Goal: Information Seeking & Learning: Learn about a topic

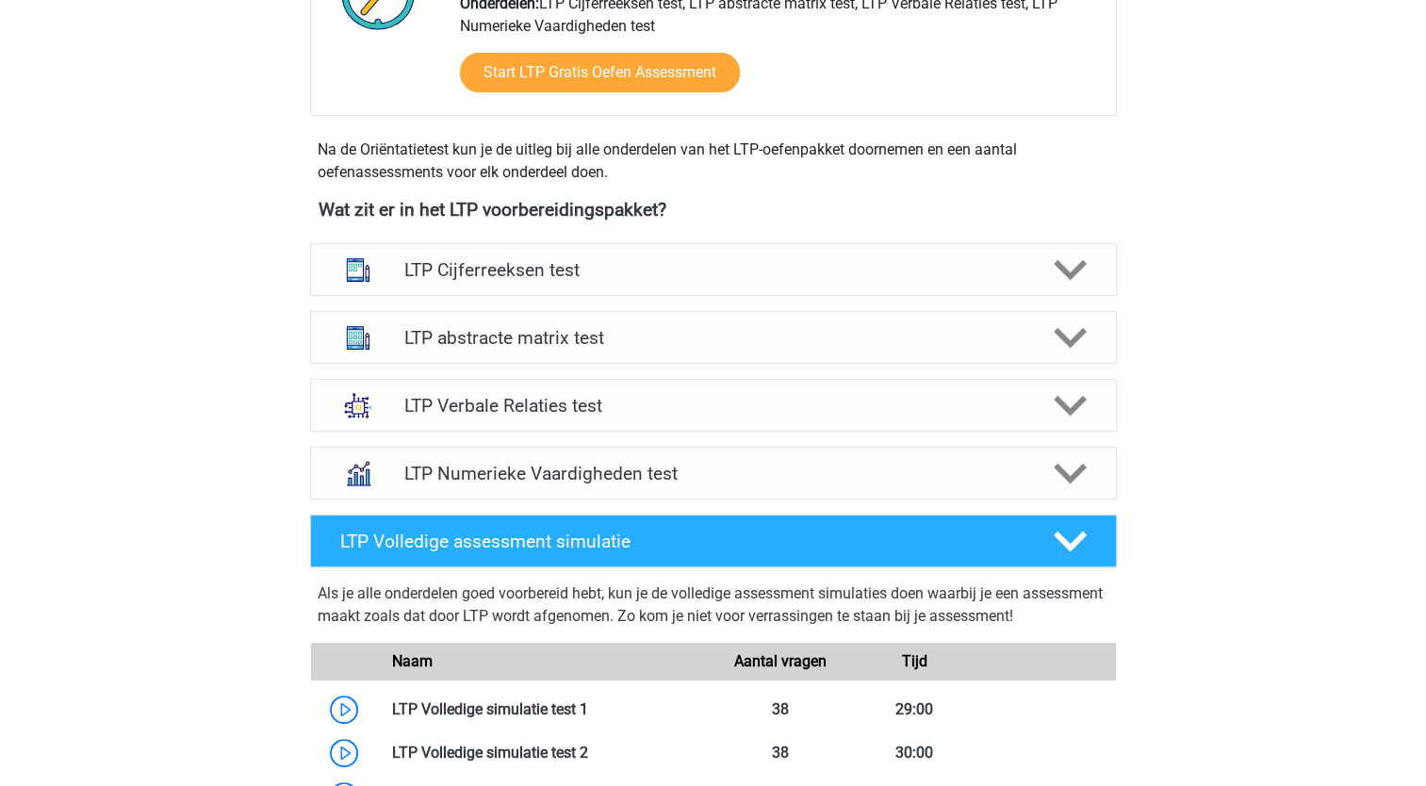
scroll to position [566, 0]
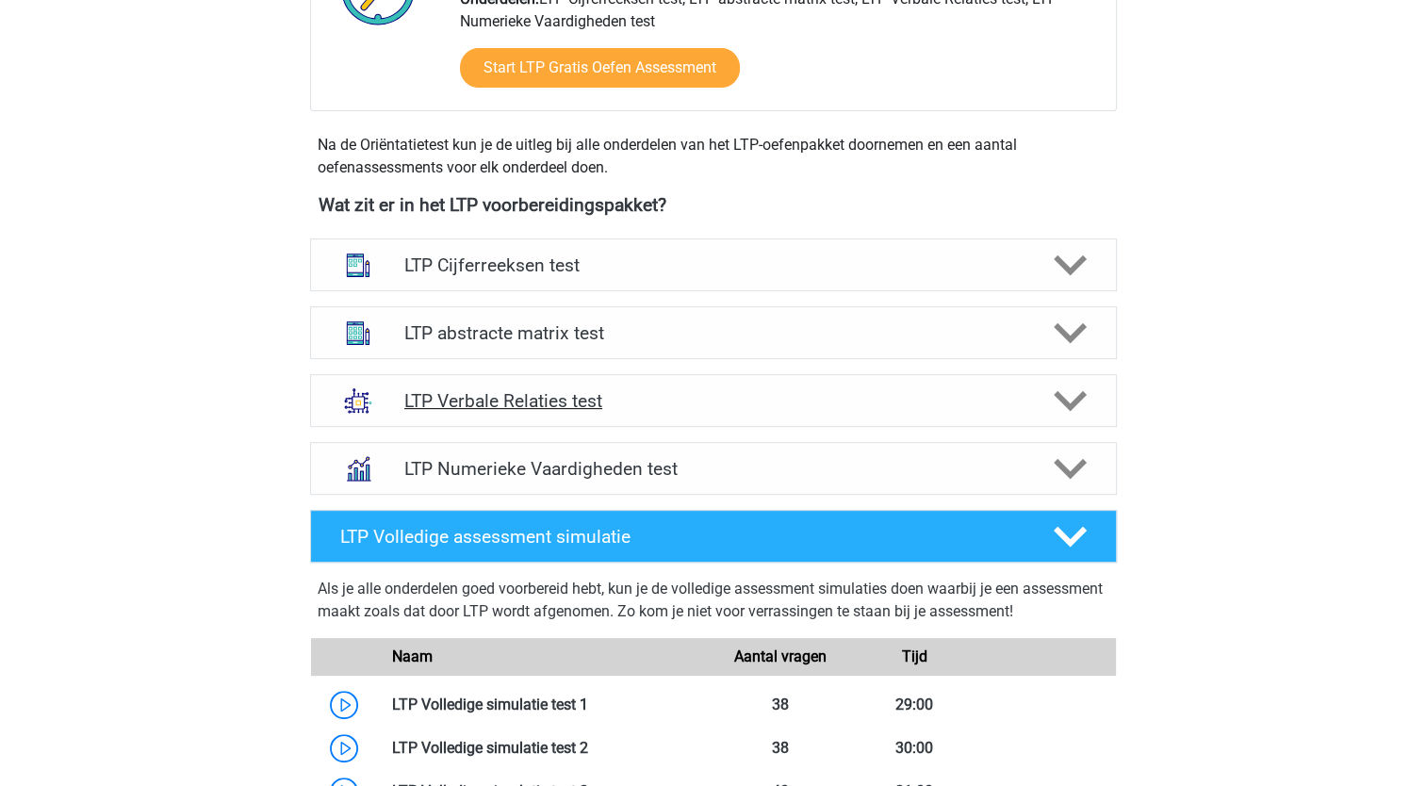
click at [1063, 401] on polygon at bounding box center [1070, 401] width 33 height 21
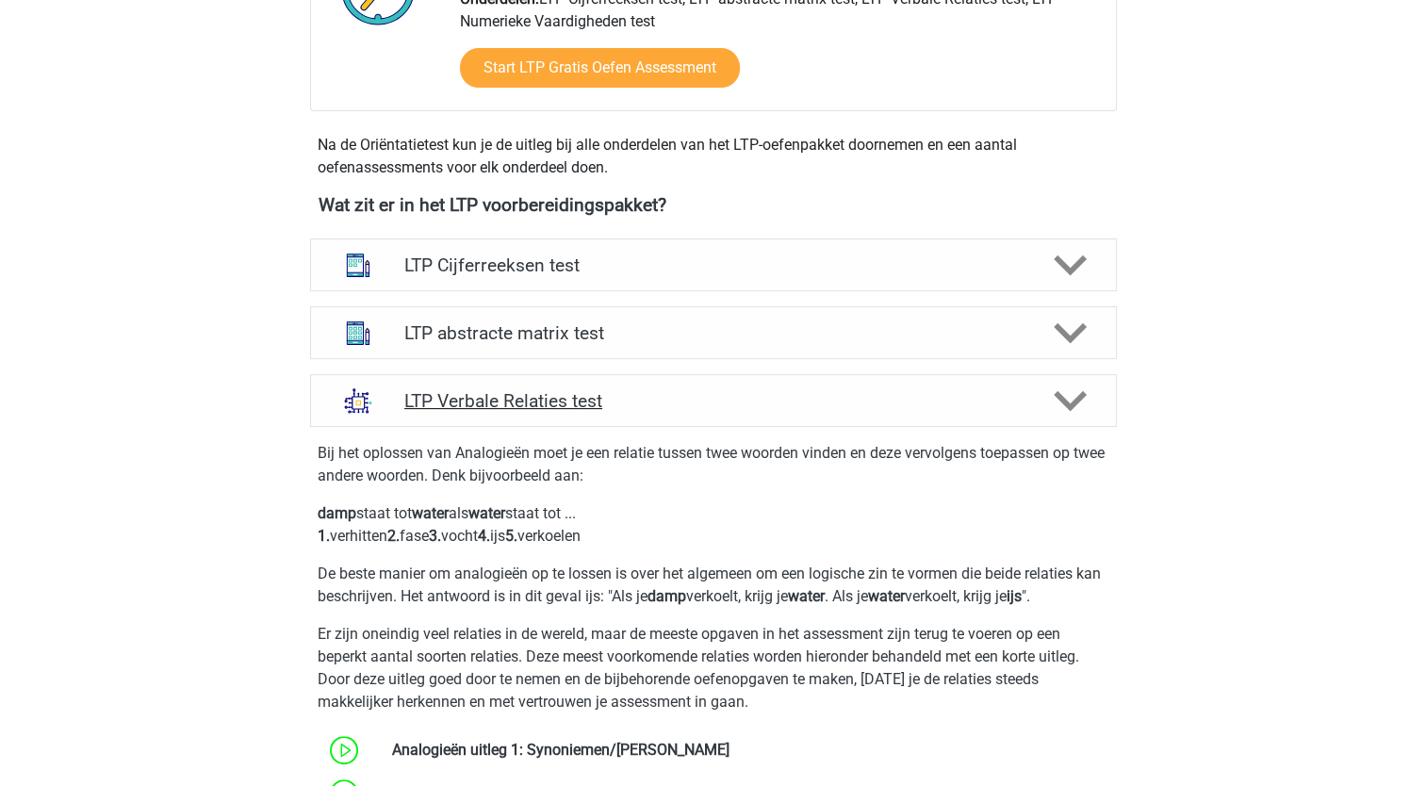
click at [1060, 401] on polygon at bounding box center [1070, 401] width 33 height 21
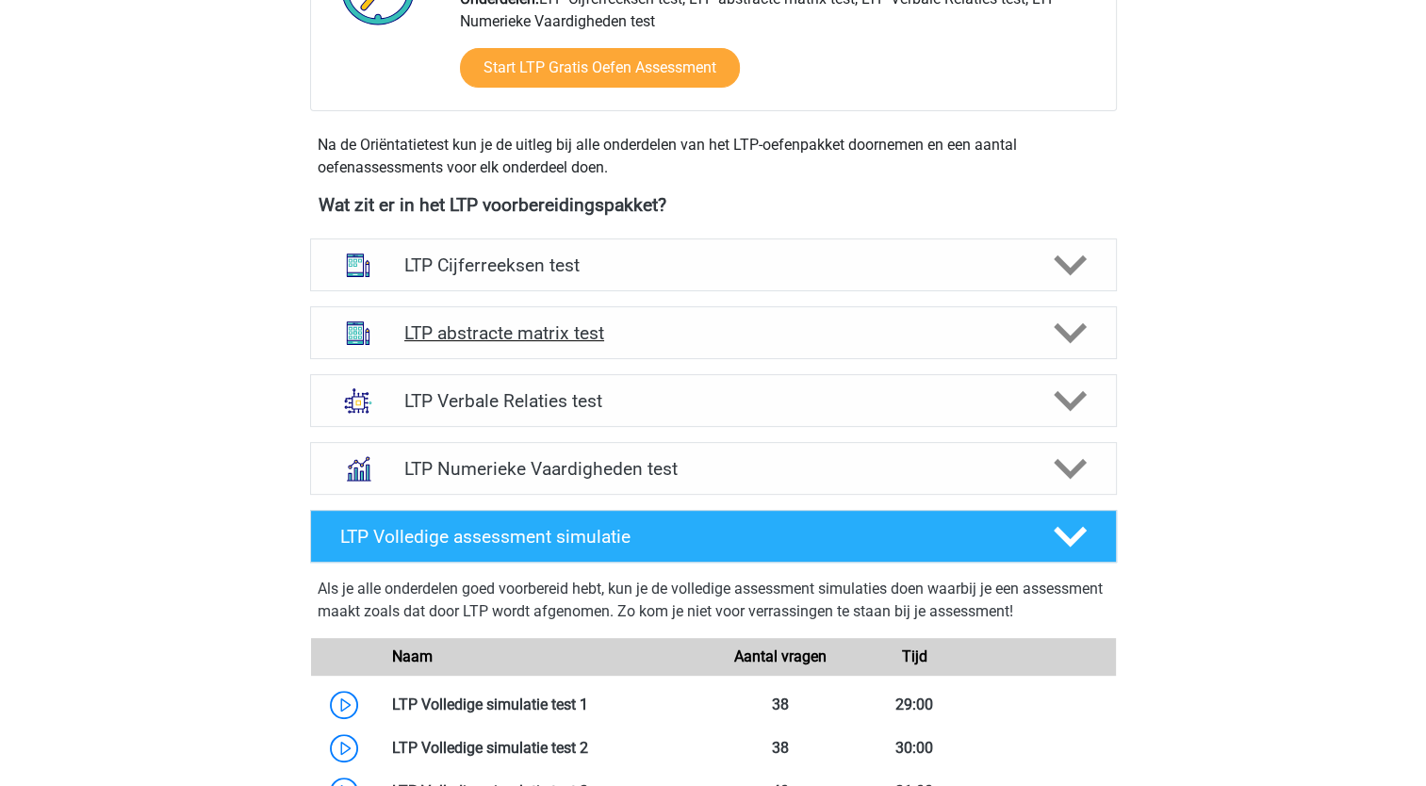
click at [1080, 334] on icon at bounding box center [1070, 333] width 33 height 33
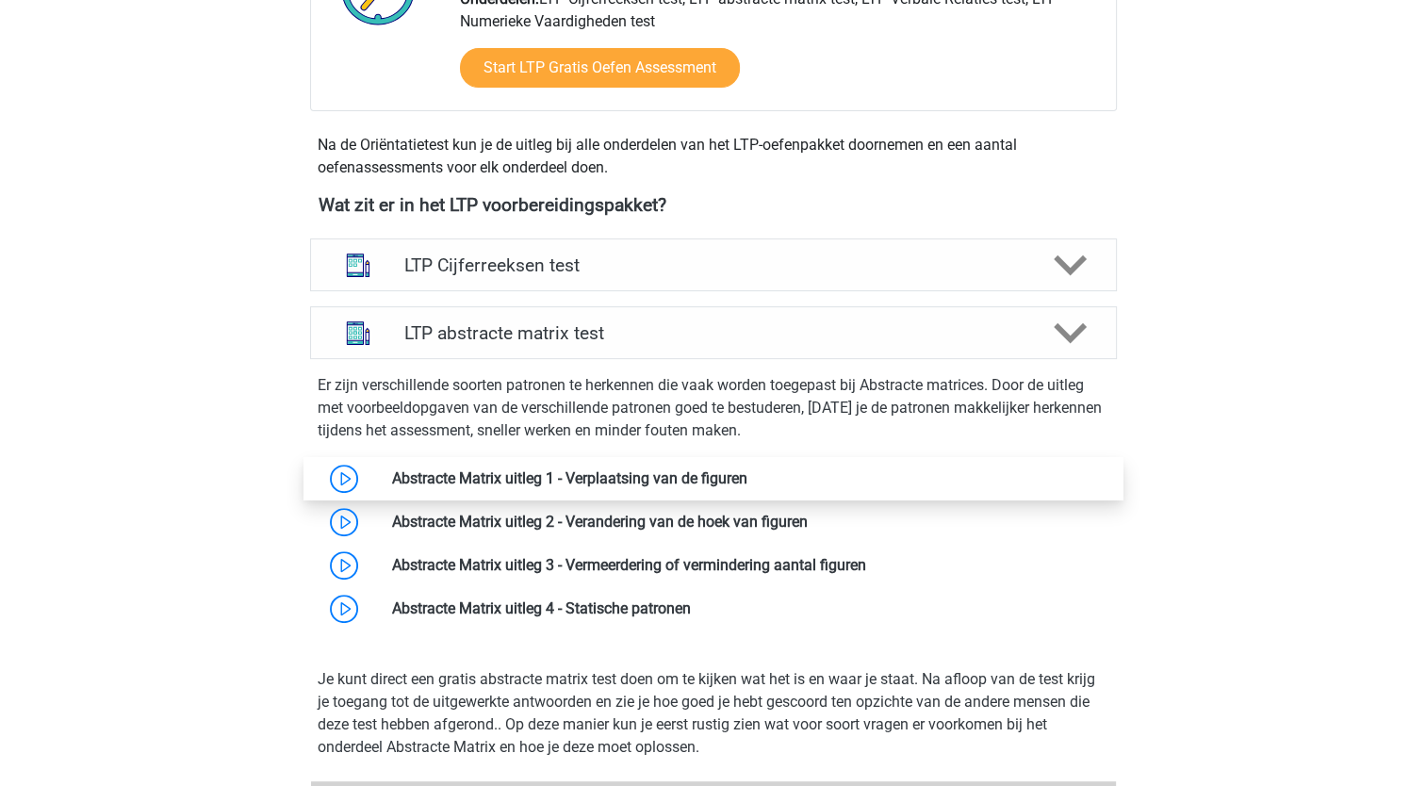
click at [748, 482] on link at bounding box center [748, 479] width 0 height 18
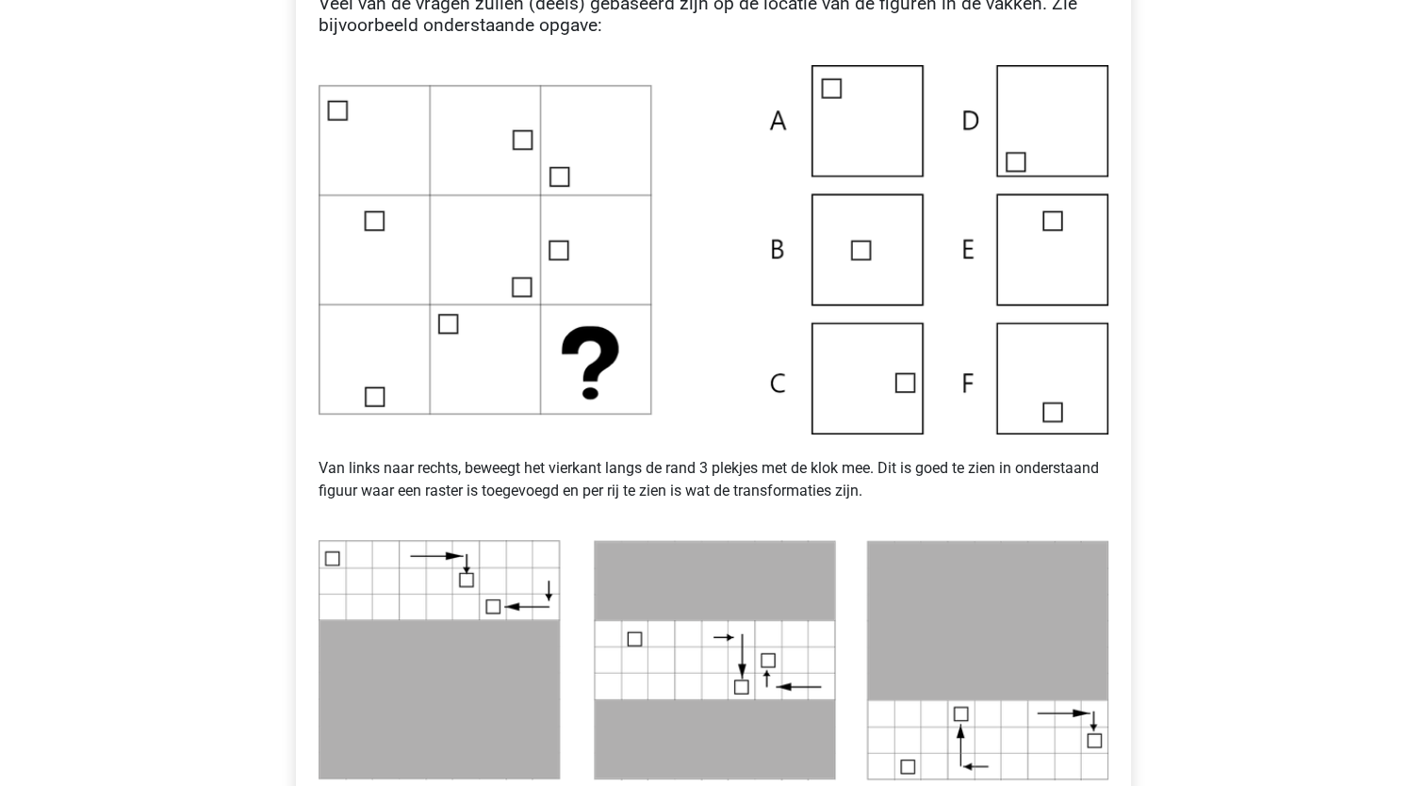
scroll to position [471, 0]
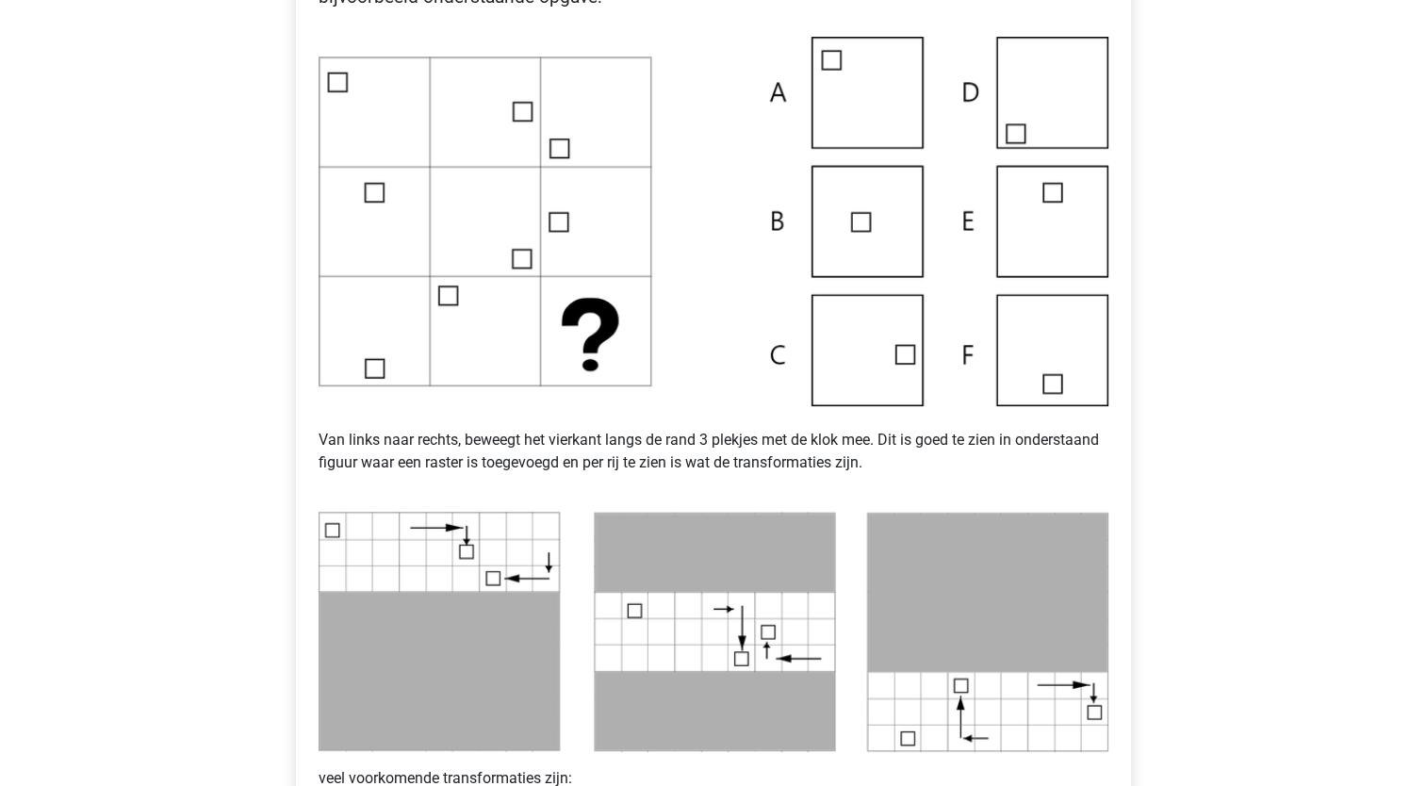
click at [1056, 386] on img at bounding box center [714, 222] width 790 height 370
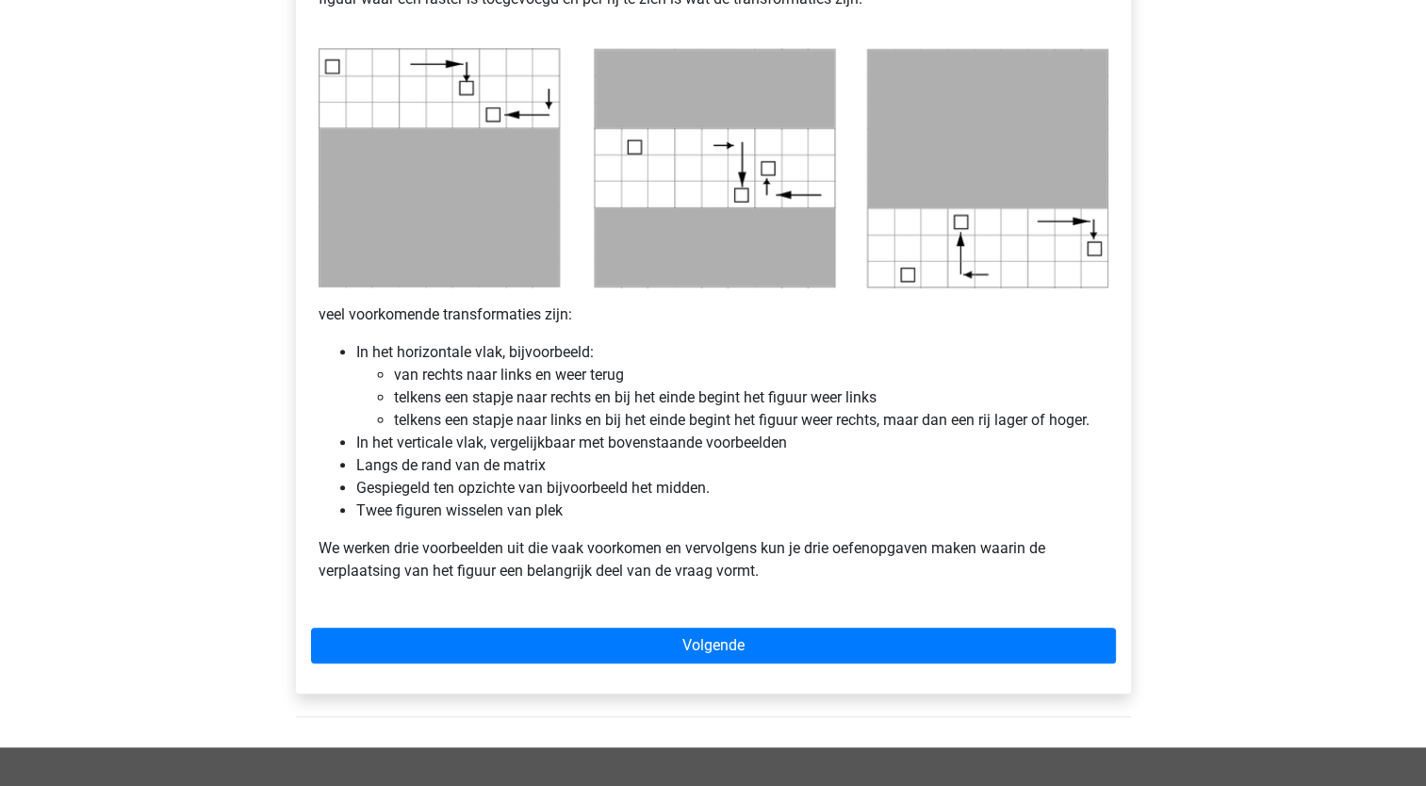
scroll to position [943, 0]
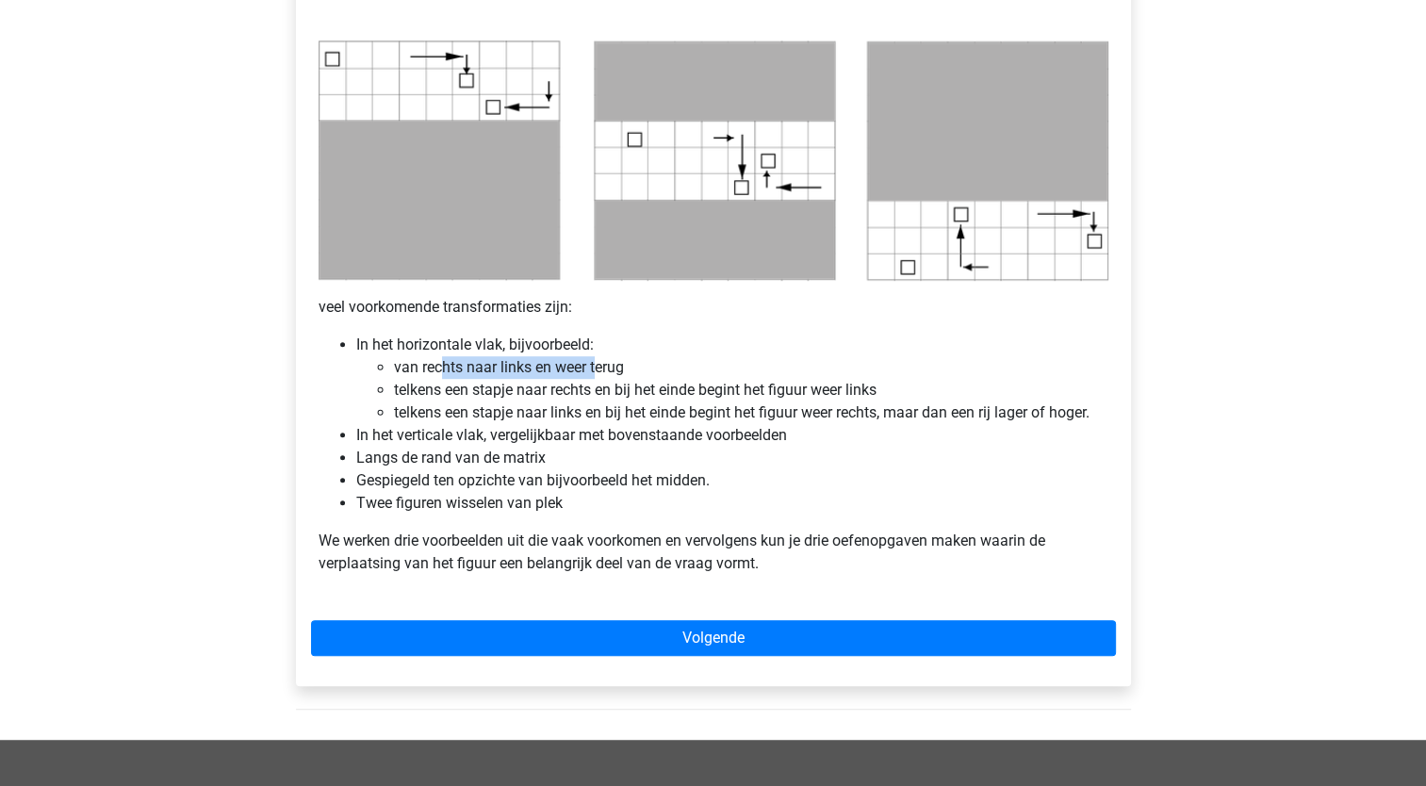
drag, startPoint x: 437, startPoint y: 368, endPoint x: 595, endPoint y: 364, distance: 157.5
click at [595, 364] on li "van rechts naar links en weer terug" at bounding box center [751, 367] width 715 height 23
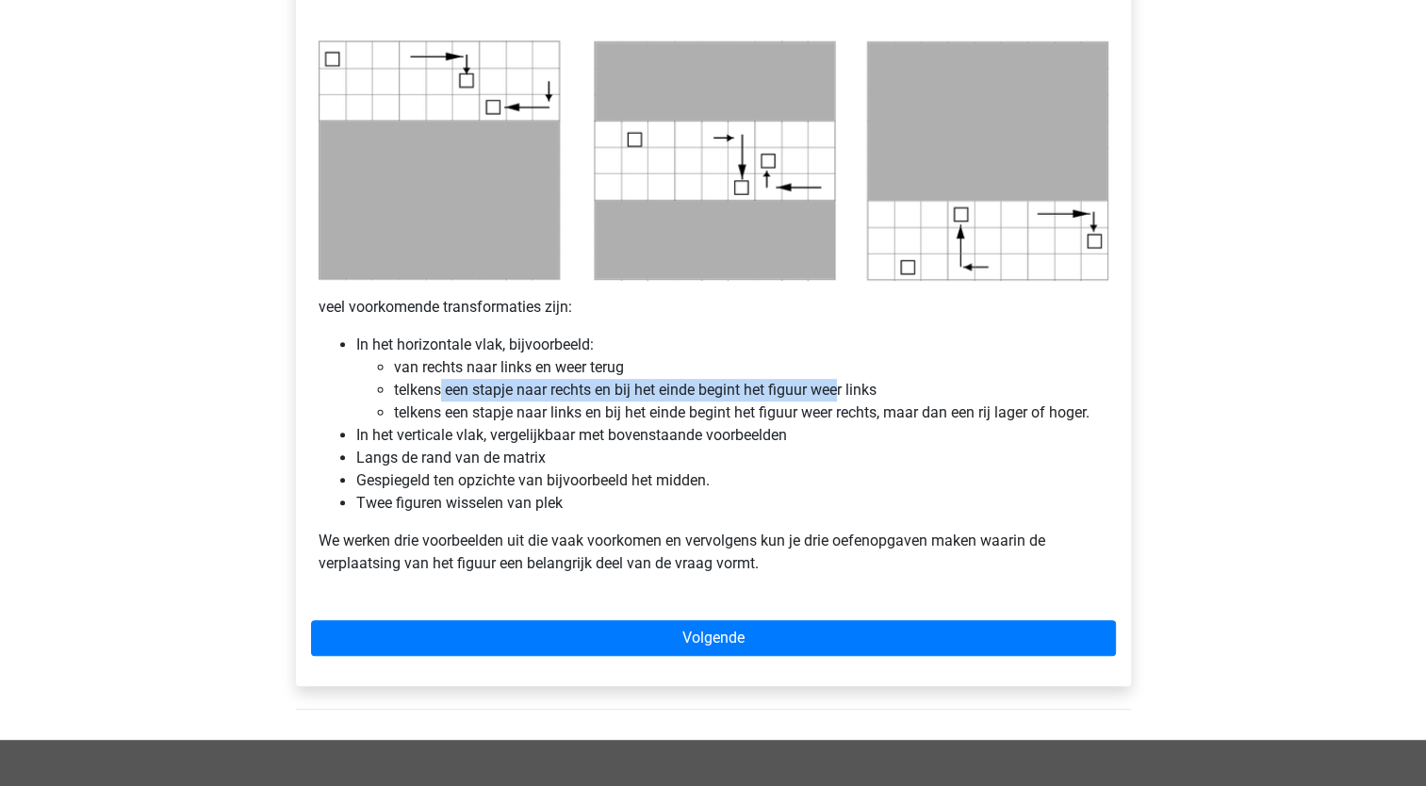
drag, startPoint x: 595, startPoint y: 364, endPoint x: 840, endPoint y: 387, distance: 246.2
click at [840, 387] on li "telkens een stapje naar rechts en bij het einde begint het figuur weer links" at bounding box center [751, 390] width 715 height 23
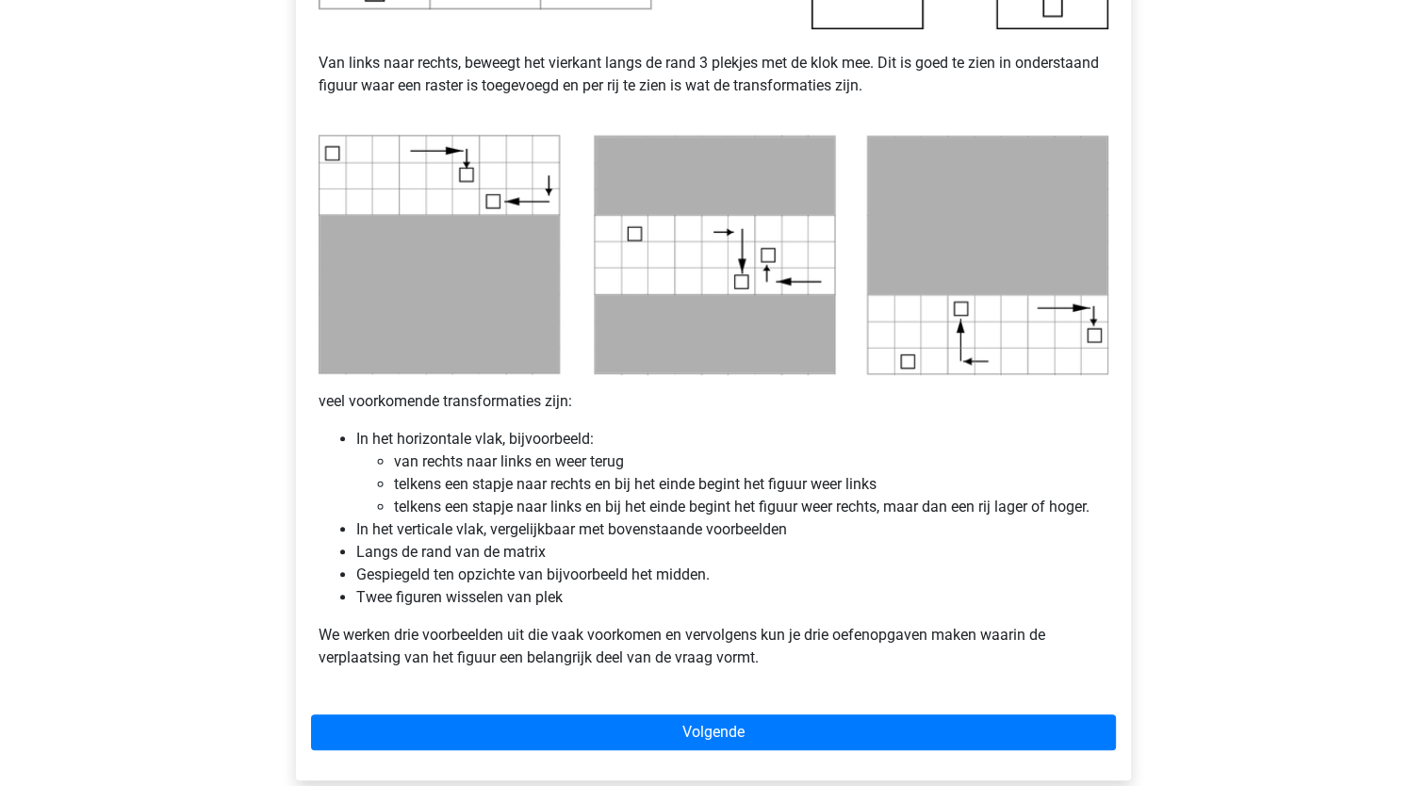
click at [551, 441] on li "In het horizontale vlak, bijvoorbeeld: van rechts naar links en weer terug telk…" at bounding box center [732, 473] width 752 height 91
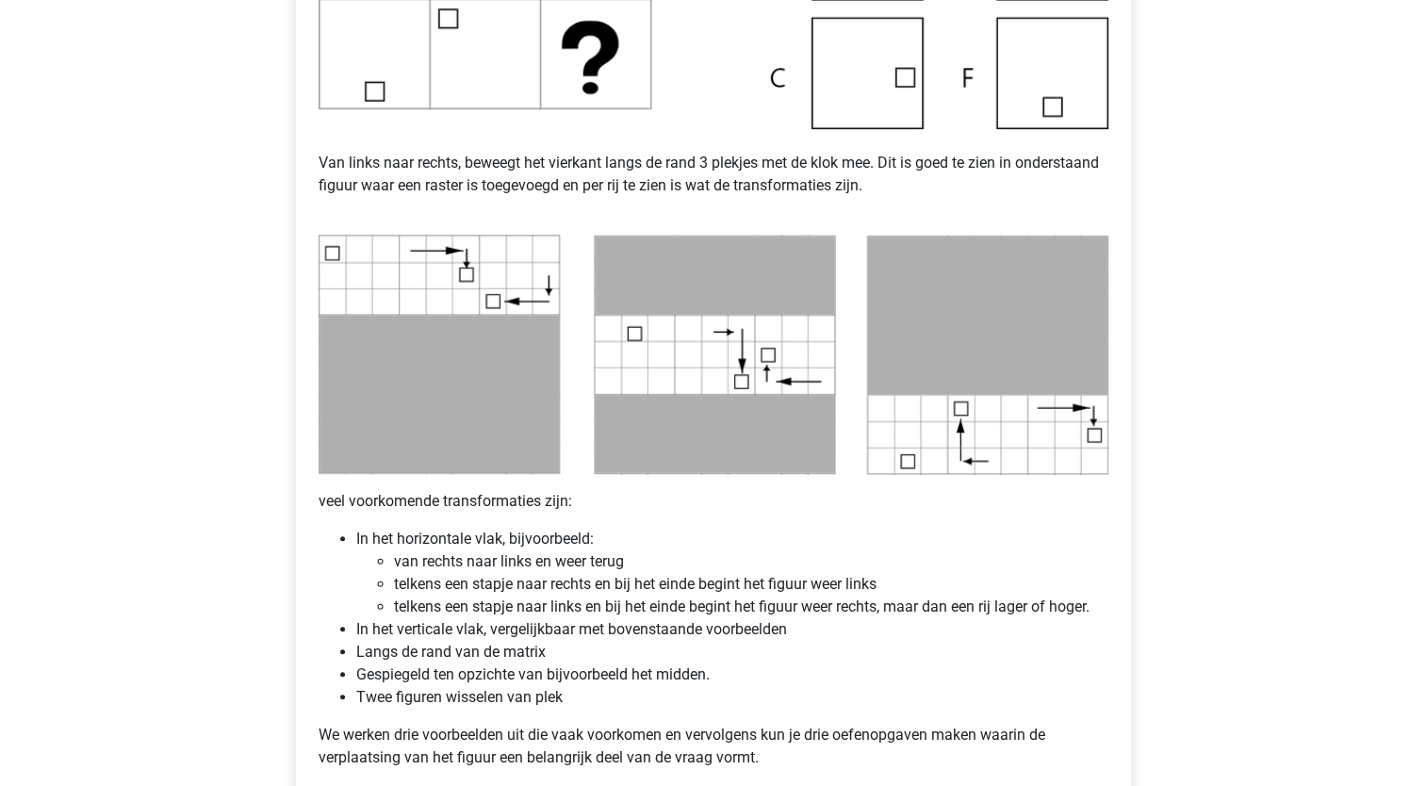
scroll to position [754, 0]
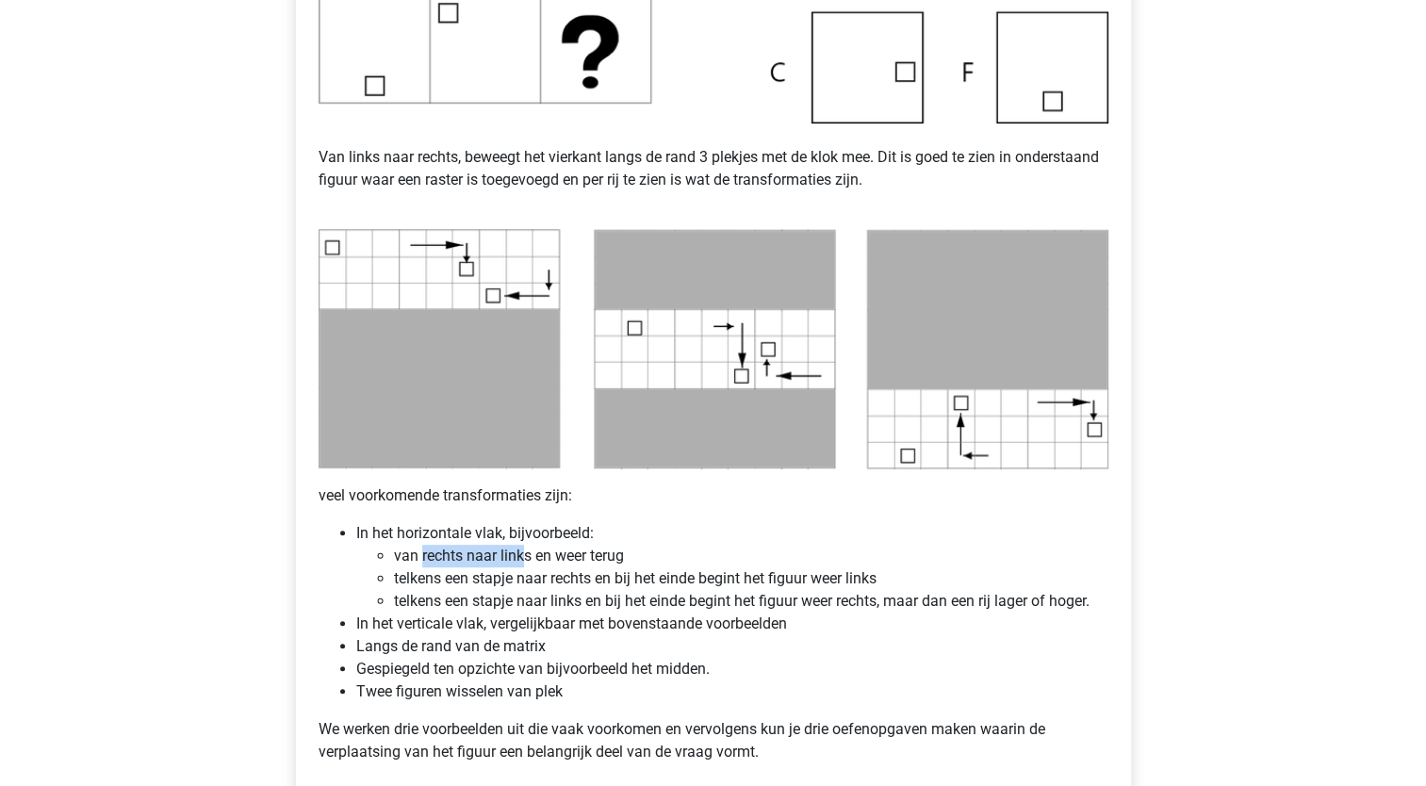
drag, startPoint x: 421, startPoint y: 552, endPoint x: 520, endPoint y: 552, distance: 99.0
click at [520, 552] on li "van rechts naar links en weer terug" at bounding box center [751, 556] width 715 height 23
drag, startPoint x: 520, startPoint y: 552, endPoint x: 522, endPoint y: 590, distance: 38.7
click at [522, 590] on li "telkens een stapje naar links en bij het einde begint het figuur weer rechts, m…" at bounding box center [751, 601] width 715 height 23
drag, startPoint x: 522, startPoint y: 590, endPoint x: 499, endPoint y: 541, distance: 54.4
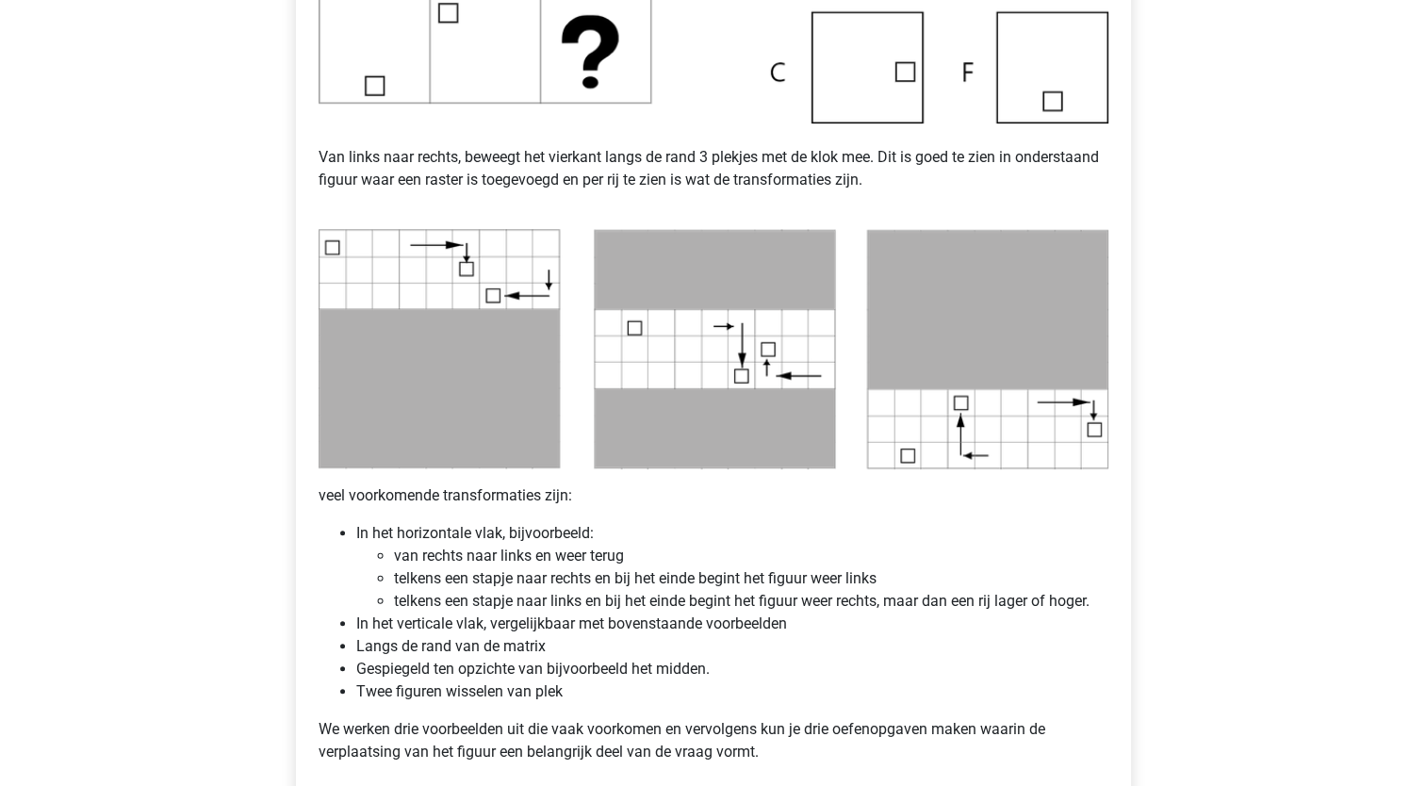
click at [499, 541] on li "In het horizontale vlak, bijvoorbeeld: van rechts naar links en weer terug telk…" at bounding box center [732, 567] width 752 height 91
drag, startPoint x: 479, startPoint y: 575, endPoint x: 850, endPoint y: 570, distance: 371.5
click at [850, 570] on li "telkens een stapje naar rechts en bij het einde begint het figuur weer links" at bounding box center [751, 579] width 715 height 23
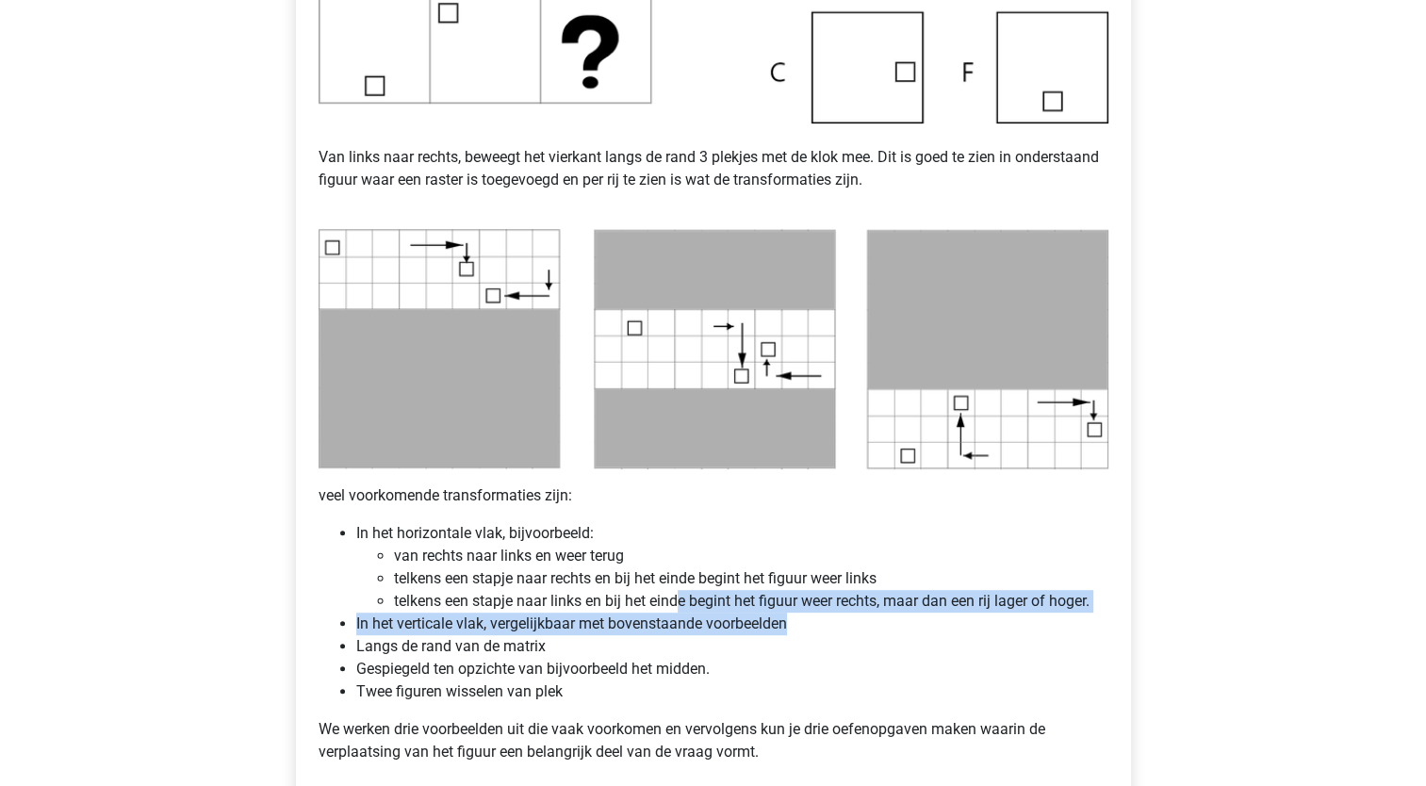
drag, startPoint x: 701, startPoint y: 609, endPoint x: 912, endPoint y: 614, distance: 210.3
click at [912, 614] on ul "In het horizontale vlak, bijvoorbeeld: van rechts naar links en weer terug telk…" at bounding box center [714, 612] width 790 height 181
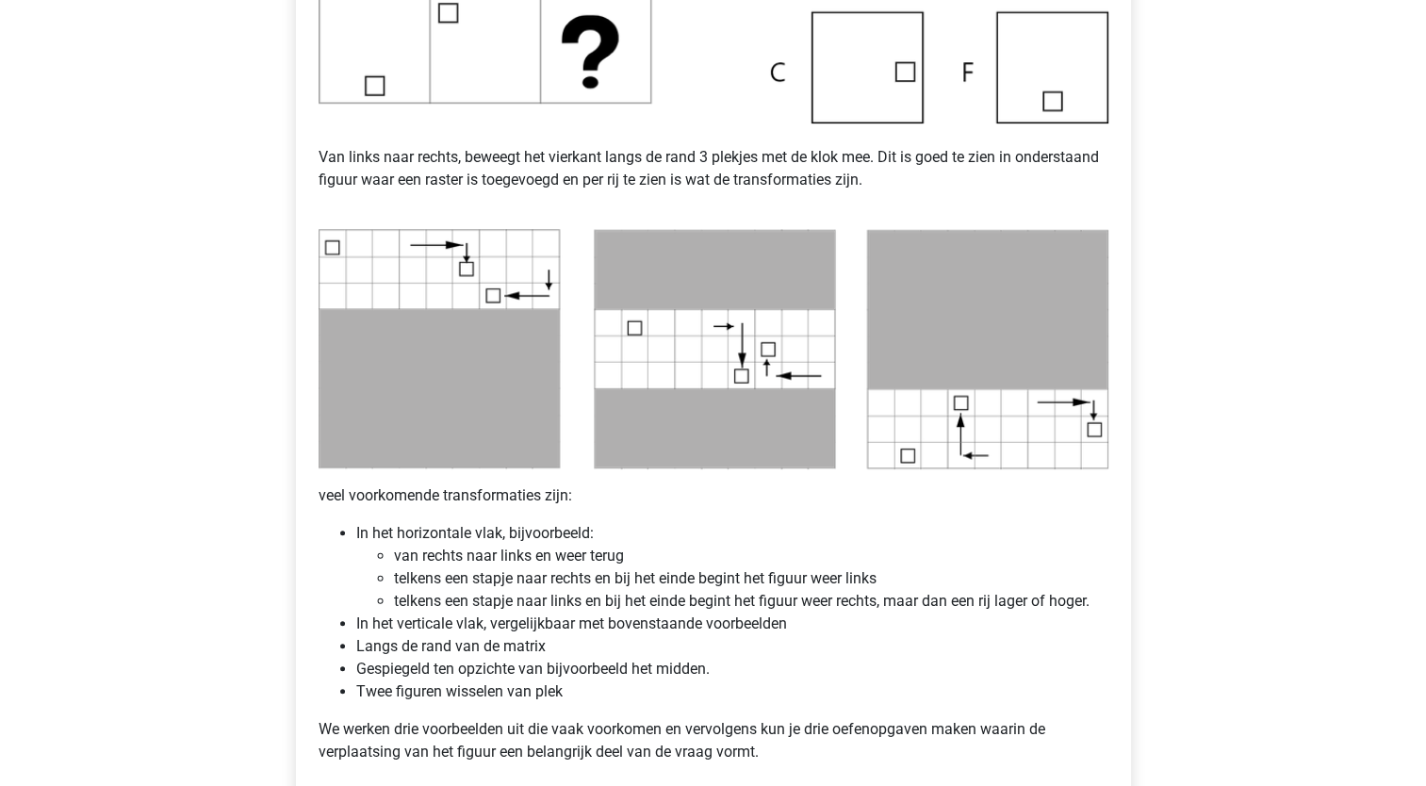
drag, startPoint x: 912, startPoint y: 614, endPoint x: 899, endPoint y: 647, distance: 35.2
click at [909, 651] on li "Langs de rand van de matrix" at bounding box center [732, 646] width 752 height 23
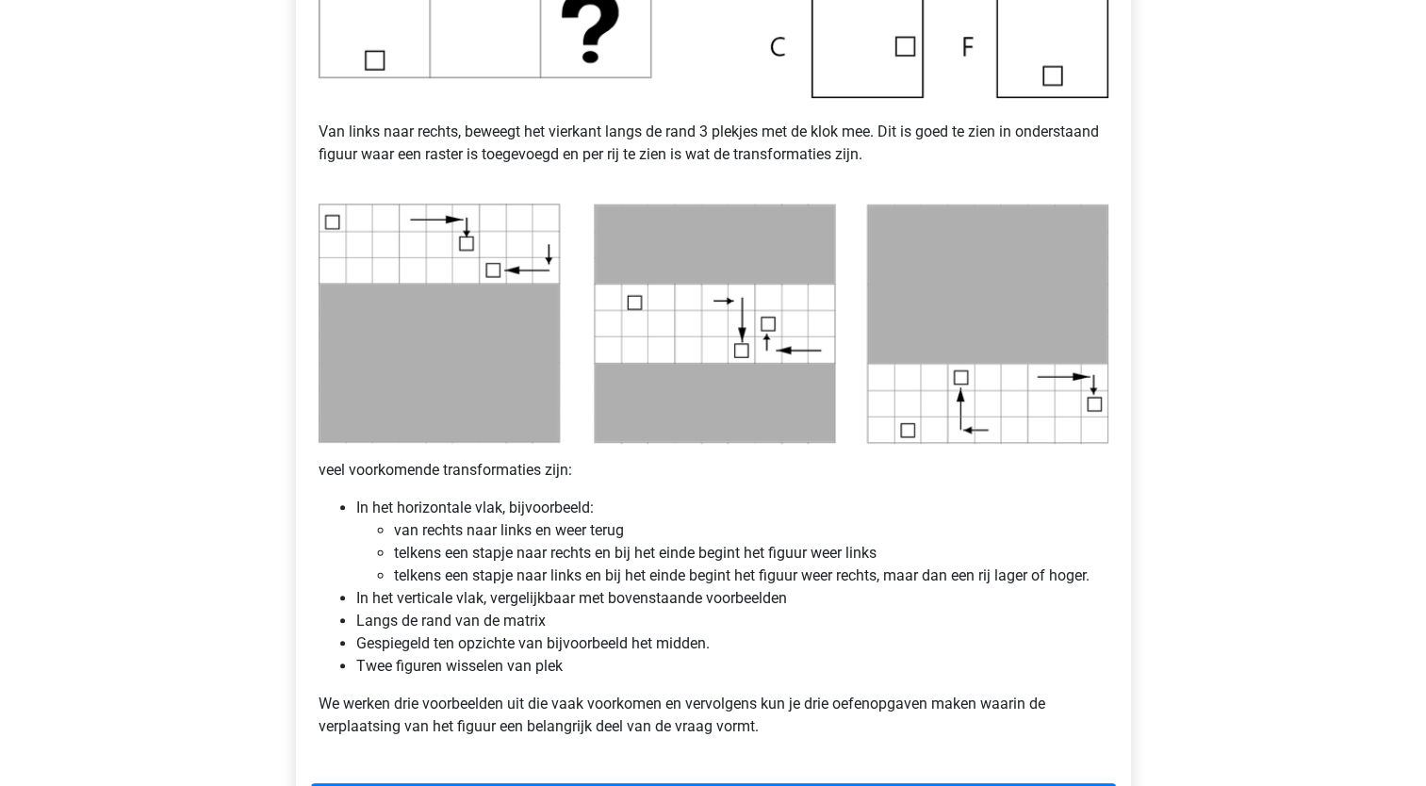
scroll to position [849, 0]
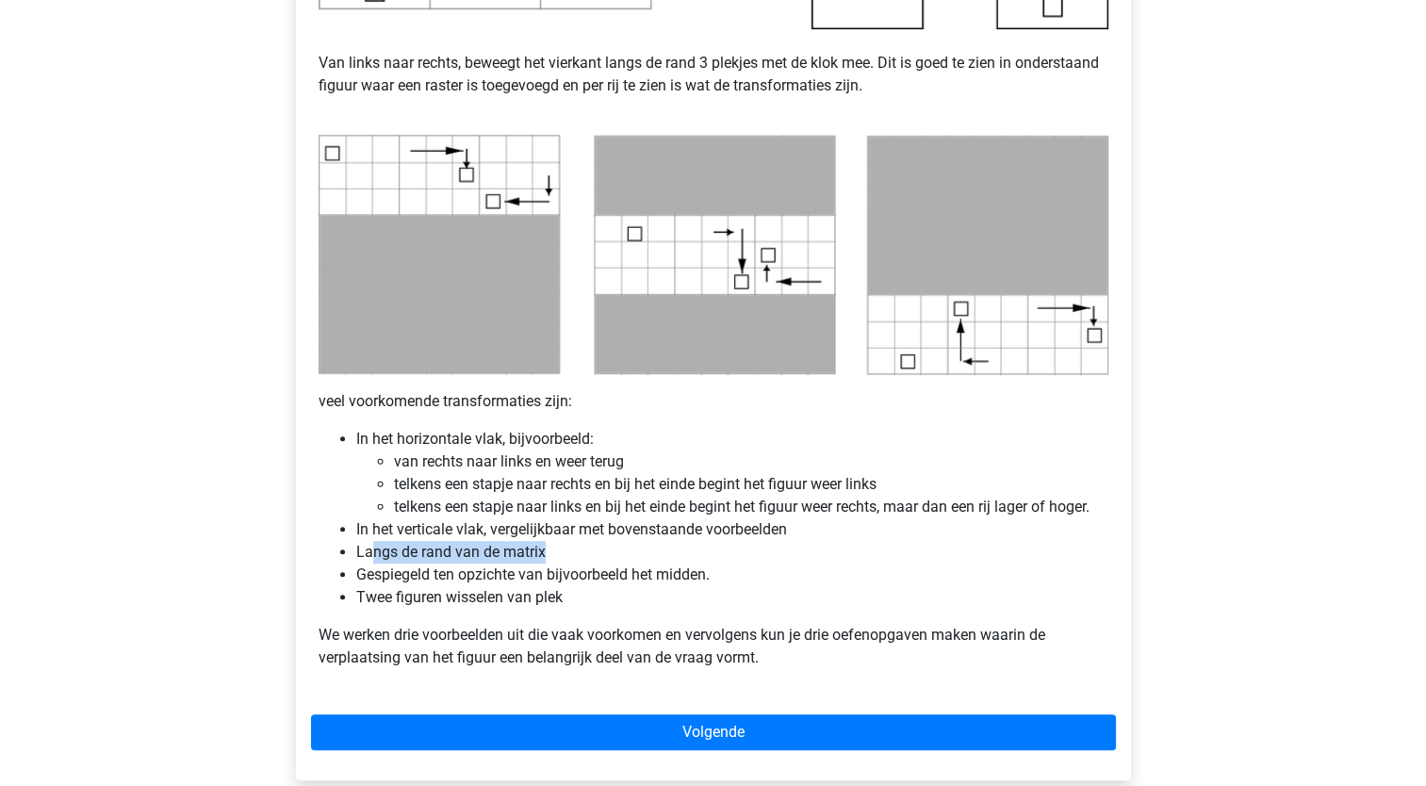
drag, startPoint x: 368, startPoint y: 545, endPoint x: 569, endPoint y: 560, distance: 202.3
click at [569, 560] on li "Langs de rand van de matrix" at bounding box center [732, 552] width 752 height 23
drag, startPoint x: 569, startPoint y: 560, endPoint x: 576, endPoint y: 569, distance: 10.7
click at [576, 569] on li "Gespiegeld ten opzichte van bijvoorbeeld het midden." at bounding box center [732, 575] width 752 height 23
drag, startPoint x: 576, startPoint y: 569, endPoint x: 449, endPoint y: 569, distance: 127.3
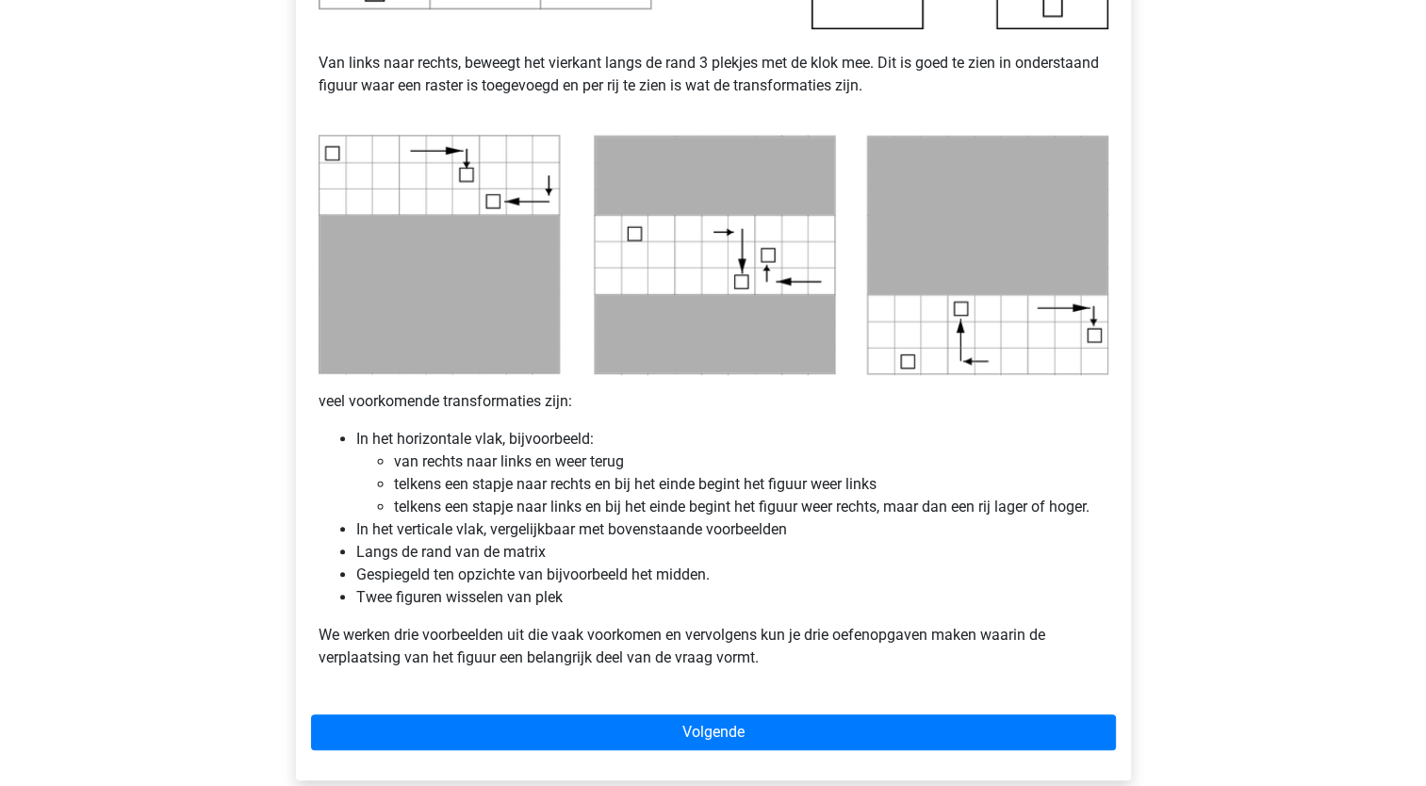
click at [449, 569] on li "Gespiegeld ten opzichte van bijvoorbeeld het midden." at bounding box center [732, 575] width 752 height 23
drag, startPoint x: 388, startPoint y: 594, endPoint x: 546, endPoint y: 592, distance: 157.5
click at [546, 592] on li "Twee figuren wisselen van plek" at bounding box center [732, 597] width 752 height 23
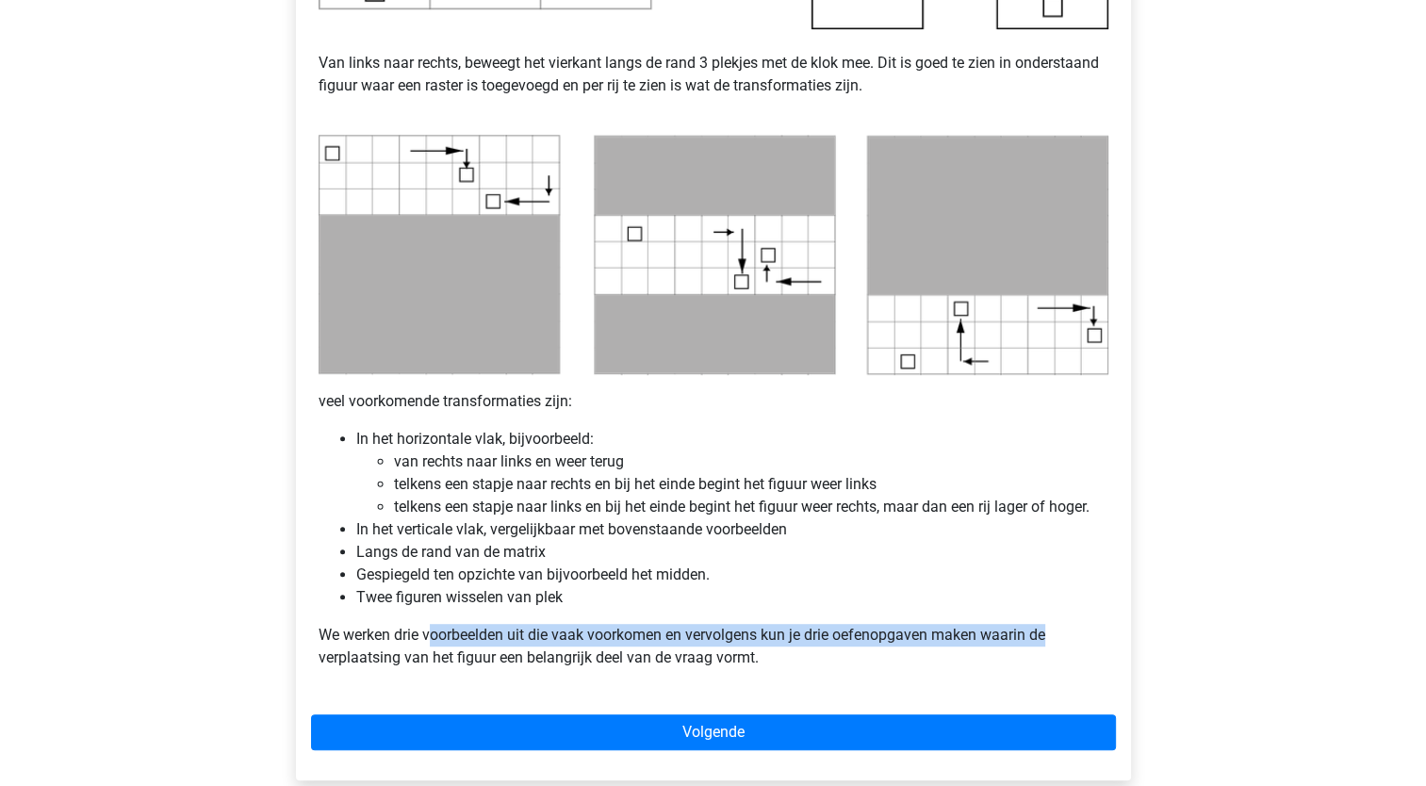
drag, startPoint x: 432, startPoint y: 634, endPoint x: 1107, endPoint y: 635, distance: 675.0
click at [1107, 635] on p "We werken drie voorbeelden uit die vaak voorkomen en vervolgens kun je drie oef…" at bounding box center [714, 646] width 790 height 45
drag, startPoint x: 1107, startPoint y: 635, endPoint x: 922, endPoint y: 635, distance: 184.8
click at [931, 635] on p "We werken drie voorbeelden uit die vaak voorkomen en vervolgens kun je drie oef…" at bounding box center [714, 646] width 790 height 45
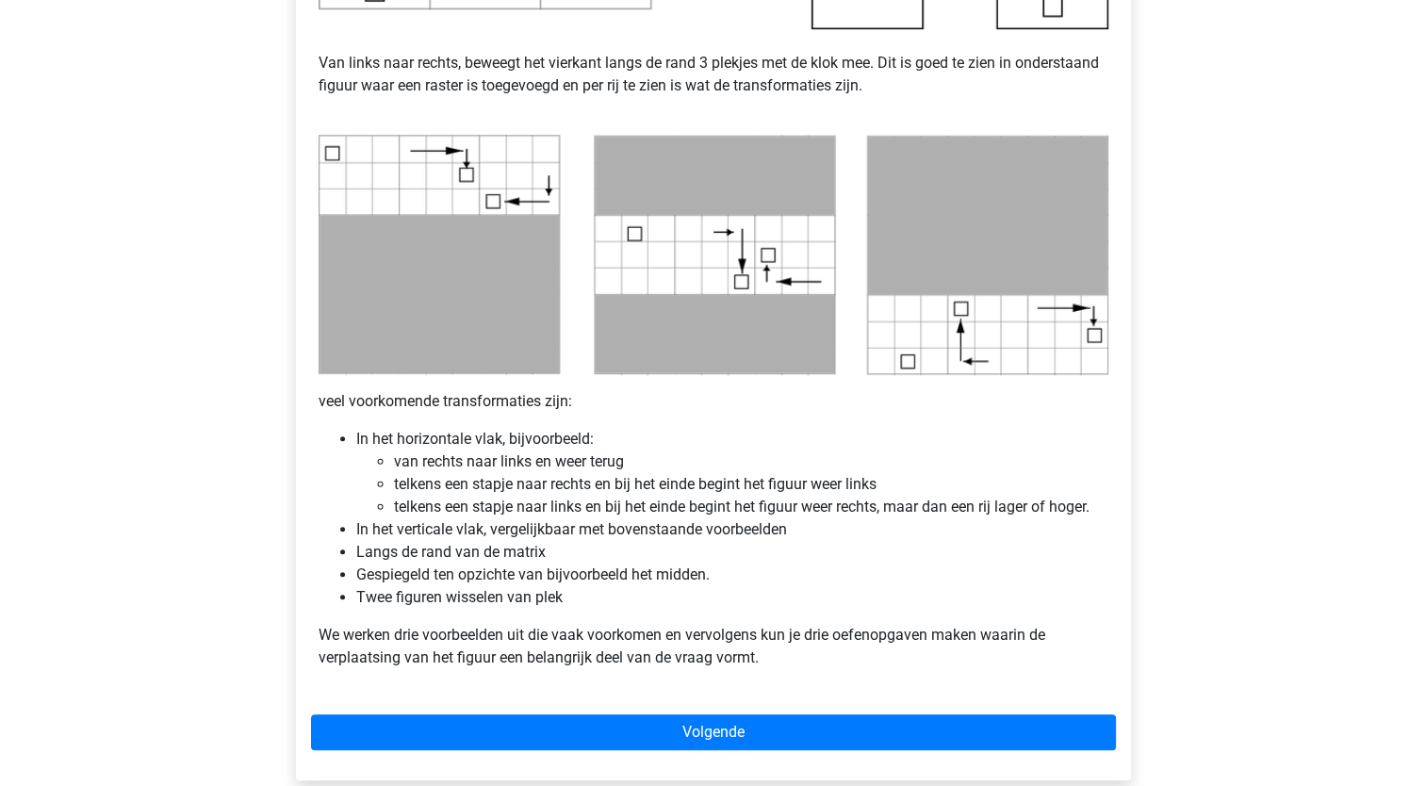
click at [402, 647] on p "We werken drie voorbeelden uit die vaak voorkomen en vervolgens kun je drie oef…" at bounding box center [714, 646] width 790 height 45
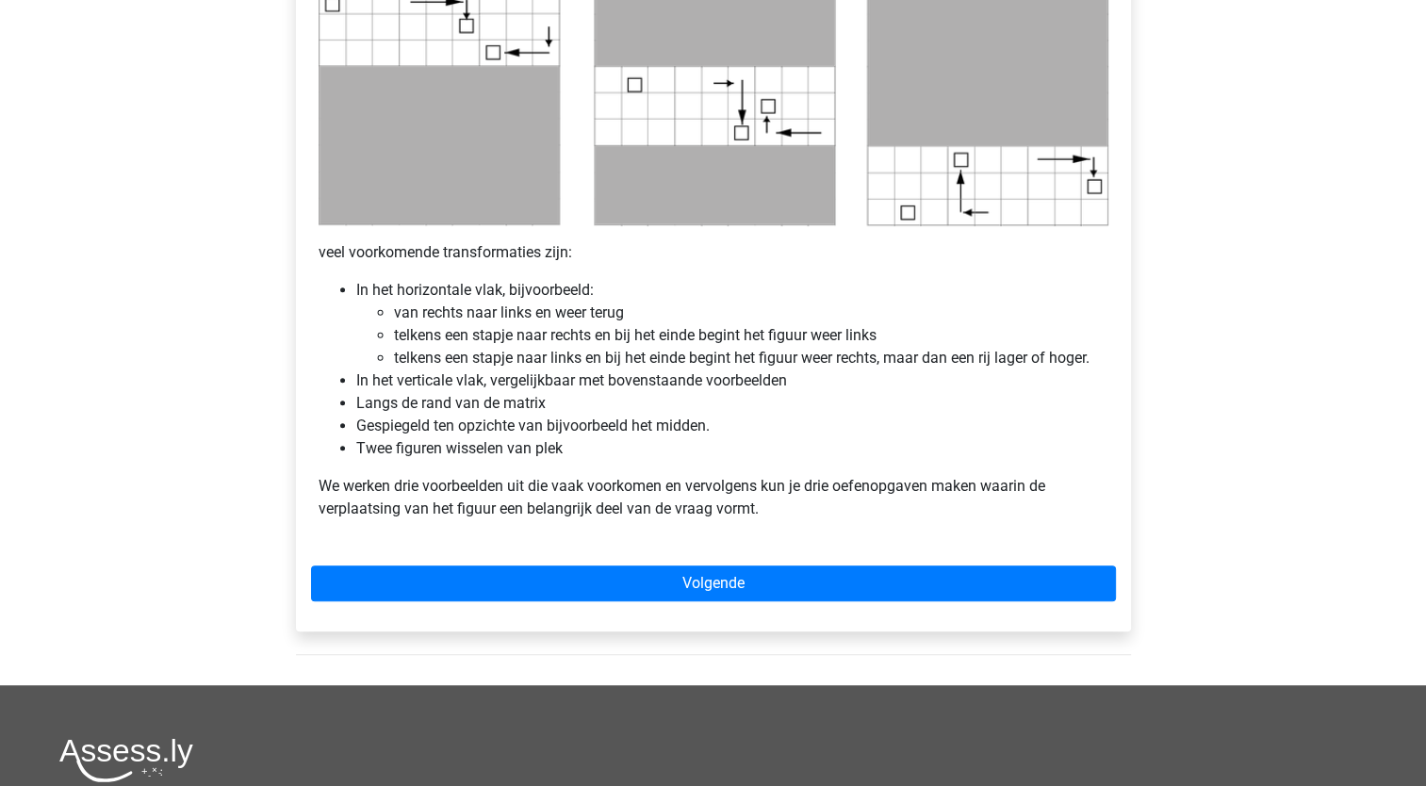
scroll to position [1037, 0]
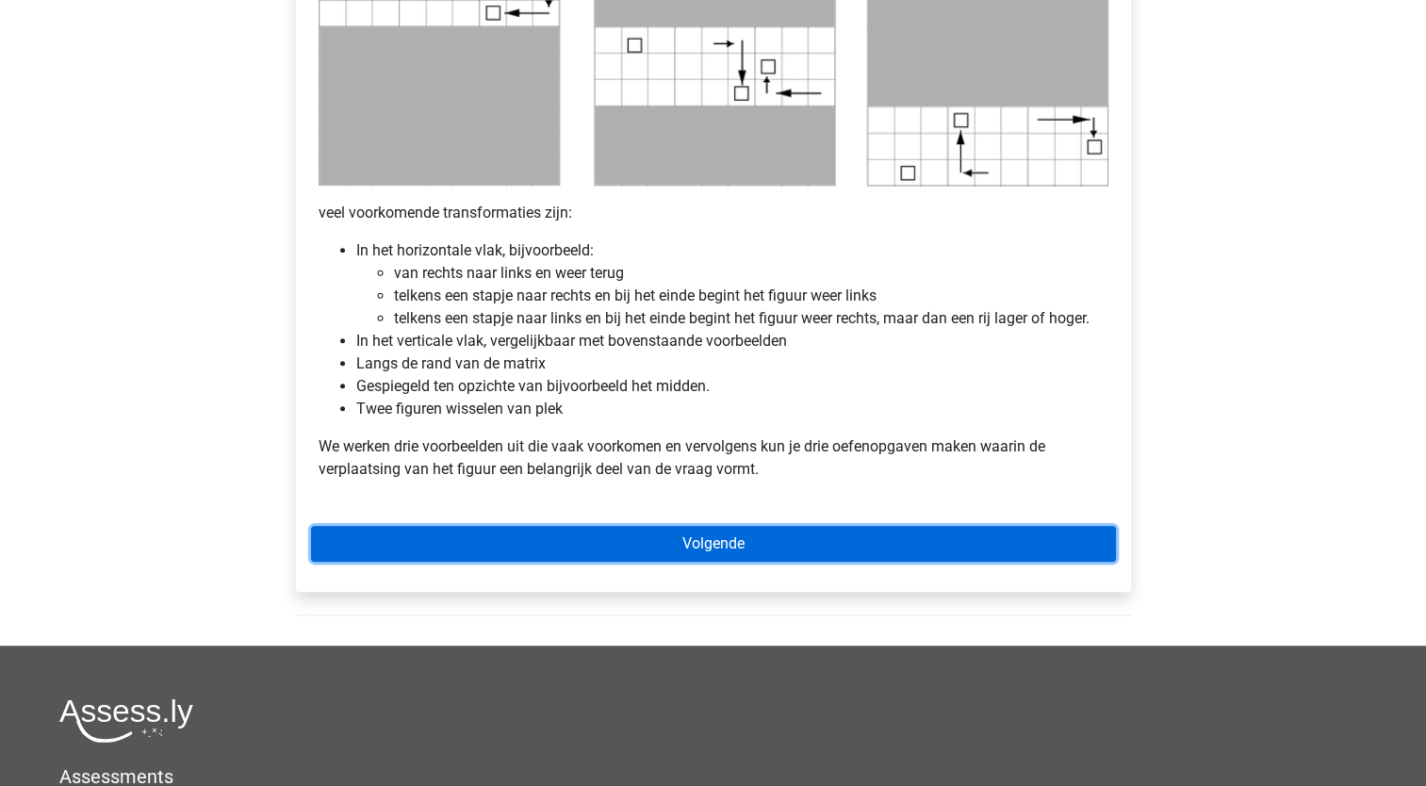
click at [503, 537] on link "Volgende" at bounding box center [713, 544] width 805 height 36
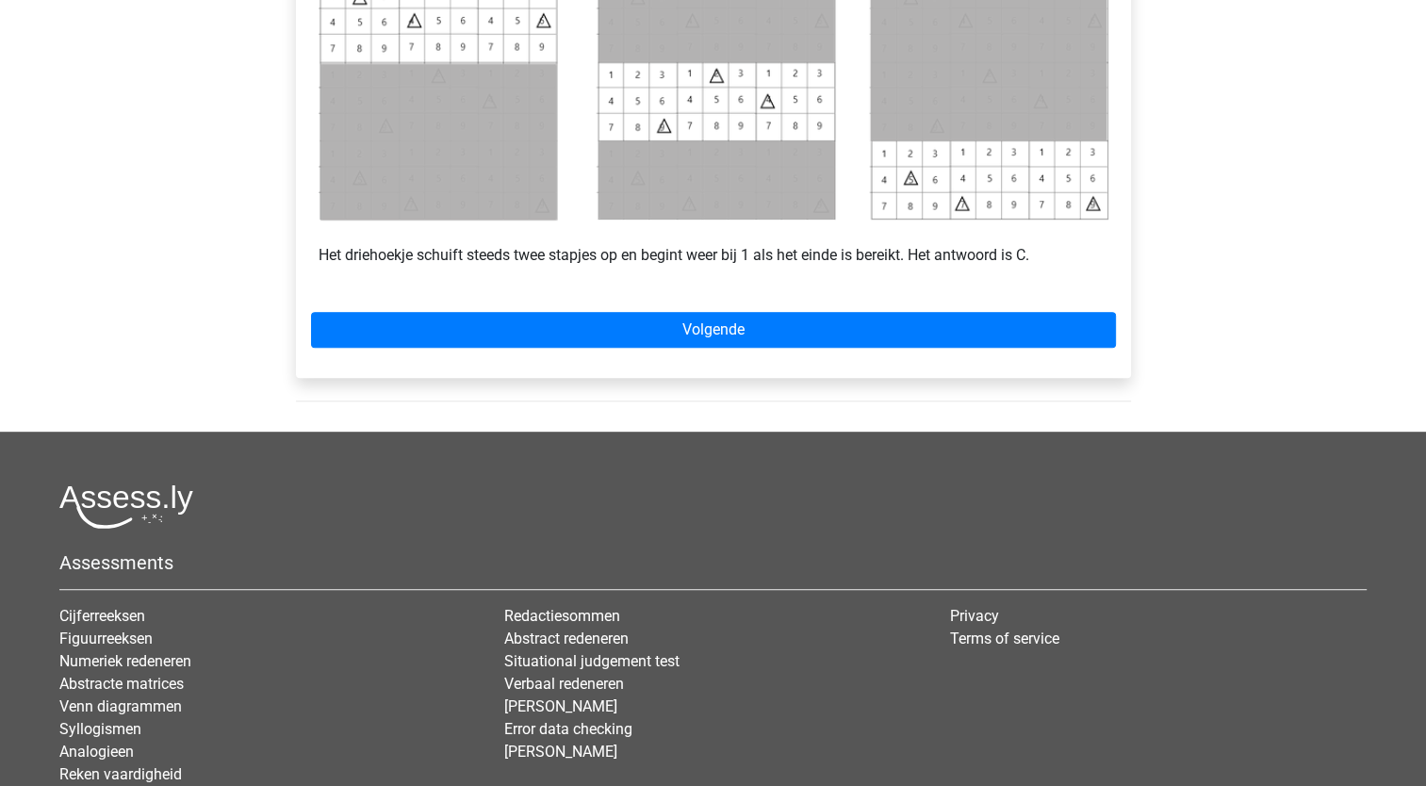
scroll to position [943, 0]
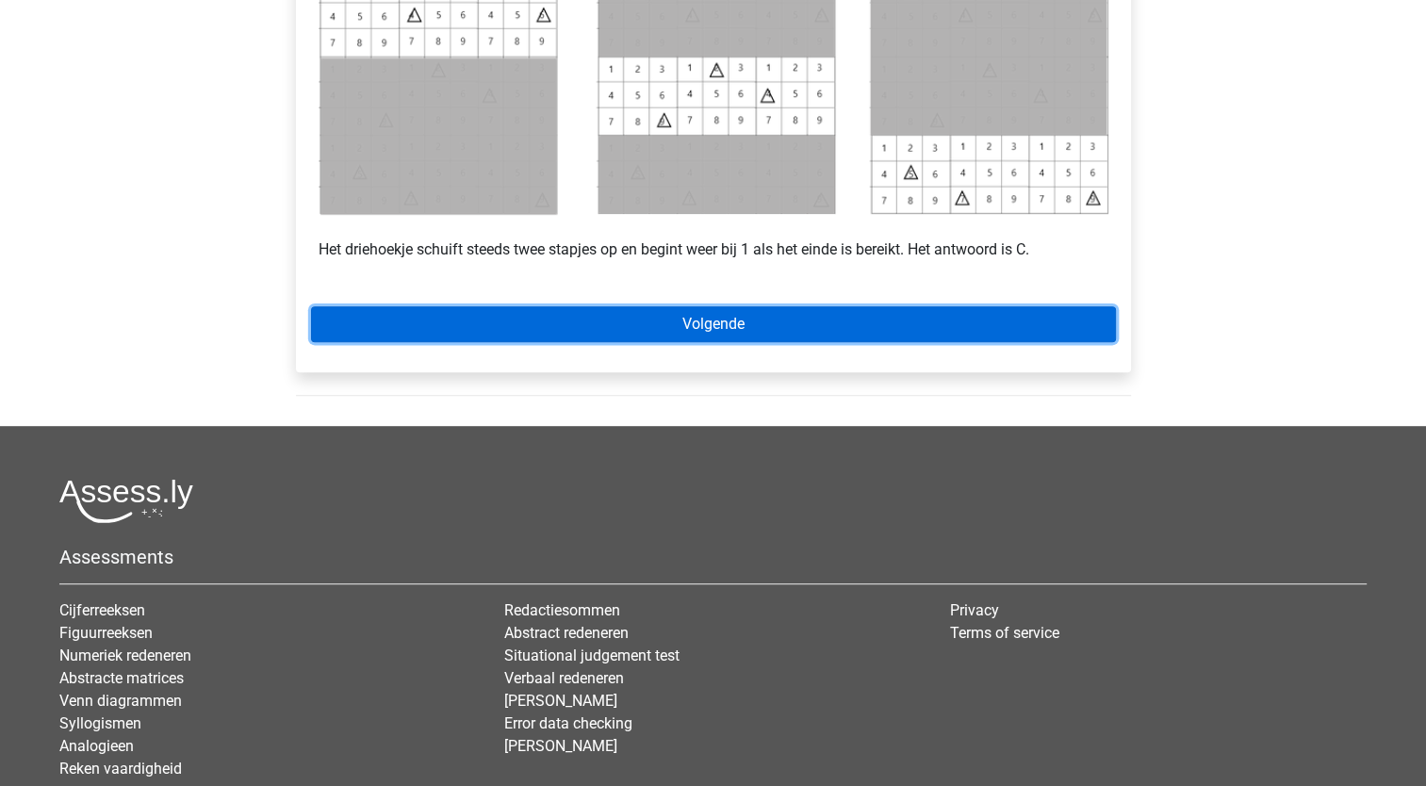
click at [758, 317] on link "Volgende" at bounding box center [713, 324] width 805 height 36
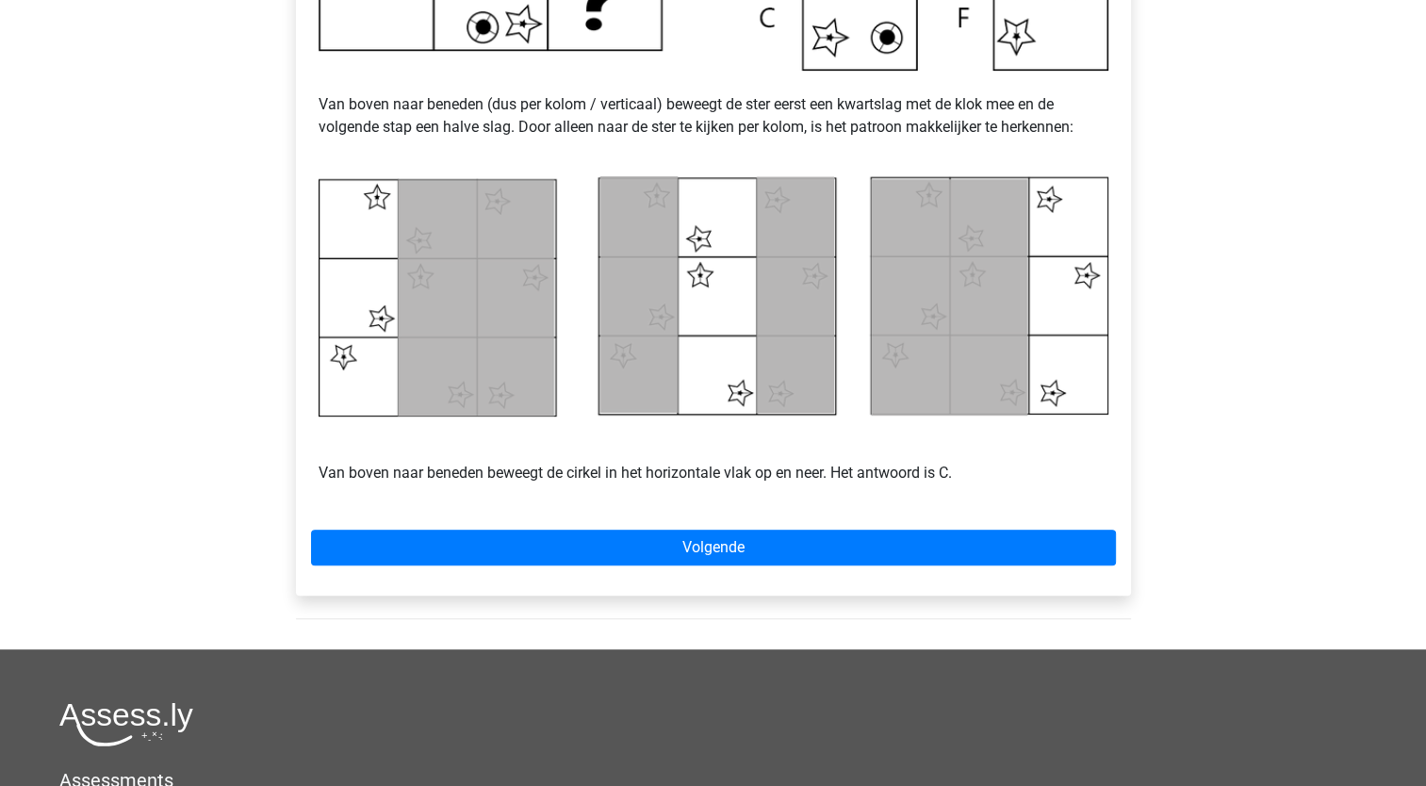
scroll to position [754, 0]
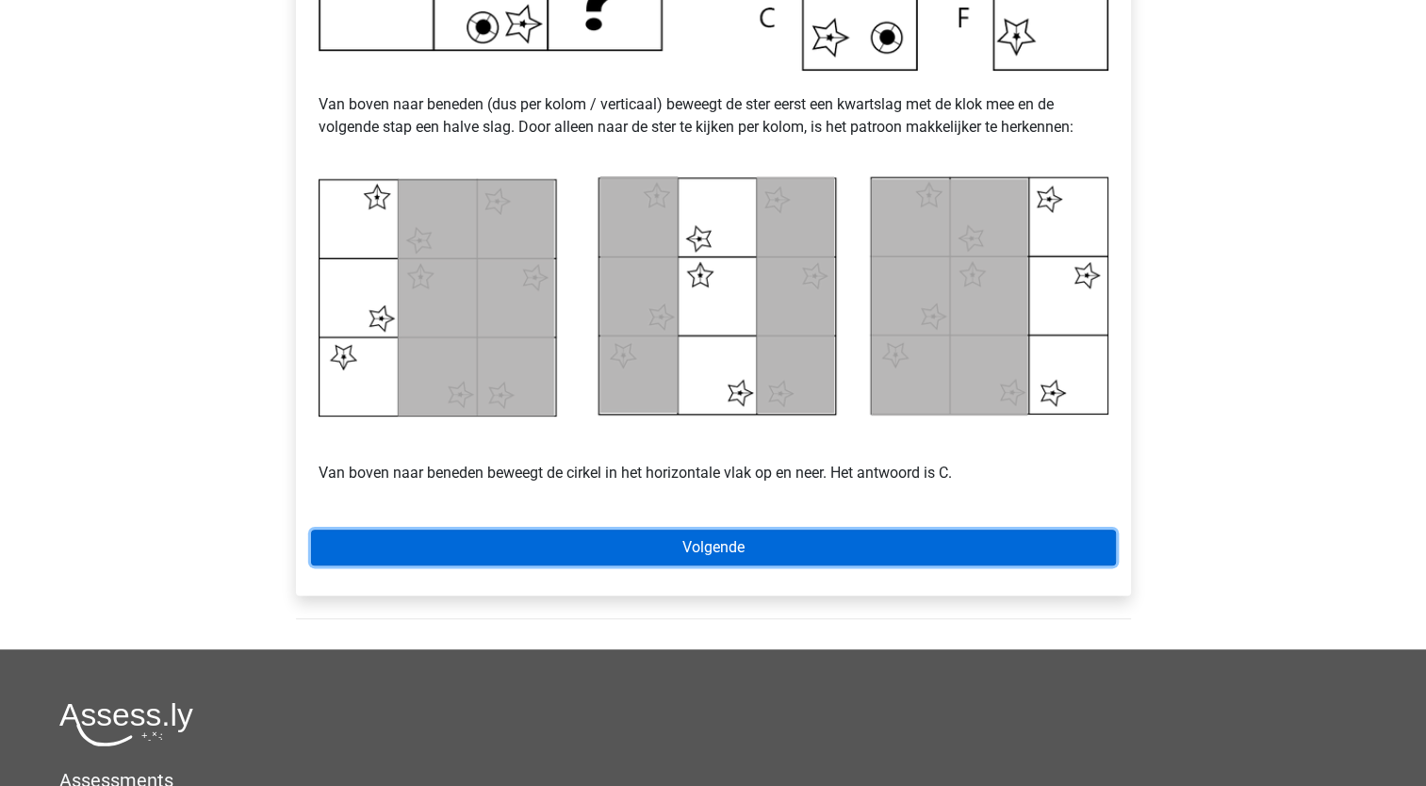
click at [486, 563] on link "Volgende" at bounding box center [713, 548] width 805 height 36
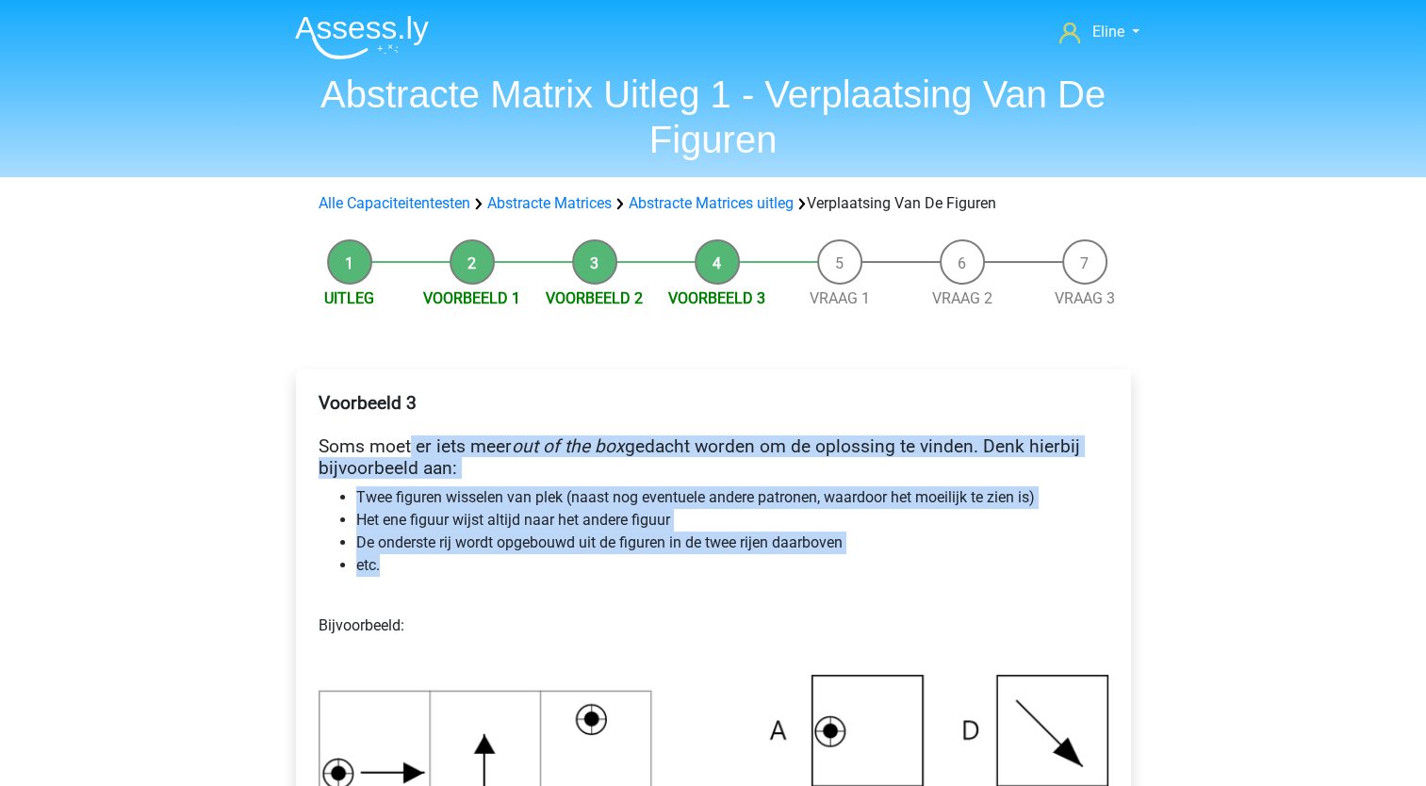
drag, startPoint x: 412, startPoint y: 436, endPoint x: 775, endPoint y: 571, distance: 387.5
click at [775, 571] on div "Voorbeeld 3 Soms moet er iets meer out of the box gedacht worden om de oplossin…" at bounding box center [713, 771] width 805 height 773
click at [775, 571] on li "etc." at bounding box center [732, 565] width 752 height 23
click at [437, 527] on li "Het ene figuur wijst altijd naar het andere figuur" at bounding box center [732, 520] width 752 height 23
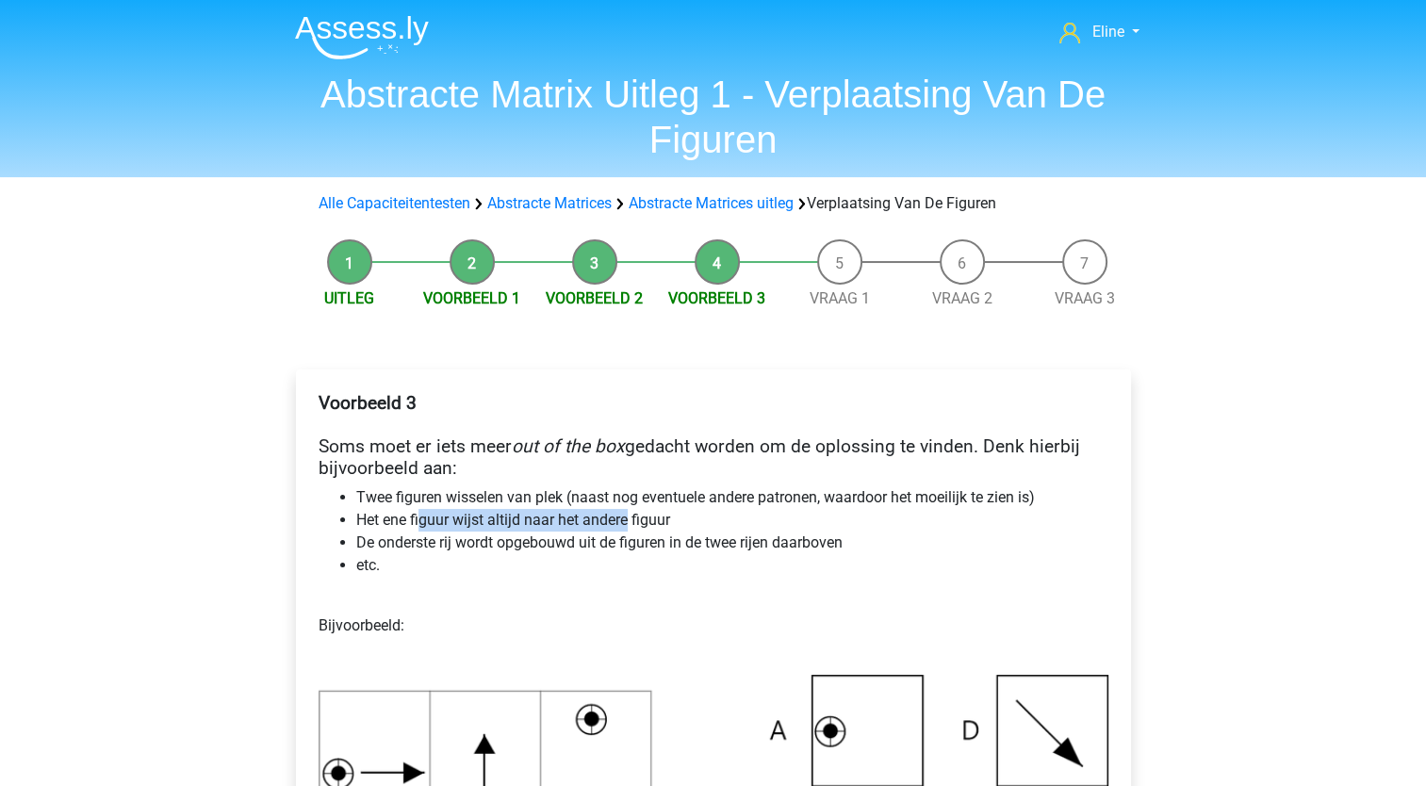
drag, startPoint x: 420, startPoint y: 517, endPoint x: 630, endPoint y: 522, distance: 210.3
click at [630, 522] on li "Het ene figuur wijst altijd naar het andere figuur" at bounding box center [732, 520] width 752 height 23
drag, startPoint x: 630, startPoint y: 522, endPoint x: 636, endPoint y: 555, distance: 33.7
click at [634, 569] on li "etc." at bounding box center [732, 565] width 752 height 23
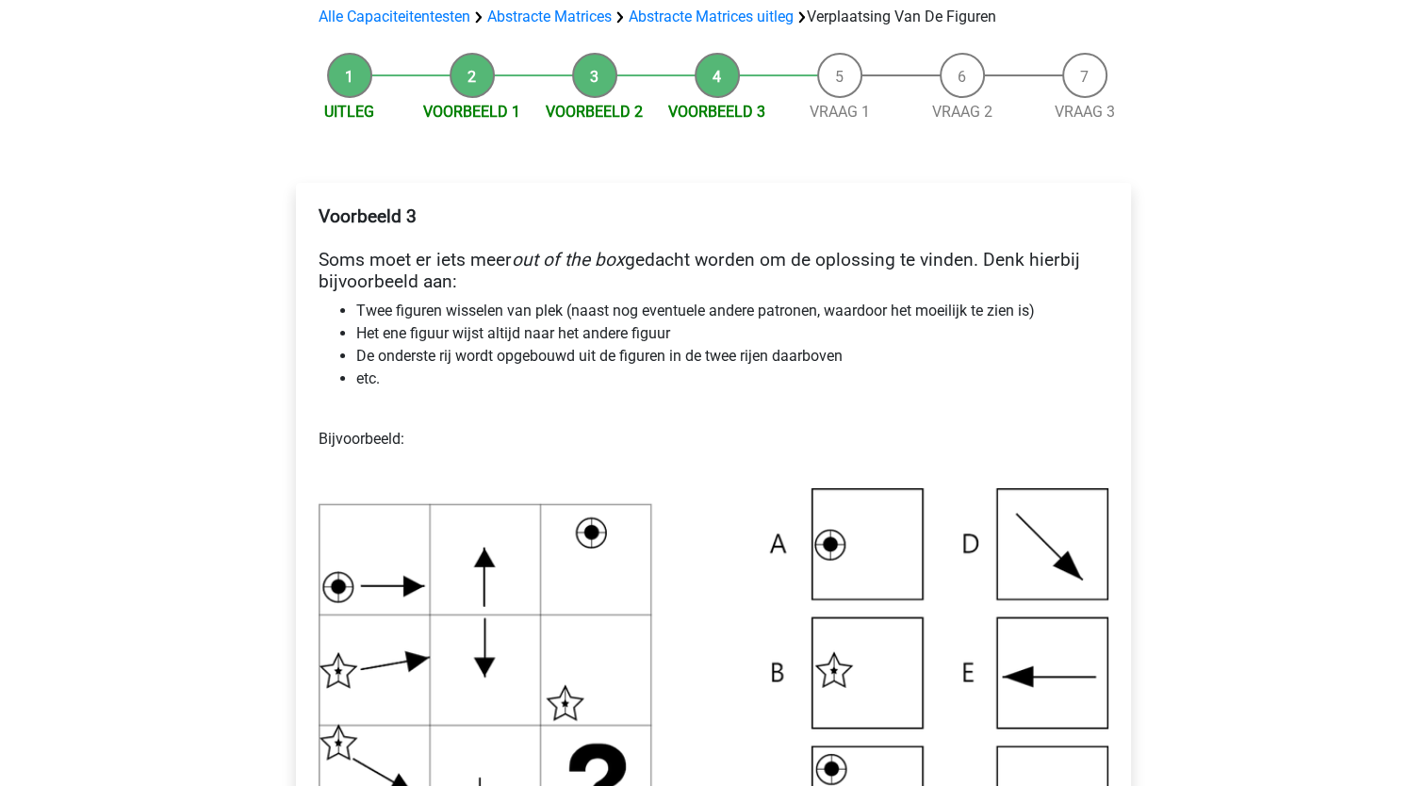
scroll to position [189, 0]
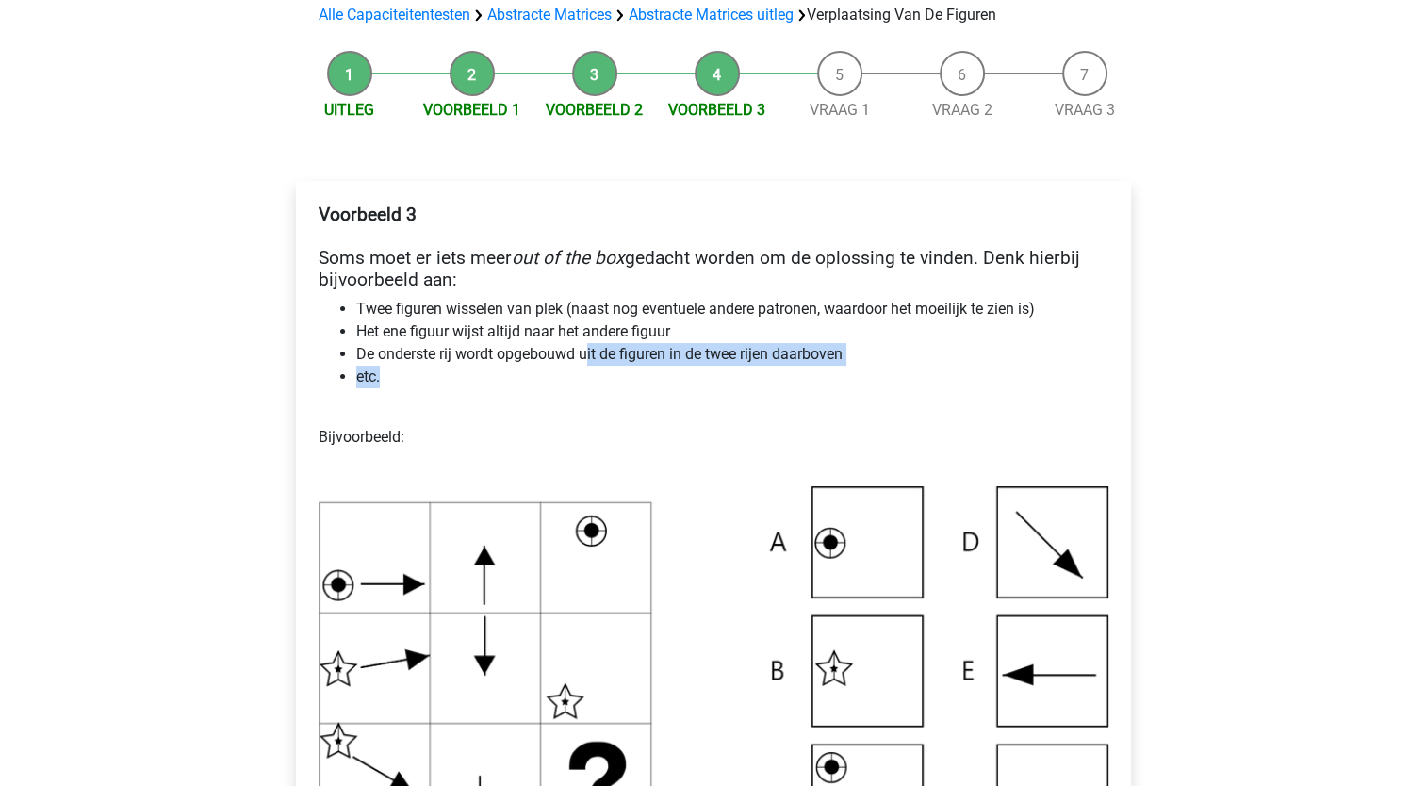
drag, startPoint x: 590, startPoint y: 357, endPoint x: 783, endPoint y: 375, distance: 194.1
click at [783, 375] on ul "Twee figuren wisselen van plek (naast nog eventuele andere patronen, waardoor h…" at bounding box center [714, 343] width 790 height 91
drag, startPoint x: 783, startPoint y: 375, endPoint x: 722, endPoint y: 447, distance: 94.3
click at [722, 447] on p "Bijvoorbeeld:" at bounding box center [714, 438] width 790 height 68
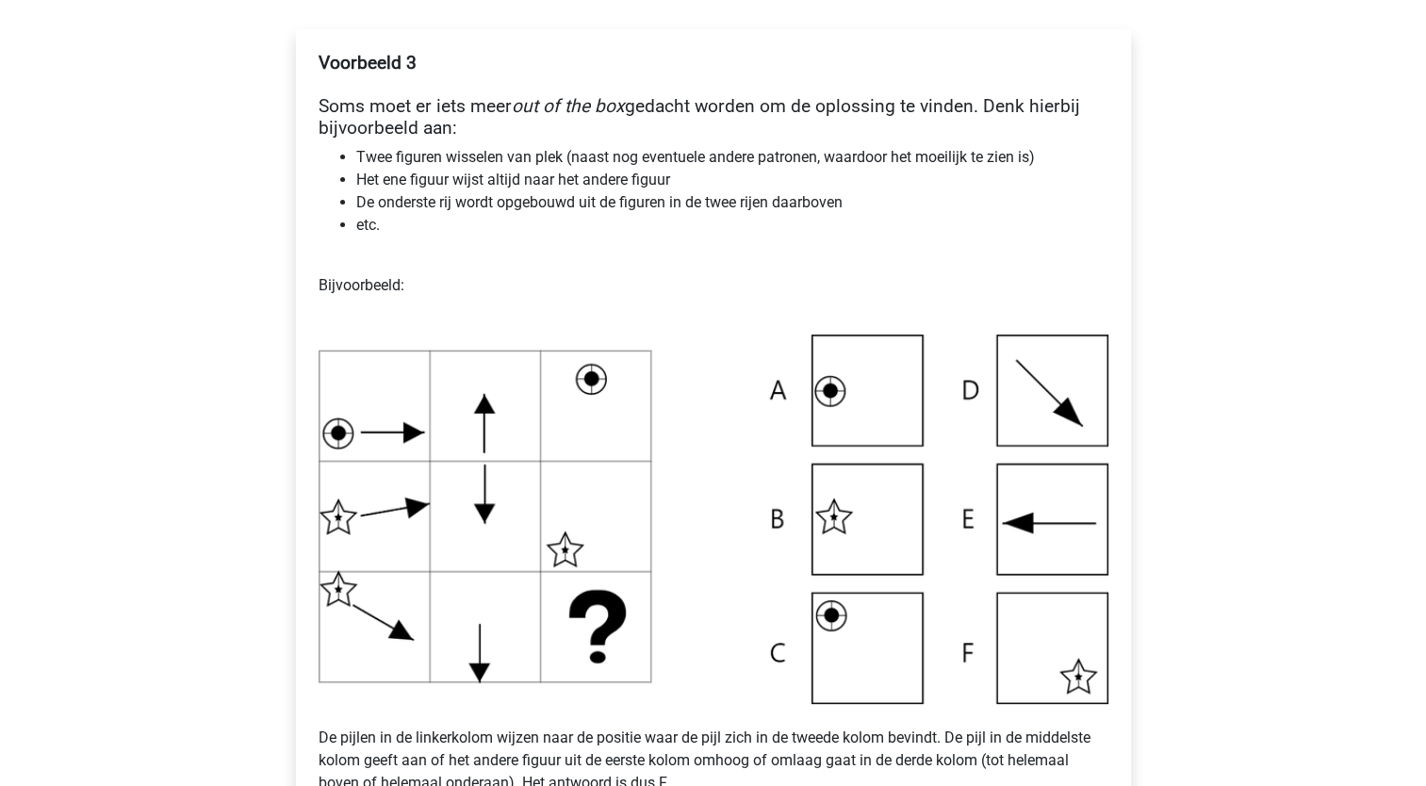
scroll to position [377, 0]
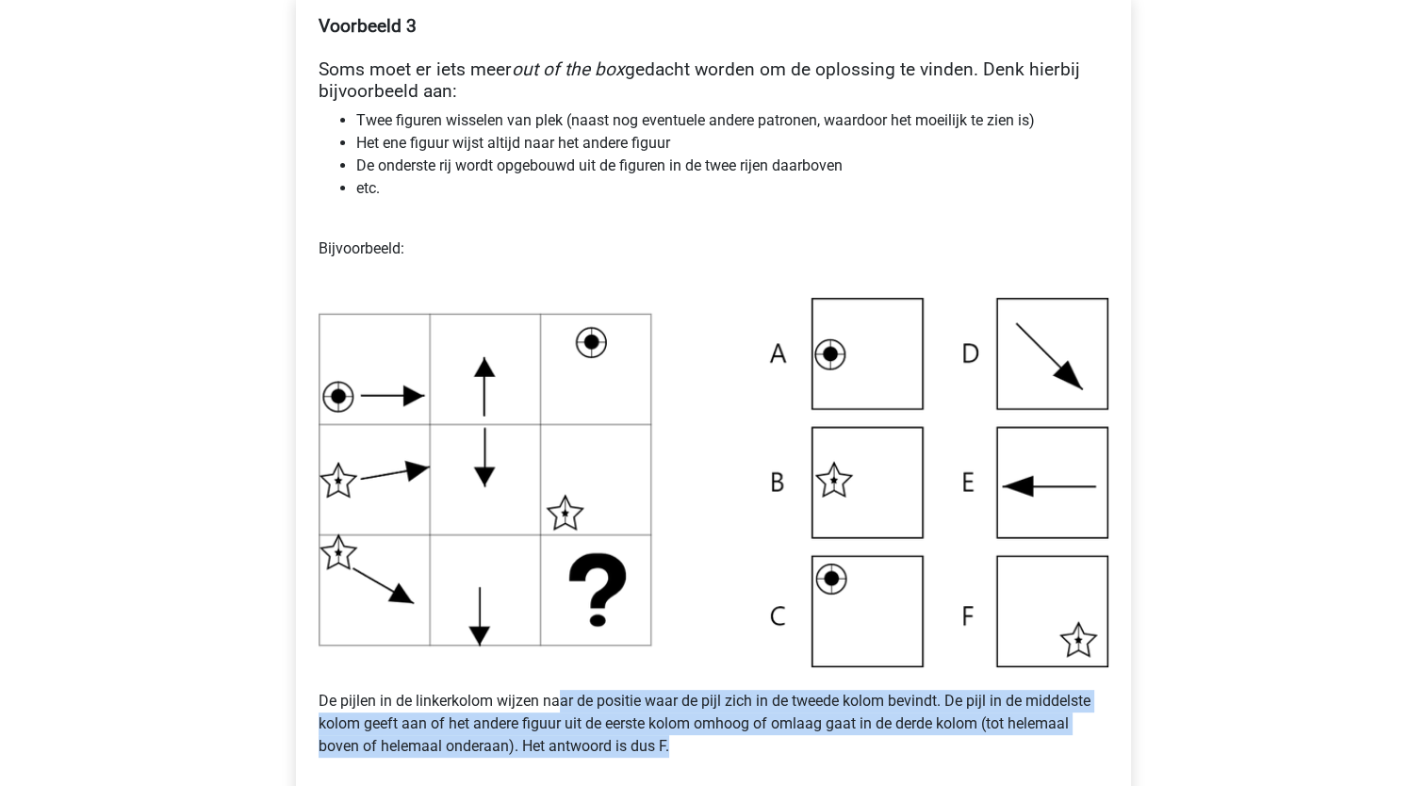
drag, startPoint x: 557, startPoint y: 698, endPoint x: 833, endPoint y: 752, distance: 281.6
click at [833, 752] on p "De pijlen in de linkerkolom wijzen naar de positie waar de pijl zich in de twee…" at bounding box center [714, 713] width 790 height 91
click at [833, 749] on p "De pijlen in de linkerkolom wijzen naar de positie waar de pijl zich in de twee…" at bounding box center [714, 713] width 790 height 91
click at [823, 711] on p "De pijlen in de linkerkolom wijzen naar de positie waar de pijl zich in de twee…" at bounding box center [714, 713] width 790 height 91
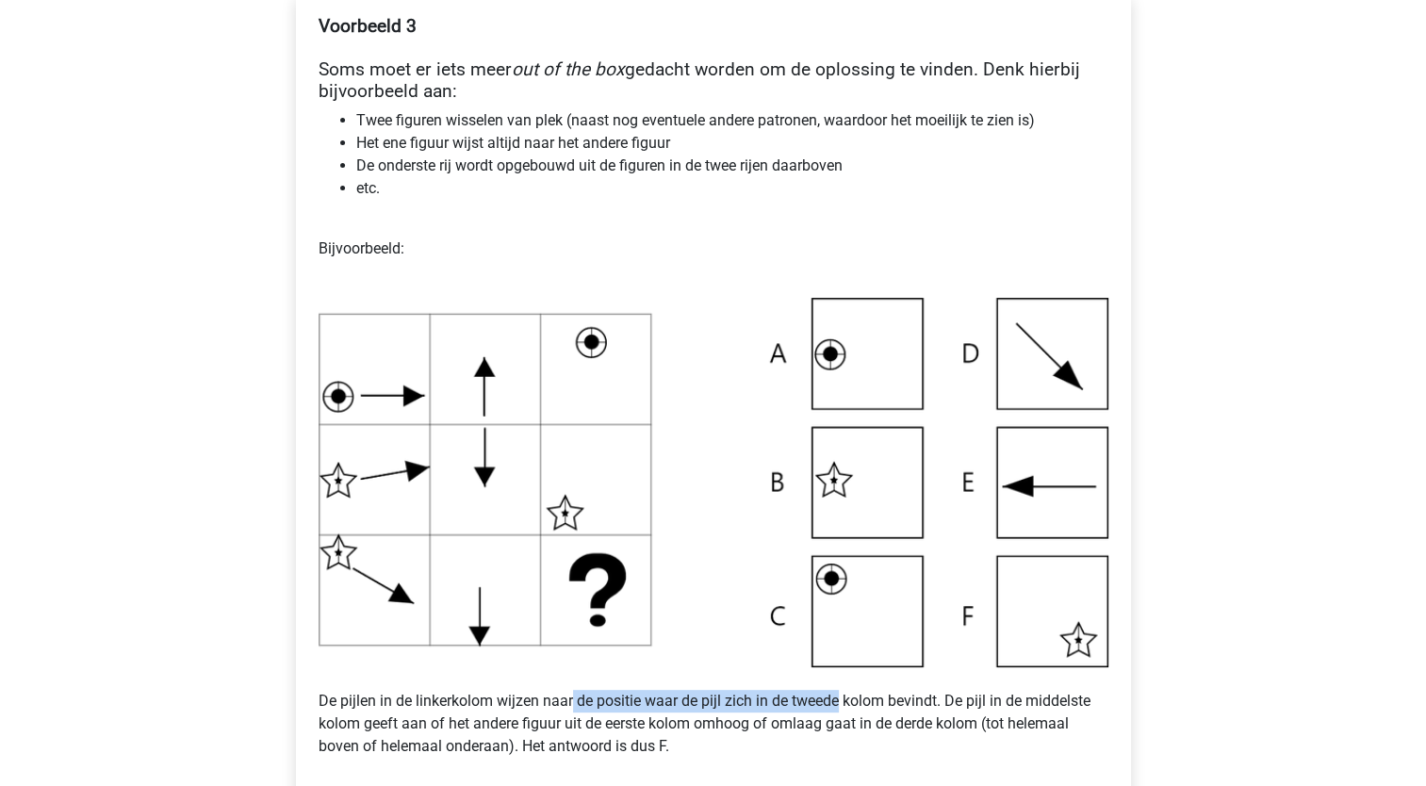
drag, startPoint x: 574, startPoint y: 696, endPoint x: 841, endPoint y: 713, distance: 267.4
click at [841, 713] on p "De pijlen in de linkerkolom wijzen naar de positie waar de pijl zich in de twee…" at bounding box center [714, 713] width 790 height 91
click at [437, 686] on p "De pijlen in de linkerkolom wijzen naar de positie waar de pijl zich in de twee…" at bounding box center [714, 713] width 790 height 91
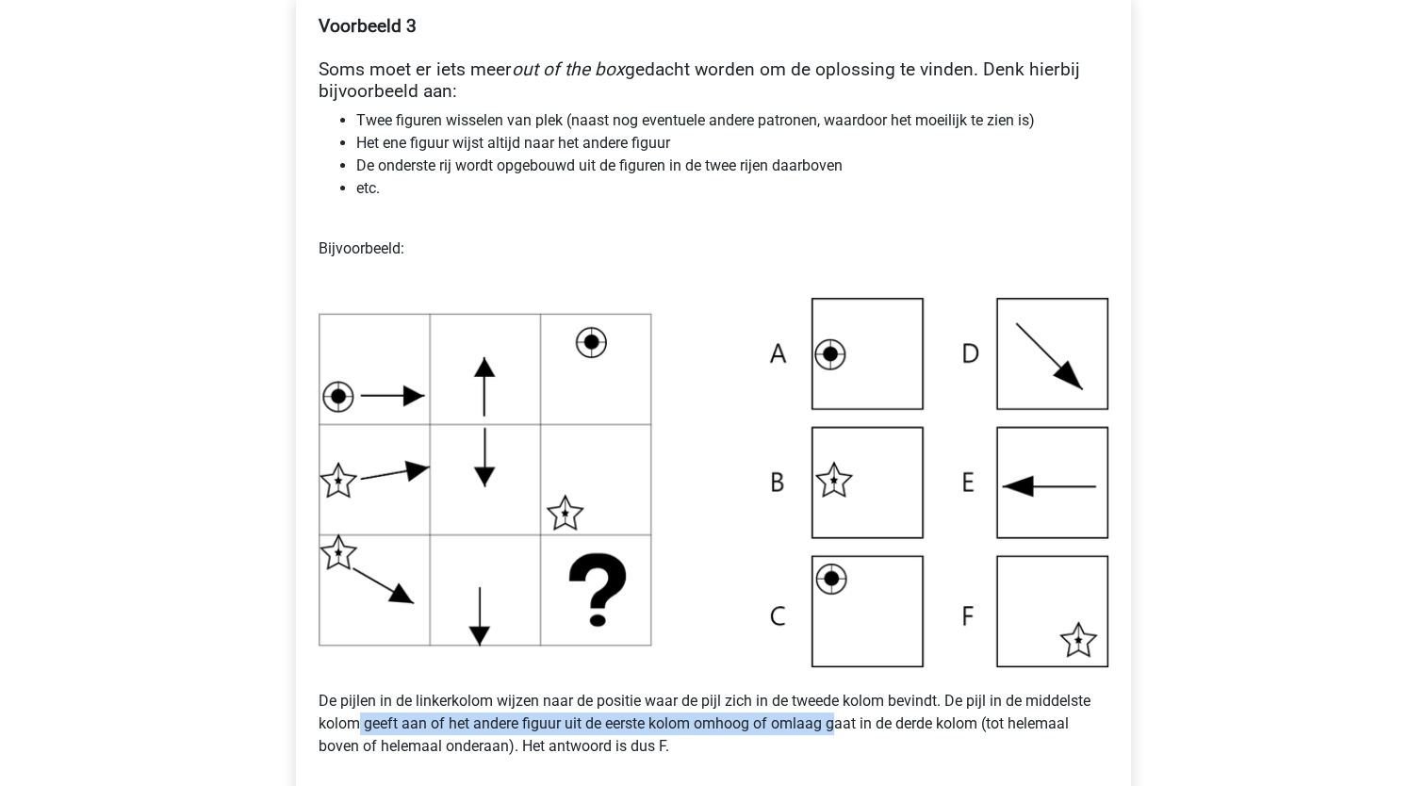
drag, startPoint x: 485, startPoint y: 719, endPoint x: 836, endPoint y: 727, distance: 351.7
click at [836, 727] on p "De pijlen in de linkerkolom wijzen naar de positie waar de pijl zich in de twee…" at bounding box center [714, 713] width 790 height 91
click at [744, 604] on img at bounding box center [714, 483] width 790 height 370
click at [641, 766] on div "Voorbeeld 3 Soms moet er iets meer out of the box gedacht worden om de oplossin…" at bounding box center [713, 394] width 805 height 773
click at [634, 718] on p "De pijlen in de linkerkolom wijzen naar de positie waar de pijl zich in de twee…" at bounding box center [714, 713] width 790 height 91
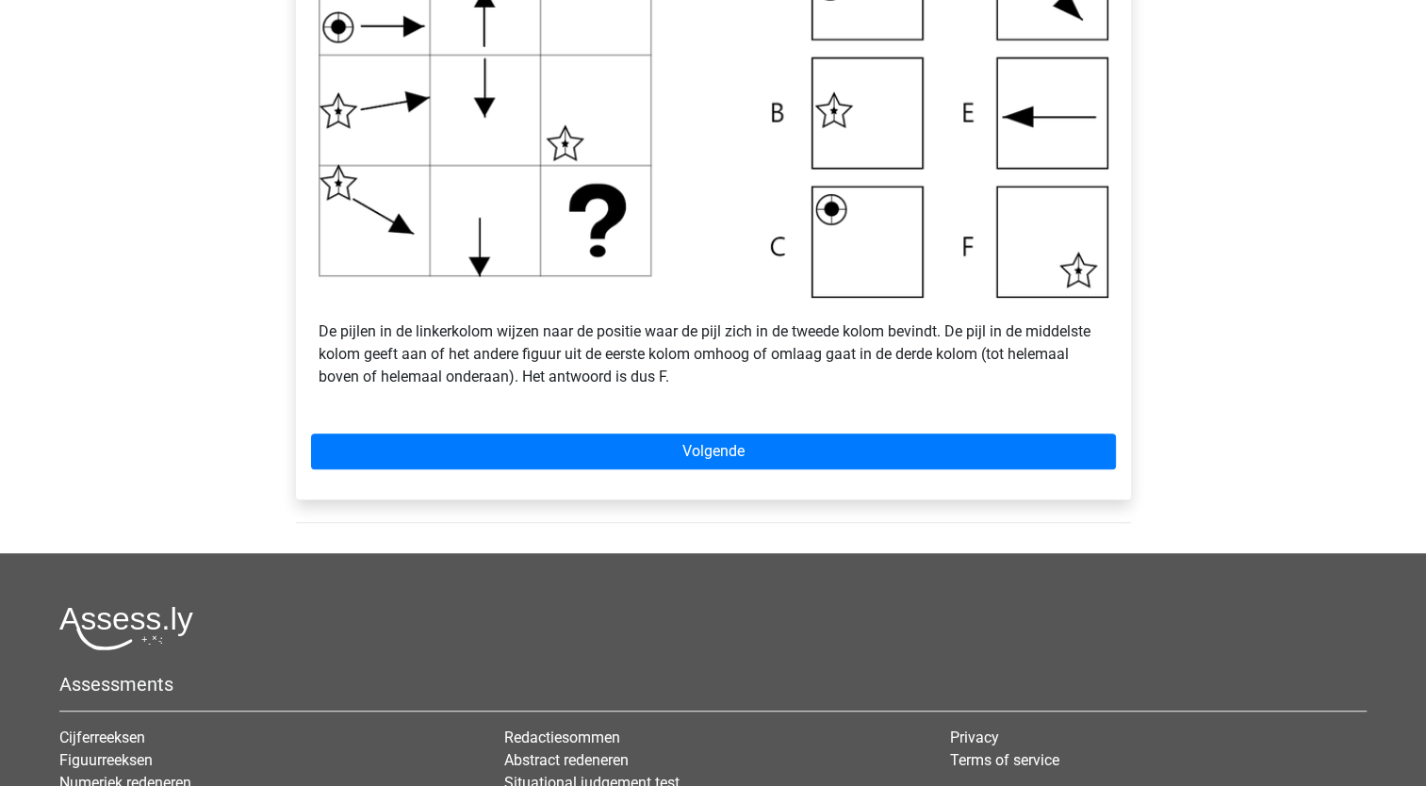
scroll to position [754, 0]
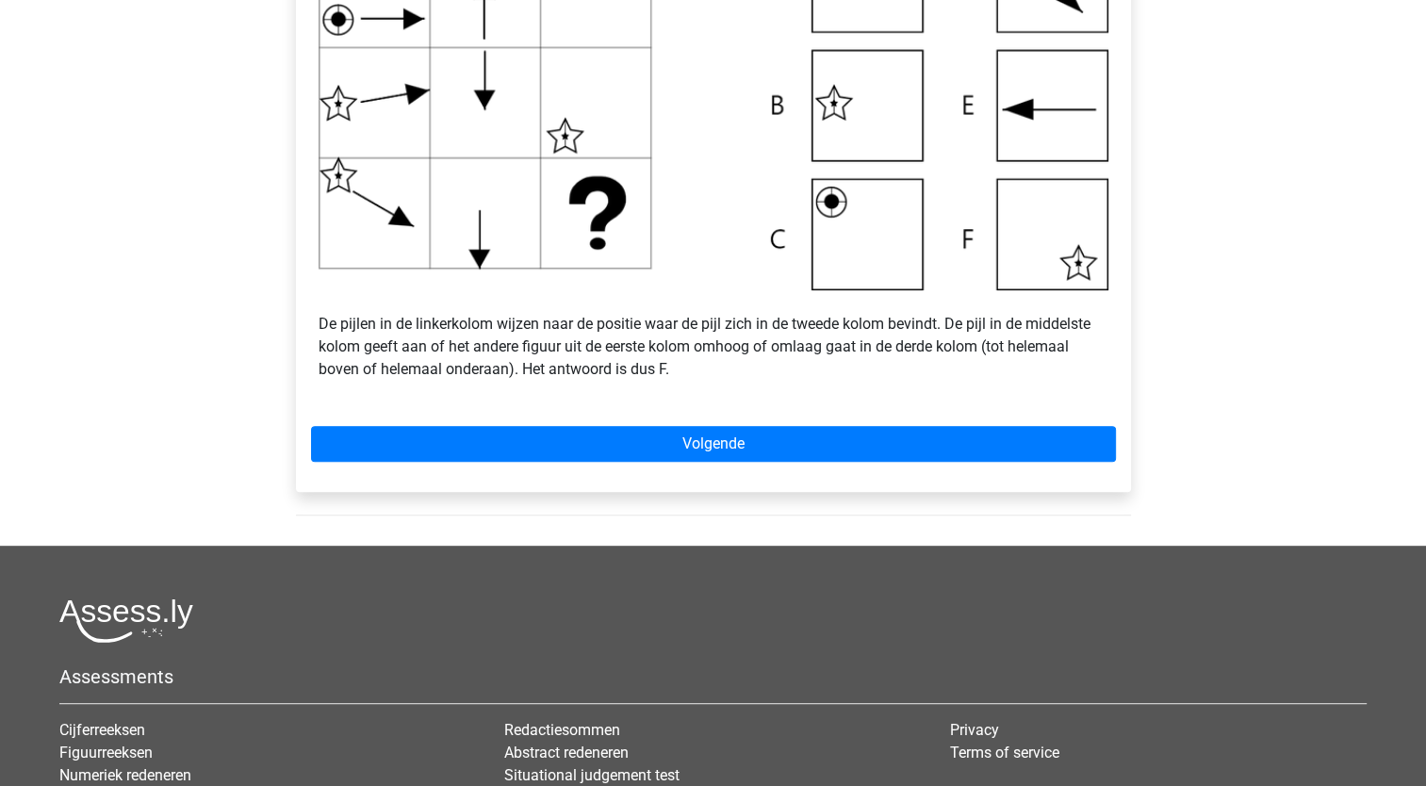
click at [825, 414] on div "Voorbeeld 3 Soms moet er iets meer out of the box gedacht worden om de oplossin…" at bounding box center [713, 53] width 835 height 877
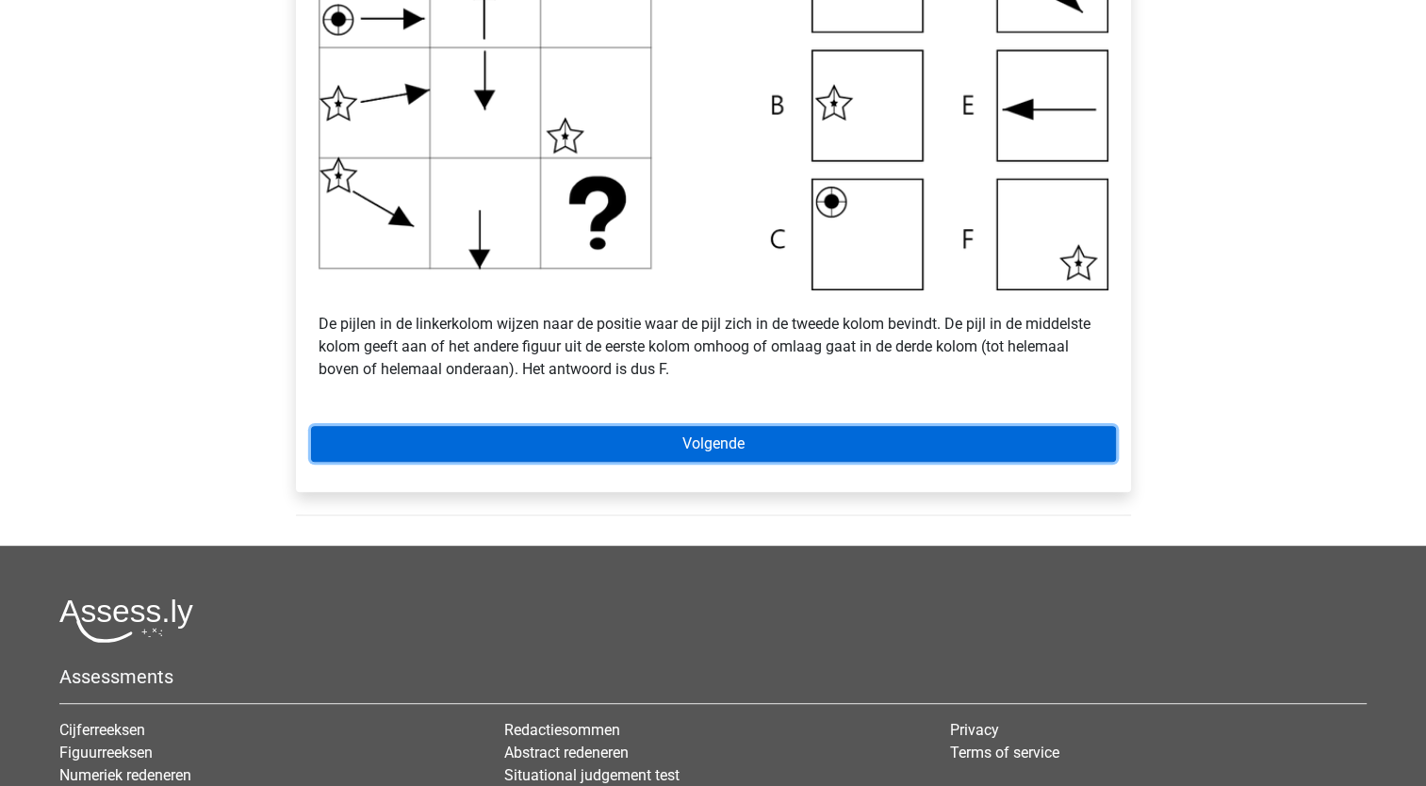
click at [822, 436] on link "Volgende" at bounding box center [713, 444] width 805 height 36
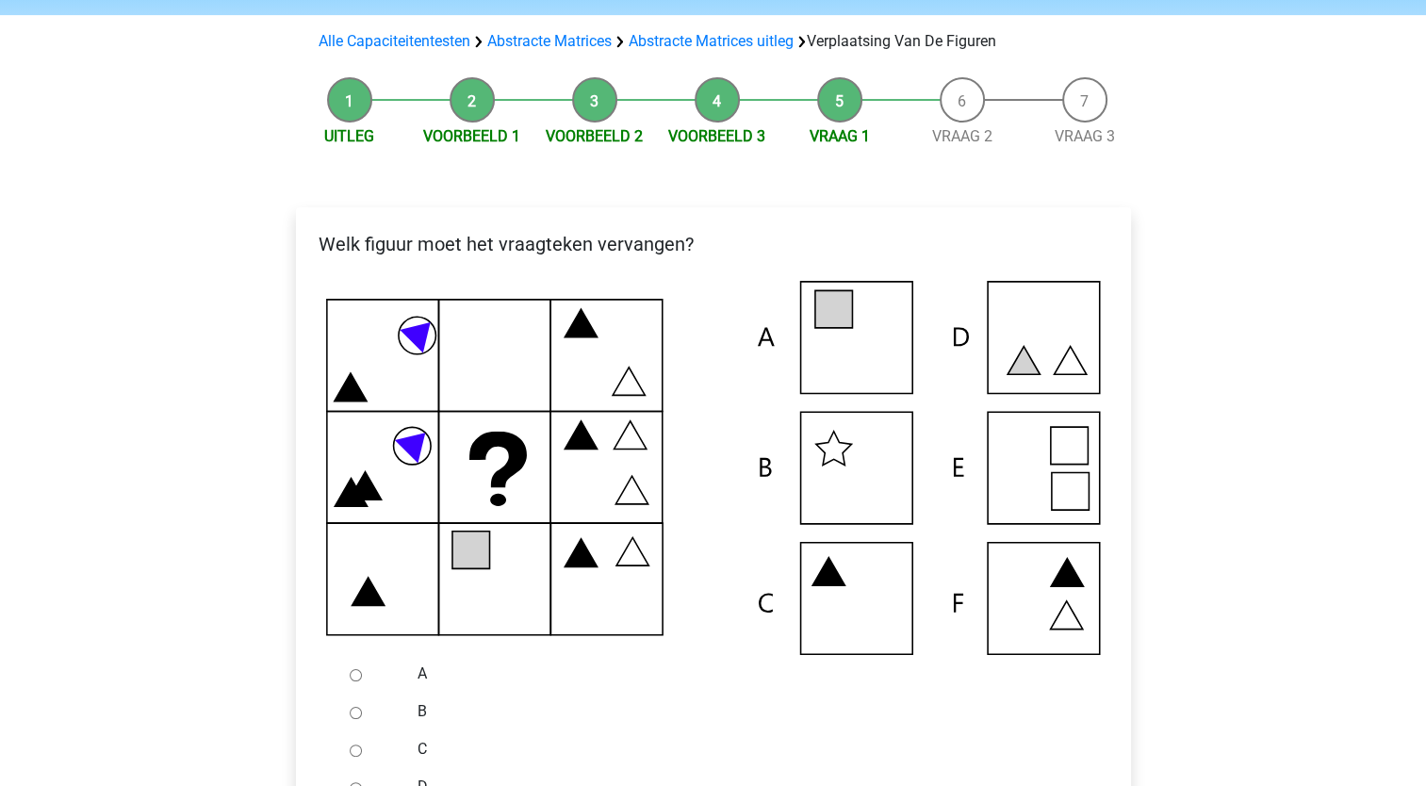
scroll to position [189, 0]
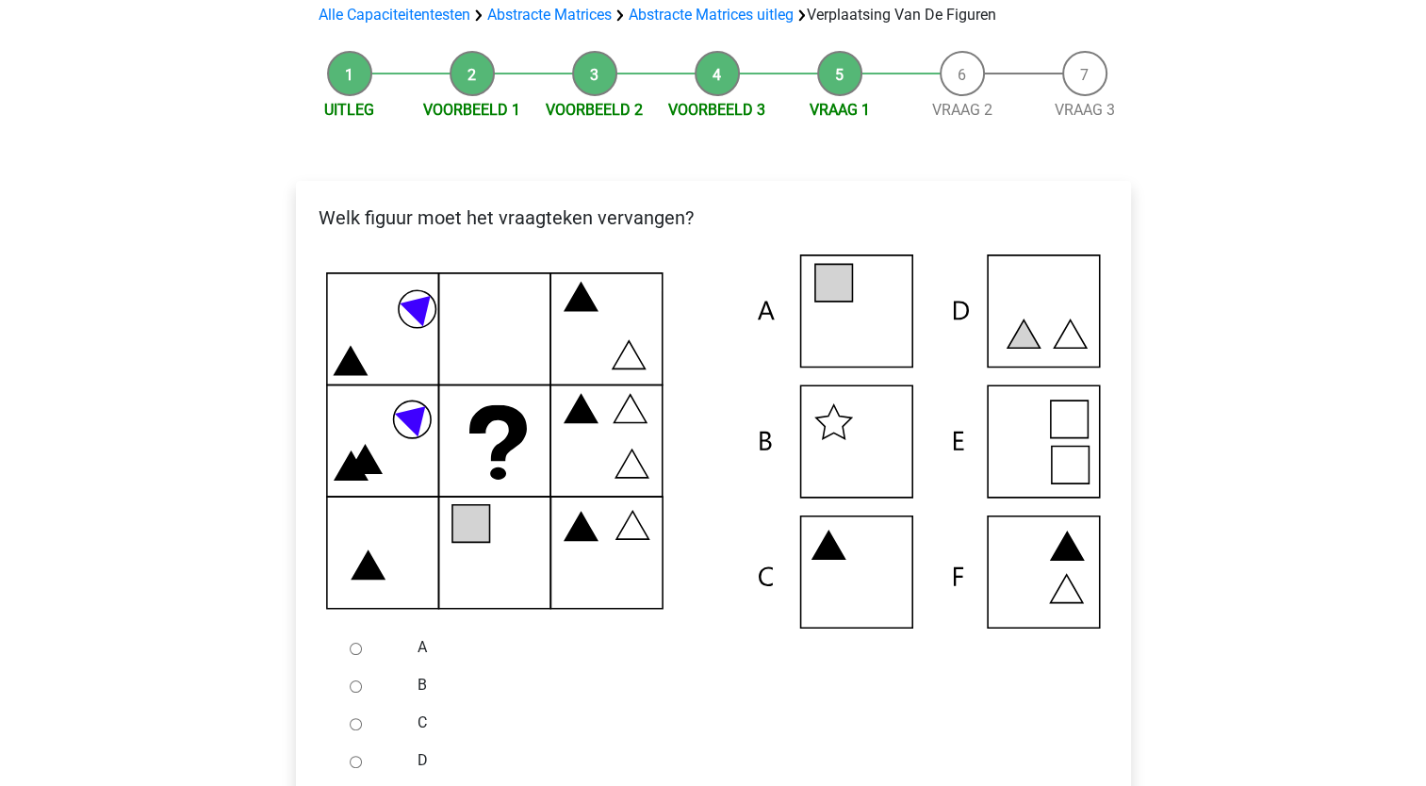
click at [356, 647] on input "A" at bounding box center [356, 649] width 12 height 12
radio input "true"
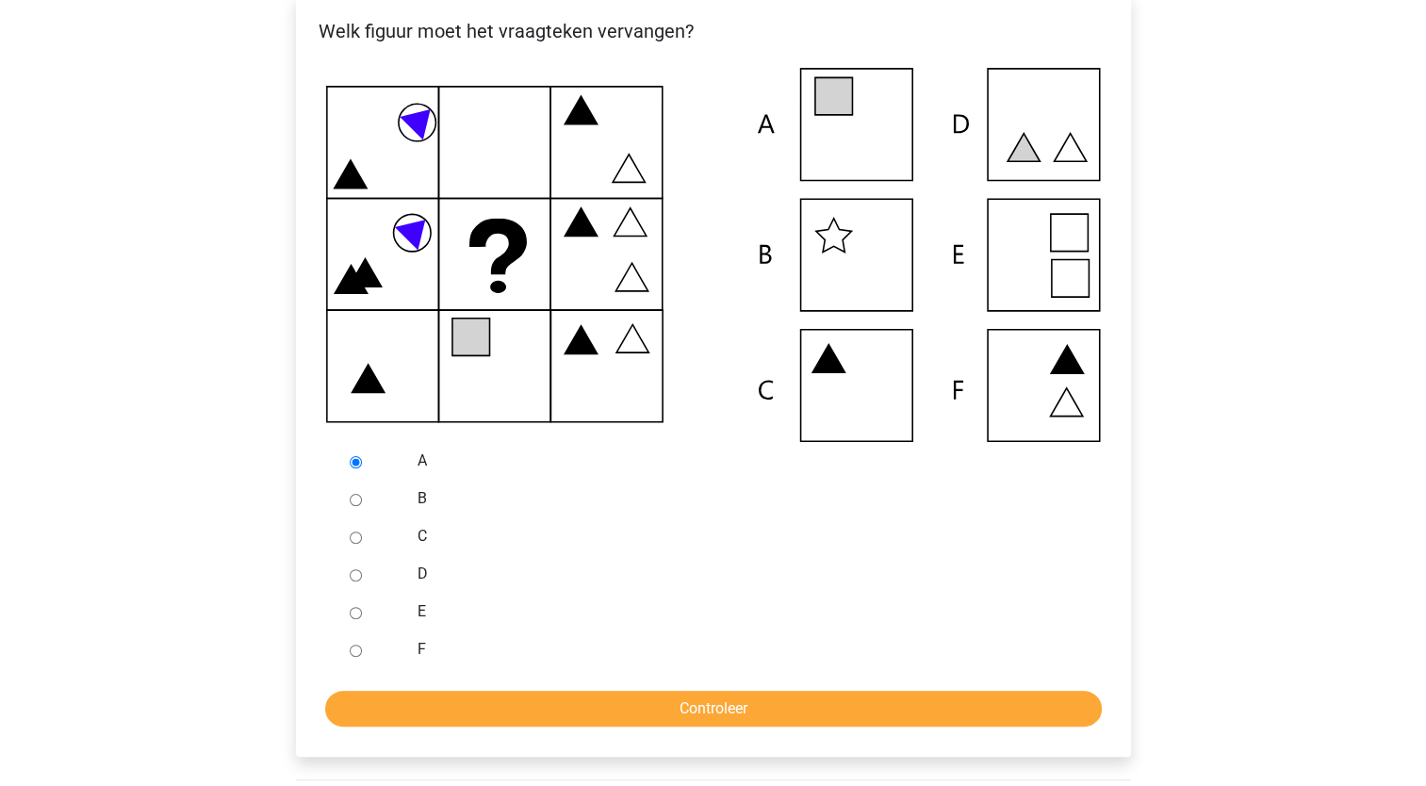
scroll to position [377, 0]
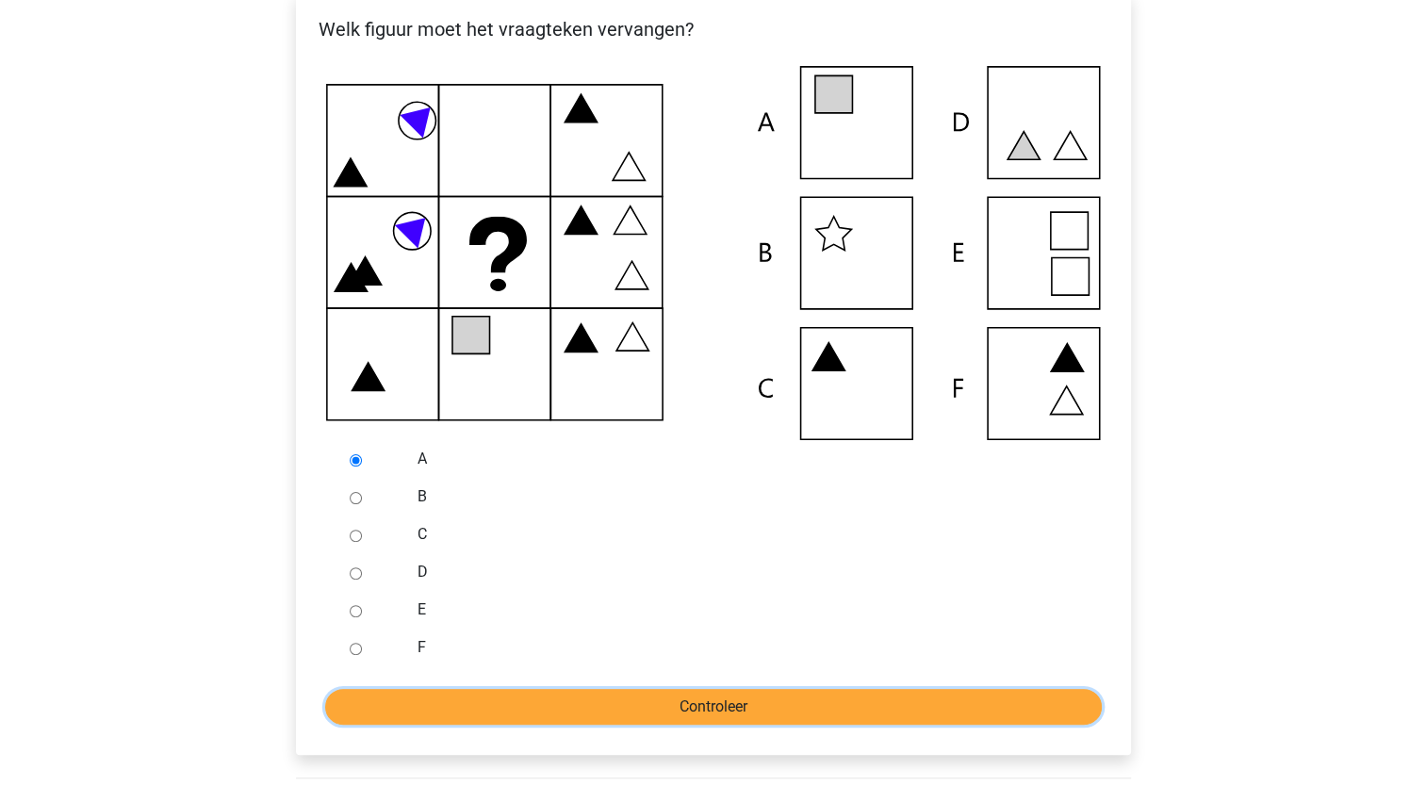
click at [569, 692] on input "Controleer" at bounding box center [713, 707] width 777 height 36
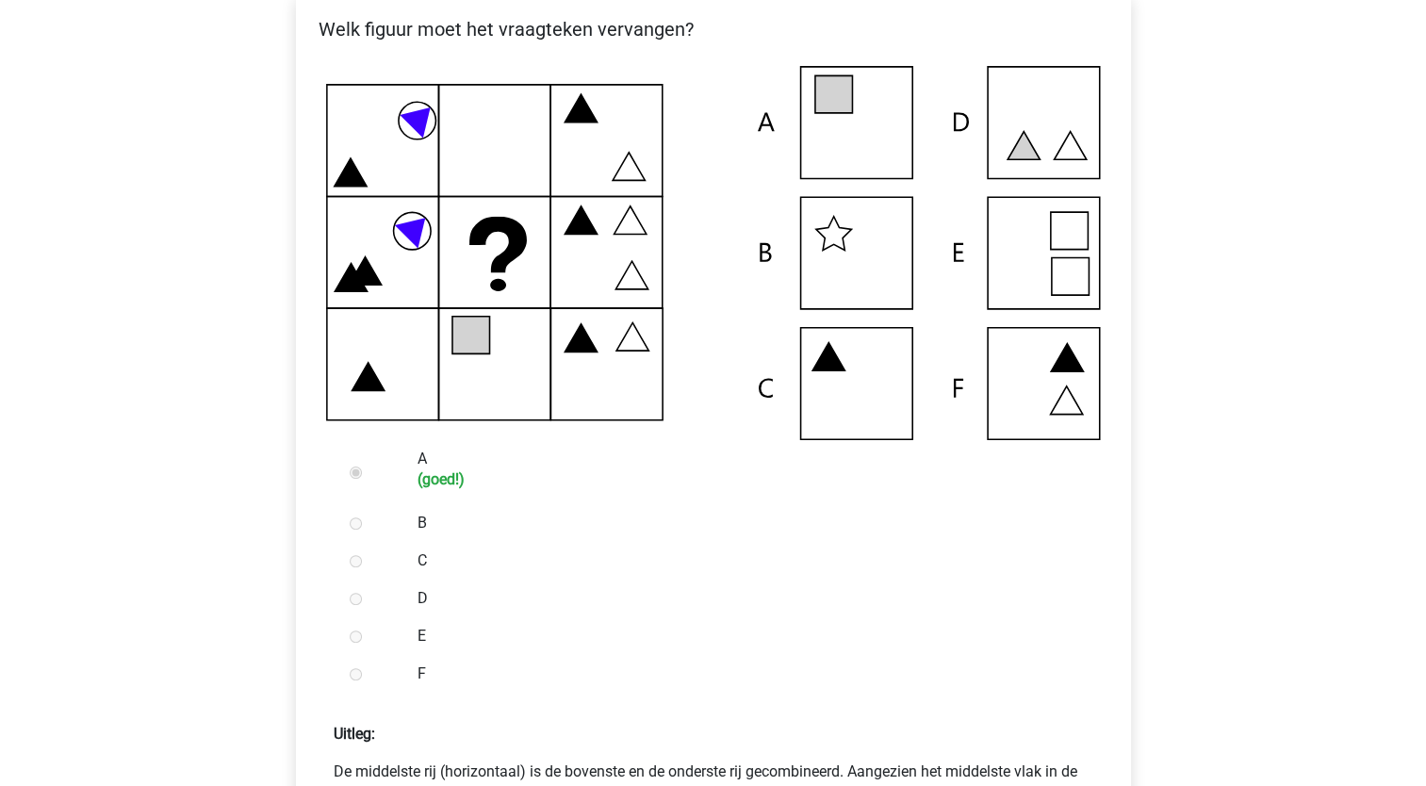
scroll to position [471, 0]
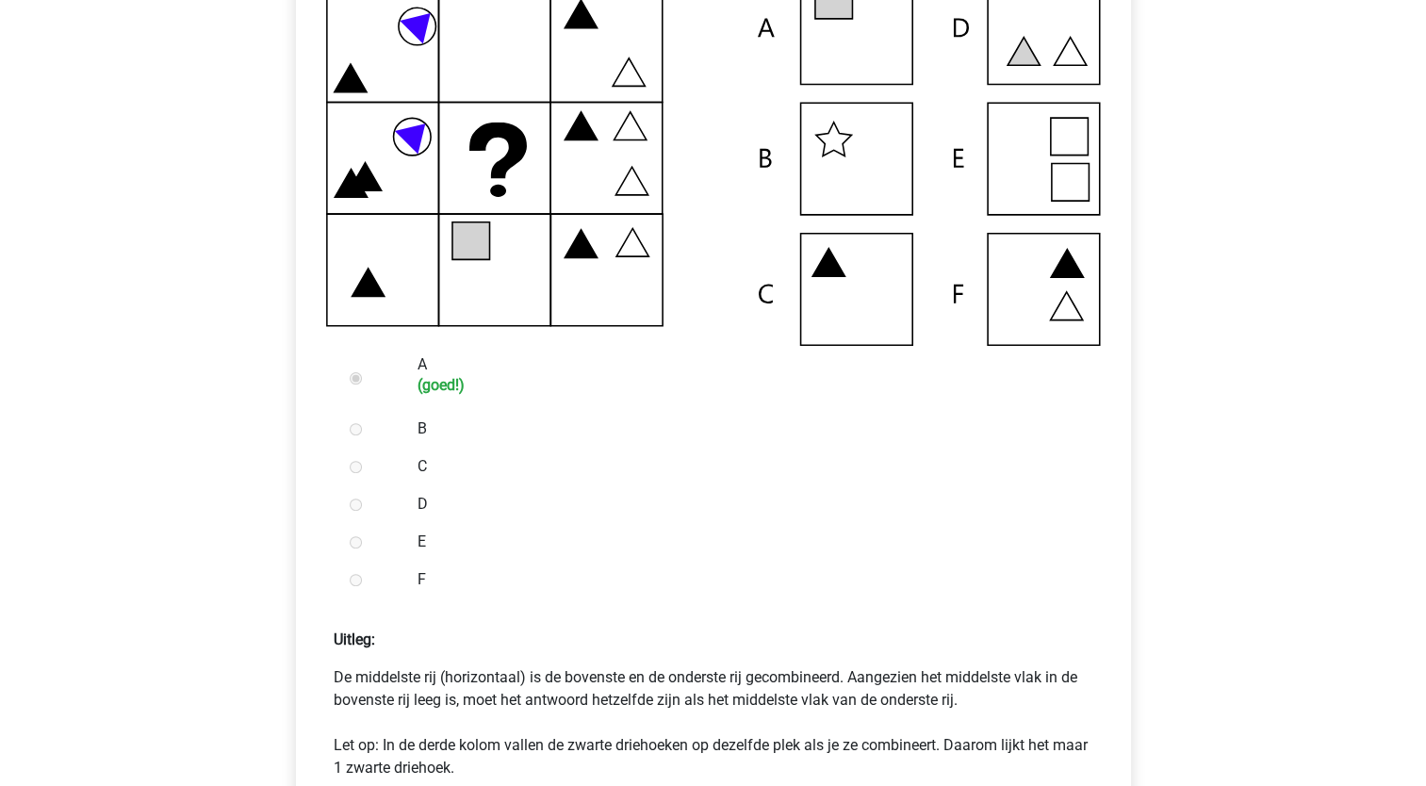
drag, startPoint x: 358, startPoint y: 691, endPoint x: 942, endPoint y: 704, distance: 583.7
click at [942, 704] on p "De middelste rij (horizontaal) is de bovenste en de onderste rij gecombineerd. …" at bounding box center [714, 723] width 760 height 113
drag, startPoint x: 942, startPoint y: 704, endPoint x: 834, endPoint y: 701, distance: 107.5
click at [835, 701] on p "De middelste rij (horizontaal) is de bovenste en de onderste rij gecombineerd. …" at bounding box center [714, 723] width 760 height 113
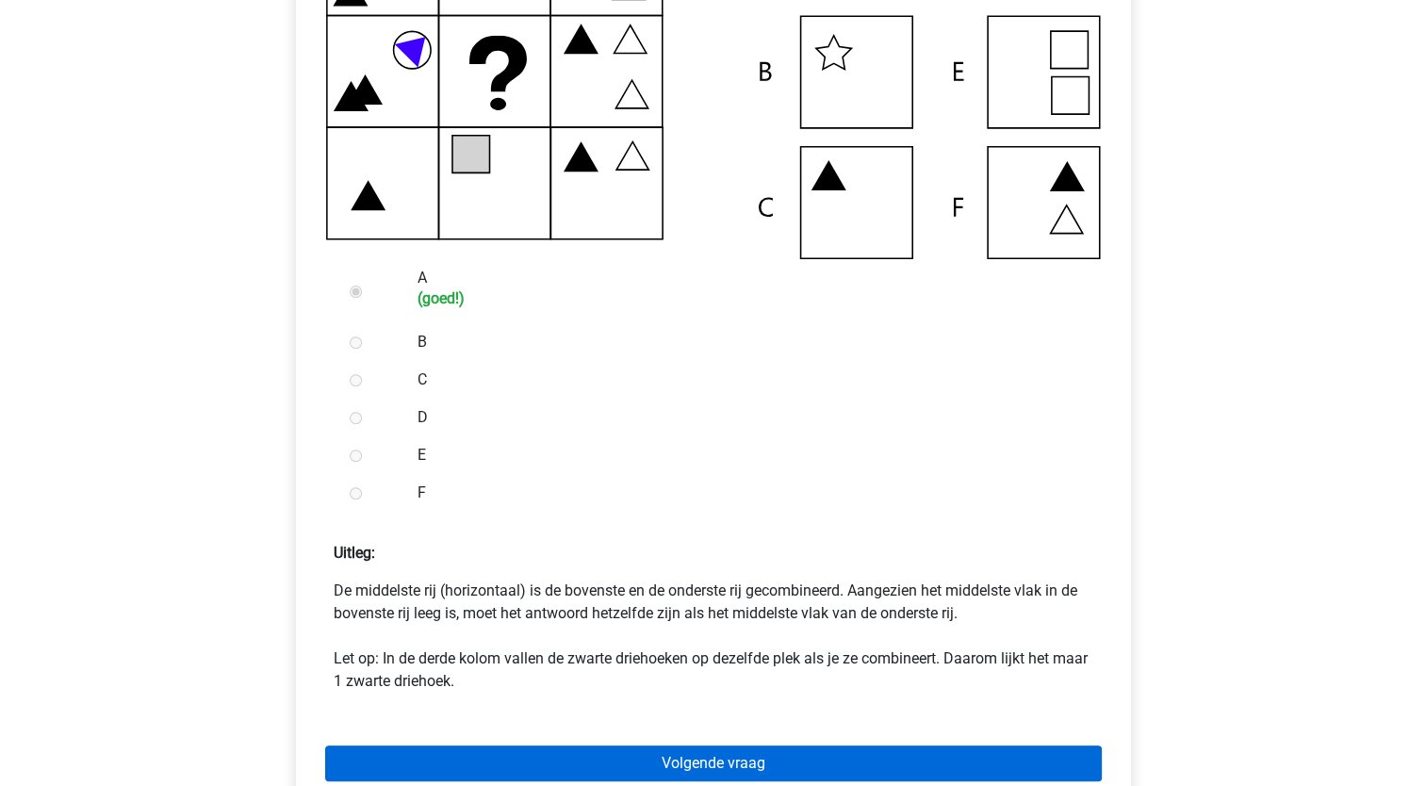
scroll to position [660, 0]
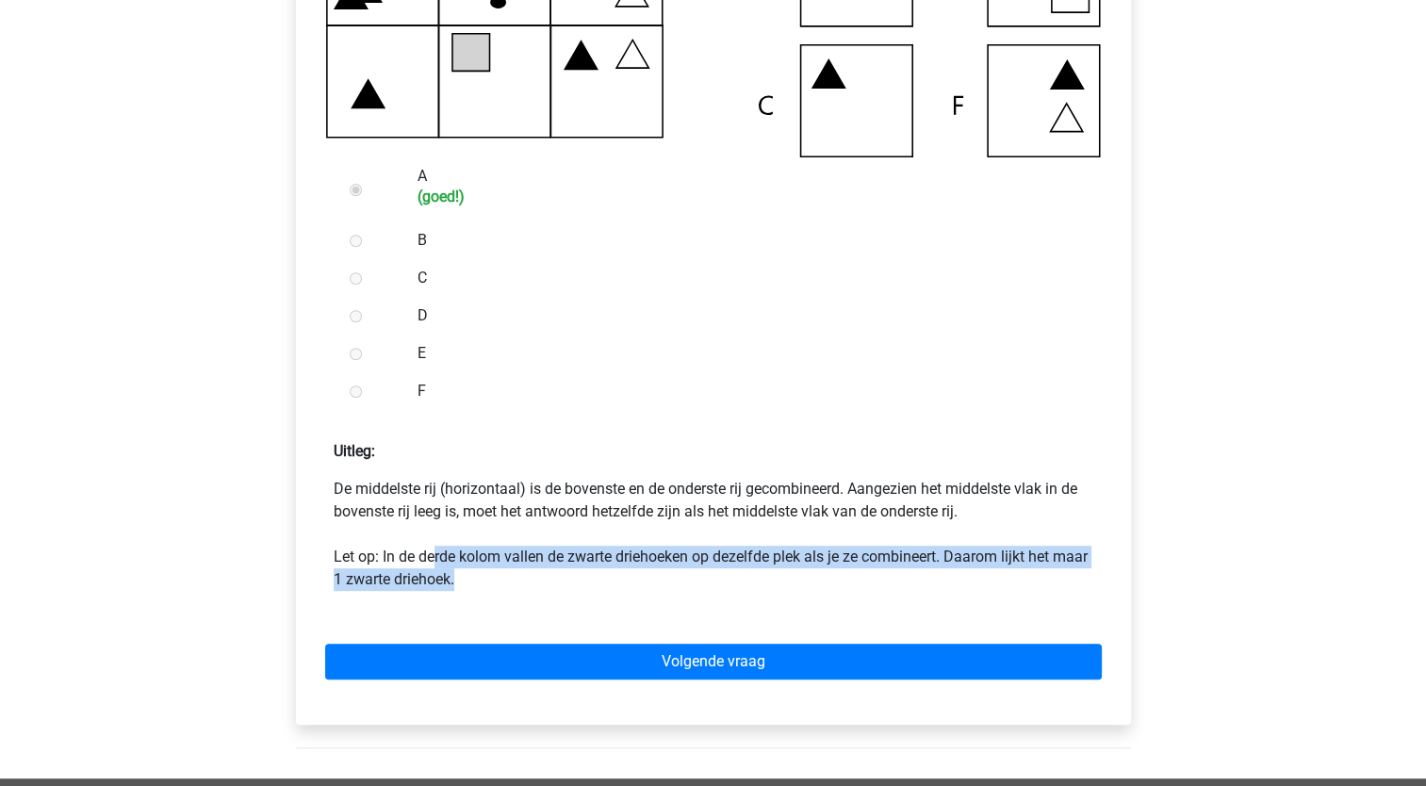
drag, startPoint x: 431, startPoint y: 555, endPoint x: 658, endPoint y: 581, distance: 228.6
click at [658, 581] on p "De middelste rij (horizontaal) is de bovenste en de onderste rij gecombineerd. …" at bounding box center [714, 534] width 760 height 113
click at [653, 586] on p "De middelste rij (horizontaal) is de bovenste en de onderste rij gecombineerd. …" at bounding box center [714, 534] width 760 height 113
click at [486, 586] on p "De middelste rij (horizontaal) is de bovenste en de onderste rij gecombineerd. …" at bounding box center [714, 534] width 760 height 113
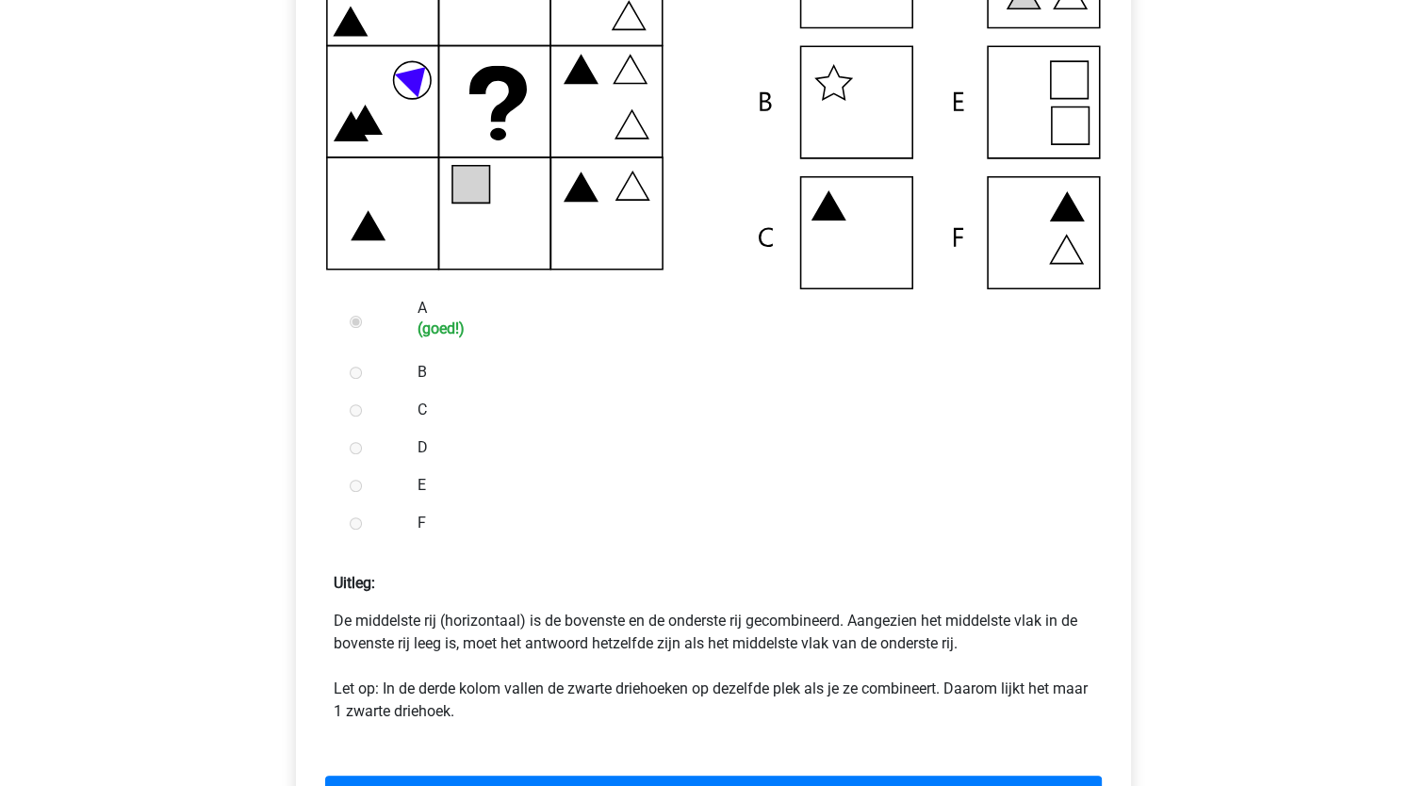
scroll to position [566, 0]
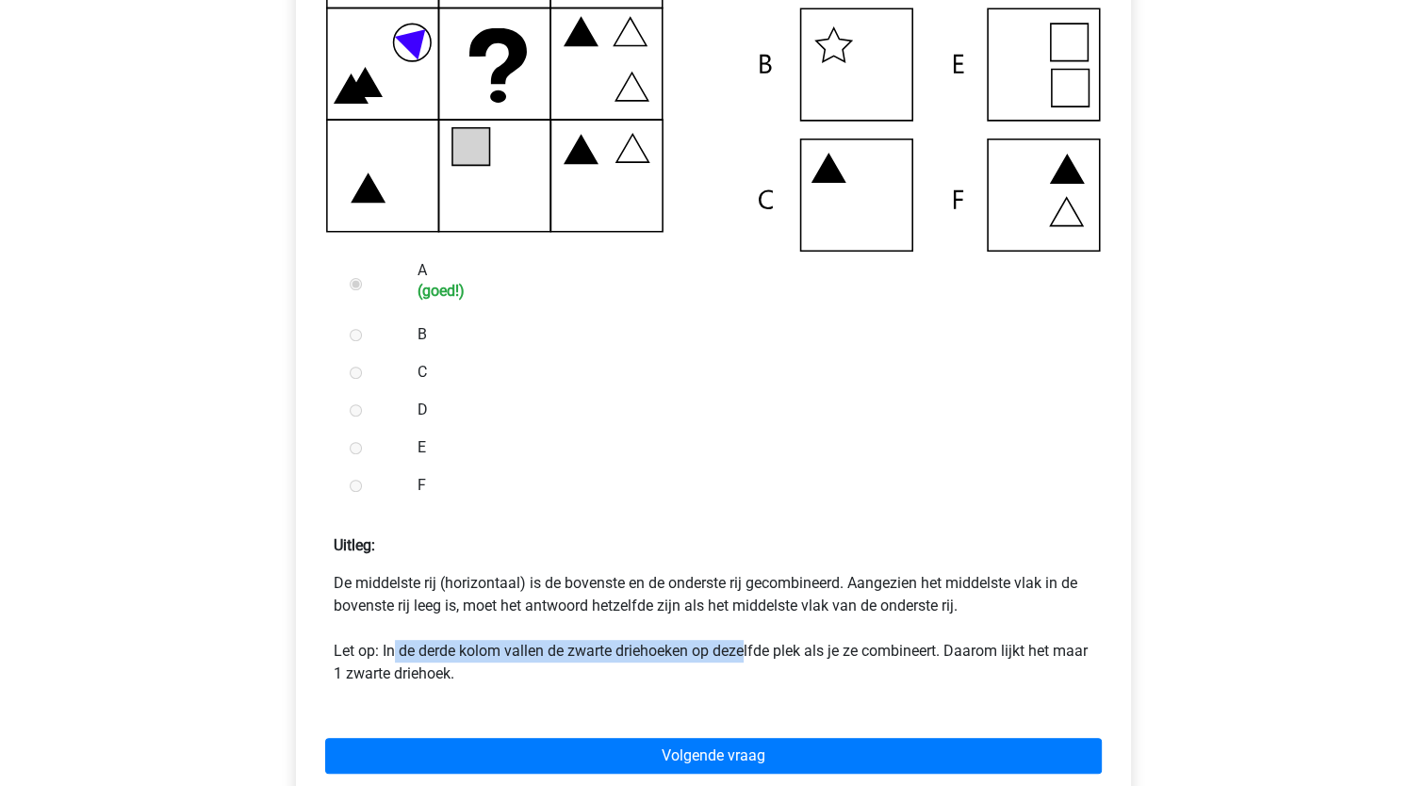
drag, startPoint x: 396, startPoint y: 640, endPoint x: 747, endPoint y: 645, distance: 350.8
click at [747, 645] on p "De middelste rij (horizontaal) is de bovenste en de onderste rij gecombineerd. …" at bounding box center [714, 628] width 760 height 113
click at [514, 646] on p "De middelste rij (horizontaal) is de bovenste en de onderste rij gecombineerd. …" at bounding box center [714, 628] width 760 height 113
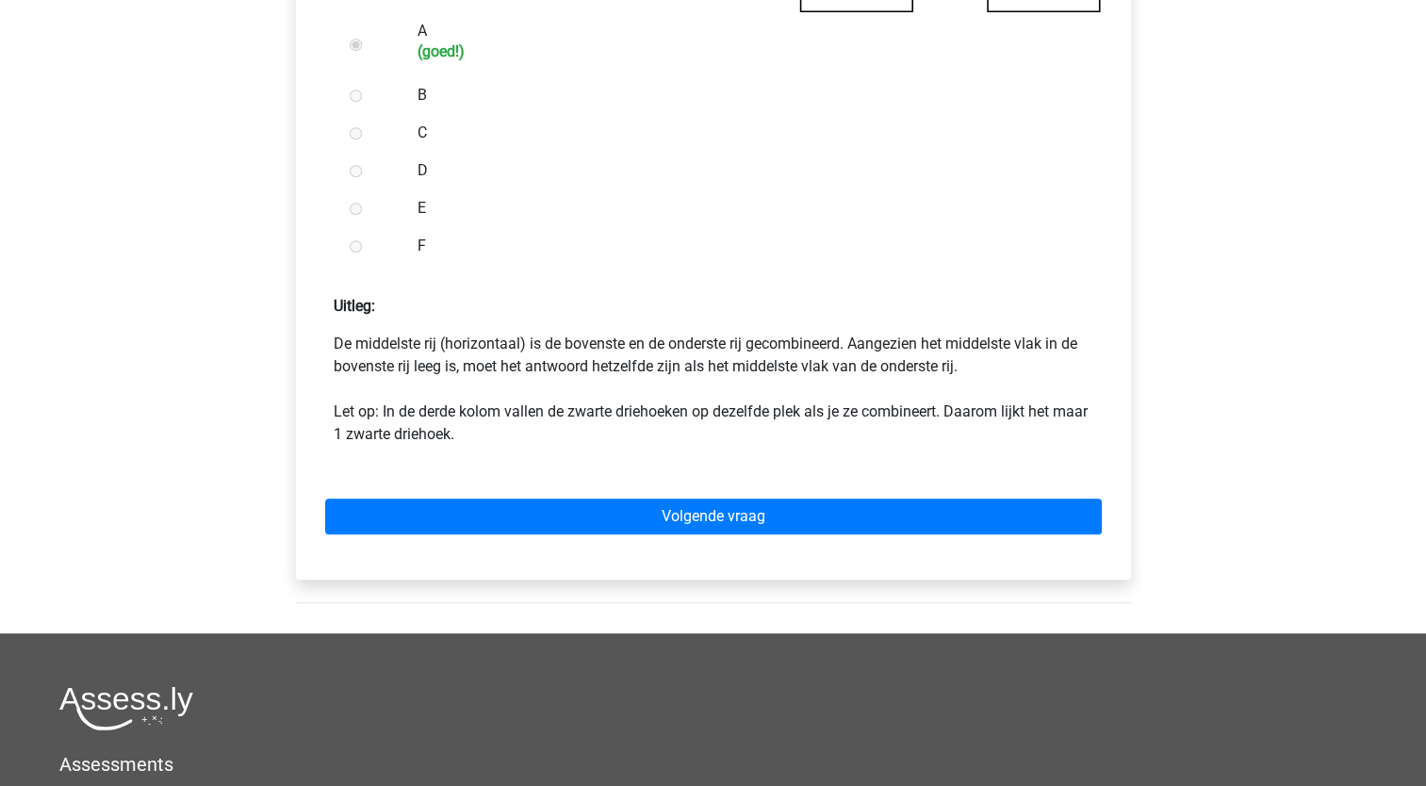
scroll to position [849, 0]
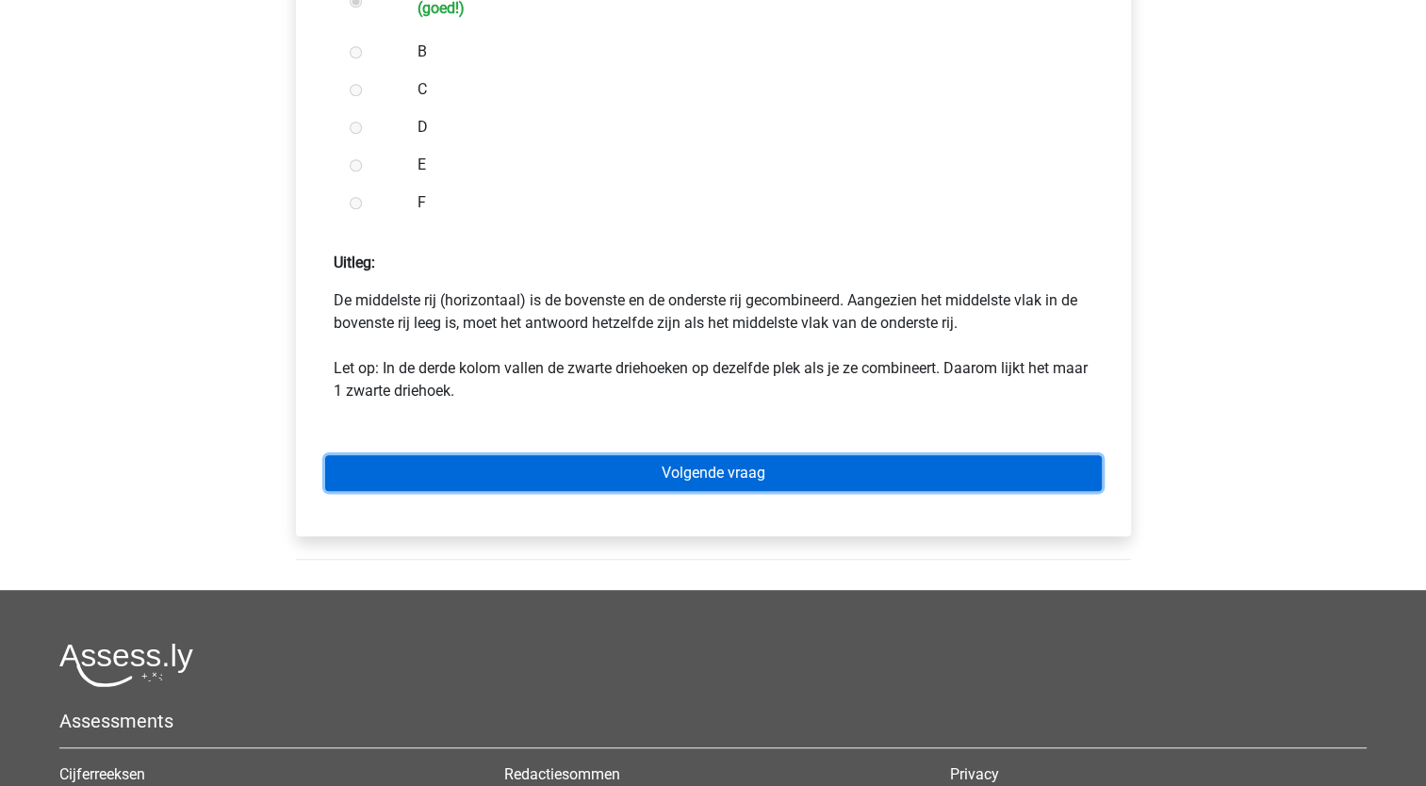
click at [644, 476] on link "Volgende vraag" at bounding box center [713, 473] width 777 height 36
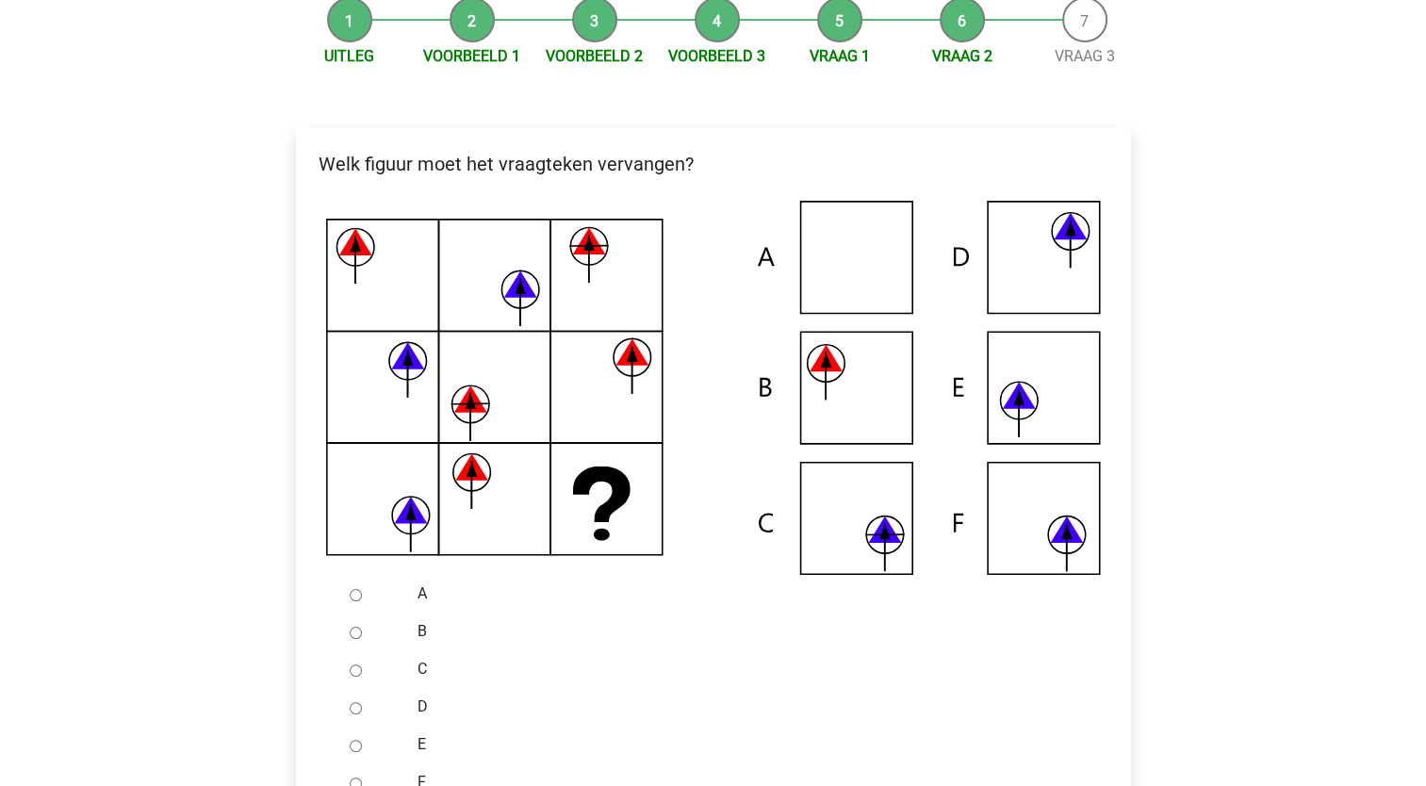
scroll to position [283, 0]
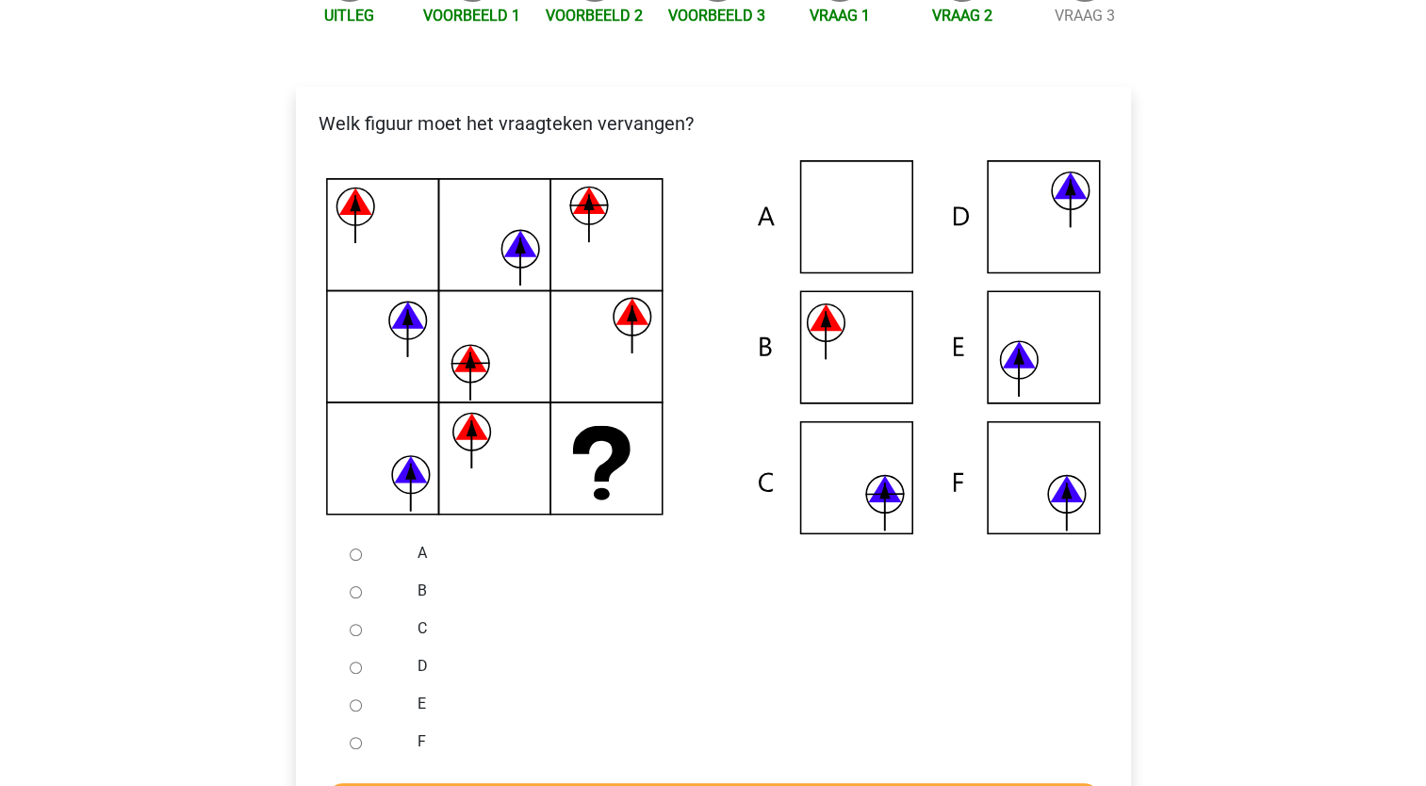
click at [357, 629] on input "C" at bounding box center [356, 630] width 12 height 12
radio input "true"
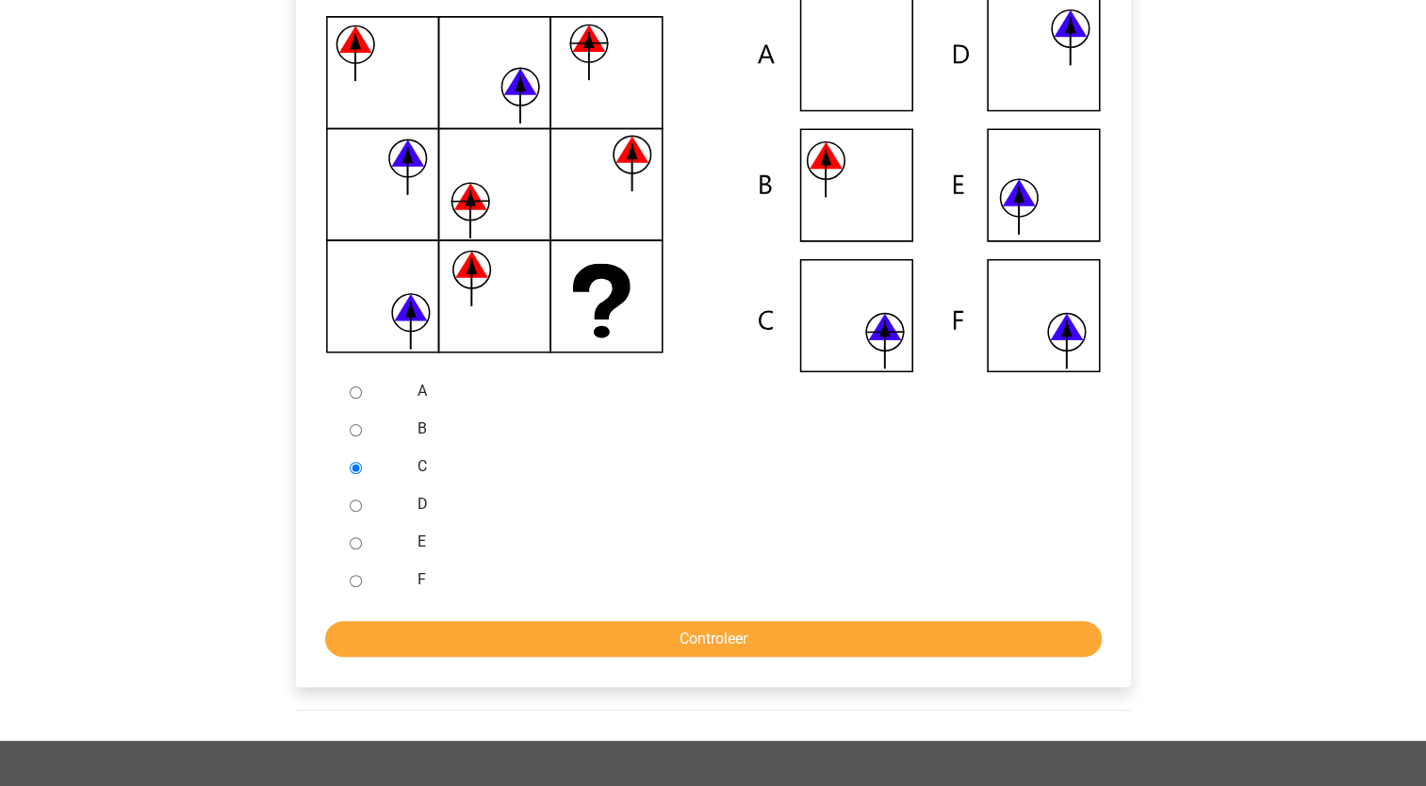
scroll to position [471, 0]
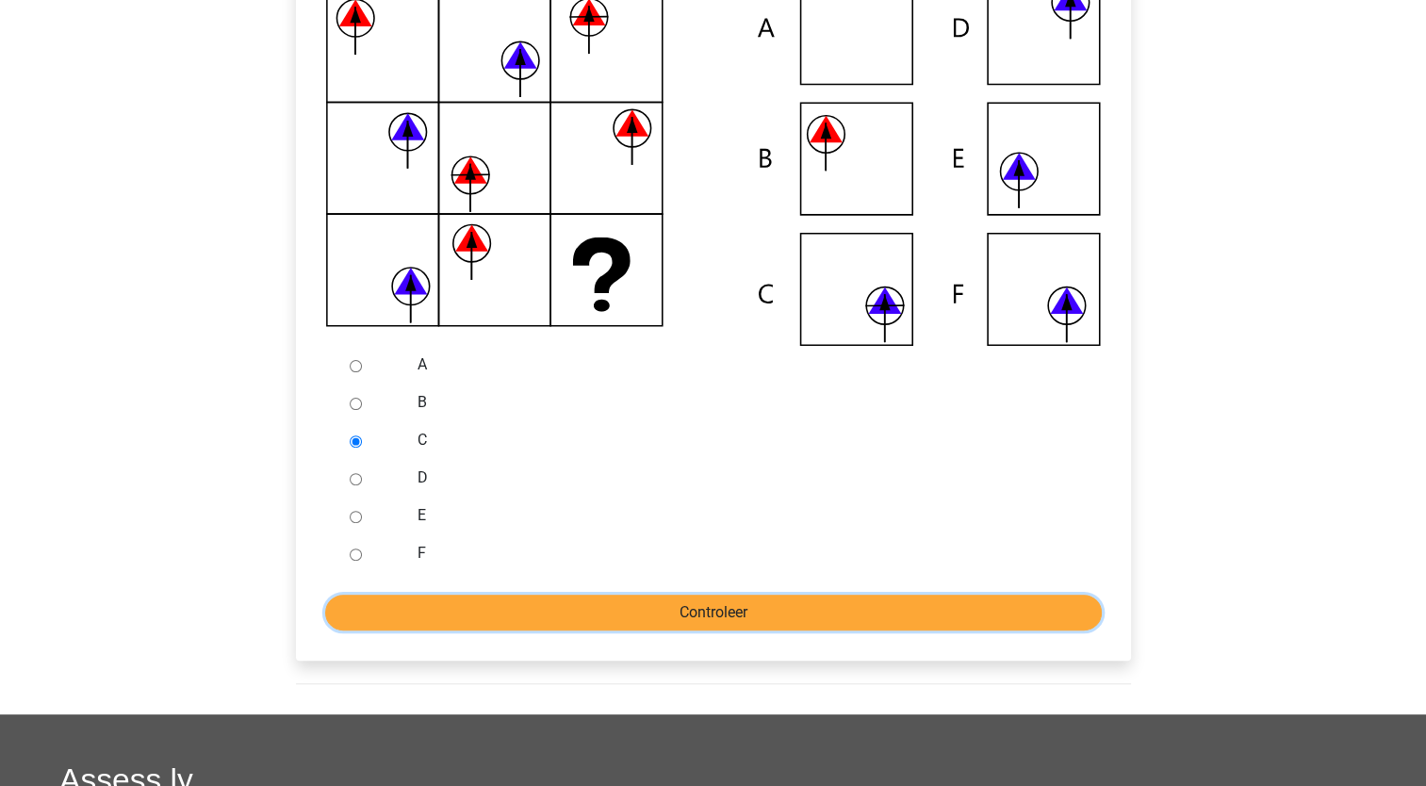
click at [635, 609] on input "Controleer" at bounding box center [713, 613] width 777 height 36
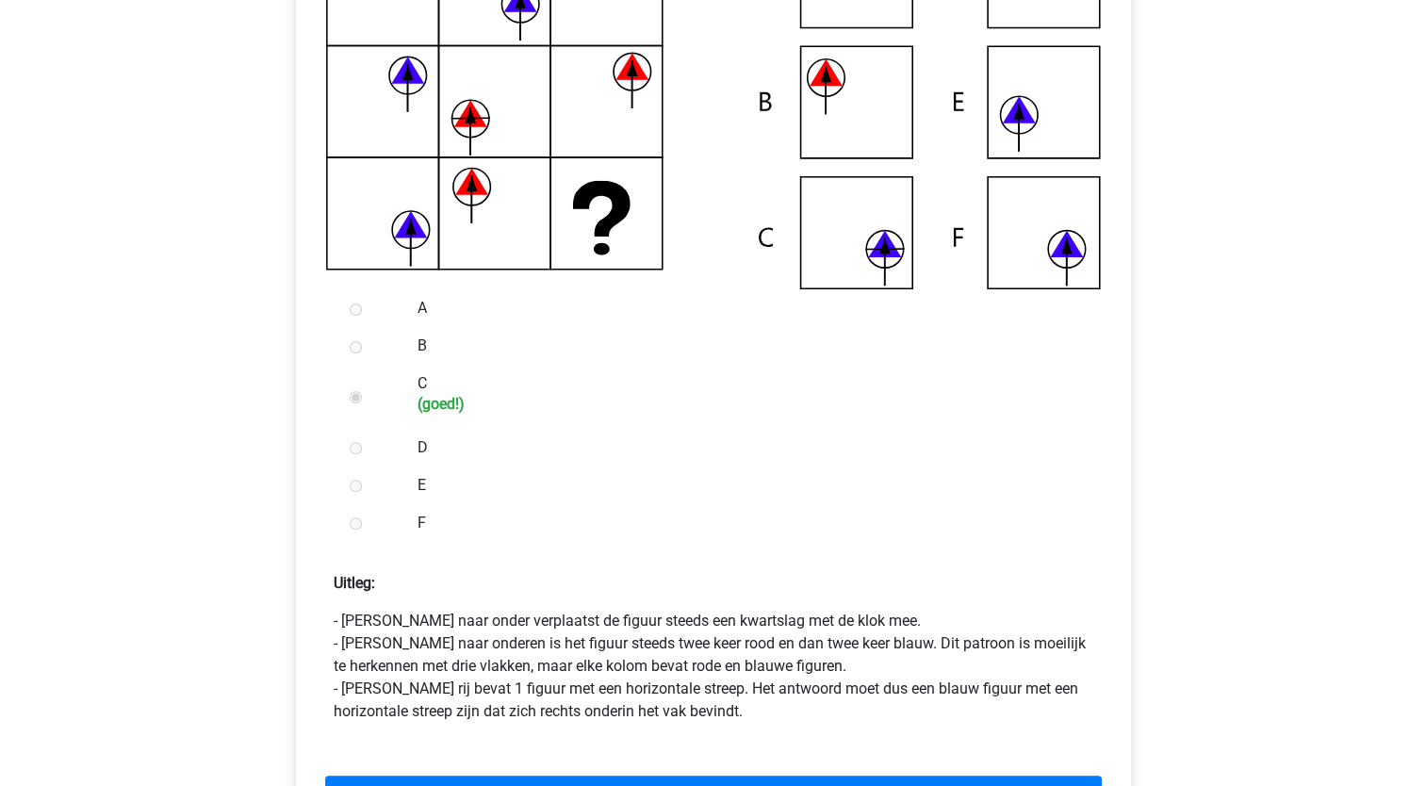
scroll to position [566, 0]
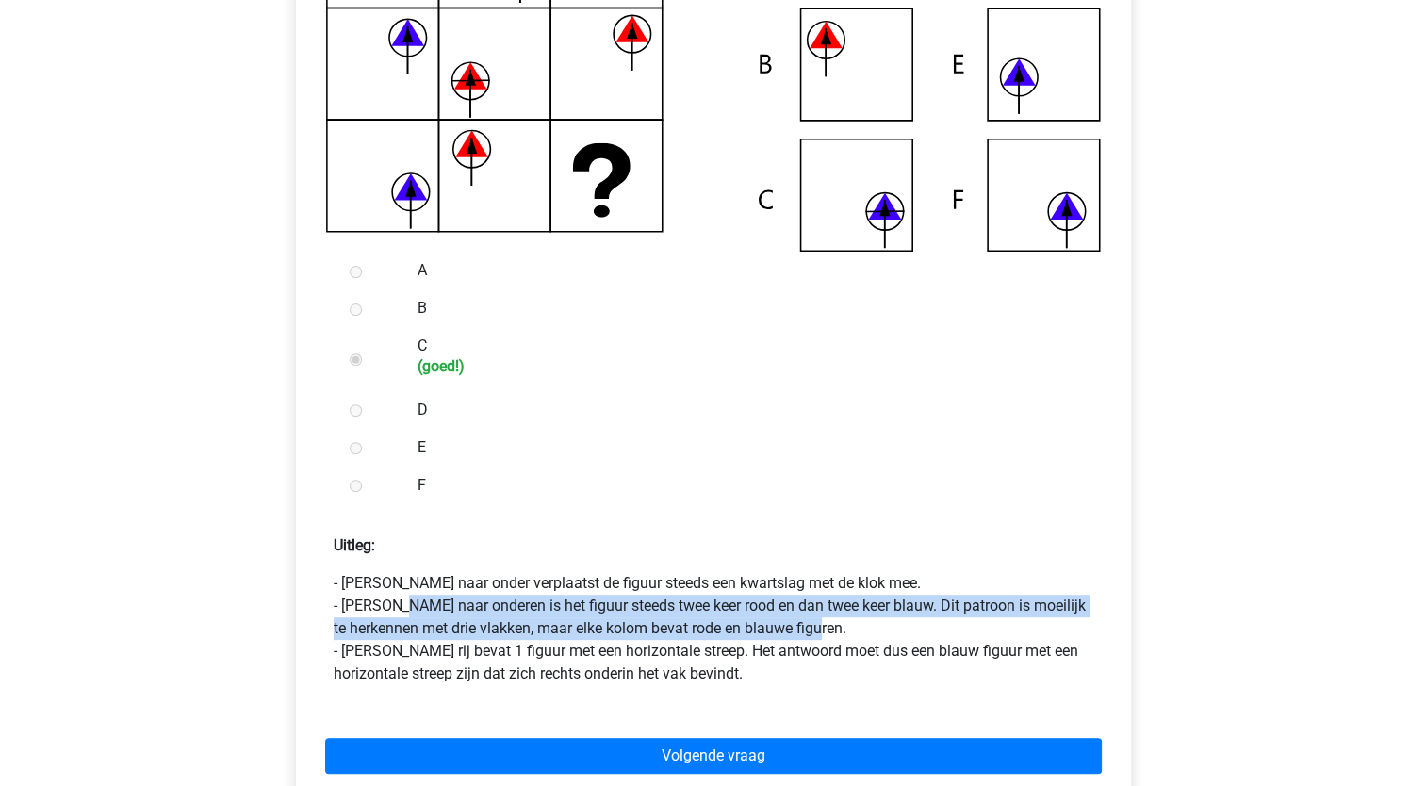
drag, startPoint x: 399, startPoint y: 615, endPoint x: 853, endPoint y: 632, distance: 454.7
click at [853, 632] on p "- [PERSON_NAME] naar onder verplaatst de figuur steeds een kwartslag met de klo…" at bounding box center [714, 628] width 760 height 113
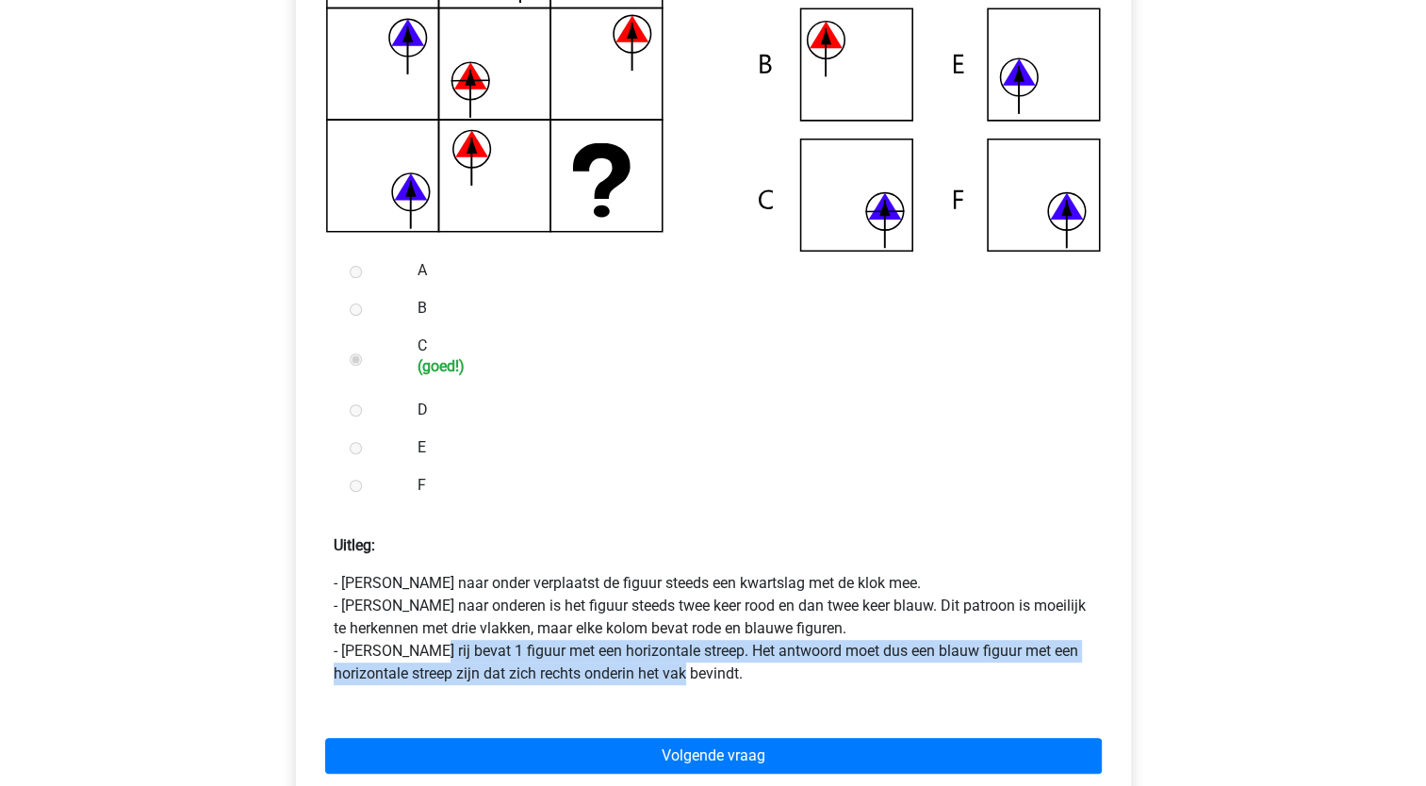
drag, startPoint x: 415, startPoint y: 651, endPoint x: 815, endPoint y: 666, distance: 400.0
click at [815, 666] on p "- Van boven naar onder verplaatst de figuur steeds een kwartslag met de klok me…" at bounding box center [714, 628] width 760 height 113
drag, startPoint x: 815, startPoint y: 666, endPoint x: 803, endPoint y: 679, distance: 17.4
click at [803, 679] on p "- Van boven naar onder verplaatst de figuur steeds een kwartslag met de klok me…" at bounding box center [714, 628] width 760 height 113
click at [609, 649] on p "- Van boven naar onder verplaatst de figuur steeds een kwartslag met de klok me…" at bounding box center [714, 628] width 760 height 113
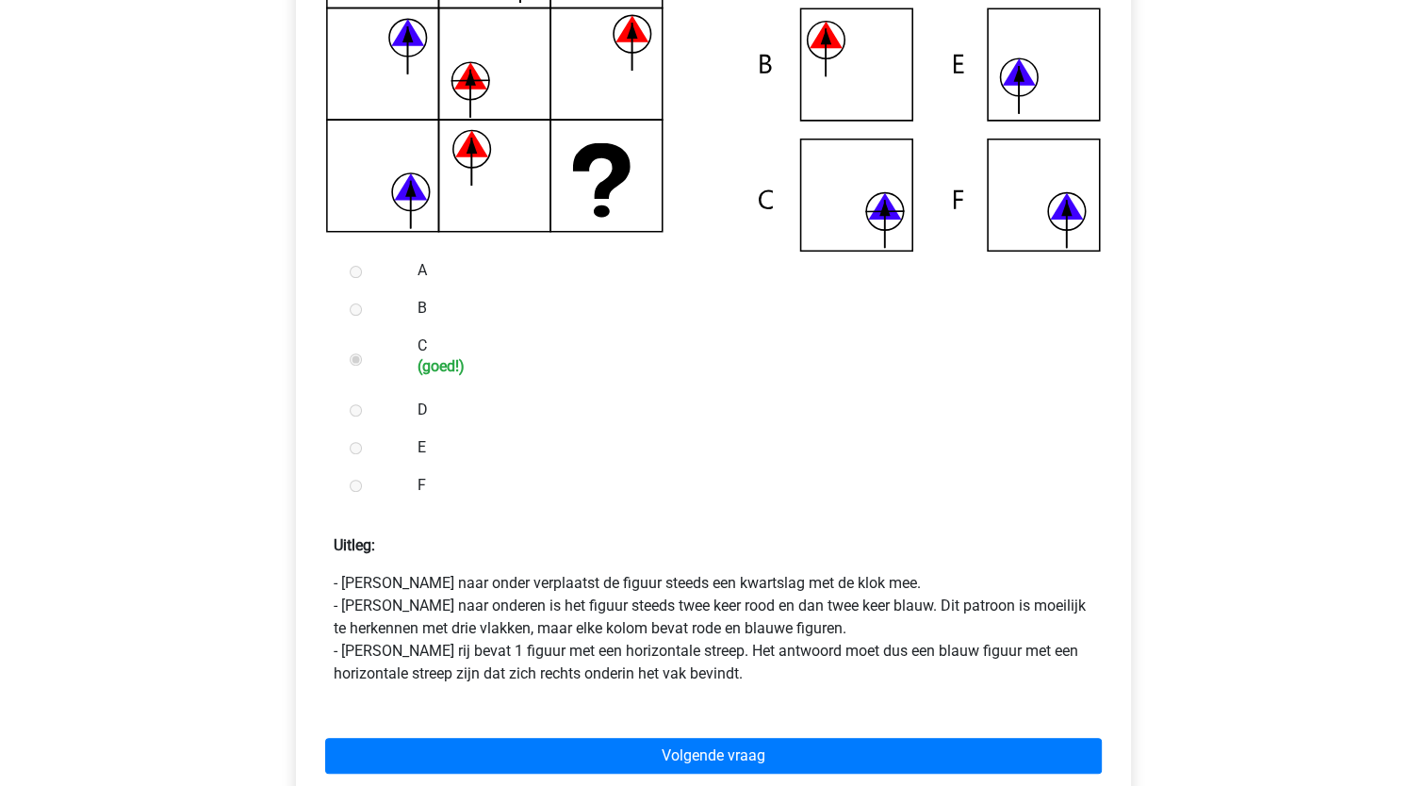
click at [600, 635] on p "- Van boven naar onder verplaatst de figuur steeds een kwartslag met de klok me…" at bounding box center [714, 628] width 760 height 113
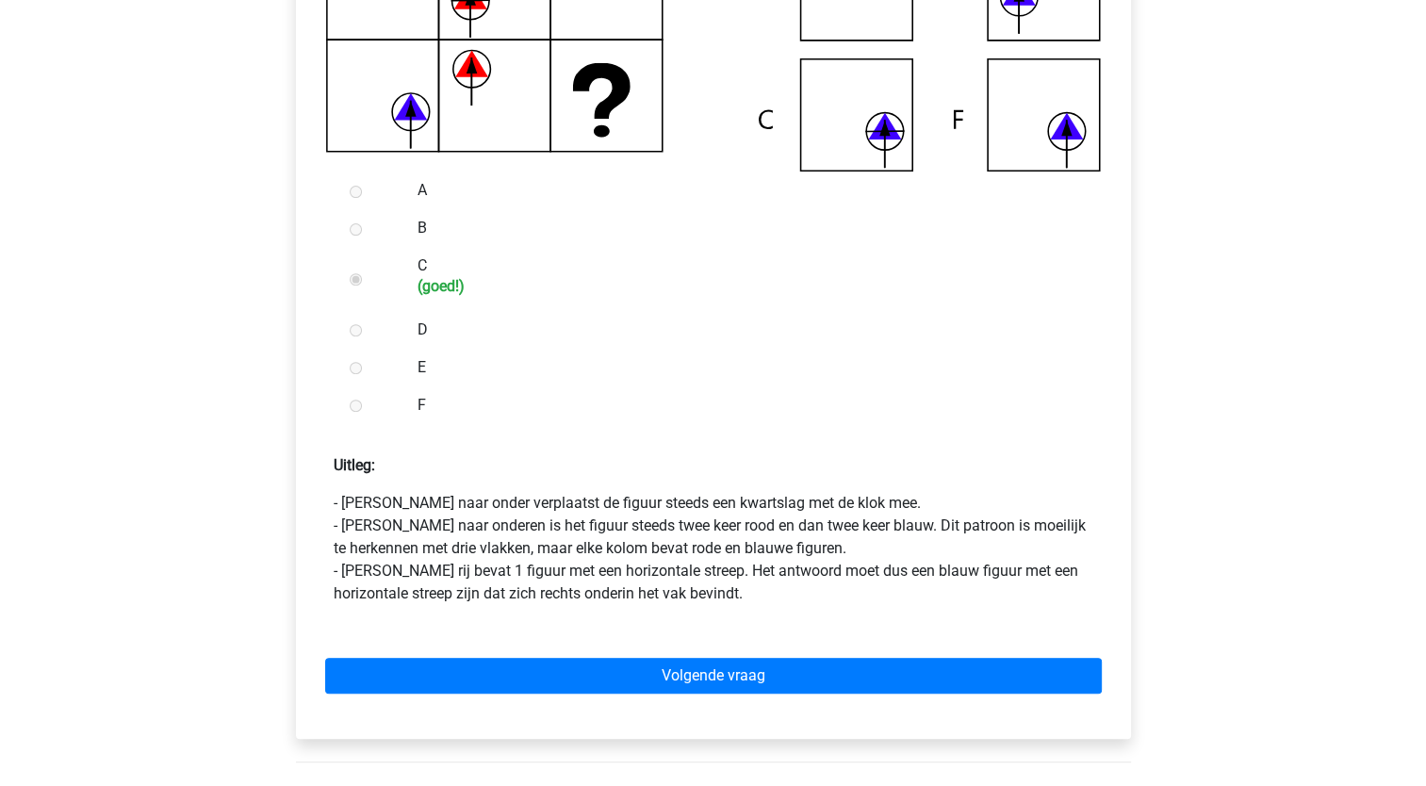
scroll to position [754, 0]
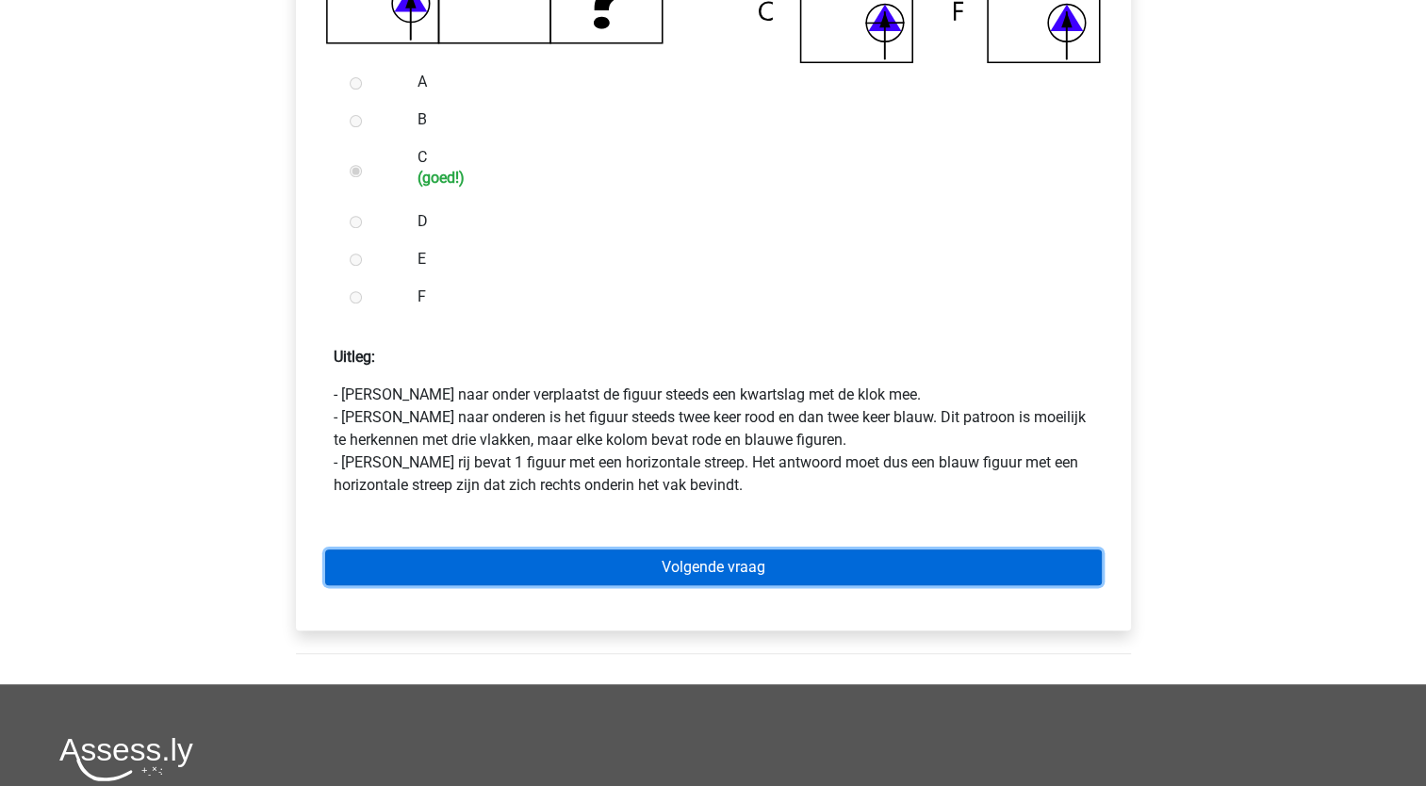
click at [593, 571] on link "Volgende vraag" at bounding box center [713, 568] width 777 height 36
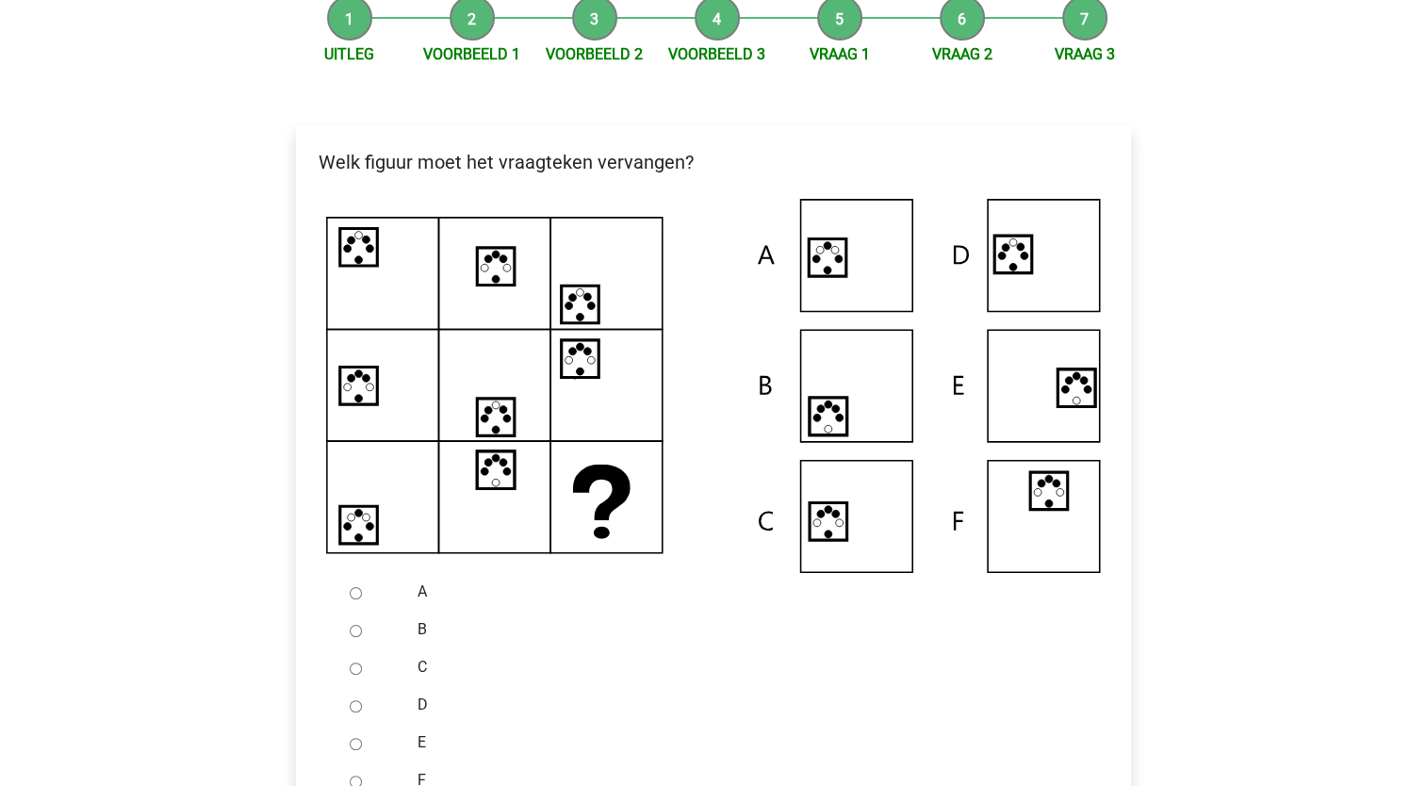
scroll to position [283, 0]
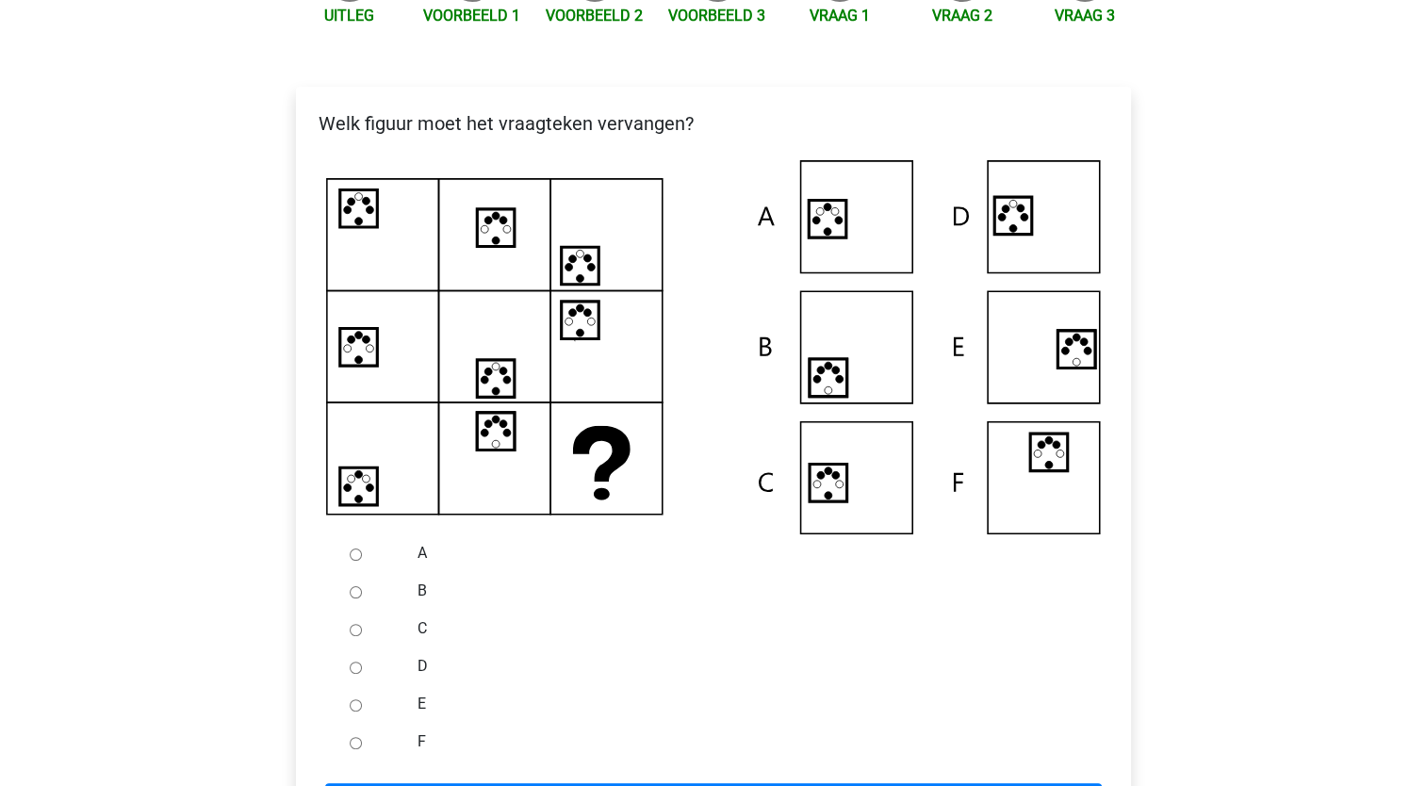
click at [346, 628] on div at bounding box center [373, 629] width 62 height 38
click at [353, 629] on input "C" at bounding box center [356, 630] width 12 height 12
radio input "true"
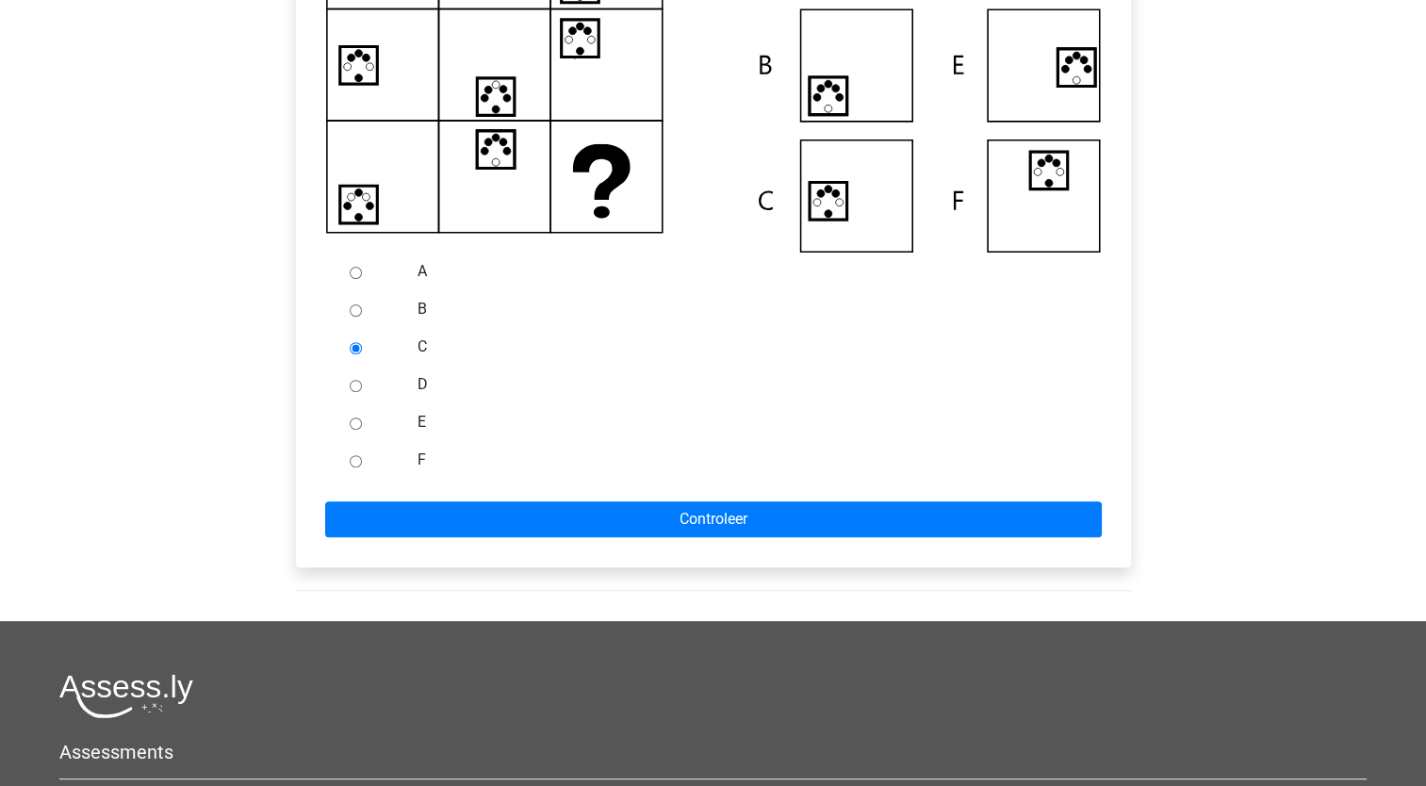
scroll to position [566, 0]
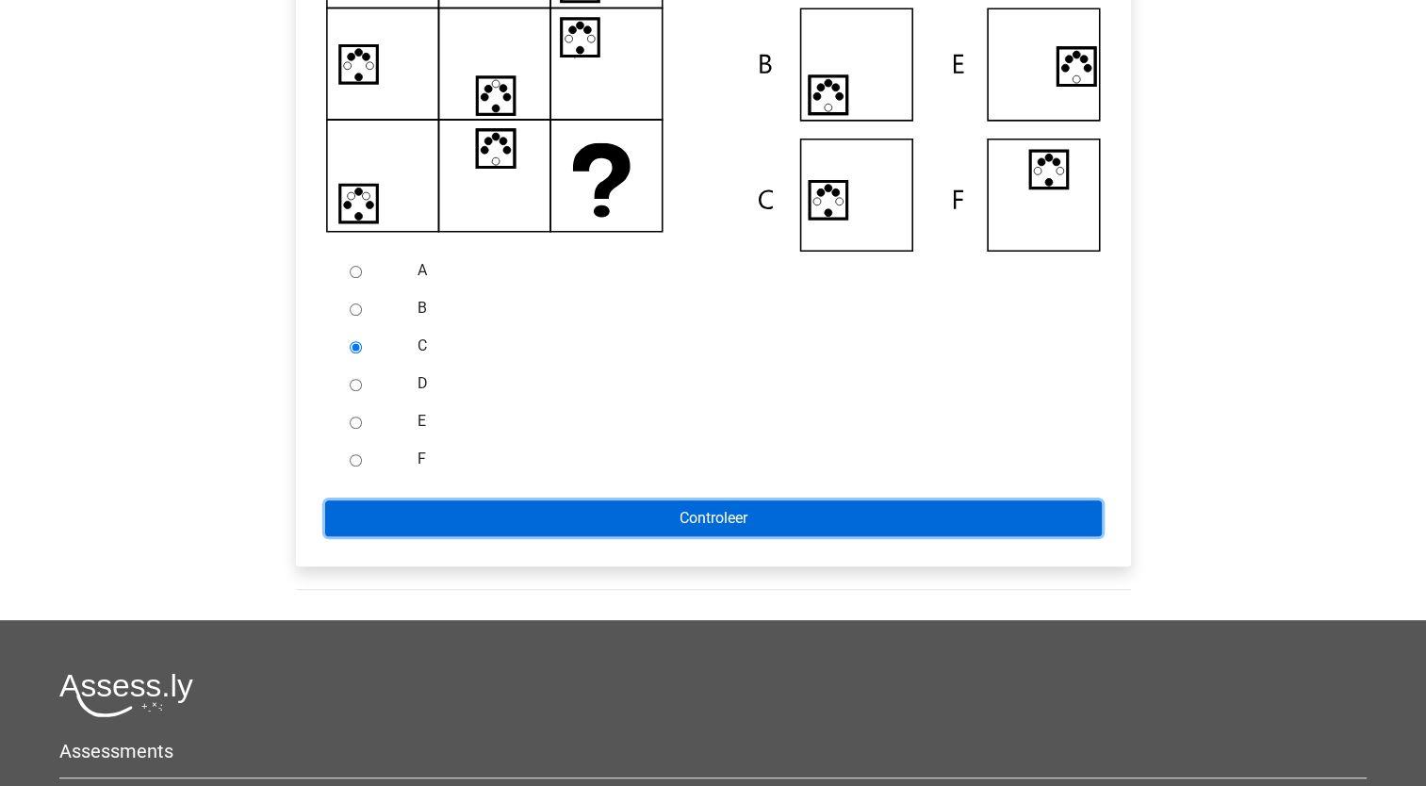
click at [475, 522] on input "Controleer" at bounding box center [713, 519] width 777 height 36
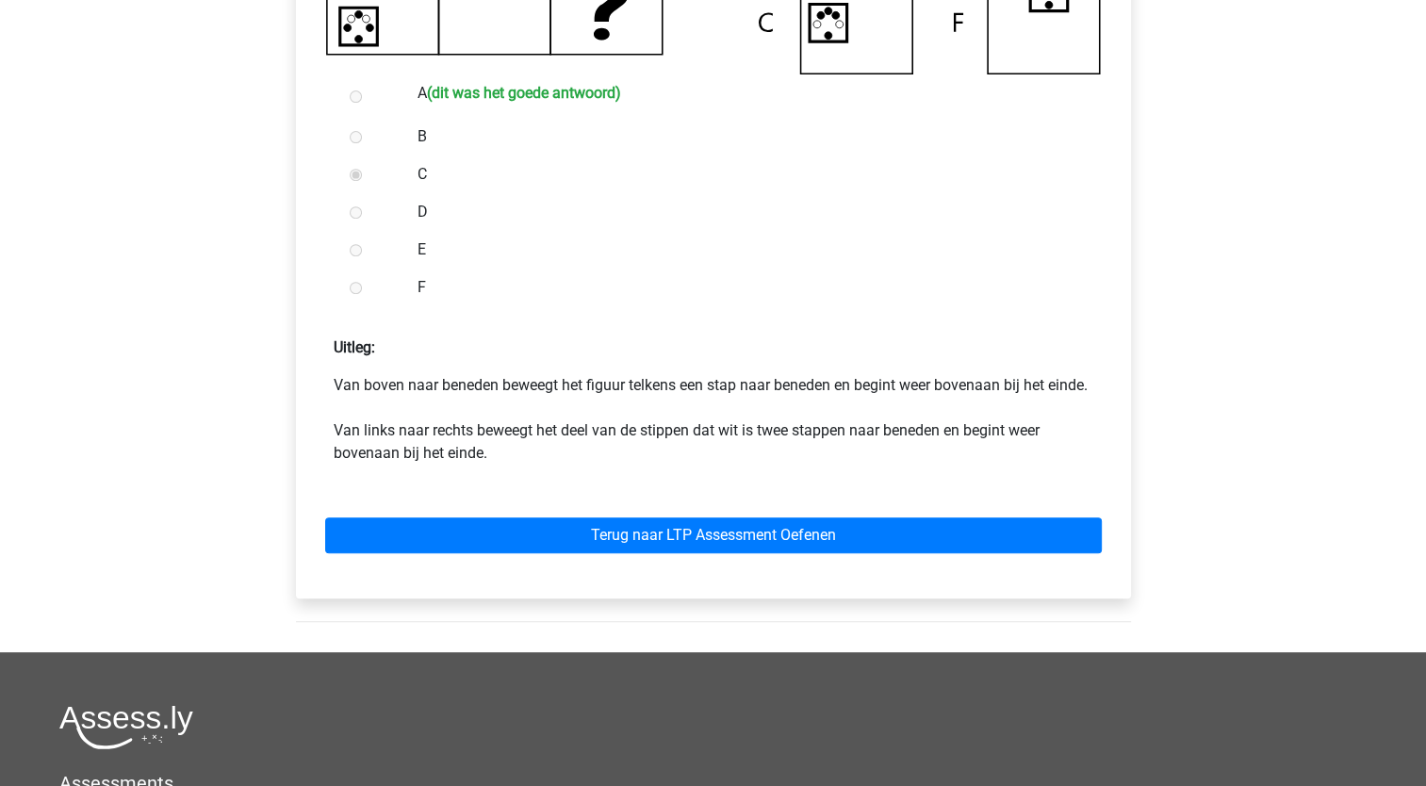
scroll to position [754, 0]
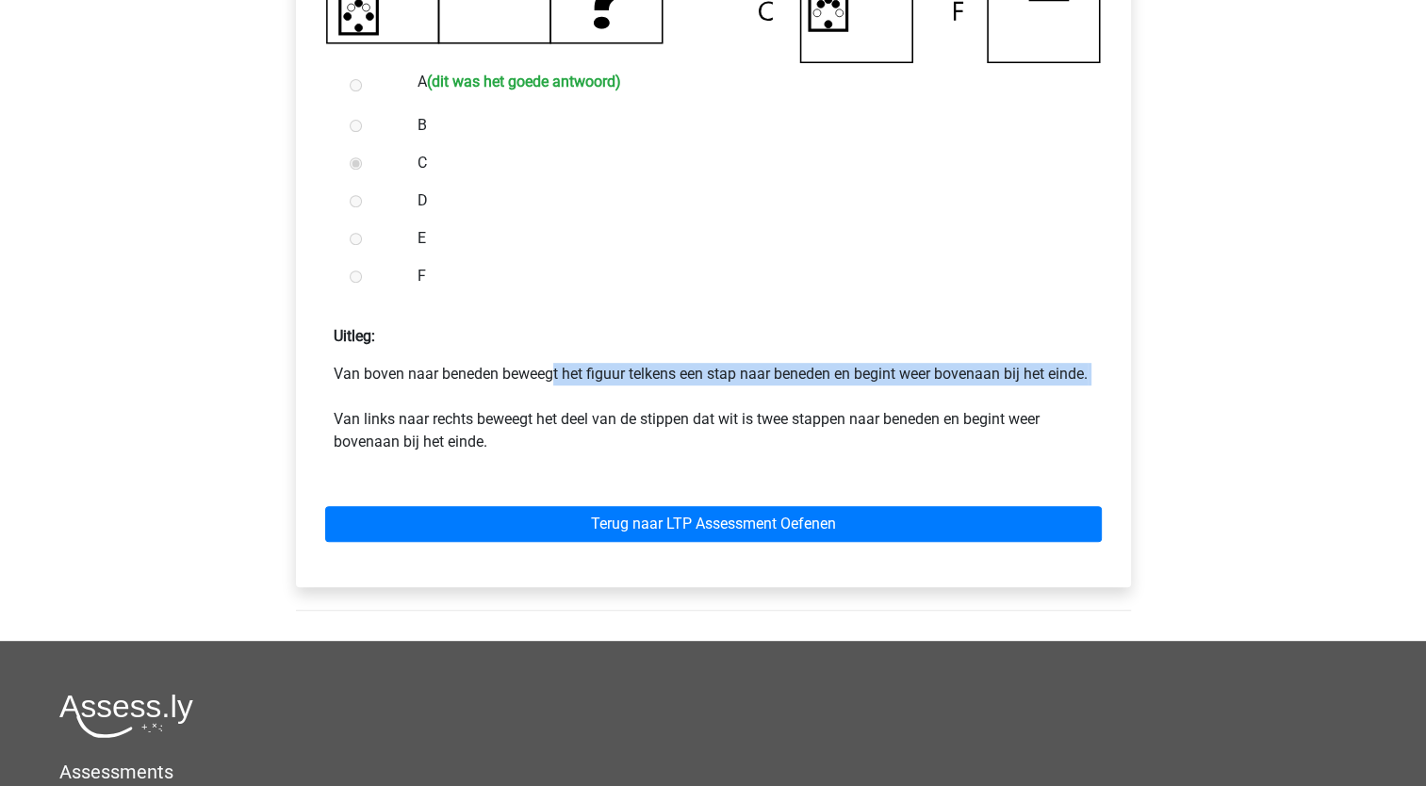
drag, startPoint x: 377, startPoint y: 379, endPoint x: 445, endPoint y: 415, distance: 76.8
click at [445, 415] on p "Van boven naar beneden beweegt het figuur telkens een stap naar beneden en begi…" at bounding box center [714, 408] width 760 height 91
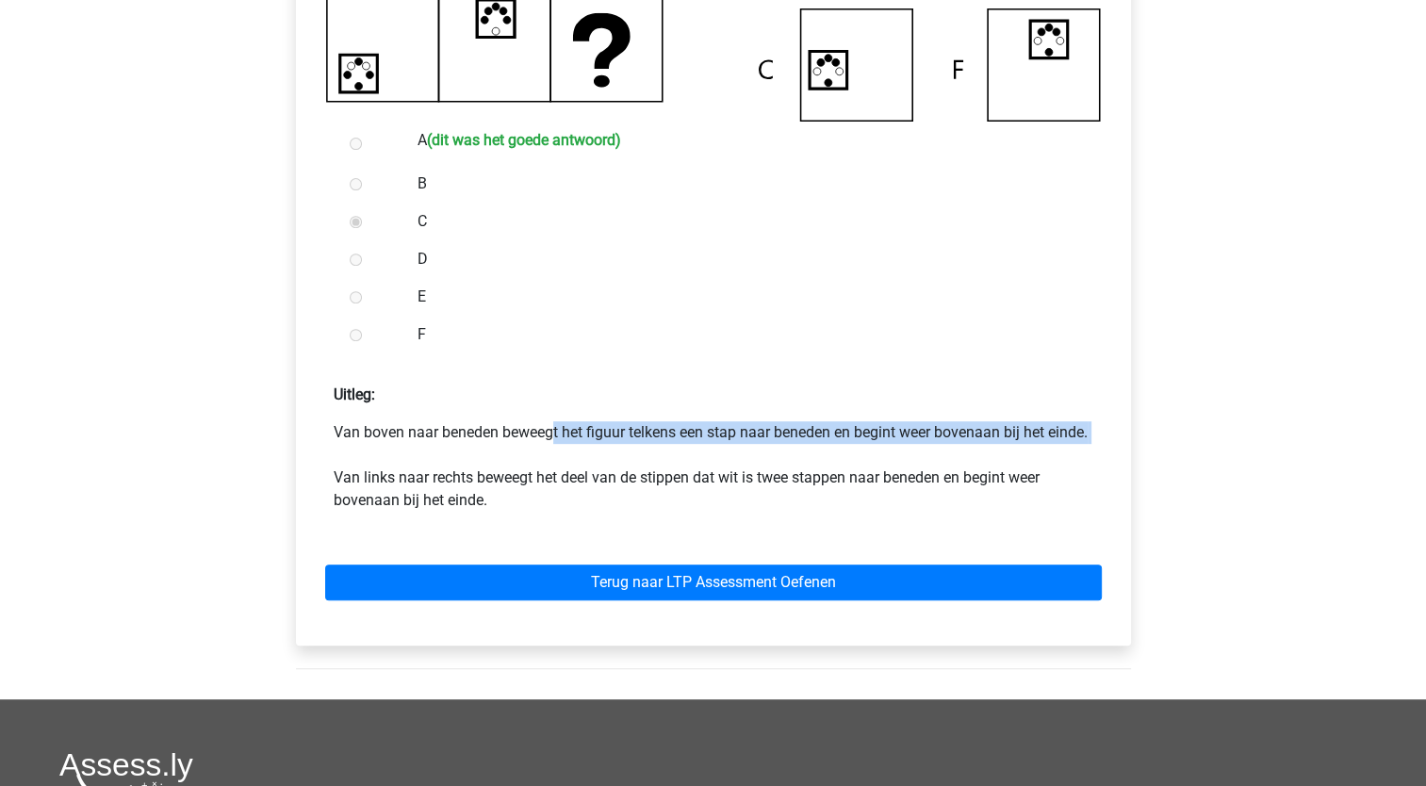
scroll to position [660, 0]
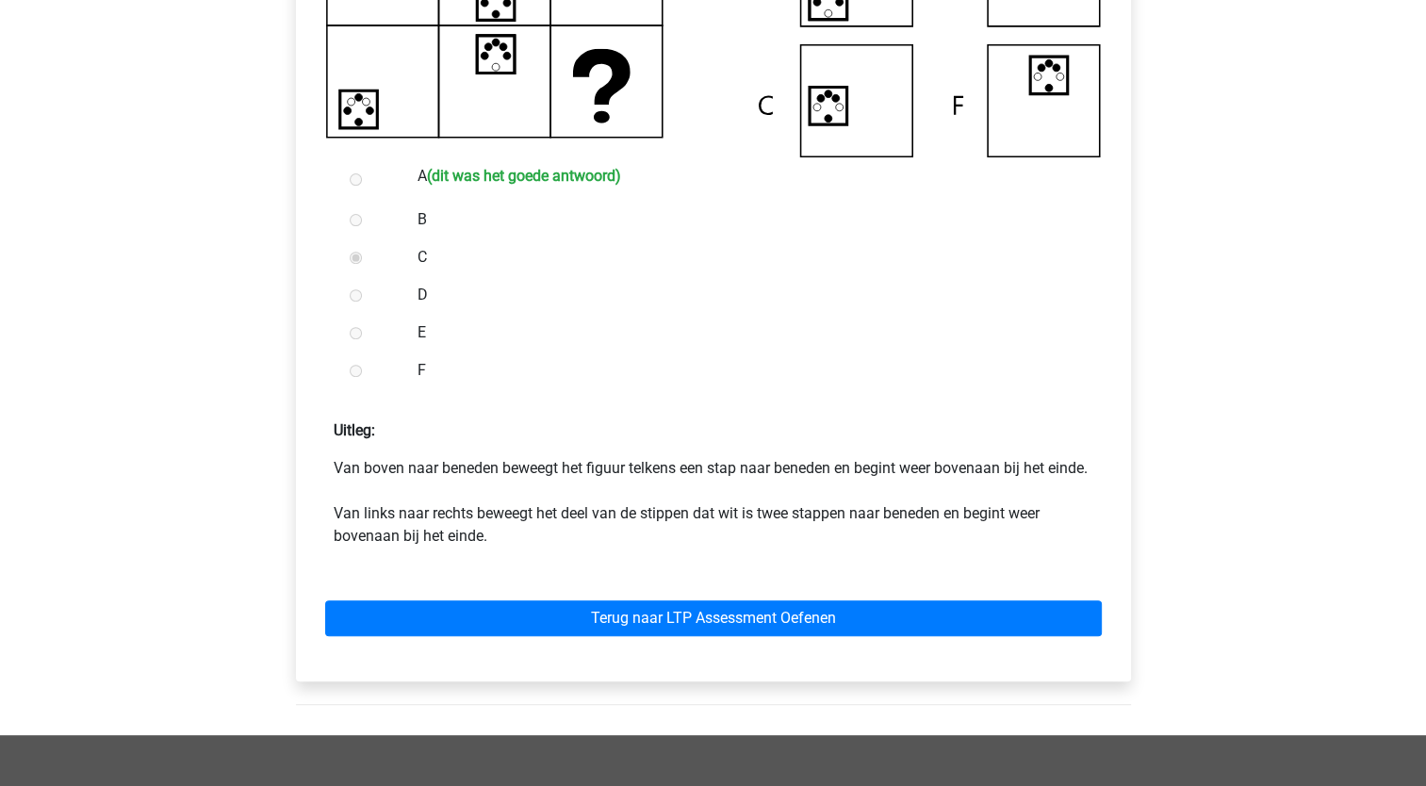
click at [568, 393] on form "A (dit was het goede antwoord) B C D E F Uitleg:" at bounding box center [713, 411] width 805 height 508
drag, startPoint x: 404, startPoint y: 533, endPoint x: 725, endPoint y: 538, distance: 321.5
click at [725, 538] on p "Van boven naar beneden beweegt het figuur telkens een stap naar beneden en begi…" at bounding box center [714, 502] width 760 height 91
drag, startPoint x: 725, startPoint y: 538, endPoint x: 711, endPoint y: 571, distance: 35.9
click at [716, 571] on form "A (dit was het goede antwoord) B C D E F Uitleg:" at bounding box center [713, 411] width 805 height 508
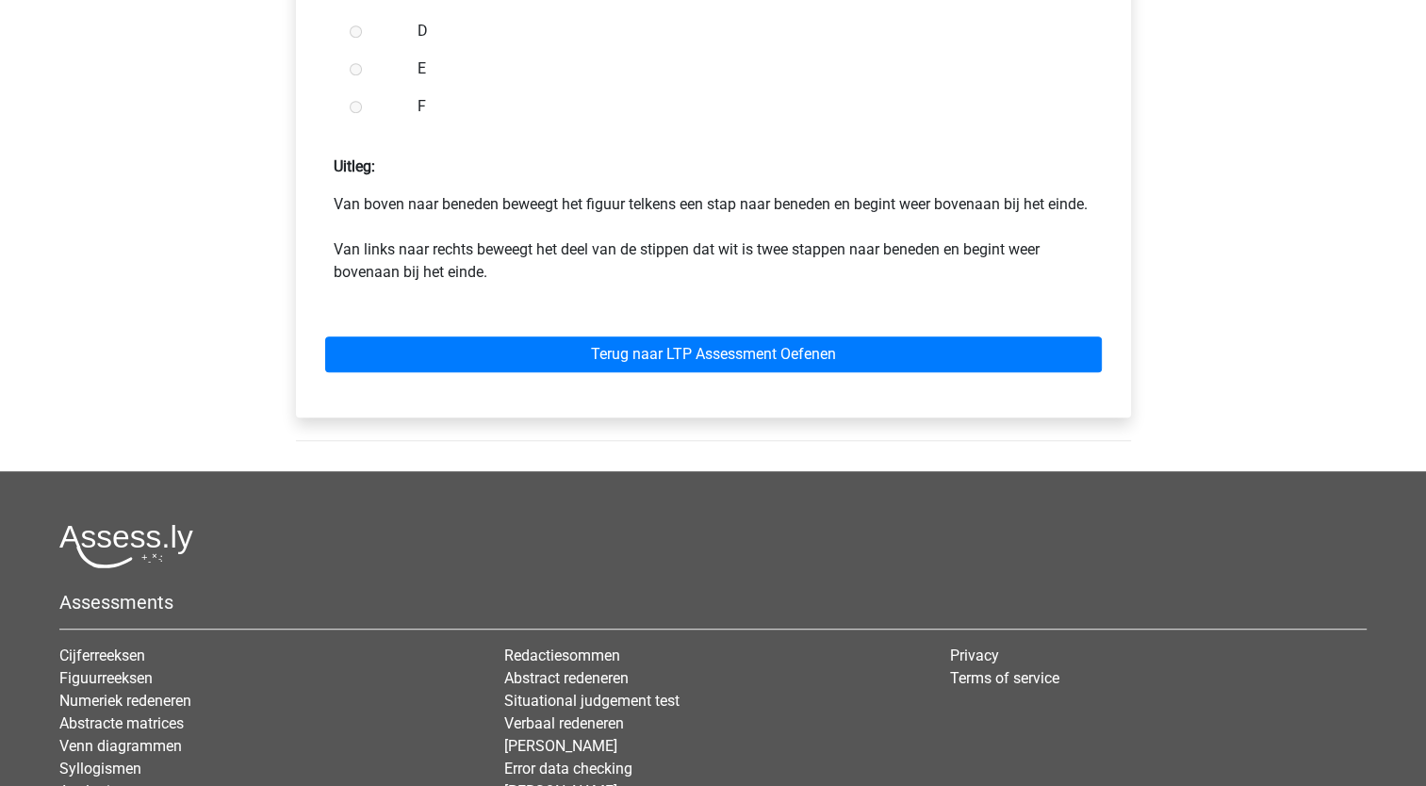
scroll to position [943, 0]
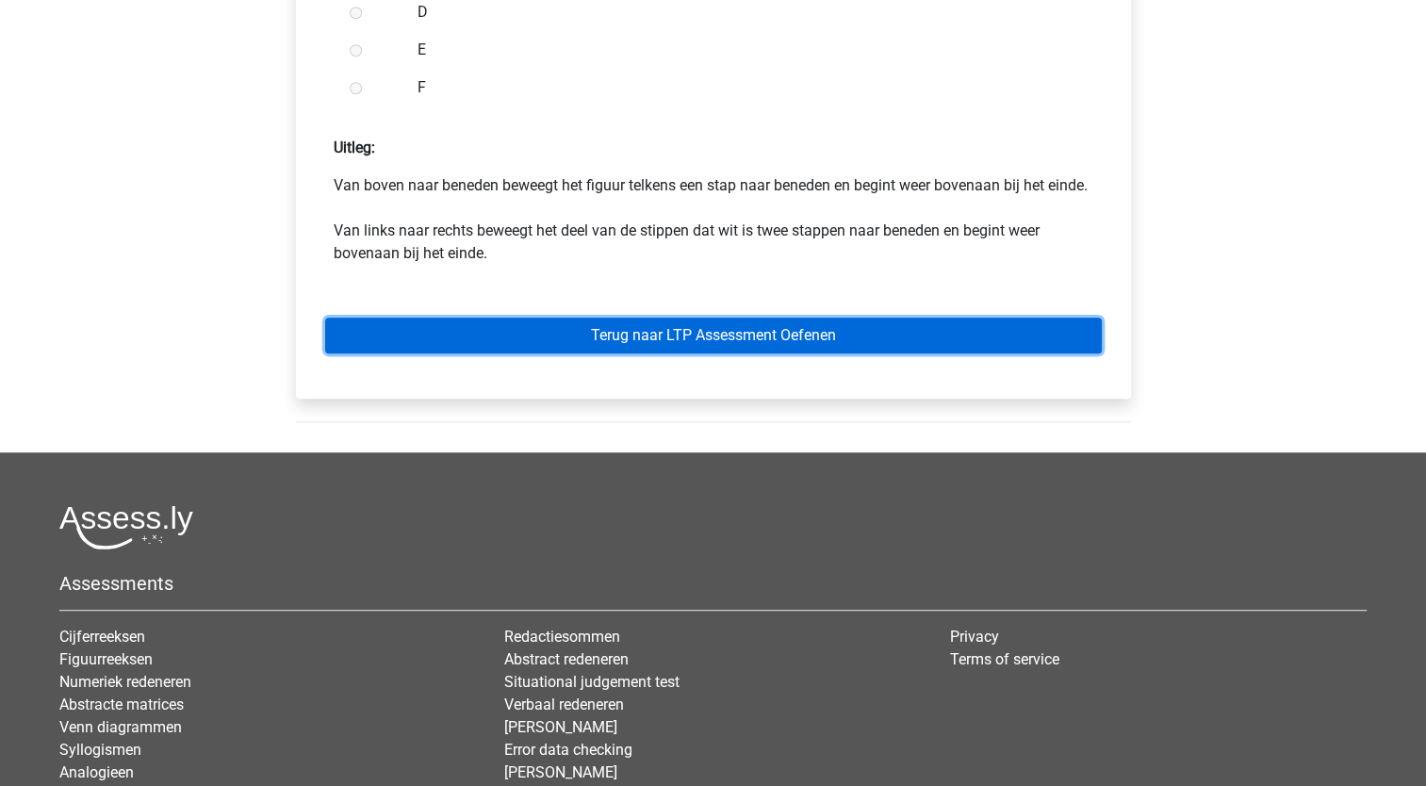
click at [659, 354] on link "Terug naar LTP Assessment Oefenen" at bounding box center [713, 336] width 777 height 36
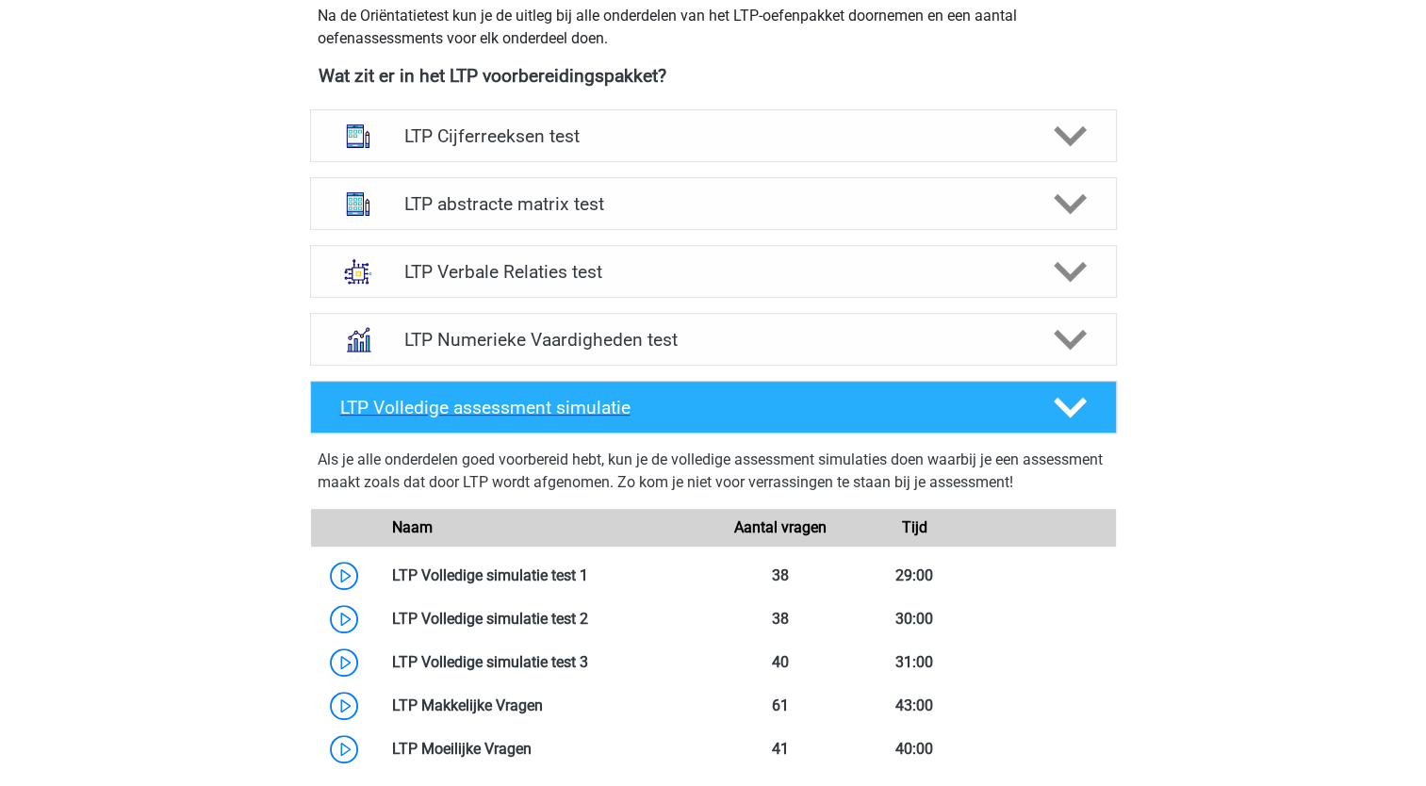
scroll to position [660, 0]
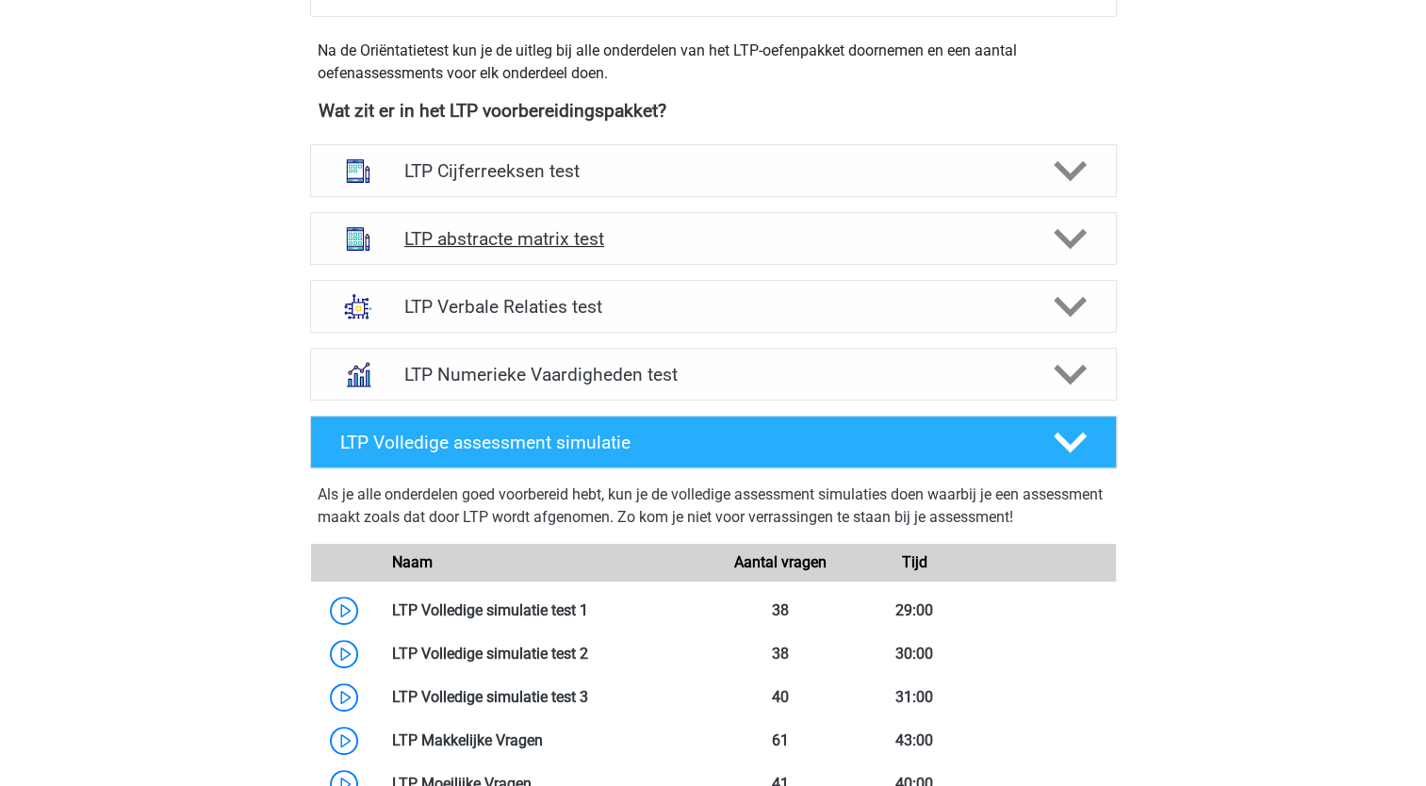
click at [1060, 241] on icon at bounding box center [1070, 239] width 33 height 33
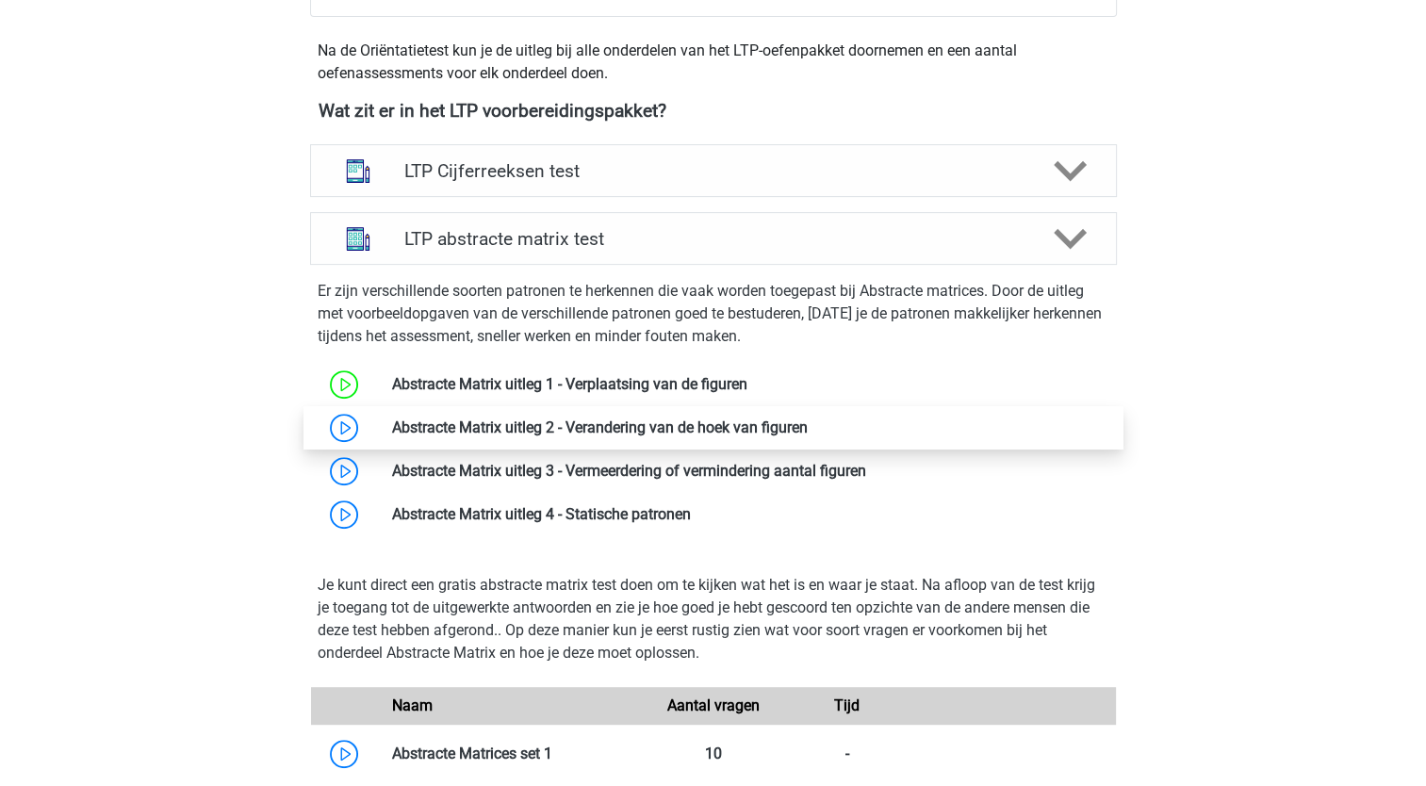
click at [808, 434] on link at bounding box center [808, 428] width 0 height 18
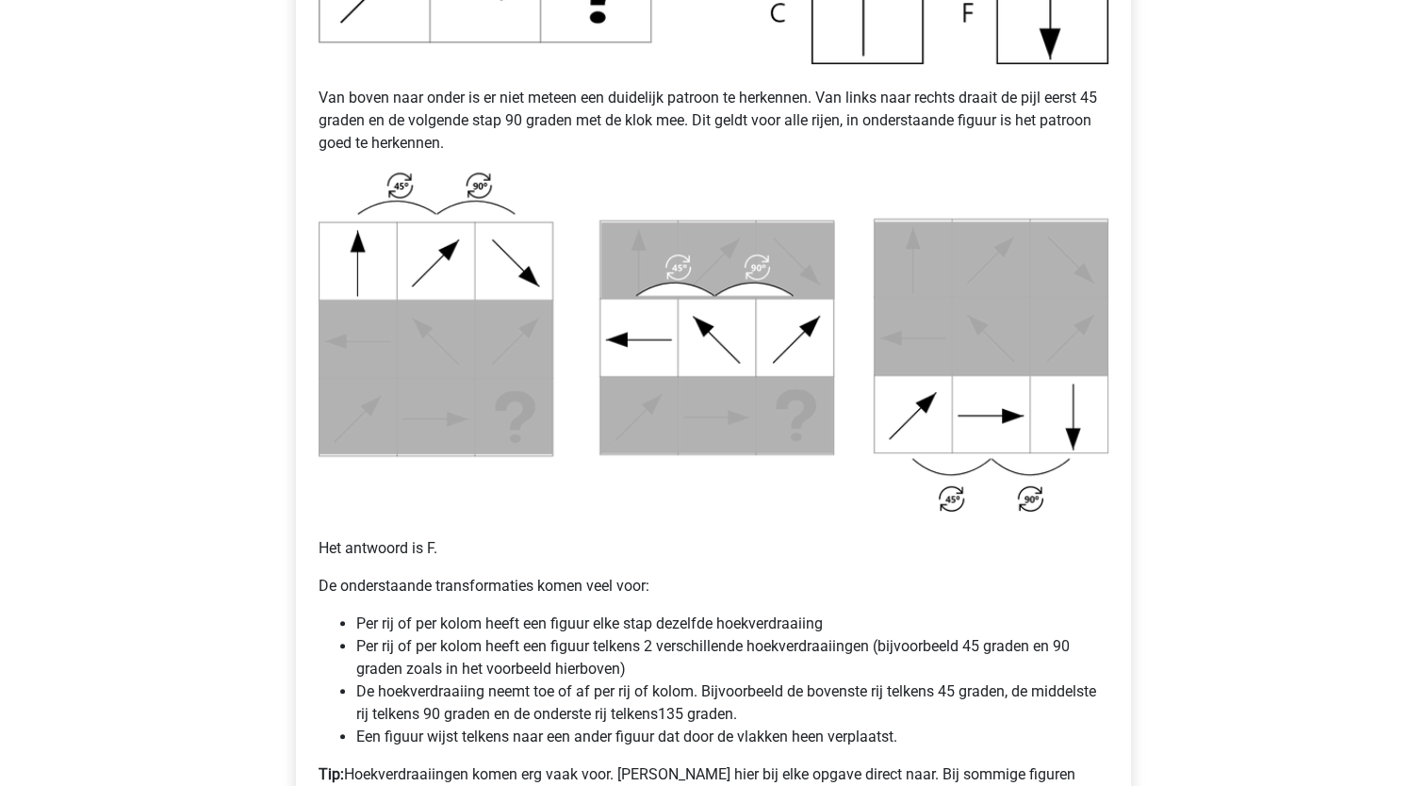
scroll to position [943, 0]
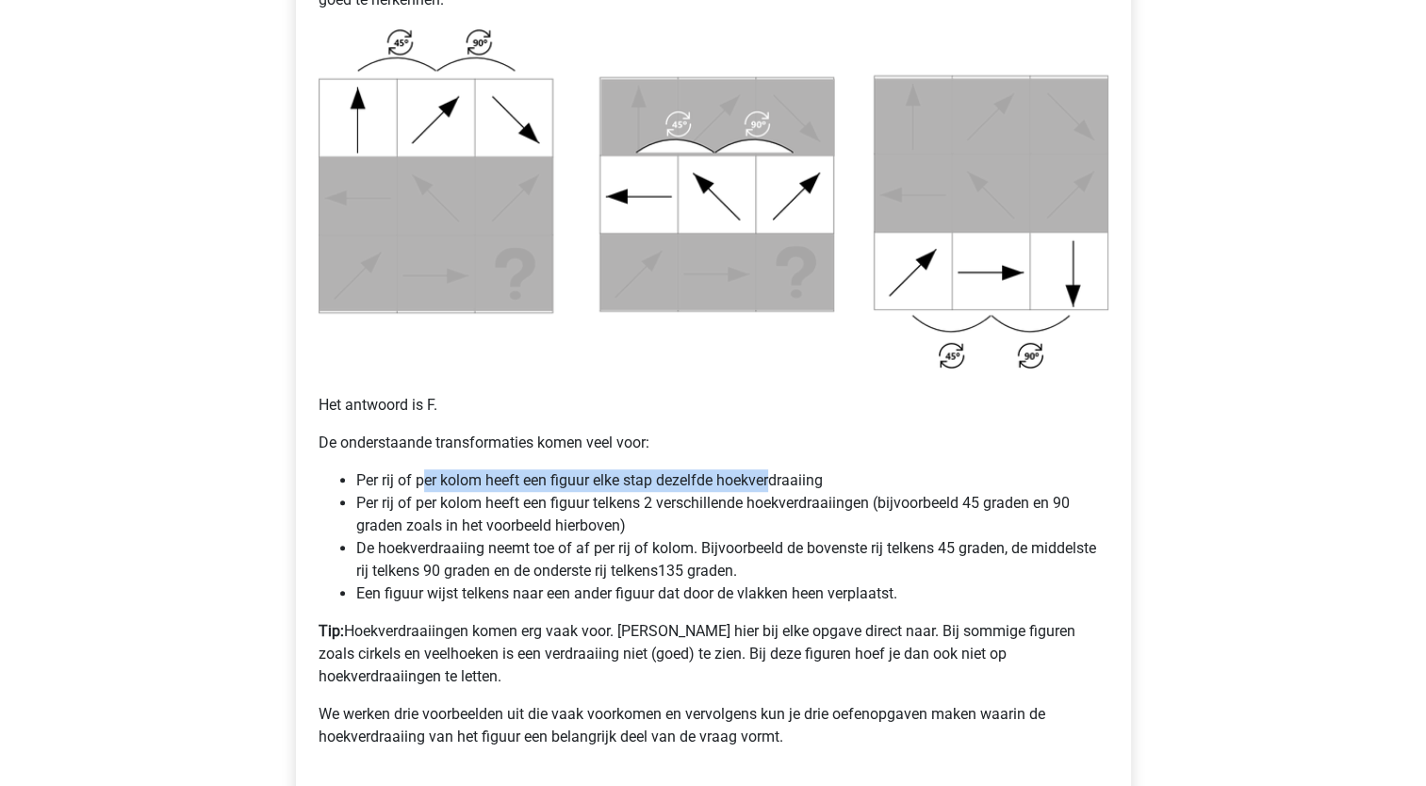
drag, startPoint x: 425, startPoint y: 470, endPoint x: 772, endPoint y: 466, distance: 347.0
click at [772, 466] on div "Matrix uitleg - Verandering van de hoek van figuren Veel van de vragen zullen (…" at bounding box center [713, 106] width 805 height 1328
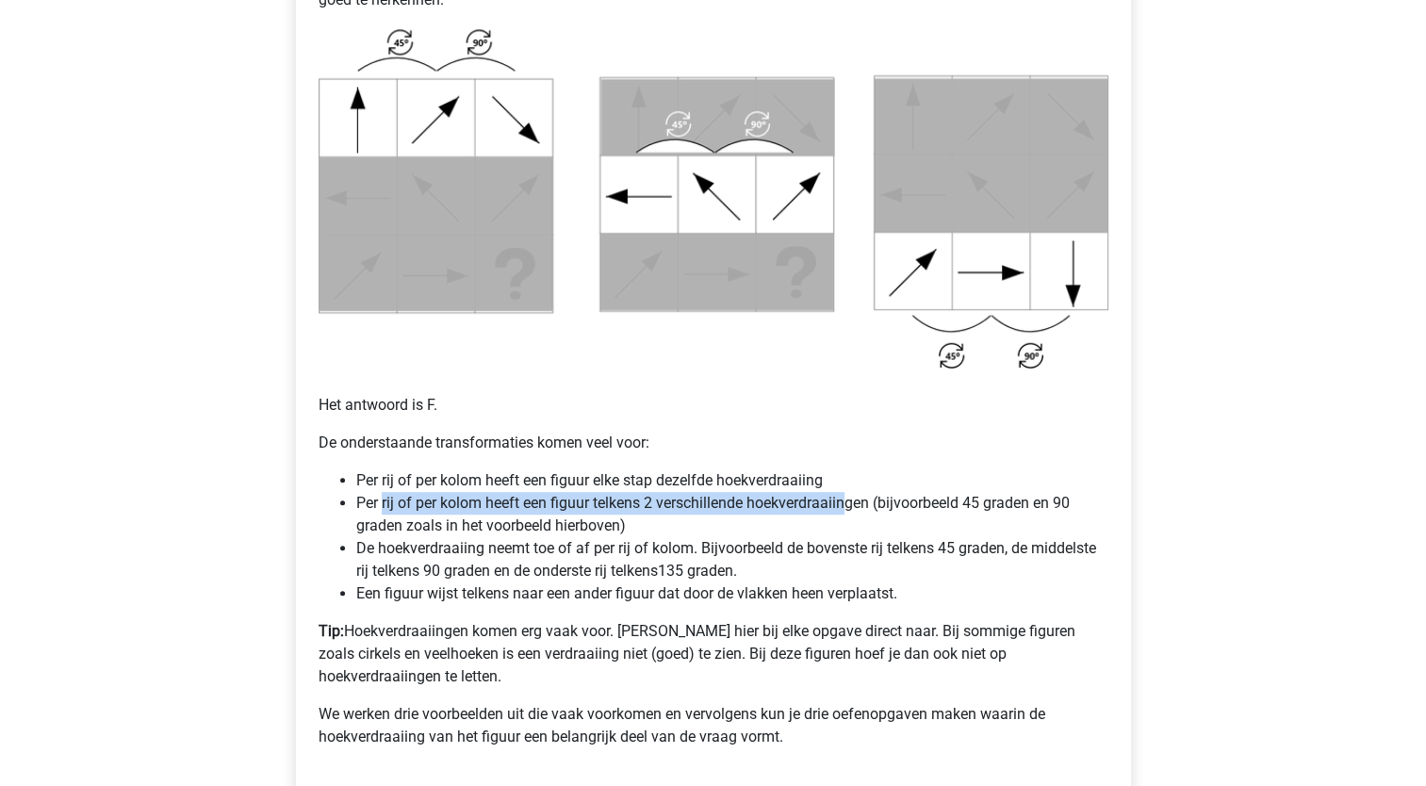
drag, startPoint x: 381, startPoint y: 506, endPoint x: 849, endPoint y: 512, distance: 468.6
click at [849, 512] on li "Per rij of per kolom heeft een figuur telkens 2 verschillende hoekverdraaiingen…" at bounding box center [732, 514] width 752 height 45
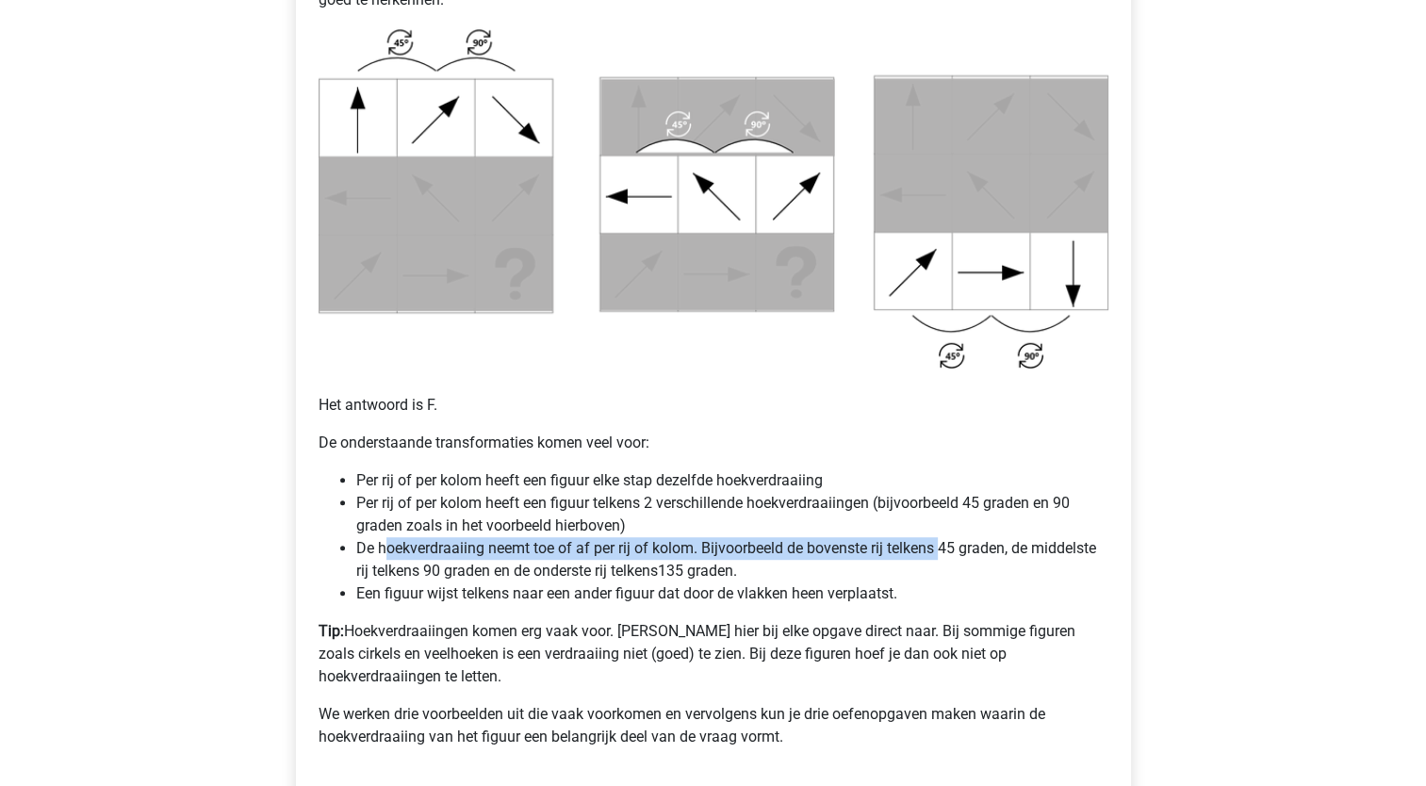
drag, startPoint x: 422, startPoint y: 544, endPoint x: 944, endPoint y: 549, distance: 521.4
click at [944, 549] on li "De hoekverdraaiing neemt toe of af per rij of kolom. Bijvoorbeeld de bovenste r…" at bounding box center [732, 559] width 752 height 45
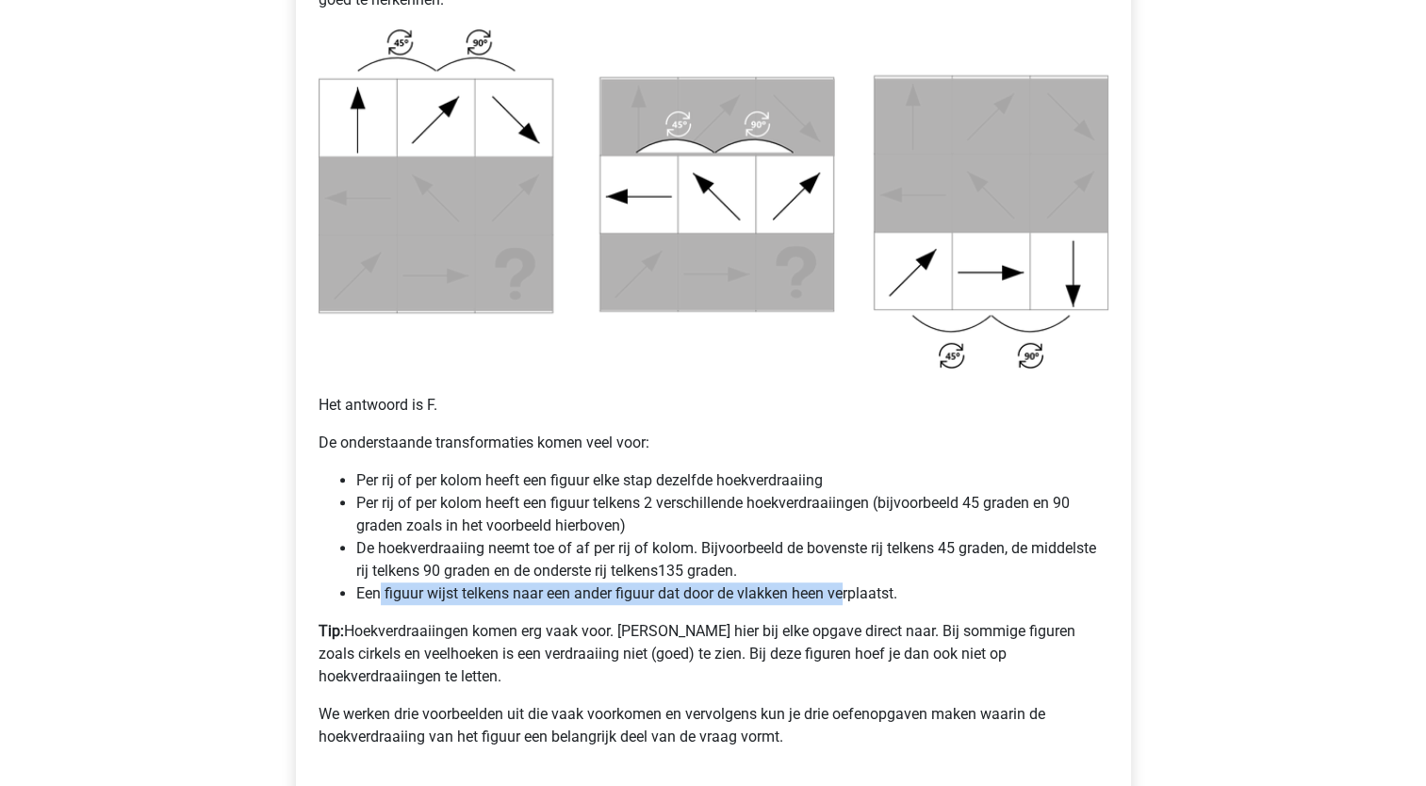
drag, startPoint x: 381, startPoint y: 596, endPoint x: 842, endPoint y: 597, distance: 461.0
click at [842, 597] on li "Een figuur wijst telkens naar een ander figuur dat door de vlakken heen verplaa…" at bounding box center [732, 594] width 752 height 23
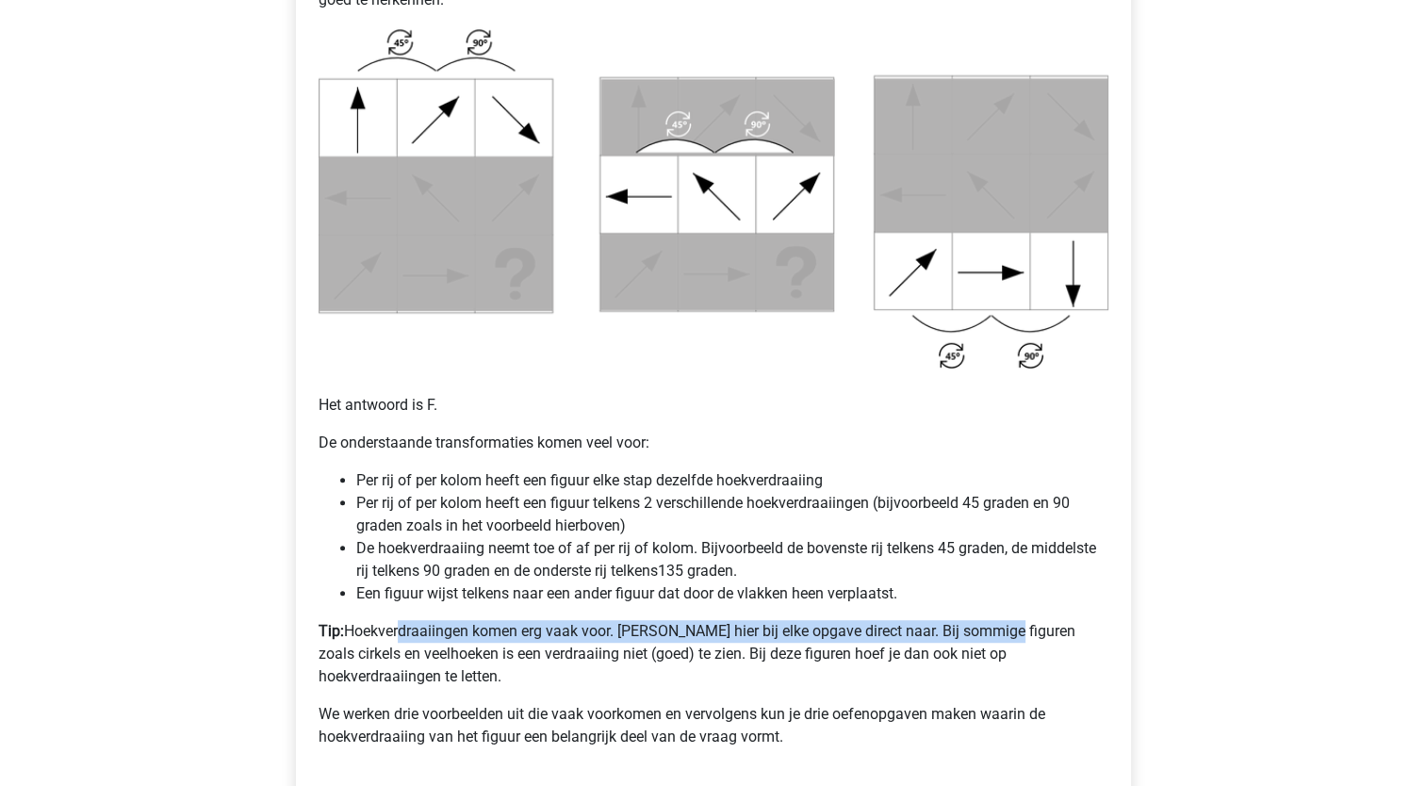
drag, startPoint x: 397, startPoint y: 629, endPoint x: 991, endPoint y: 629, distance: 594.0
click at [991, 629] on p "Tip: Hoekverdraaiingen komen erg vaak voor. [PERSON_NAME] hier bij elke opgave …" at bounding box center [714, 654] width 790 height 68
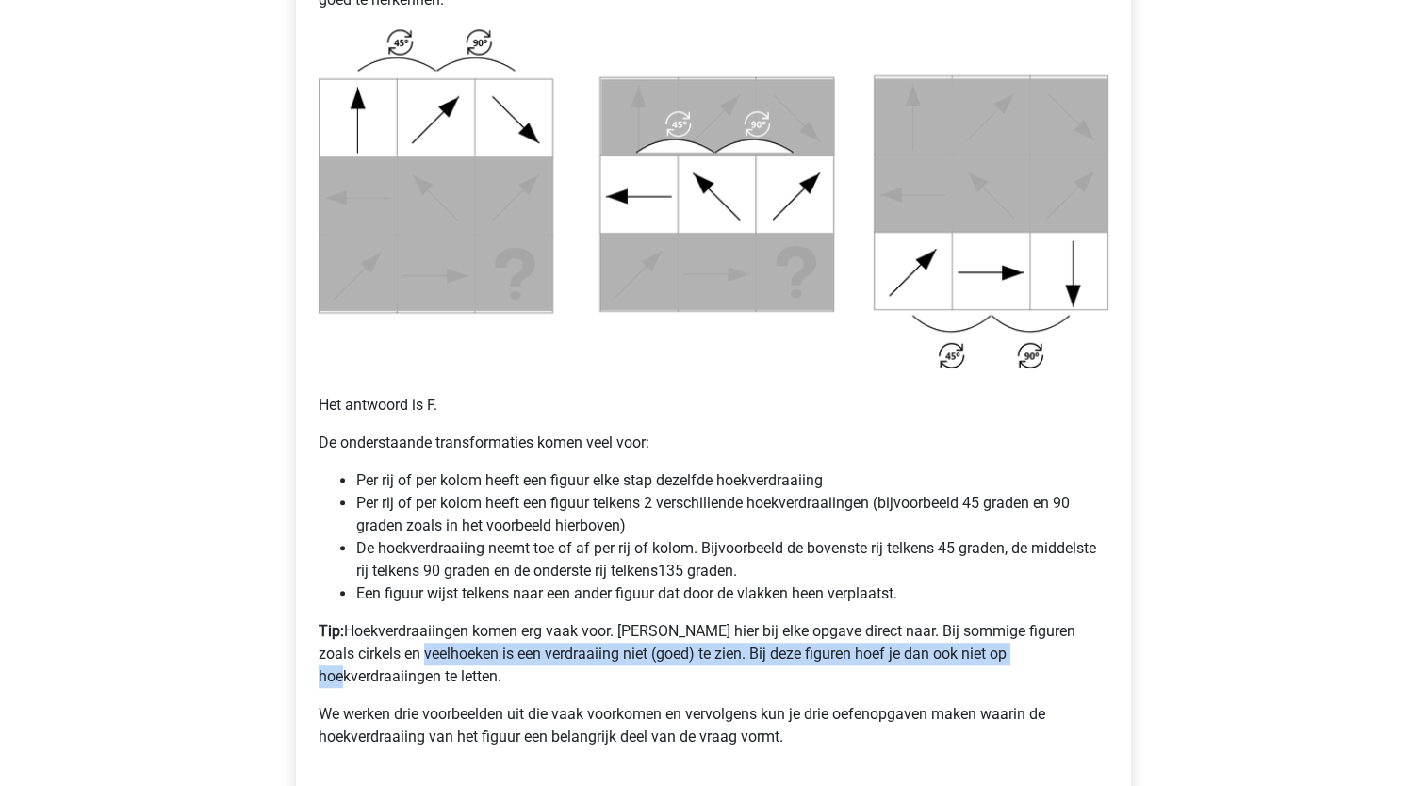
drag, startPoint x: 375, startPoint y: 653, endPoint x: 993, endPoint y: 657, distance: 617.5
click at [993, 657] on p "Tip: Hoekverdraaiingen komen erg vaak voor. Kijk hier bij elke opgave direct na…" at bounding box center [714, 654] width 790 height 68
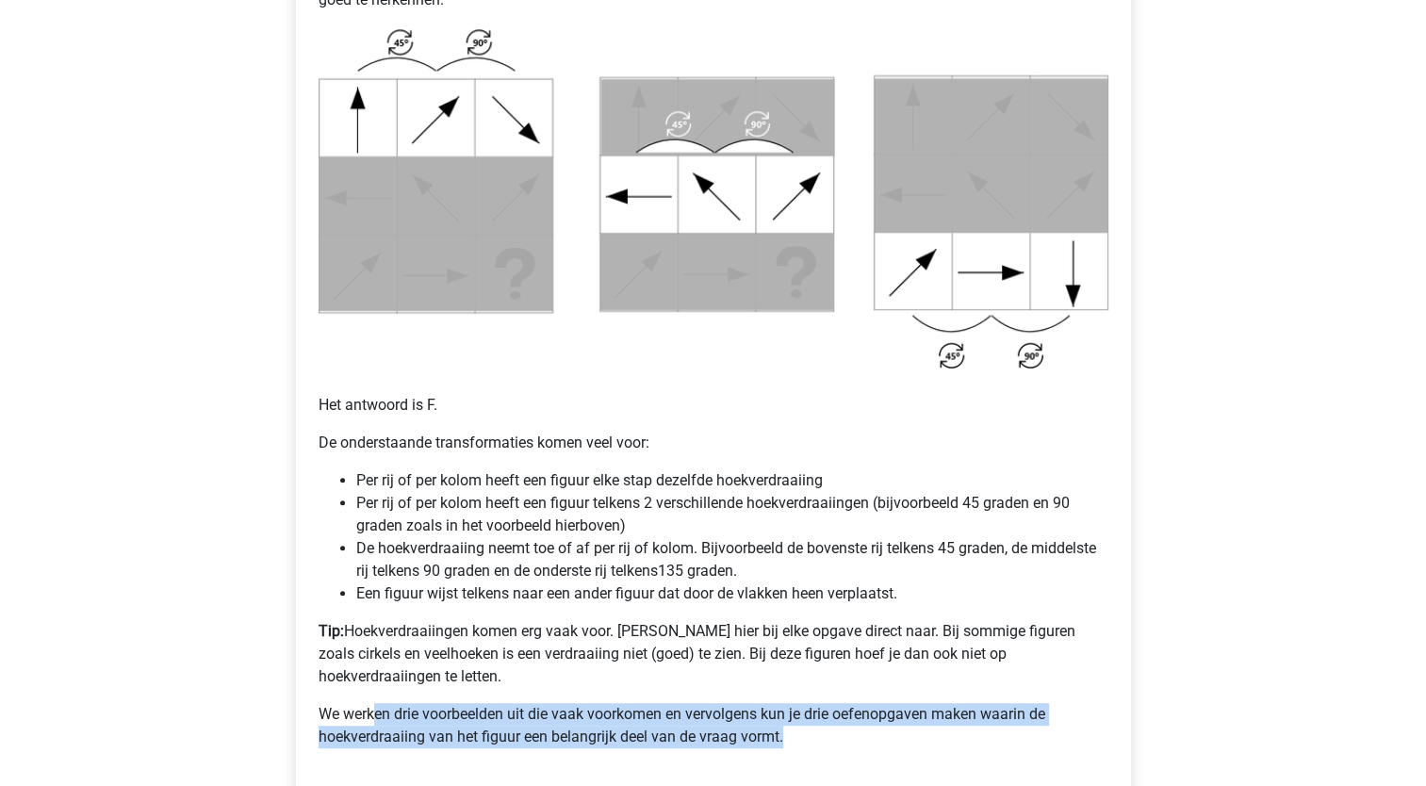
drag, startPoint x: 376, startPoint y: 689, endPoint x: 812, endPoint y: 707, distance: 435.9
click at [812, 707] on p "We werken drie voorbeelden uit die vaak voorkomen en vervolgens kun je drie oef…" at bounding box center [714, 725] width 790 height 45
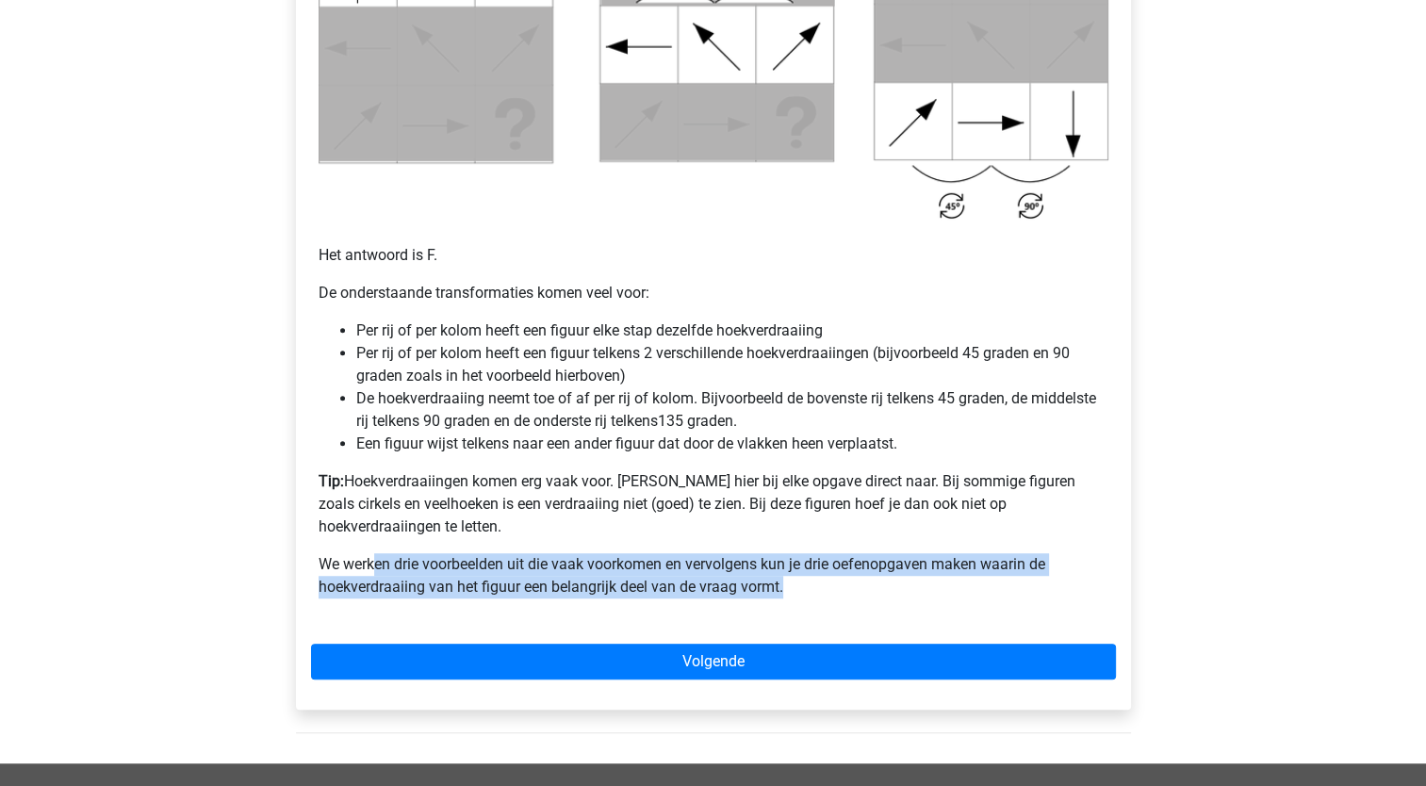
scroll to position [1131, 0]
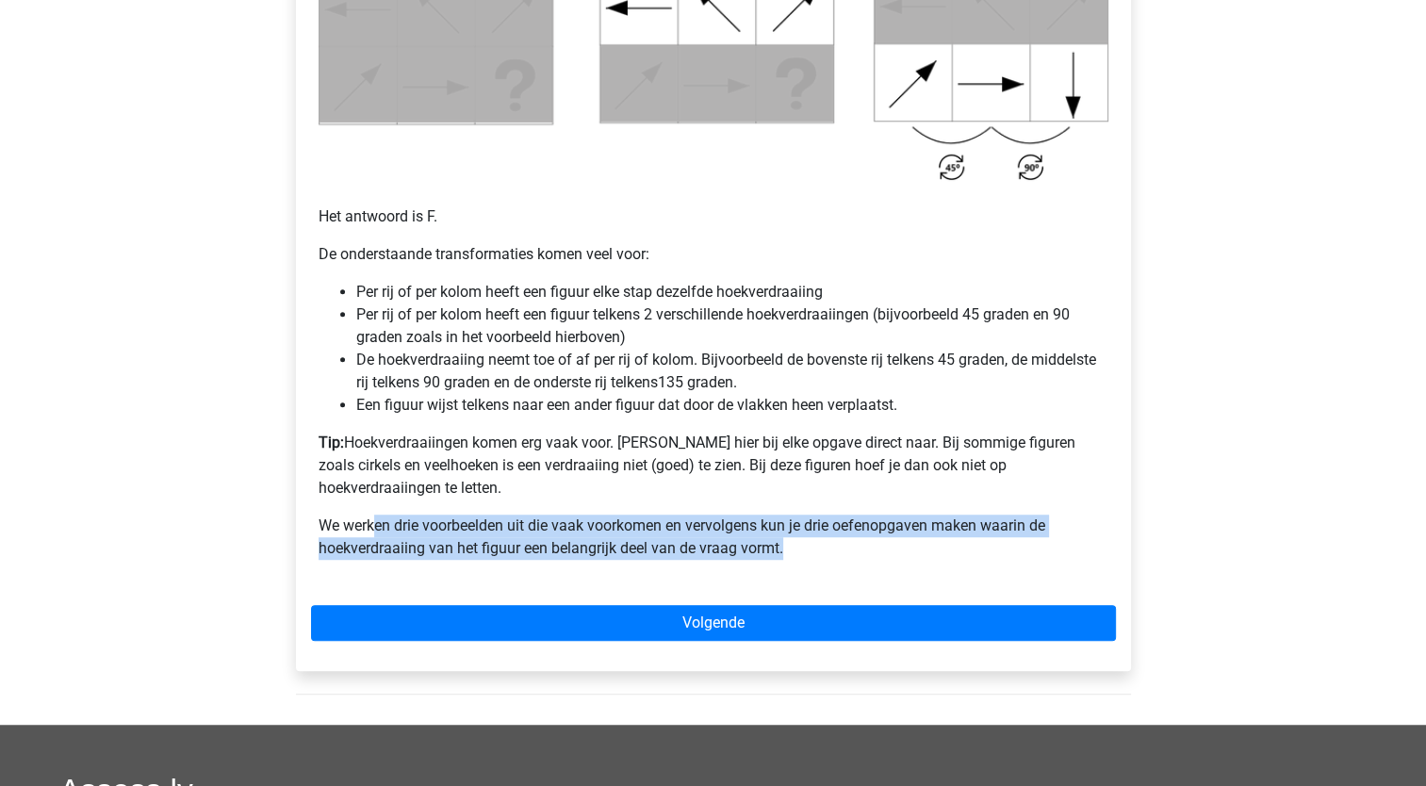
click at [747, 536] on p "We werken drie voorbeelden uit die vaak voorkomen en vervolgens kun je drie oef…" at bounding box center [714, 537] width 790 height 45
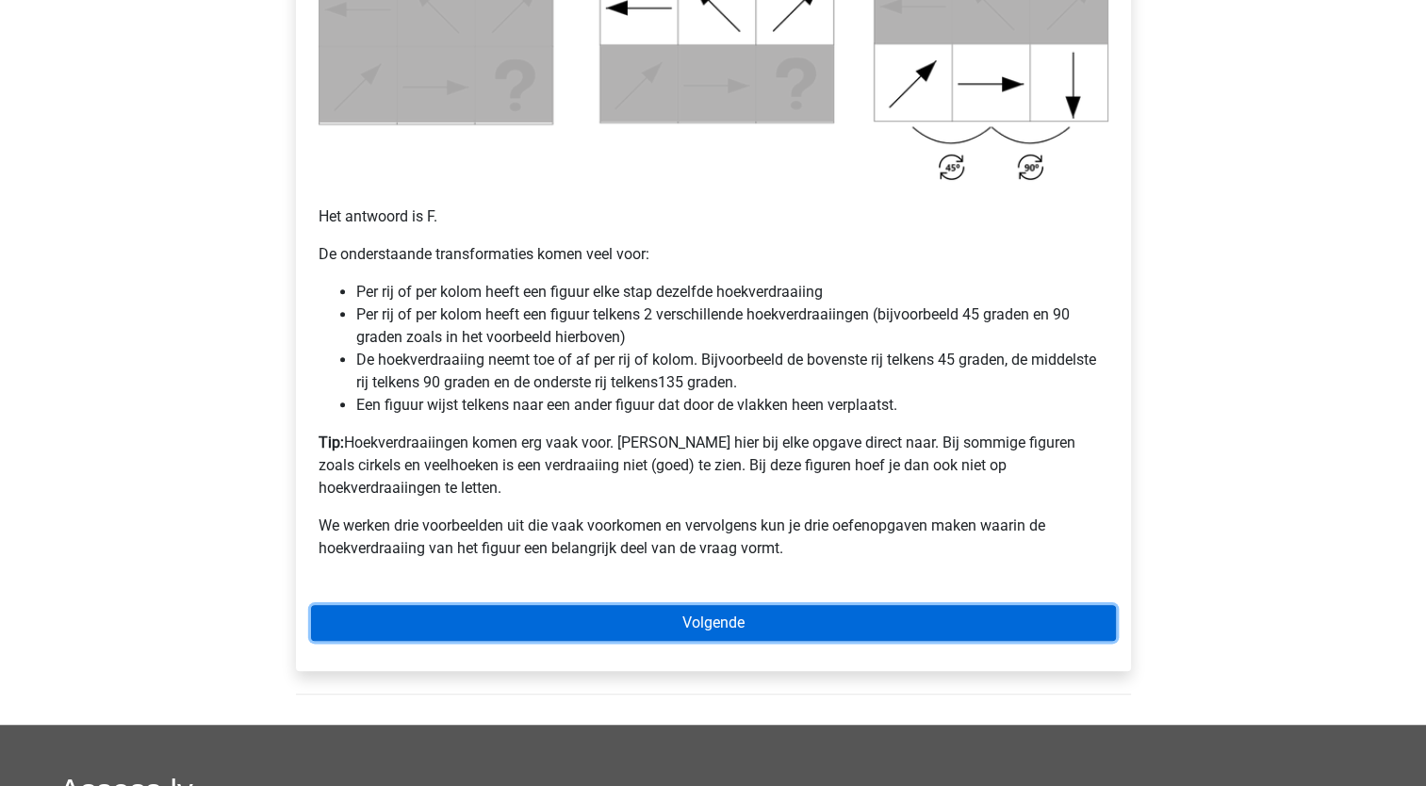
click at [718, 605] on link "Volgende" at bounding box center [713, 623] width 805 height 36
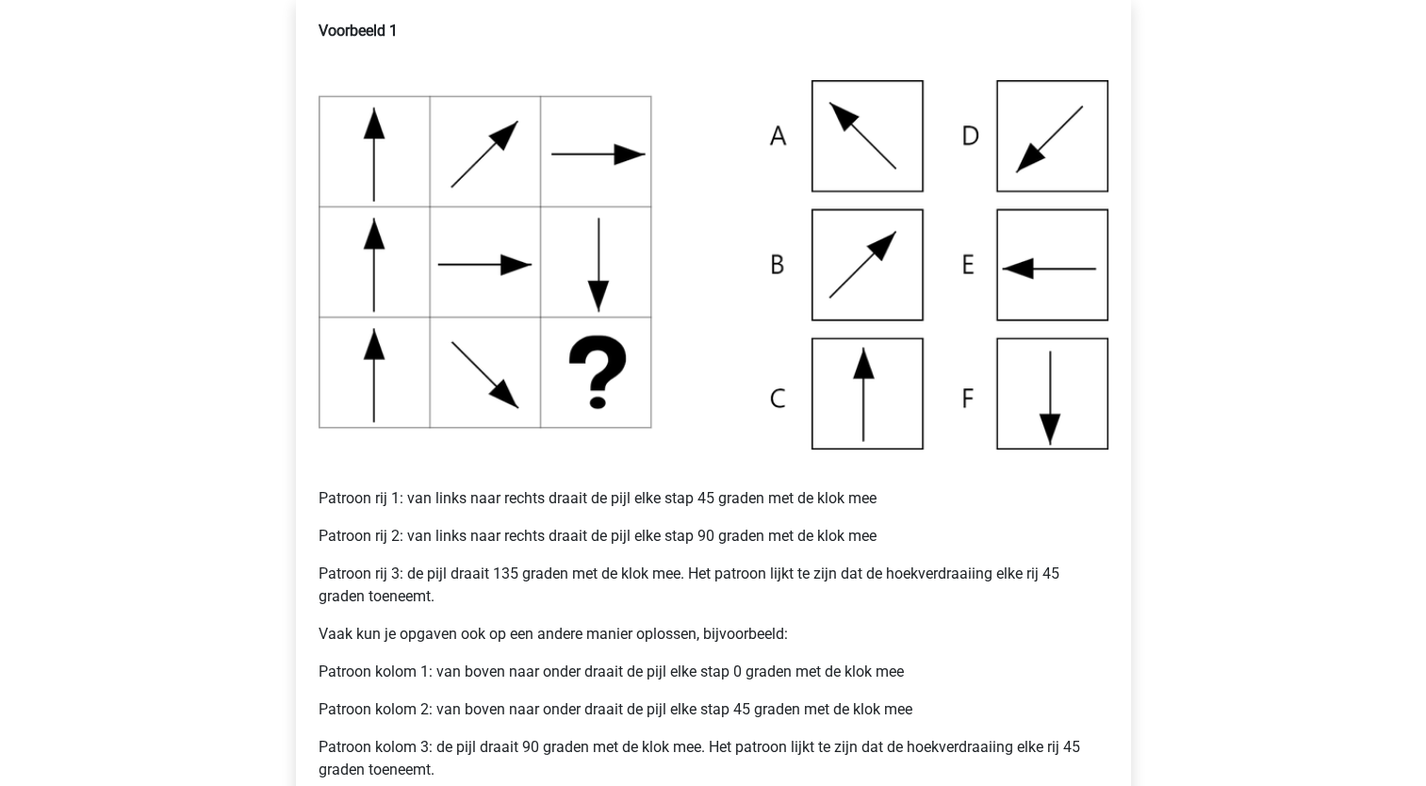
scroll to position [377, 0]
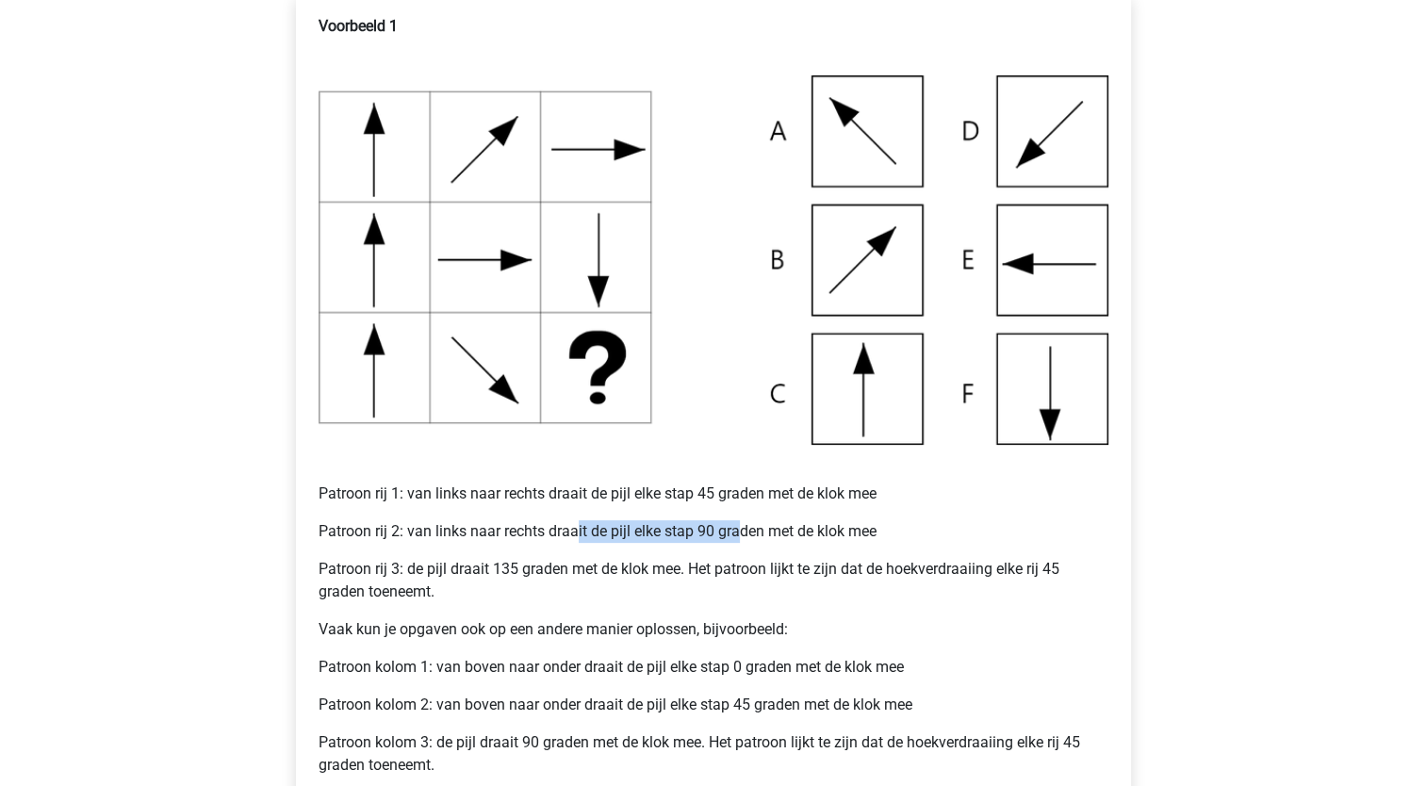
drag, startPoint x: 578, startPoint y: 529, endPoint x: 742, endPoint y: 533, distance: 164.1
click at [742, 533] on p "Patroon rij 2: van links naar rechts draait de pijl elke stap 90 graden met de …" at bounding box center [714, 531] width 790 height 23
click at [747, 537] on p "Patroon rij 2: van links naar rechts draait de pijl elke stap 90 graden met de …" at bounding box center [714, 531] width 790 height 23
drag, startPoint x: 365, startPoint y: 618, endPoint x: 551, endPoint y: 620, distance: 185.7
click at [551, 620] on p "Vaak kun je opgaven ook op een andere manier oplossen, bijvoorbeeld:" at bounding box center [714, 629] width 790 height 23
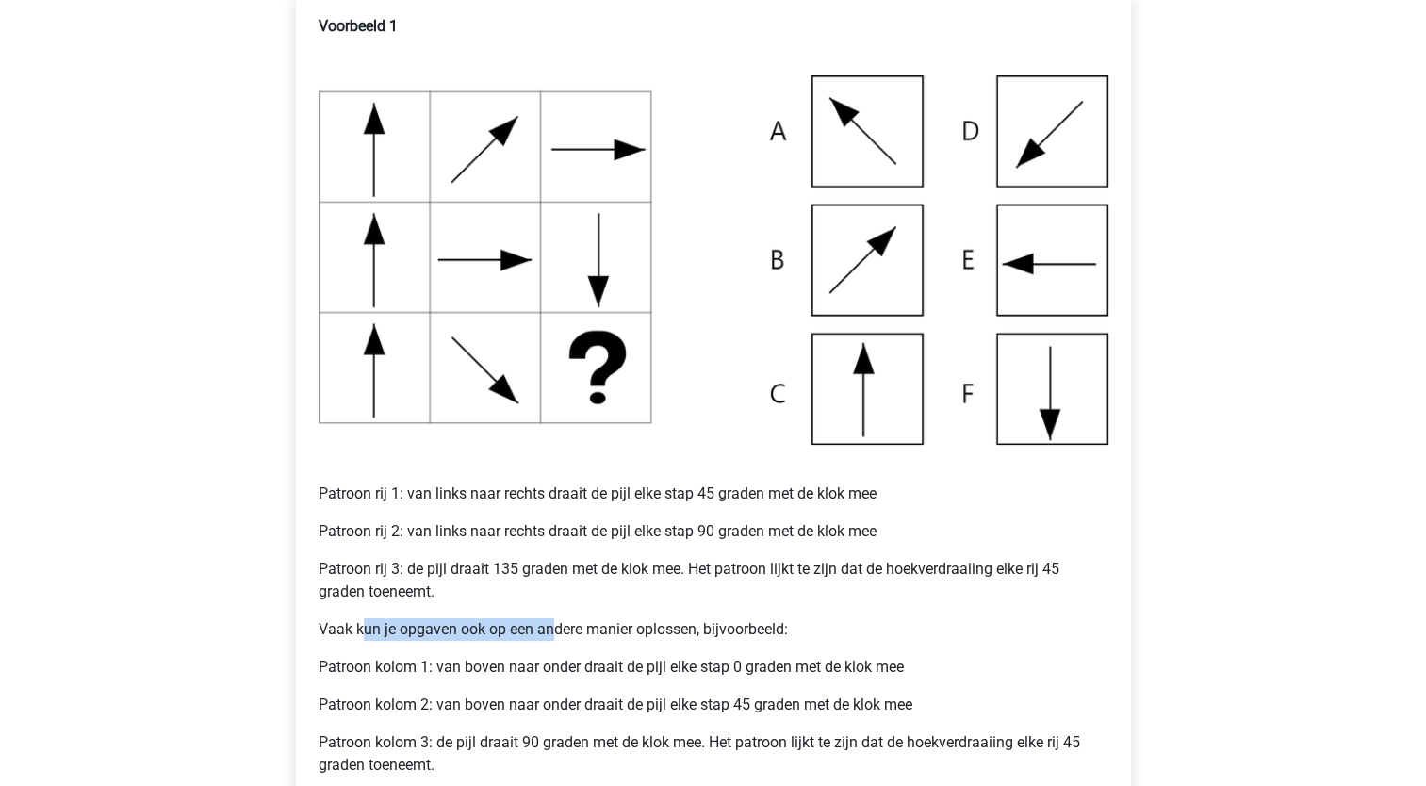
click at [551, 620] on p "Vaak kun je opgaven ook op een andere manier oplossen, bijvoorbeeld:" at bounding box center [714, 629] width 790 height 23
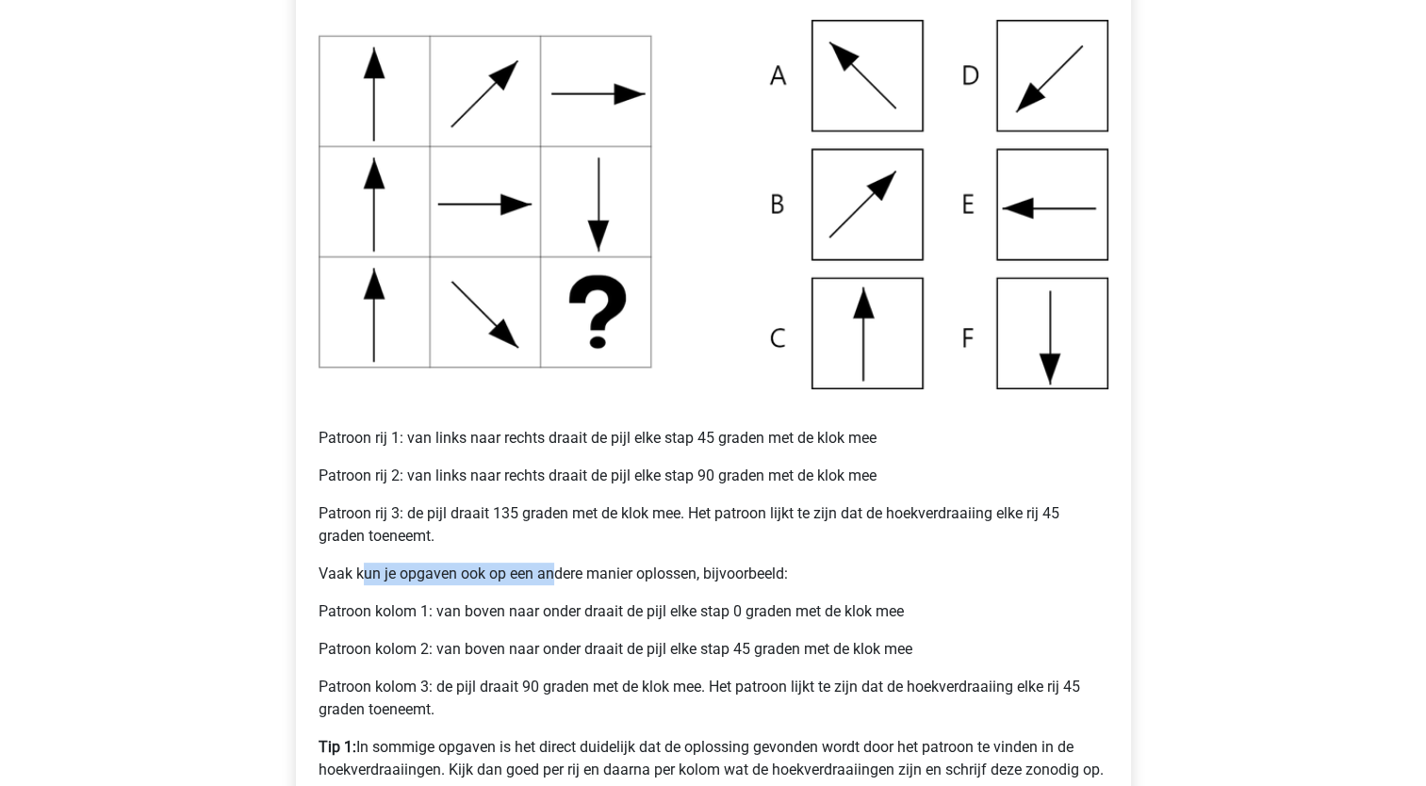
scroll to position [471, 0]
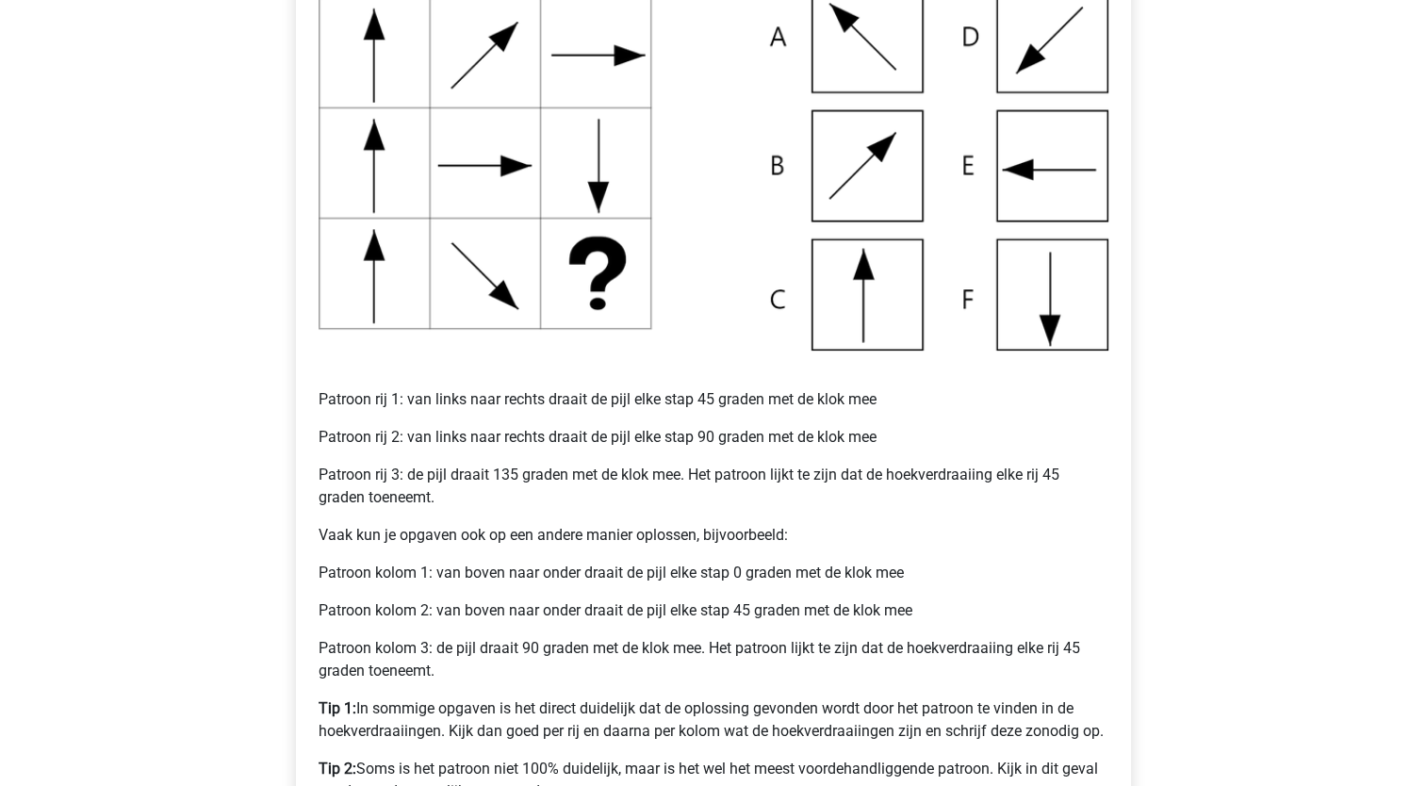
click at [505, 563] on p "Patroon kolom 1: van boven naar onder draait de pijl elke stap 0 graden met de …" at bounding box center [714, 573] width 790 height 23
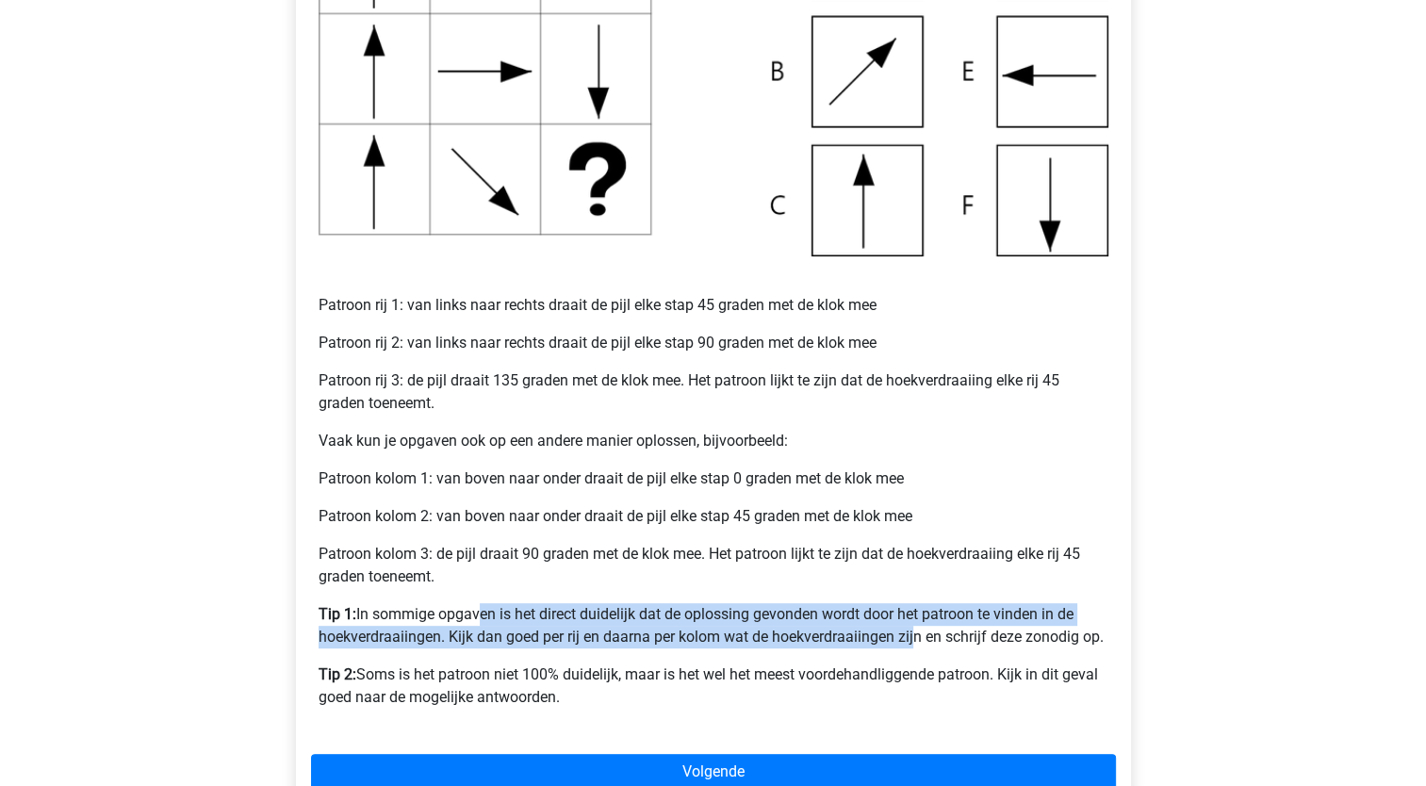
drag, startPoint x: 535, startPoint y: 617, endPoint x: 913, endPoint y: 629, distance: 378.3
click at [913, 629] on p "Tip 1: In sommige opgaven is het direct duidelijk dat de oplossing gevonden wor…" at bounding box center [714, 625] width 790 height 45
drag, startPoint x: 913, startPoint y: 629, endPoint x: 717, endPoint y: 642, distance: 196.5
click at [717, 642] on p "Tip 1: In sommige opgaven is het direct duidelijk dat de oplossing gevonden wor…" at bounding box center [714, 625] width 790 height 45
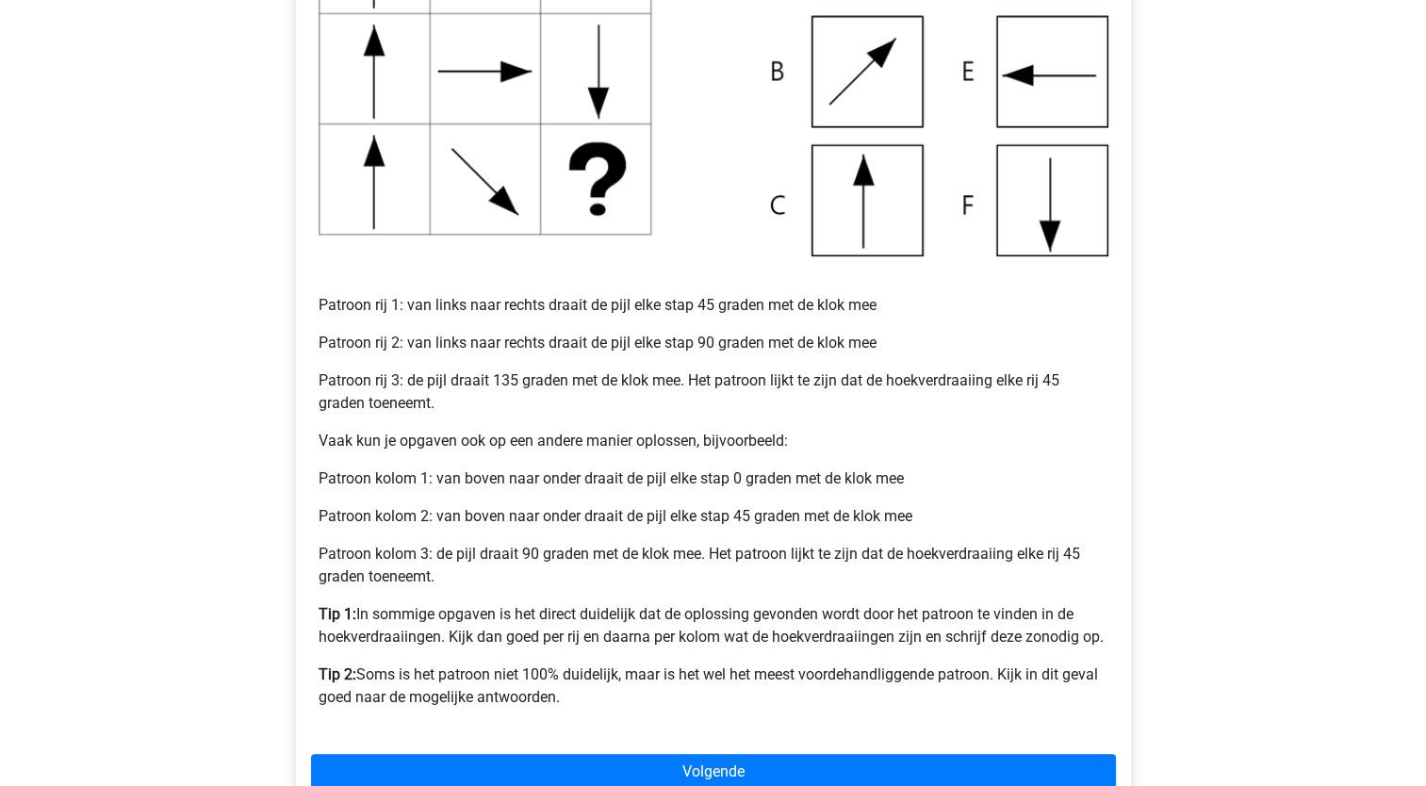
click at [677, 653] on div "Voorbeeld 1 Patroon rij 1: van links naar rechts draait de pijl elke stap 45 gr…" at bounding box center [713, 275] width 805 height 913
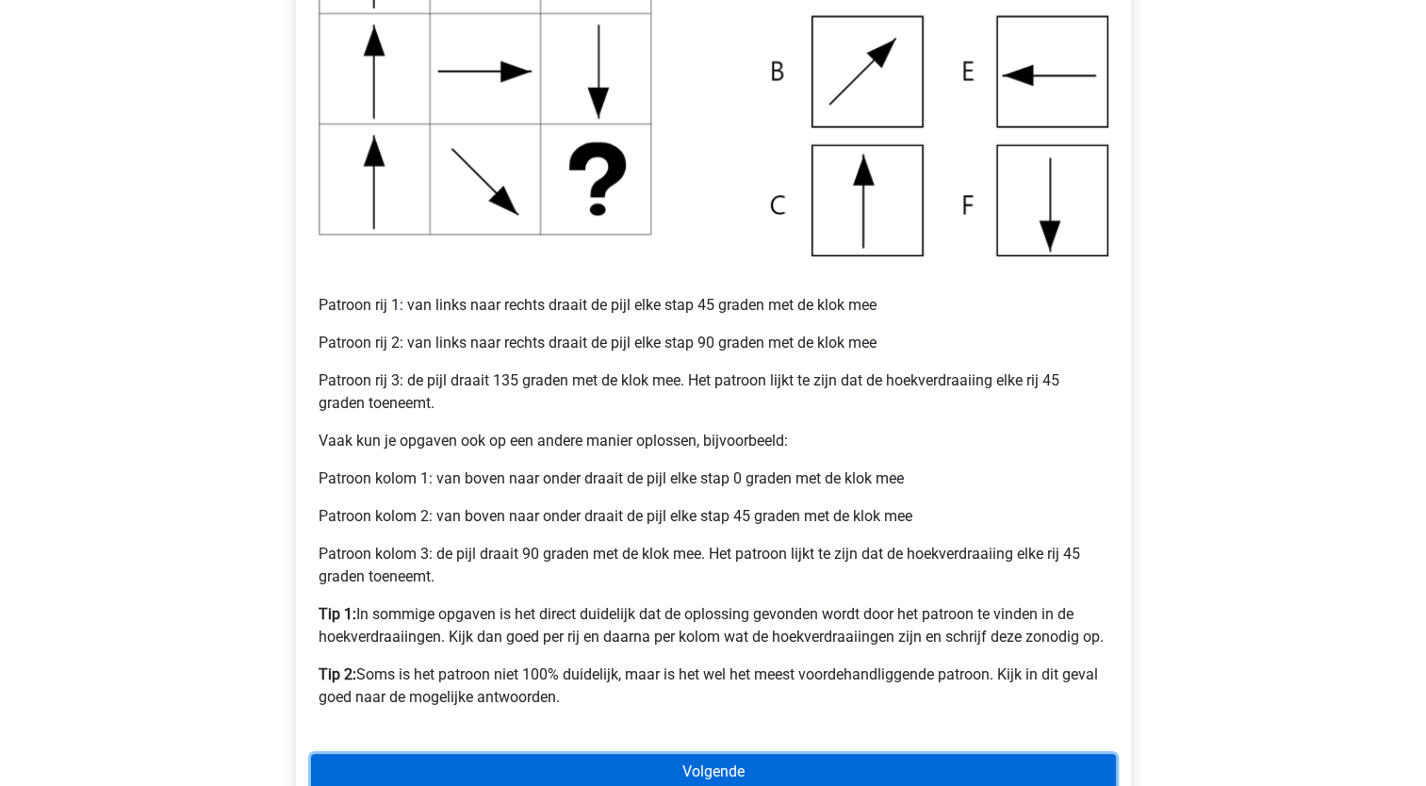
click at [534, 767] on link "Volgende" at bounding box center [713, 772] width 805 height 36
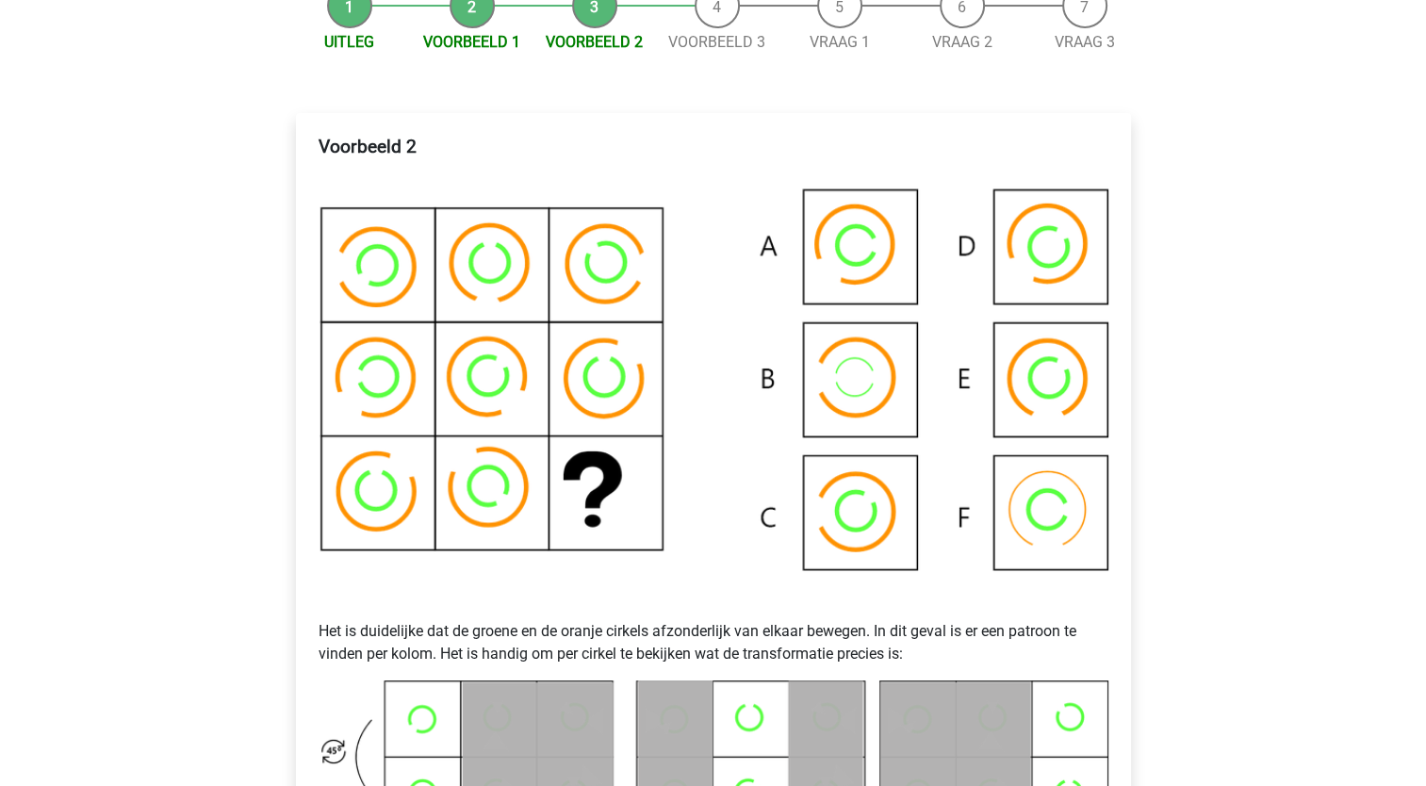
scroll to position [283, 0]
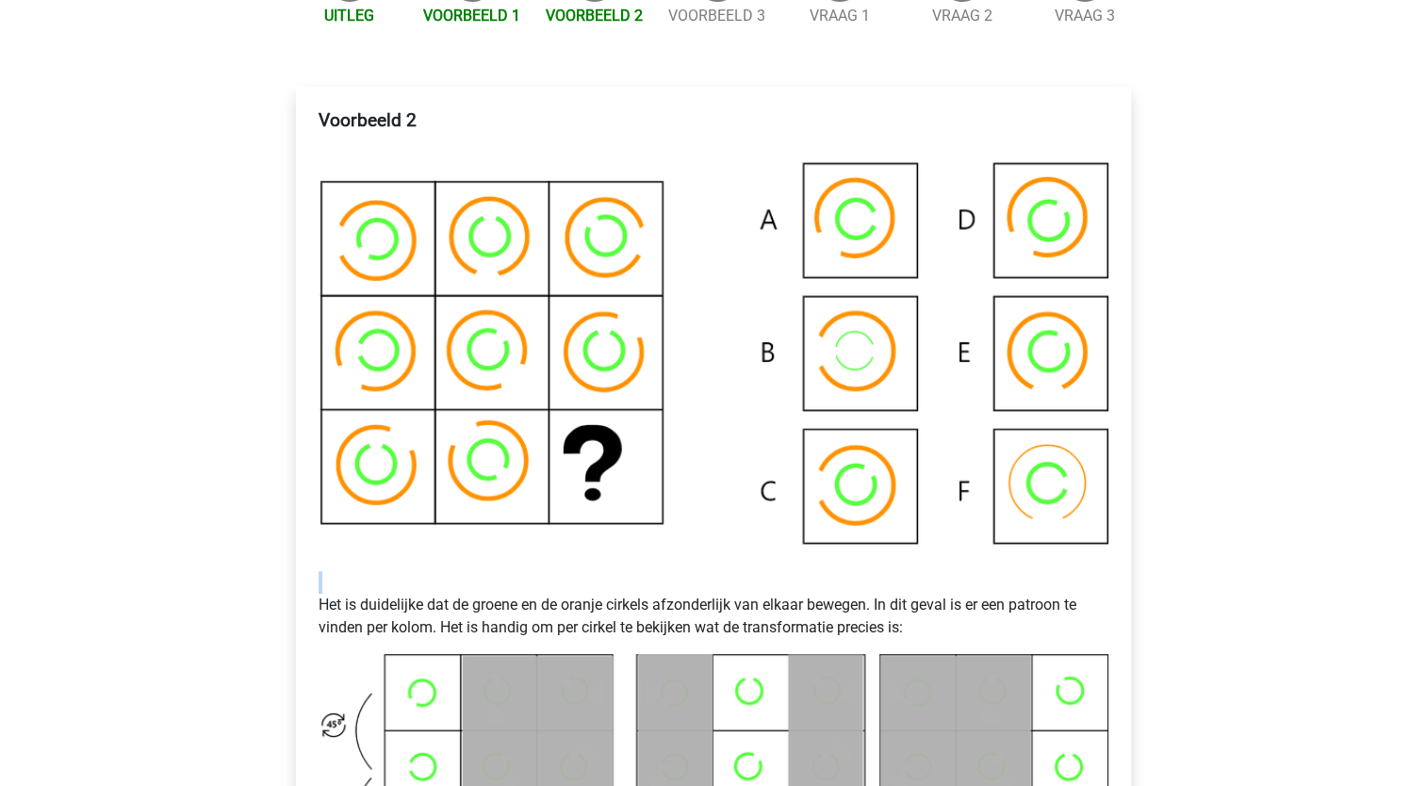
drag, startPoint x: 484, startPoint y: 594, endPoint x: 836, endPoint y: 644, distance: 356.1
click at [836, 644] on div "Voorbeeld 2 Het is duidelijke dat de groene en de oranje cirkels afzonderlijk v…" at bounding box center [713, 675] width 805 height 1146
click at [839, 234] on img at bounding box center [714, 365] width 790 height 411
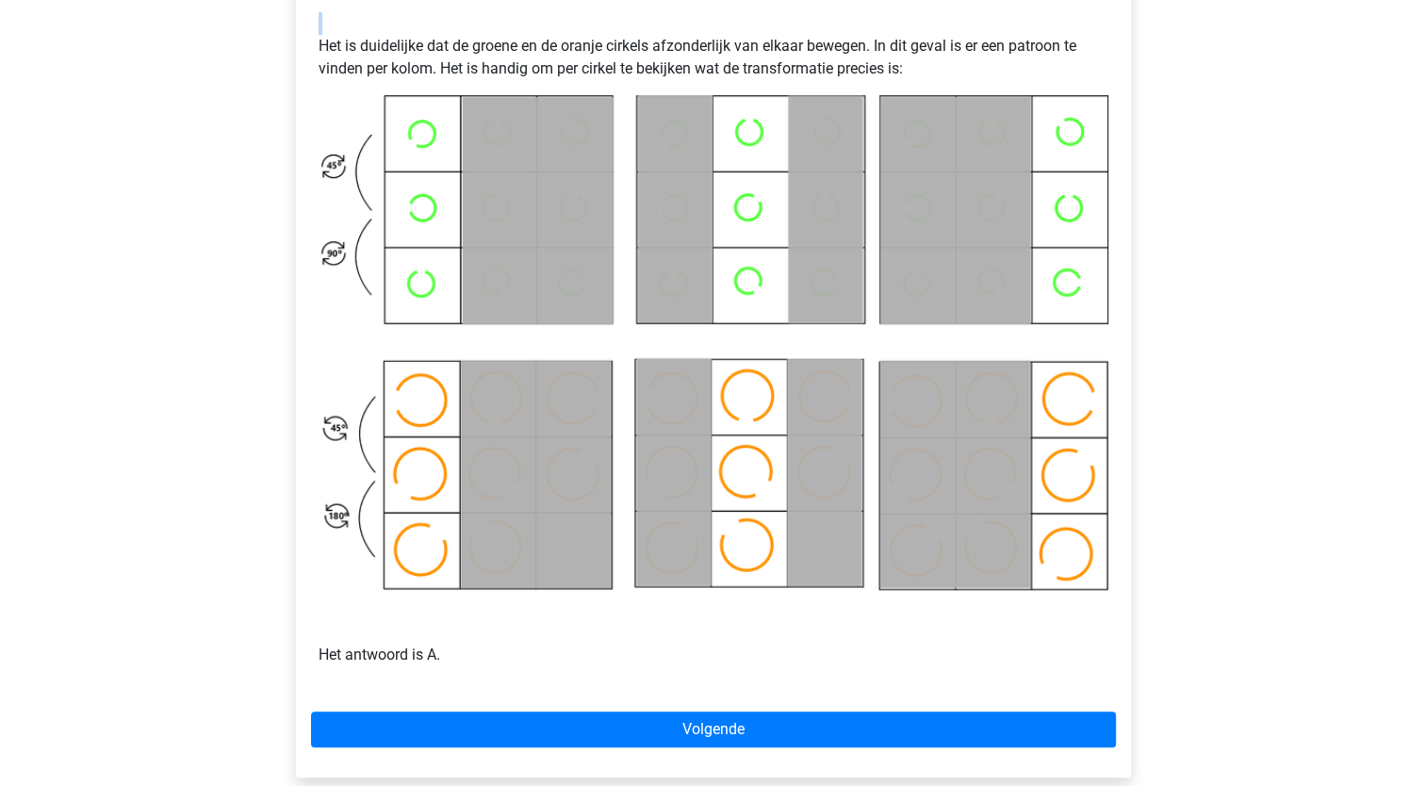
scroll to position [849, 0]
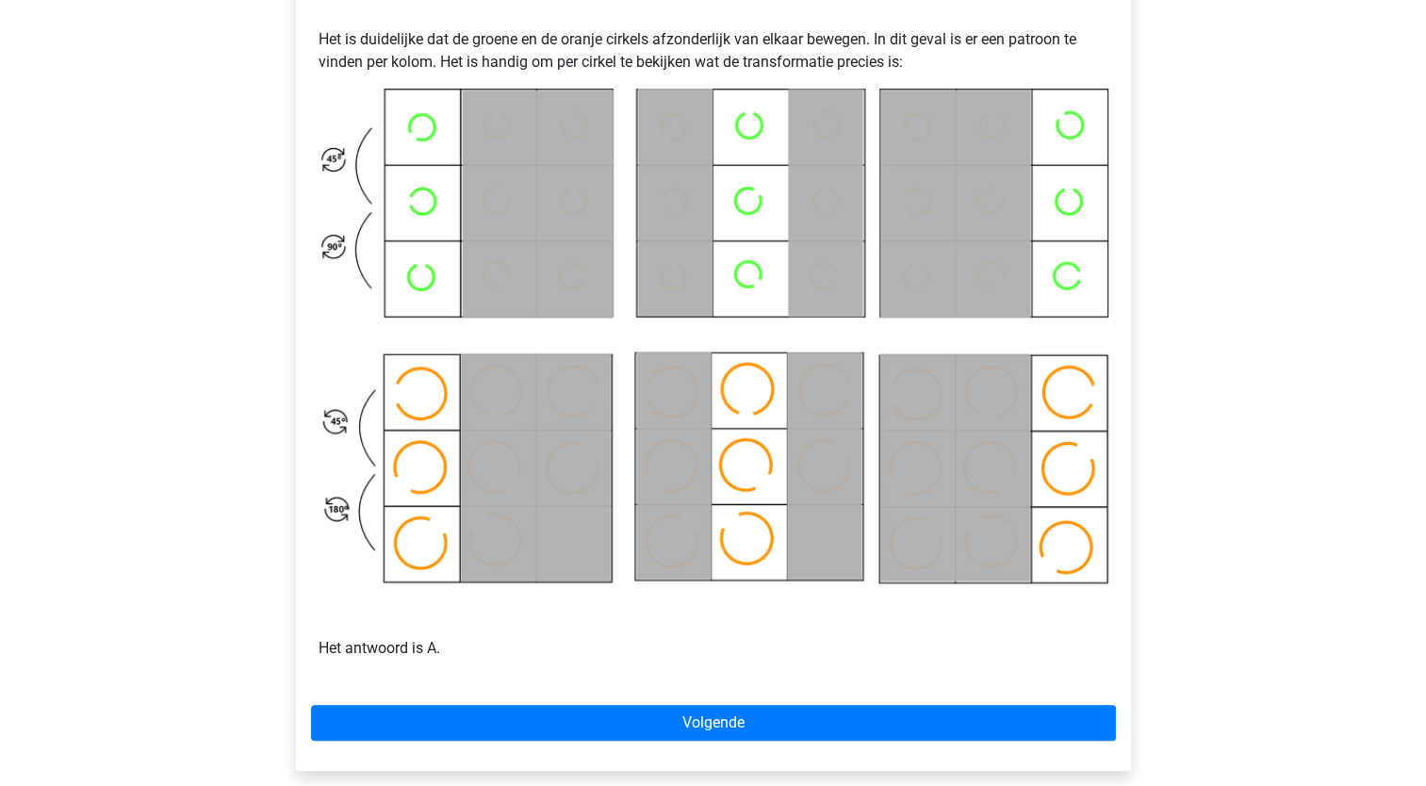
click at [486, 677] on div "Voorbeeld 2 Het is duidelijke dat de groene en de oranje cirkels afzonderlijk v…" at bounding box center [713, 109] width 805 height 1146
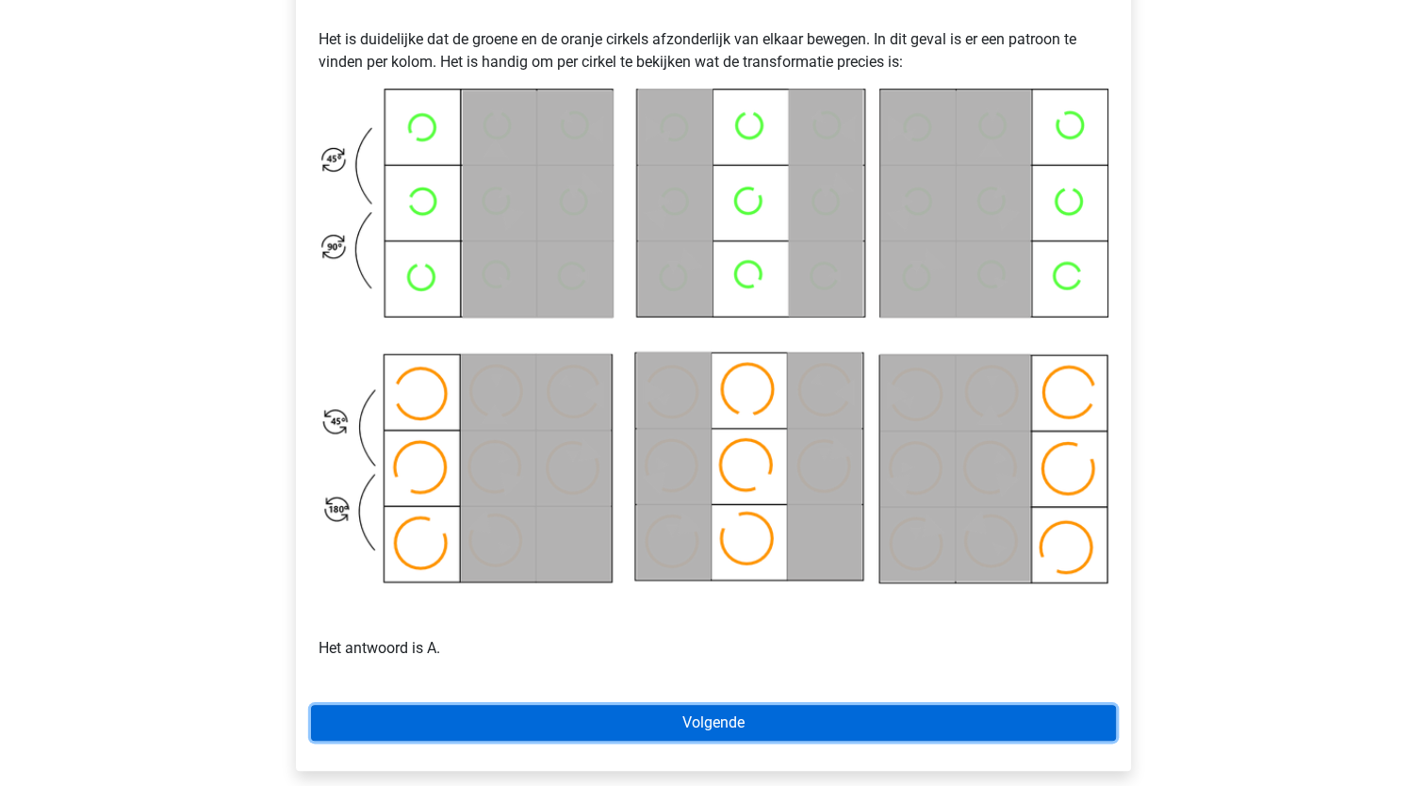
click at [554, 726] on link "Volgende" at bounding box center [713, 723] width 805 height 36
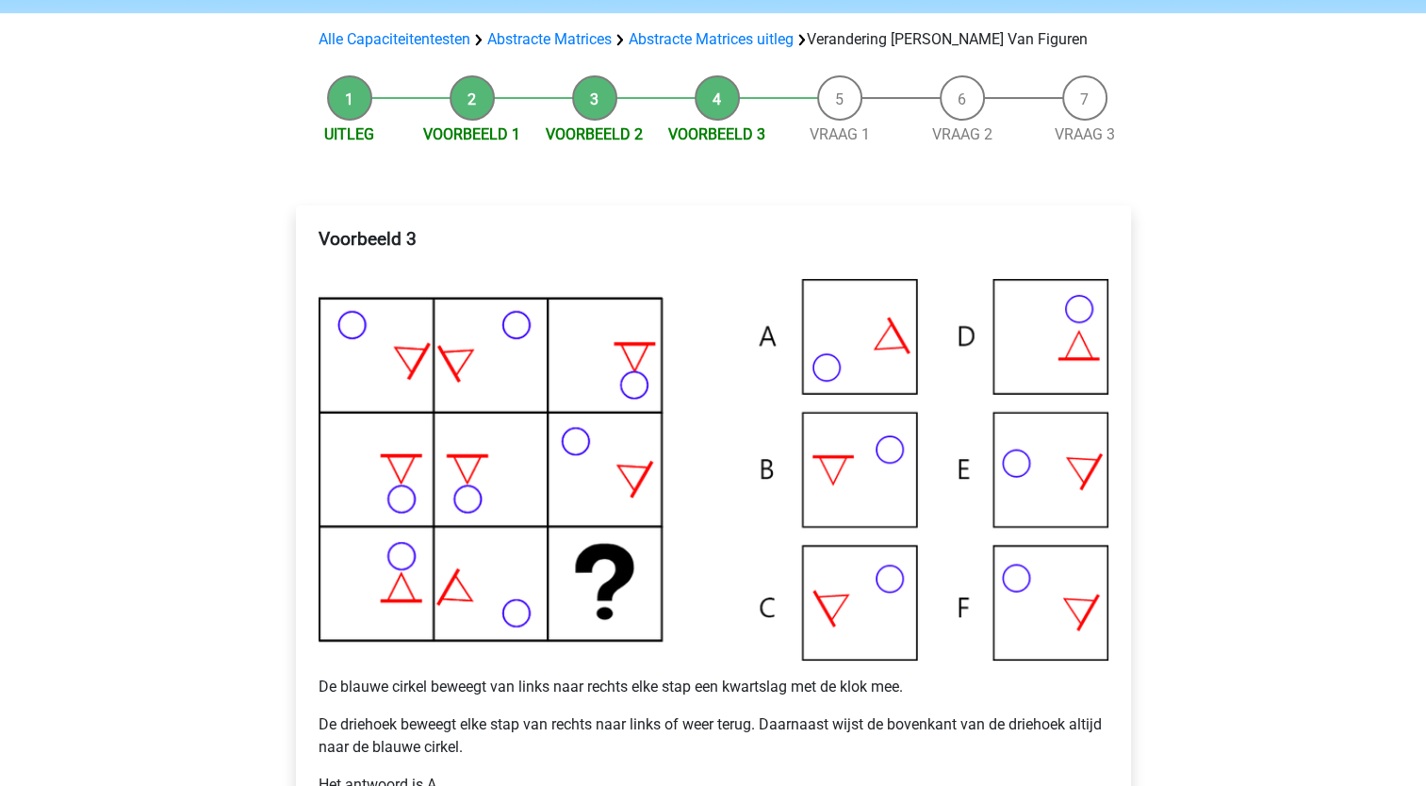
scroll to position [189, 0]
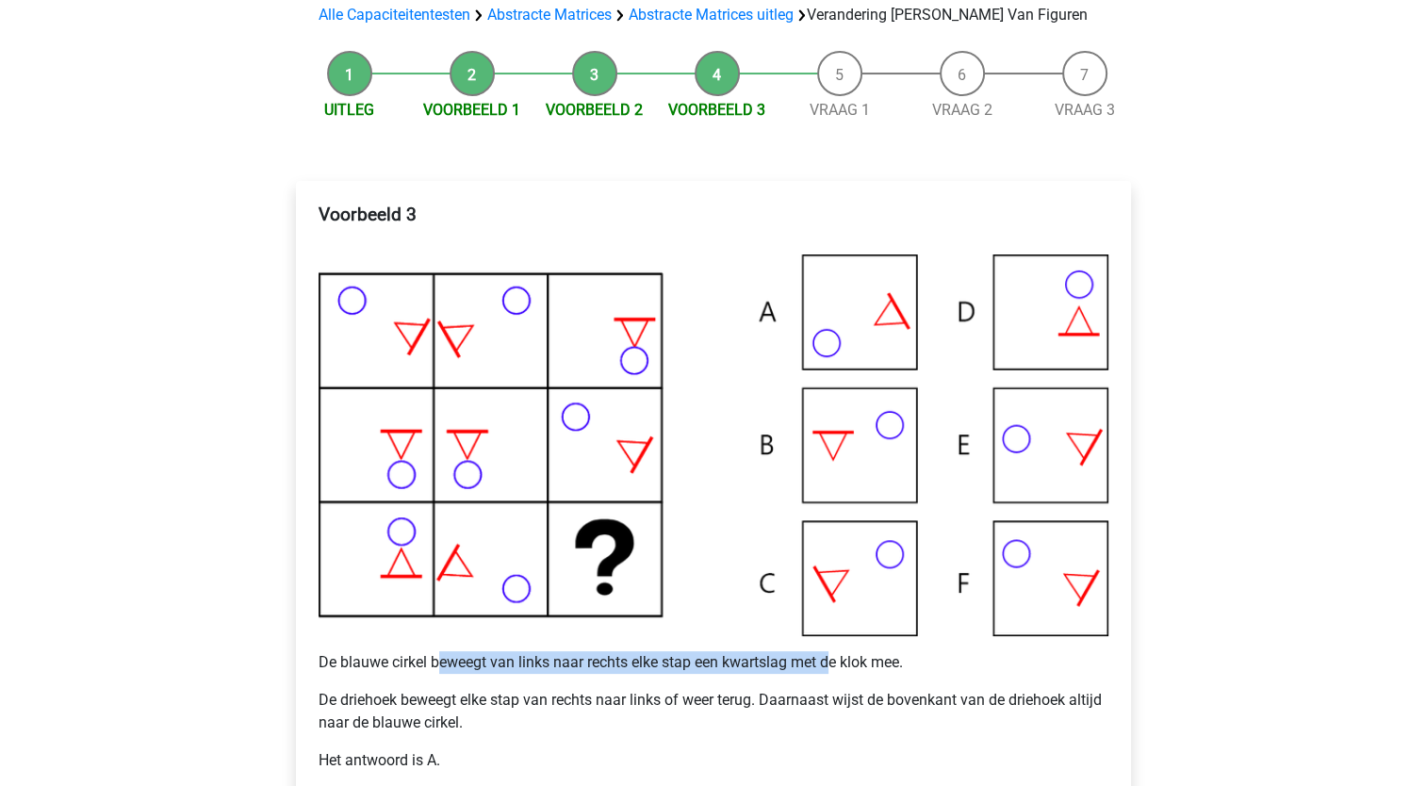
drag, startPoint x: 442, startPoint y: 654, endPoint x: 834, endPoint y: 665, distance: 392.3
click at [834, 665] on p "De blauwe cirkel beweegt van links naar rechts elke stap een kwartslag met de k…" at bounding box center [714, 662] width 790 height 23
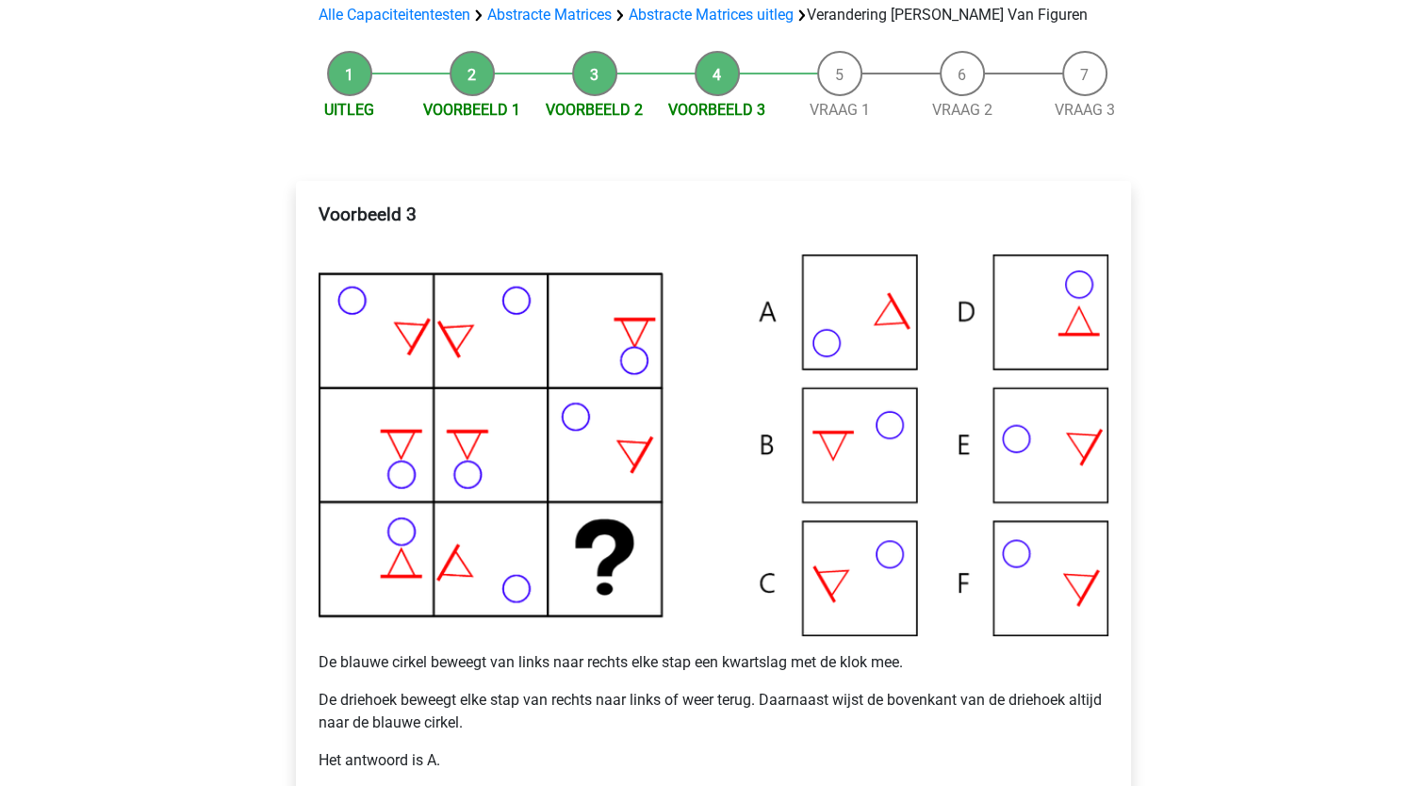
click at [390, 700] on p "De driehoek beweegt elke stap van rechts naar links of weer terug. Daarnaast wi…" at bounding box center [714, 711] width 790 height 45
drag, startPoint x: 370, startPoint y: 701, endPoint x: 581, endPoint y: 698, distance: 211.2
click at [581, 698] on p "De driehoek beweegt elke stap van rechts naar links of weer terug. Daarnaast wi…" at bounding box center [714, 711] width 790 height 45
drag, startPoint x: 581, startPoint y: 698, endPoint x: 583, endPoint y: 717, distance: 19.9
click at [583, 717] on p "De driehoek beweegt elke stap van rechts naar links of weer terug. Daarnaast wi…" at bounding box center [714, 711] width 790 height 45
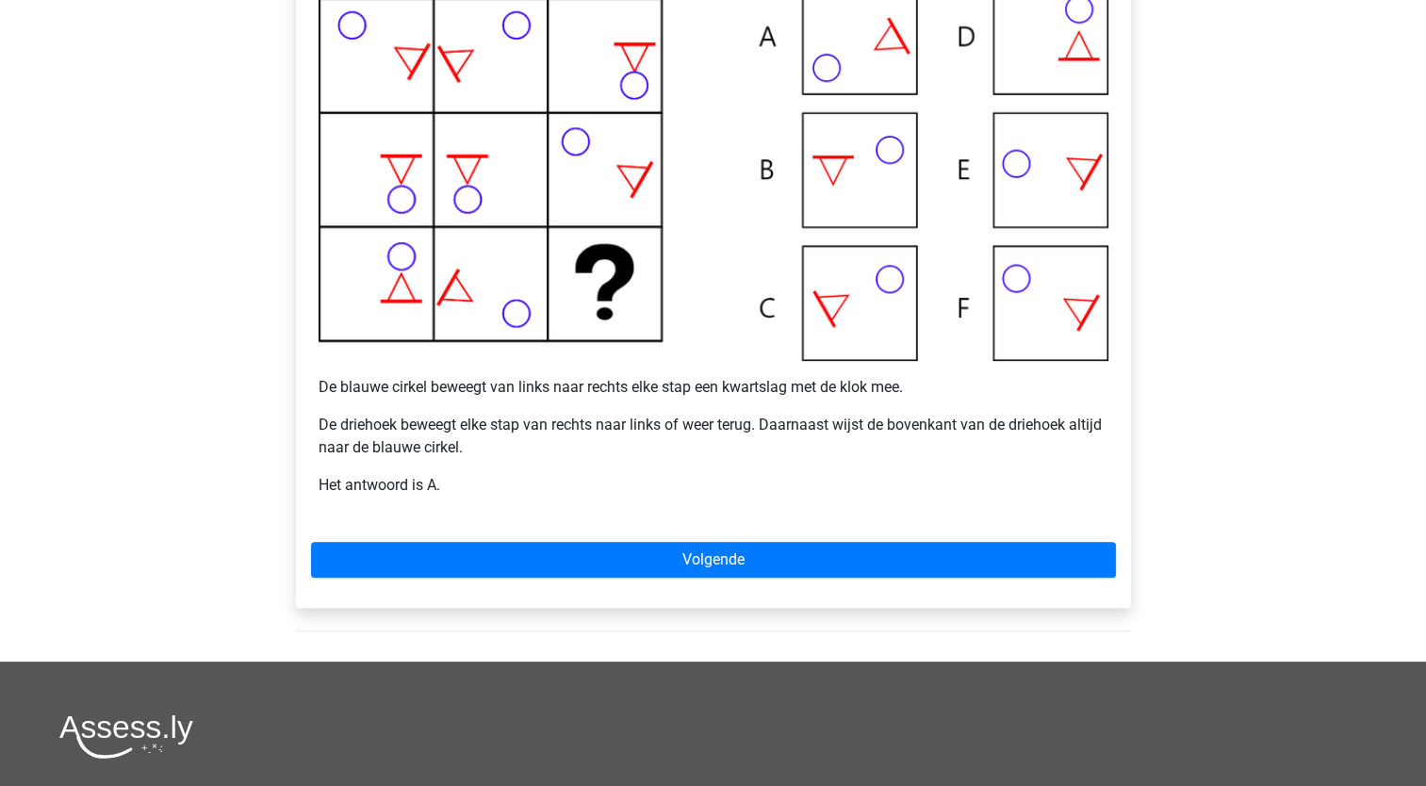
scroll to position [471, 0]
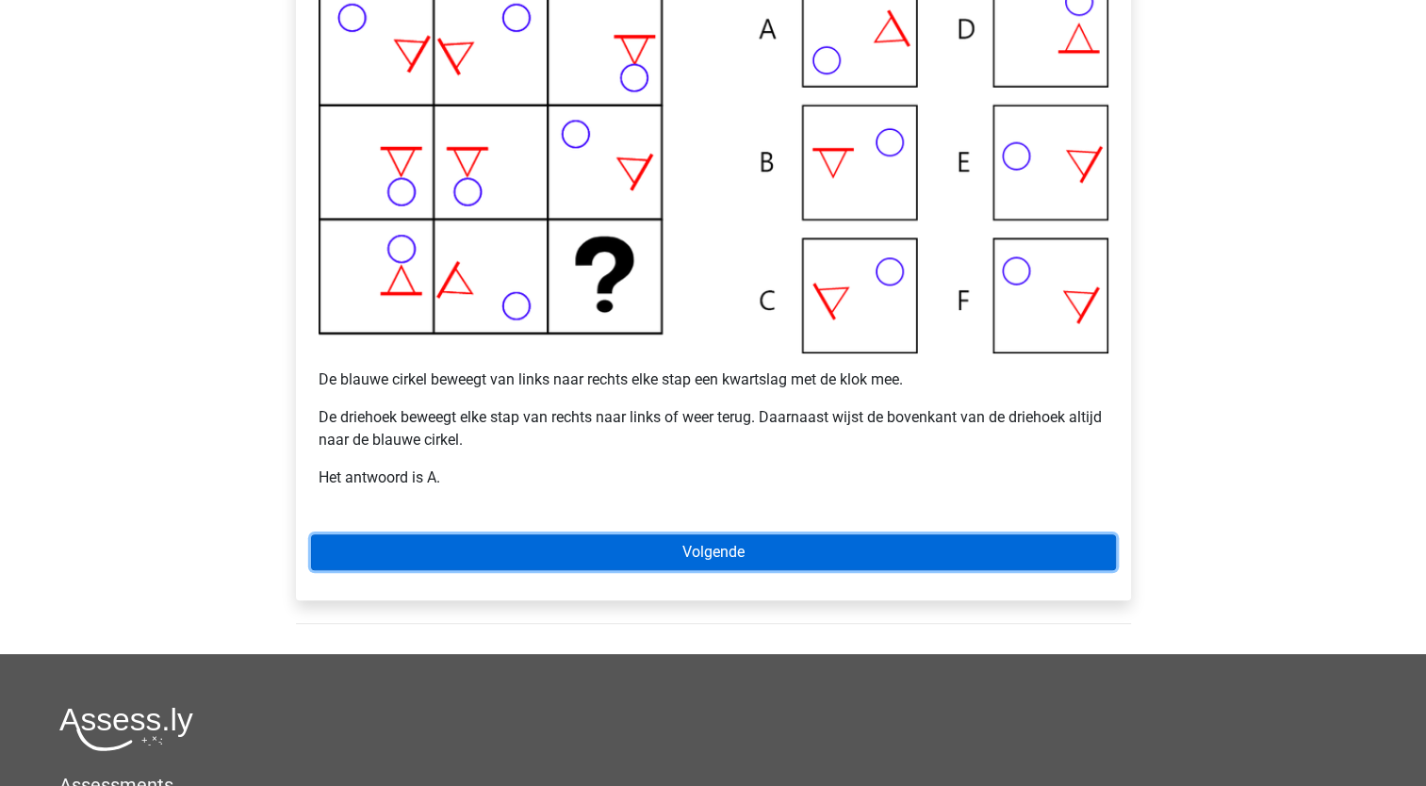
click at [583, 554] on link "Volgende" at bounding box center [713, 553] width 805 height 36
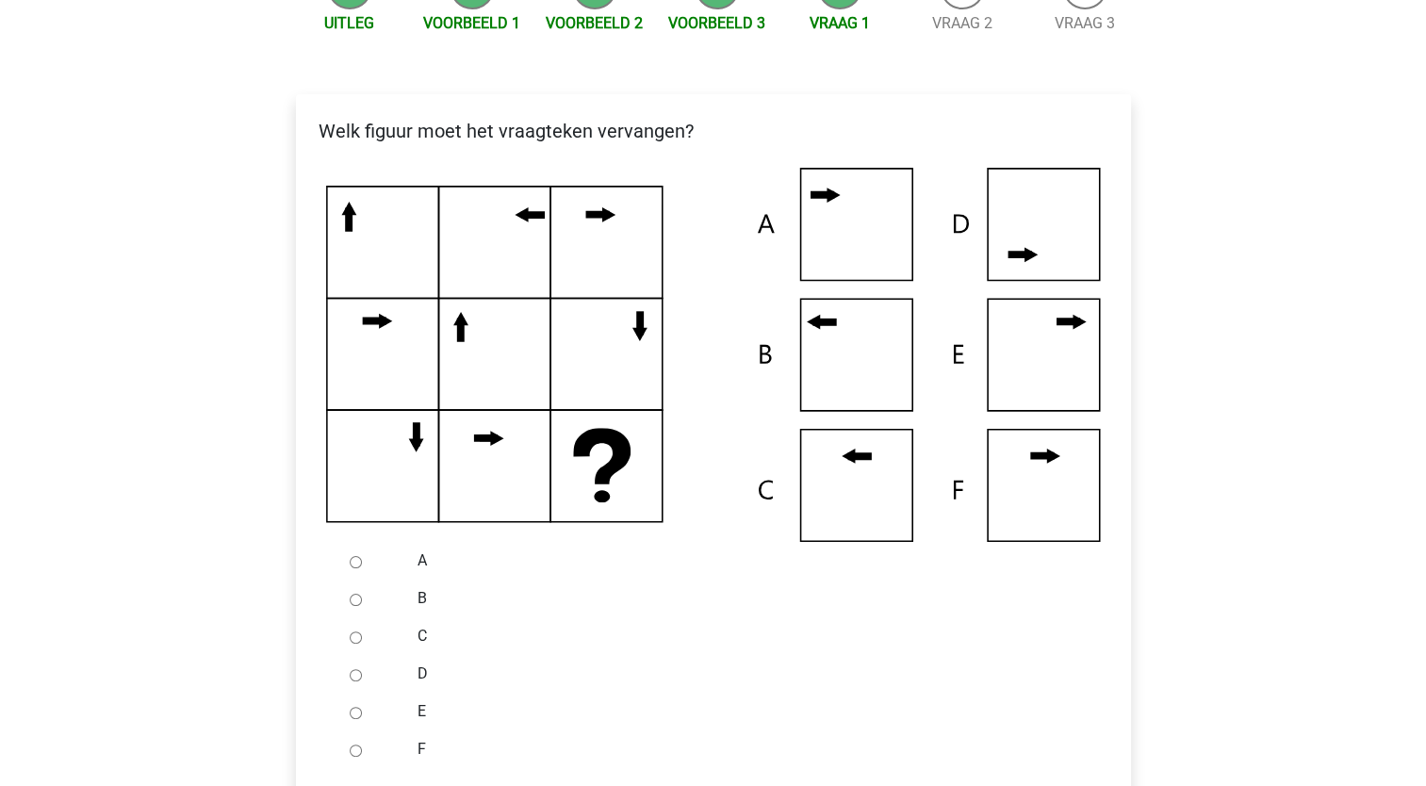
scroll to position [283, 0]
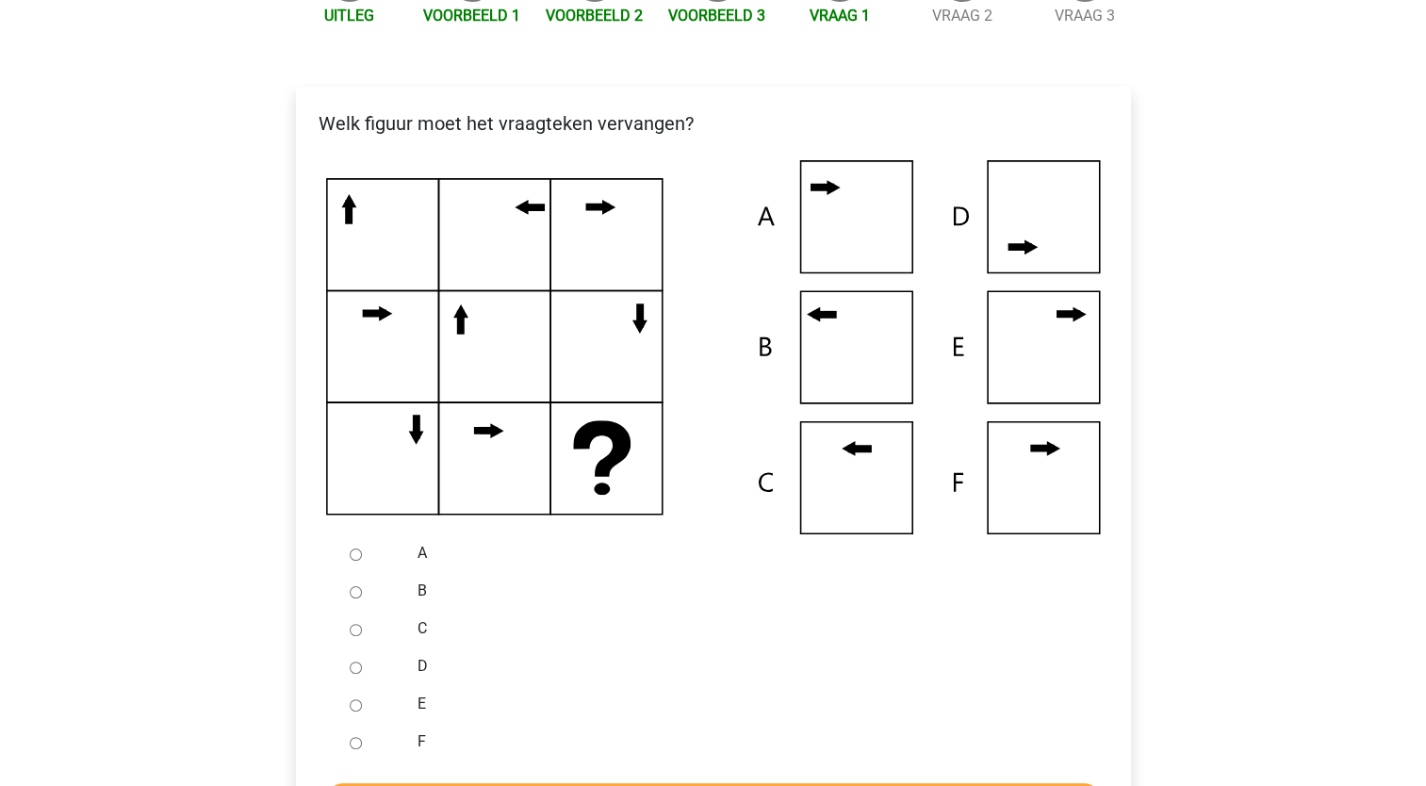
click at [354, 600] on div at bounding box center [373, 591] width 62 height 38
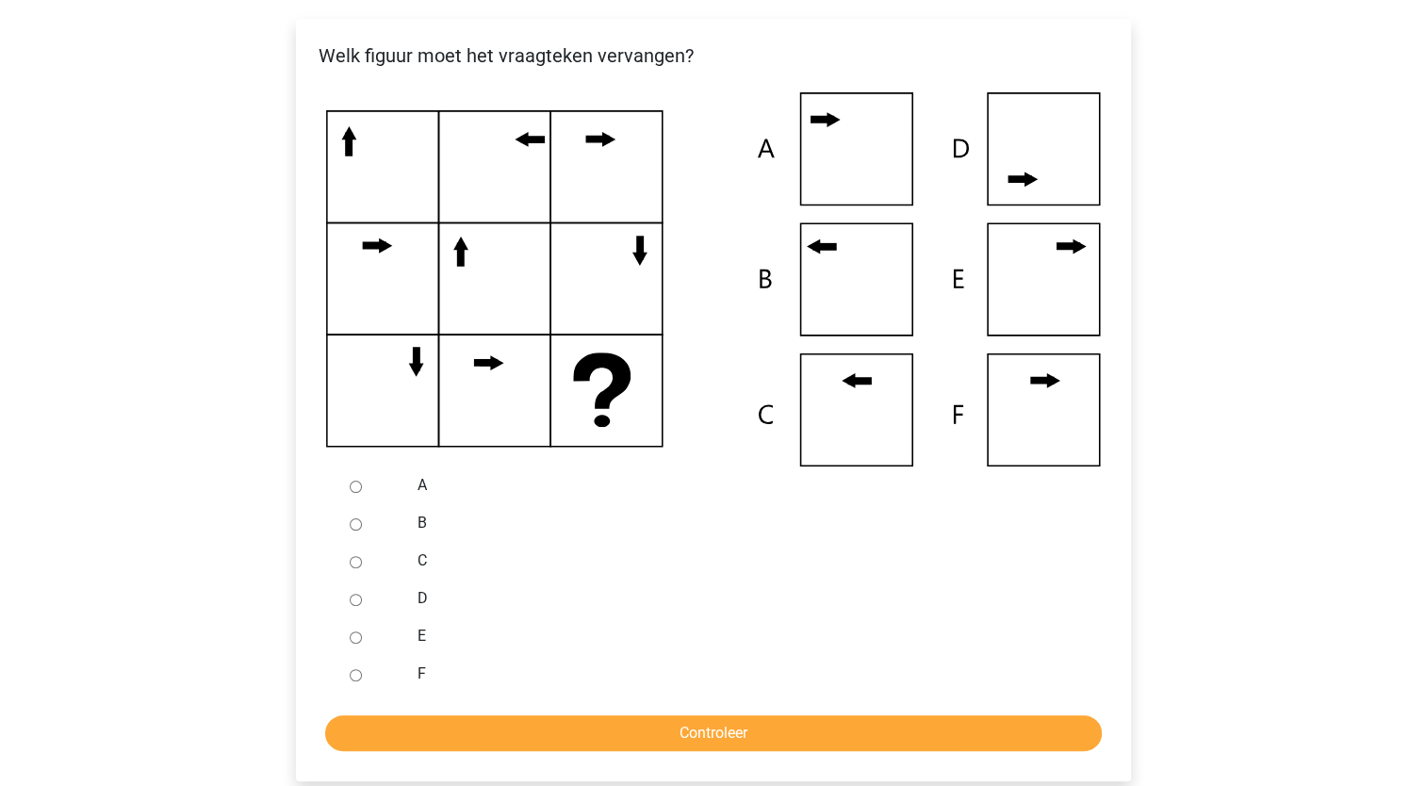
scroll to position [377, 0]
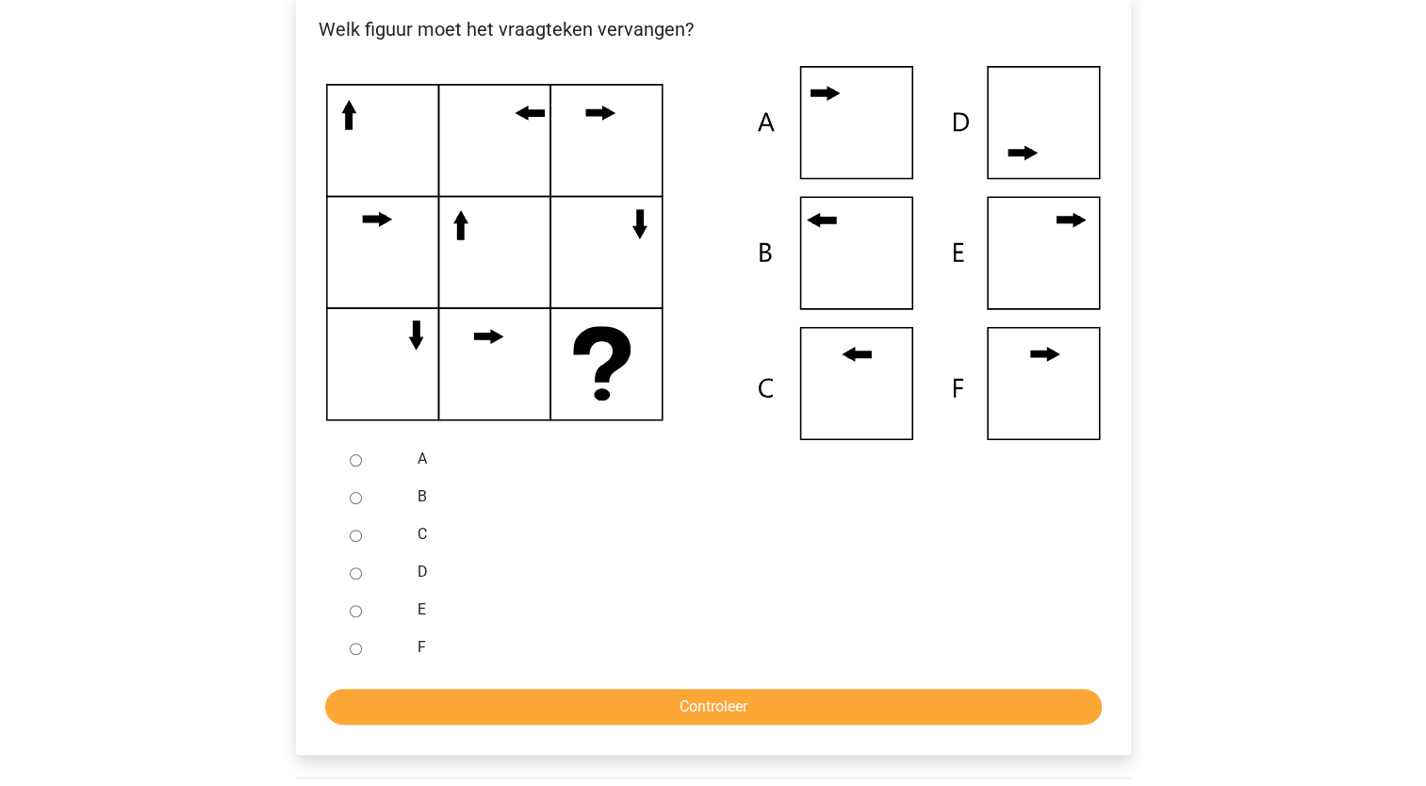
click at [354, 496] on input "B" at bounding box center [356, 498] width 12 height 12
radio input "true"
click at [497, 713] on input "Controleer" at bounding box center [713, 707] width 777 height 36
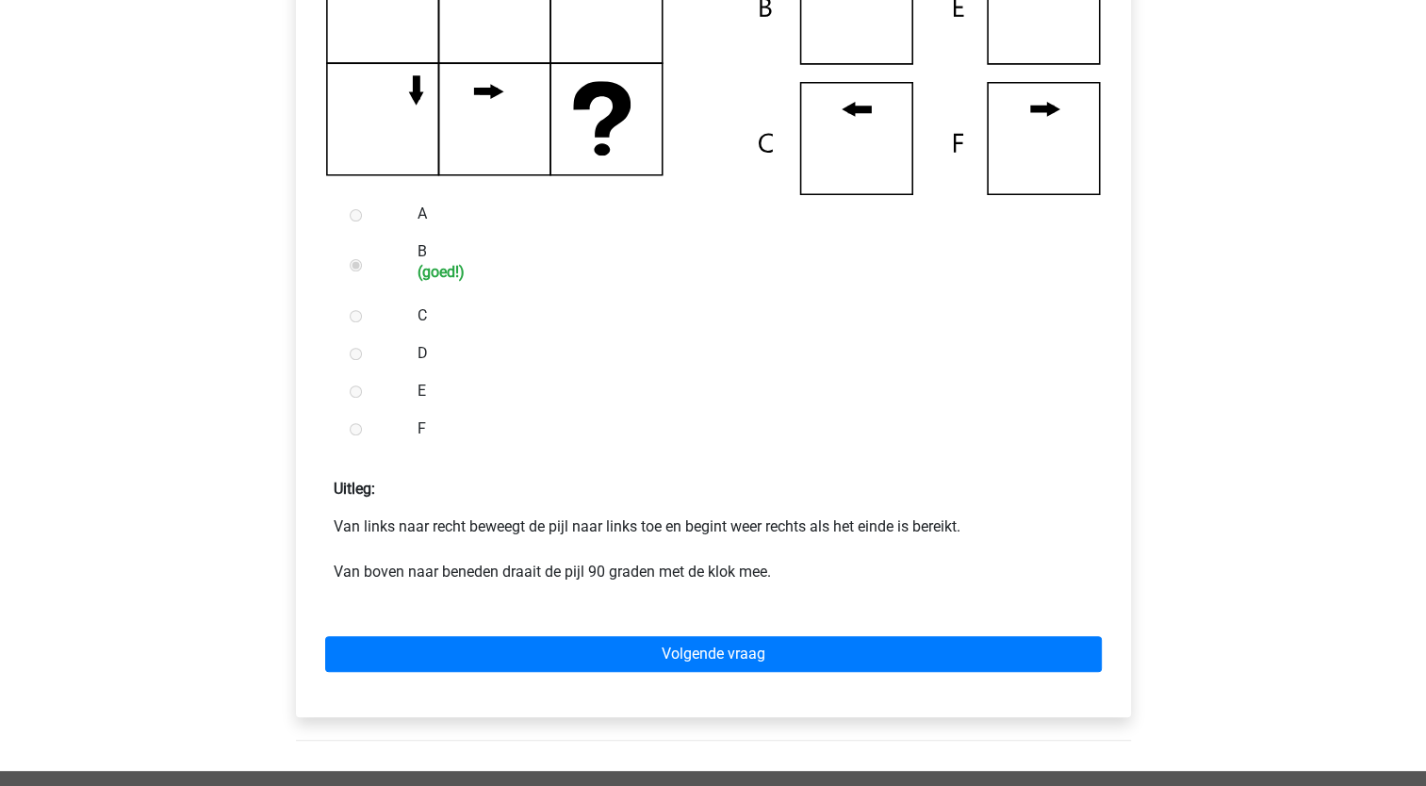
scroll to position [660, 0]
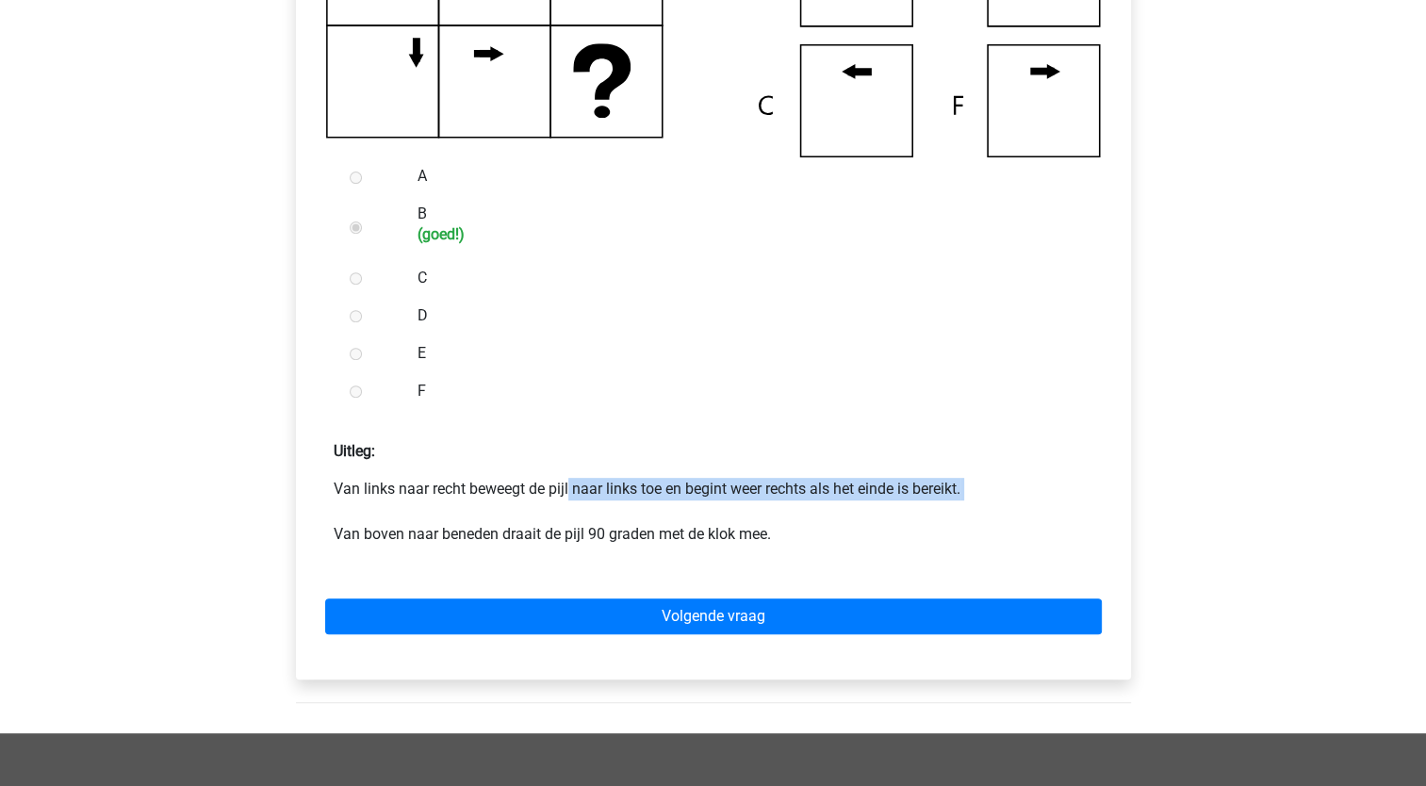
drag, startPoint x: 420, startPoint y: 492, endPoint x: 830, endPoint y: 503, distance: 409.3
click at [830, 503] on p "Van links naar recht beweegt de pijl naar links toe en begint weer rechts als h…" at bounding box center [714, 512] width 760 height 68
drag, startPoint x: 830, startPoint y: 503, endPoint x: 776, endPoint y: 517, distance: 55.3
click at [833, 514] on p "Van links naar recht beweegt de pijl naar links toe en begint weer rechts als h…" at bounding box center [714, 512] width 760 height 68
click at [423, 510] on p "Van links naar recht beweegt de pijl naar links toe en begint weer rechts als h…" at bounding box center [714, 512] width 760 height 68
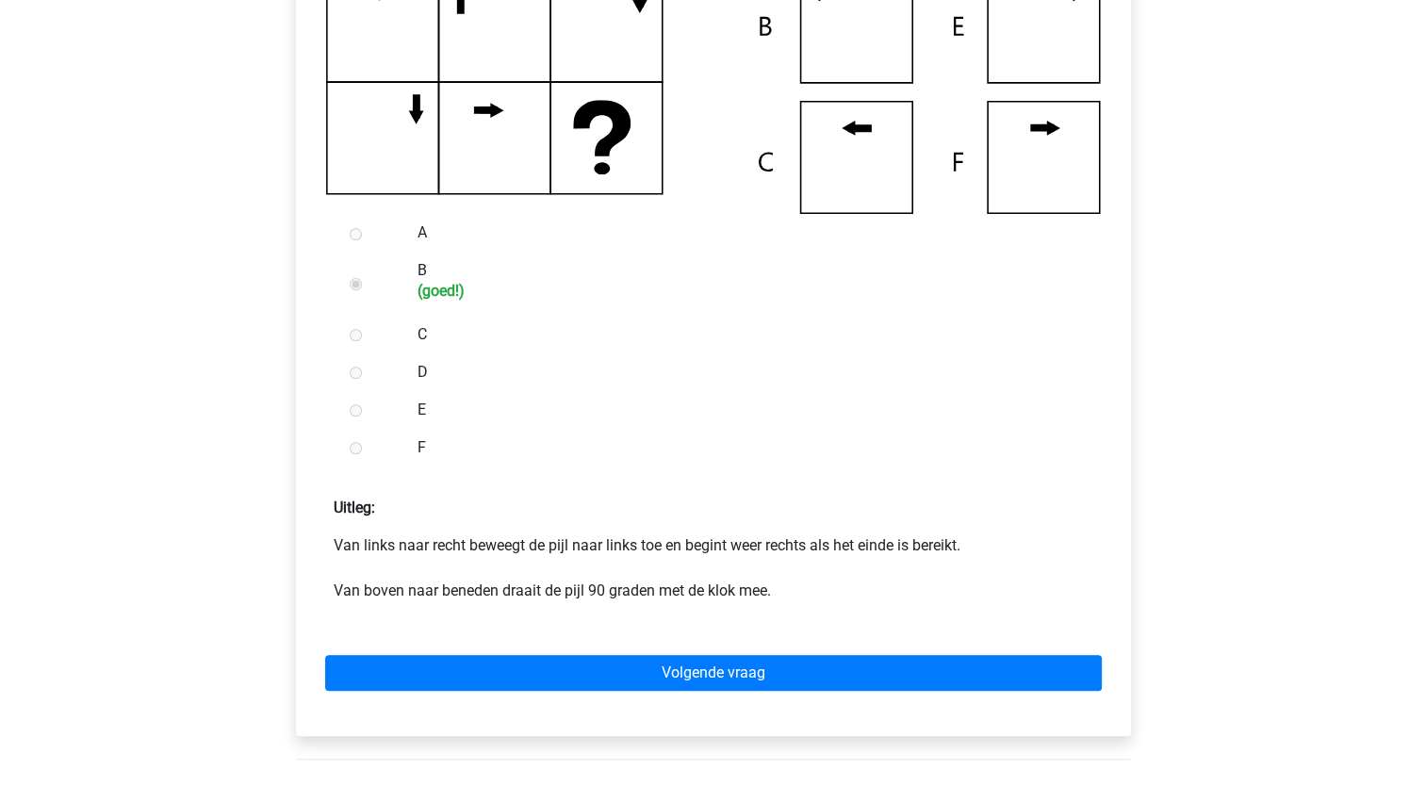
scroll to position [566, 0]
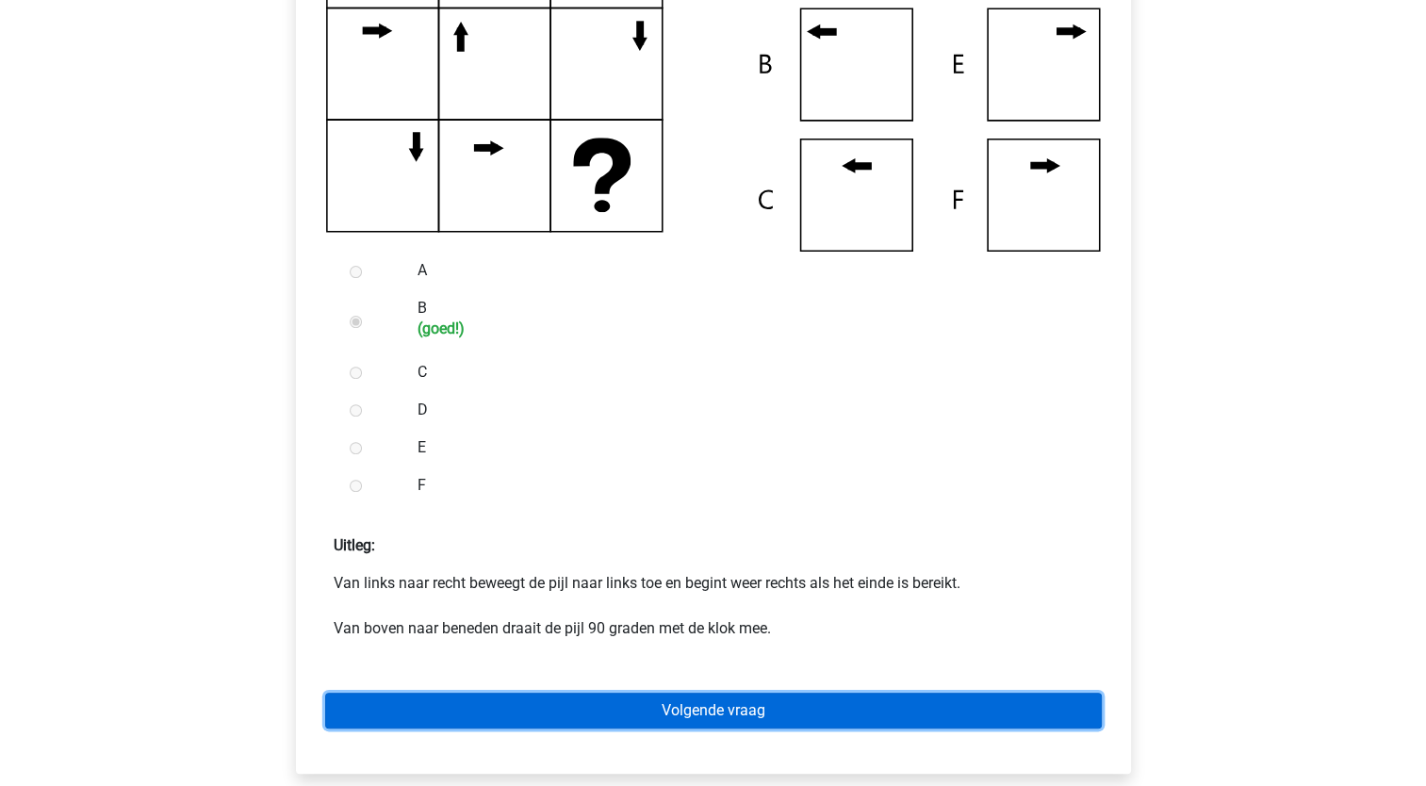
click at [406, 711] on link "Volgende vraag" at bounding box center [713, 711] width 777 height 36
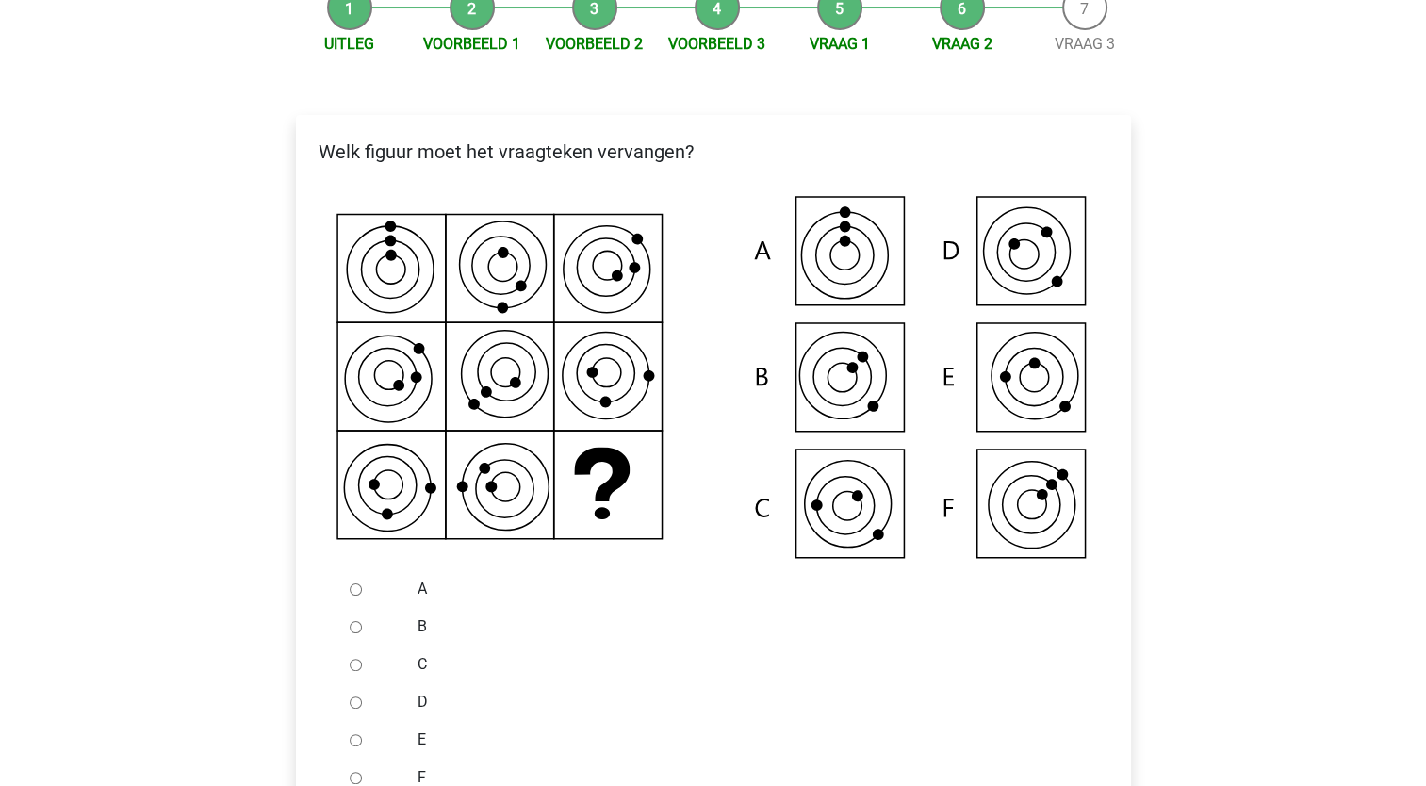
scroll to position [283, 0]
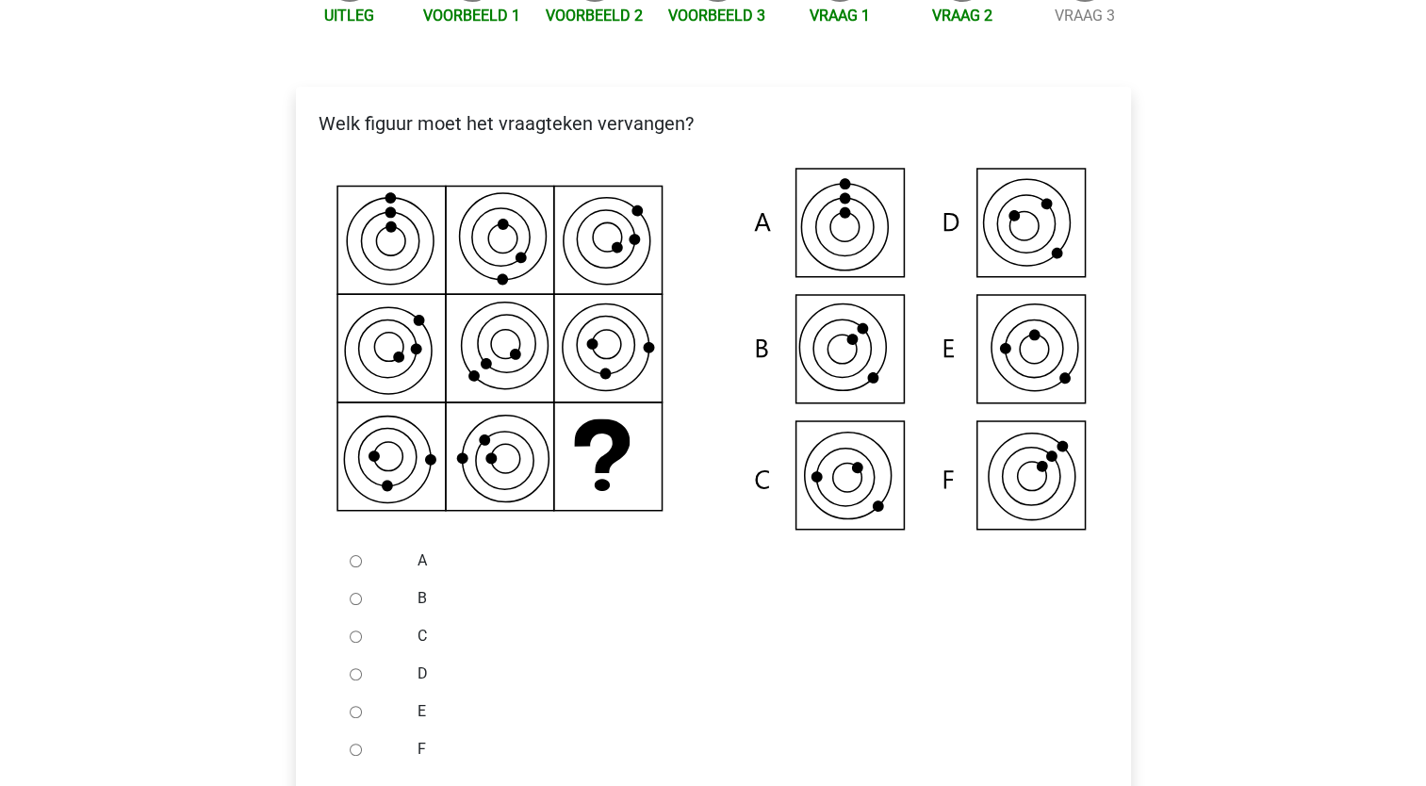
click at [355, 708] on input "E" at bounding box center [356, 712] width 12 height 12
radio input "true"
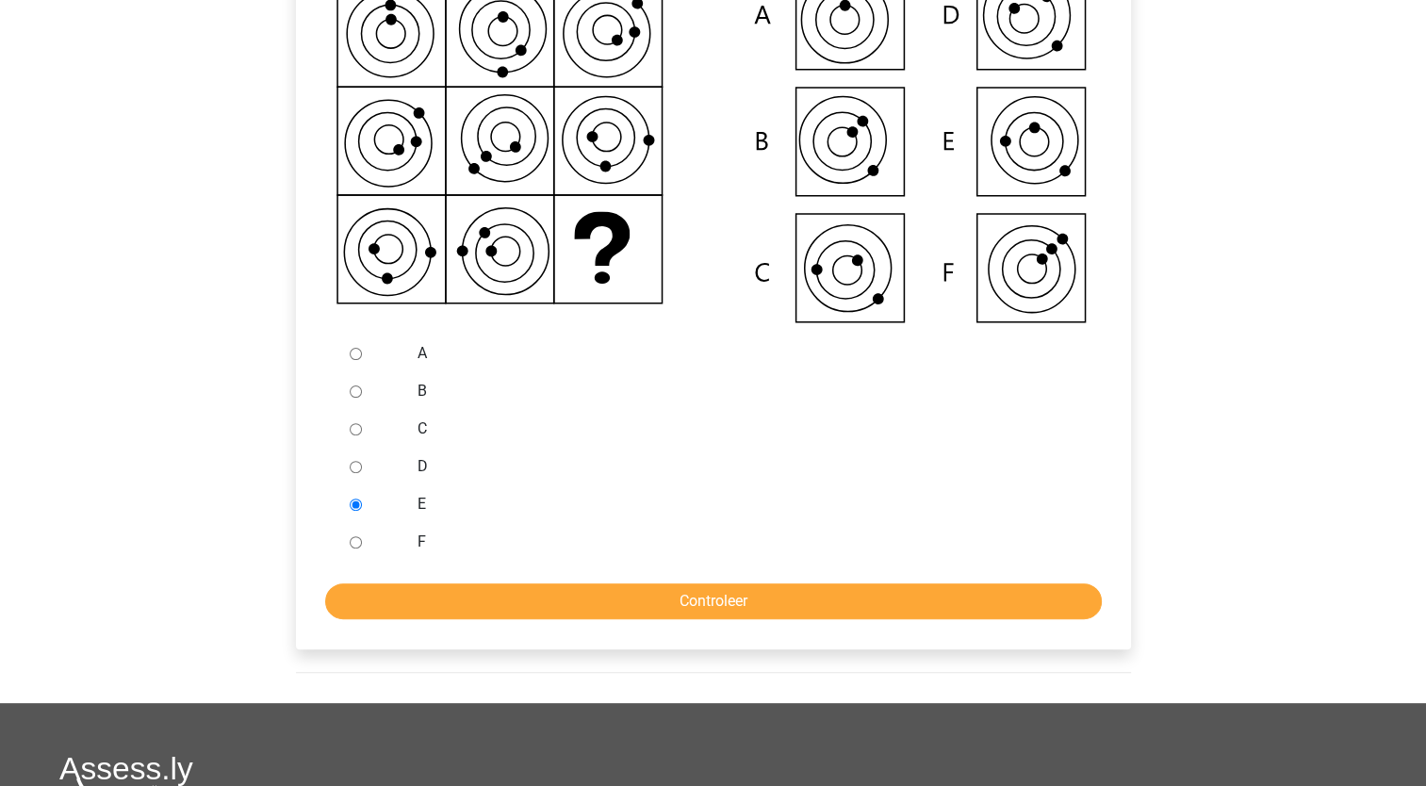
scroll to position [566, 0]
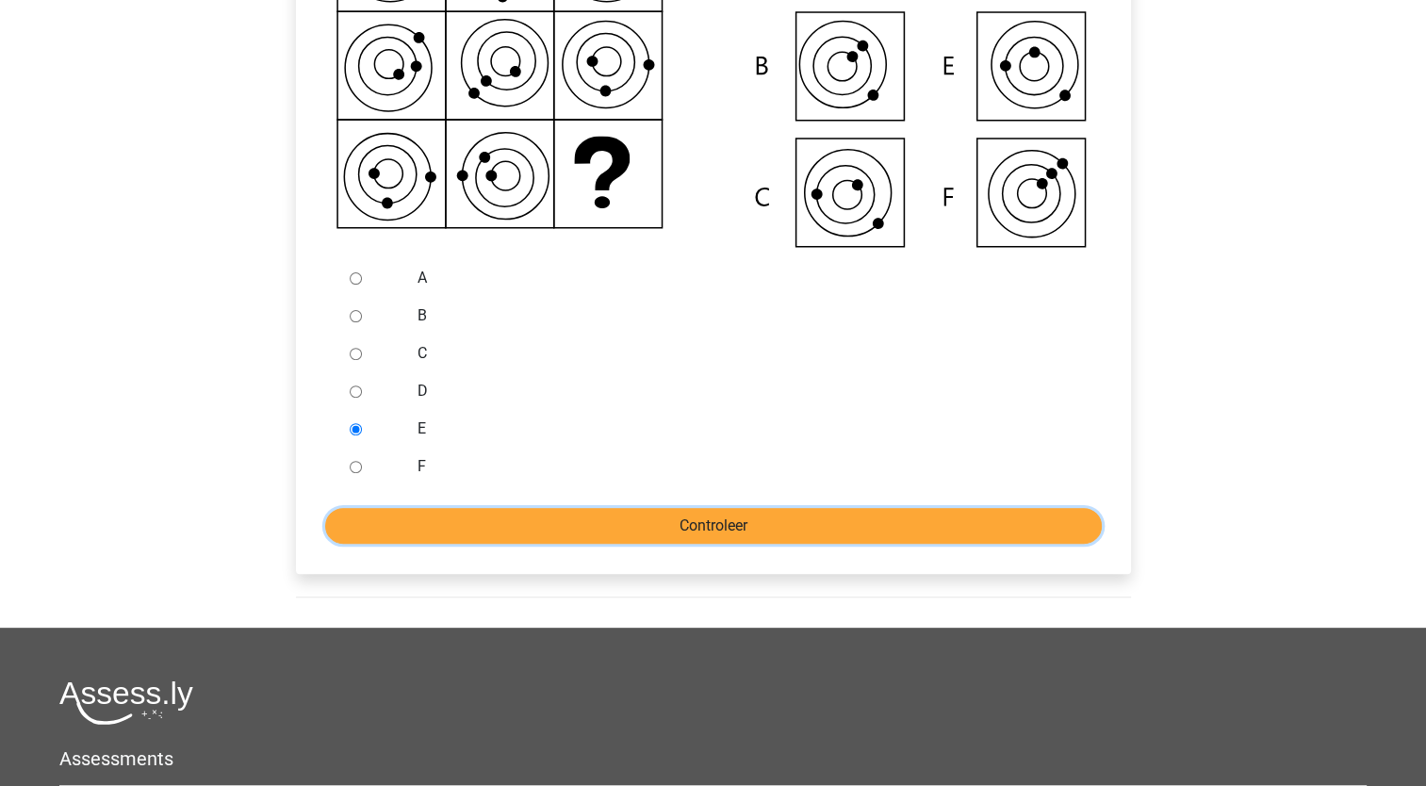
click at [668, 518] on input "Controleer" at bounding box center [713, 526] width 777 height 36
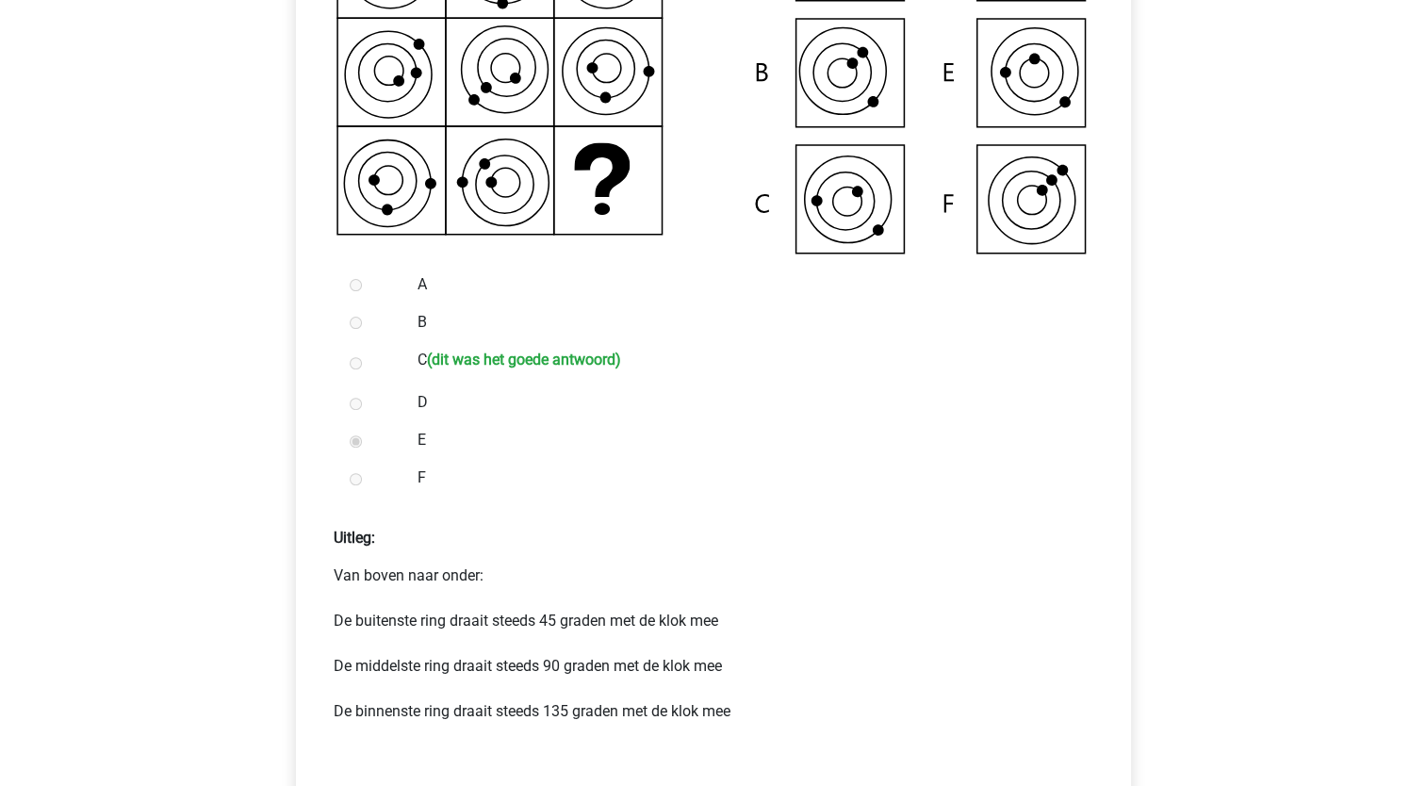
scroll to position [566, 0]
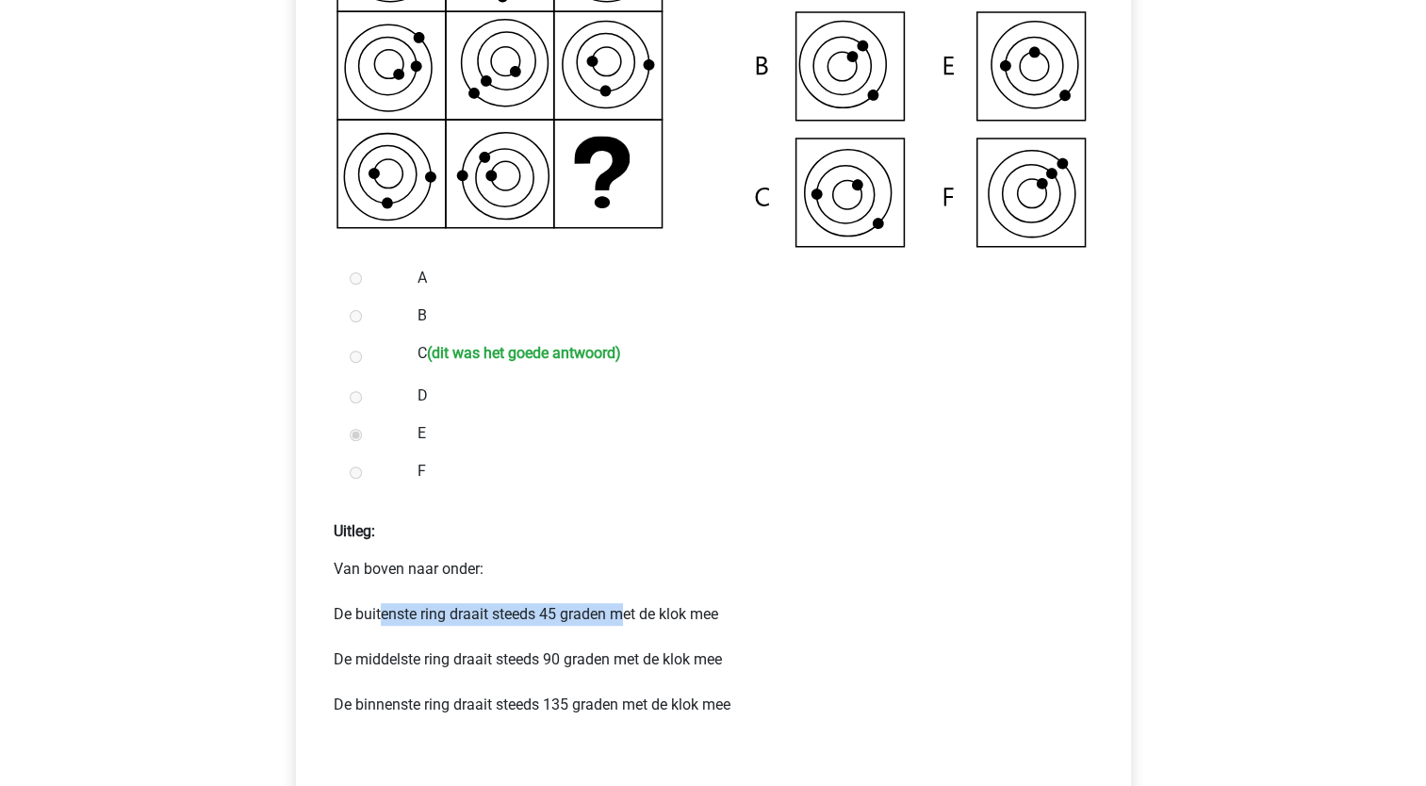
drag, startPoint x: 381, startPoint y: 614, endPoint x: 628, endPoint y: 617, distance: 247.0
click at [628, 617] on p "Van boven naar onder: De buitenste ring draait steeds 45 graden met de klok mee…" at bounding box center [714, 648] width 760 height 181
click at [632, 612] on p "Van boven naar onder: De buitenste ring draait steeds 45 graden met de klok mee…" at bounding box center [714, 648] width 760 height 181
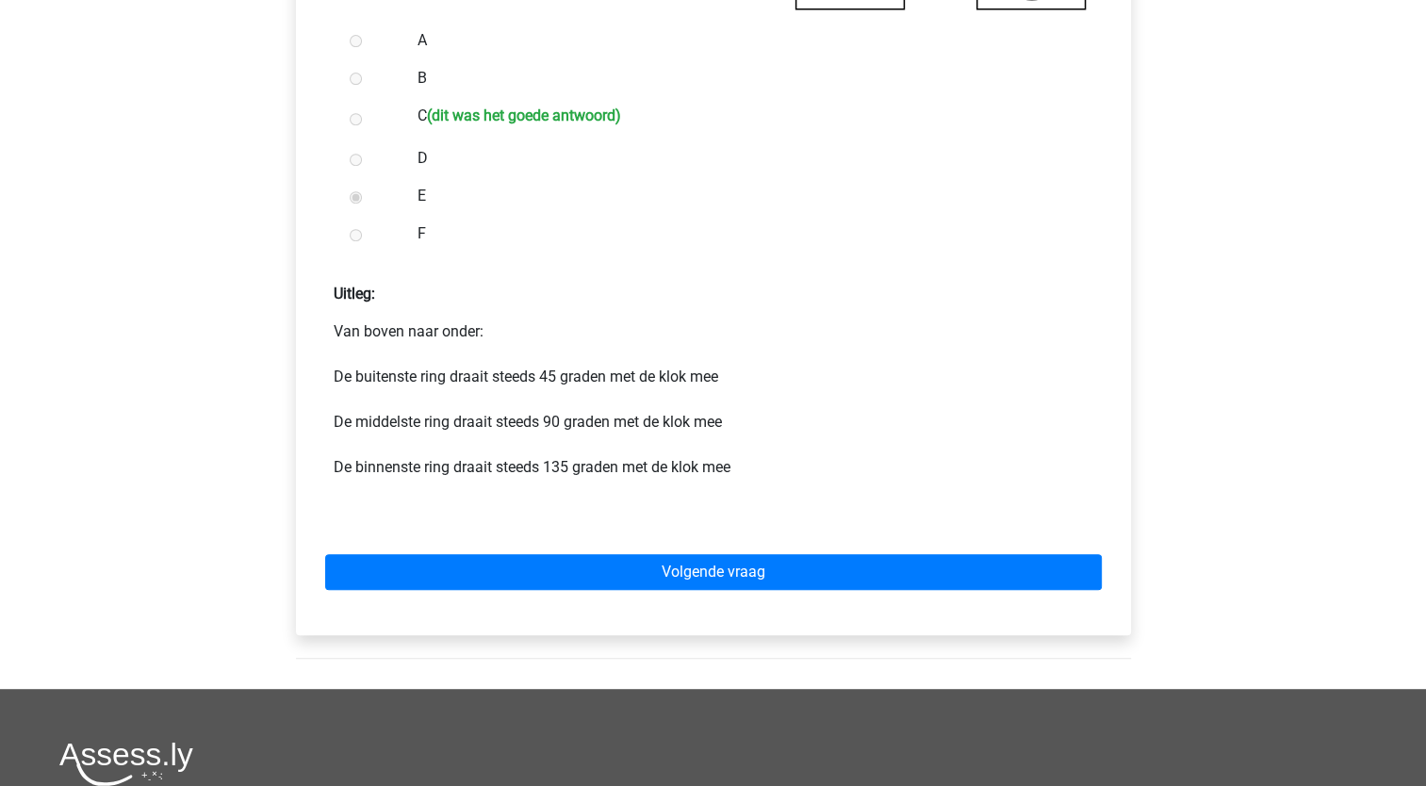
scroll to position [849, 0]
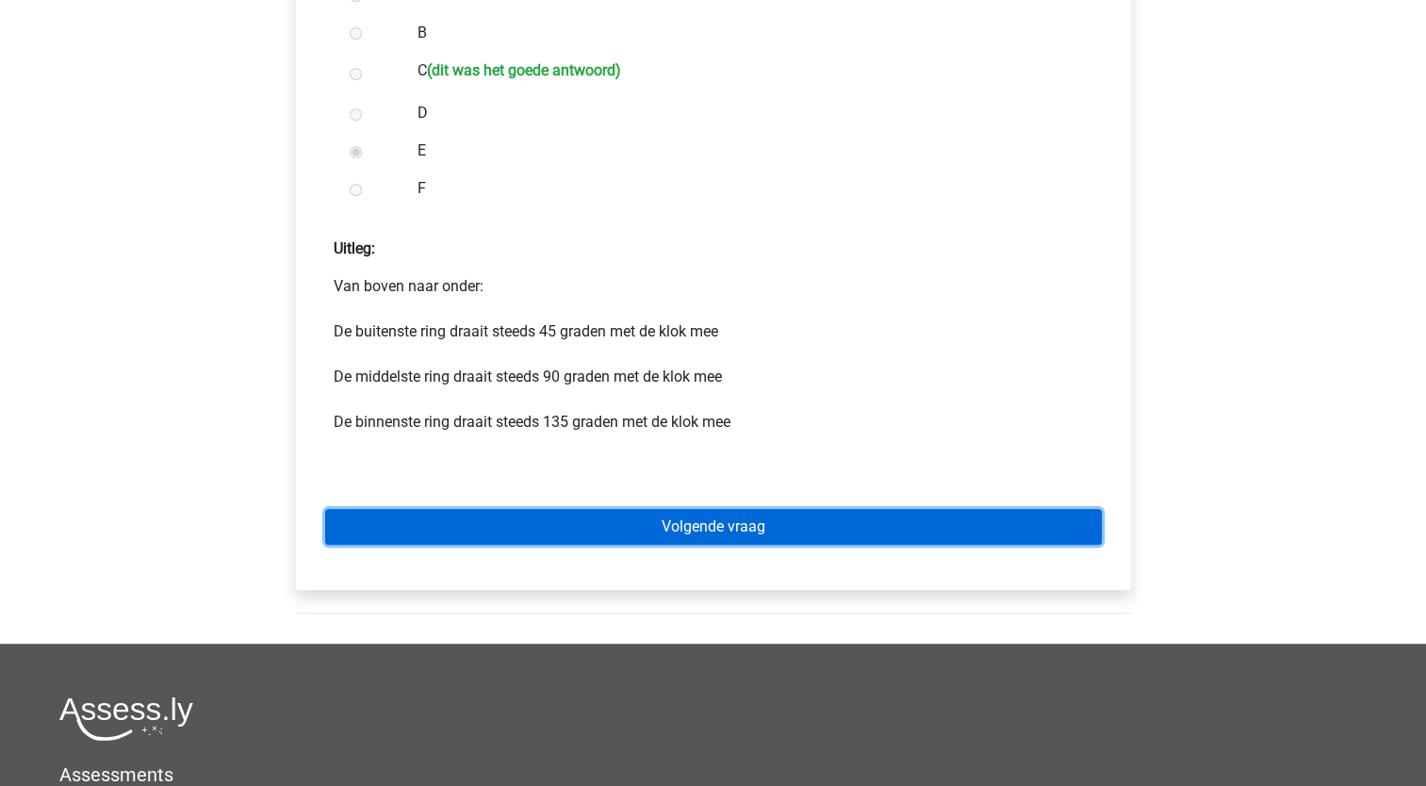
click at [618, 519] on link "Volgende vraag" at bounding box center [713, 527] width 777 height 36
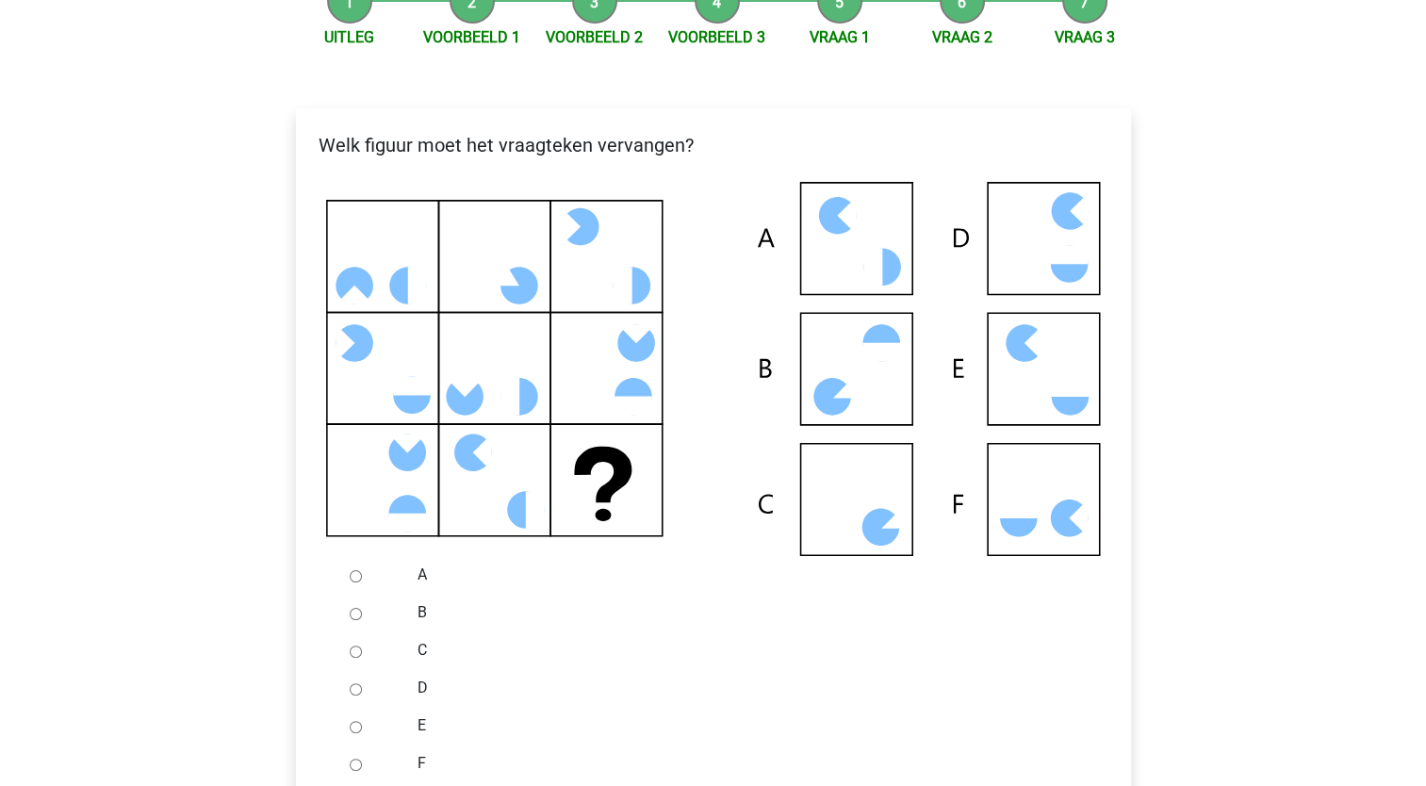
scroll to position [283, 0]
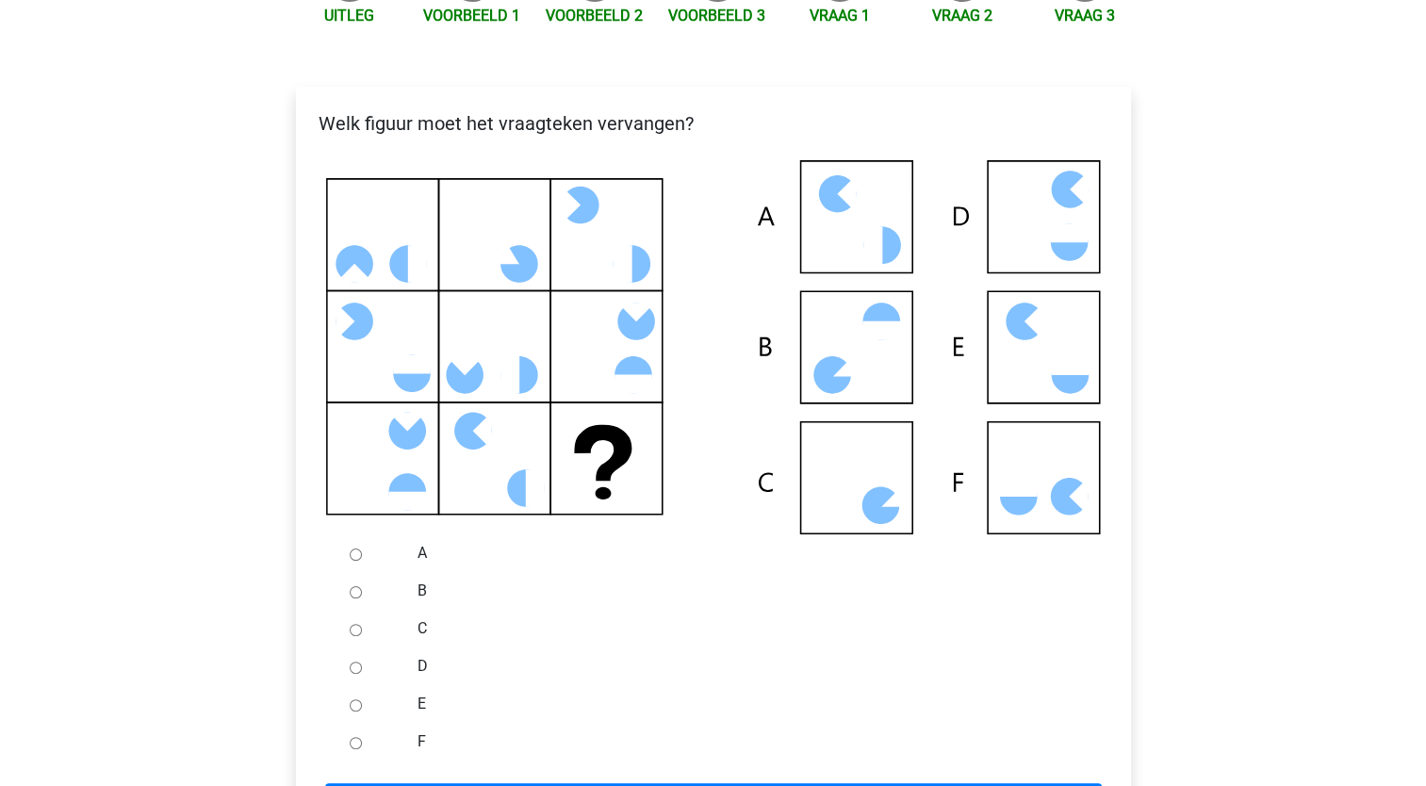
click at [348, 629] on div at bounding box center [373, 629] width 62 height 38
click at [358, 626] on input "C" at bounding box center [356, 630] width 12 height 12
radio input "true"
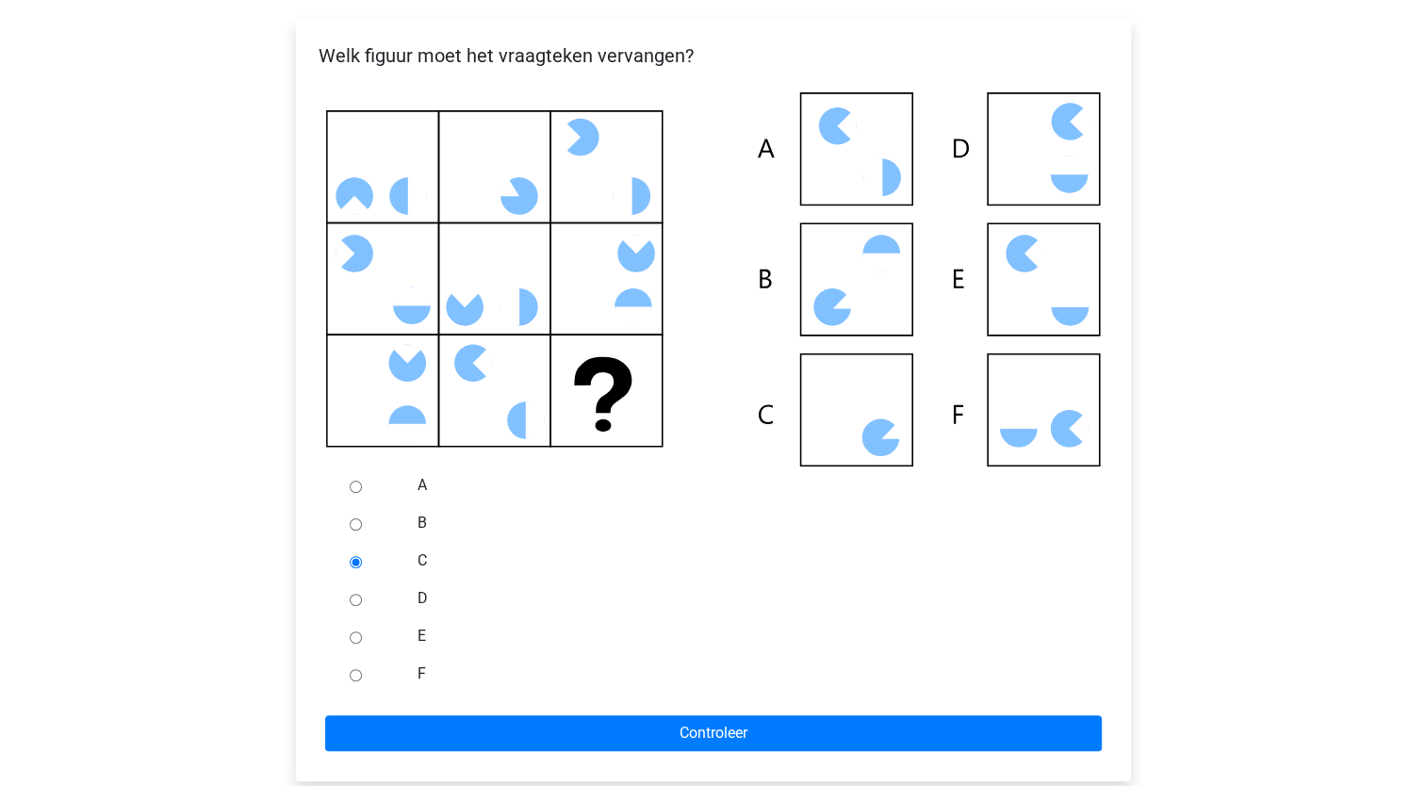
scroll to position [377, 0]
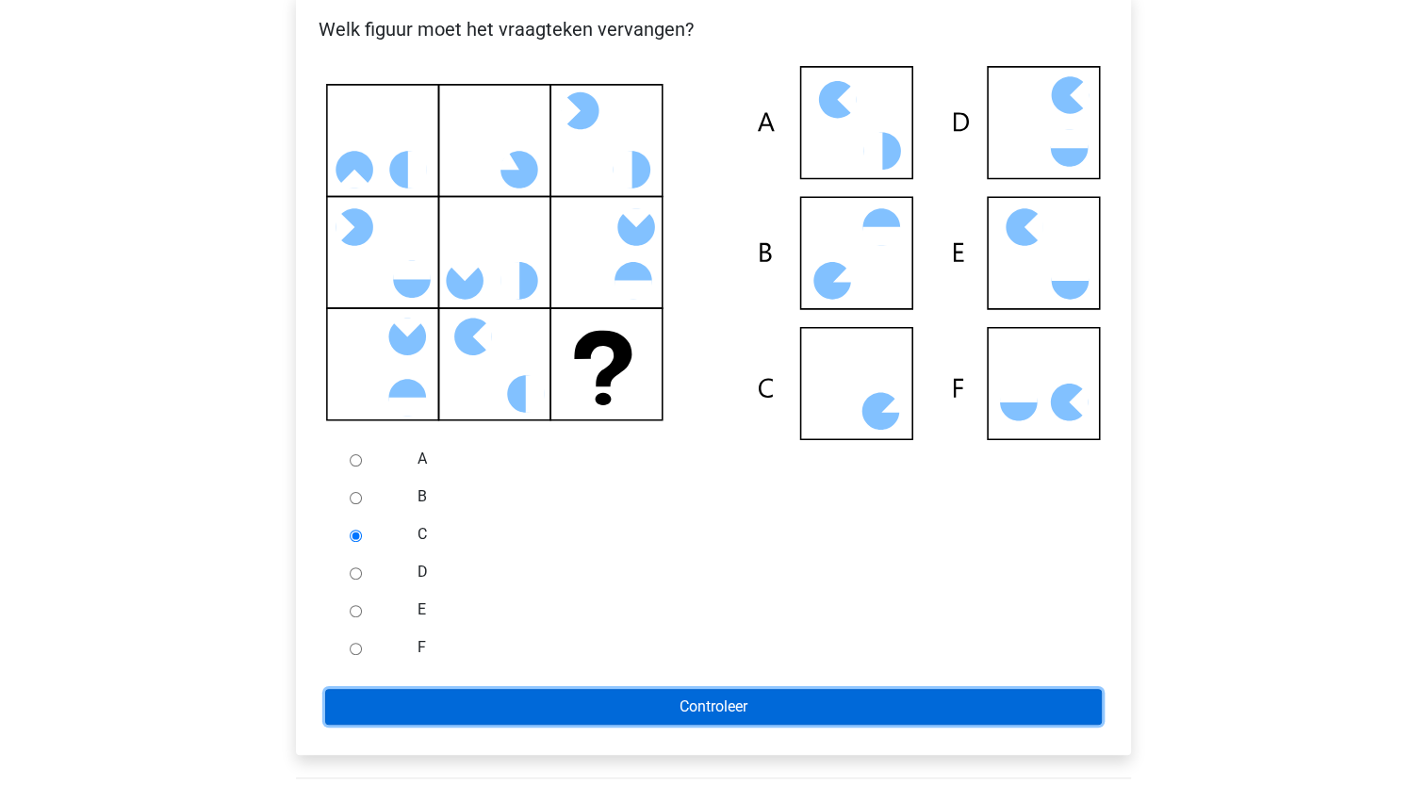
click at [515, 722] on input "Controleer" at bounding box center [713, 707] width 777 height 36
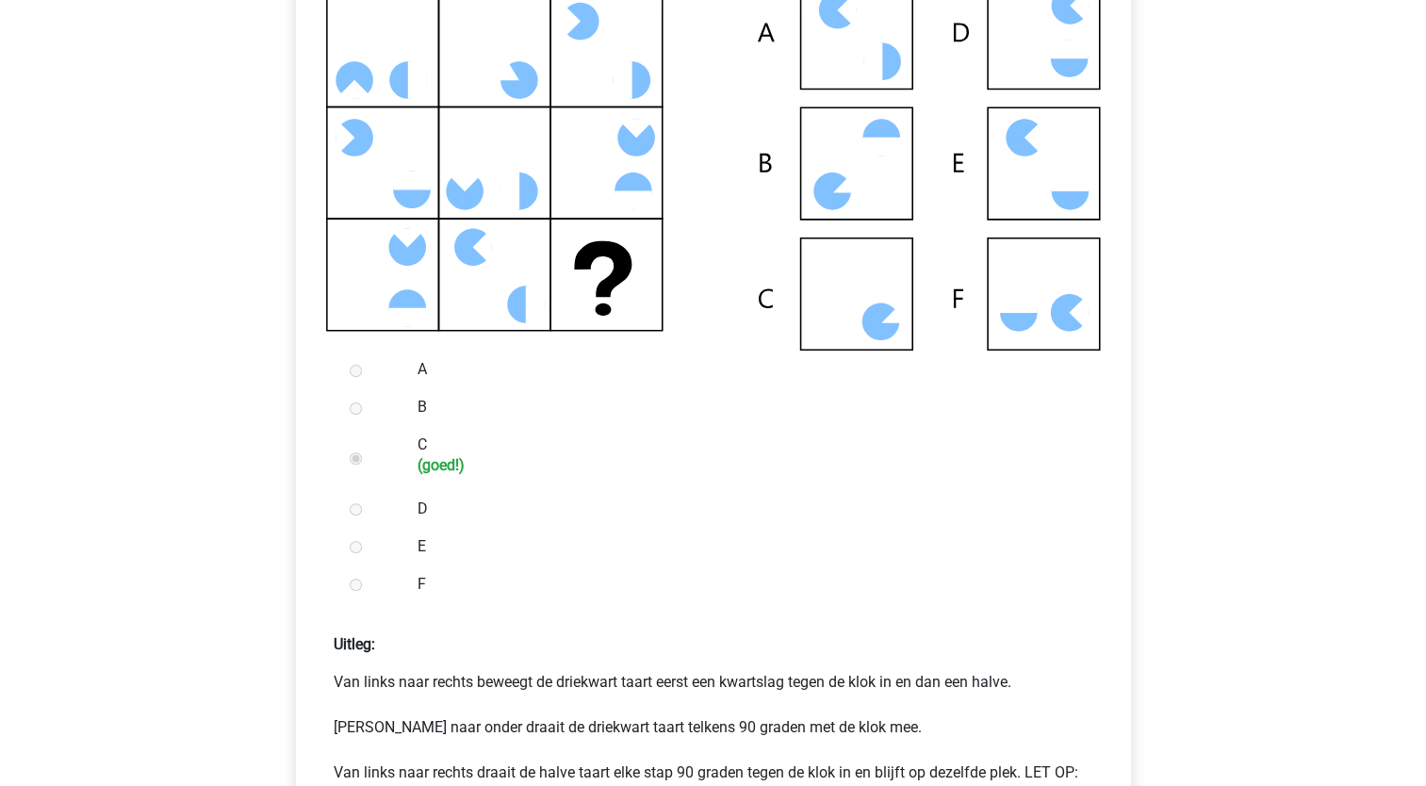
scroll to position [471, 0]
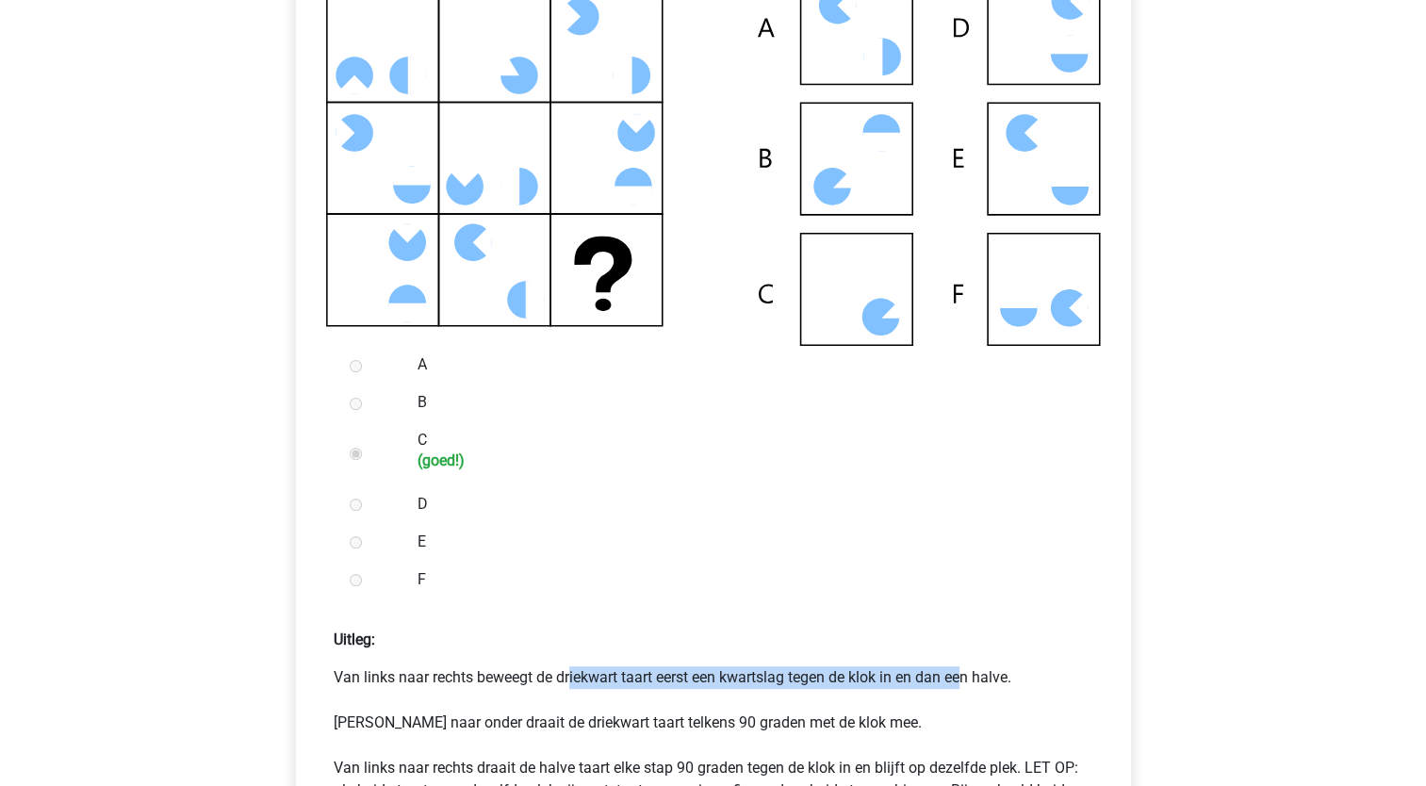
drag, startPoint x: 413, startPoint y: 677, endPoint x: 818, endPoint y: 684, distance: 405.5
click at [818, 684] on p "Van links naar rechts beweegt de driekwart taart eerst een kwartslag tegen de k…" at bounding box center [714, 757] width 760 height 181
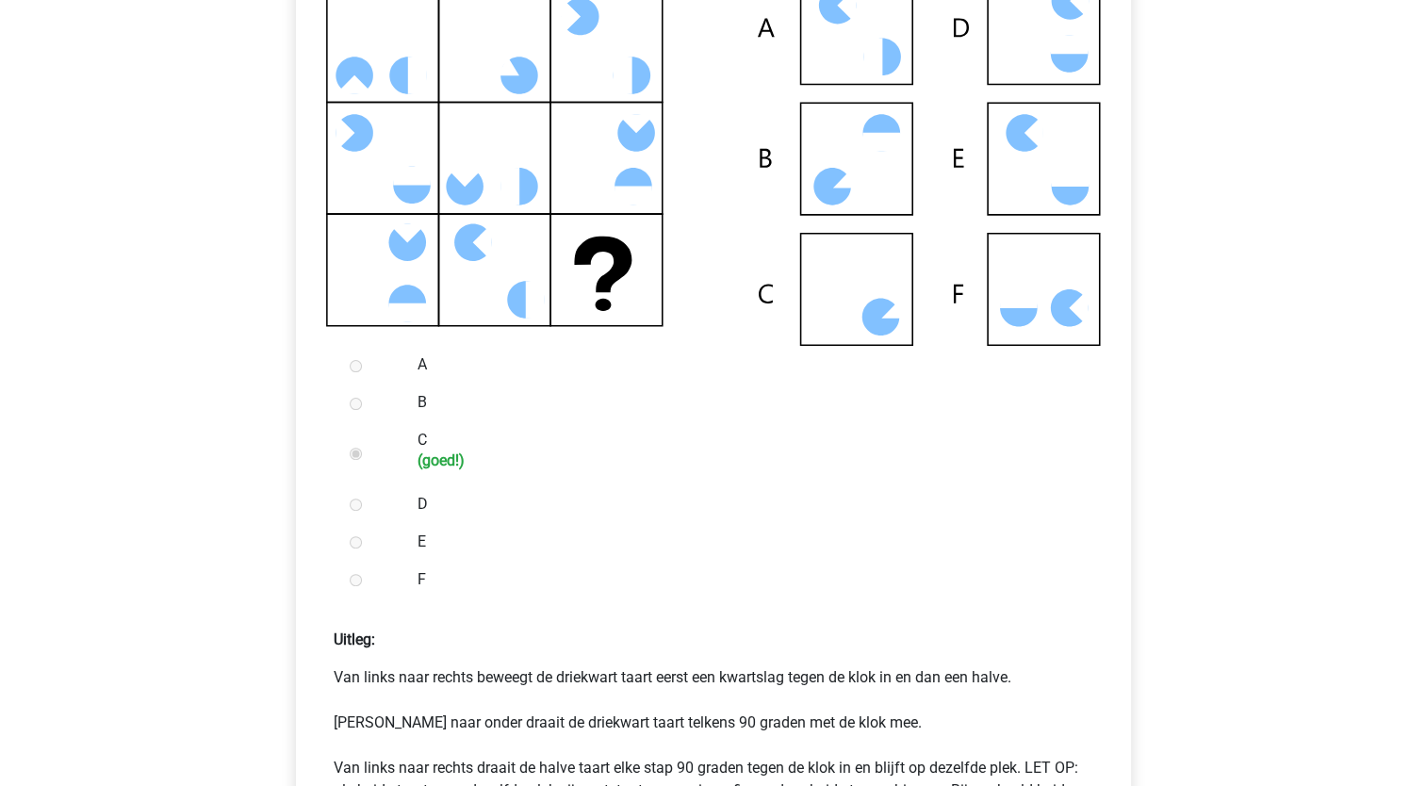
drag, startPoint x: 818, startPoint y: 684, endPoint x: 819, endPoint y: 704, distance: 19.8
click at [819, 704] on p "Van links naar rechts beweegt de driekwart taart eerst een kwartslag tegen de k…" at bounding box center [714, 757] width 760 height 181
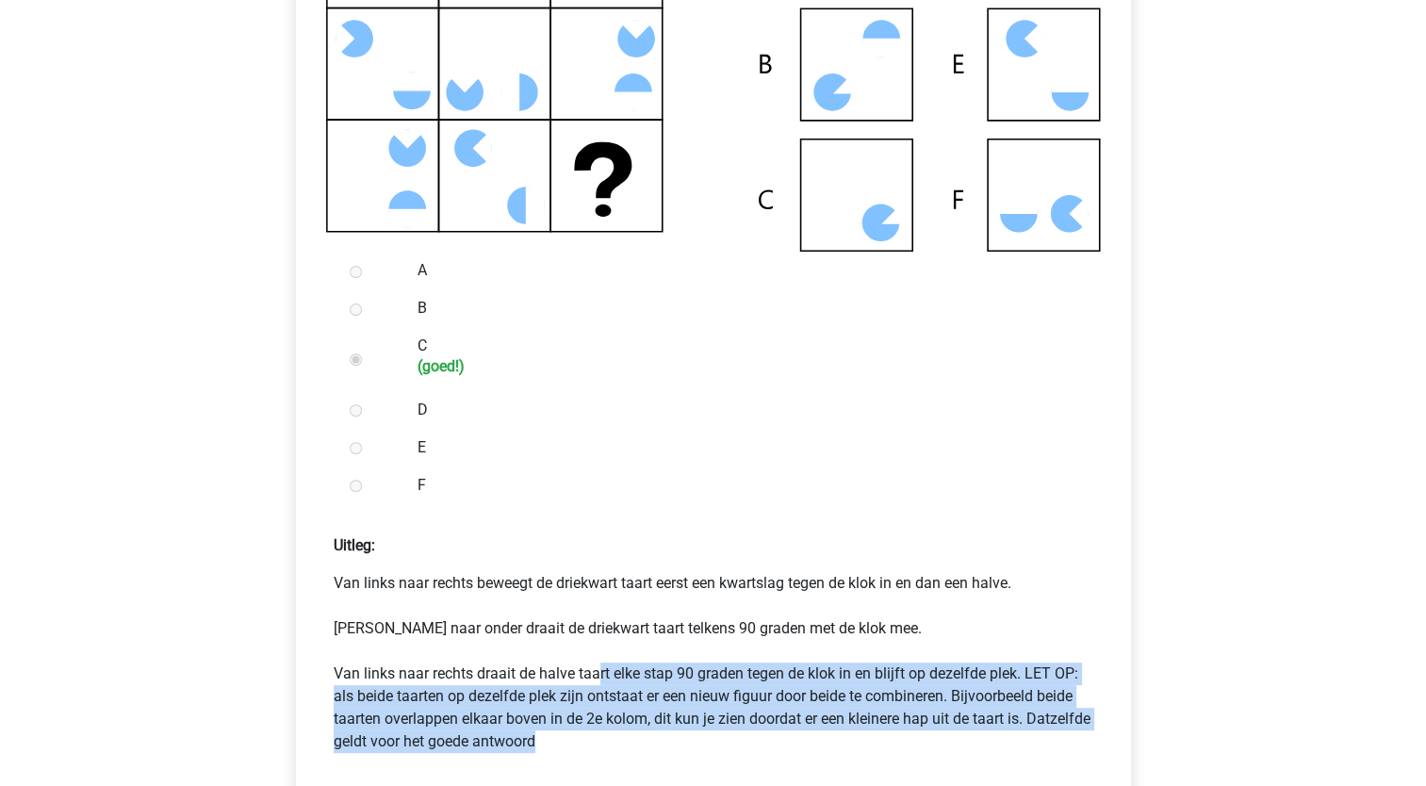
drag, startPoint x: 599, startPoint y: 675, endPoint x: 1041, endPoint y: 744, distance: 447.5
click at [1041, 744] on p "Van links naar rechts beweegt de driekwart taart eerst een kwartslag tegen de k…" at bounding box center [714, 662] width 760 height 181
drag, startPoint x: 1041, startPoint y: 744, endPoint x: 942, endPoint y: 703, distance: 107.0
click at [942, 703] on p "Van links naar rechts beweegt de driekwart taart eerst een kwartslag tegen de k…" at bounding box center [714, 662] width 760 height 181
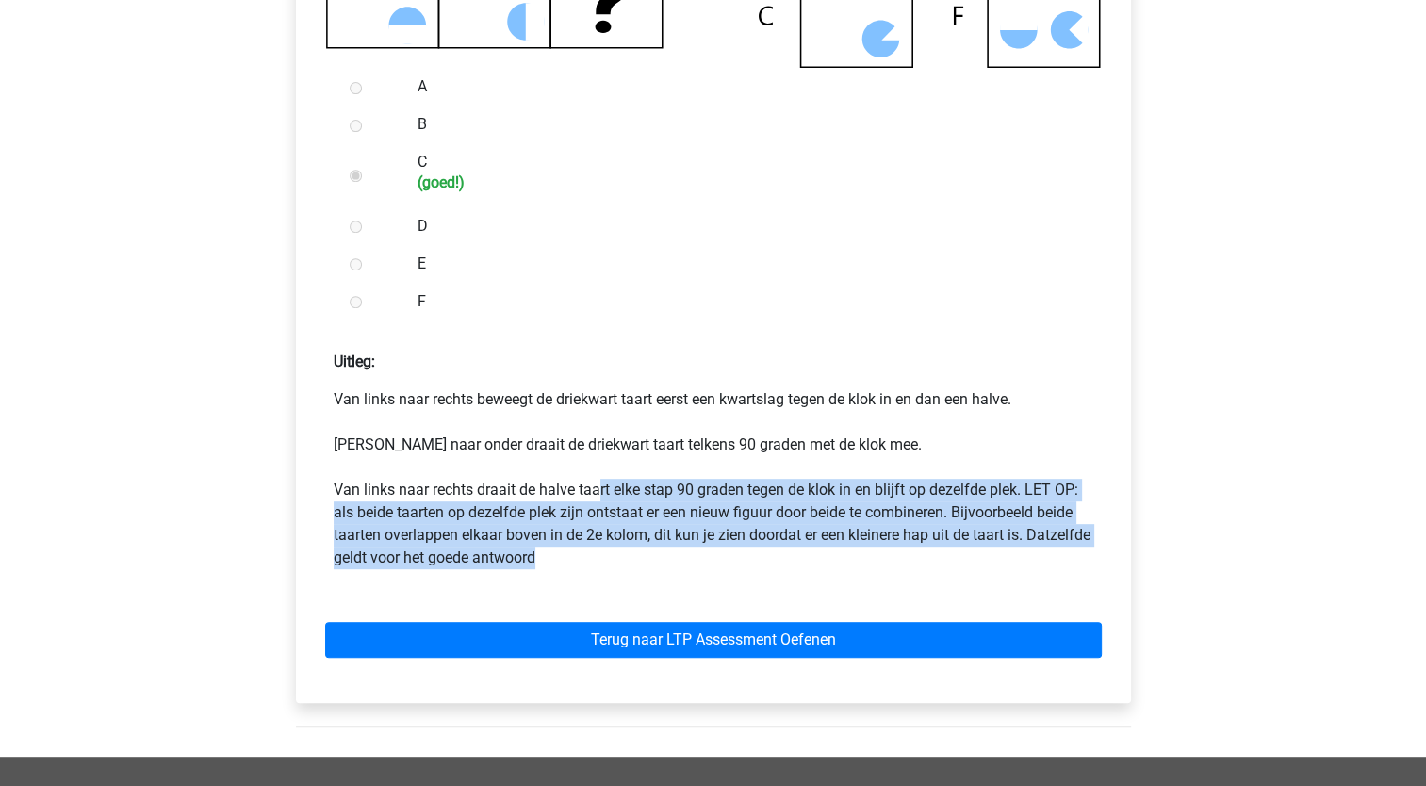
scroll to position [754, 0]
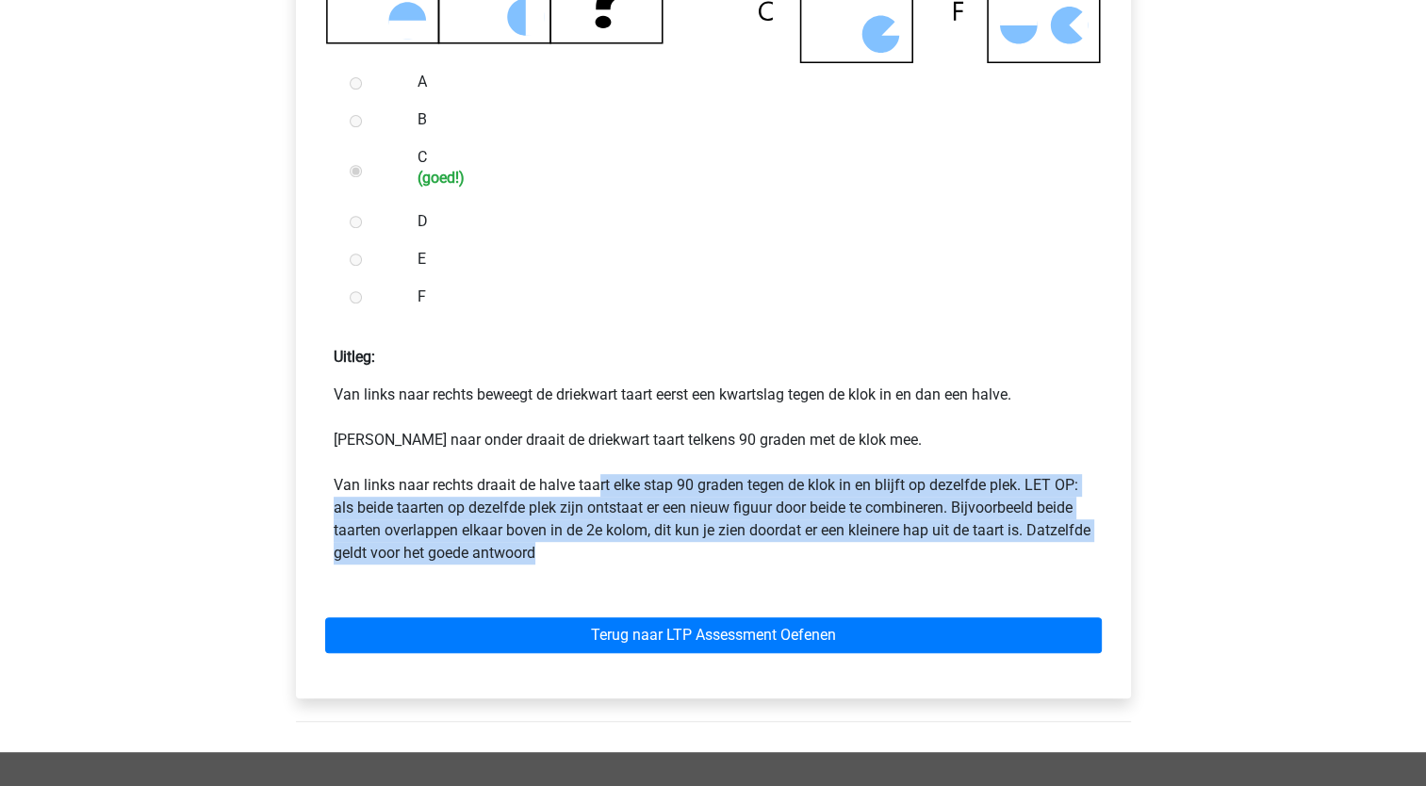
click at [815, 538] on p "Van links naar rechts beweegt de driekwart taart eerst een kwartslag tegen de k…" at bounding box center [714, 474] width 760 height 181
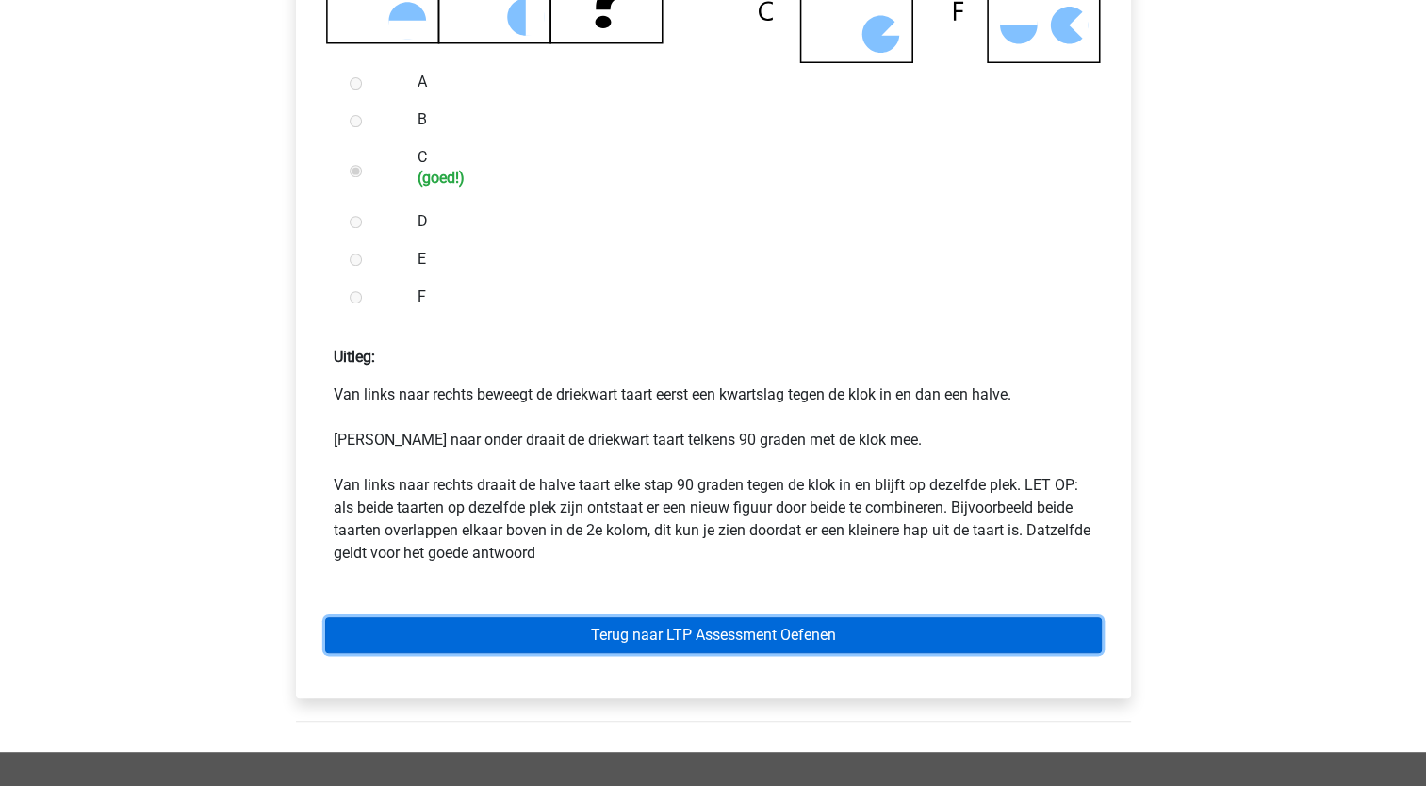
click at [815, 632] on link "Terug naar LTP Assessment Oefenen" at bounding box center [713, 636] width 777 height 36
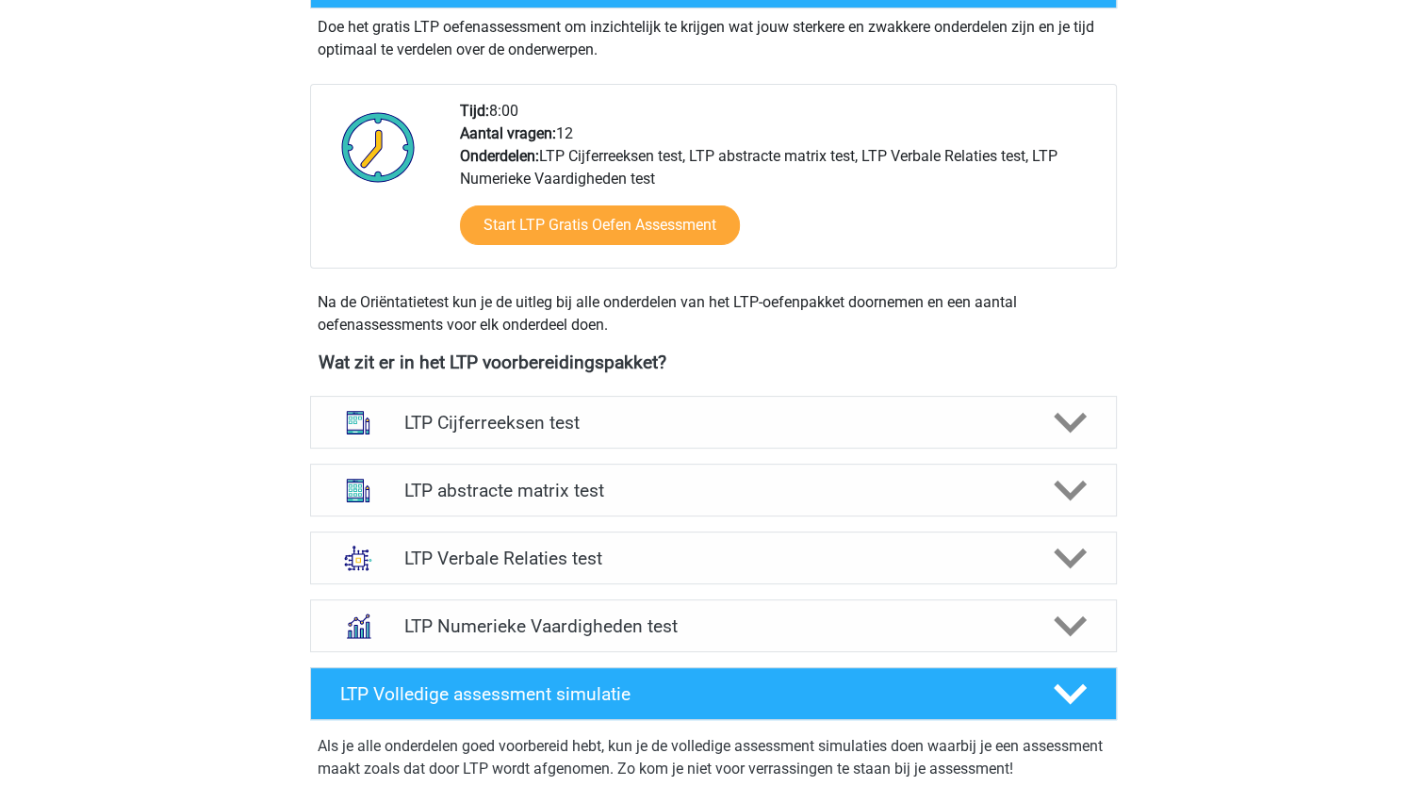
scroll to position [471, 0]
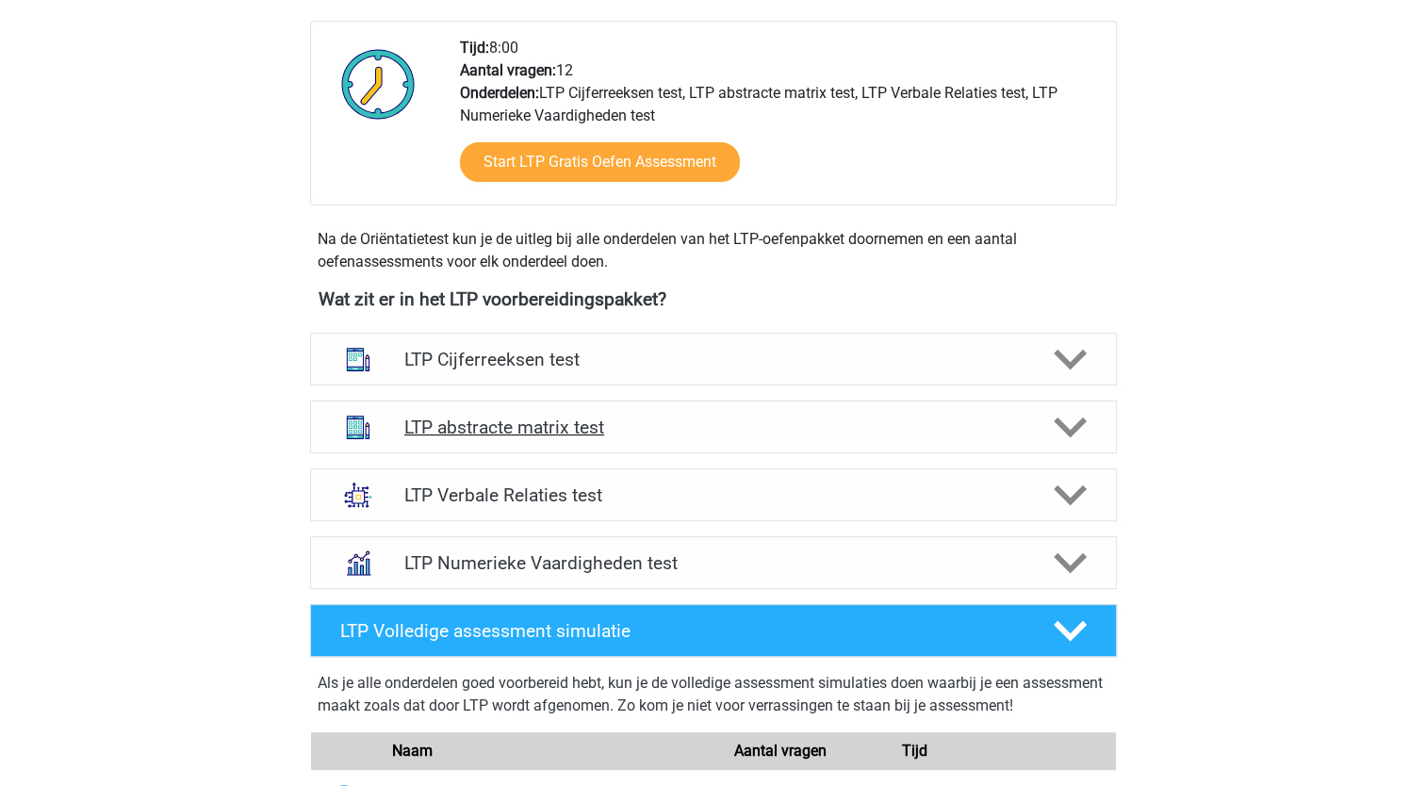
click at [1060, 424] on polygon at bounding box center [1070, 428] width 33 height 21
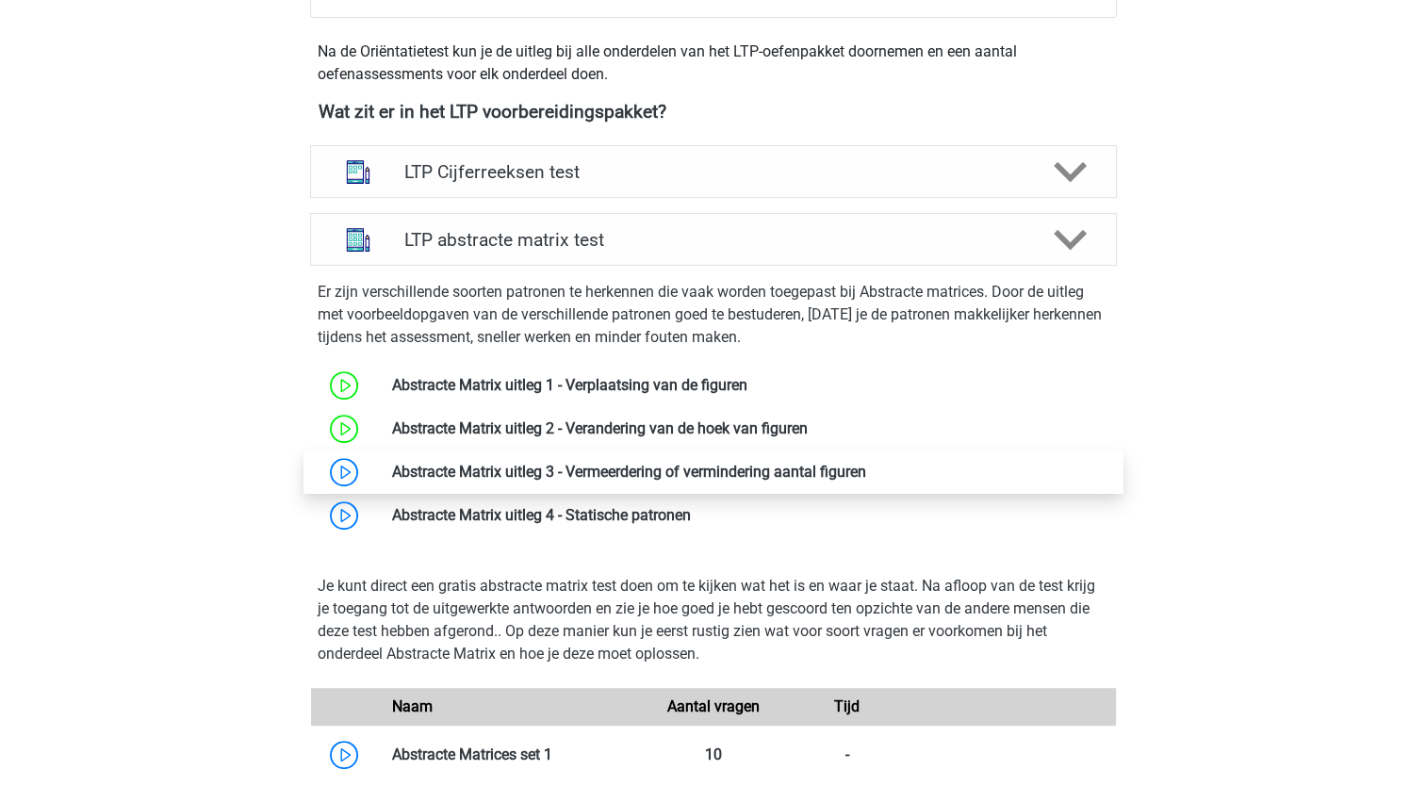
scroll to position [660, 0]
click at [866, 477] on link at bounding box center [866, 471] width 0 height 18
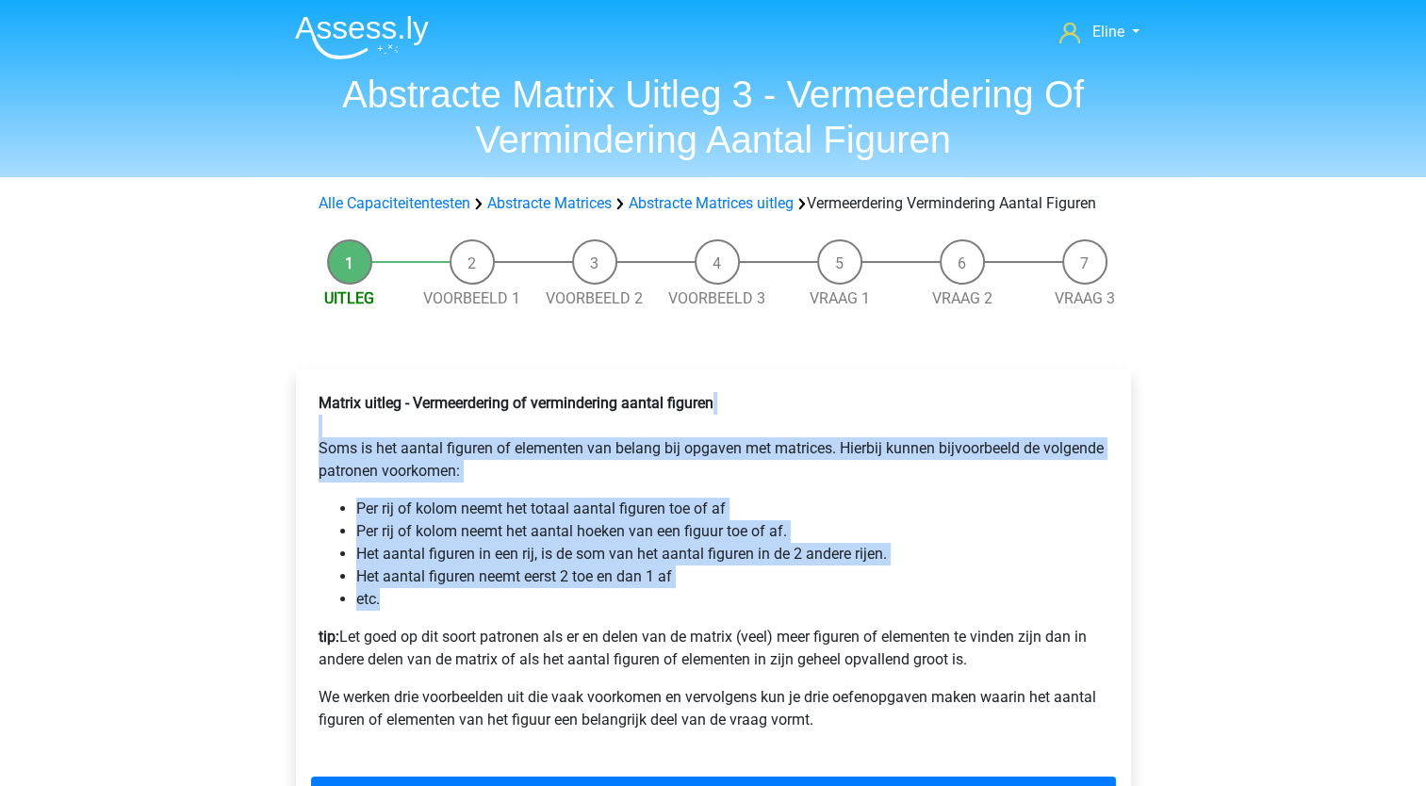
drag, startPoint x: 448, startPoint y: 445, endPoint x: 470, endPoint y: 624, distance: 180.4
click at [470, 624] on div "Matrix uitleg - Vermeerdering of vermindering aantal figuren Soms is het aantal…" at bounding box center [713, 570] width 805 height 370
click at [470, 611] on li "etc." at bounding box center [732, 599] width 752 height 23
click at [372, 483] on p "Matrix uitleg - Vermeerdering of vermindering aantal figuren Soms is het aantal…" at bounding box center [714, 437] width 790 height 91
drag, startPoint x: 371, startPoint y: 461, endPoint x: 781, endPoint y: 616, distance: 437.4
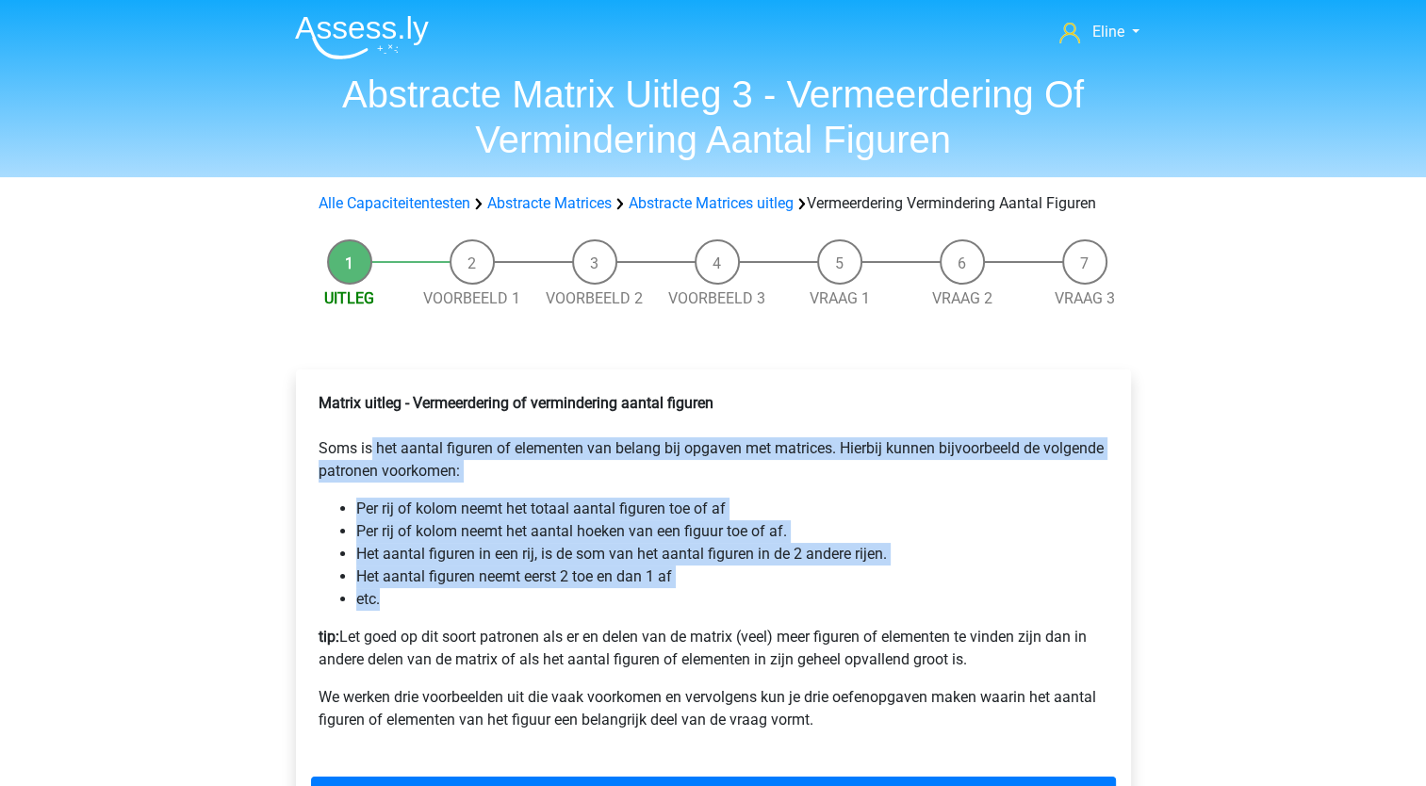
click at [781, 616] on div "Matrix uitleg - Vermeerdering of vermindering aantal figuren Soms is het aantal…" at bounding box center [713, 570] width 805 height 370
drag, startPoint x: 781, startPoint y: 616, endPoint x: 739, endPoint y: 574, distance: 58.7
click at [777, 611] on li "etc." at bounding box center [732, 599] width 752 height 23
click at [449, 543] on li "Per rij of kolom neemt het aantal hoeken van een figuur toe of af." at bounding box center [732, 531] width 752 height 23
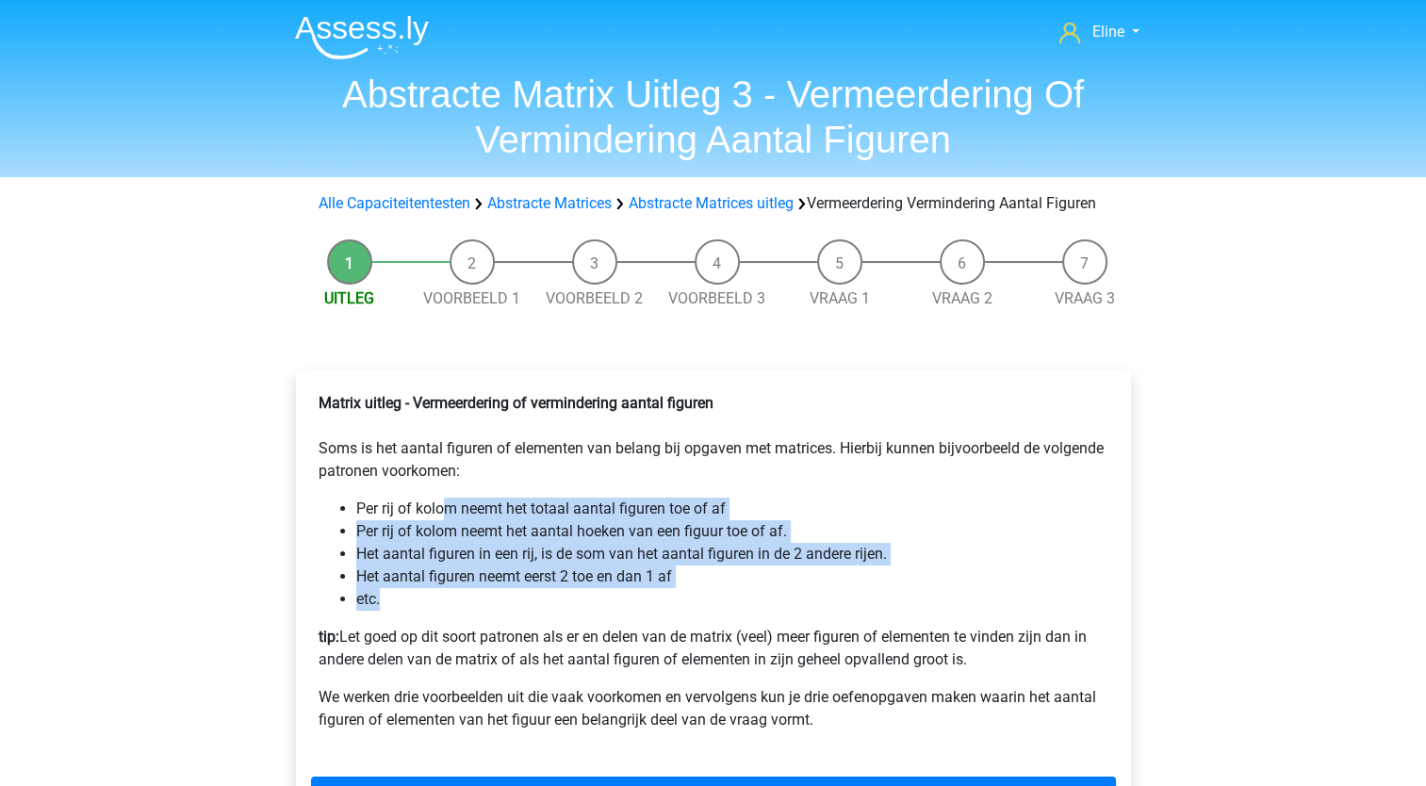
drag, startPoint x: 447, startPoint y: 519, endPoint x: 496, endPoint y: 628, distance: 119.9
click at [496, 628] on div "Matrix uitleg - Vermeerdering of vermindering aantal figuren Soms is het aantal…" at bounding box center [713, 570] width 805 height 370
click at [496, 611] on li "etc." at bounding box center [732, 599] width 752 height 23
click at [403, 543] on li "Per rij of kolom neemt het aantal hoeken van een figuur toe of af." at bounding box center [732, 531] width 752 height 23
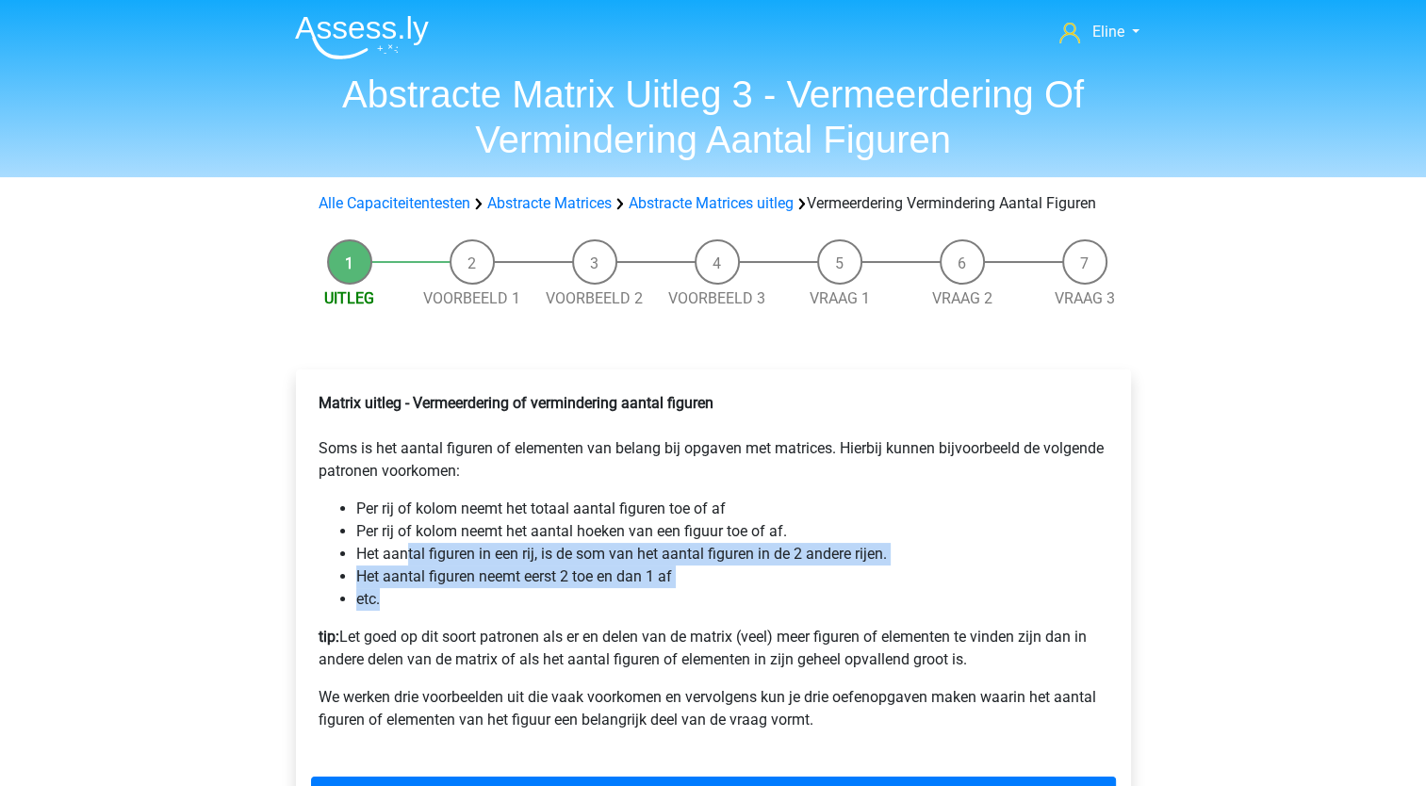
drag, startPoint x: 406, startPoint y: 569, endPoint x: 487, endPoint y: 626, distance: 99.4
click at [487, 611] on ul "Per rij of kolom neemt het totaal aantal figuren toe of af Per rij of kolom nee…" at bounding box center [714, 554] width 790 height 113
click at [486, 611] on li "etc." at bounding box center [732, 599] width 752 height 23
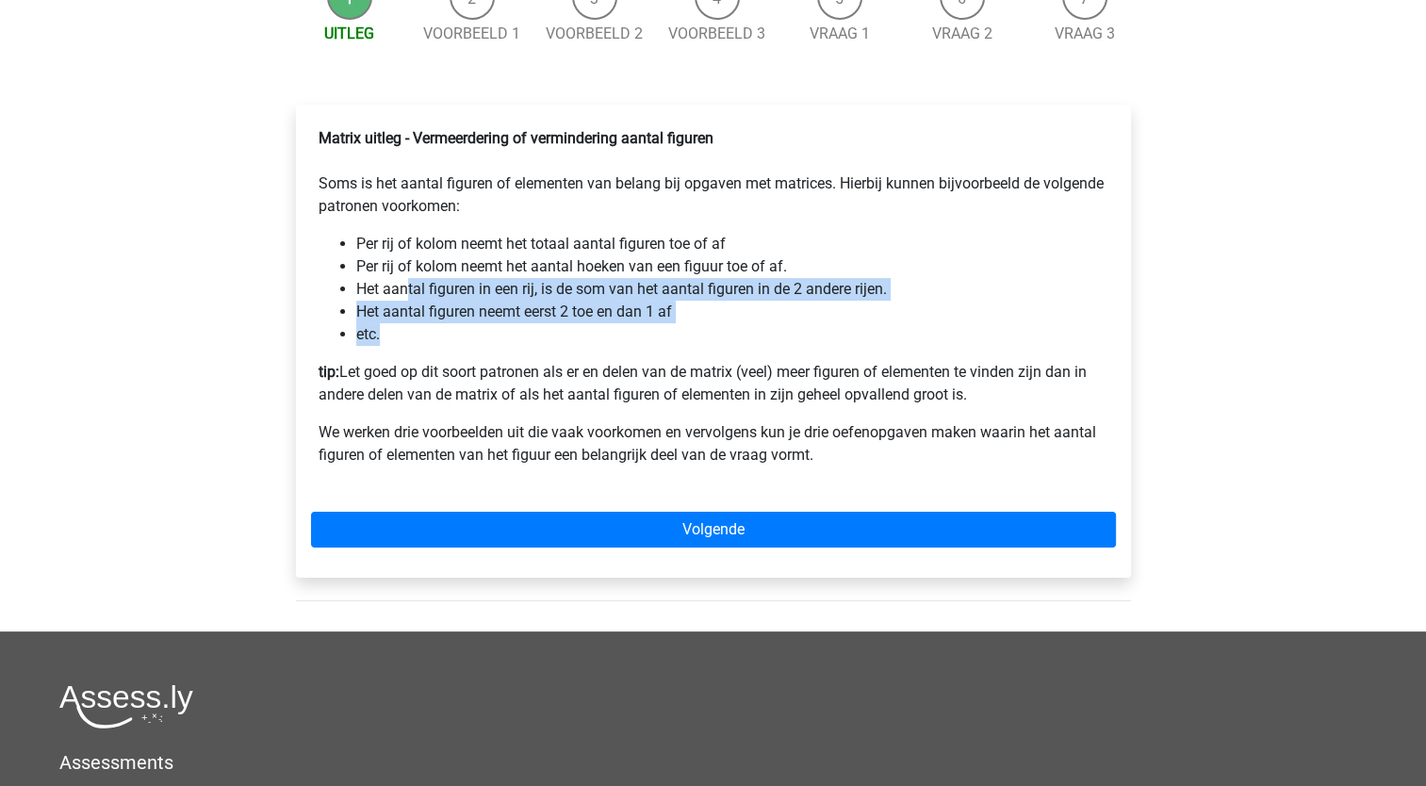
scroll to position [283, 0]
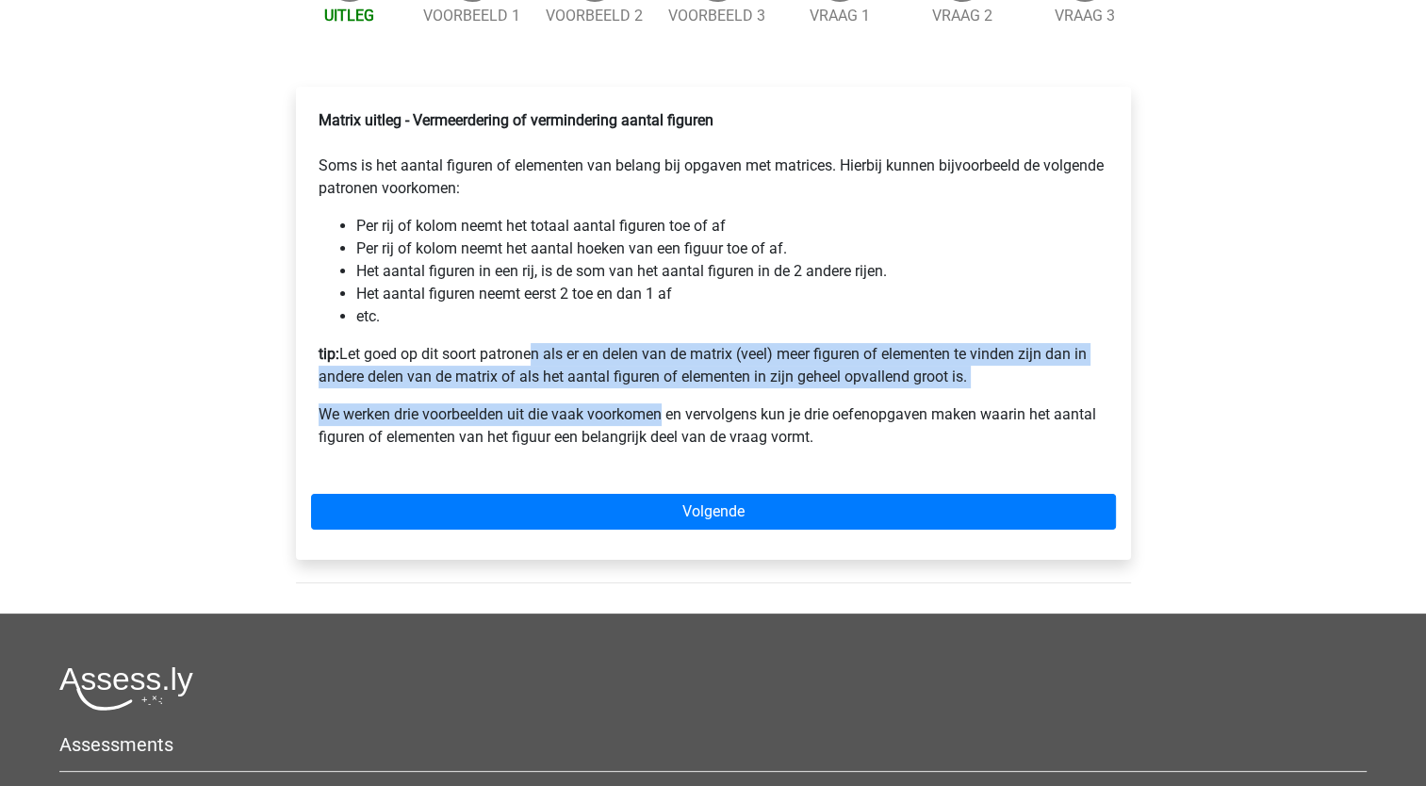
drag, startPoint x: 524, startPoint y: 371, endPoint x: 665, endPoint y: 435, distance: 154.0
click at [665, 435] on div "Matrix uitleg - Vermeerdering of vermindering aantal figuren Soms is het aantal…" at bounding box center [713, 287] width 805 height 370
click at [665, 435] on p "We werken drie voorbeelden uit die vaak voorkomen en vervolgens kun je drie oef…" at bounding box center [714, 426] width 790 height 45
click at [628, 413] on div "Matrix uitleg - Vermeerdering of vermindering aantal figuren Soms is het aantal…" at bounding box center [713, 287] width 805 height 370
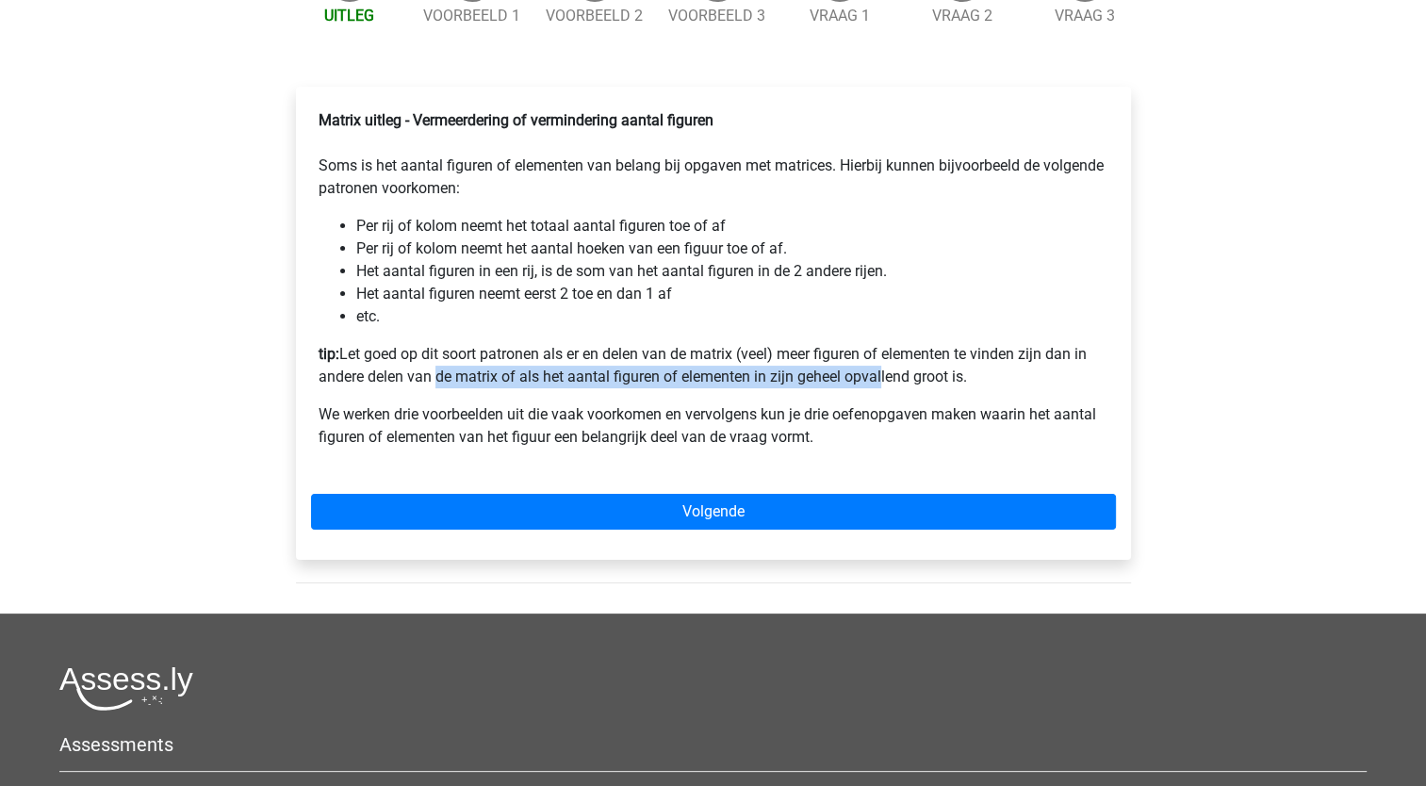
drag, startPoint x: 431, startPoint y: 397, endPoint x: 879, endPoint y: 406, distance: 447.9
click at [879, 388] on p "tip: Let goed op dit soort patronen als er en delen van de matrix (veel) meer f…" at bounding box center [714, 365] width 790 height 45
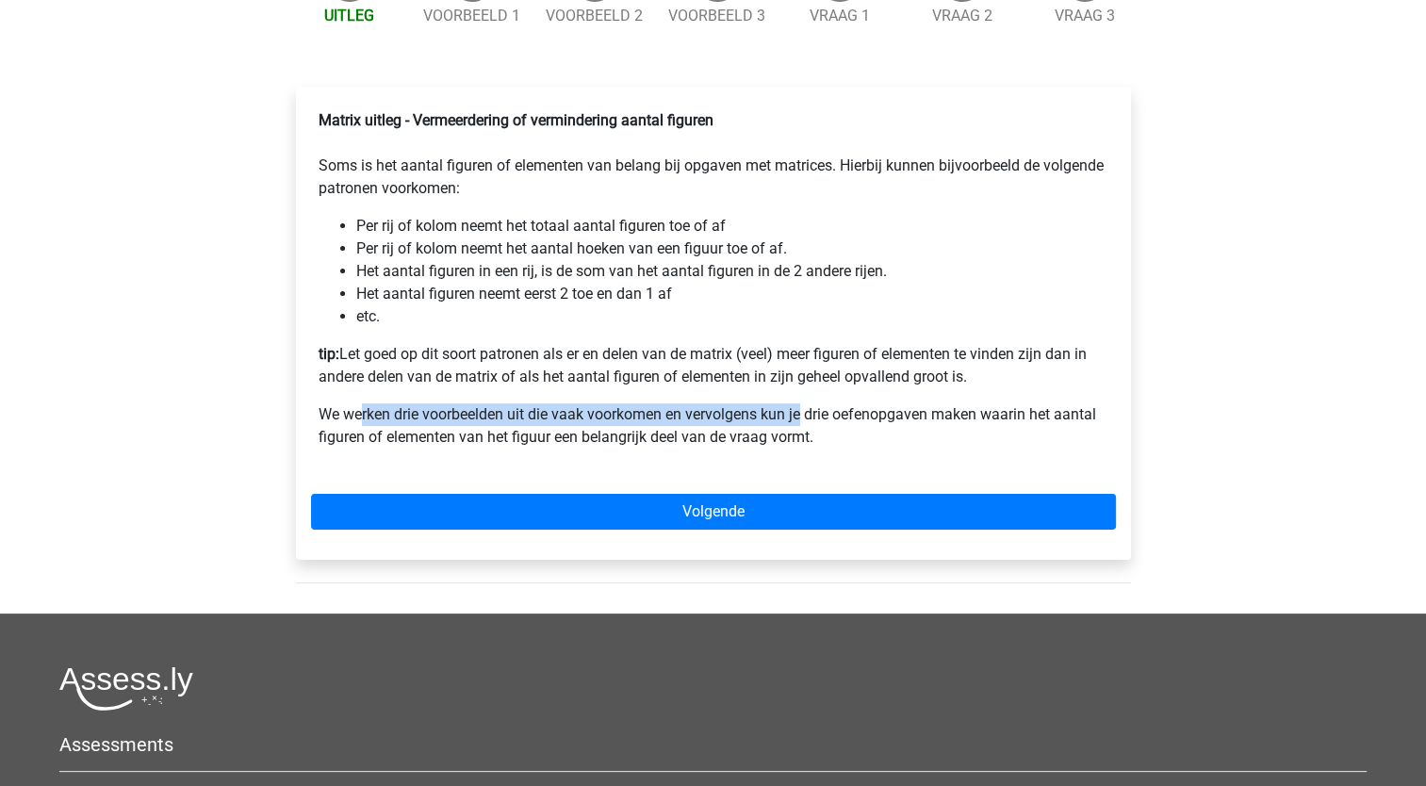
drag, startPoint x: 363, startPoint y: 433, endPoint x: 823, endPoint y: 448, distance: 460.3
click at [823, 448] on p "We werken drie voorbeelden uit die vaak voorkomen en vervolgens kun je drie oef…" at bounding box center [714, 426] width 790 height 45
click at [826, 449] on p "We werken drie voorbeelden uit die vaak voorkomen en vervolgens kun je drie oef…" at bounding box center [714, 426] width 790 height 45
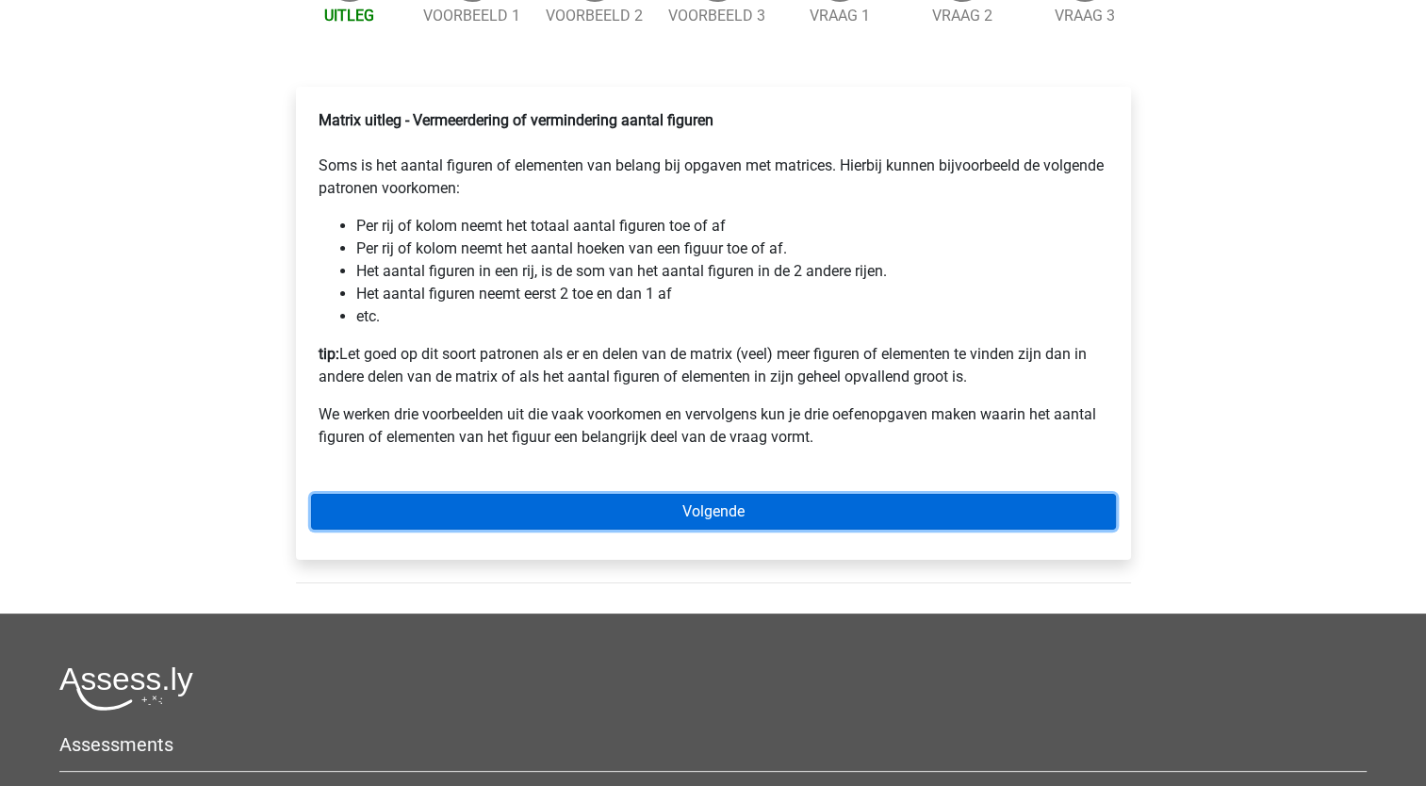
click at [789, 524] on link "Volgende" at bounding box center [713, 512] width 805 height 36
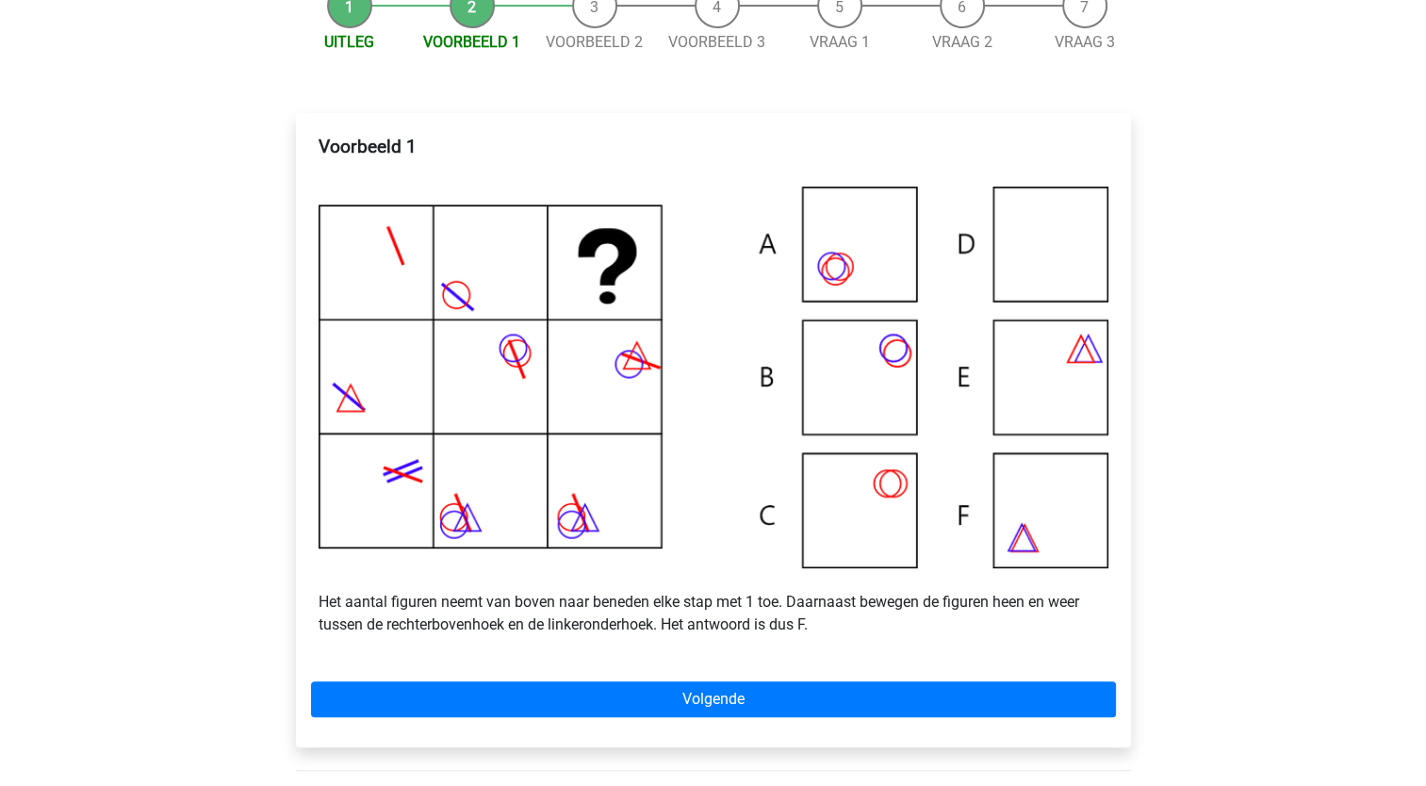
scroll to position [283, 0]
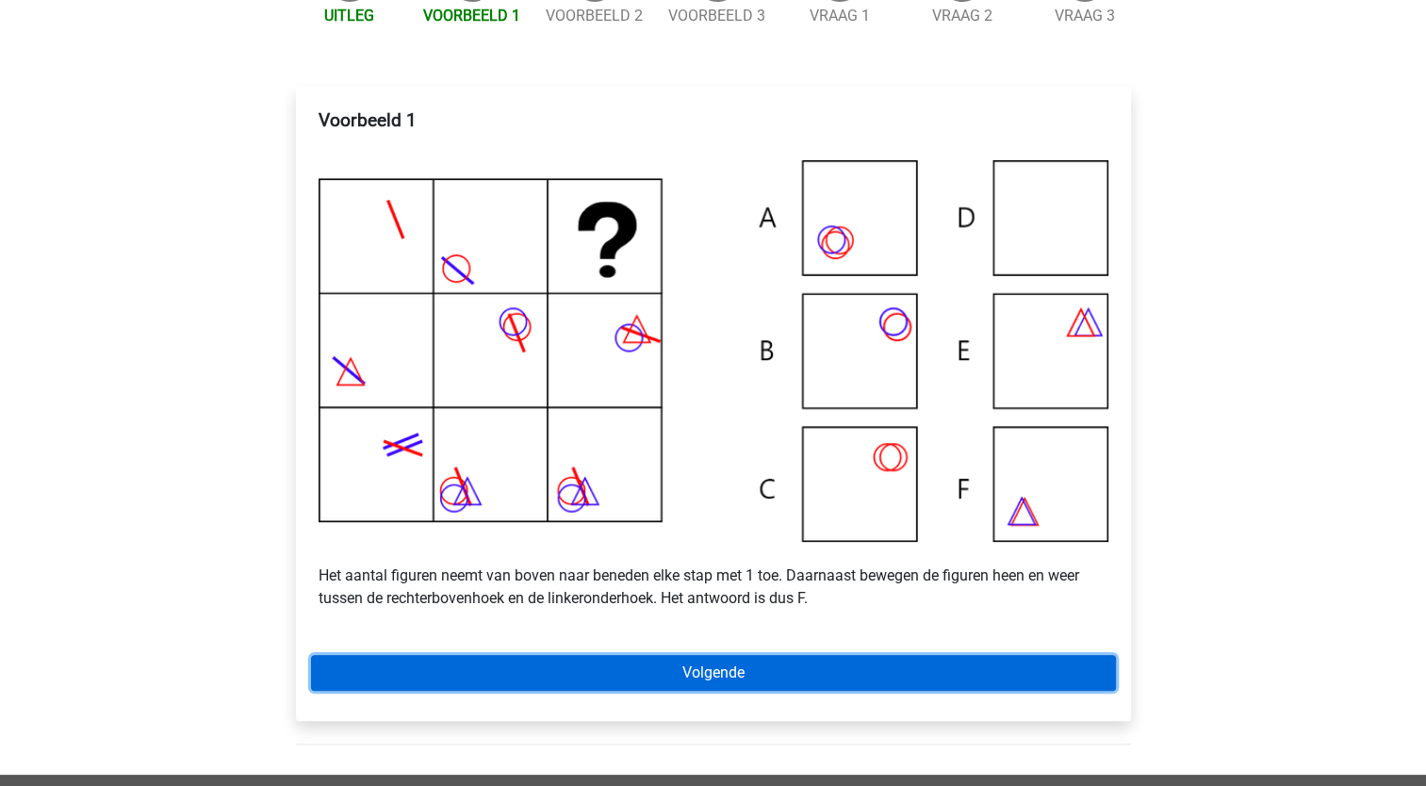
click at [631, 681] on link "Volgende" at bounding box center [713, 673] width 805 height 36
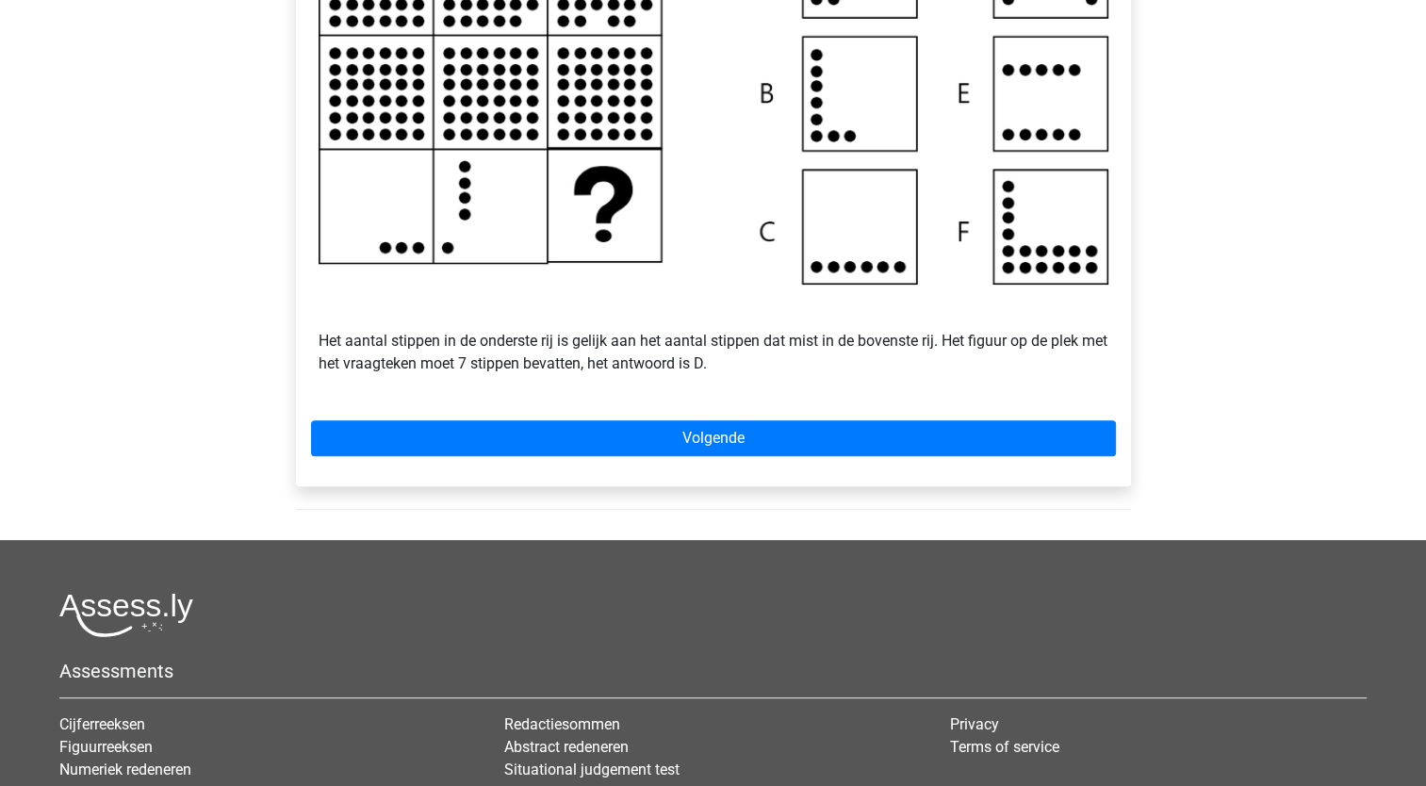
scroll to position [566, 0]
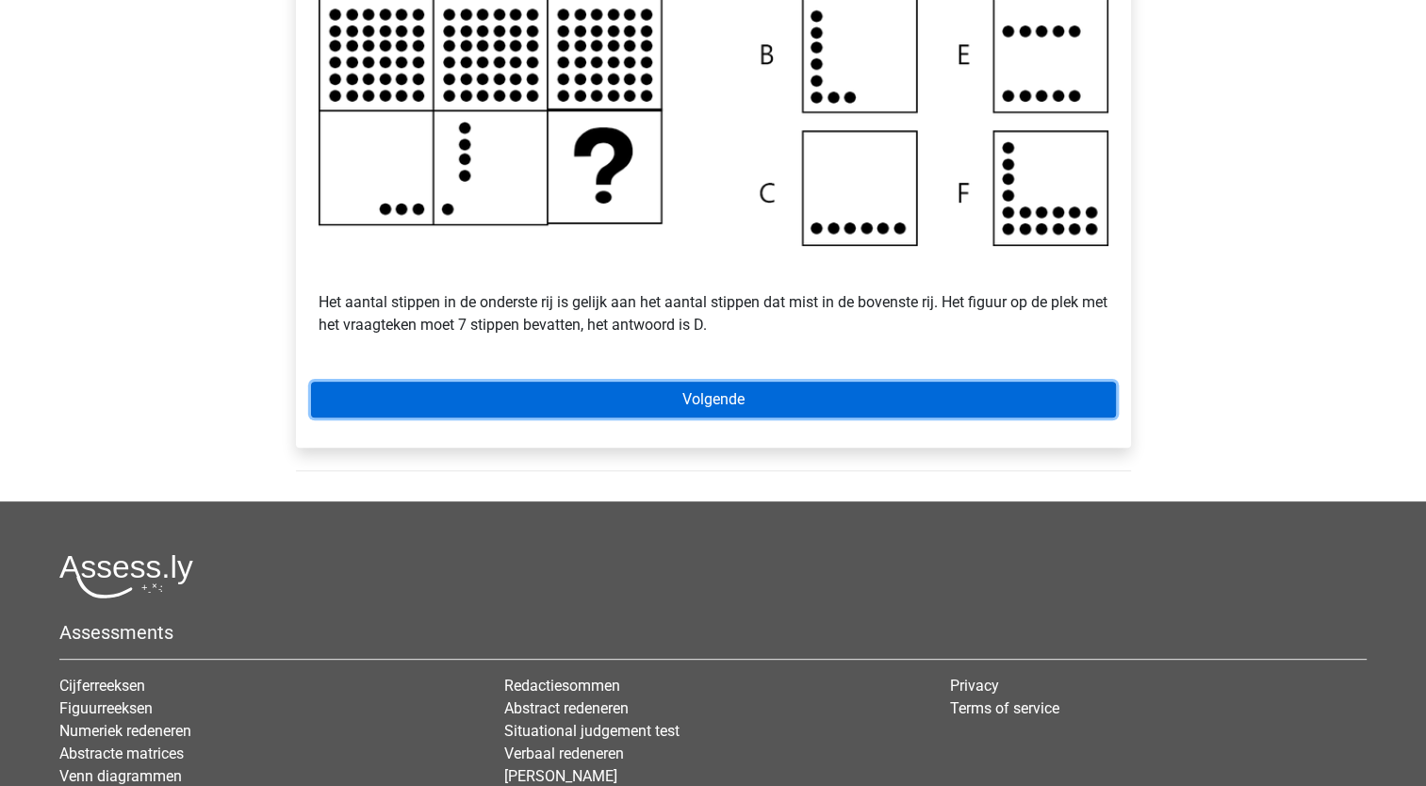
click at [760, 418] on link "Volgende" at bounding box center [713, 400] width 805 height 36
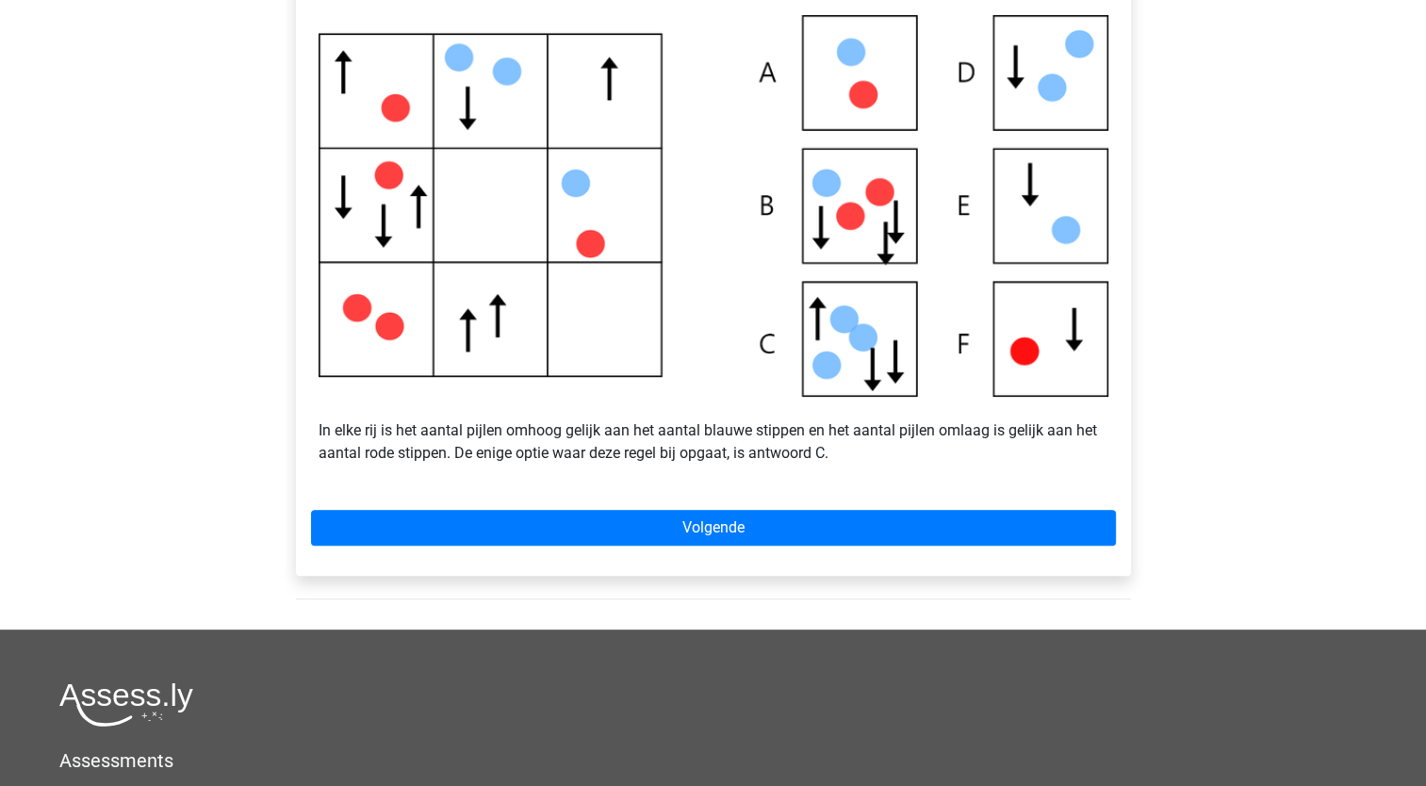
scroll to position [471, 0]
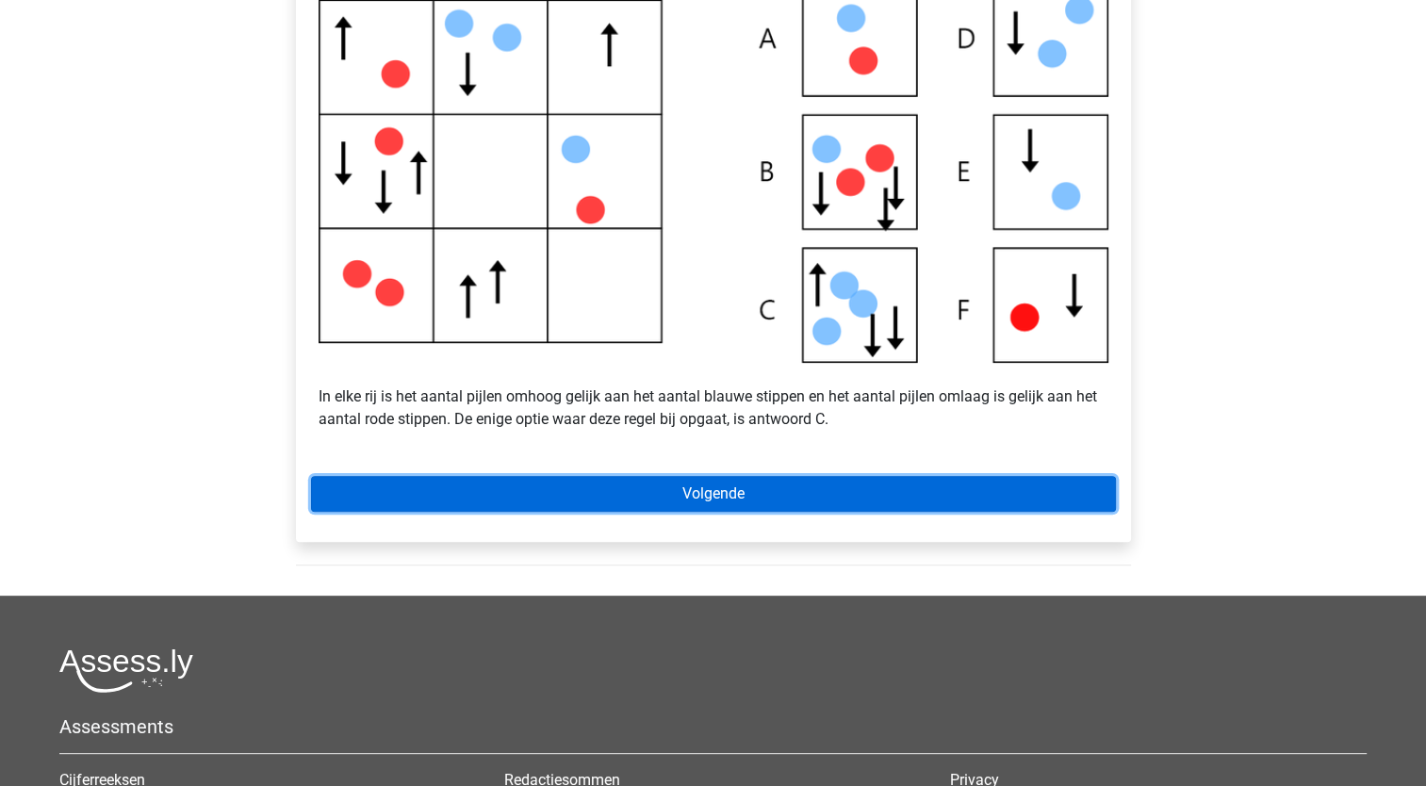
click at [578, 512] on link "Volgende" at bounding box center [713, 494] width 805 height 36
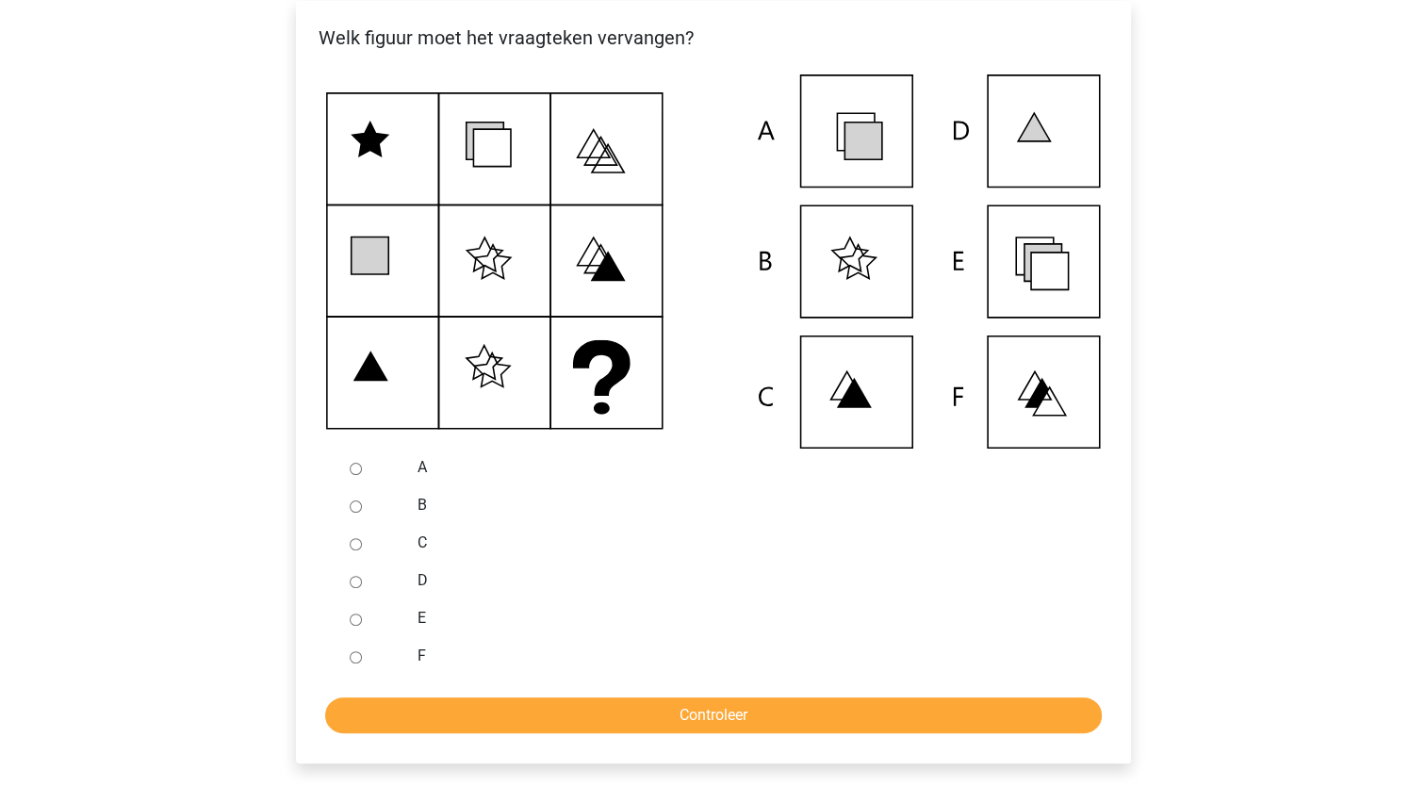
scroll to position [377, 0]
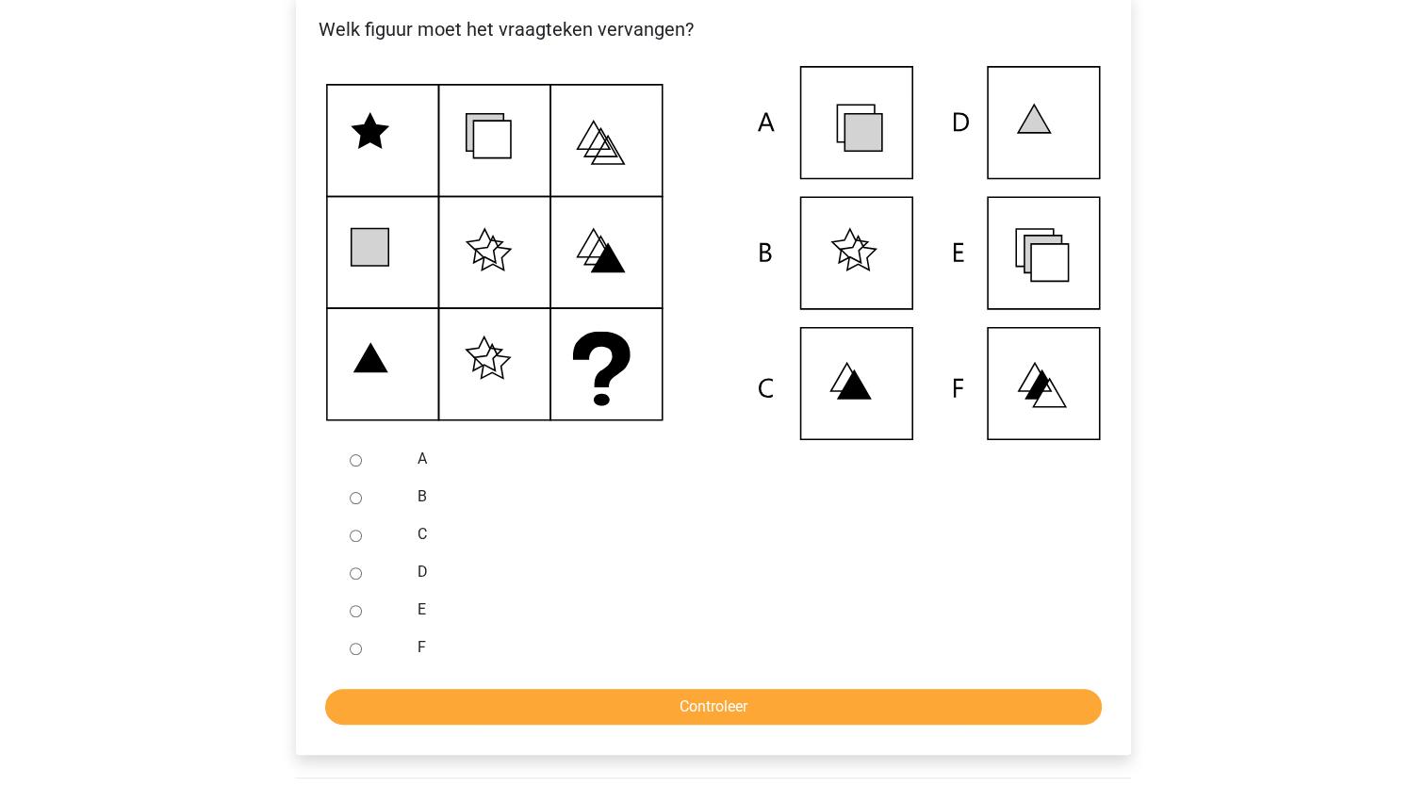
click at [352, 618] on input "E" at bounding box center [356, 611] width 12 height 12
radio input "true"
click at [396, 725] on input "Controleer" at bounding box center [713, 707] width 777 height 36
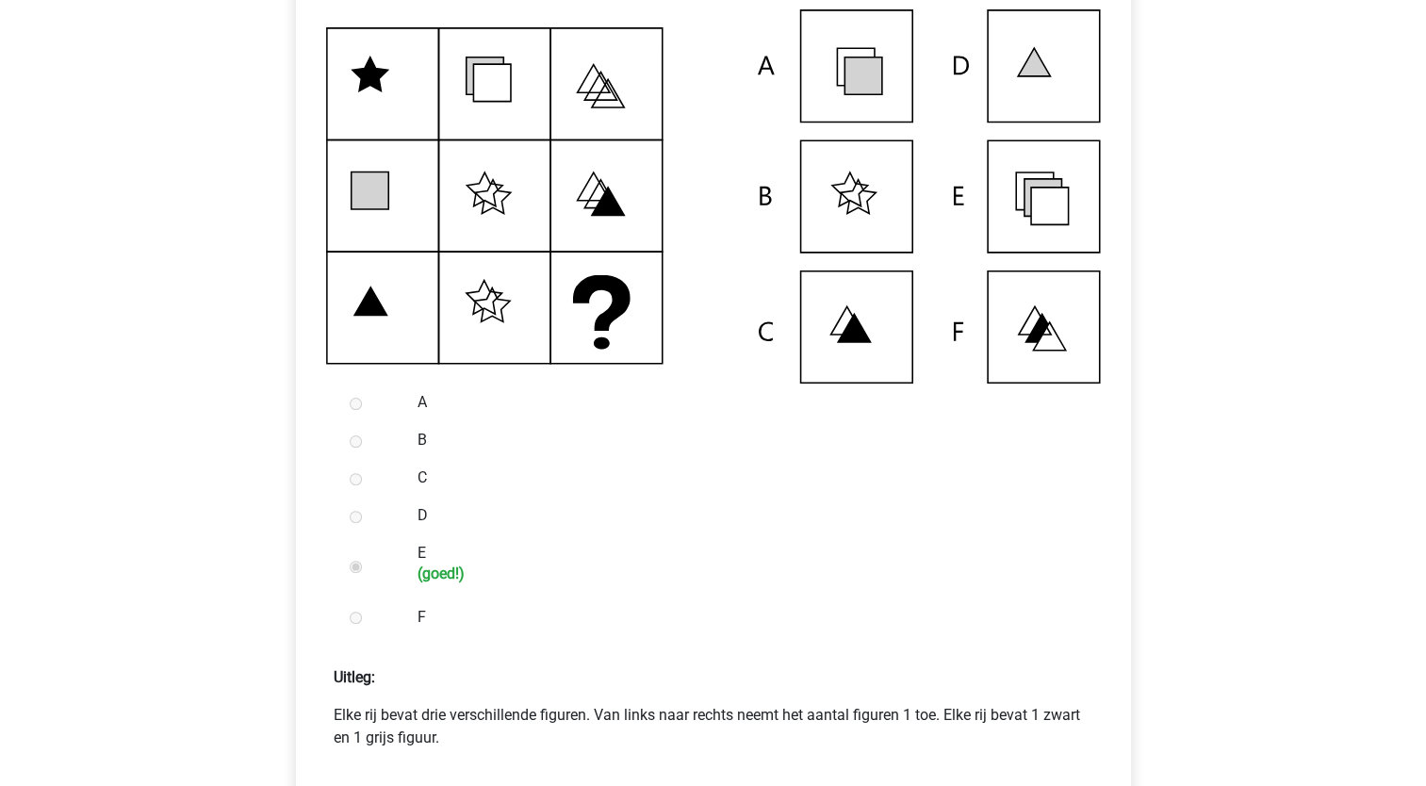
scroll to position [471, 0]
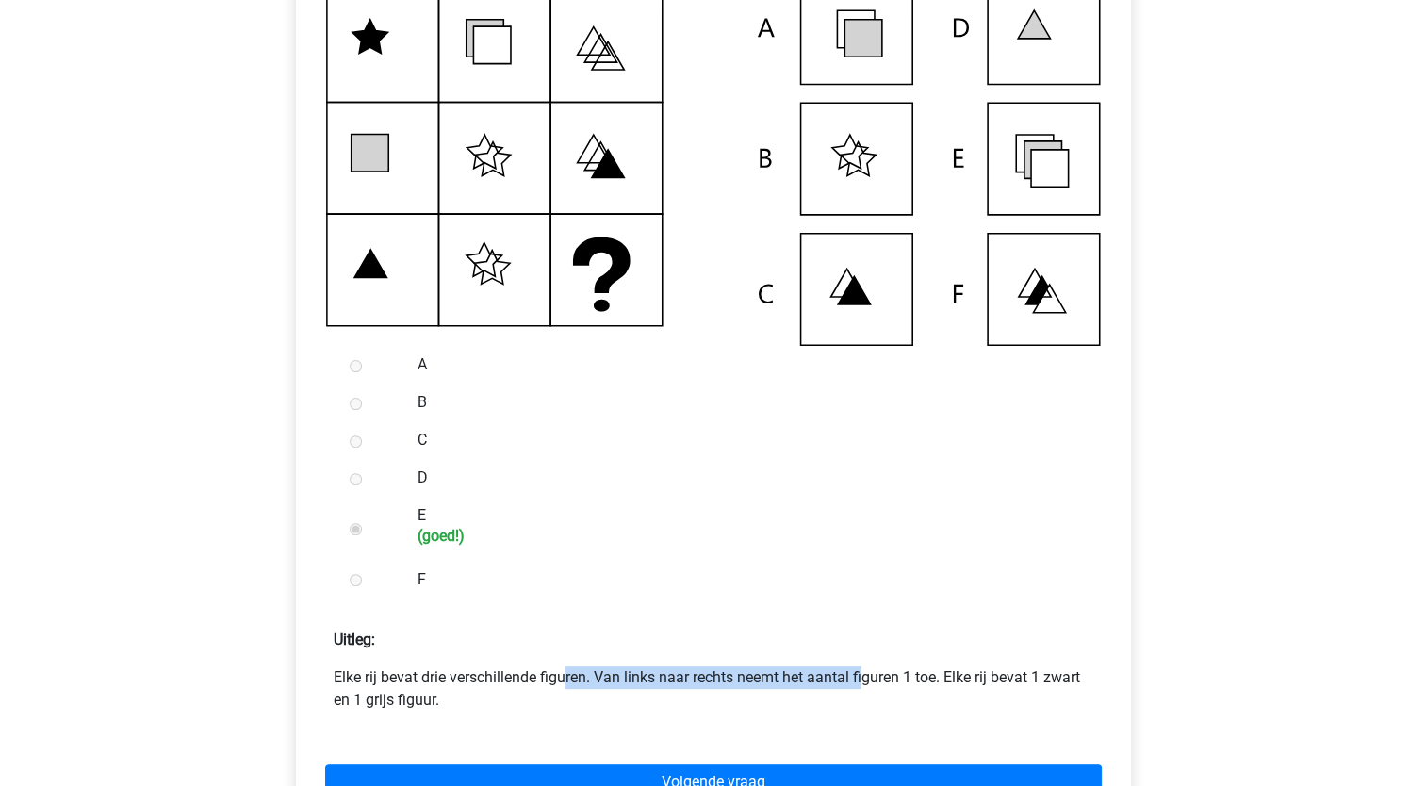
drag, startPoint x: 425, startPoint y: 696, endPoint x: 712, endPoint y: 706, distance: 286.8
click at [712, 706] on p "Elke rij bevat drie verschillende figuren. Van links naar rechts neemt het aant…" at bounding box center [714, 689] width 760 height 45
drag, startPoint x: 712, startPoint y: 706, endPoint x: 614, endPoint y: 643, distance: 116.6
click at [614, 643] on p "Uitleg:" at bounding box center [713, 633] width 805 height 38
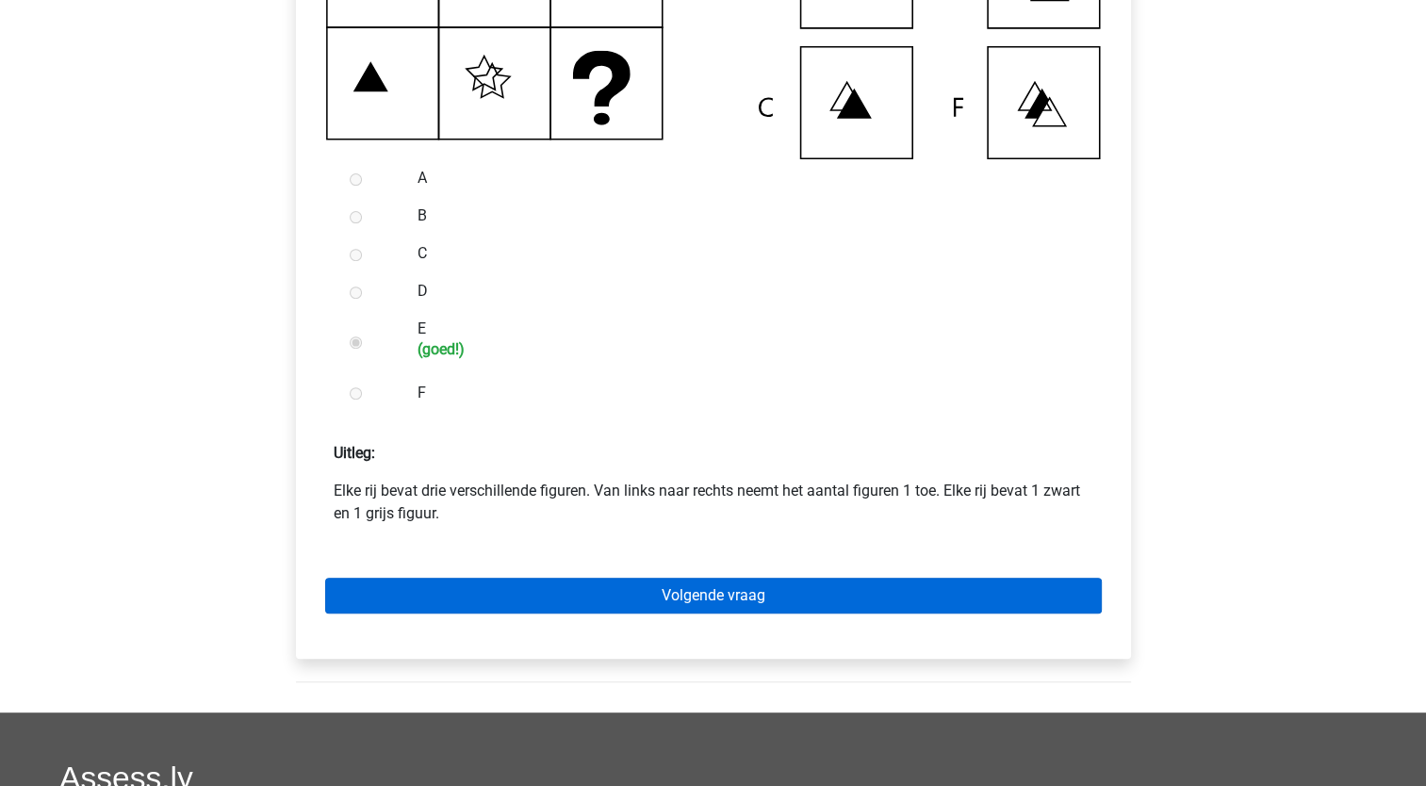
scroll to position [660, 0]
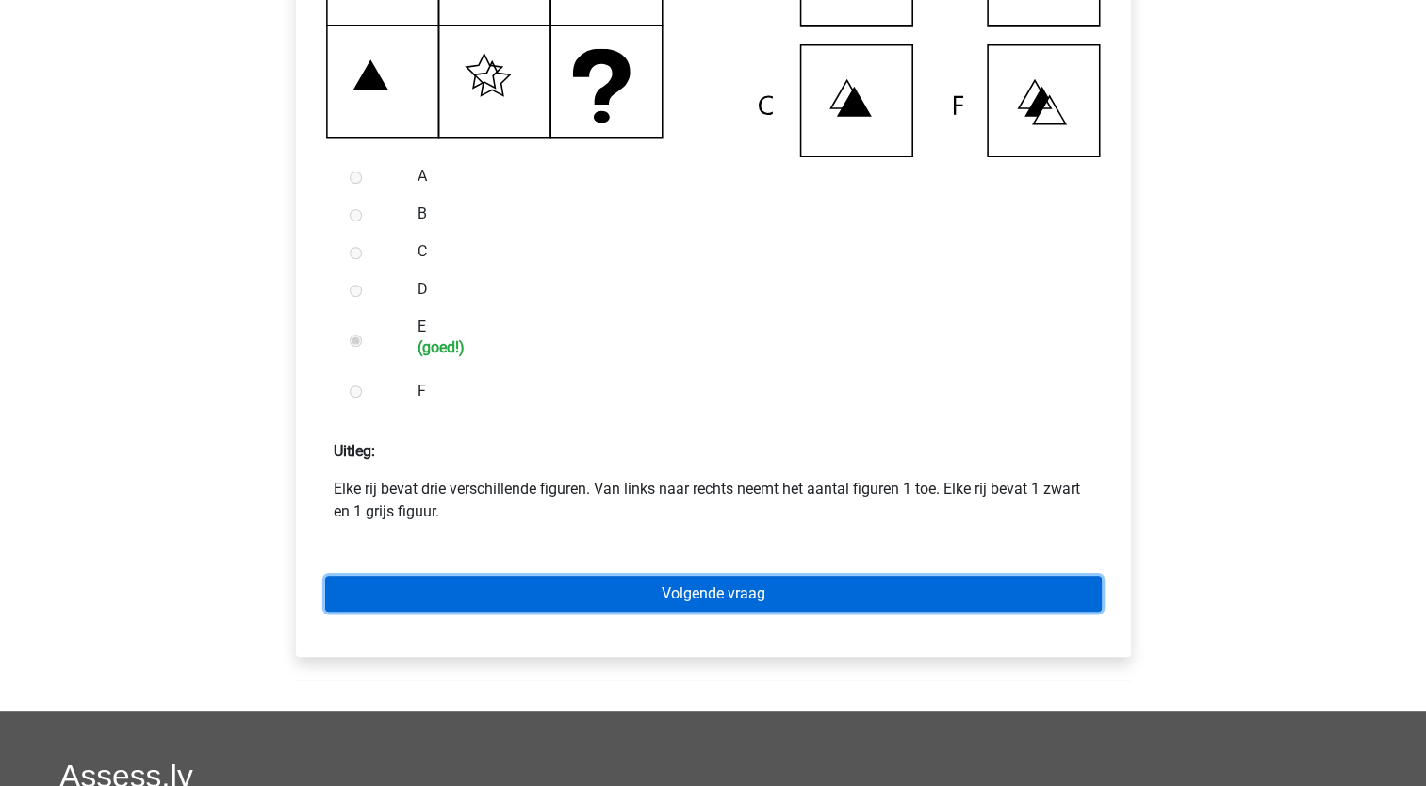
click at [541, 606] on link "Volgende vraag" at bounding box center [713, 594] width 777 height 36
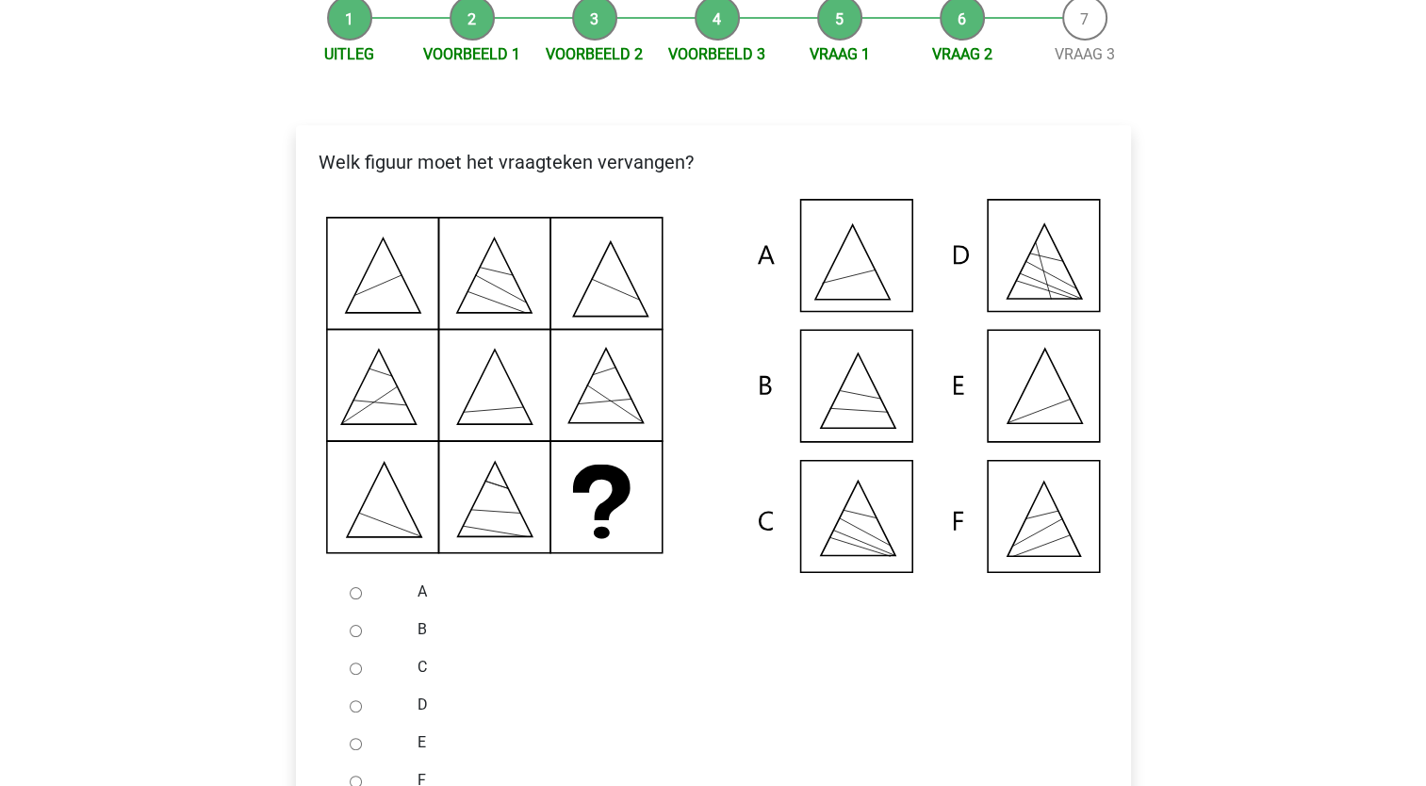
scroll to position [283, 0]
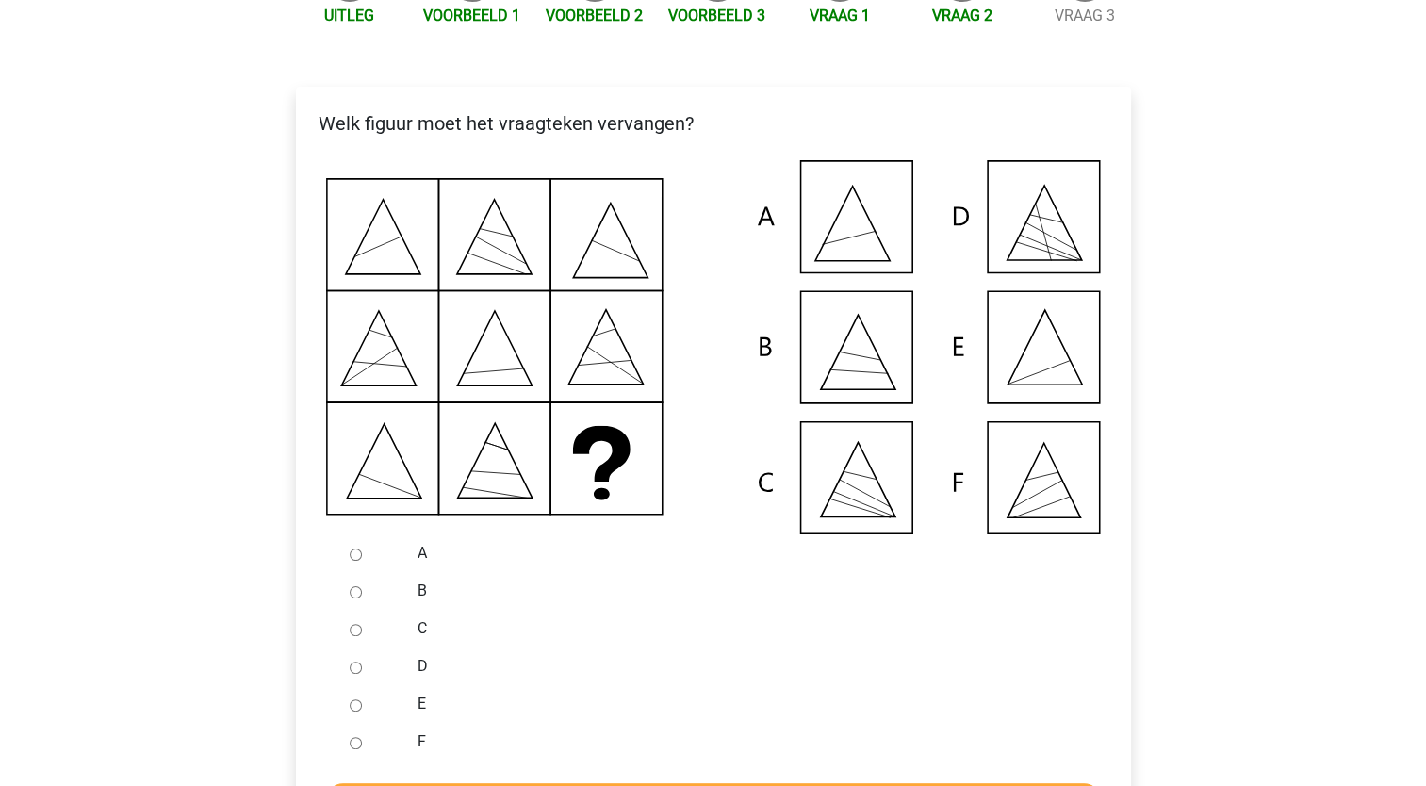
click at [359, 712] on input "E" at bounding box center [356, 706] width 12 height 12
radio input "true"
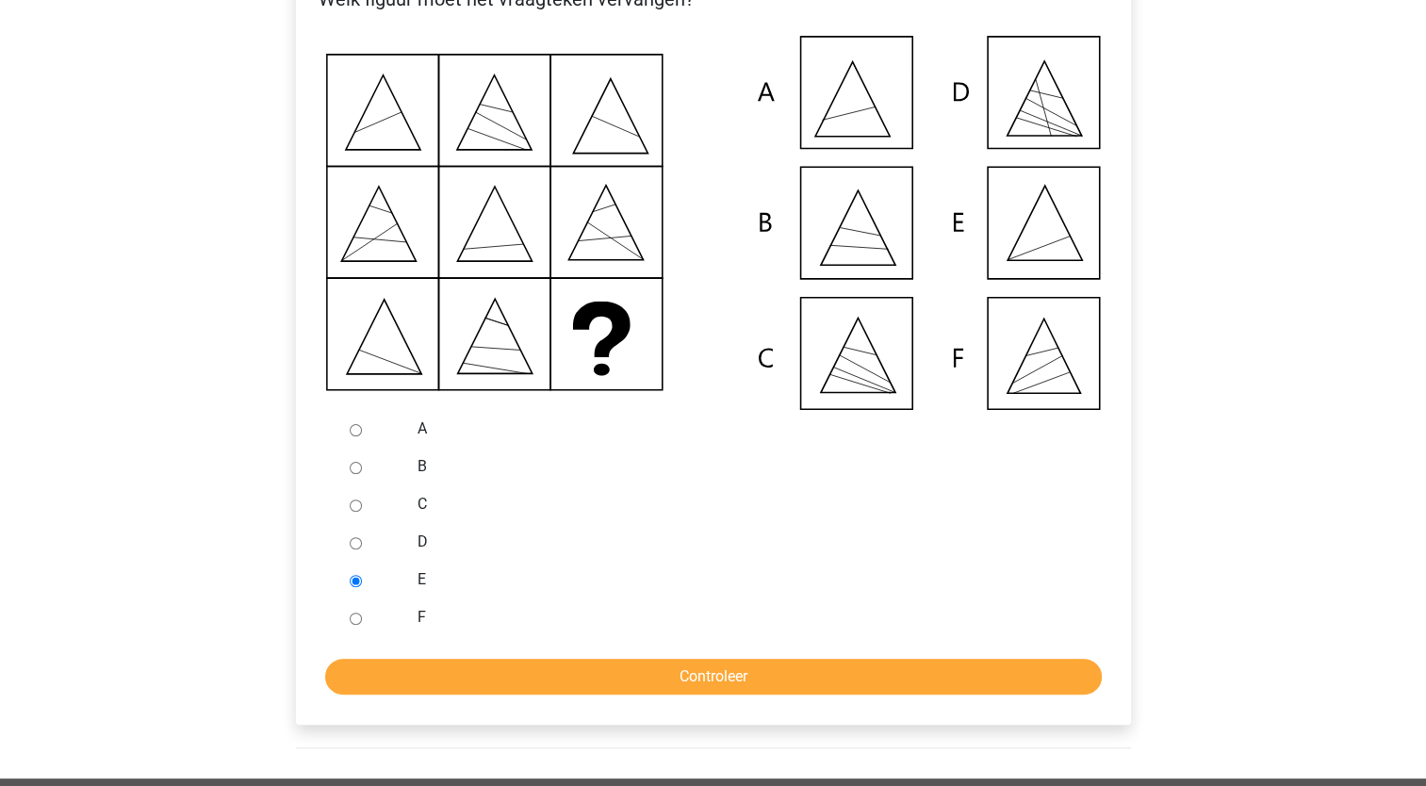
scroll to position [471, 0]
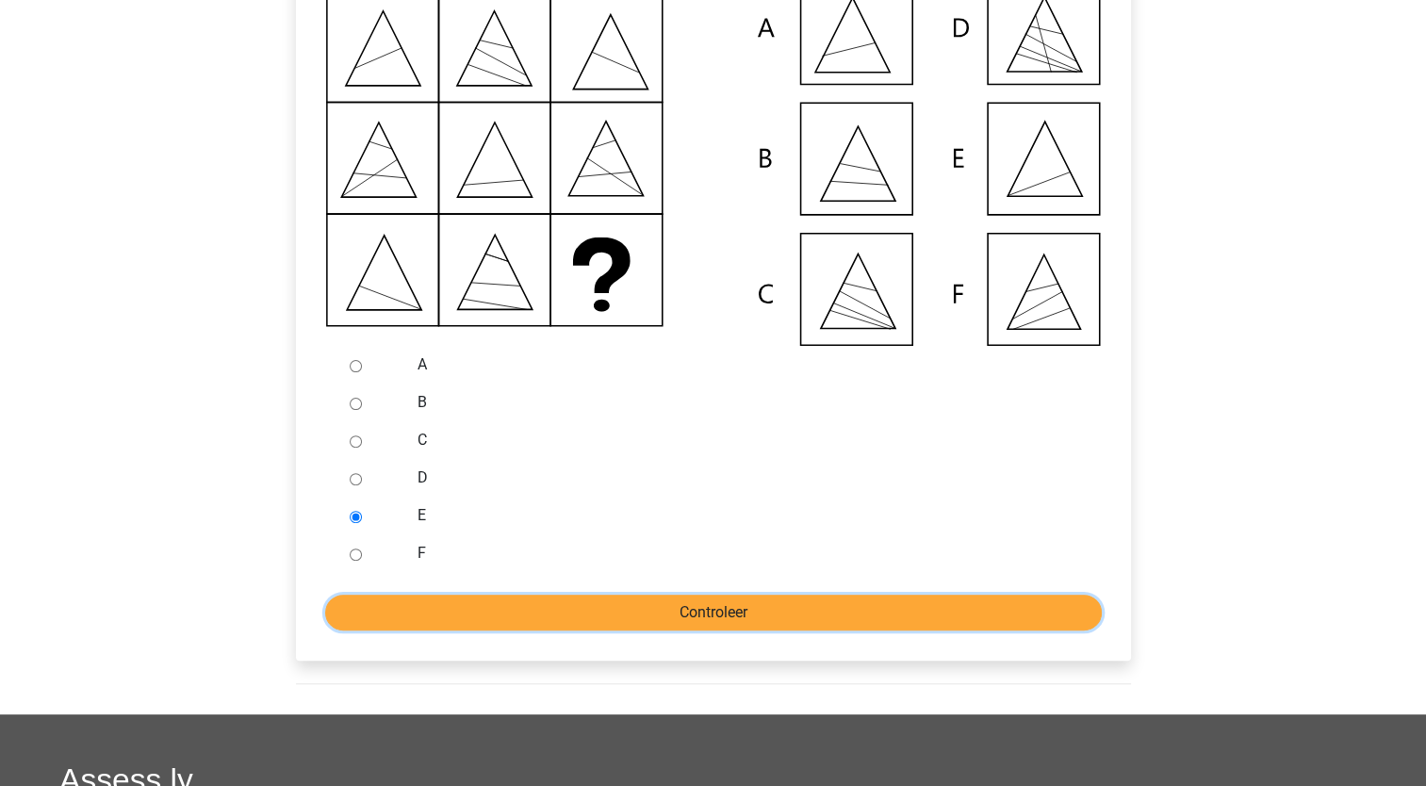
click at [434, 631] on input "Controleer" at bounding box center [713, 613] width 777 height 36
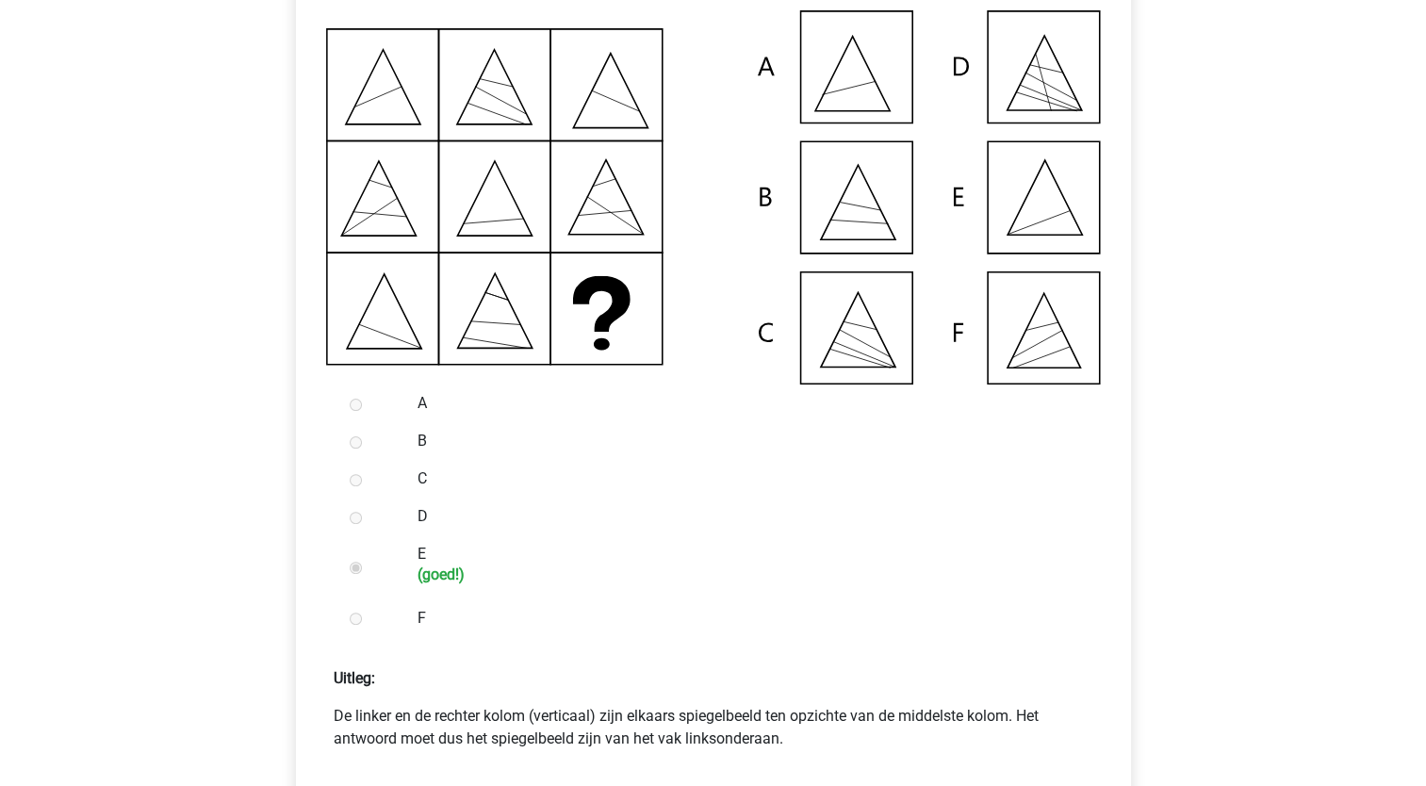
scroll to position [471, 0]
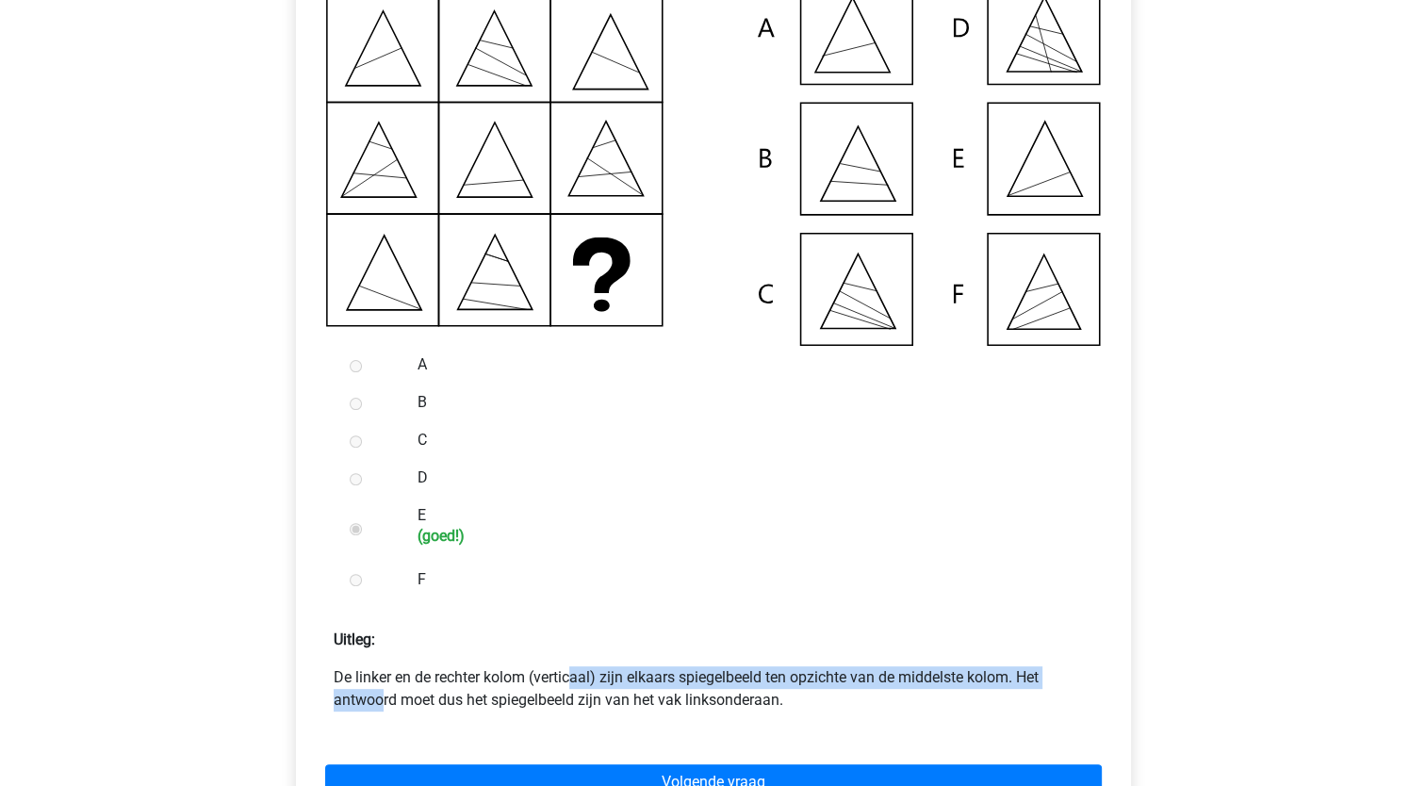
drag, startPoint x: 426, startPoint y: 703, endPoint x: 940, endPoint y: 704, distance: 513.8
click at [940, 704] on p "De linker en de rechter kolom (verticaal) zijn elkaars spiegelbeeld ten opzicht…" at bounding box center [714, 689] width 760 height 45
click at [490, 709] on p "De linker en de rechter kolom (verticaal) zijn elkaars spiegelbeeld ten opzicht…" at bounding box center [714, 689] width 760 height 45
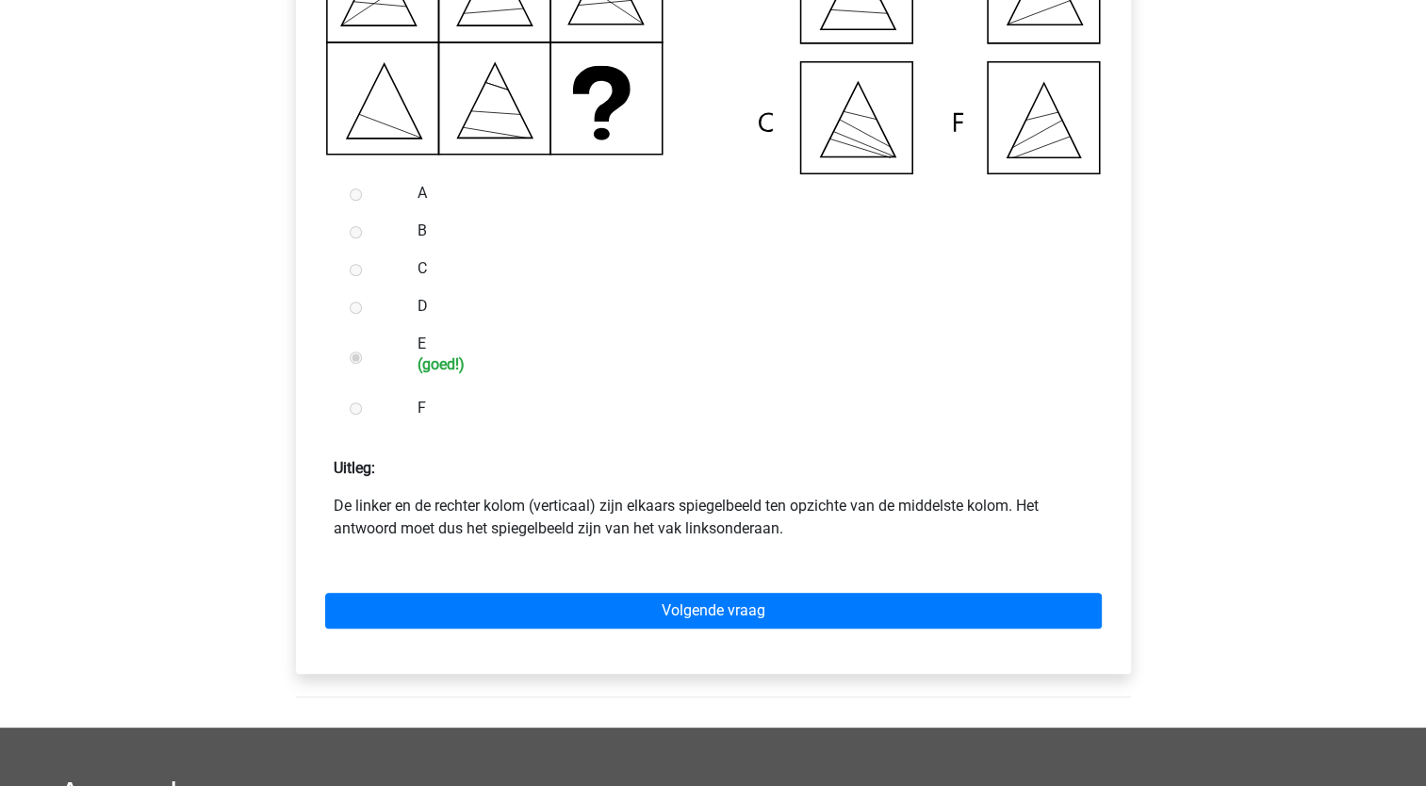
scroll to position [660, 0]
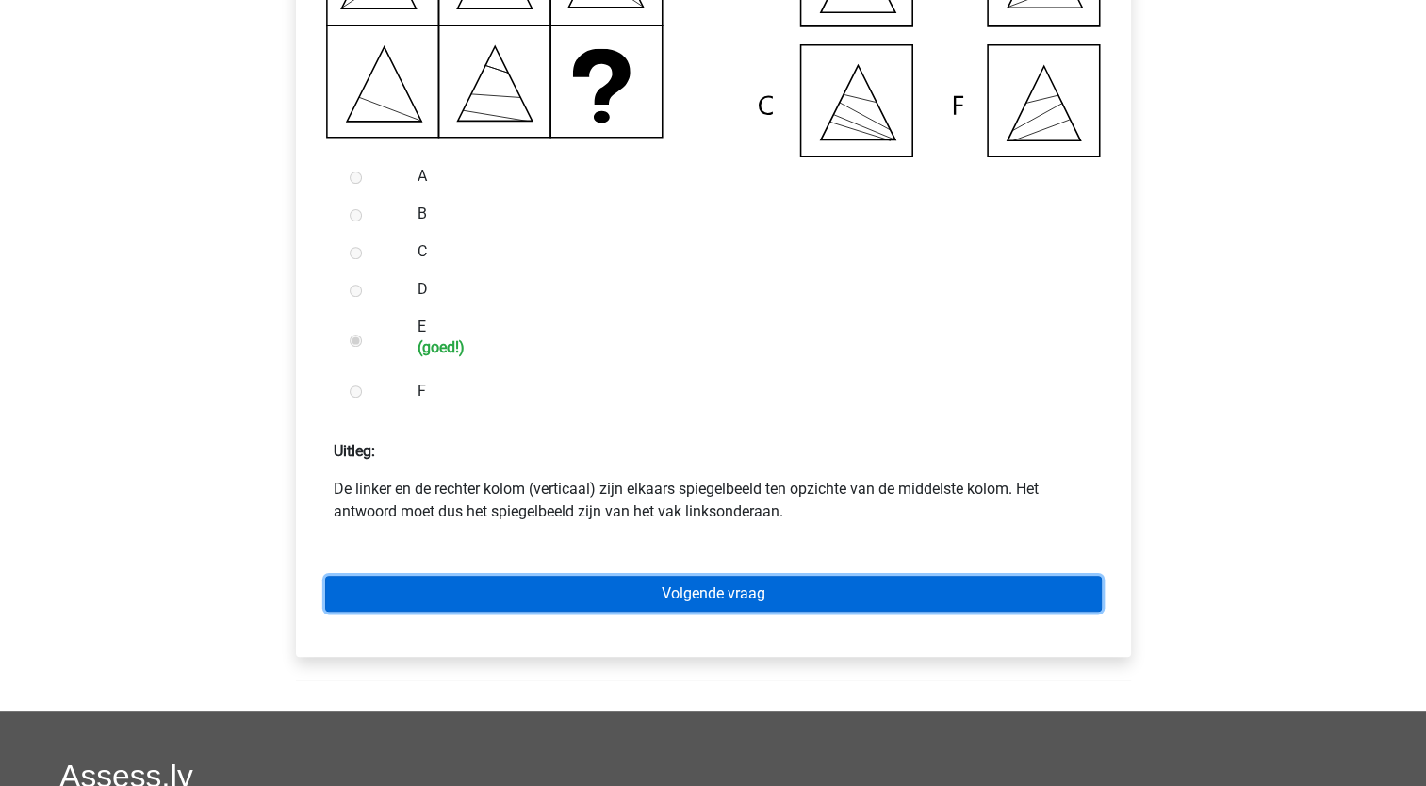
click at [522, 612] on link "Volgende vraag" at bounding box center [713, 594] width 777 height 36
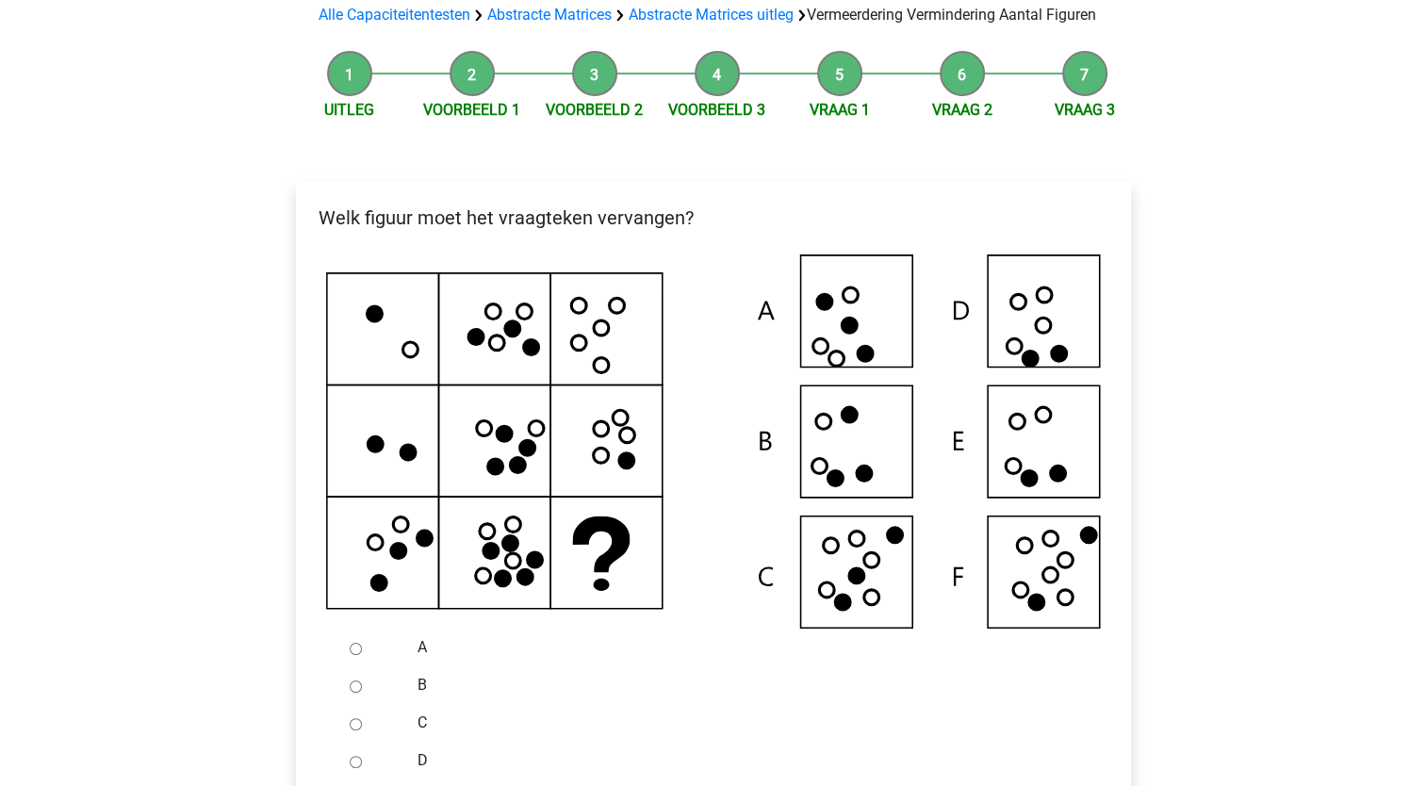
scroll to position [471, 0]
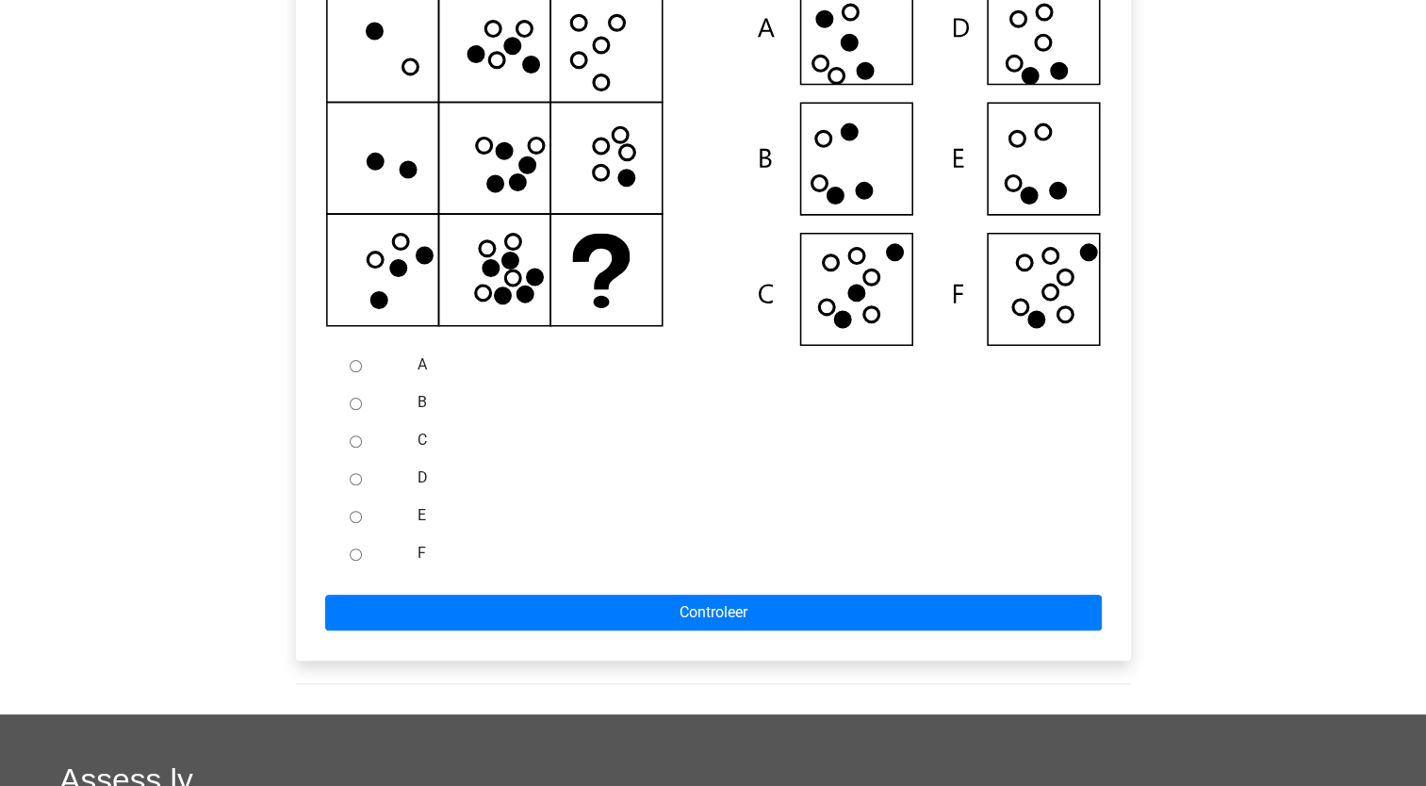
click at [361, 561] on input "F" at bounding box center [356, 555] width 12 height 12
radio input "true"
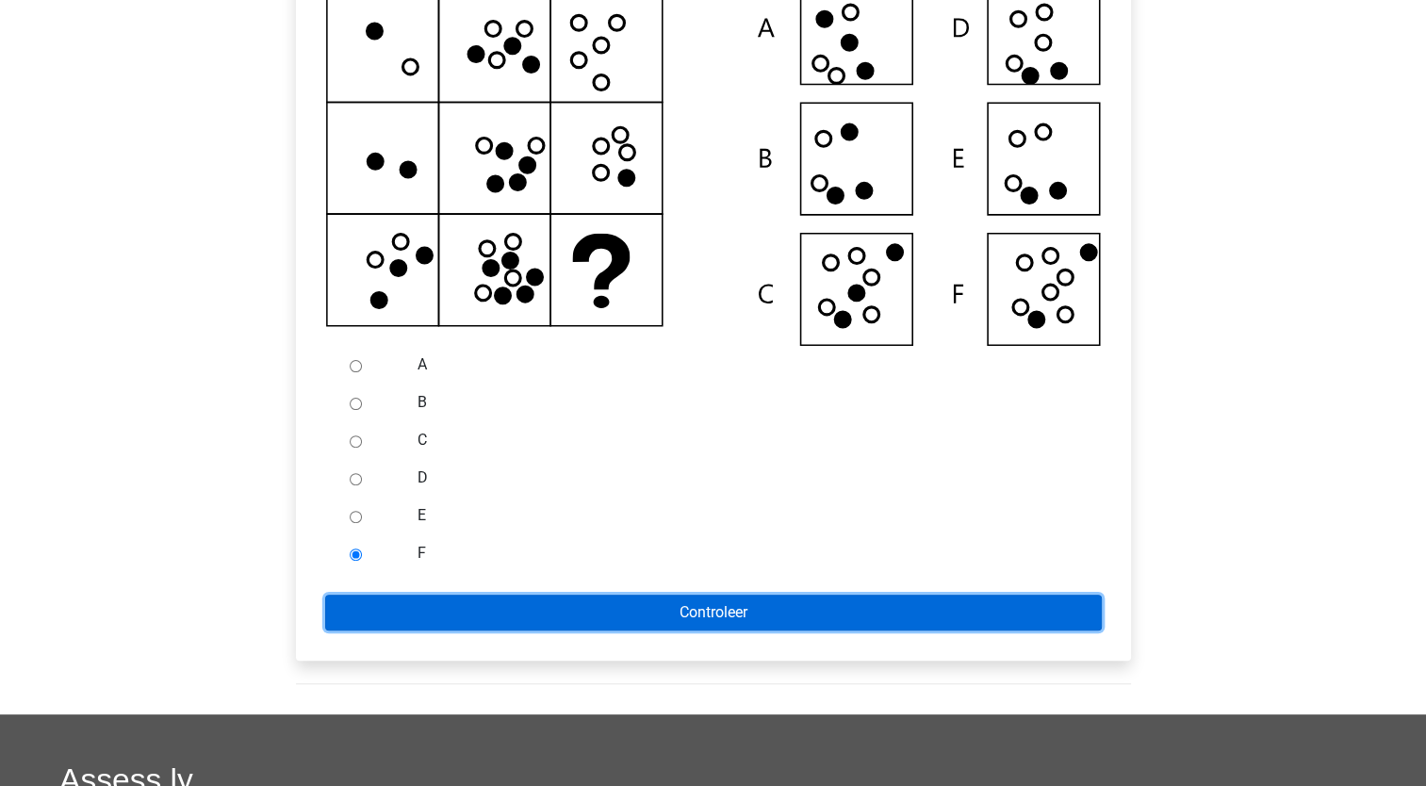
click at [381, 631] on input "Controleer" at bounding box center [713, 613] width 777 height 36
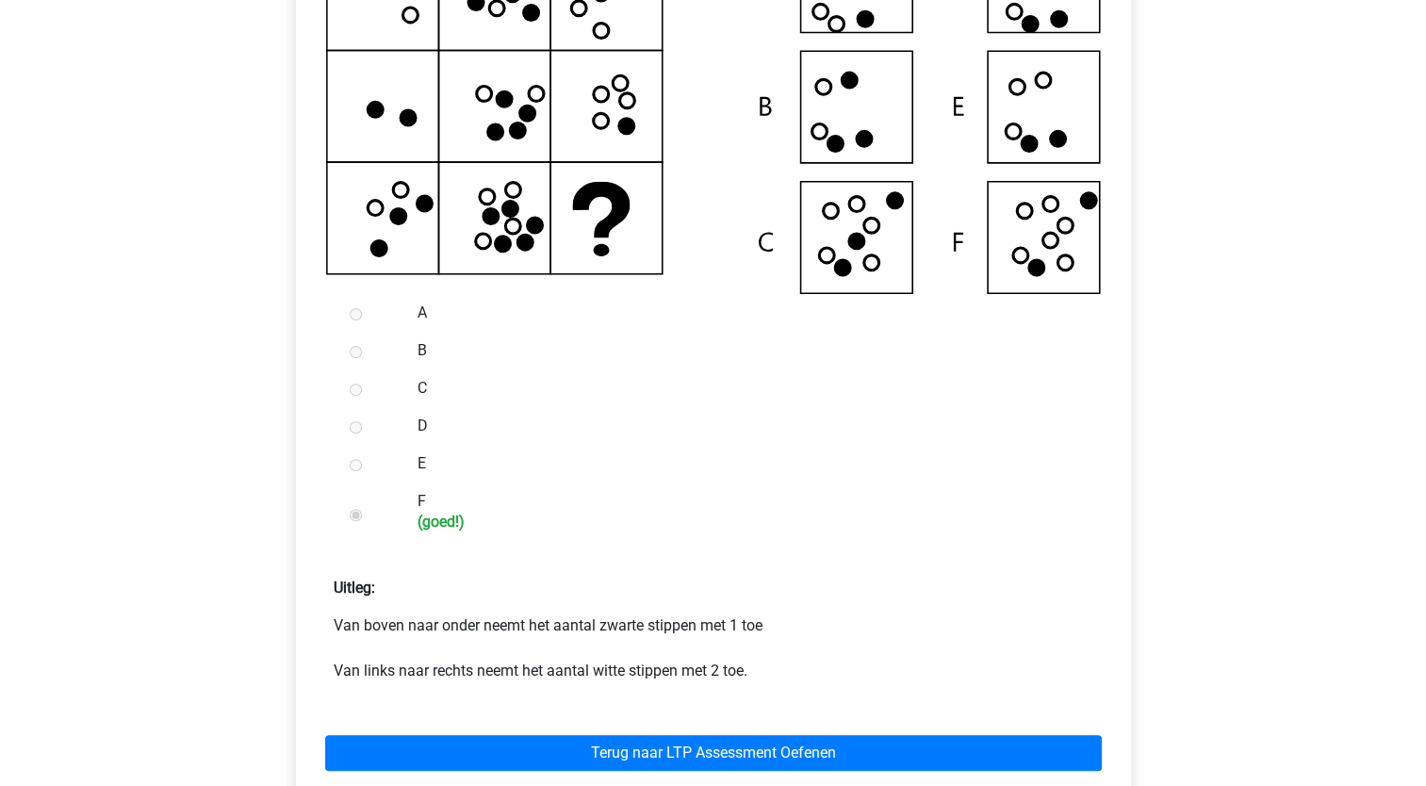
scroll to position [566, 0]
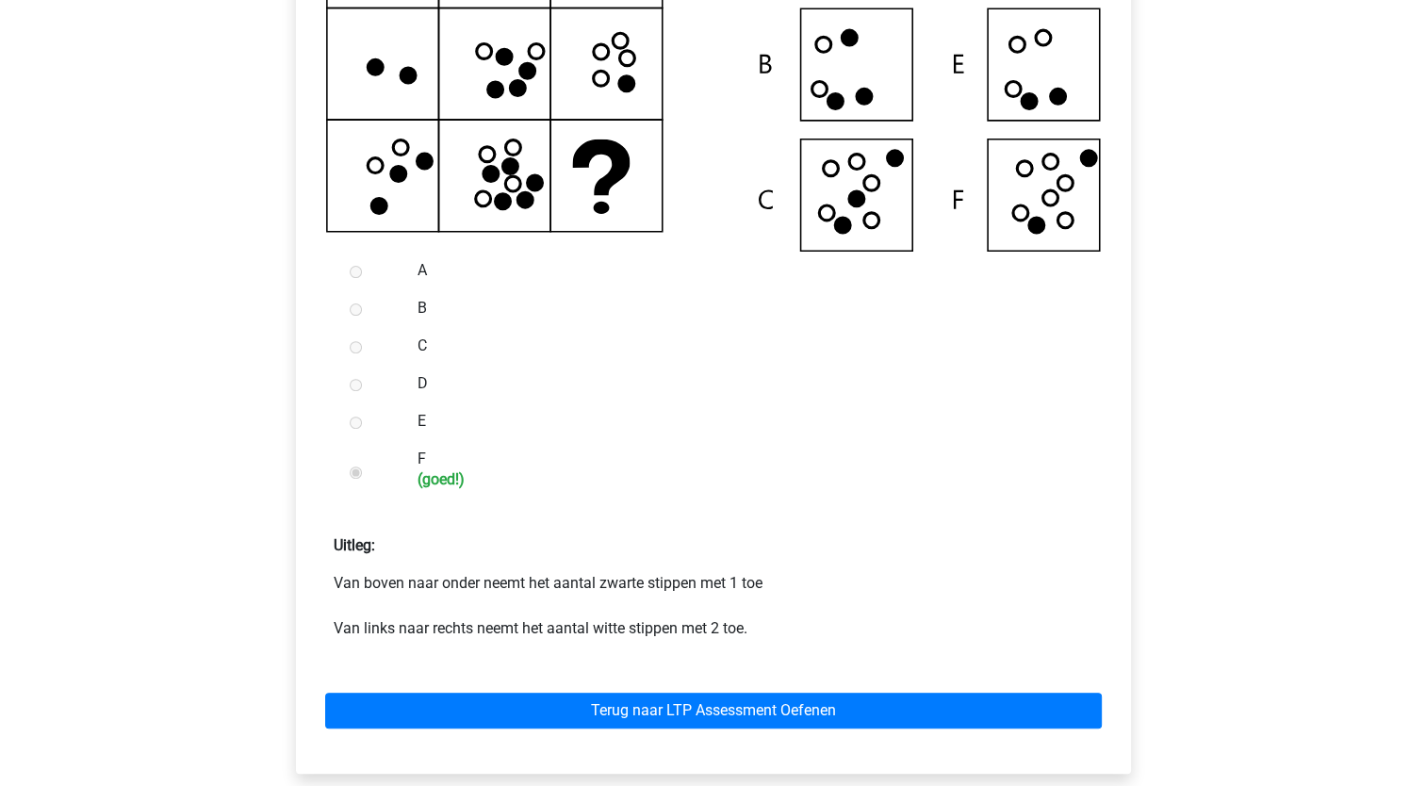
drag, startPoint x: 399, startPoint y: 609, endPoint x: 635, endPoint y: 609, distance: 236.6
click at [635, 609] on p "Van boven naar onder neemt het aantal zwarte stippen met 1 toe Van links naar r…" at bounding box center [714, 606] width 760 height 68
drag, startPoint x: 635, startPoint y: 609, endPoint x: 625, endPoint y: 620, distance: 15.3
click at [627, 618] on p "Van boven naar onder neemt het aantal zwarte stippen met 1 toe Van links naar r…" at bounding box center [714, 606] width 760 height 68
drag, startPoint x: 500, startPoint y: 646, endPoint x: 654, endPoint y: 651, distance: 154.7
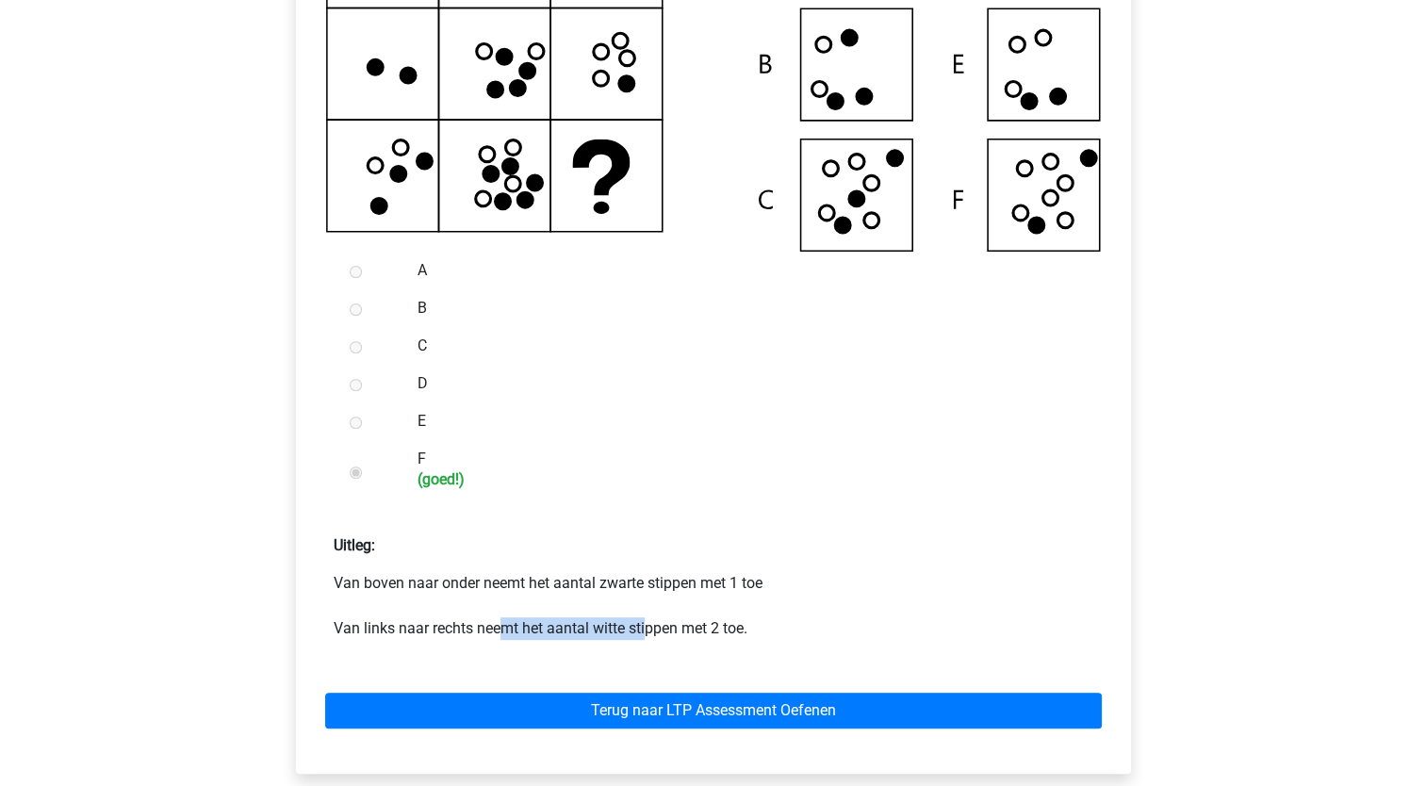
click at [654, 640] on p "Van boven naar onder neemt het aantal zwarte stippen met 1 toe Van links naar r…" at bounding box center [714, 606] width 760 height 68
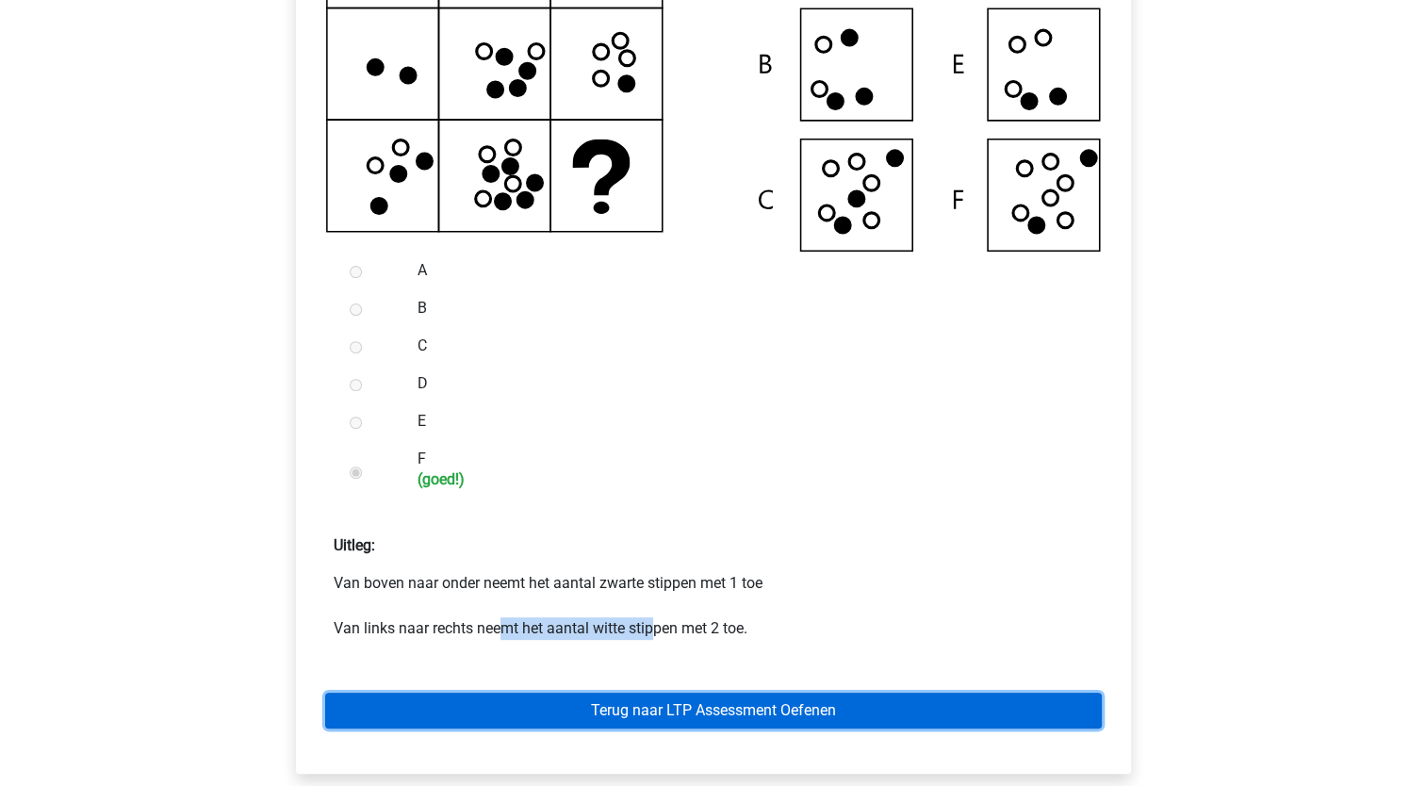
click at [602, 729] on link "Terug naar LTP Assessment Oefenen" at bounding box center [713, 711] width 777 height 36
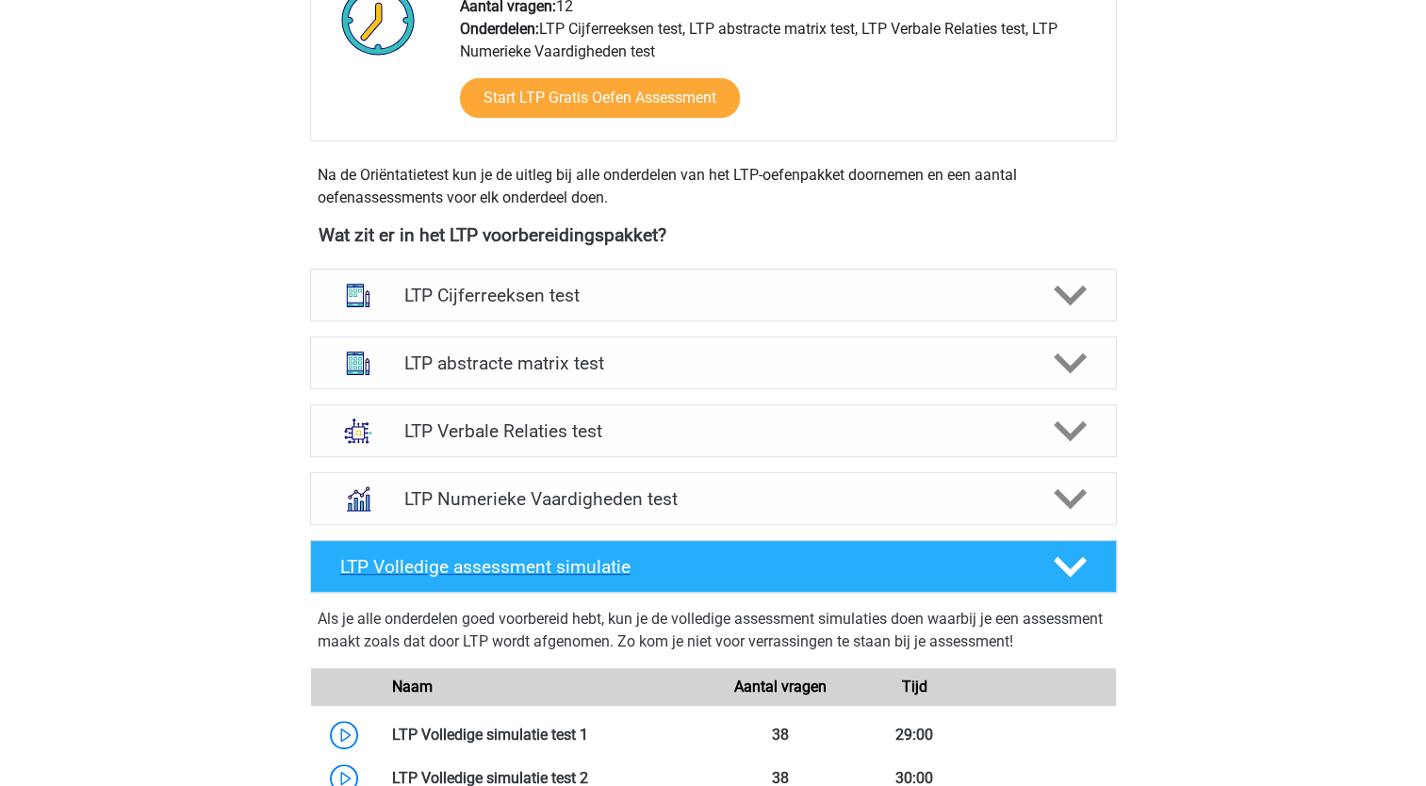
scroll to position [566, 0]
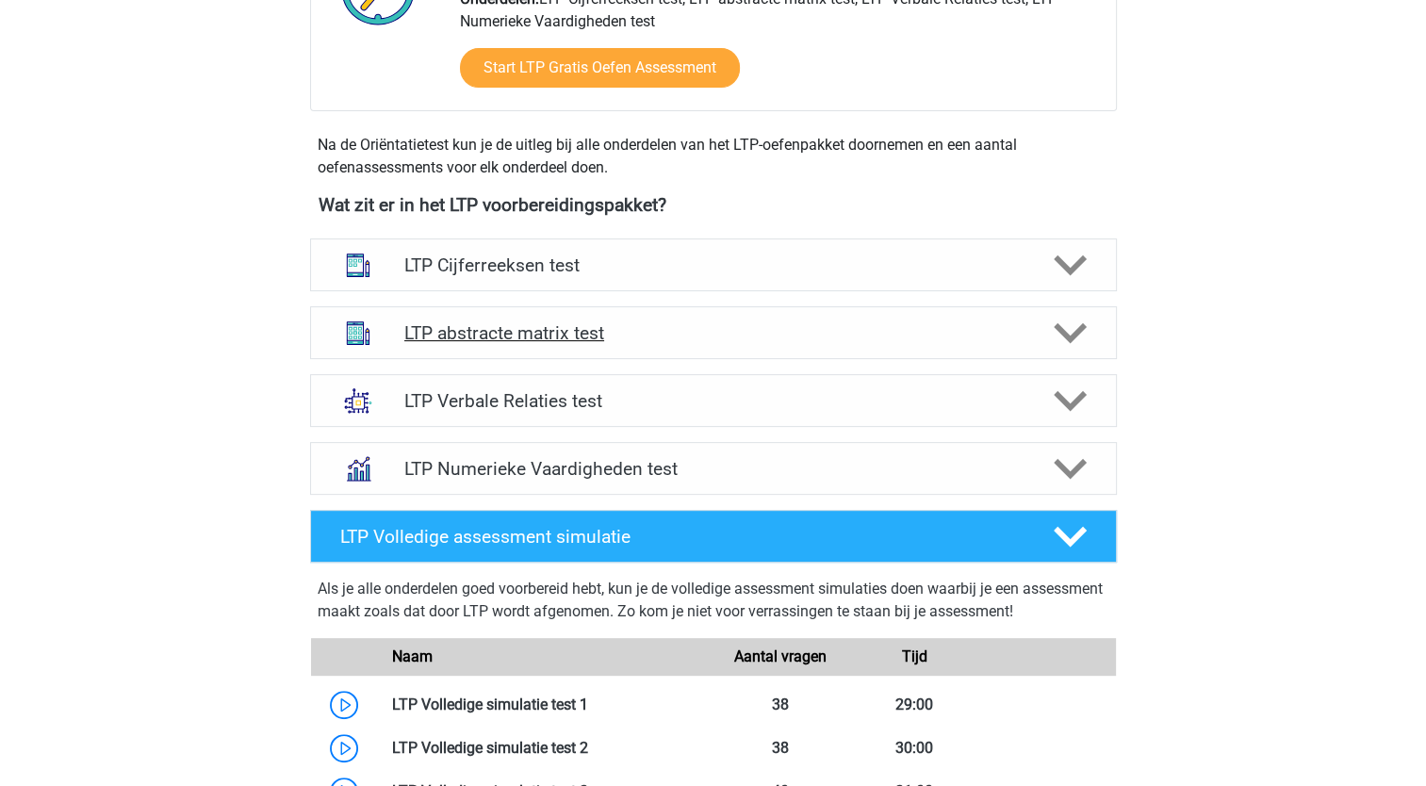
click at [1078, 334] on polygon at bounding box center [1070, 333] width 33 height 21
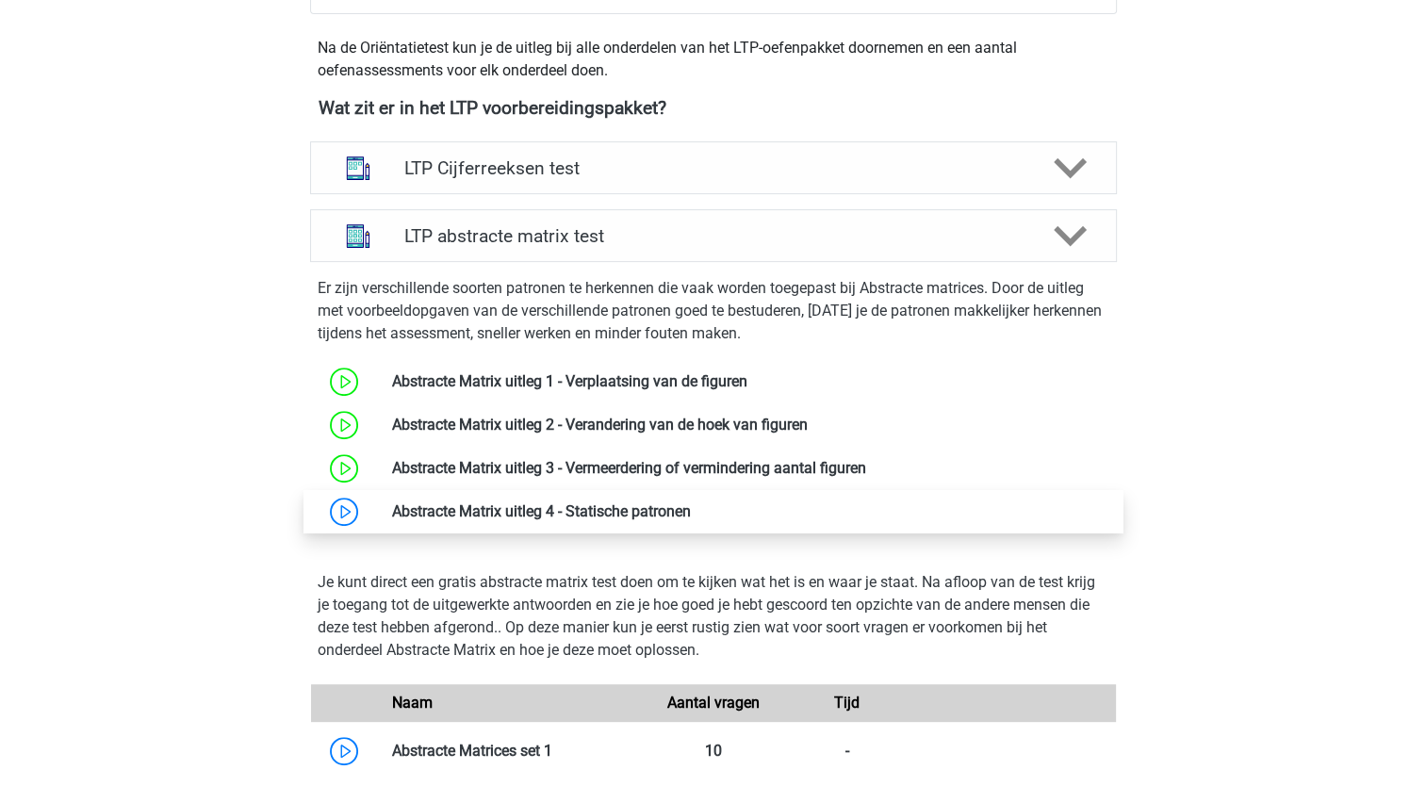
scroll to position [754, 0]
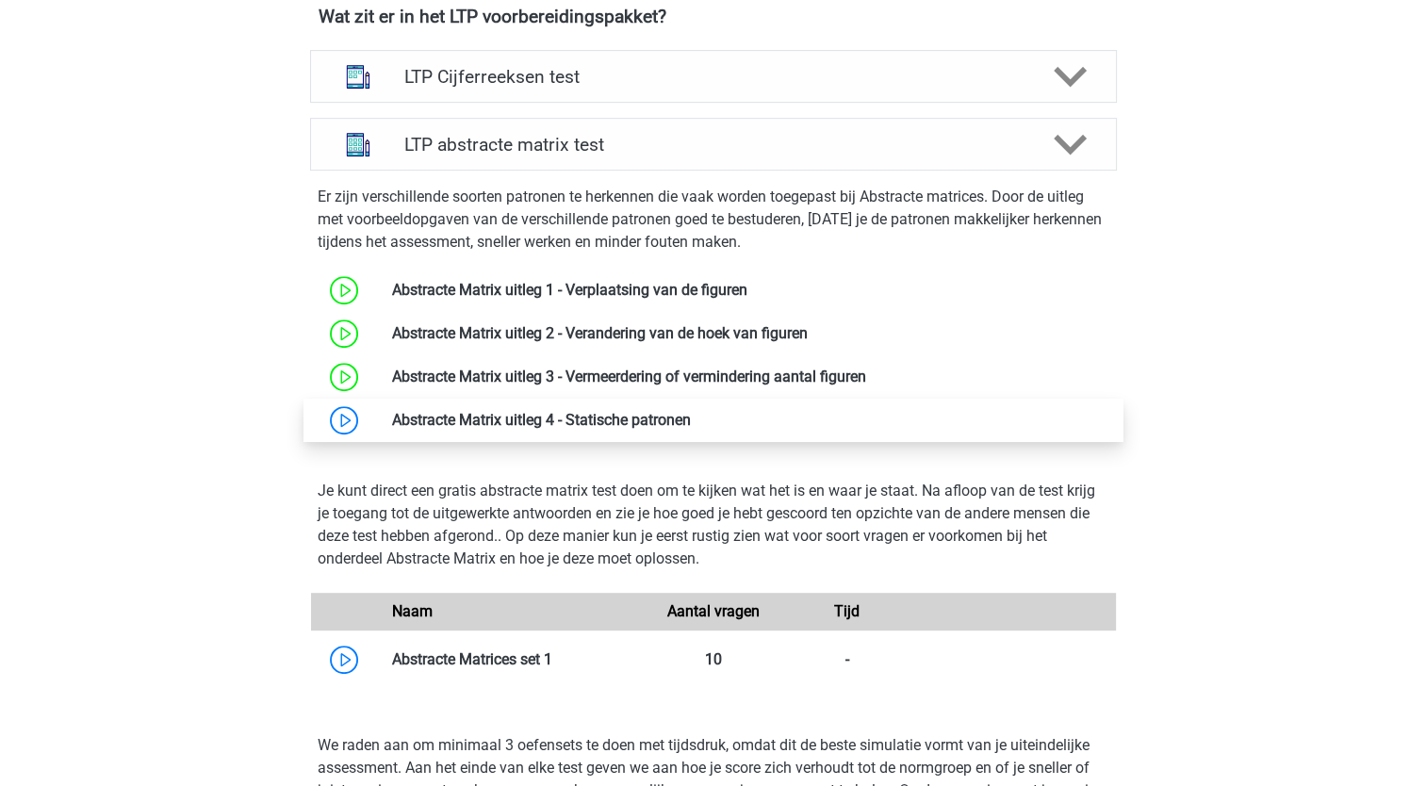
click at [691, 411] on link at bounding box center [691, 420] width 0 height 18
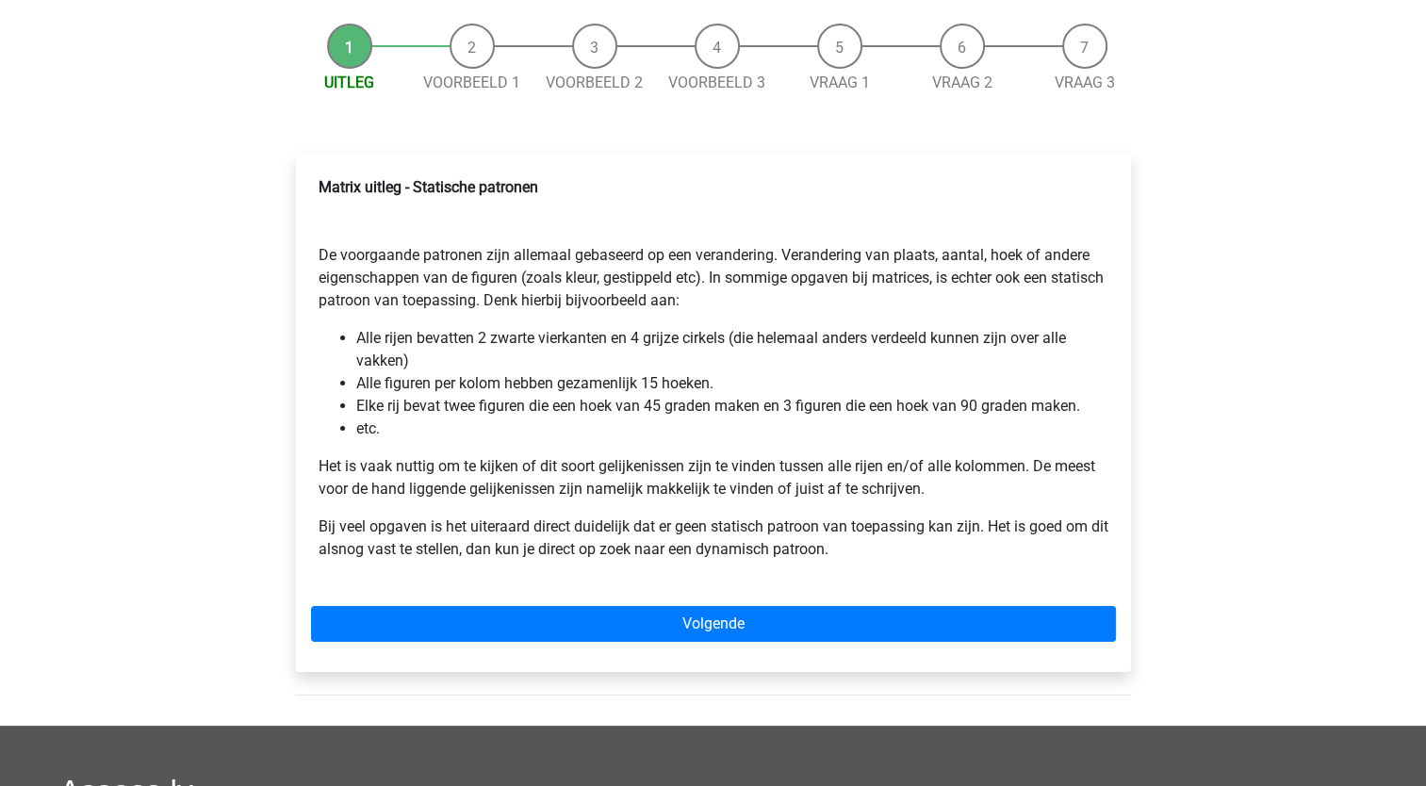
scroll to position [189, 0]
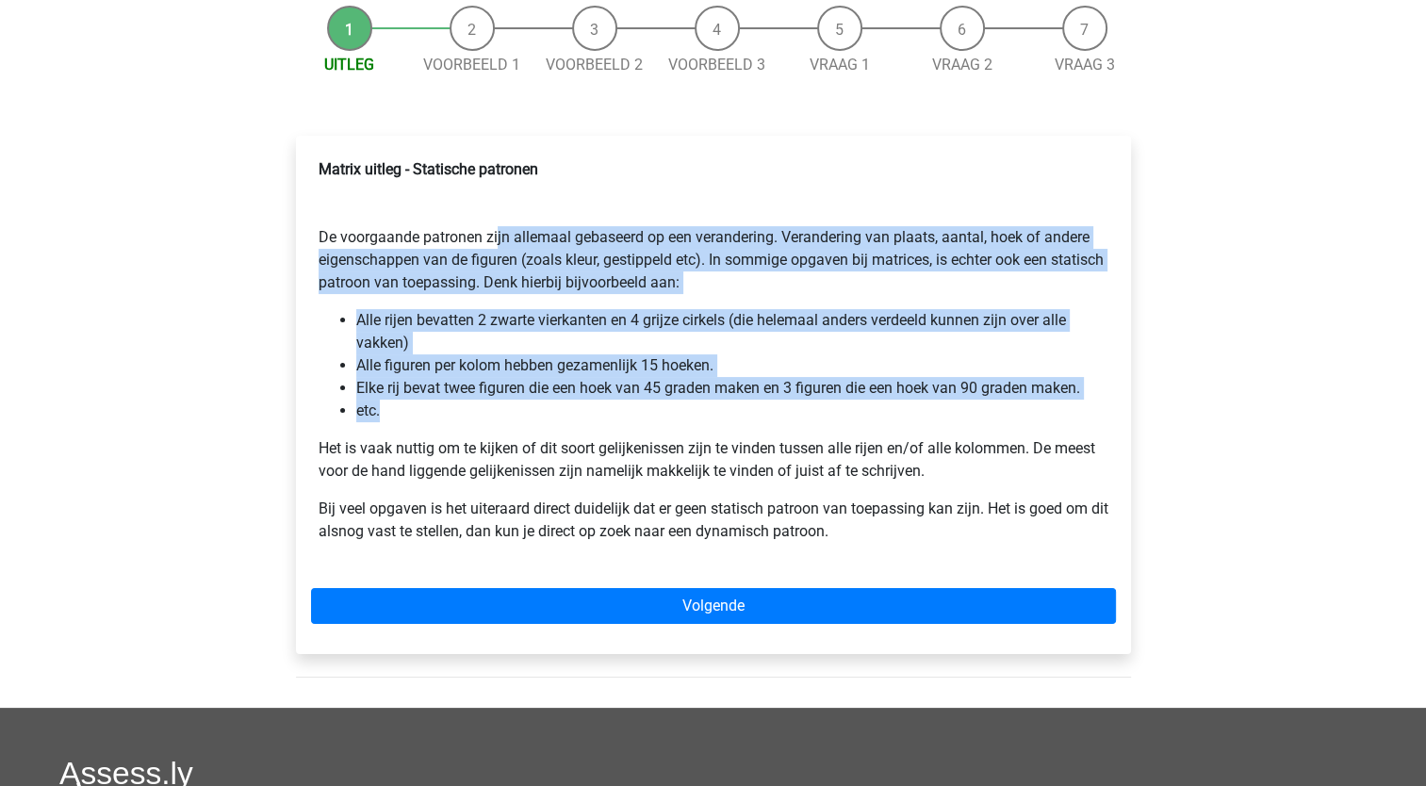
drag, startPoint x: 491, startPoint y: 232, endPoint x: 524, endPoint y: 420, distance: 190.5
click at [524, 420] on div "Matrix uitleg - Statische patronen De voorgaande patronen zijn allemaal gebasee…" at bounding box center [713, 358] width 805 height 415
drag, startPoint x: 524, startPoint y: 420, endPoint x: 522, endPoint y: 405, distance: 14.3
click at [524, 420] on li "etc." at bounding box center [732, 411] width 752 height 23
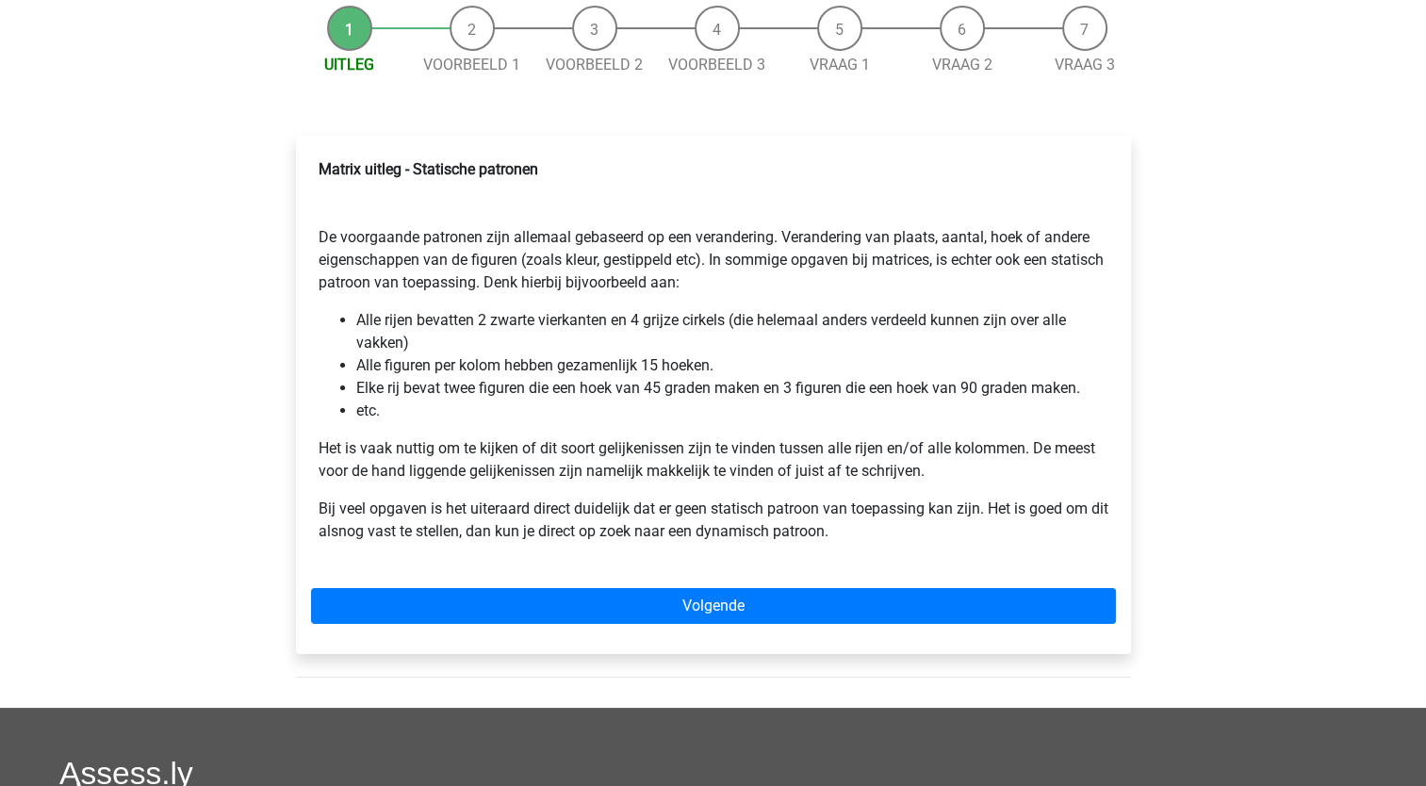
click at [469, 217] on p "Matrix uitleg - Statische patronen De voorgaande patronen zijn allemaal gebasee…" at bounding box center [714, 226] width 790 height 136
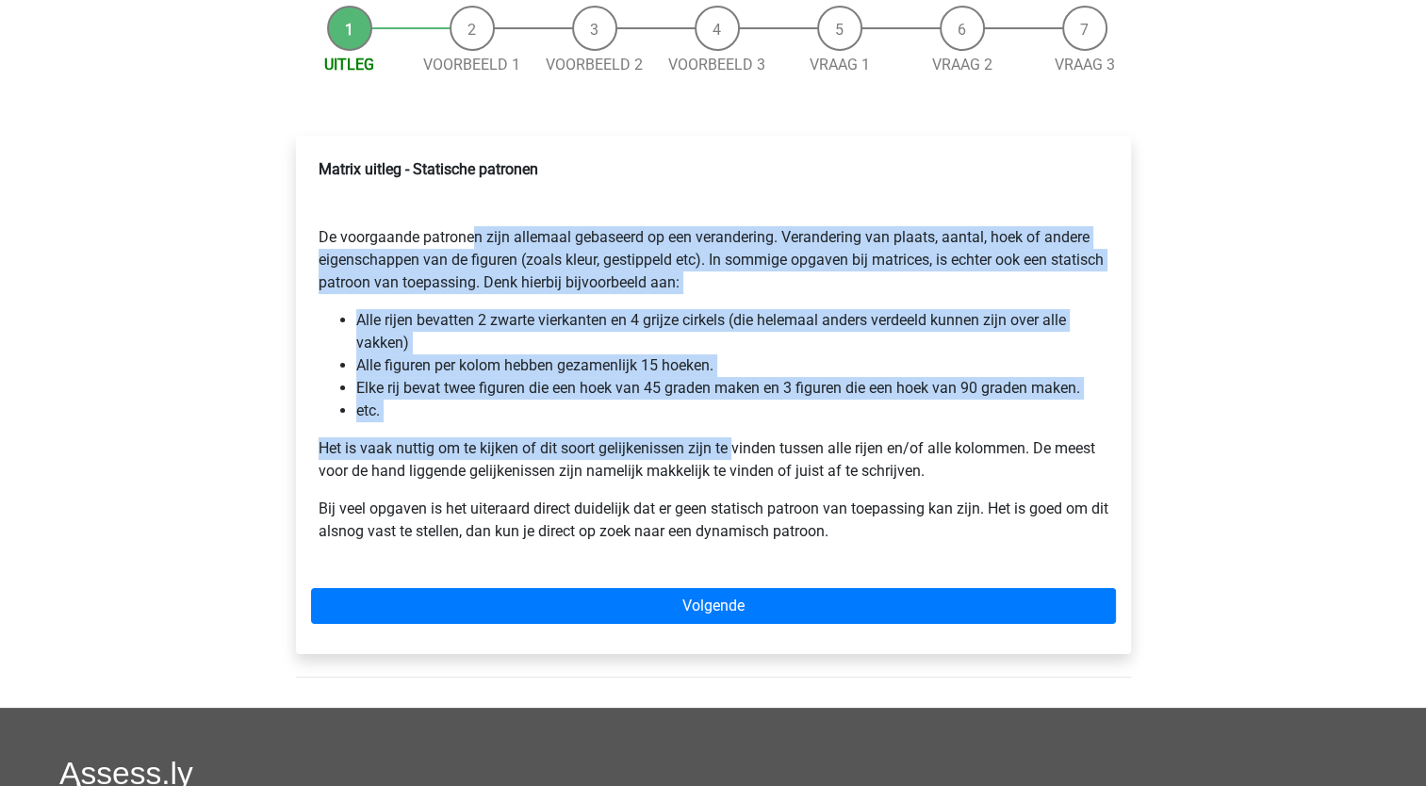
drag, startPoint x: 463, startPoint y: 232, endPoint x: 699, endPoint y: 433, distance: 309.6
click at [699, 433] on div "Matrix uitleg - Statische patronen De voorgaande patronen zijn allemaal gebasee…" at bounding box center [713, 358] width 805 height 415
click at [402, 304] on div "Matrix uitleg - Statische patronen De voorgaande patronen zijn allemaal gebasee…" at bounding box center [713, 358] width 805 height 415
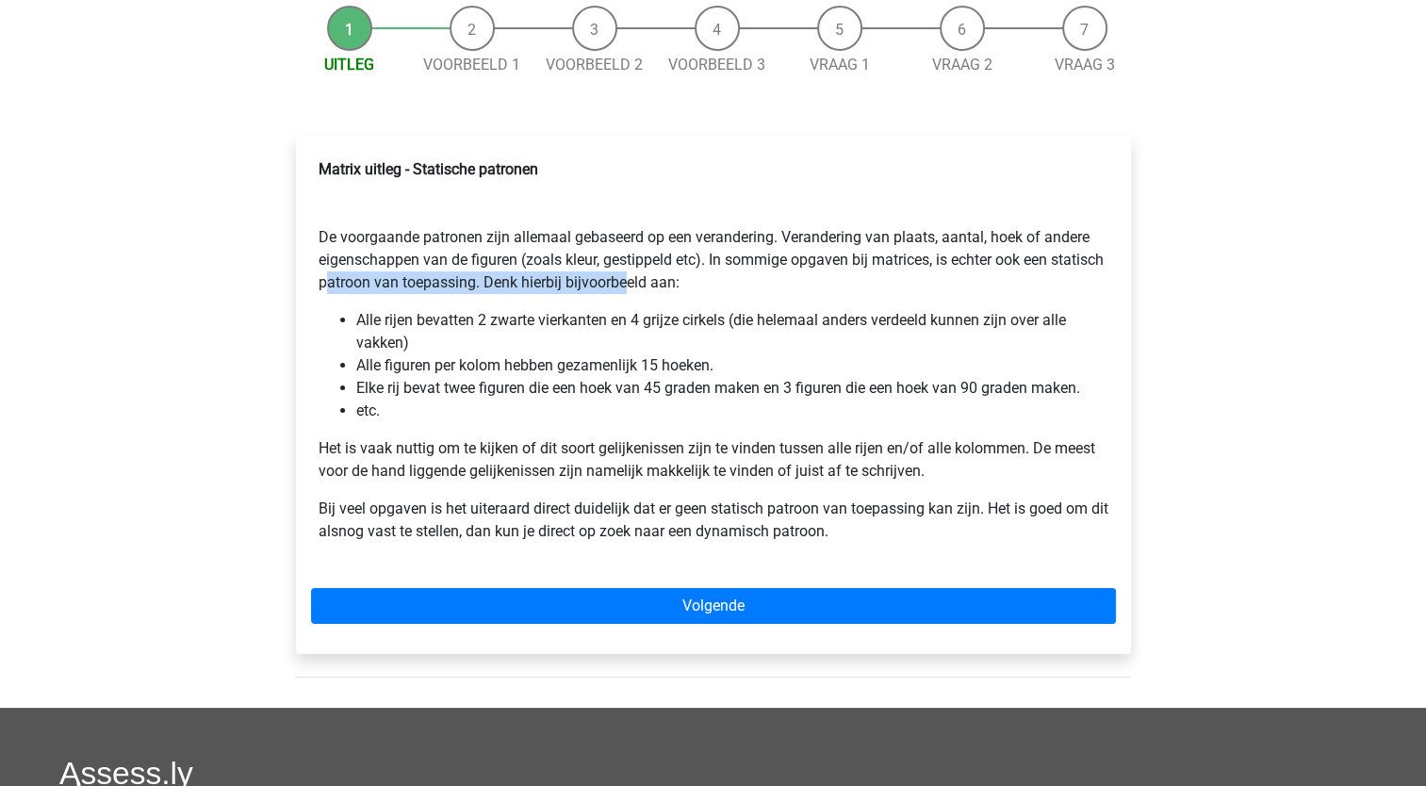
drag, startPoint x: 378, startPoint y: 279, endPoint x: 676, endPoint y: 280, distance: 297.9
click at [676, 280] on p "Matrix uitleg - Statische patronen De voorgaande patronen zijn allemaal gebasee…" at bounding box center [714, 226] width 790 height 136
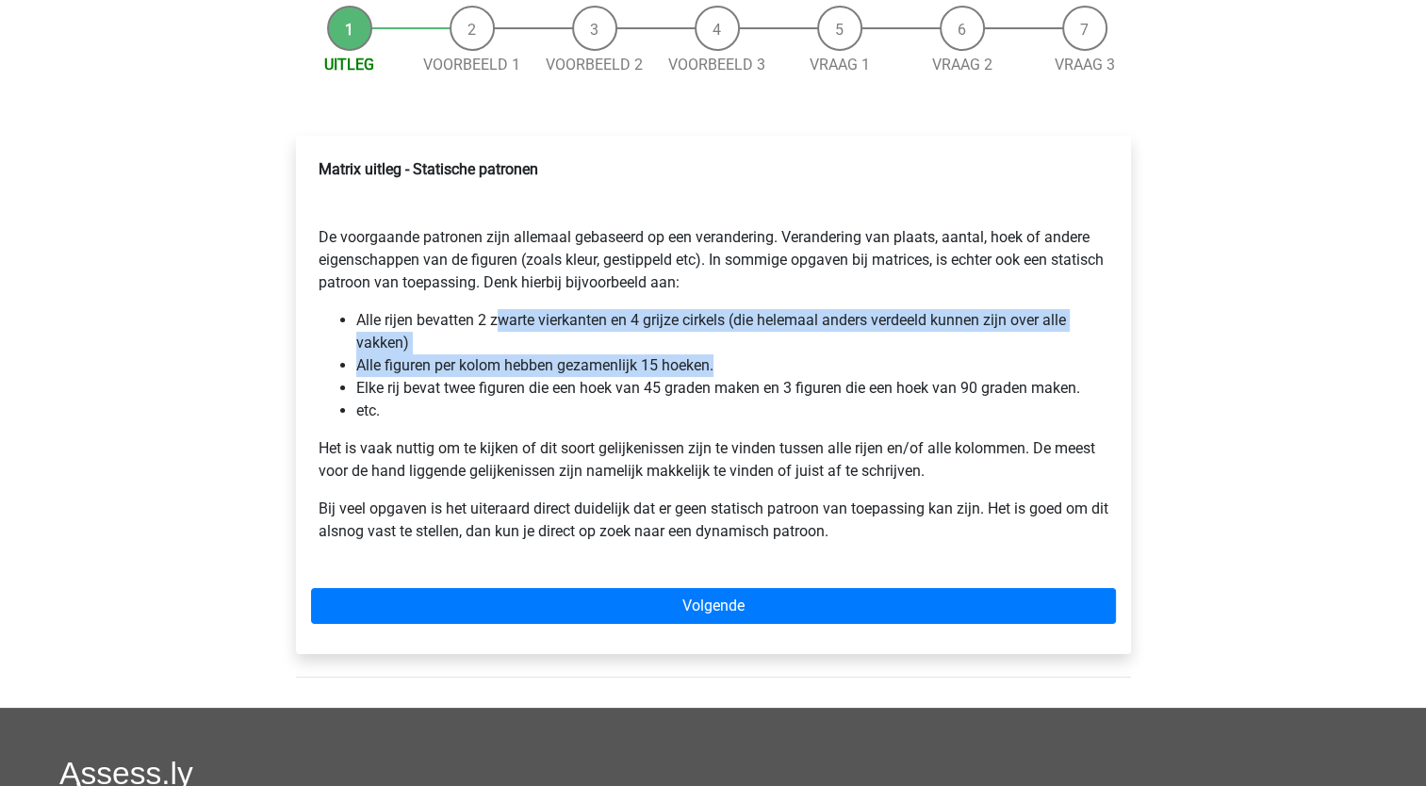
drag, startPoint x: 500, startPoint y: 315, endPoint x: 796, endPoint y: 358, distance: 299.2
click at [796, 358] on ul "Alle rijen bevatten 2 zwarte vierkanten en 4 grijze cirkels (die helemaal ander…" at bounding box center [714, 365] width 790 height 113
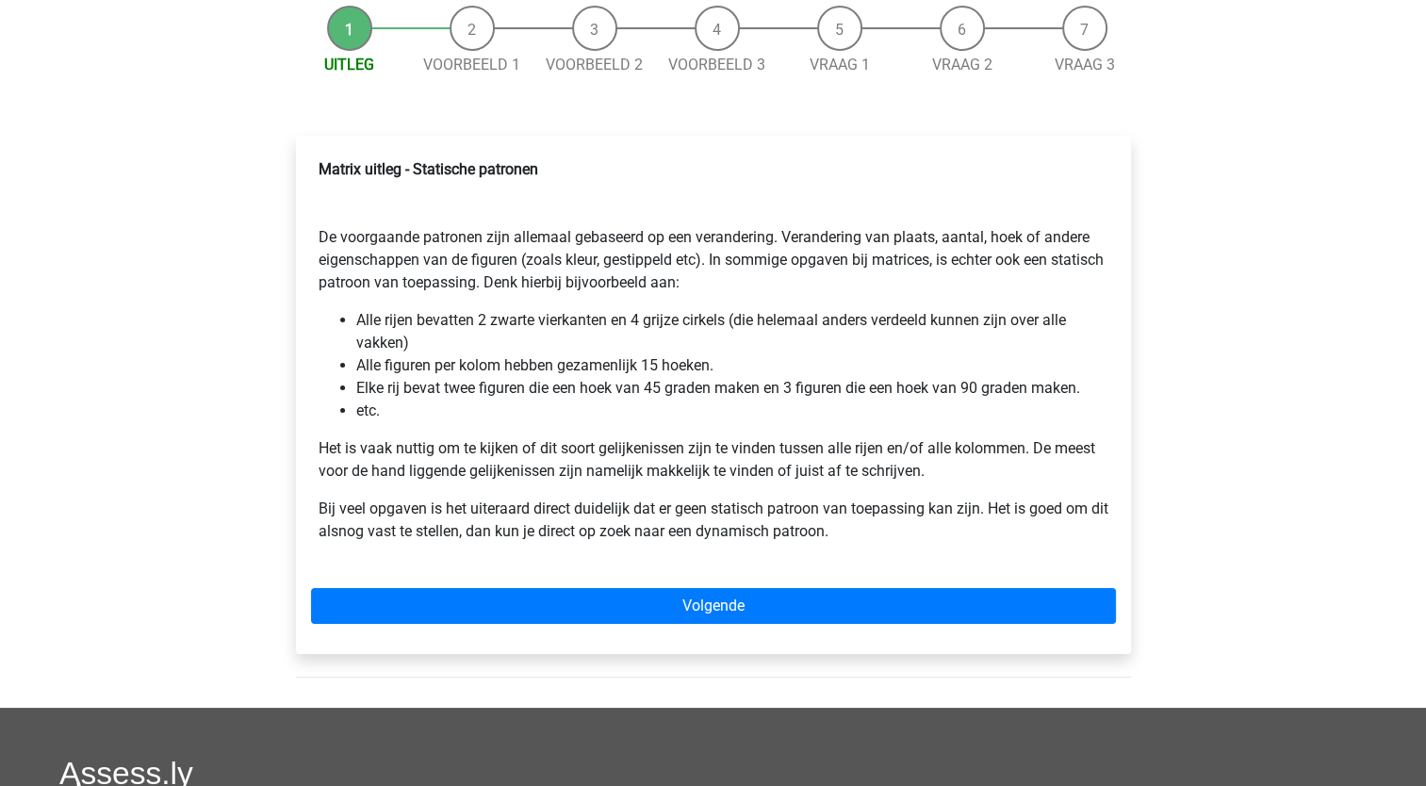
drag, startPoint x: 796, startPoint y: 358, endPoint x: 773, endPoint y: 390, distance: 39.2
click at [773, 390] on li "Elke rij bevat twee figuren die een hoek van 45 graden maken en 3 figuren die e…" at bounding box center [732, 388] width 752 height 23
drag, startPoint x: 377, startPoint y: 370, endPoint x: 731, endPoint y: 361, distance: 353.7
click at [731, 361] on li "Alle figuren per kolom hebben gezamenlijk 15 hoeken." at bounding box center [732, 365] width 752 height 23
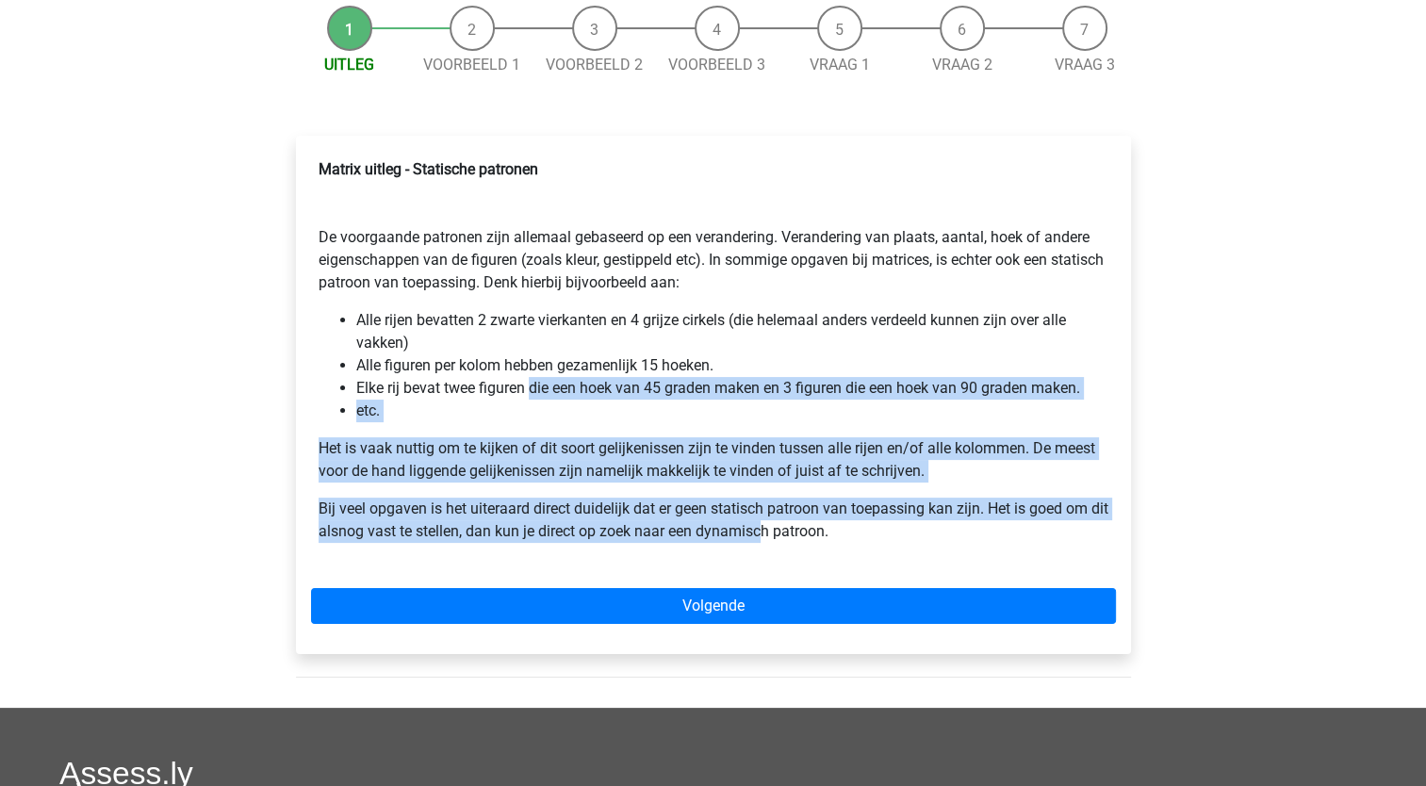
drag, startPoint x: 535, startPoint y: 384, endPoint x: 781, endPoint y: 545, distance: 294.2
click at [781, 545] on div "Matrix uitleg - Statische patronen De voorgaande patronen zijn allemaal gebasee…" at bounding box center [713, 358] width 805 height 415
drag, startPoint x: 781, startPoint y: 545, endPoint x: 676, endPoint y: 416, distance: 166.2
click at [676, 416] on li "etc." at bounding box center [732, 411] width 752 height 23
click at [440, 519] on p "Bij veel opgaven is het uiteraard direct duidelijk dat er geen statisch patroon…" at bounding box center [714, 520] width 790 height 45
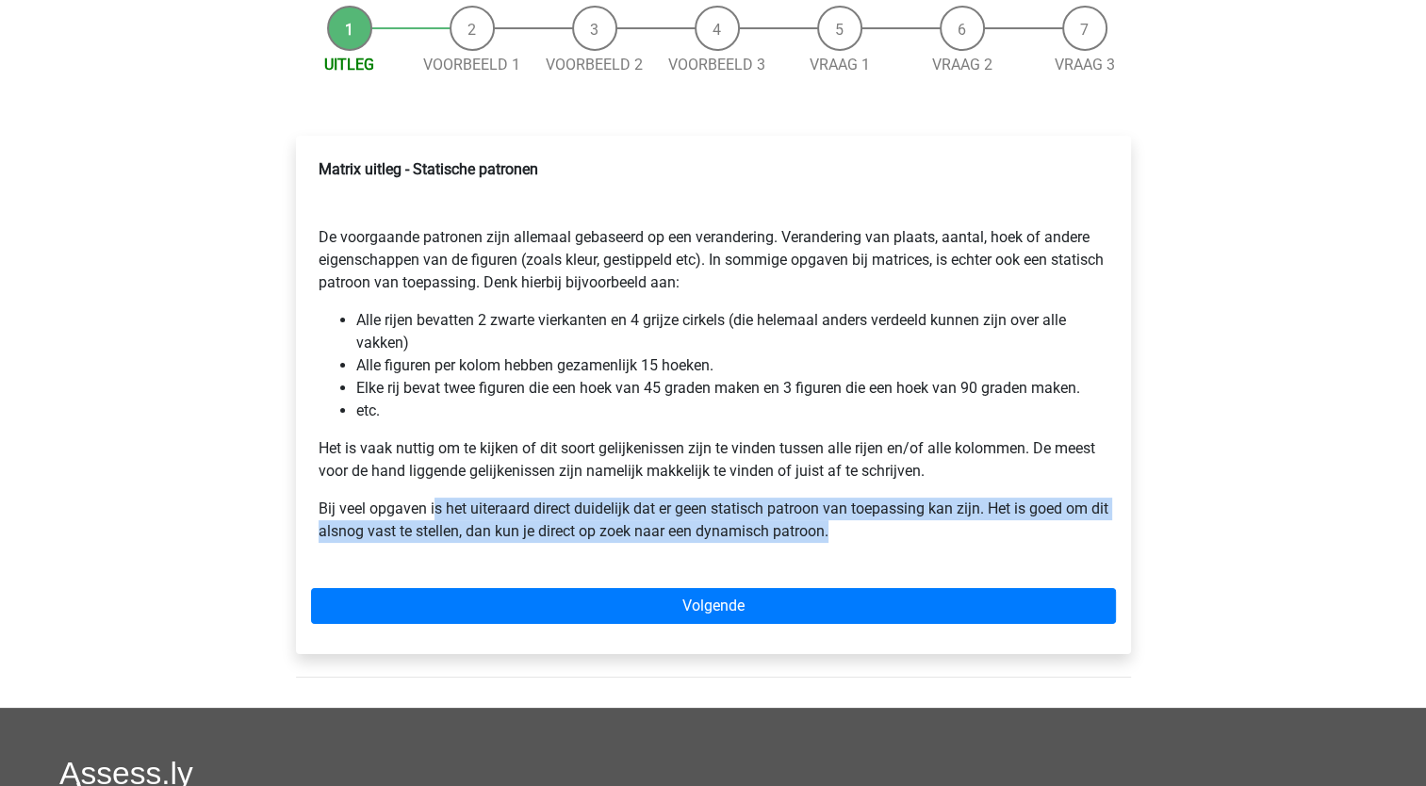
drag, startPoint x: 434, startPoint y: 508, endPoint x: 929, endPoint y: 540, distance: 496.0
click at [929, 540] on p "Bij veel opgaven is het uiteraard direct duidelijk dat er geen statisch patroon…" at bounding box center [714, 520] width 790 height 45
drag, startPoint x: 929, startPoint y: 540, endPoint x: 558, endPoint y: 534, distance: 370.6
click at [558, 534] on p "Bij veel opgaven is het uiteraard direct duidelijk dat er geen statisch patroon…" at bounding box center [714, 520] width 790 height 45
click at [598, 524] on p "Bij veel opgaven is het uiteraard direct duidelijk dat er geen statisch patroon…" at bounding box center [714, 520] width 790 height 45
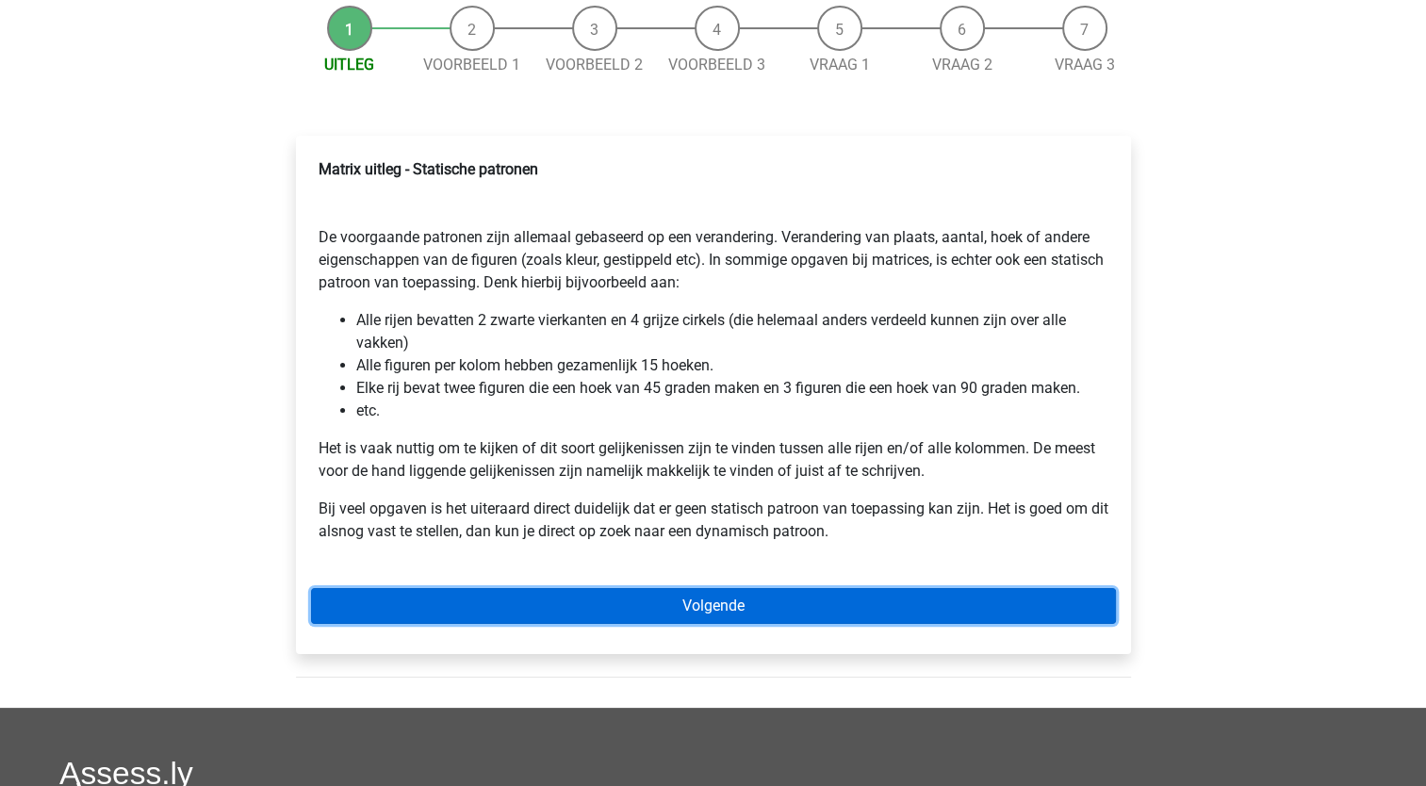
click at [585, 598] on link "Volgende" at bounding box center [713, 606] width 805 height 36
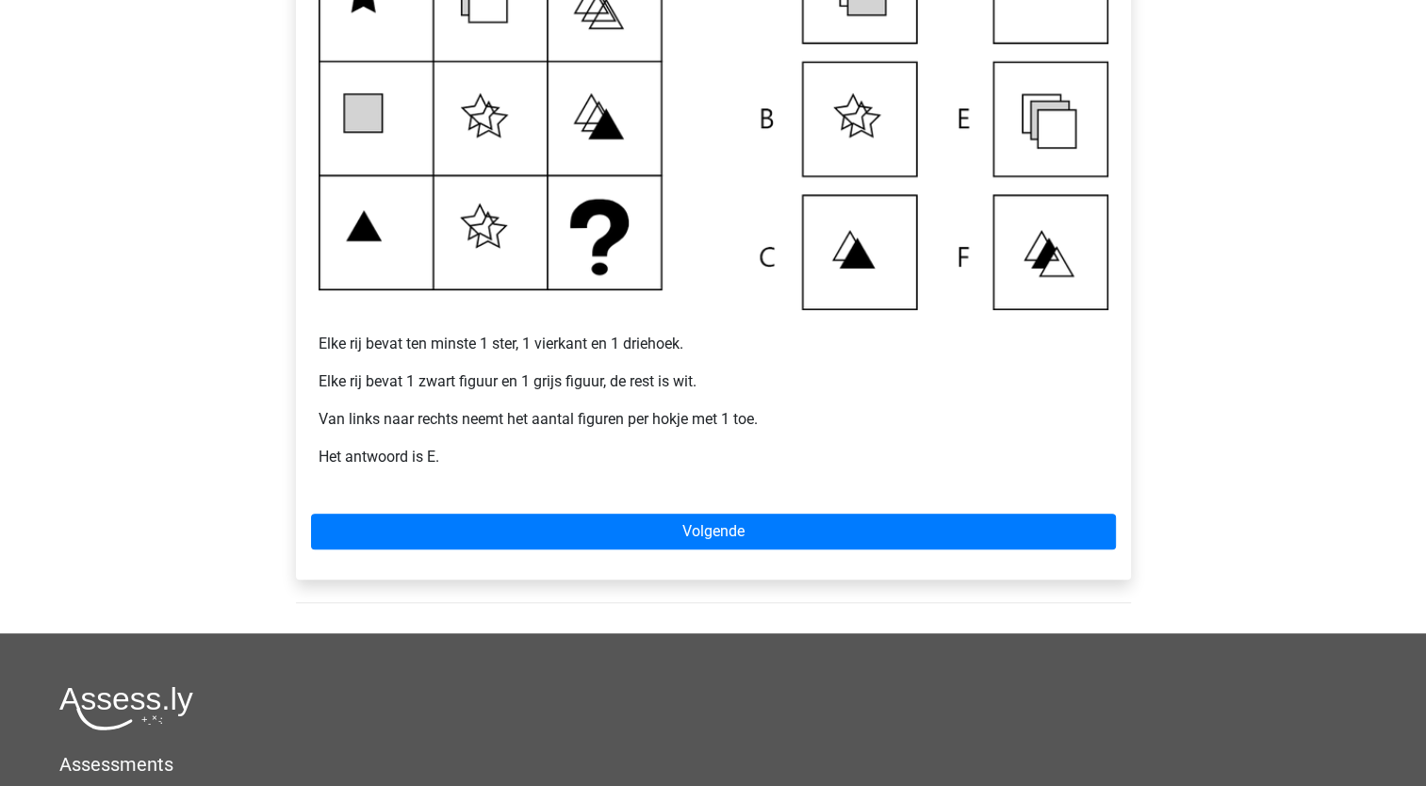
scroll to position [471, 0]
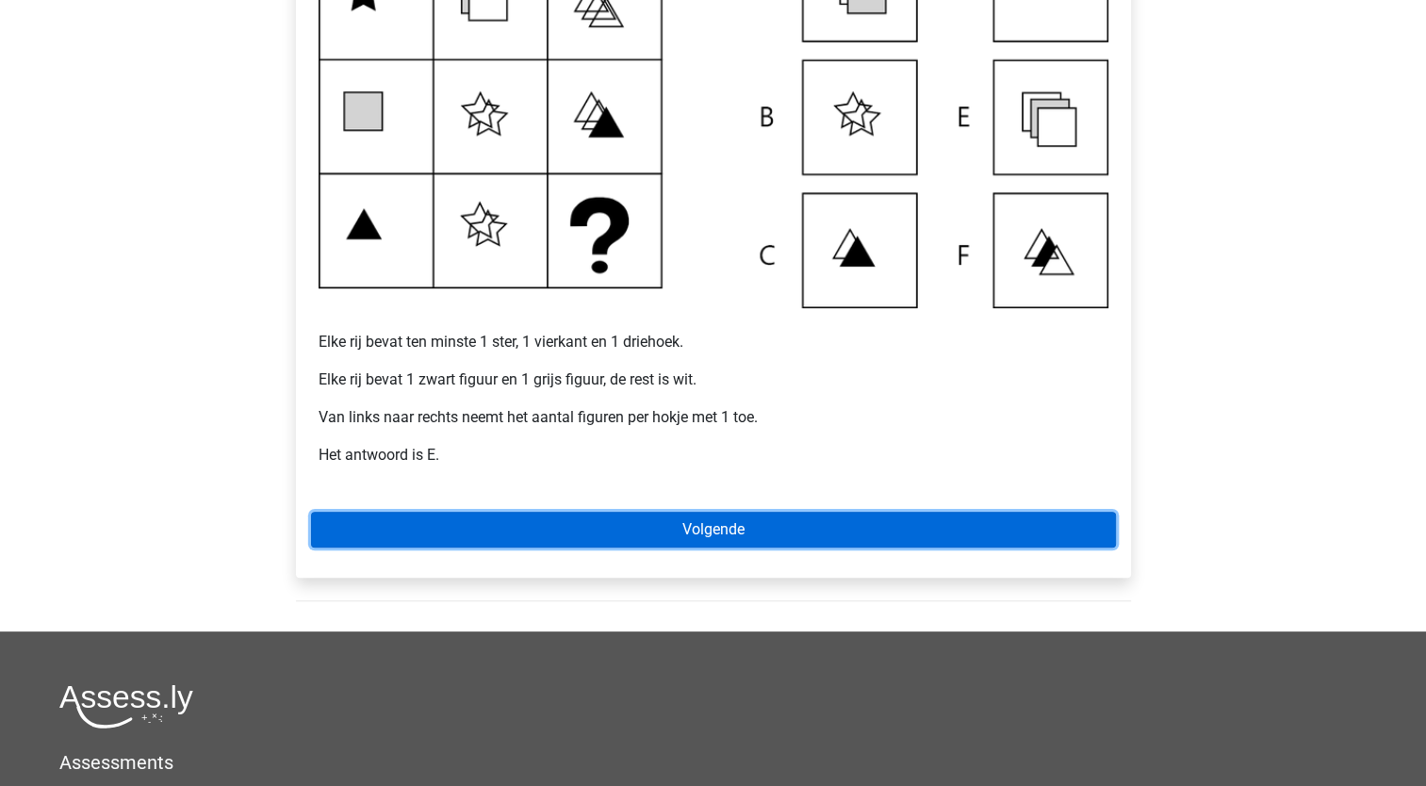
click at [688, 530] on link "Volgende" at bounding box center [713, 530] width 805 height 36
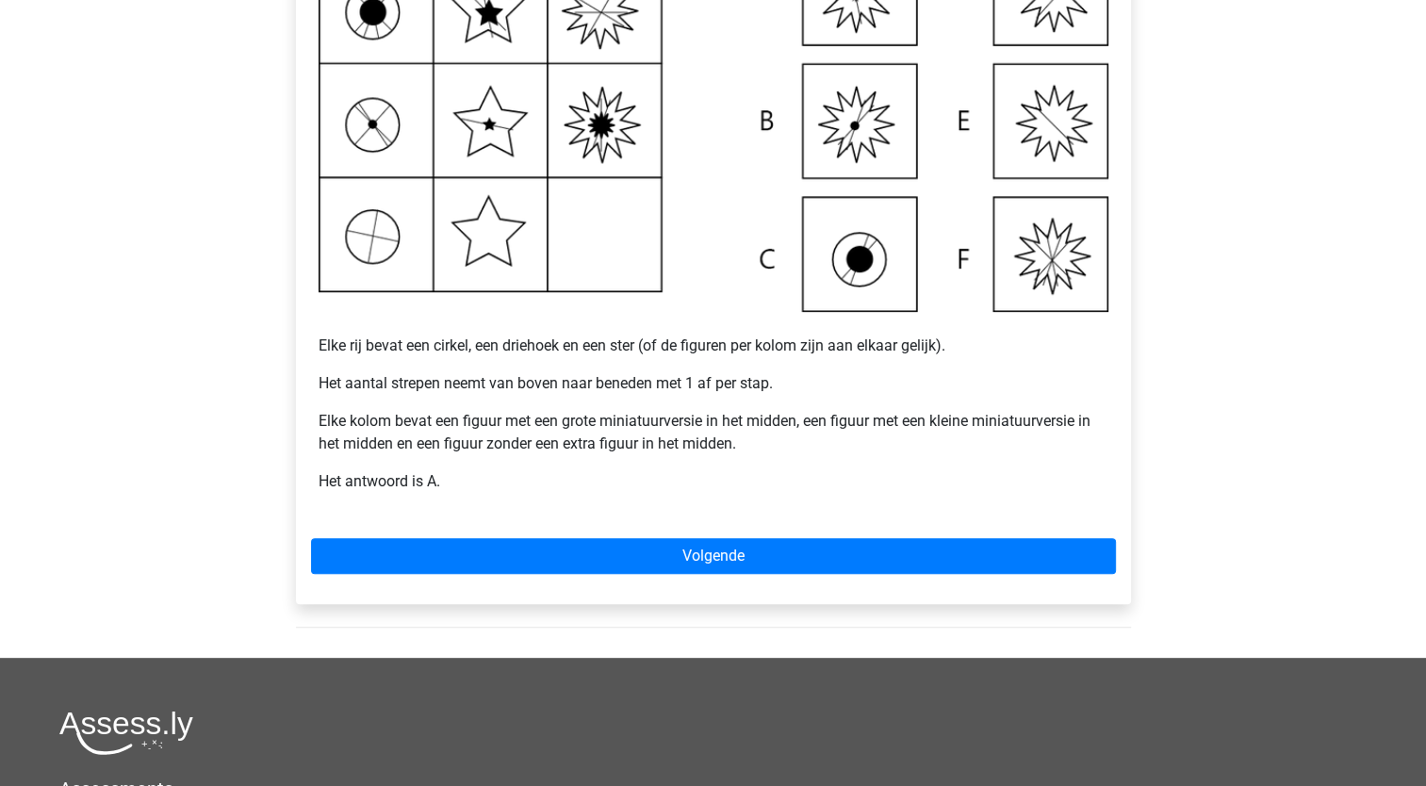
scroll to position [566, 0]
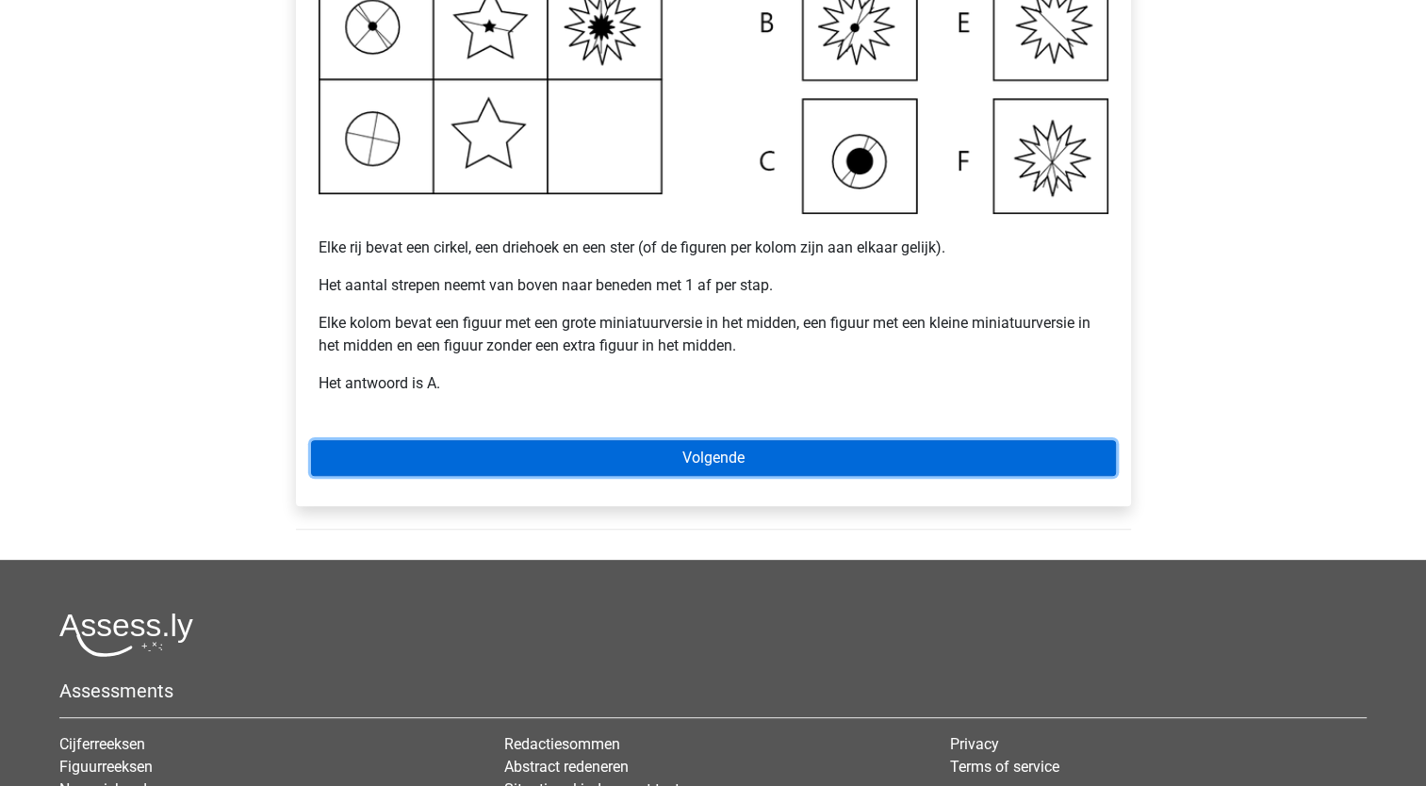
click at [797, 450] on link "Volgende" at bounding box center [713, 458] width 805 height 36
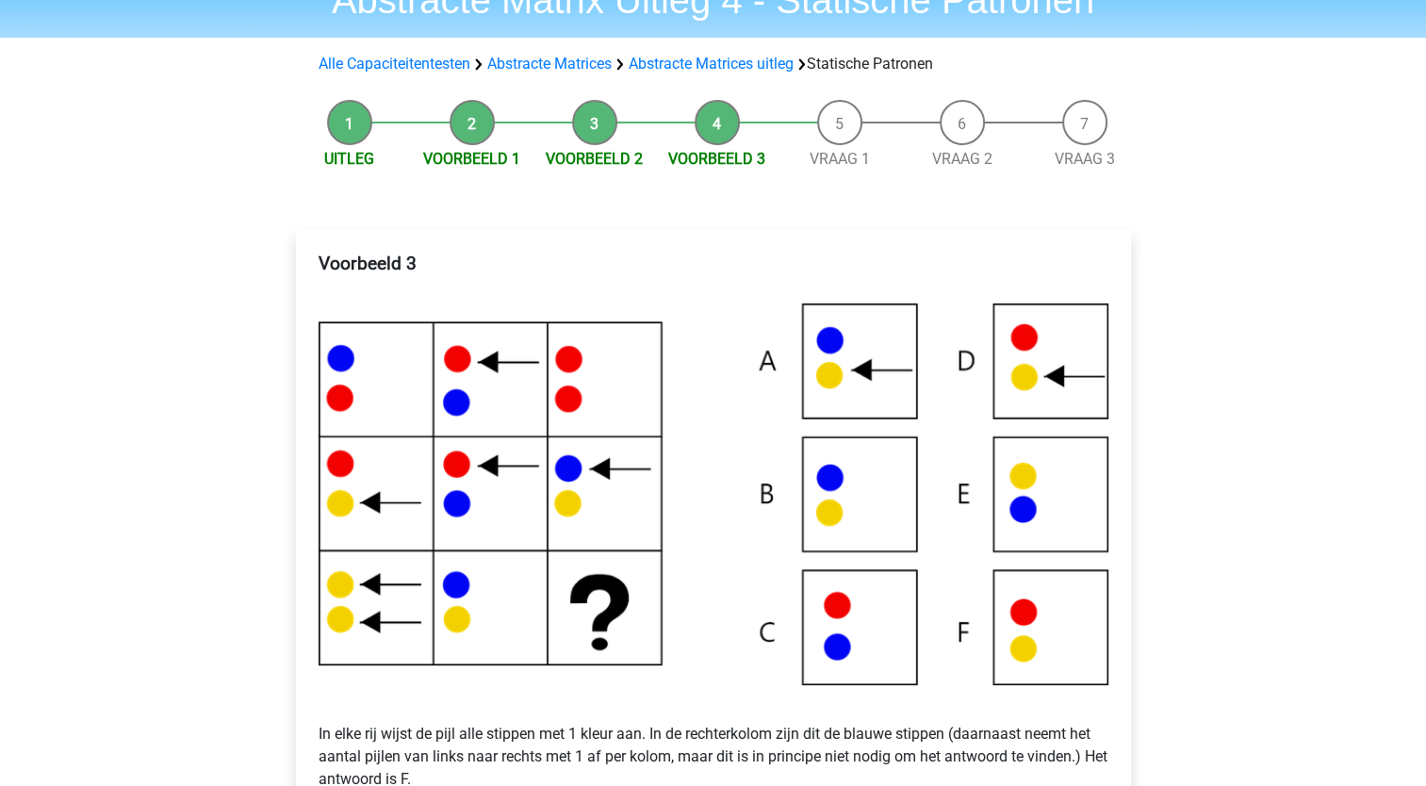
scroll to position [189, 0]
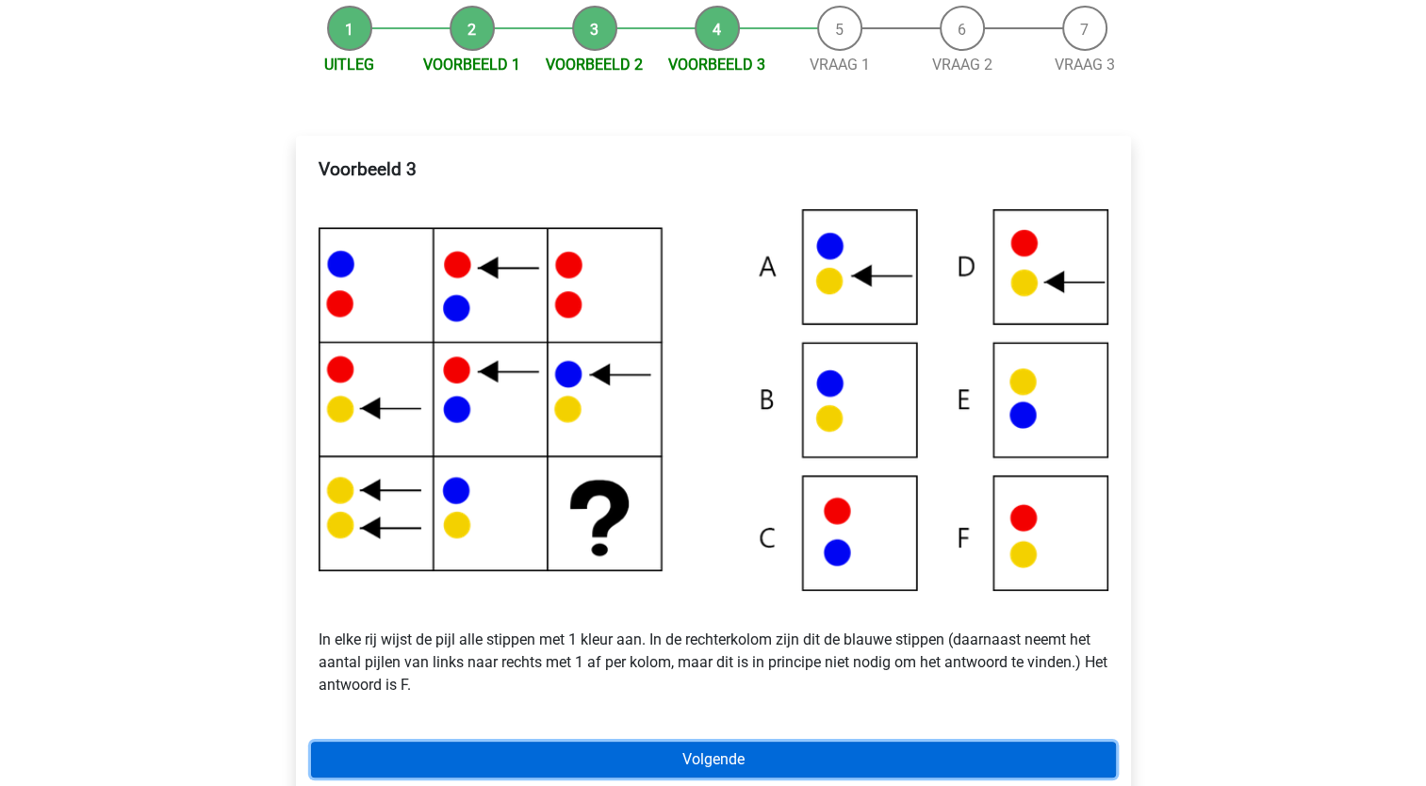
click at [835, 755] on link "Volgende" at bounding box center [713, 760] width 805 height 36
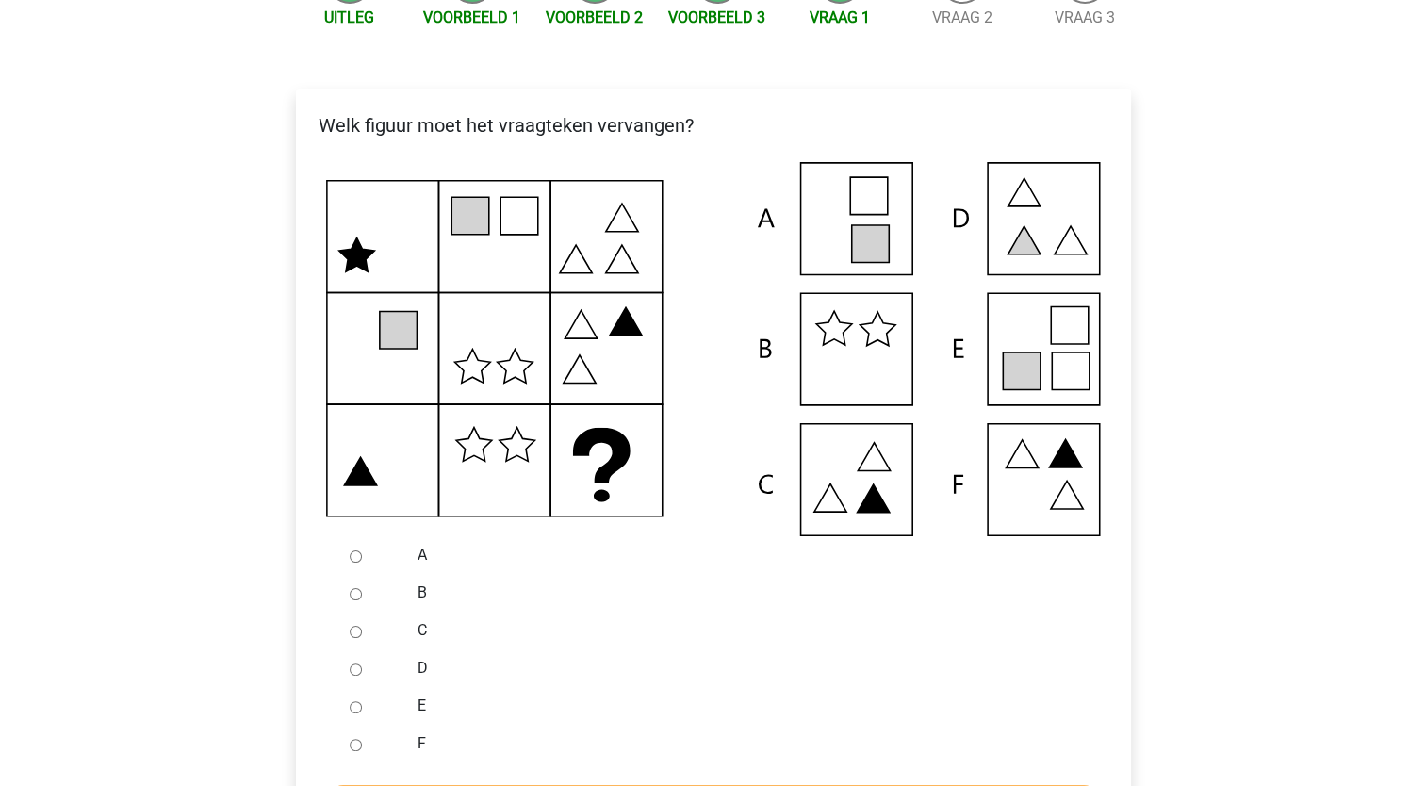
scroll to position [377, 0]
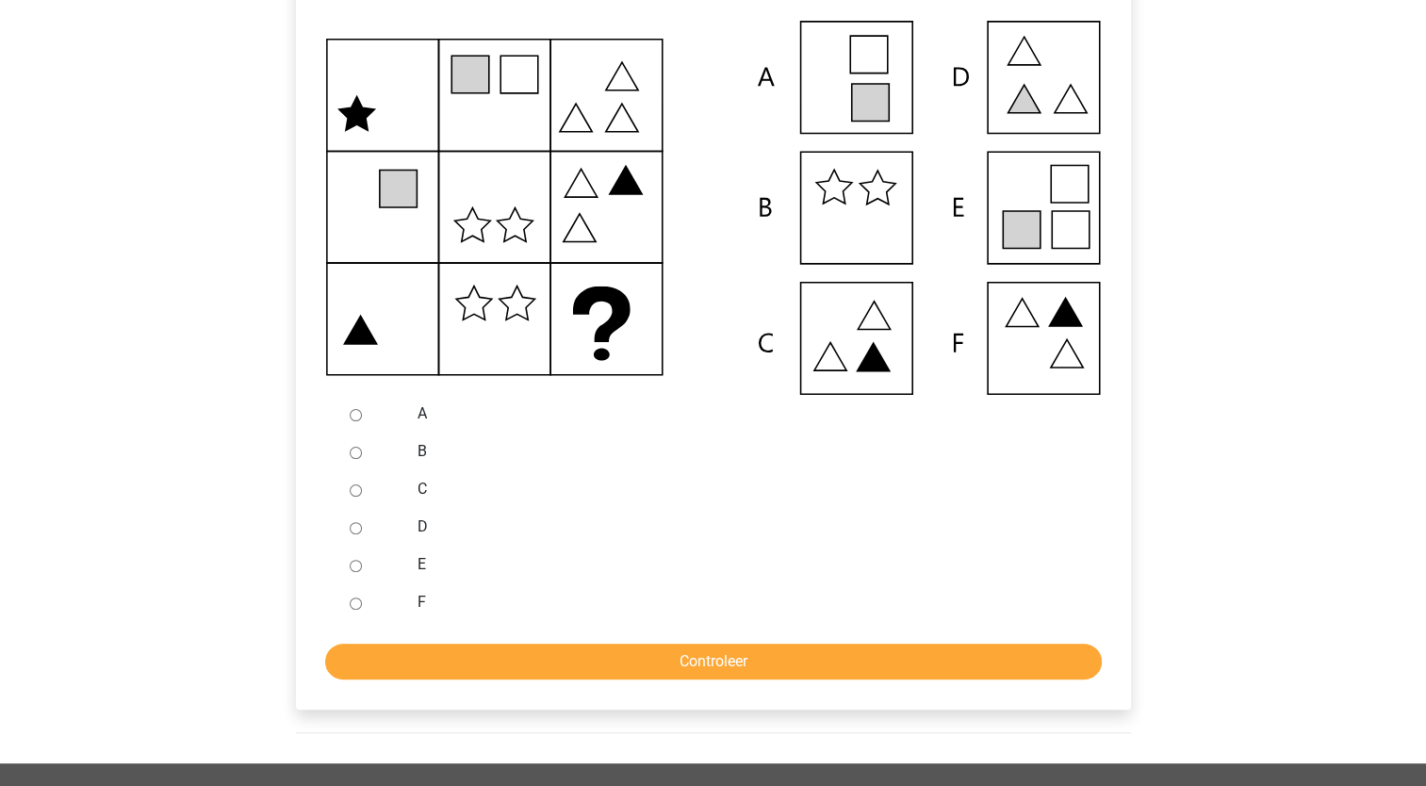
click at [364, 569] on div at bounding box center [373, 565] width 62 height 38
click at [355, 567] on input "E" at bounding box center [356, 566] width 12 height 12
radio input "true"
click at [412, 658] on input "Controleer" at bounding box center [713, 662] width 777 height 36
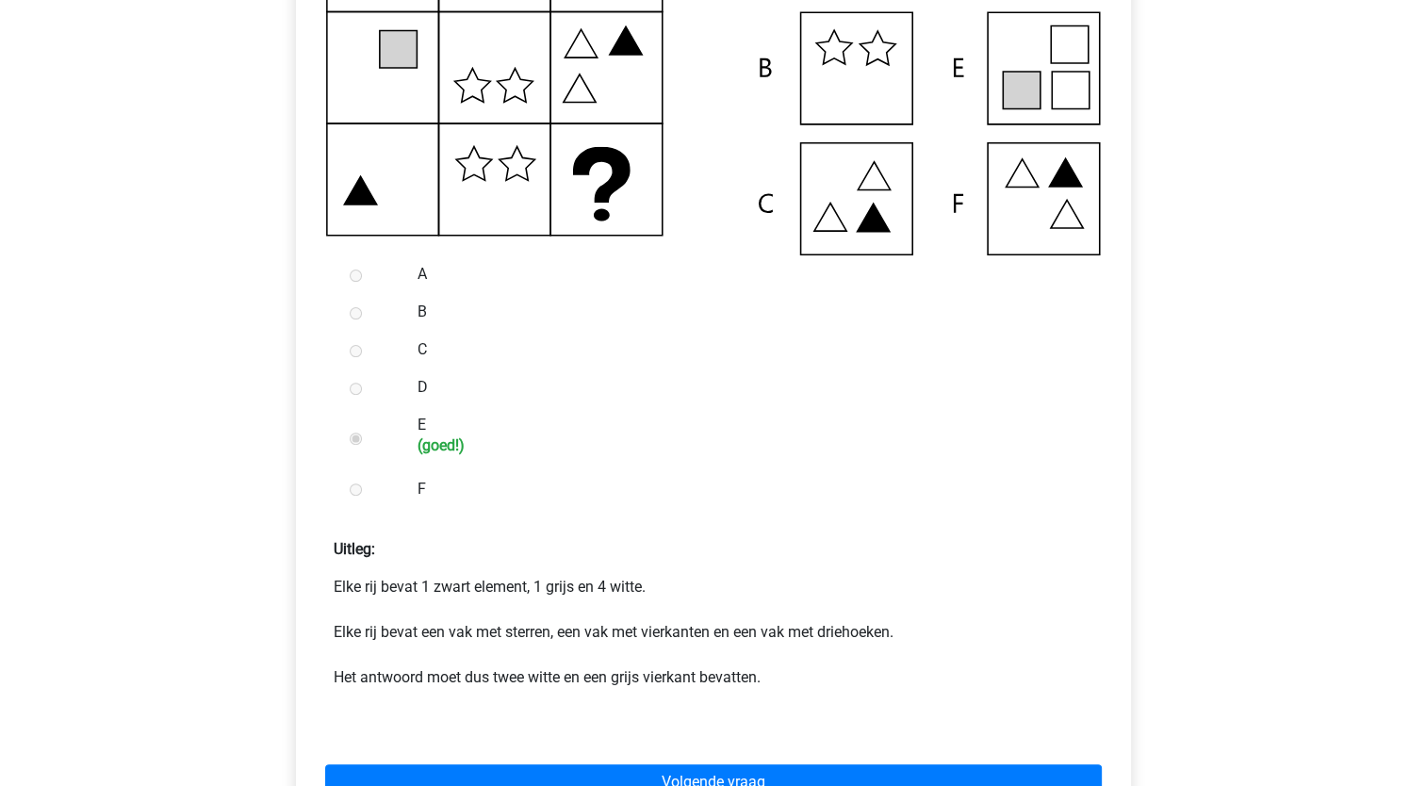
scroll to position [566, 0]
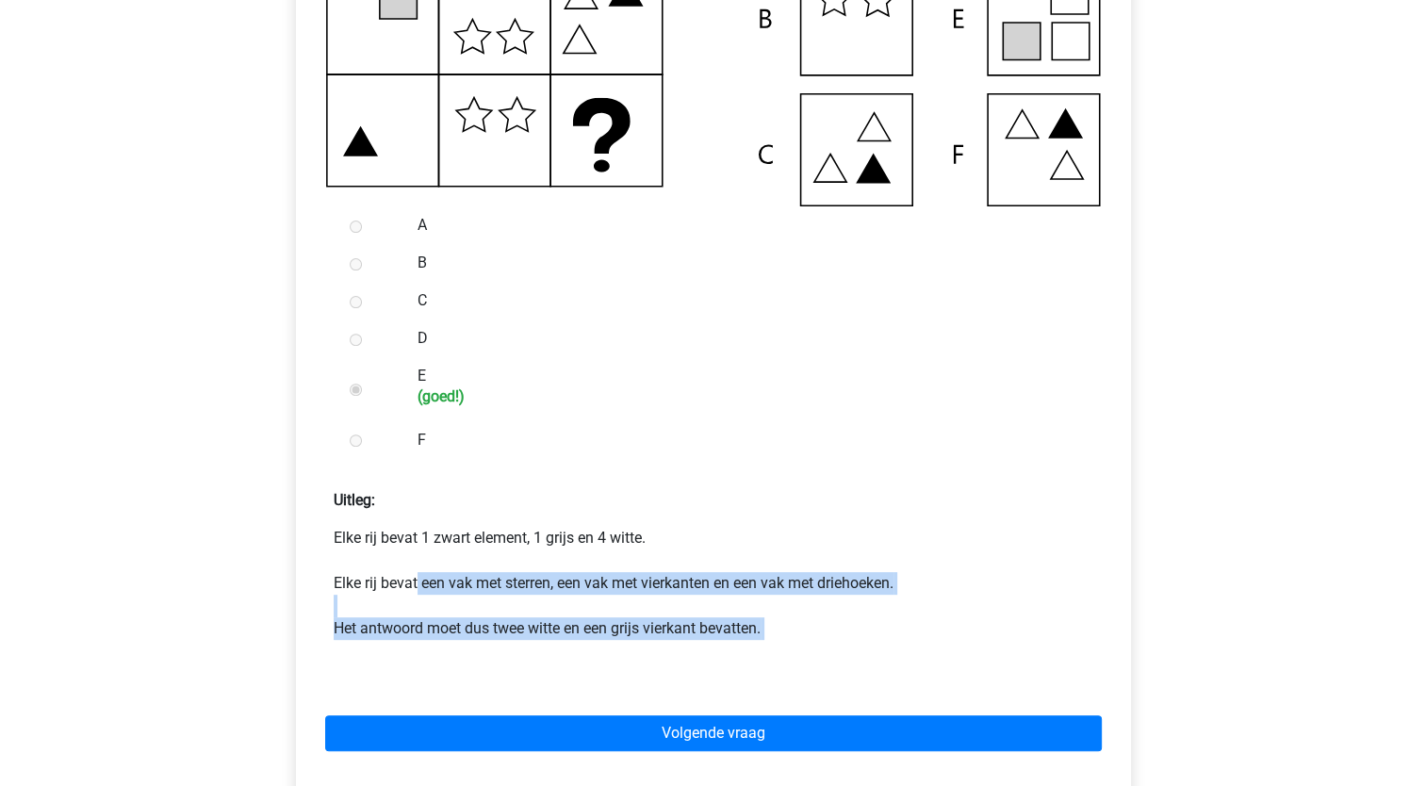
drag, startPoint x: 418, startPoint y: 576, endPoint x: 432, endPoint y: 643, distance: 68.4
click at [432, 643] on p "Elke rij bevat 1 zwart element, 1 grijs en 4 witte. Elke rij bevat een vak met …" at bounding box center [714, 595] width 760 height 136
click at [483, 658] on p "Elke rij bevat 1 zwart element, 1 grijs en 4 witte. Elke rij bevat een vak met …" at bounding box center [714, 595] width 760 height 136
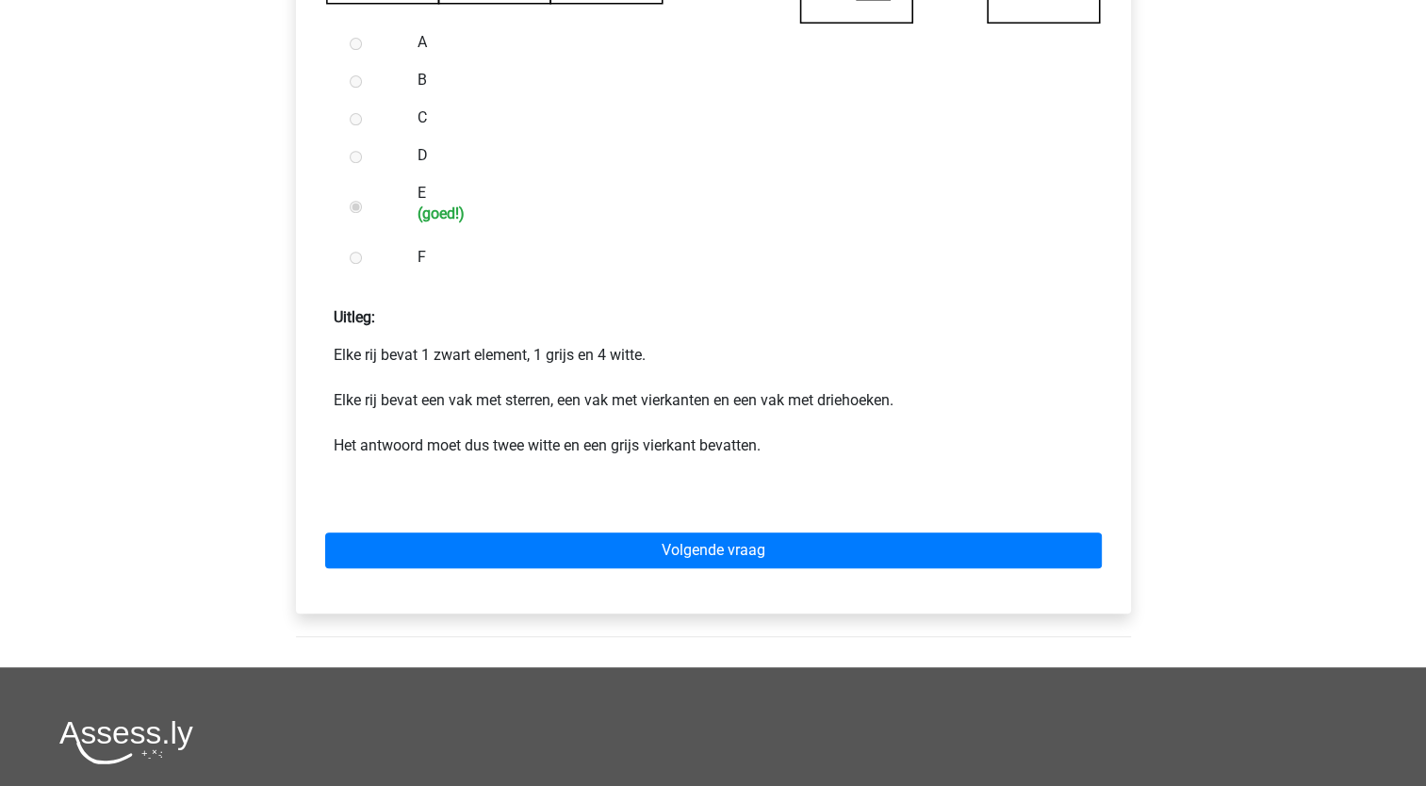
scroll to position [754, 0]
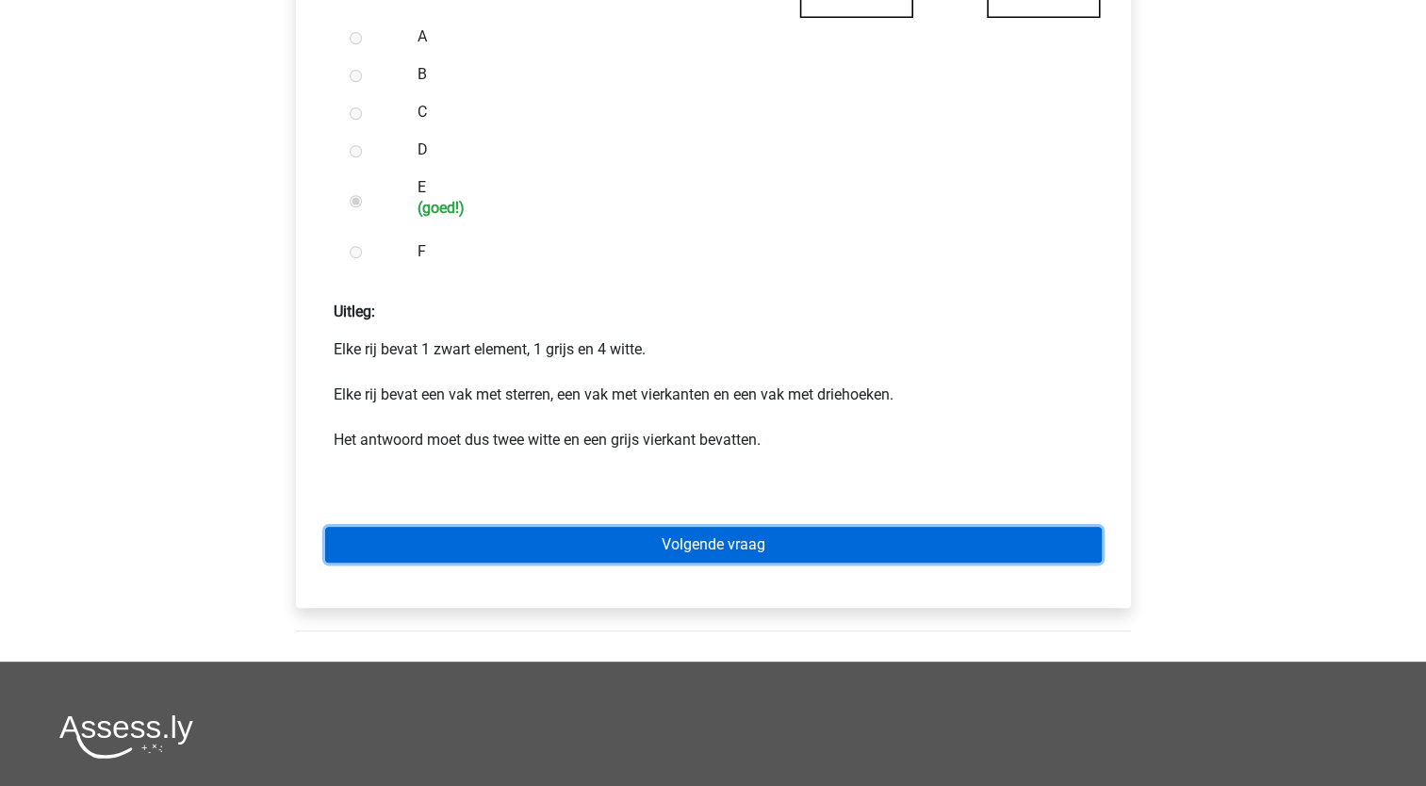
click at [588, 541] on link "Volgende vraag" at bounding box center [713, 545] width 777 height 36
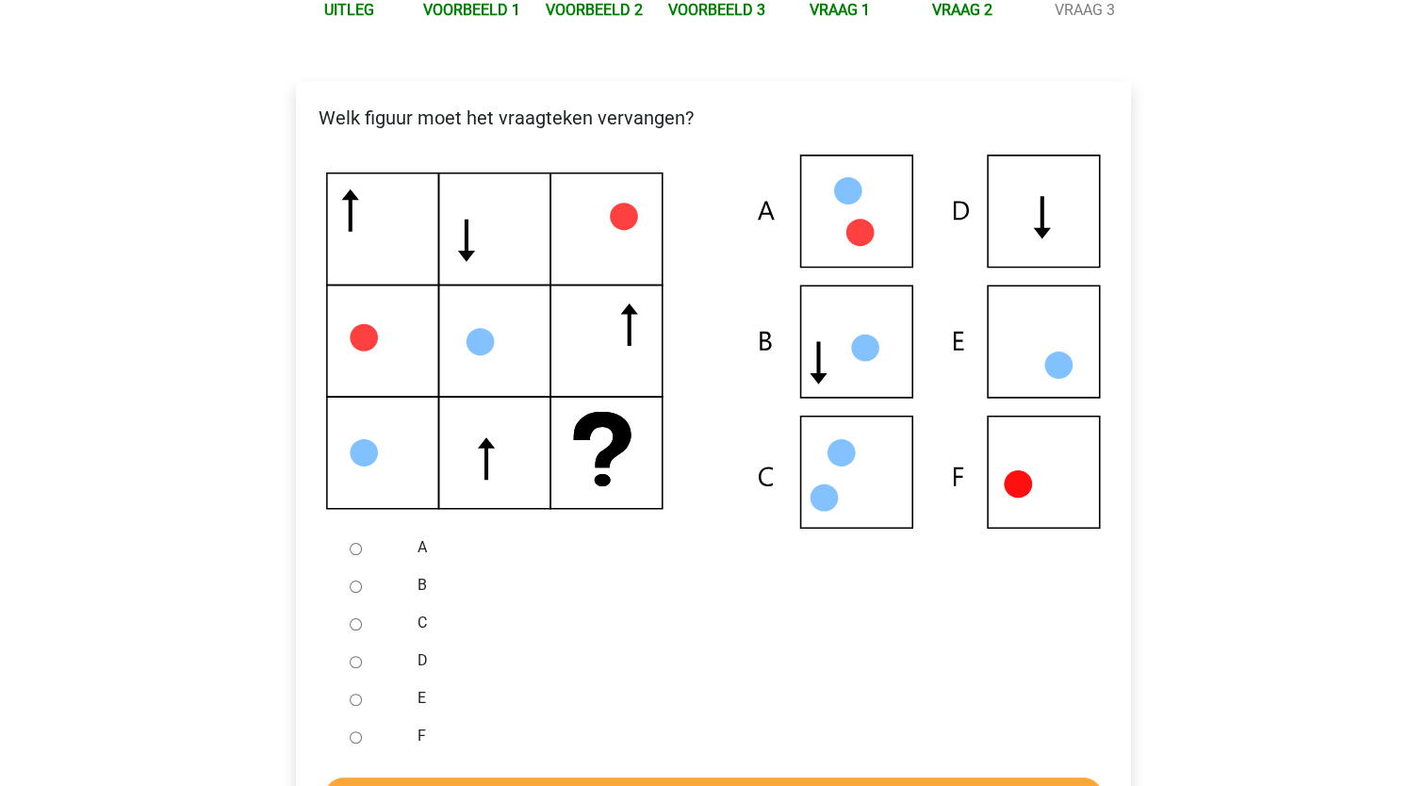
scroll to position [283, 0]
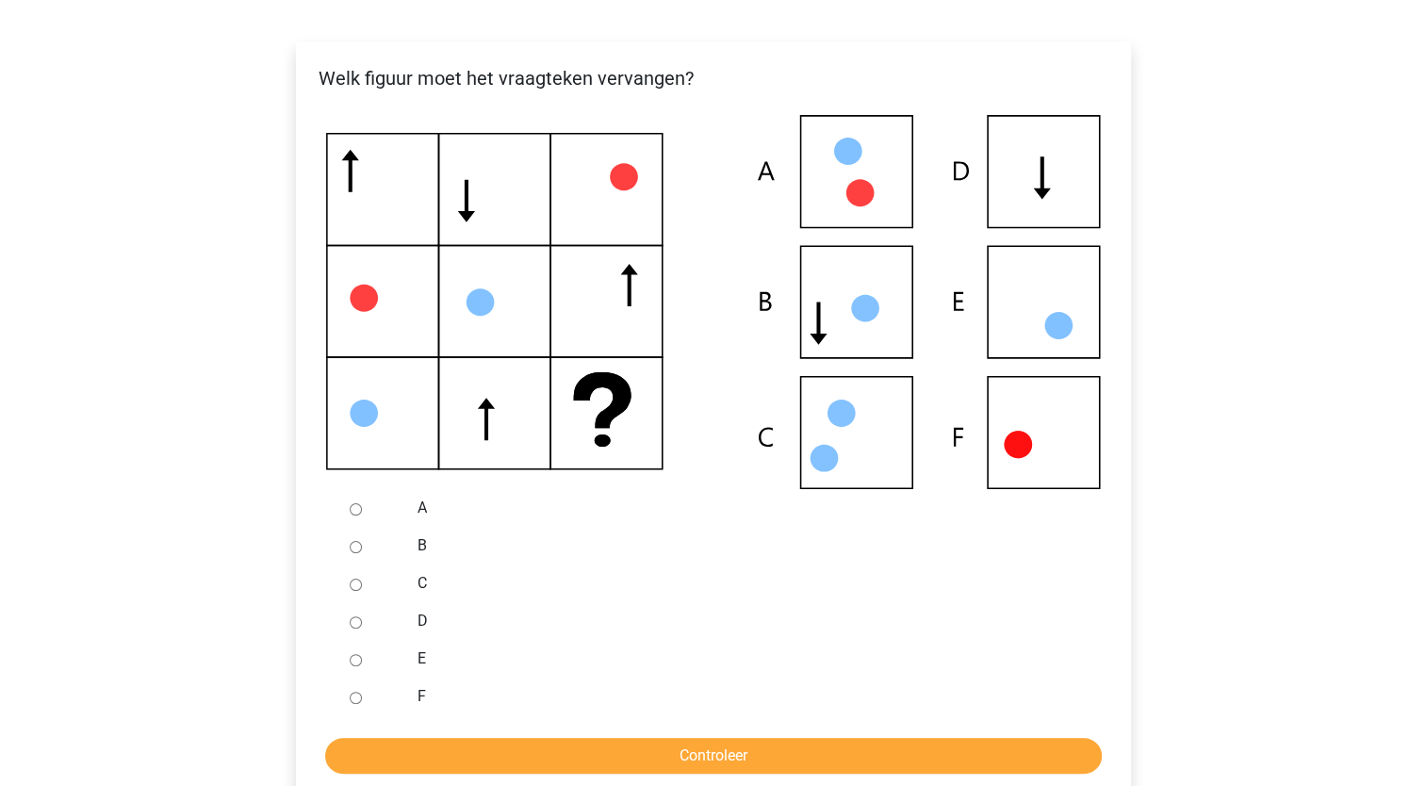
click at [351, 617] on input "D" at bounding box center [356, 623] width 12 height 12
radio input "true"
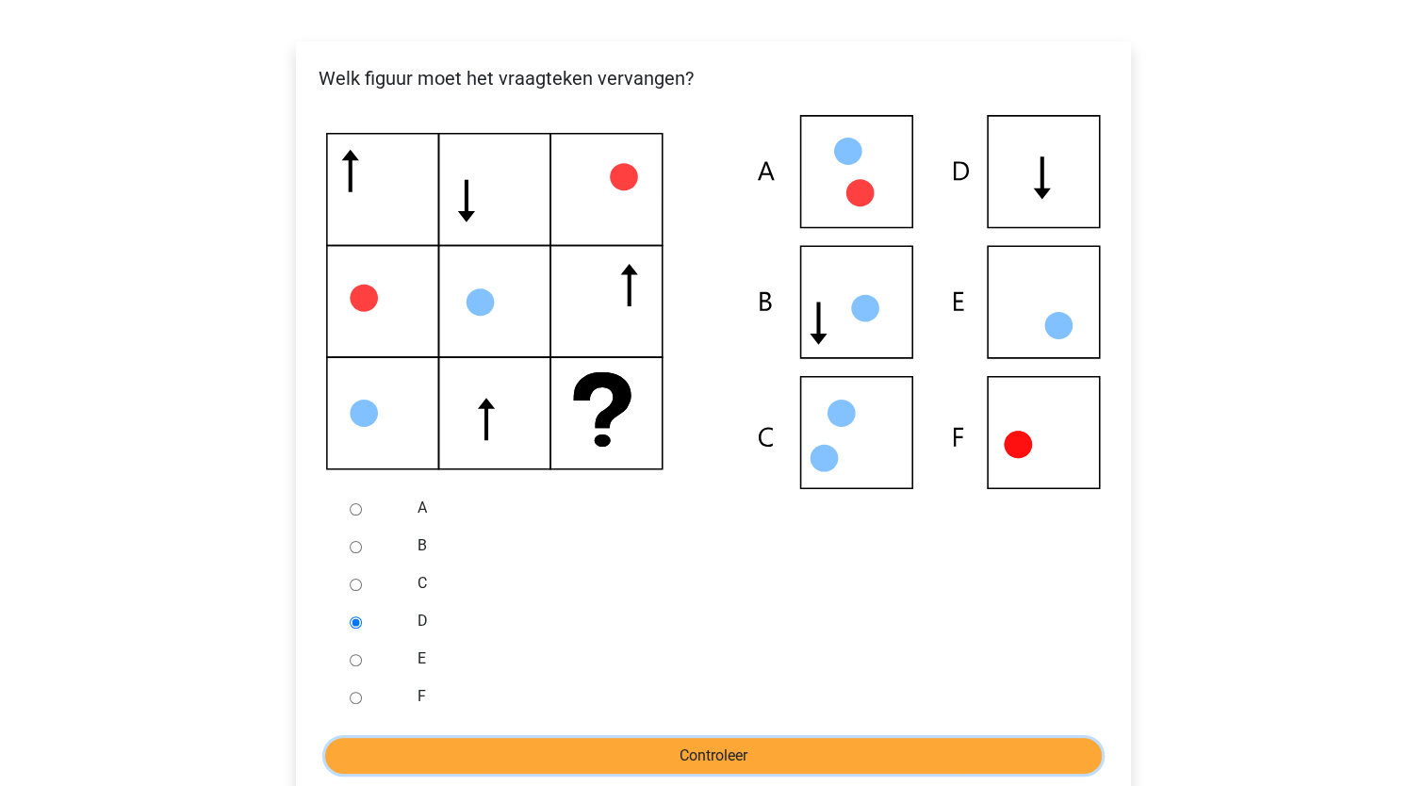
click at [411, 747] on input "Controleer" at bounding box center [713, 756] width 777 height 36
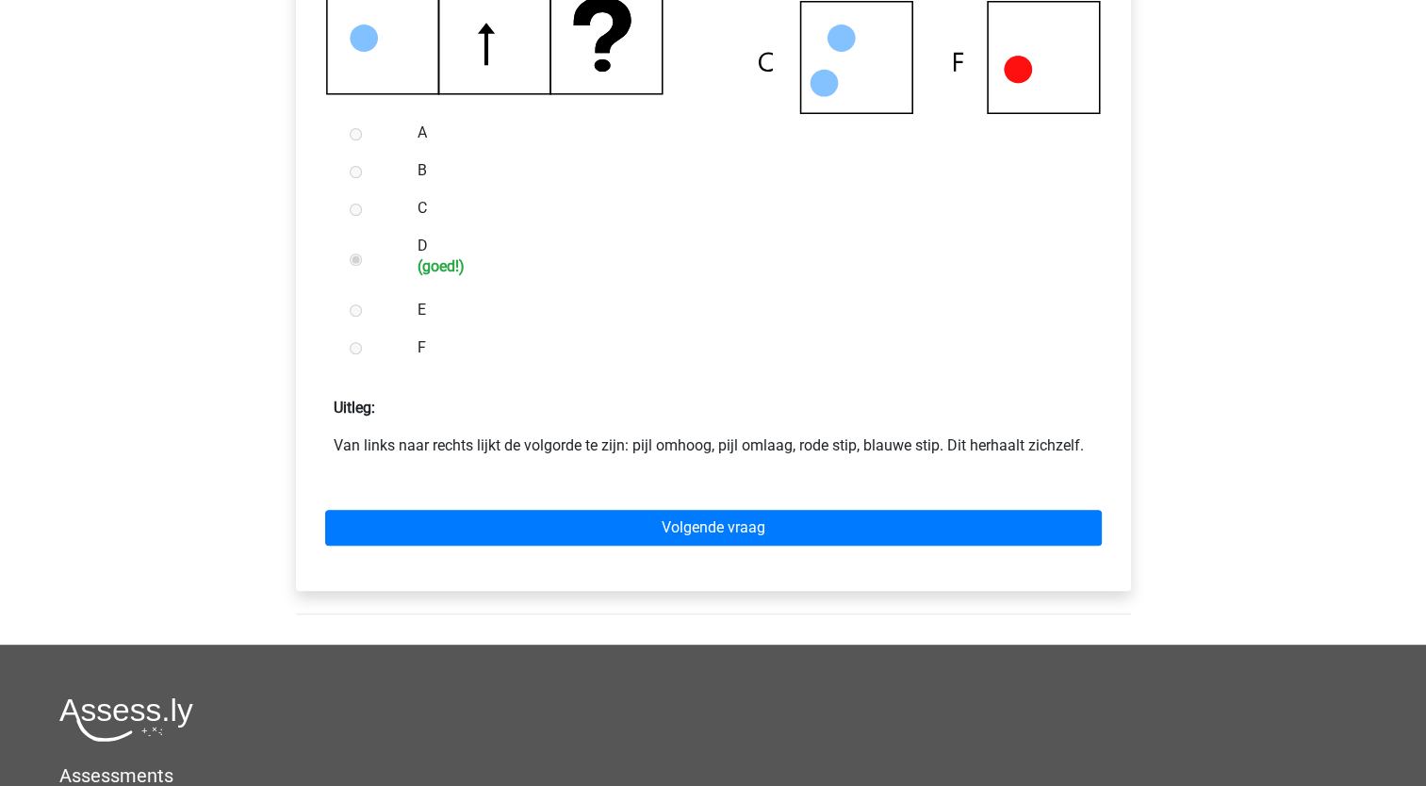
scroll to position [660, 0]
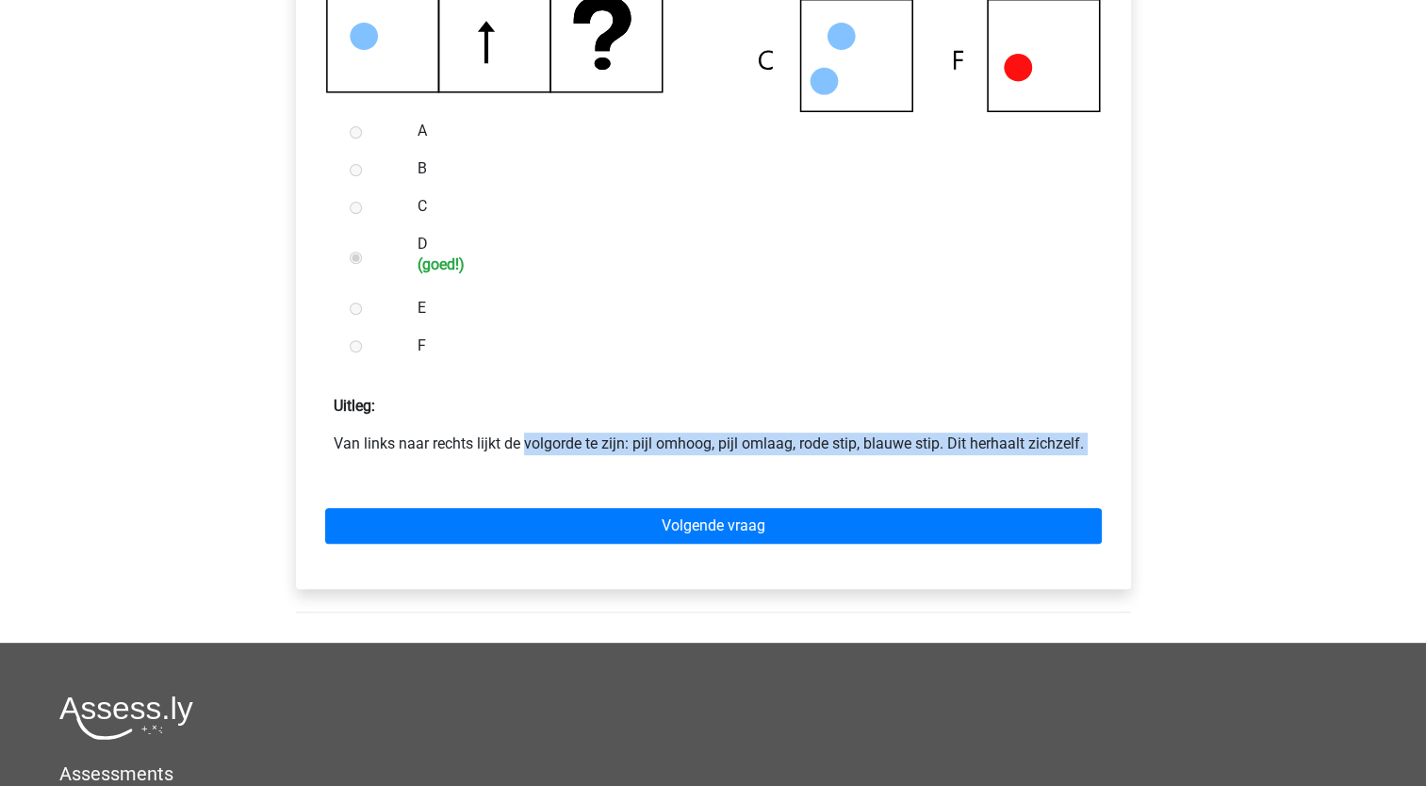
drag, startPoint x: 386, startPoint y: 446, endPoint x: 913, endPoint y: 458, distance: 527.2
click at [913, 458] on form "A B C D (goed!) E F Uitleg:" at bounding box center [713, 342] width 805 height 461
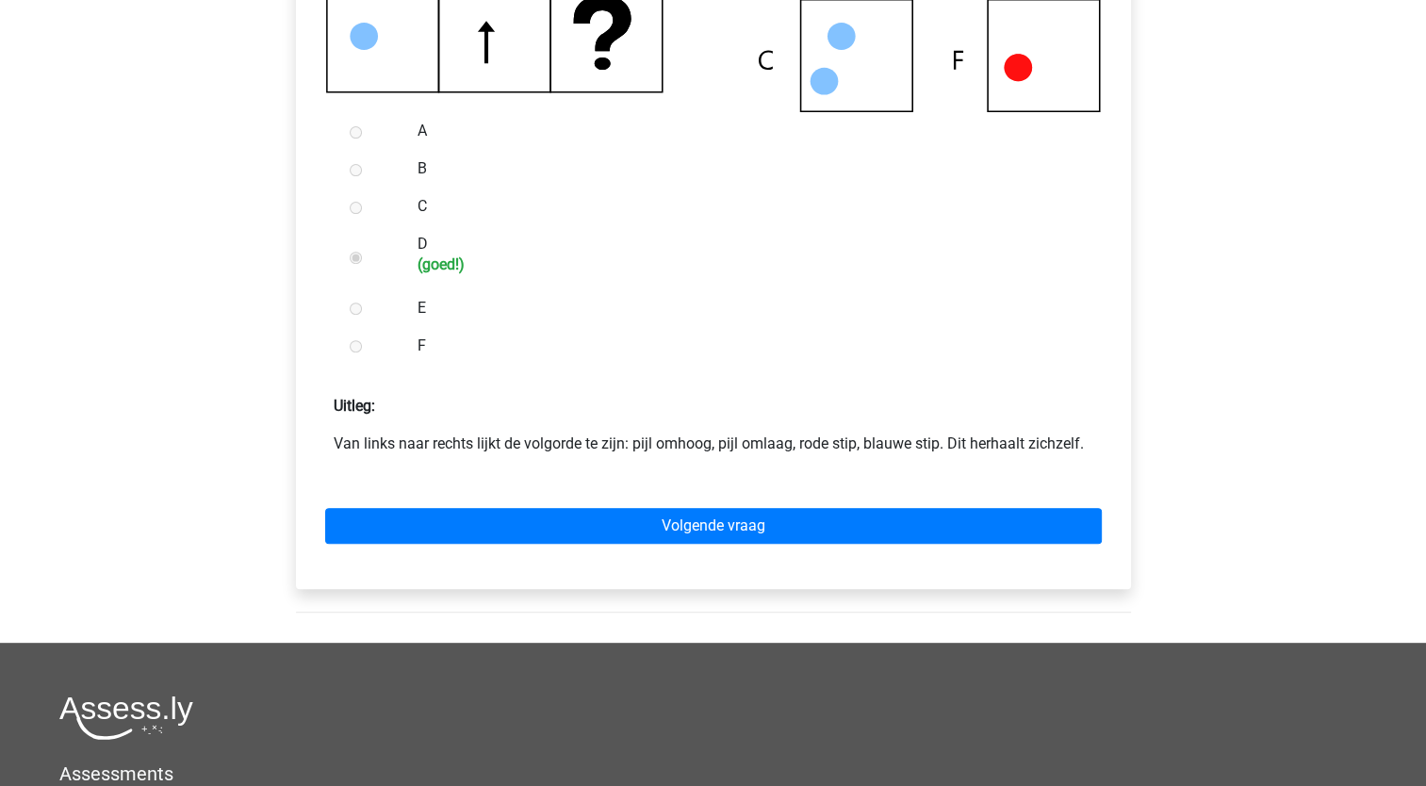
drag, startPoint x: 913, startPoint y: 458, endPoint x: 828, endPoint y: 376, distance: 118.0
click at [828, 376] on form "A B C D (goed!) E F Uitleg:" at bounding box center [713, 342] width 805 height 461
drag, startPoint x: 530, startPoint y: 451, endPoint x: 718, endPoint y: 447, distance: 188.6
click at [718, 447] on p "Van links naar rechts lijkt de volgorde te zijn: pijl omhoog, pijl omlaag, rode…" at bounding box center [714, 444] width 760 height 23
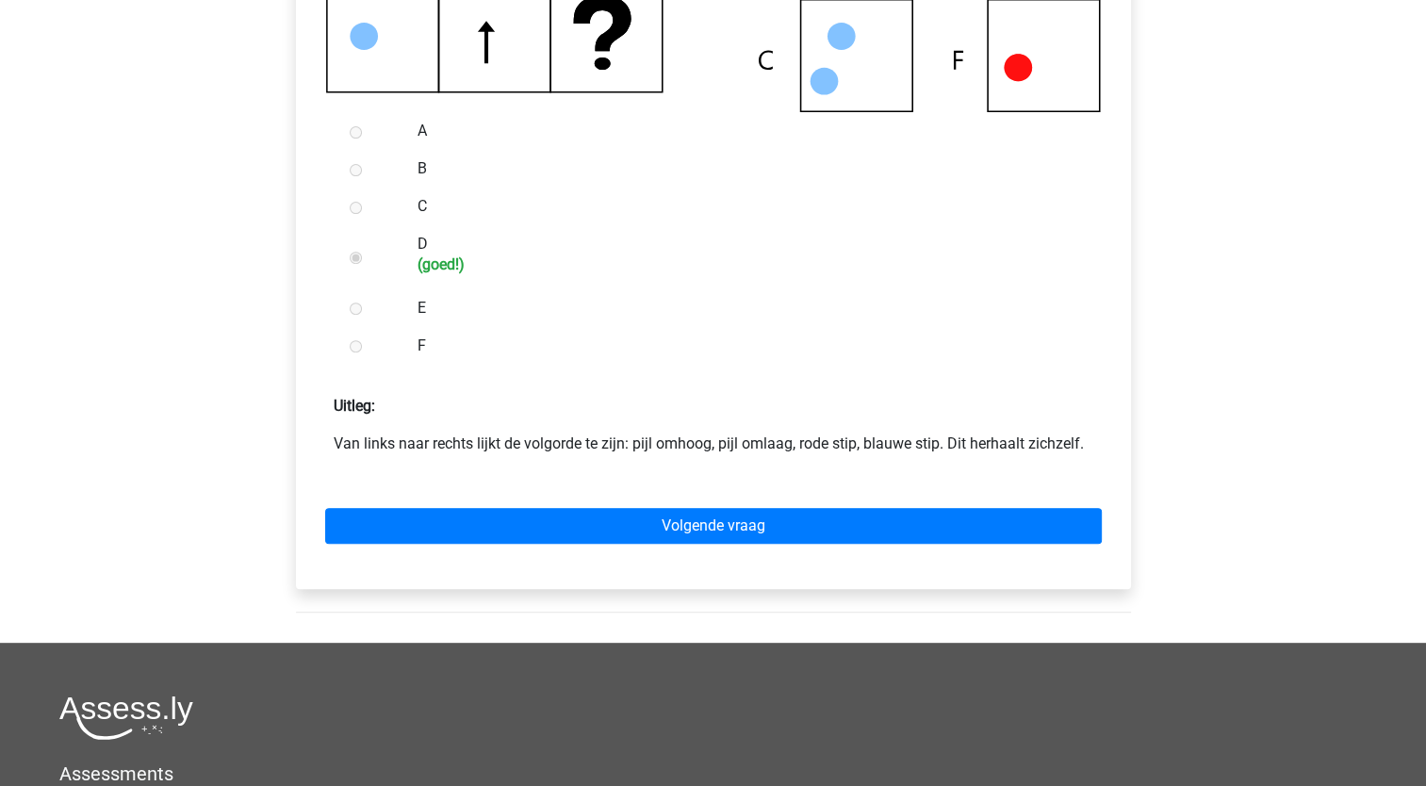
click at [717, 371] on form "A B C D (goed!) E F Uitleg:" at bounding box center [713, 342] width 805 height 461
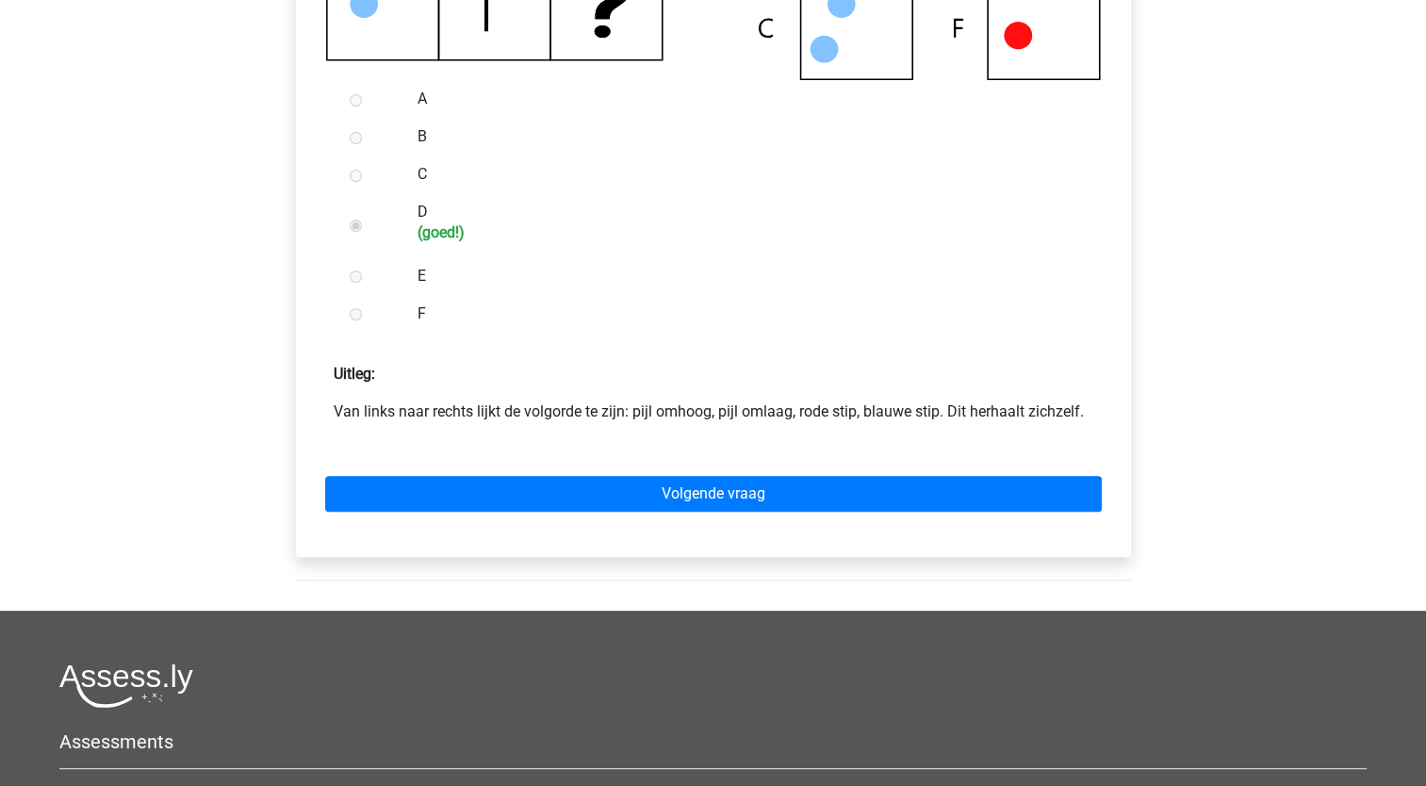
scroll to position [849, 0]
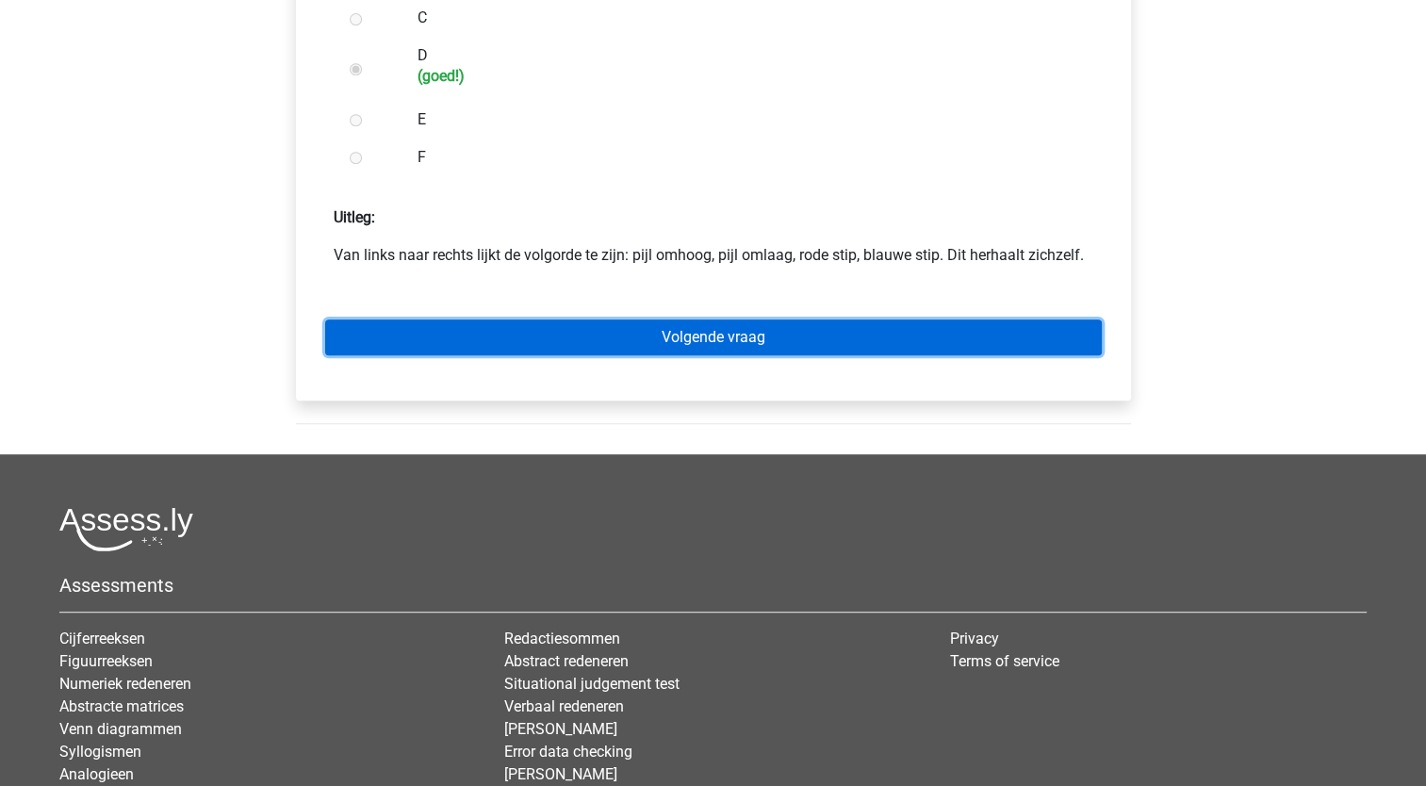
click at [587, 333] on link "Volgende vraag" at bounding box center [713, 338] width 777 height 36
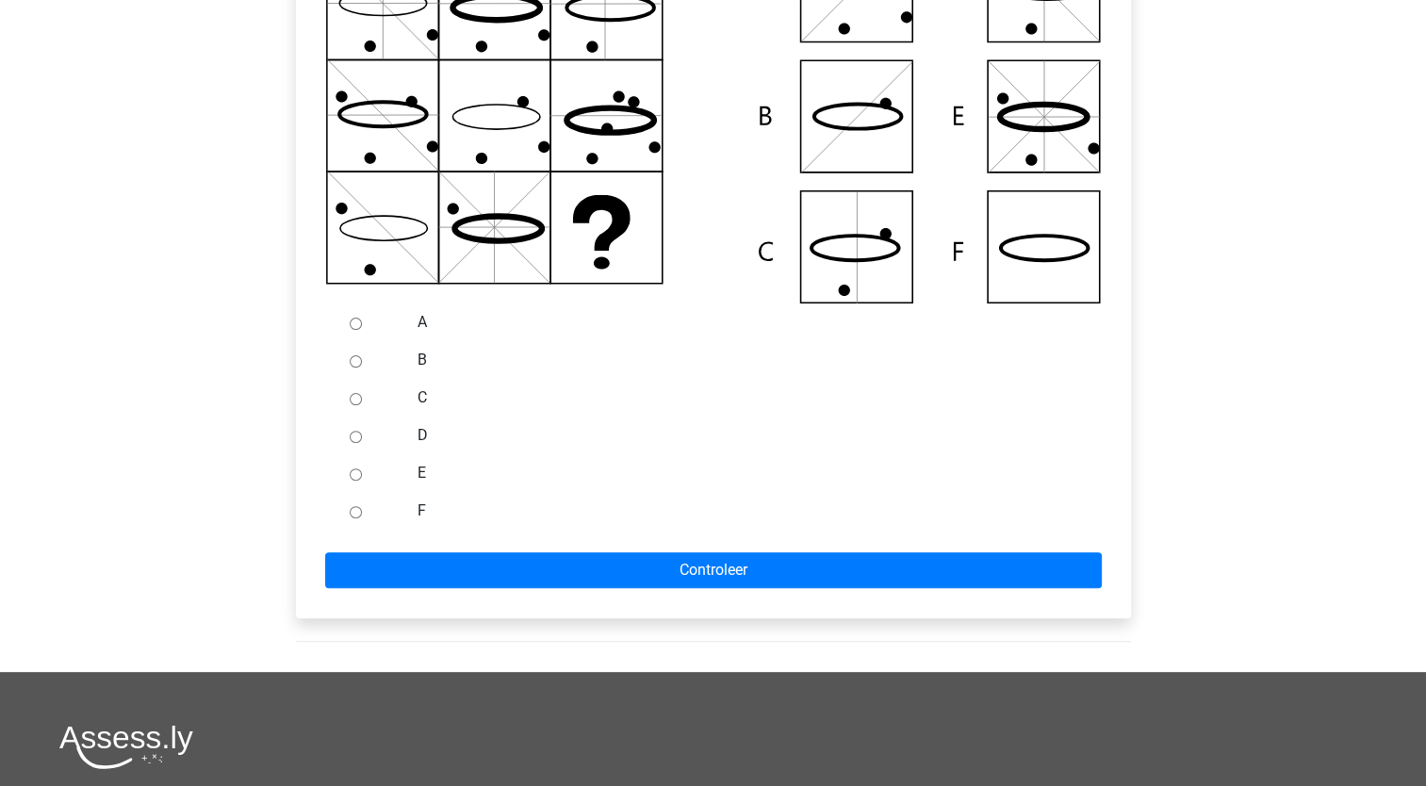
scroll to position [471, 0]
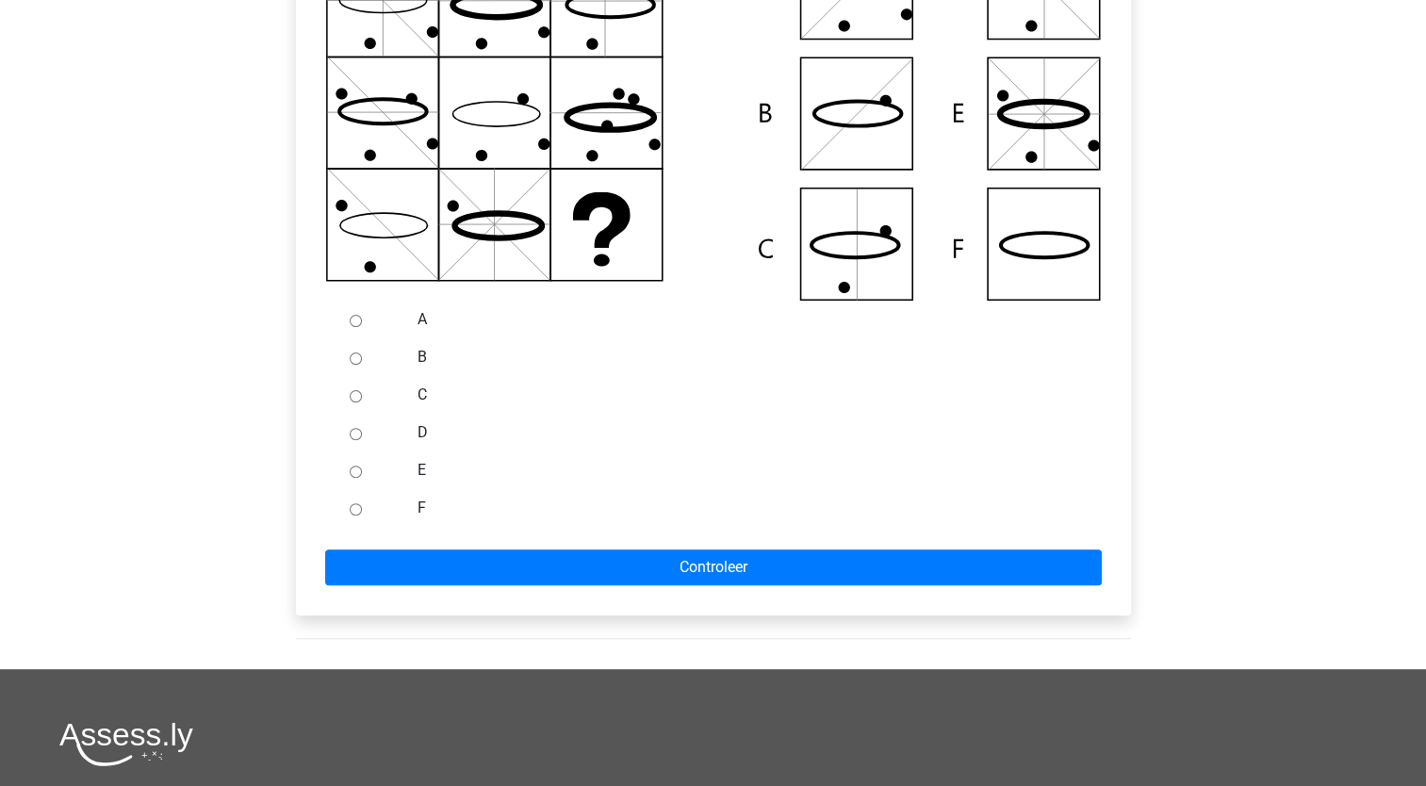
click at [351, 436] on input "D" at bounding box center [356, 434] width 12 height 12
radio input "true"
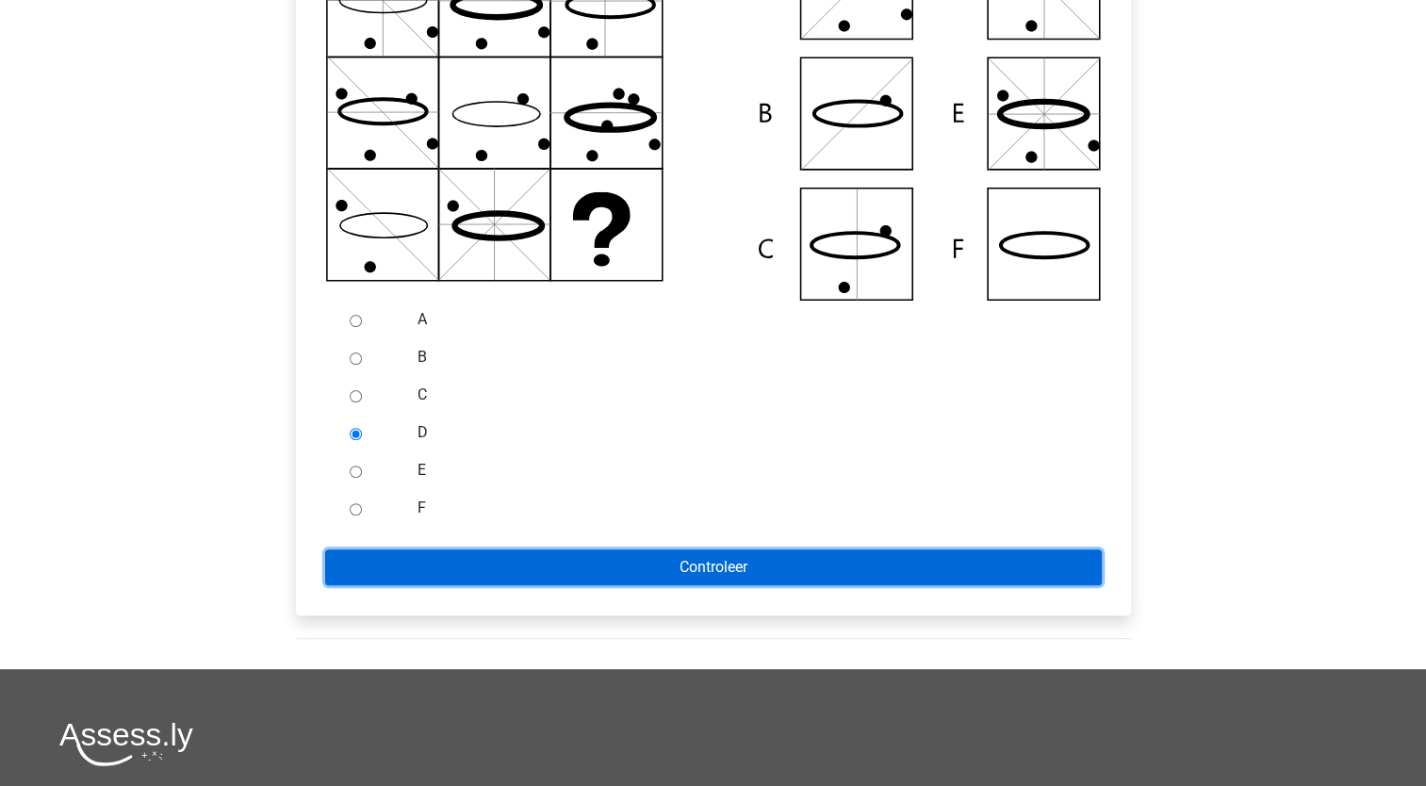
click at [423, 564] on input "Controleer" at bounding box center [713, 568] width 777 height 36
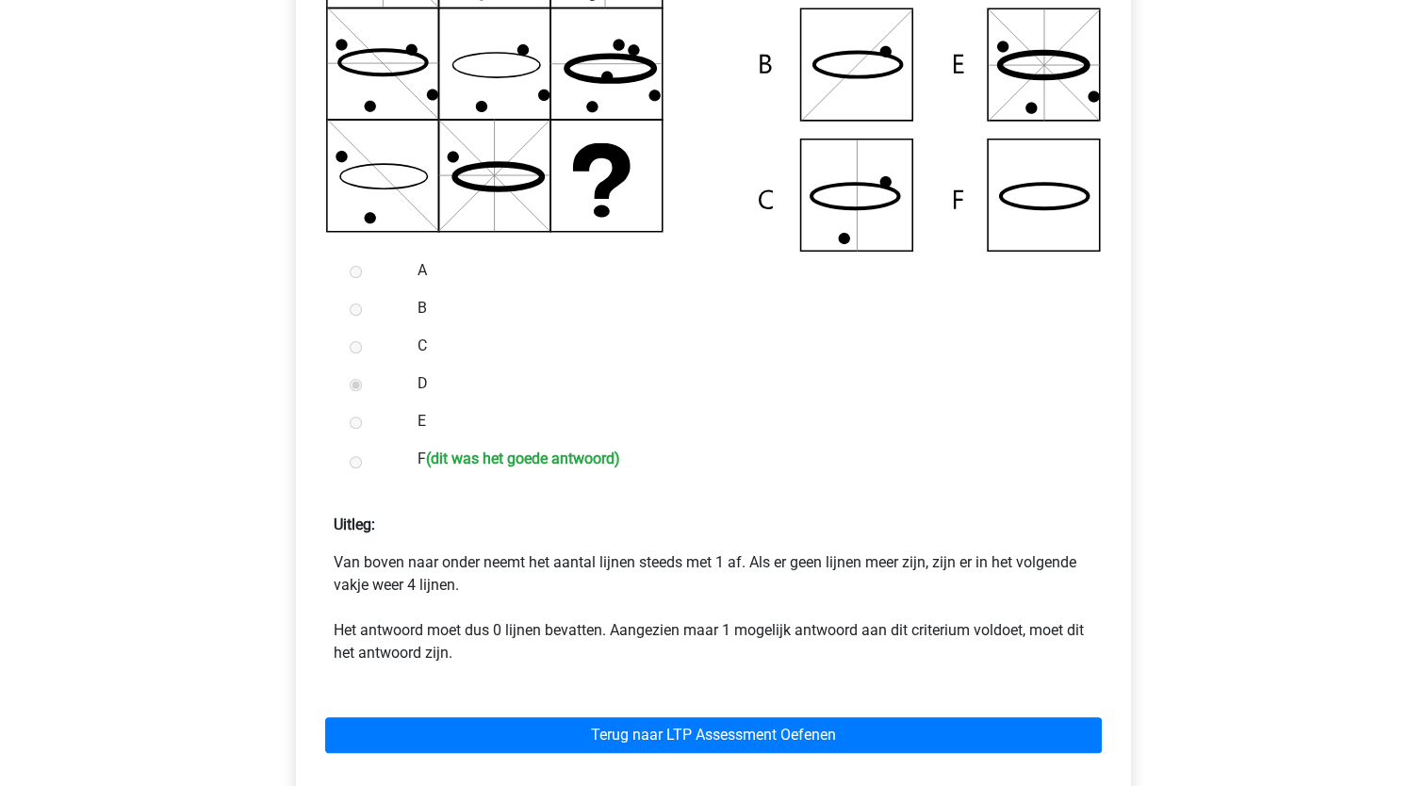
scroll to position [566, 0]
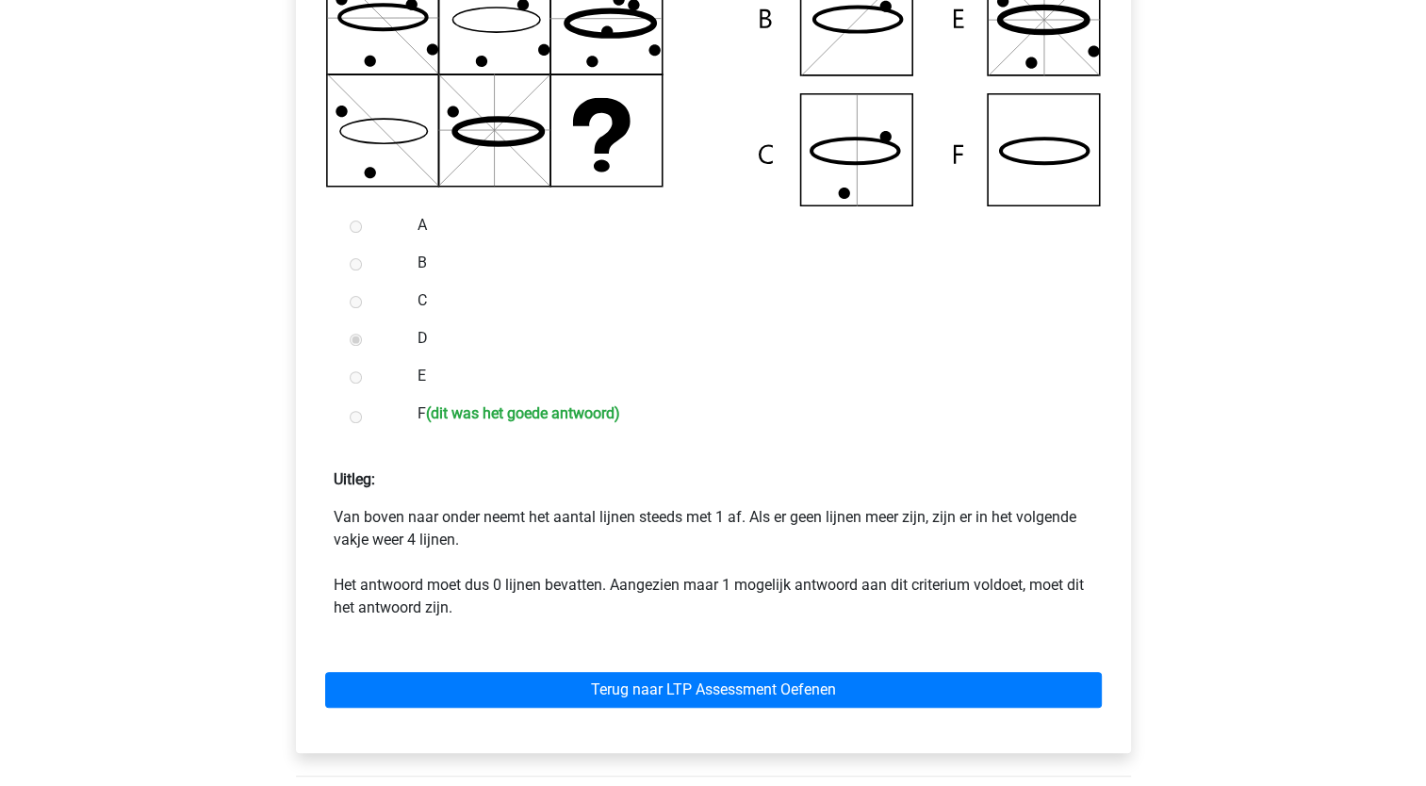
drag, startPoint x: 388, startPoint y: 511, endPoint x: 565, endPoint y: 536, distance: 178.0
click at [565, 536] on p "Van boven naar onder neemt het aantal lijnen steeds met 1 af. Als er geen lijne…" at bounding box center [714, 562] width 760 height 113
drag, startPoint x: 565, startPoint y: 536, endPoint x: 561, endPoint y: 566, distance: 30.4
click at [561, 566] on p "Van boven naar onder neemt het aantal lijnen steeds met 1 af. Als er geen lijne…" at bounding box center [714, 562] width 760 height 113
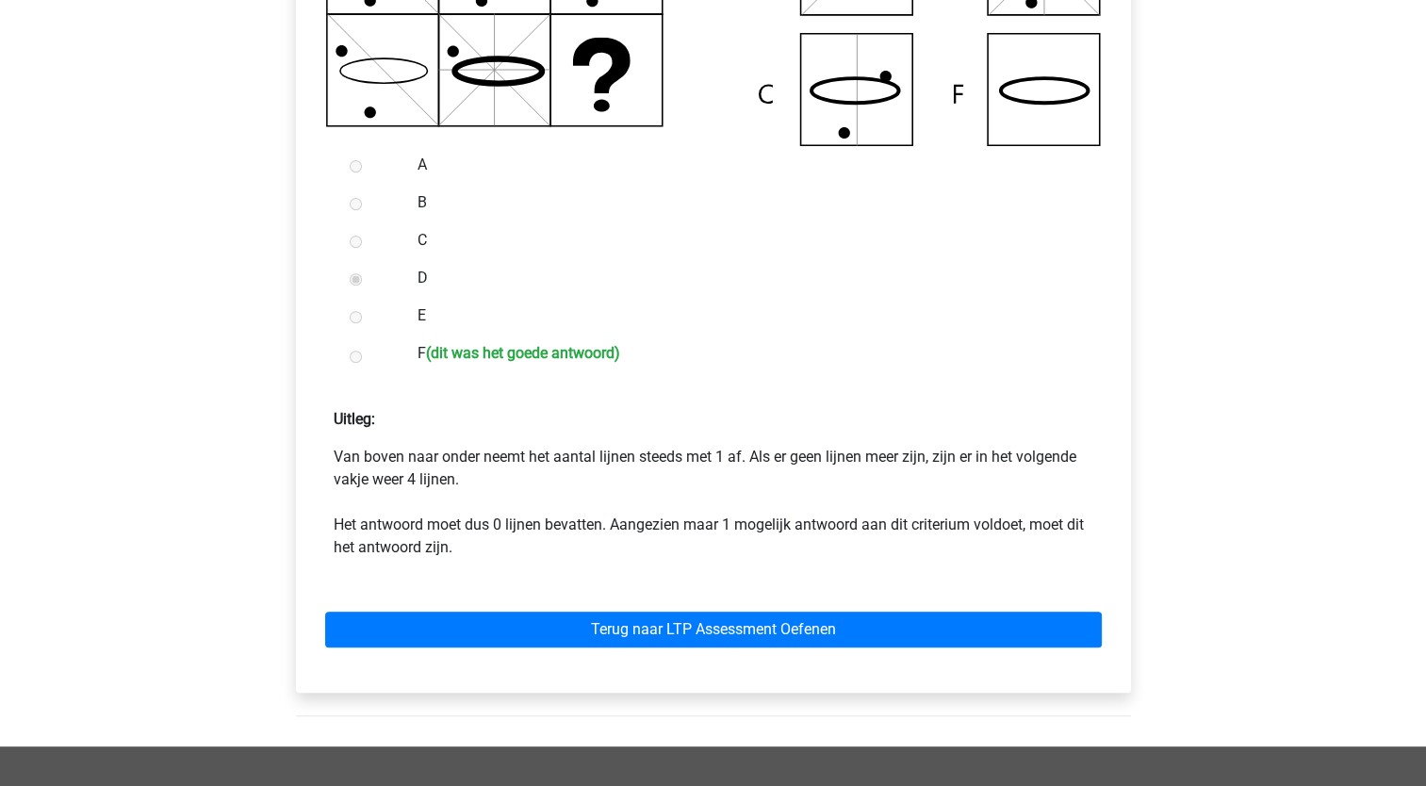
scroll to position [660, 0]
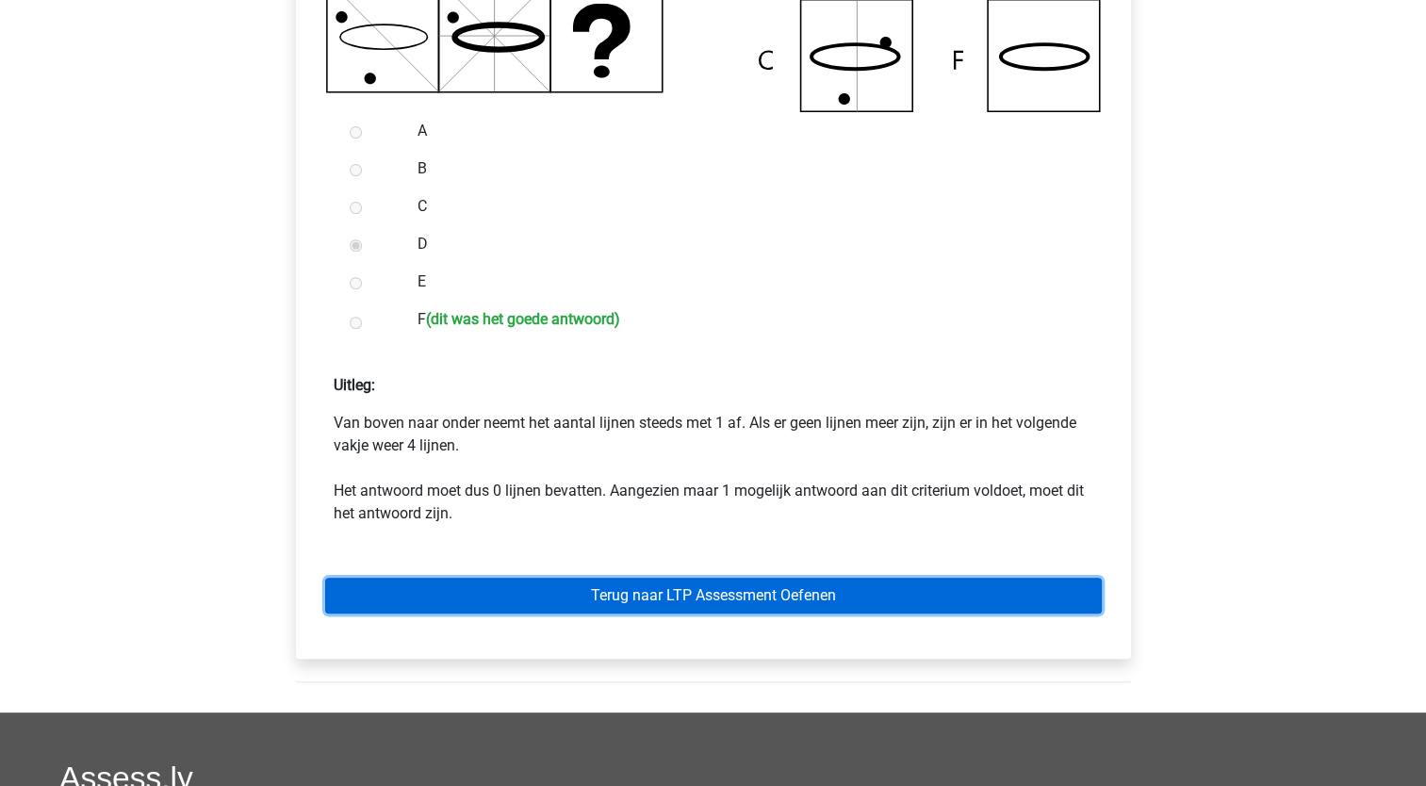
click at [445, 588] on link "Terug naar LTP Assessment Oefenen" at bounding box center [713, 596] width 777 height 36
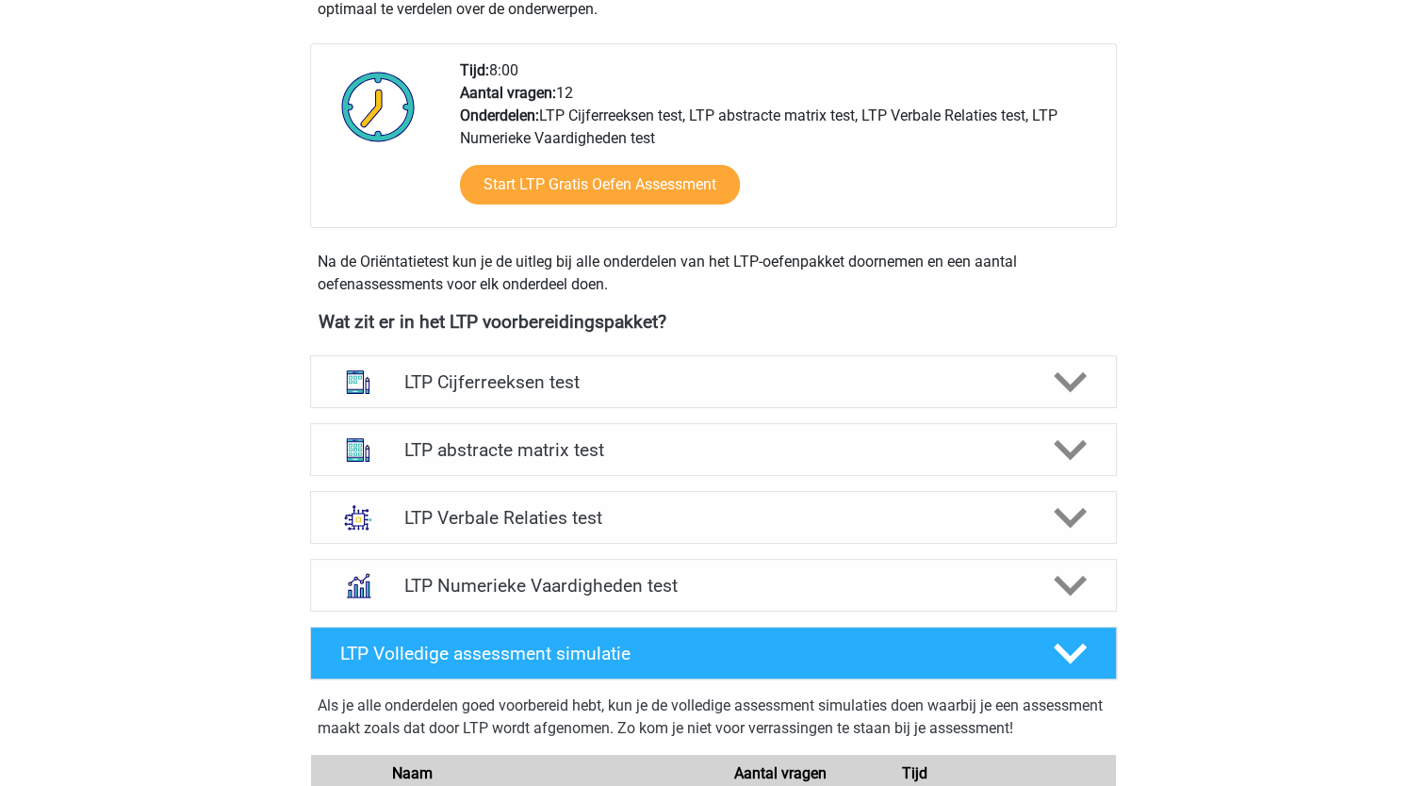
scroll to position [471, 0]
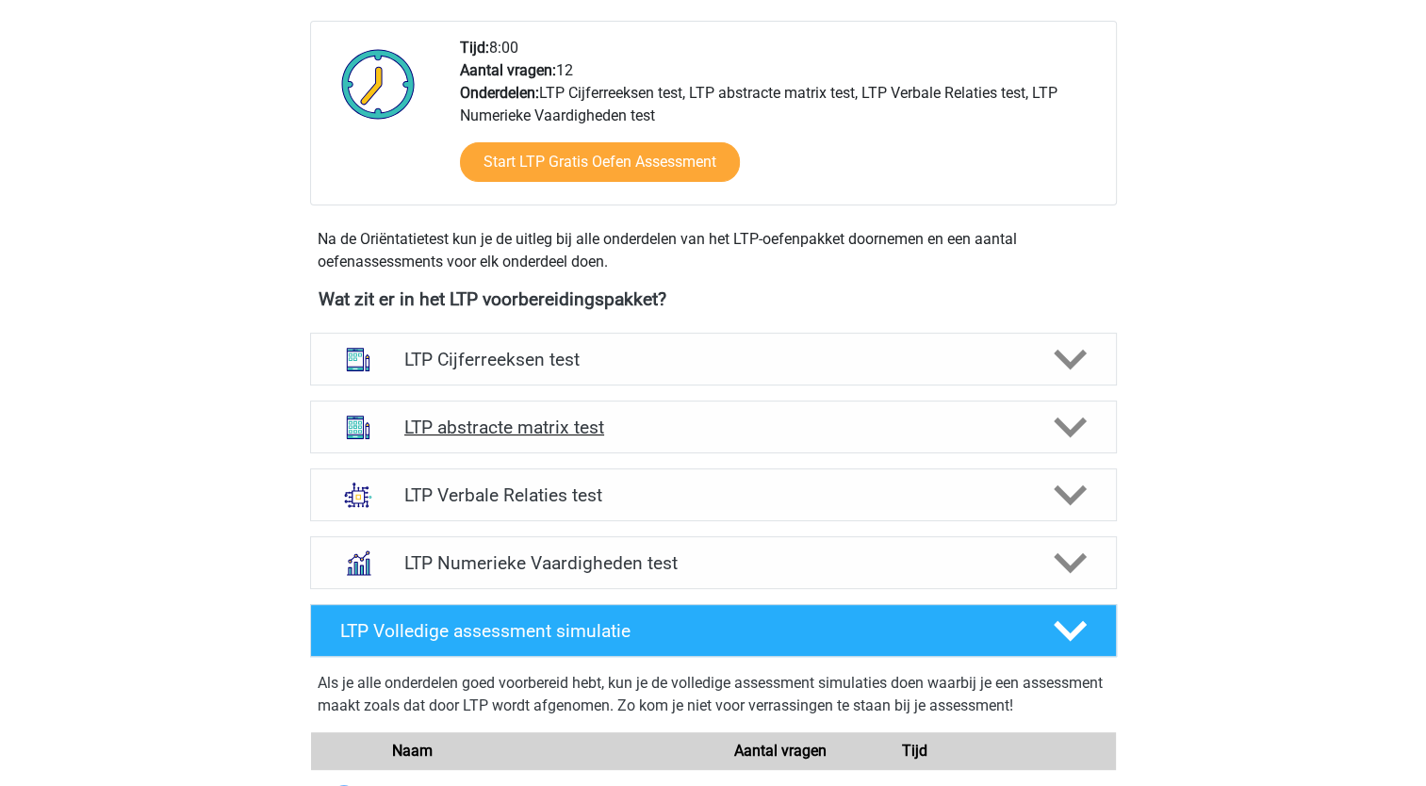
click at [1058, 428] on icon at bounding box center [1070, 427] width 33 height 33
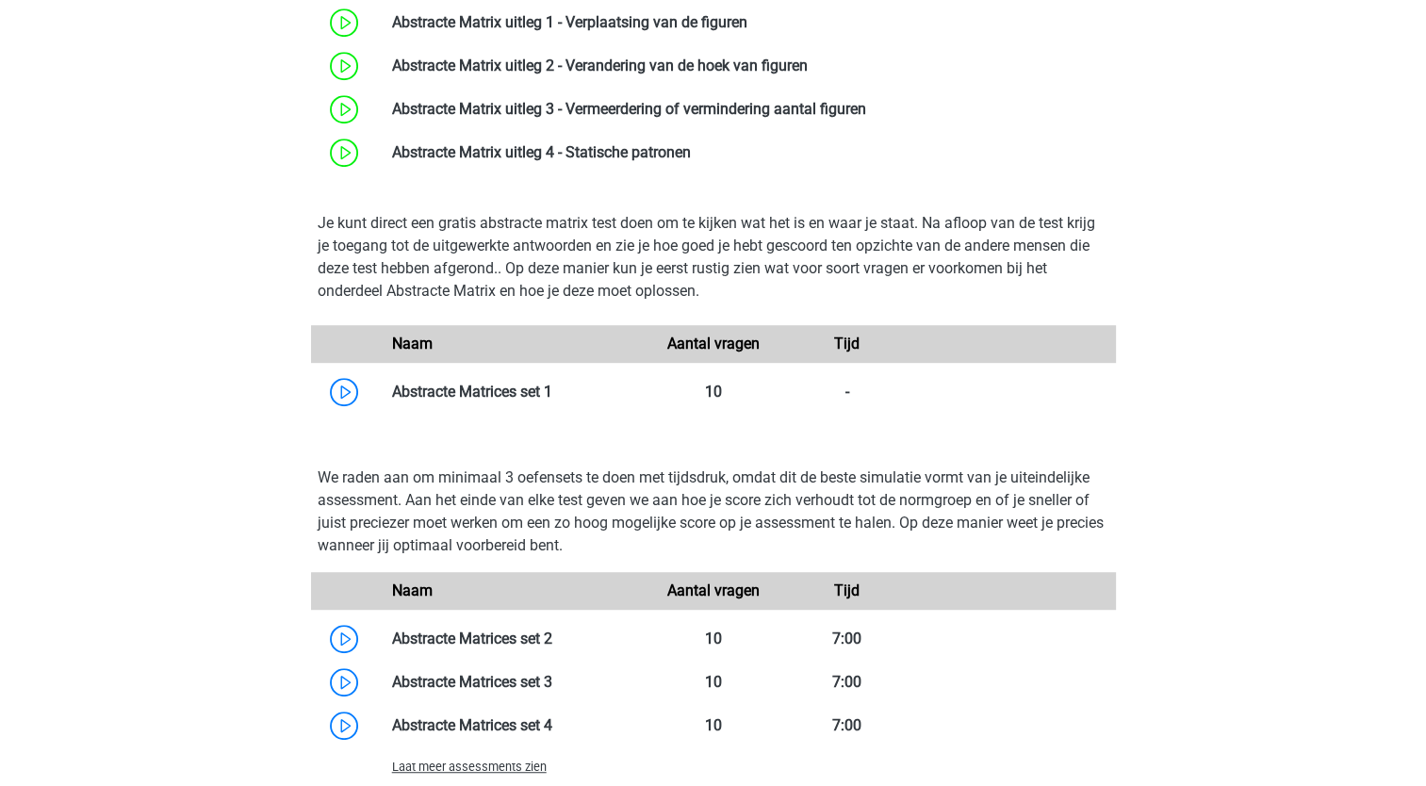
scroll to position [1037, 0]
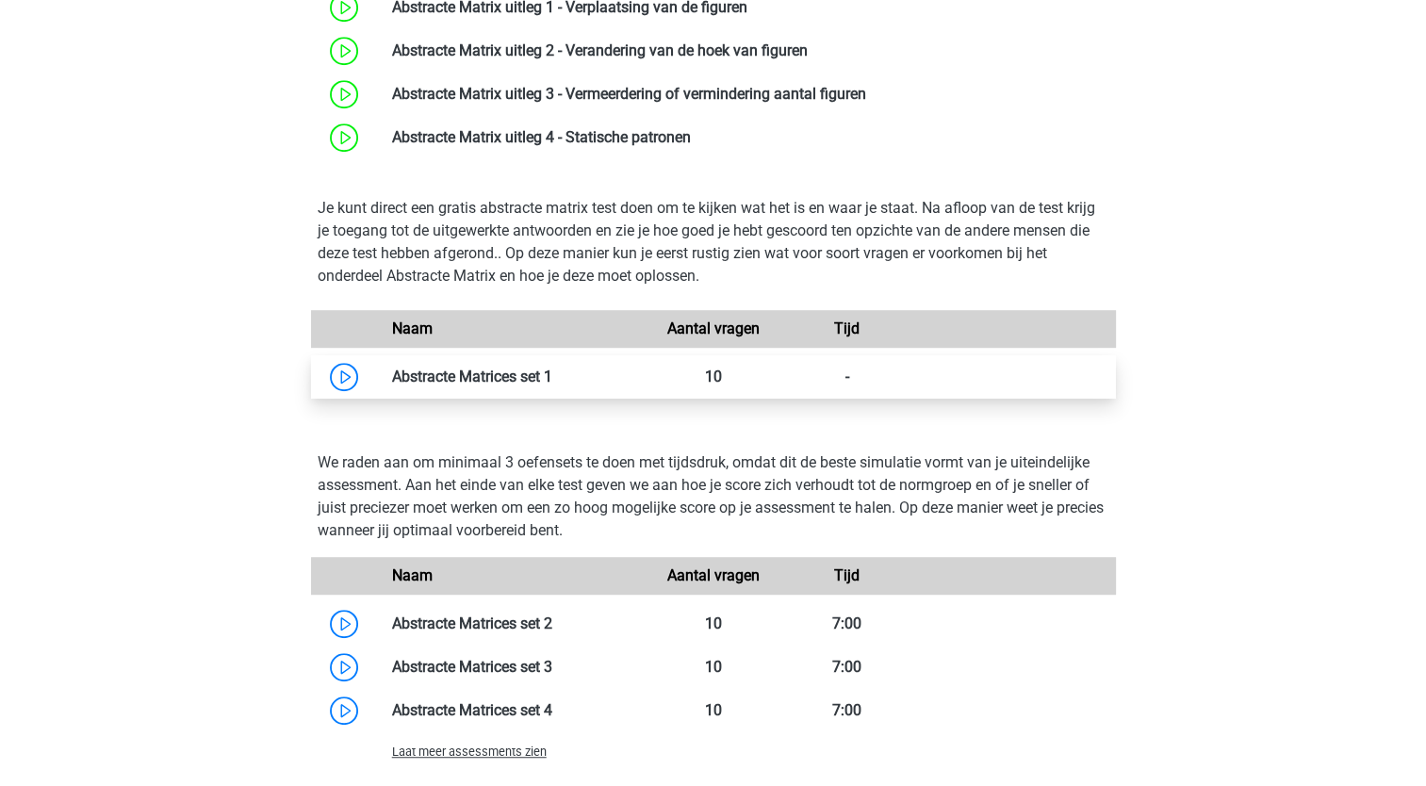
click at [552, 379] on link at bounding box center [552, 377] width 0 height 18
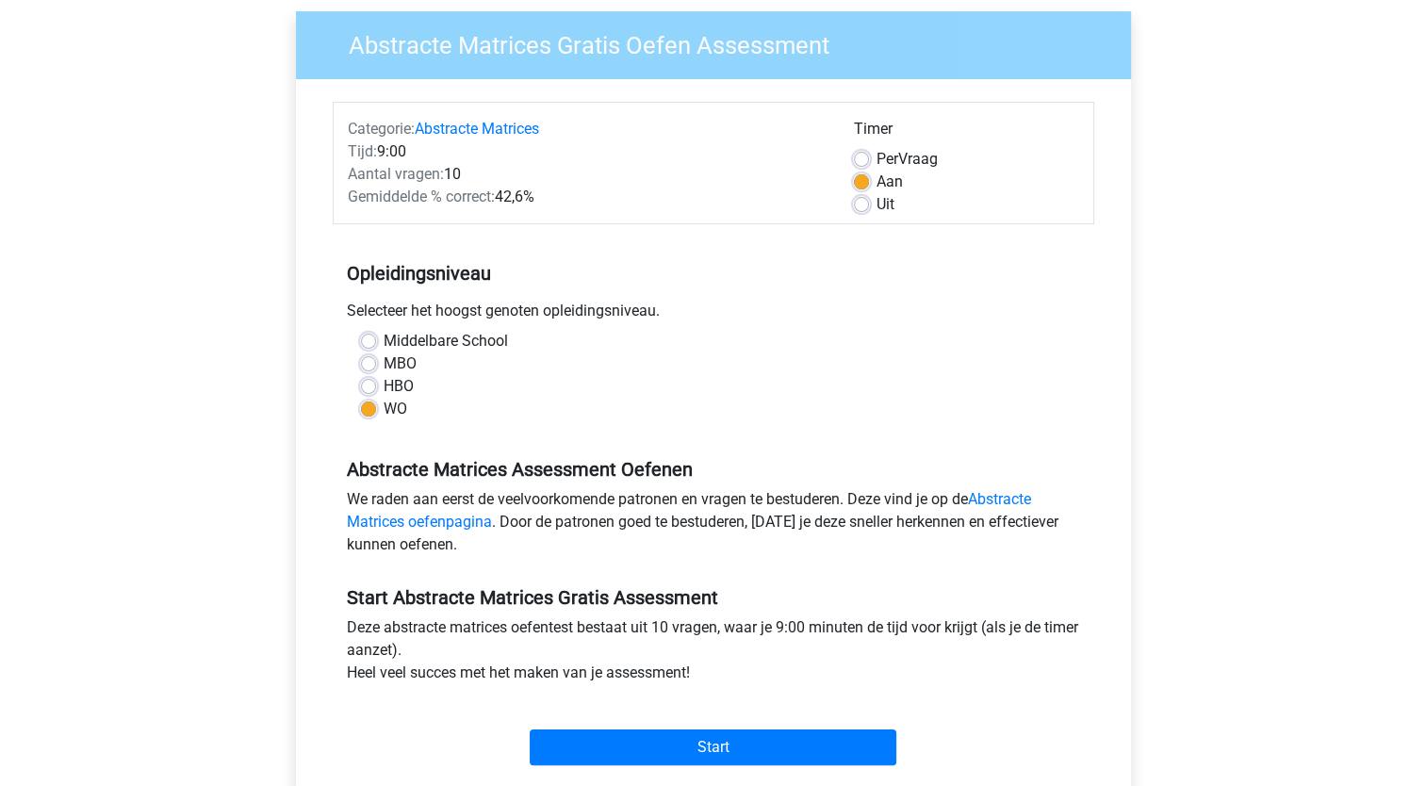
scroll to position [189, 0]
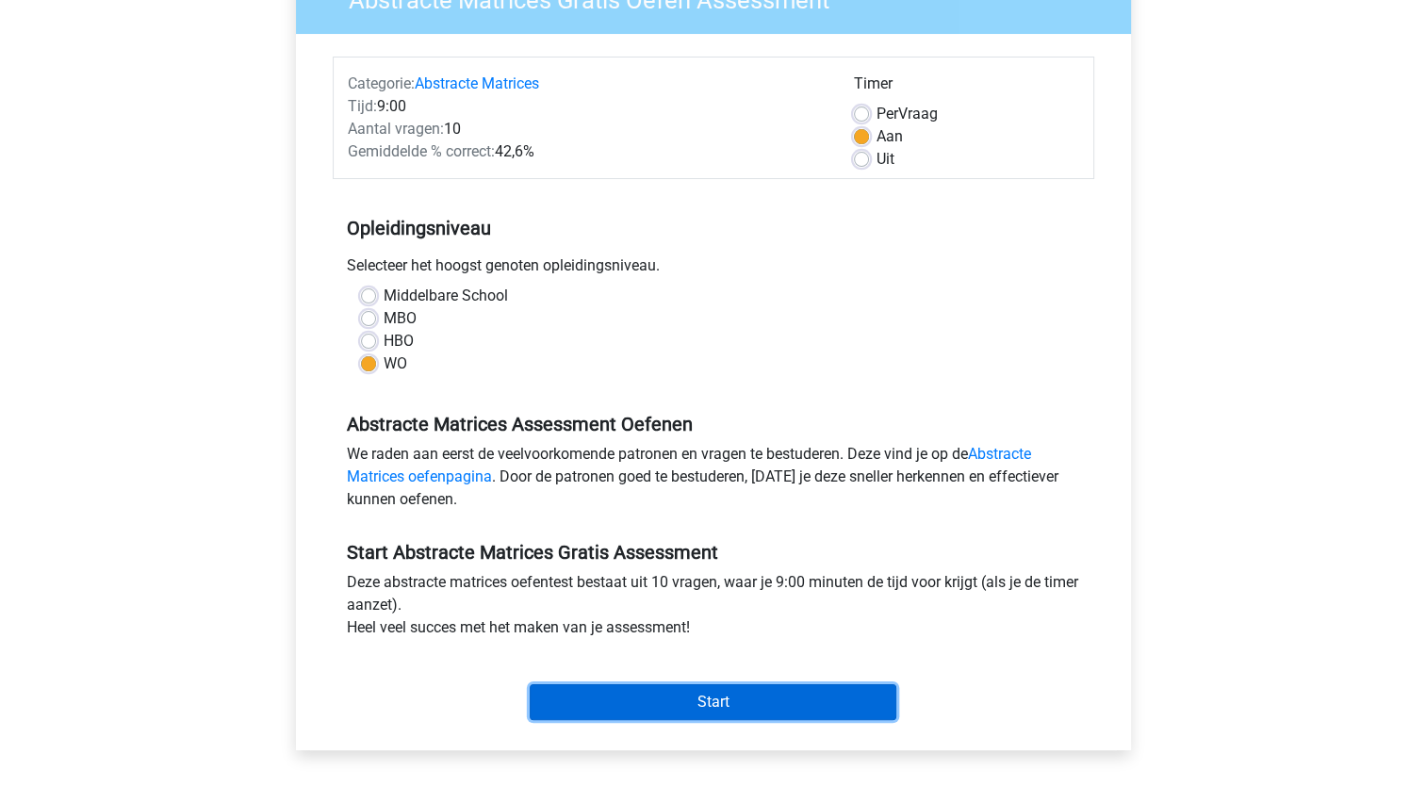
click at [706, 697] on input "Start" at bounding box center [713, 702] width 367 height 36
click at [767, 698] on input "Start" at bounding box center [713, 702] width 367 height 36
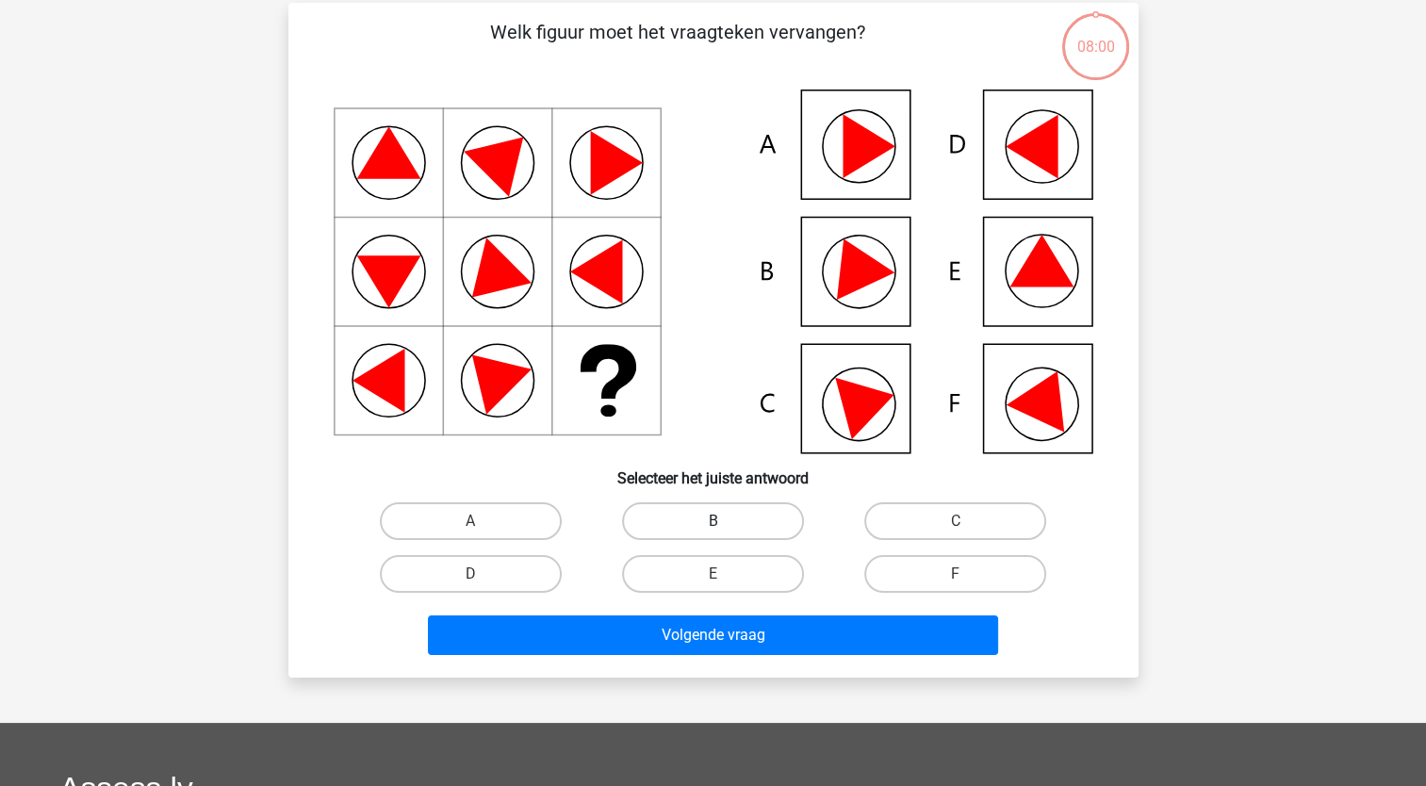
scroll to position [94, 0]
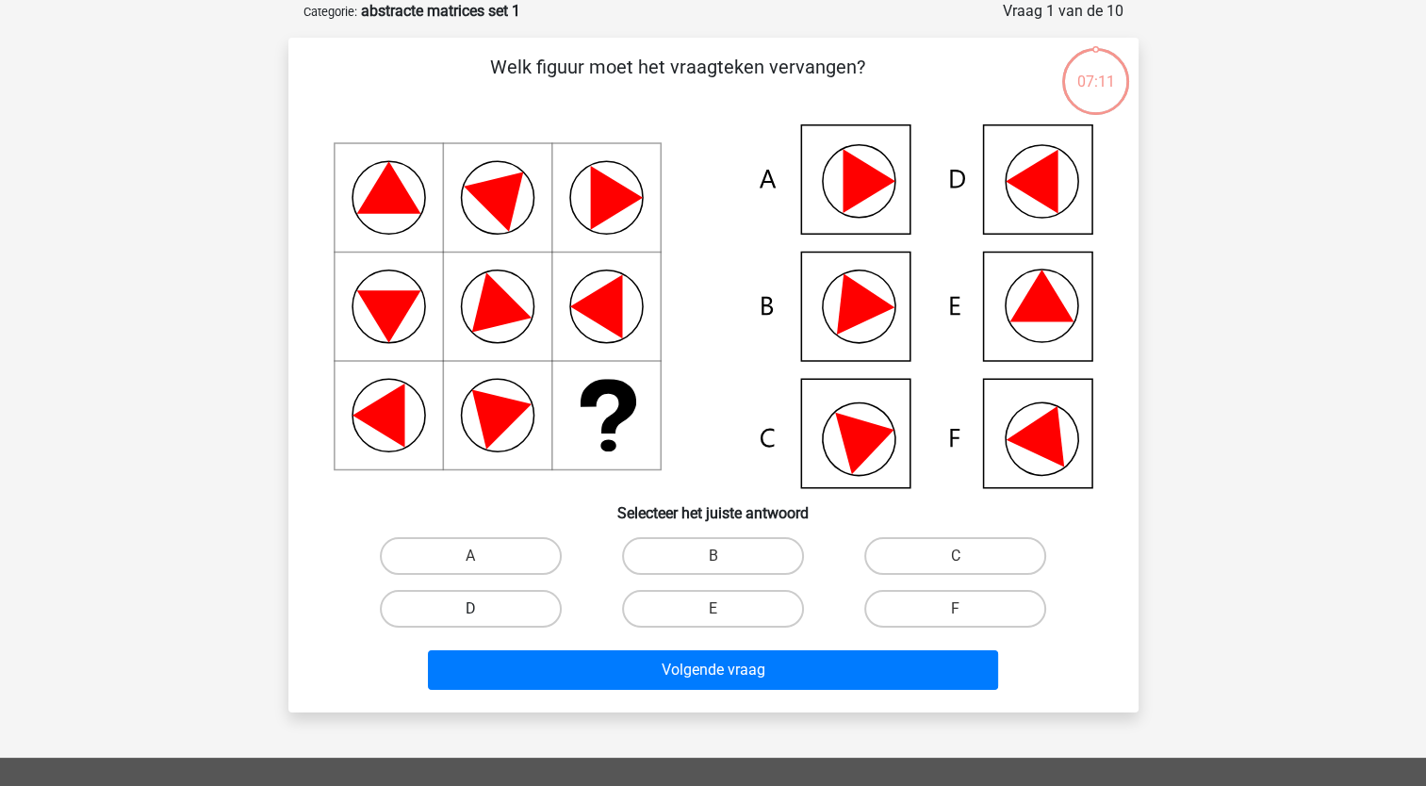
click at [387, 611] on label "D" at bounding box center [471, 609] width 182 height 38
click at [470, 611] on input "D" at bounding box center [476, 615] width 12 height 12
radio input "true"
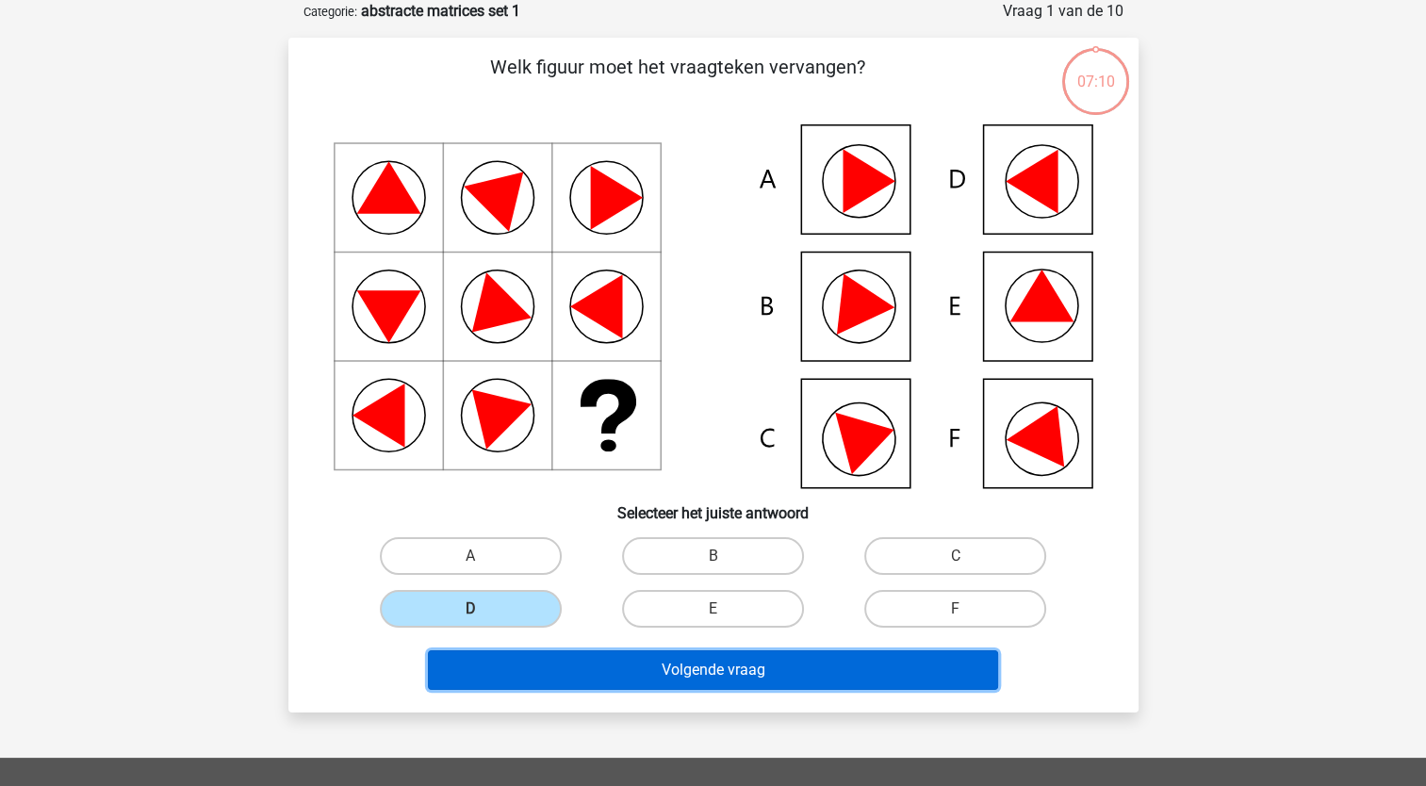
click at [538, 666] on button "Volgende vraag" at bounding box center [713, 671] width 570 height 40
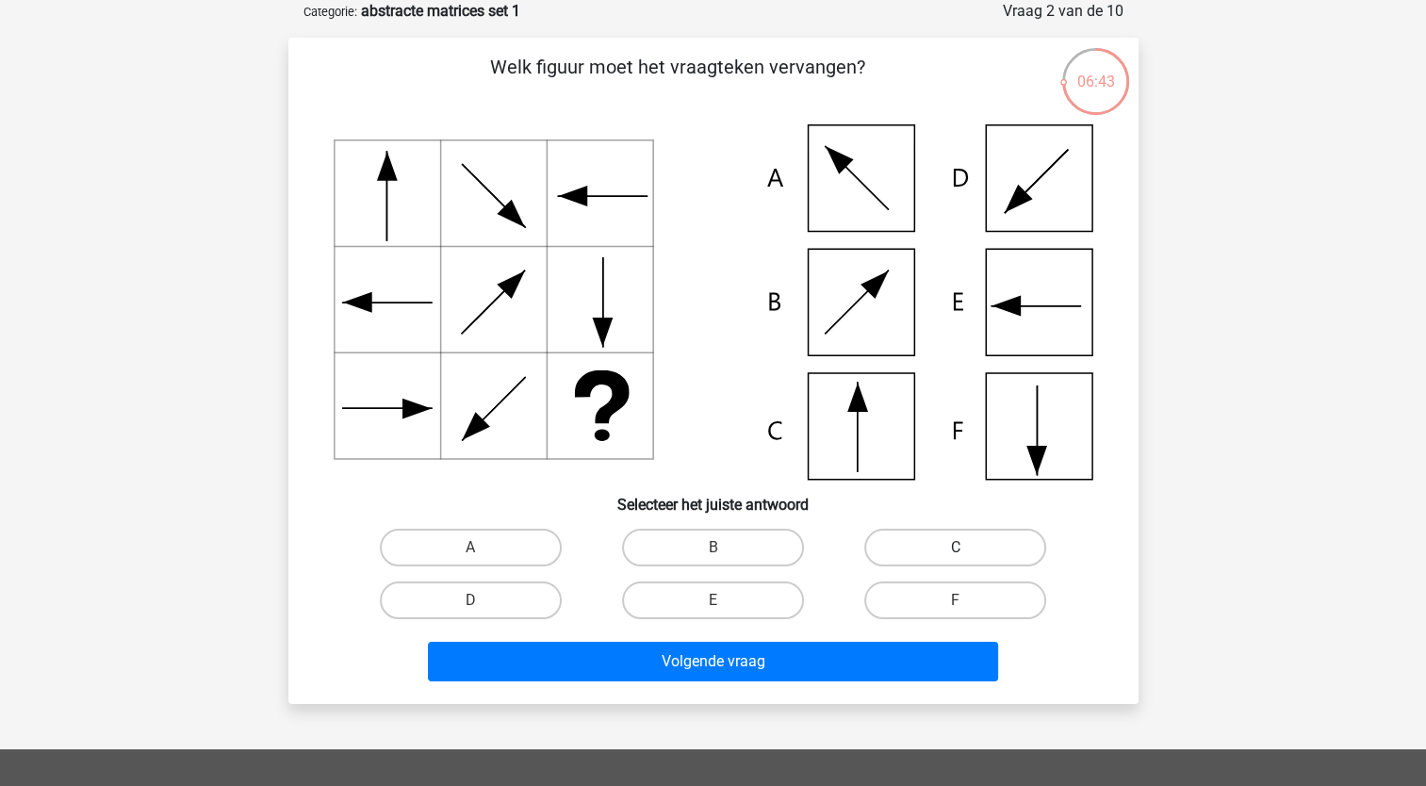
click at [906, 552] on label "C" at bounding box center [956, 548] width 182 height 38
click at [956, 552] on input "C" at bounding box center [962, 554] width 12 height 12
radio input "true"
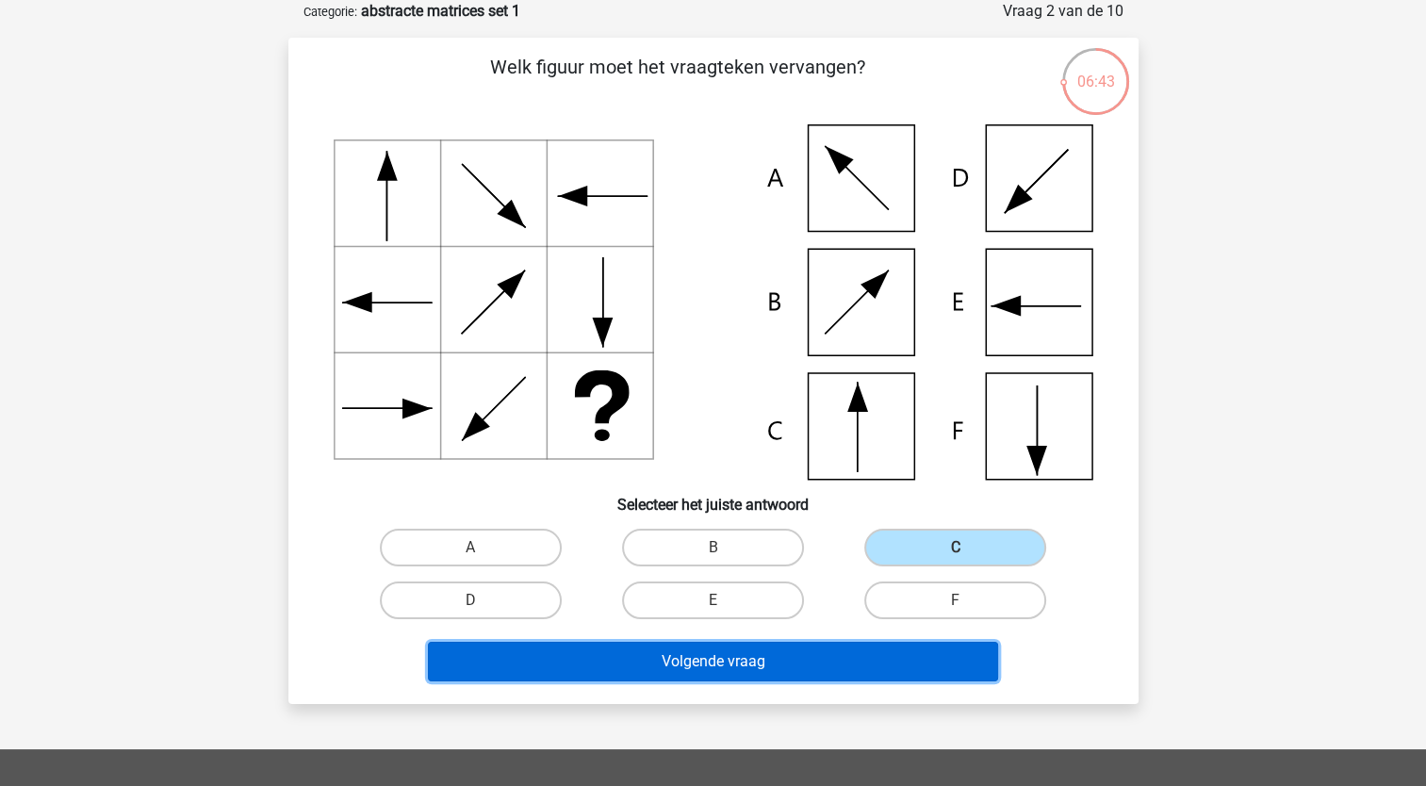
click at [828, 643] on button "Volgende vraag" at bounding box center [713, 662] width 570 height 40
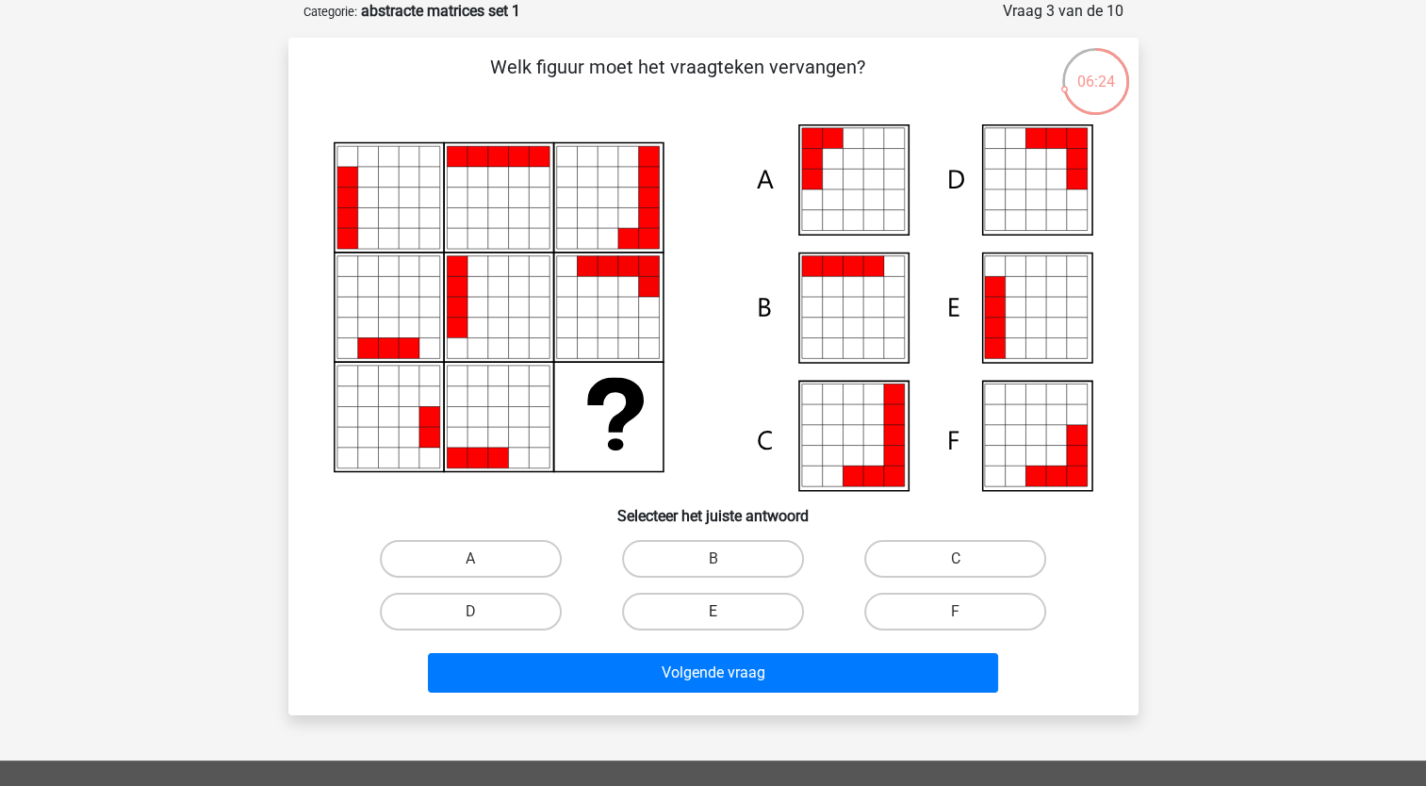
click at [658, 609] on label "E" at bounding box center [713, 612] width 182 height 38
click at [713, 612] on input "E" at bounding box center [719, 618] width 12 height 12
radio input "true"
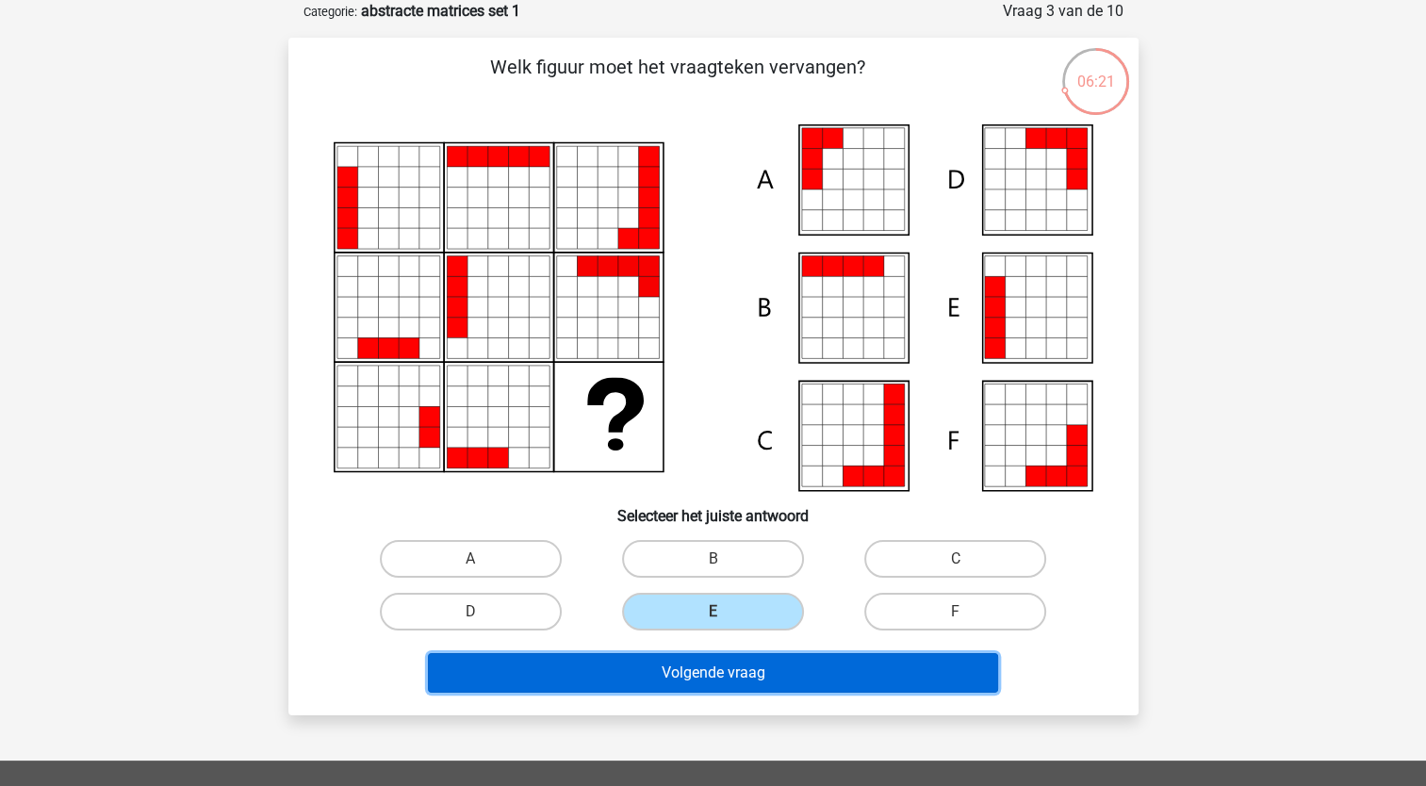
click at [618, 678] on button "Volgende vraag" at bounding box center [713, 673] width 570 height 40
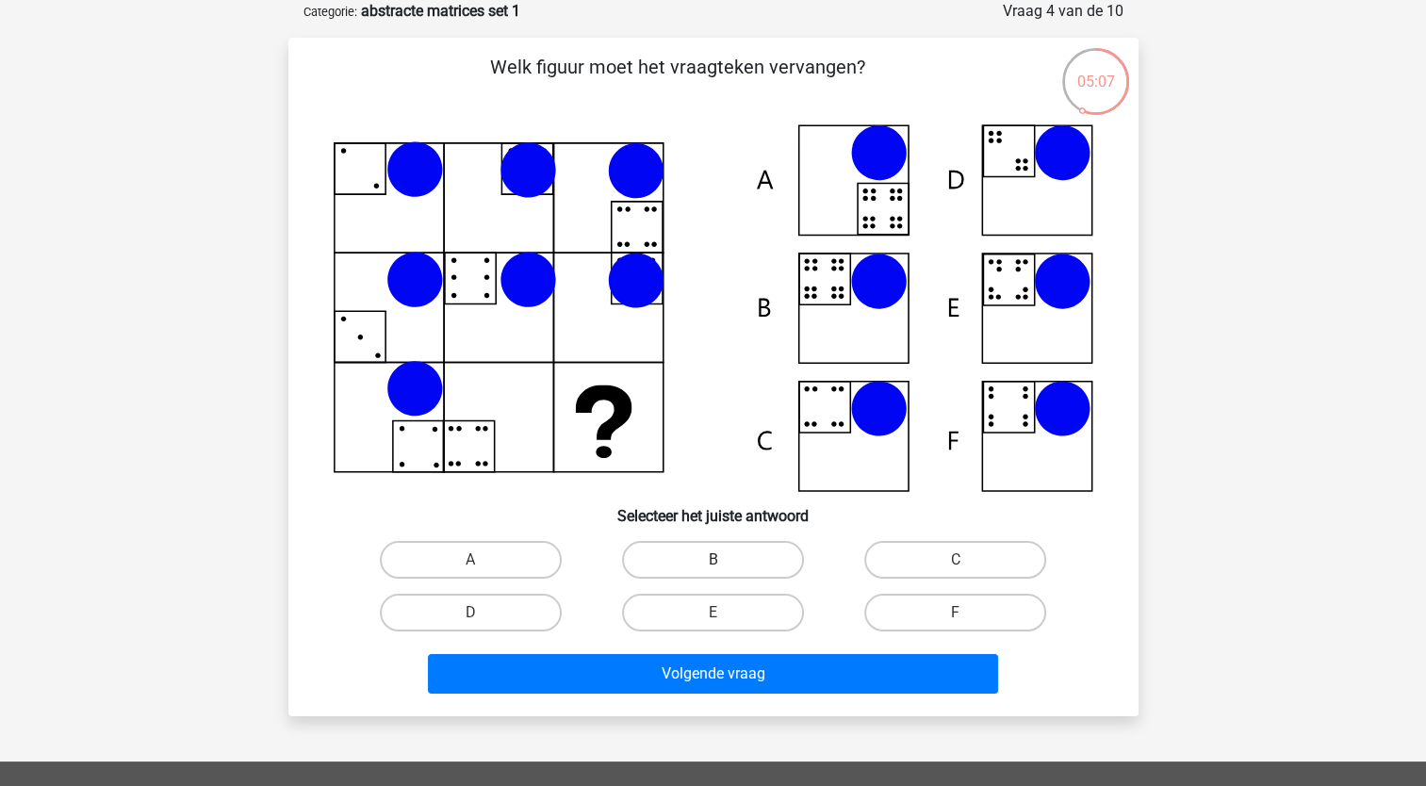
click at [689, 565] on label "B" at bounding box center [713, 560] width 182 height 38
click at [713, 565] on input "B" at bounding box center [719, 566] width 12 height 12
radio input "true"
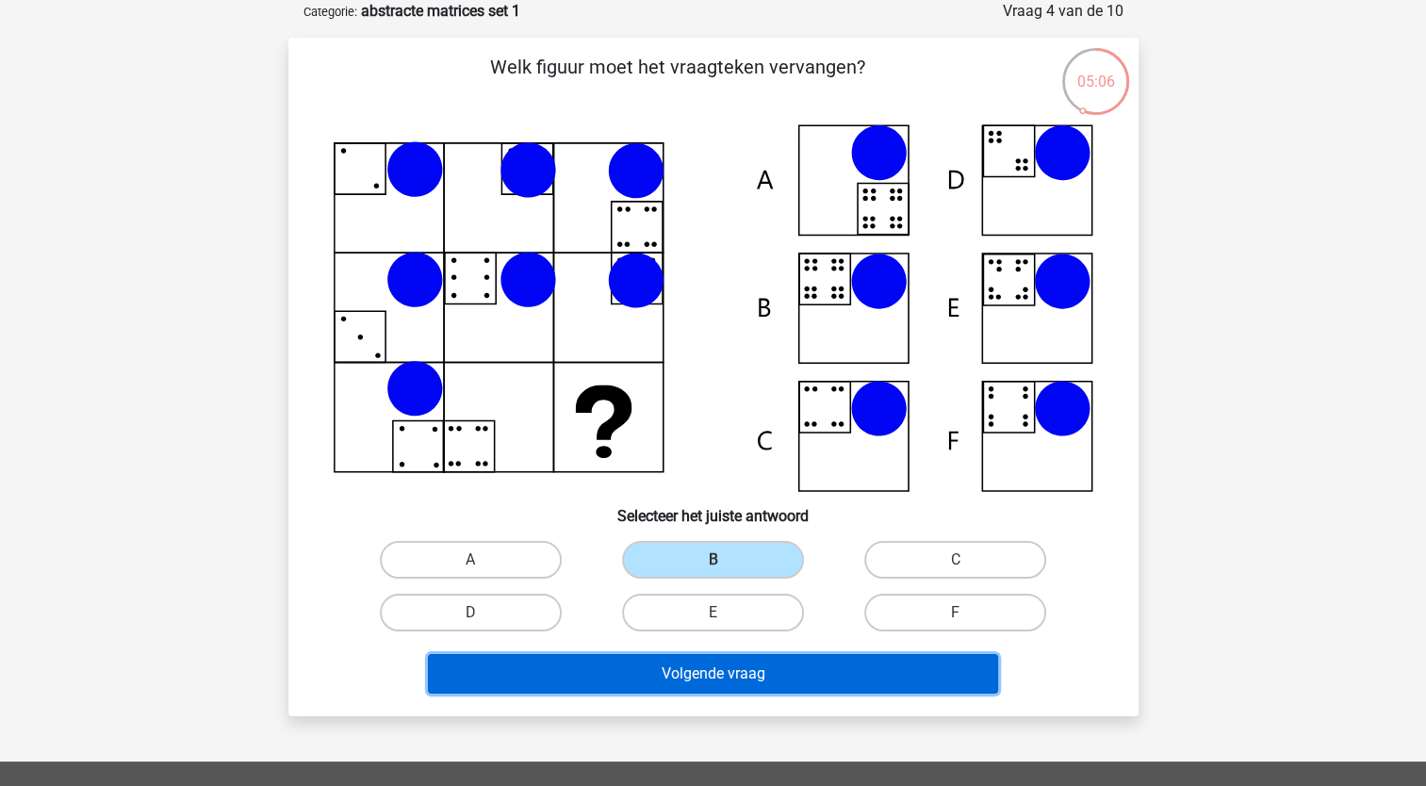
click at [625, 664] on button "Volgende vraag" at bounding box center [713, 674] width 570 height 40
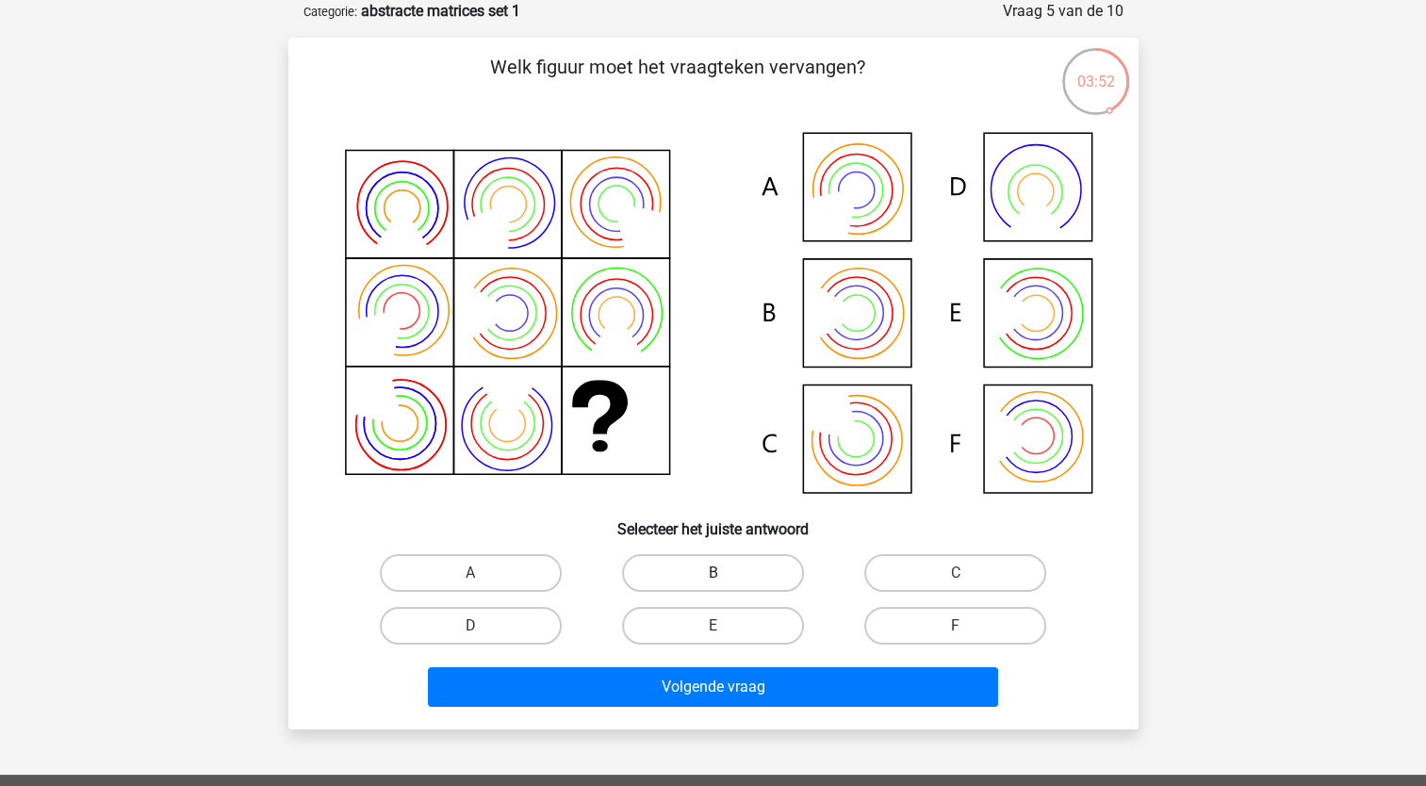
click at [717, 571] on label "B" at bounding box center [713, 573] width 182 height 38
click at [717, 573] on input "B" at bounding box center [719, 579] width 12 height 12
radio input "true"
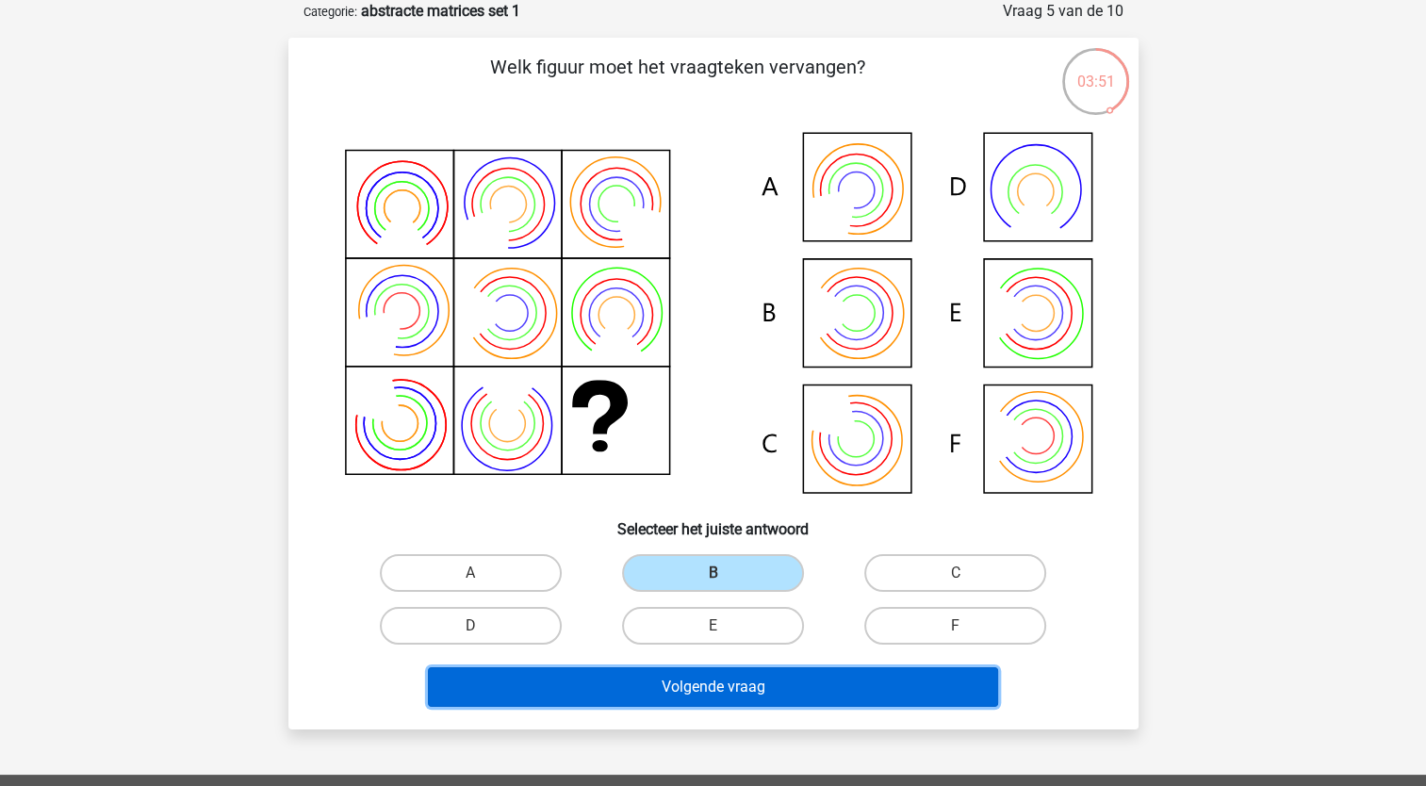
click at [694, 673] on button "Volgende vraag" at bounding box center [713, 688] width 570 height 40
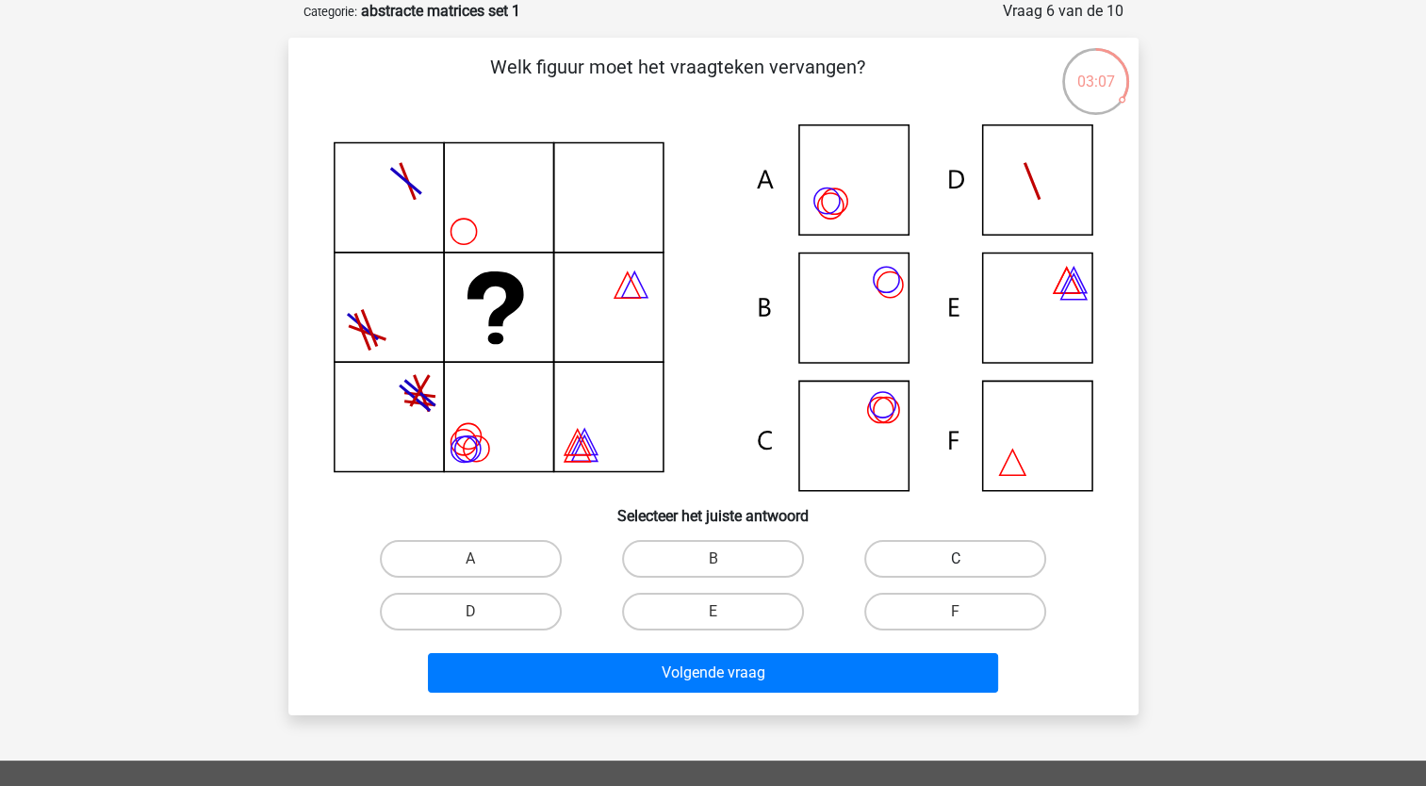
click at [952, 559] on label "C" at bounding box center [956, 559] width 182 height 38
click at [956, 559] on input "C" at bounding box center [962, 565] width 12 height 12
radio input "true"
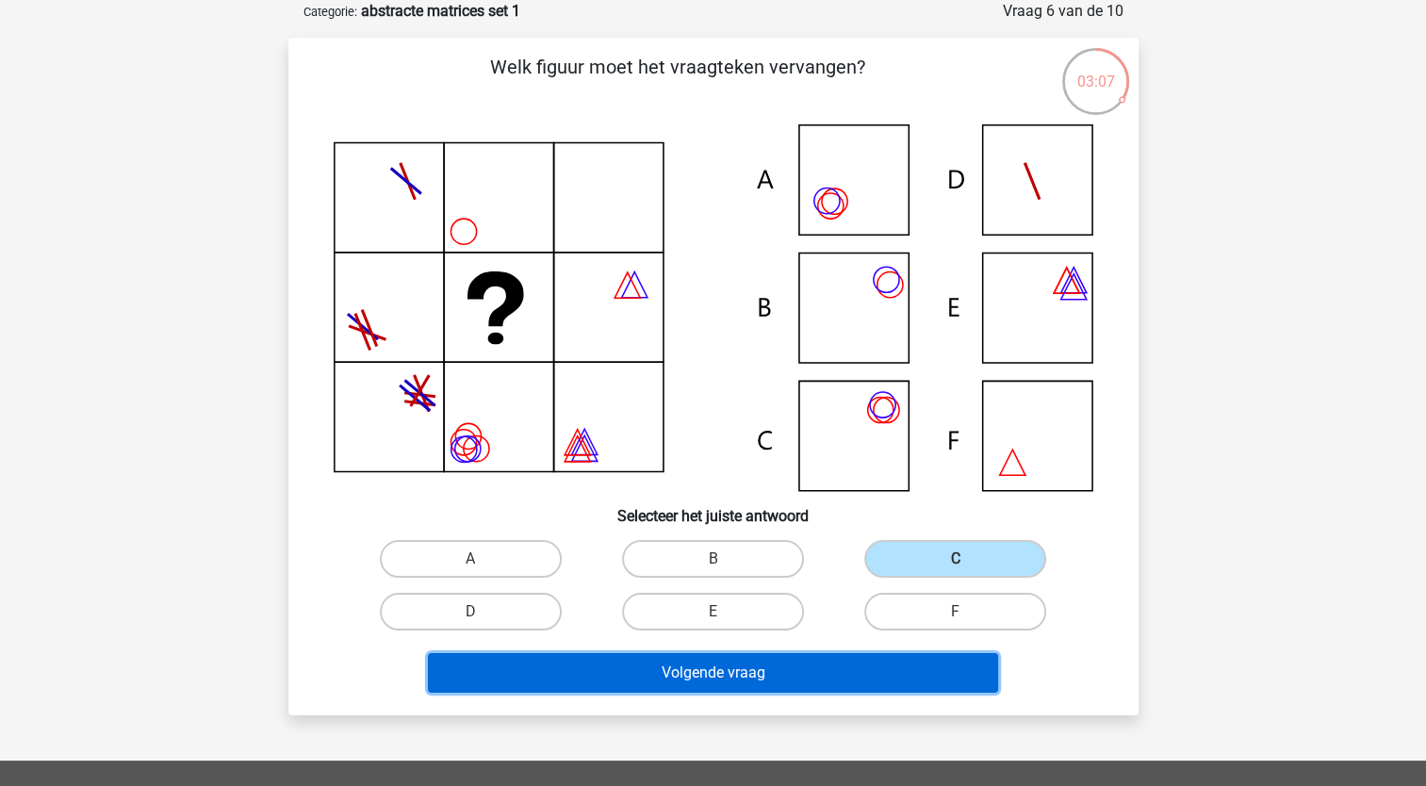
click at [834, 673] on button "Volgende vraag" at bounding box center [713, 673] width 570 height 40
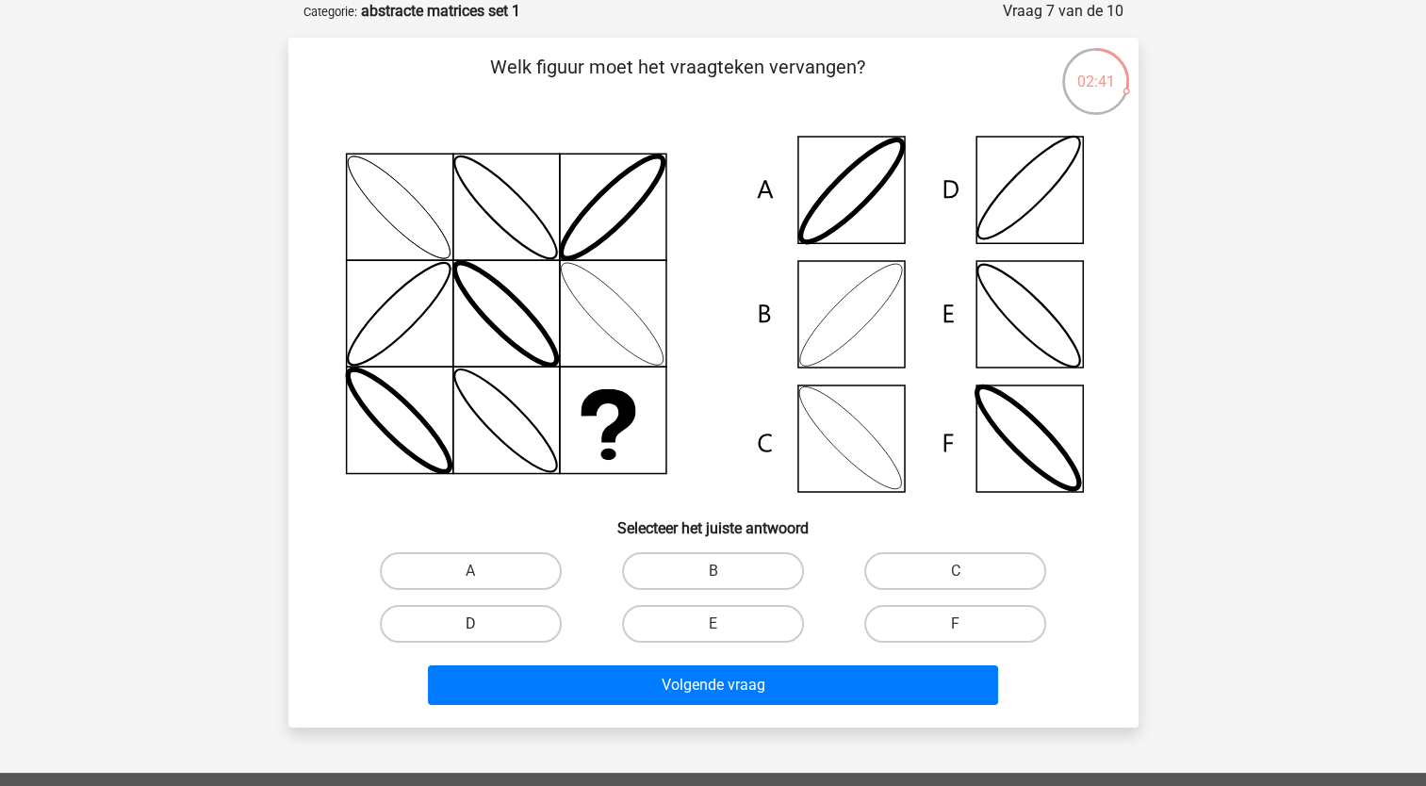
click at [464, 619] on label "D" at bounding box center [471, 624] width 182 height 38
click at [470, 624] on input "D" at bounding box center [476, 630] width 12 height 12
radio input "true"
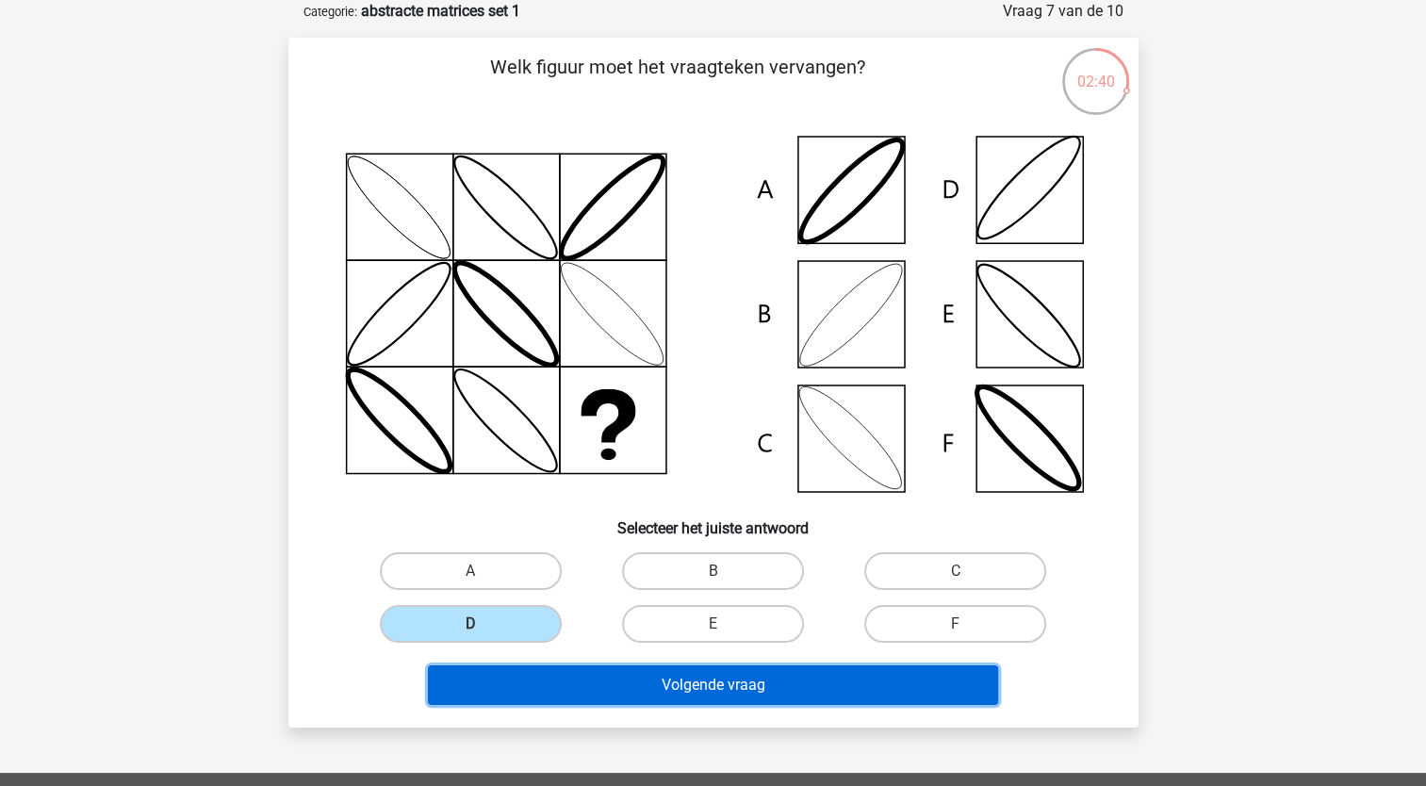
click at [502, 687] on button "Volgende vraag" at bounding box center [713, 686] width 570 height 40
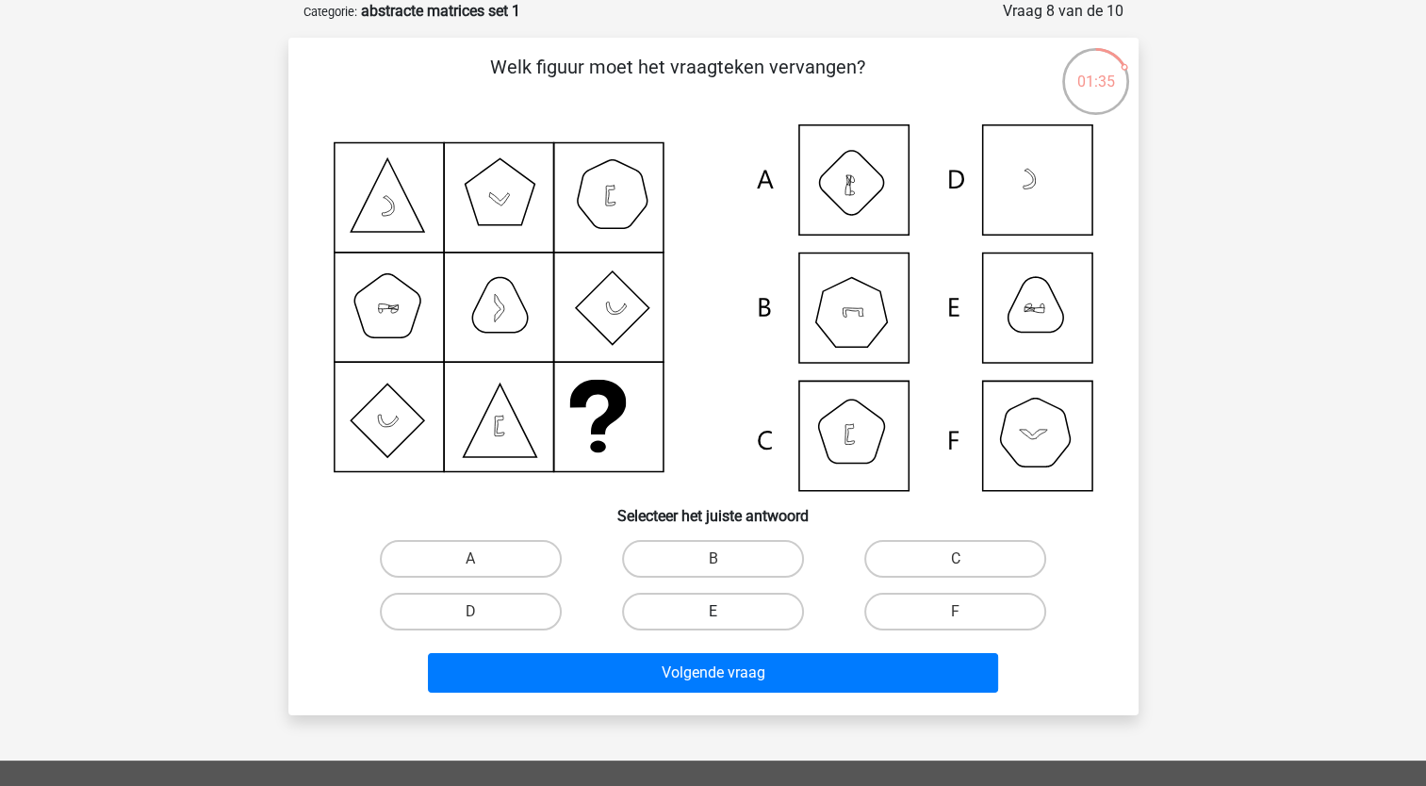
click at [650, 598] on label "E" at bounding box center [713, 612] width 182 height 38
click at [713, 612] on input "E" at bounding box center [719, 618] width 12 height 12
radio input "true"
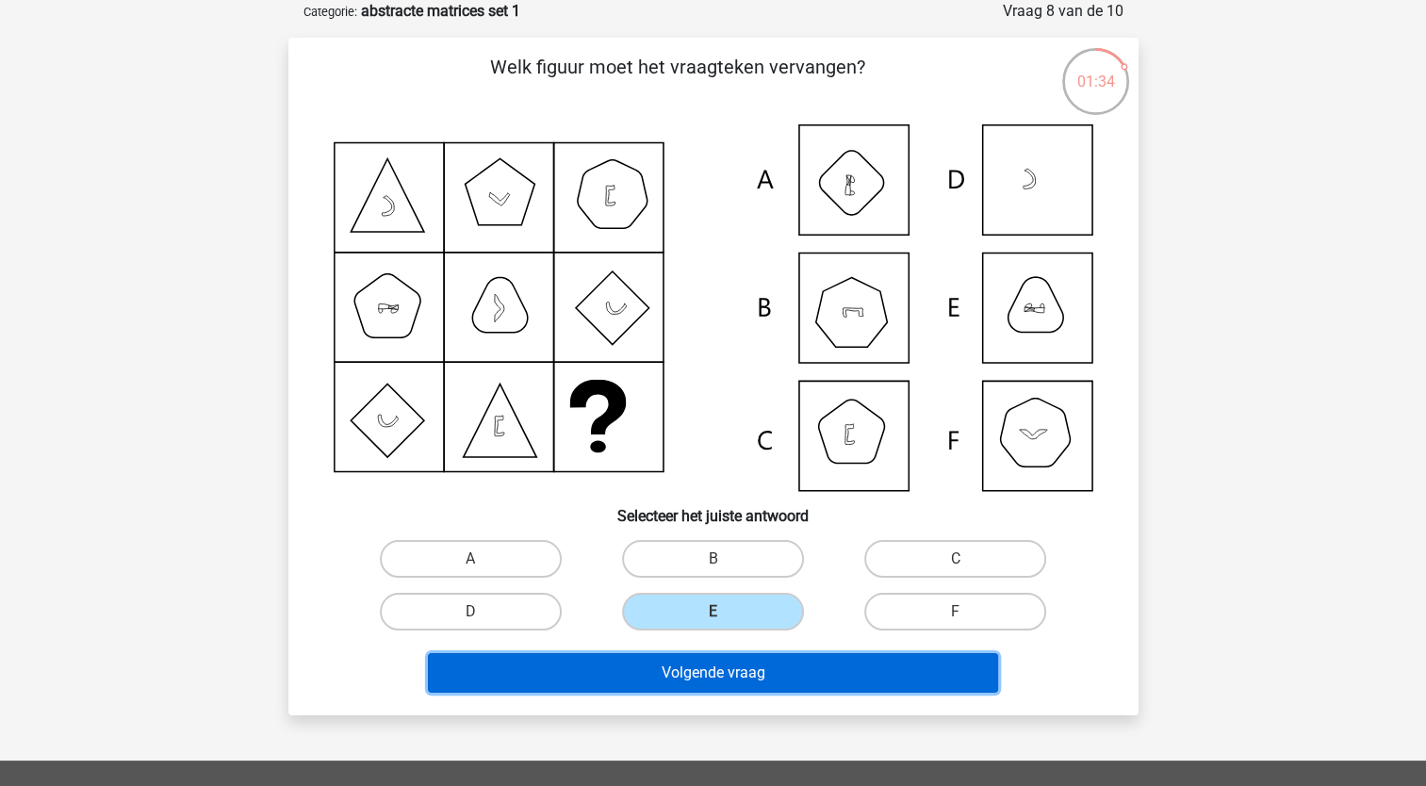
click at [630, 666] on button "Volgende vraag" at bounding box center [713, 673] width 570 height 40
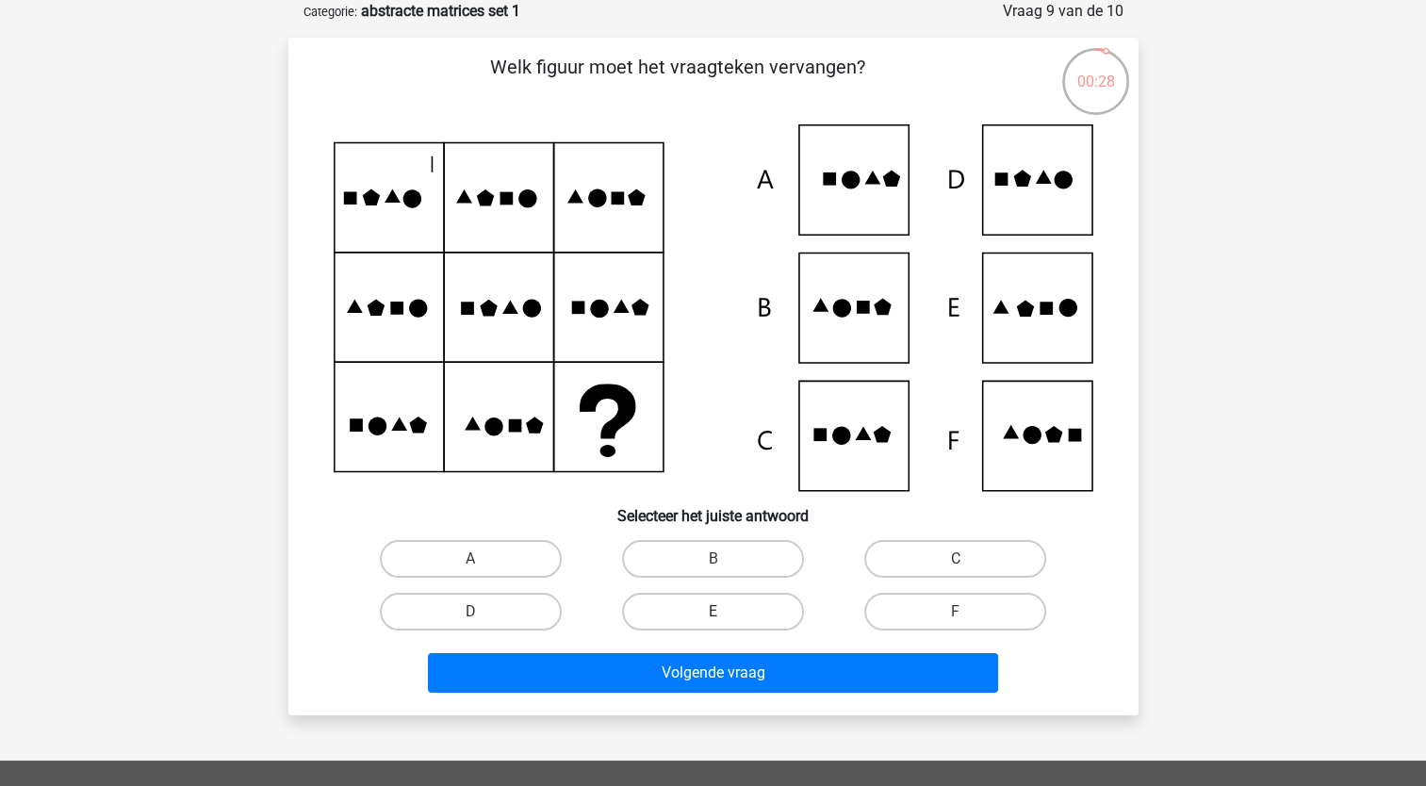
click at [718, 593] on label "E" at bounding box center [713, 612] width 182 height 38
click at [718, 612] on input "E" at bounding box center [719, 618] width 12 height 12
radio input "true"
click at [694, 648] on div "Volgende vraag" at bounding box center [714, 669] width 790 height 62
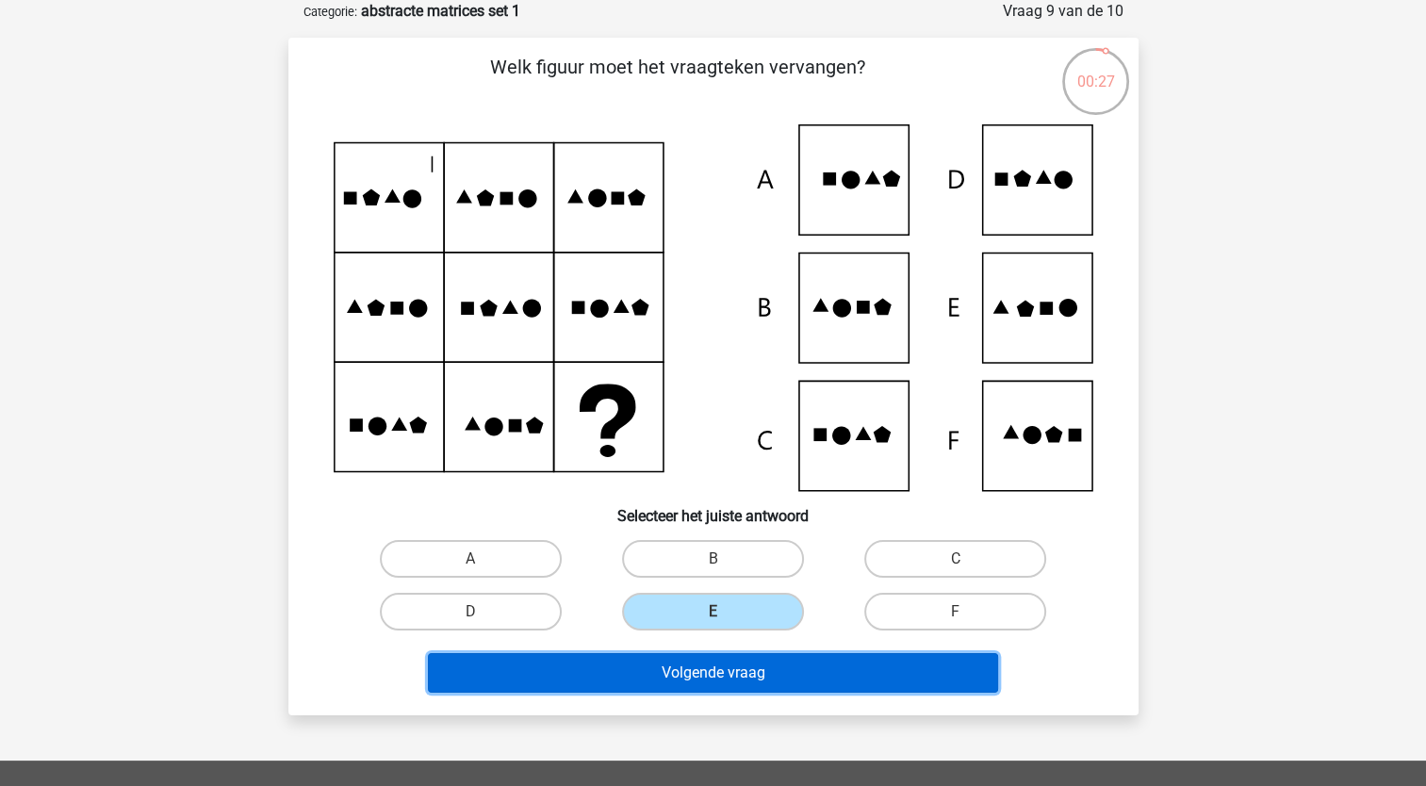
click at [696, 660] on button "Volgende vraag" at bounding box center [713, 673] width 570 height 40
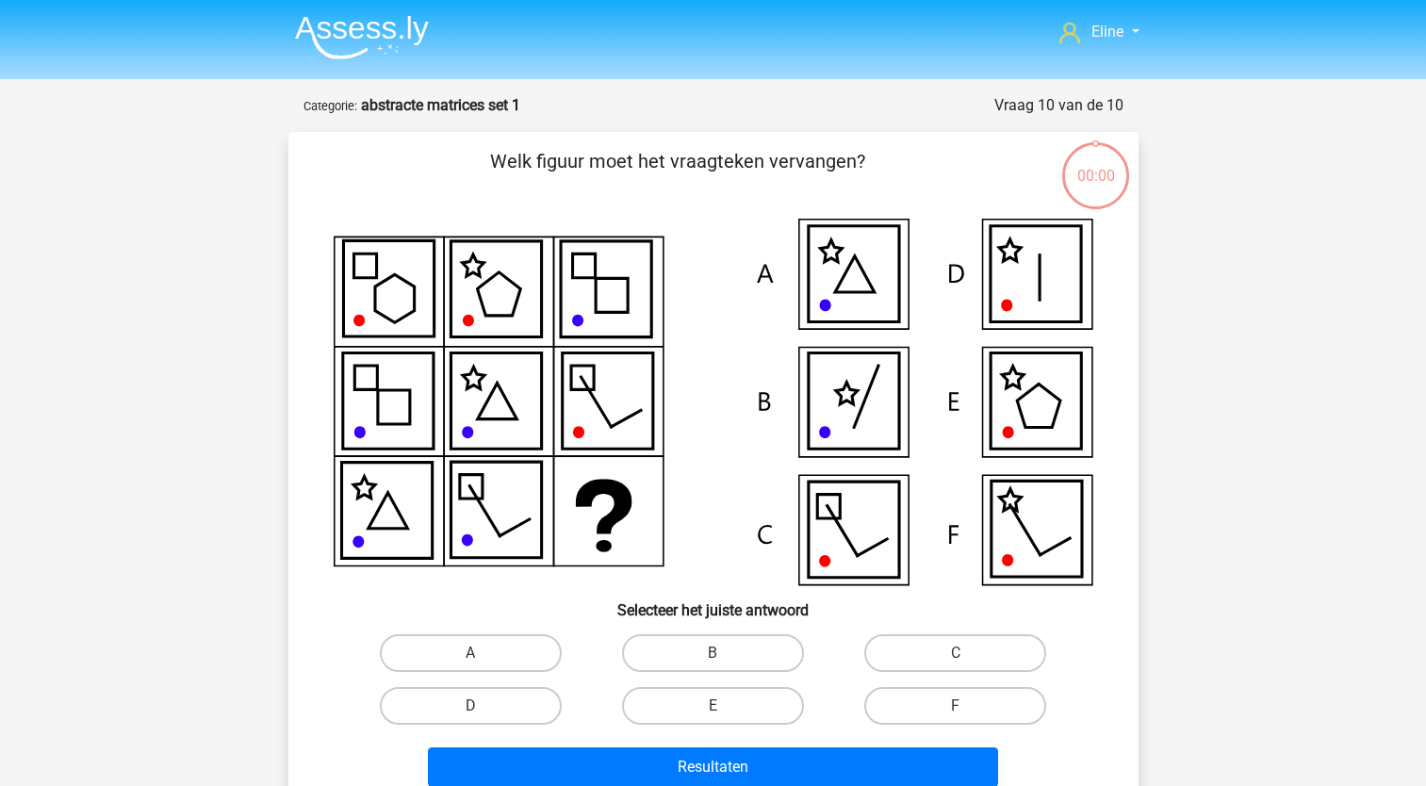
scroll to position [94, 0]
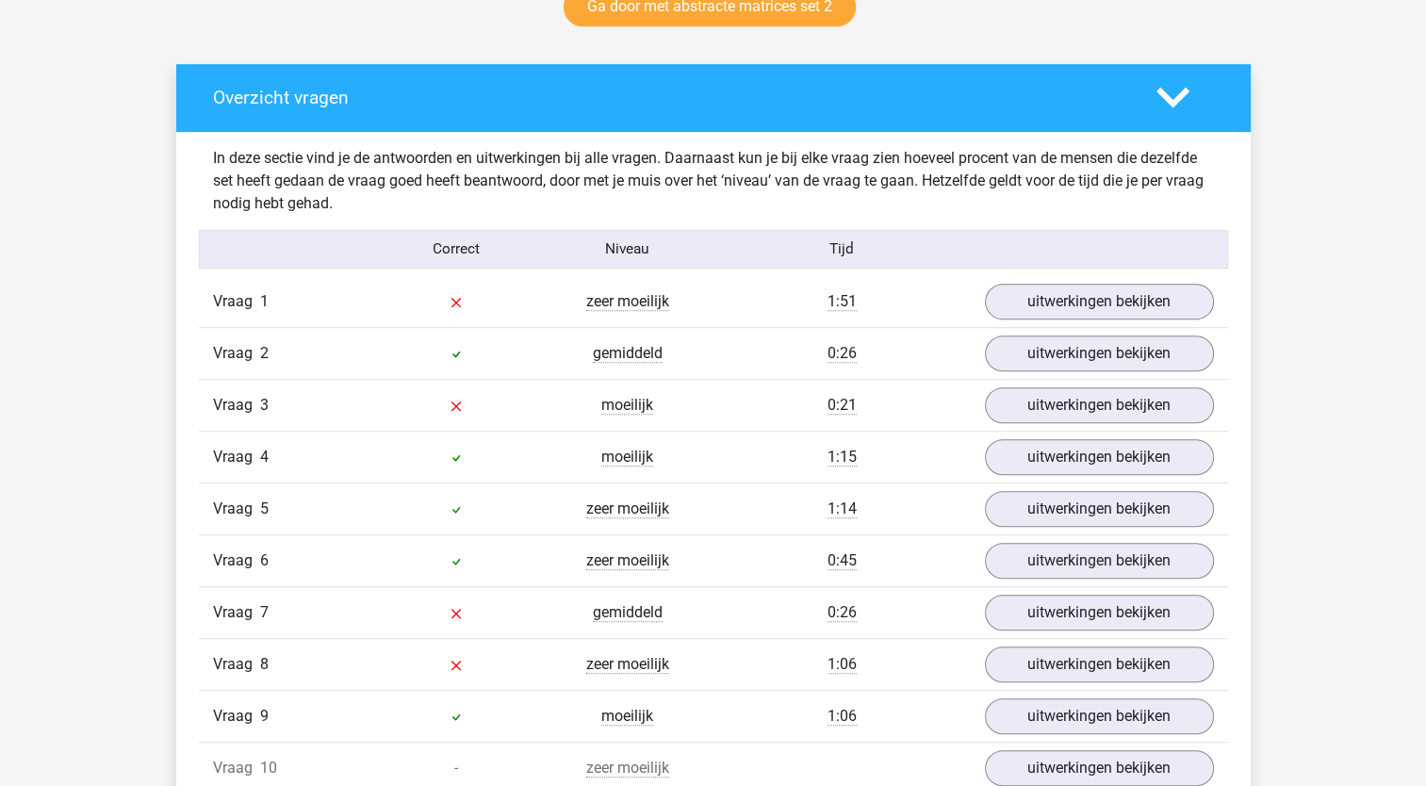
scroll to position [1037, 0]
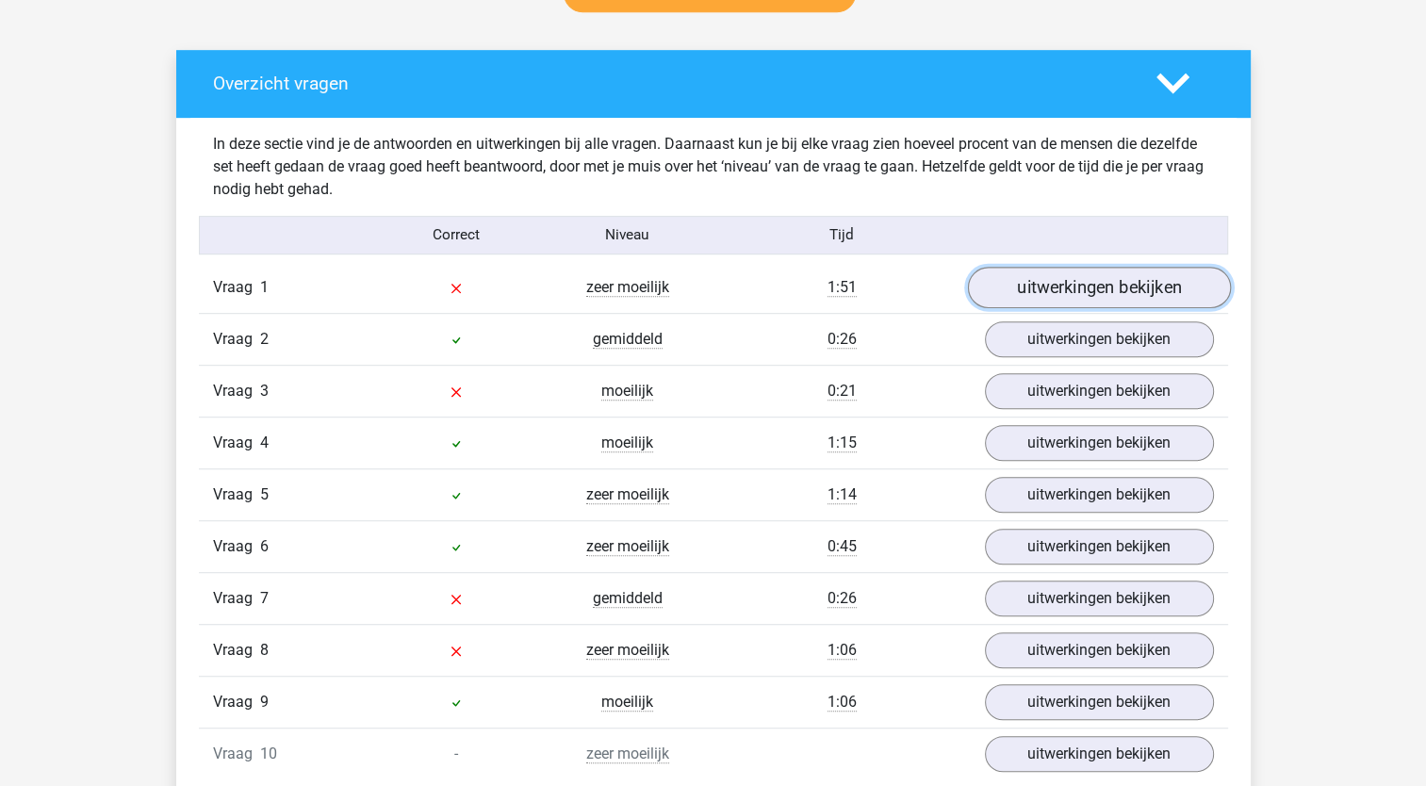
click at [1030, 280] on link "uitwerkingen bekijken" at bounding box center [1098, 287] width 263 height 41
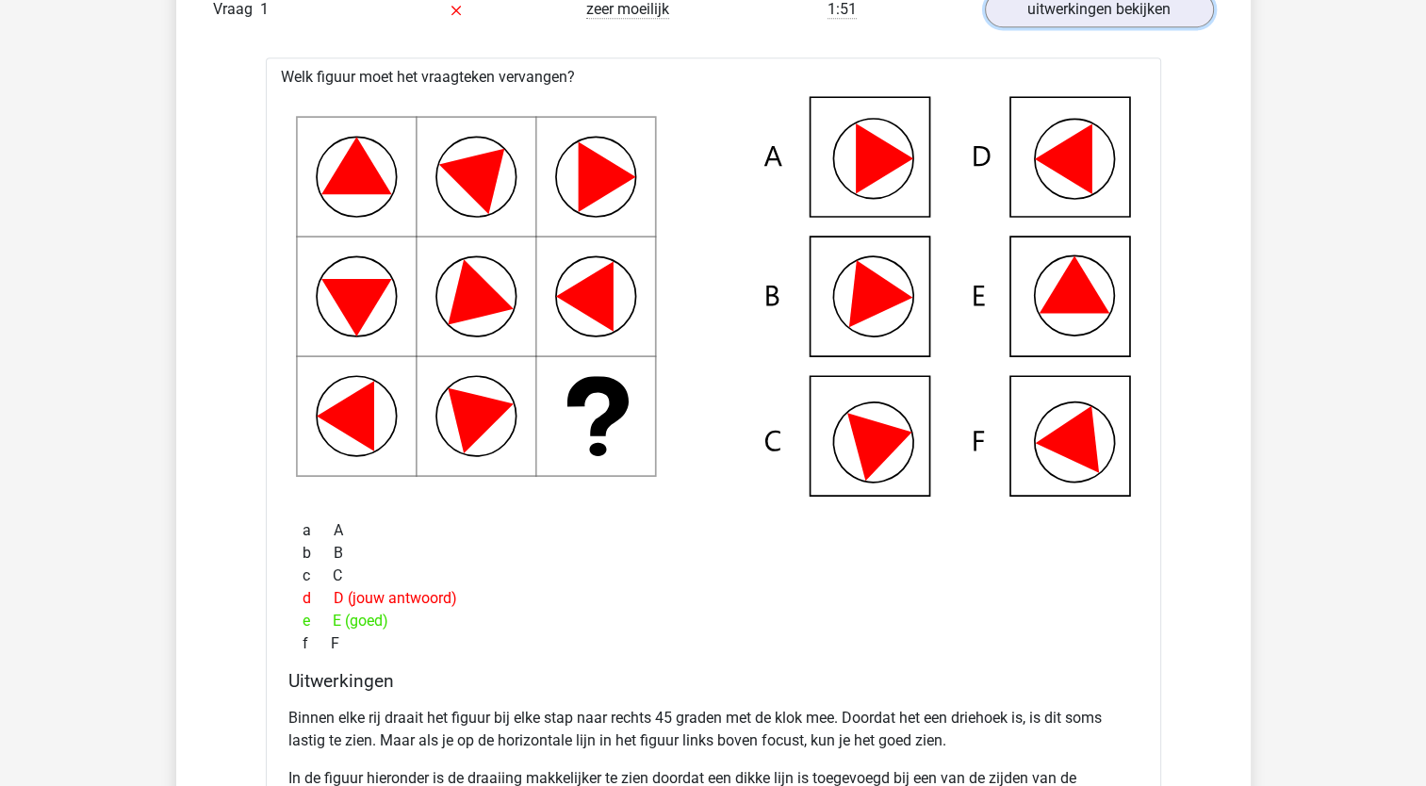
scroll to position [1320, 0]
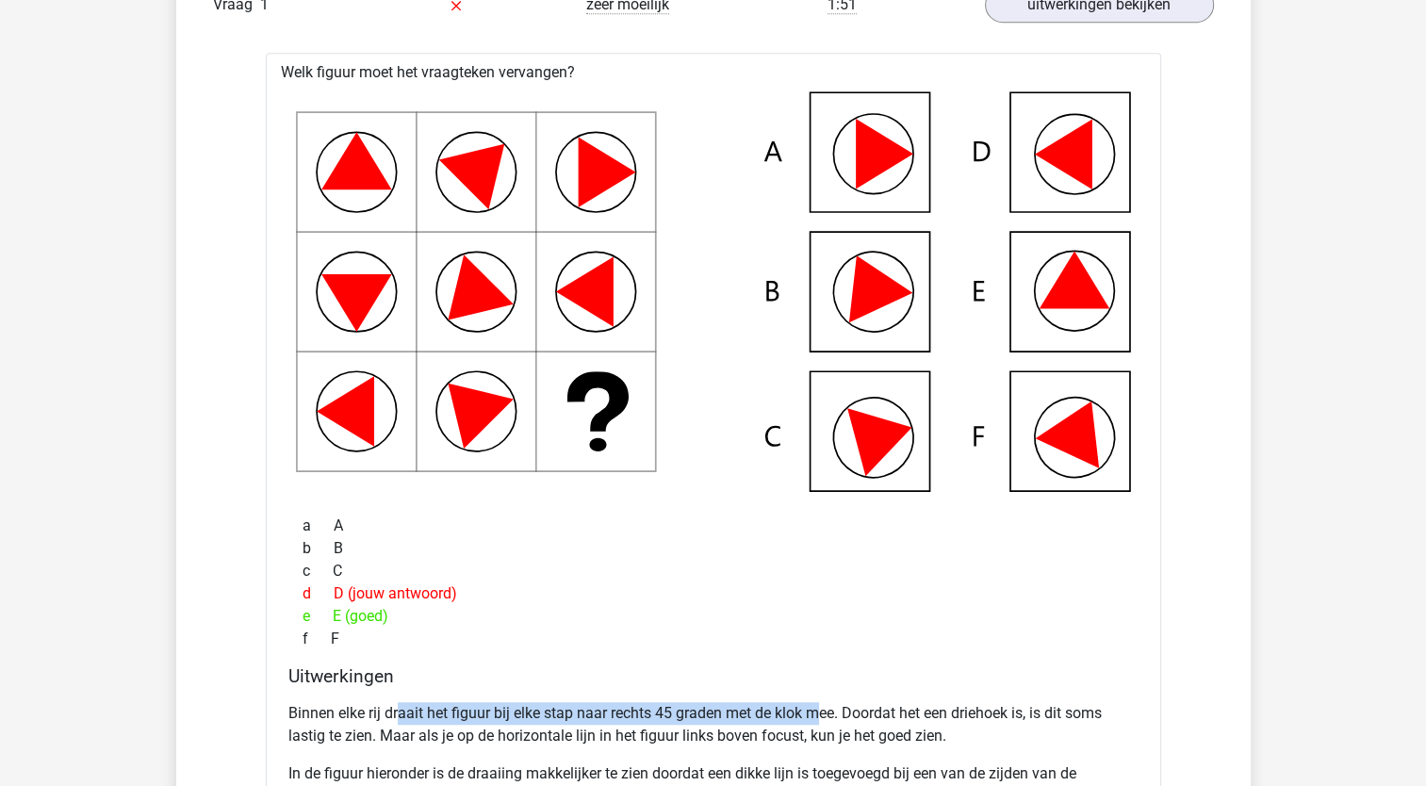
drag, startPoint x: 400, startPoint y: 711, endPoint x: 820, endPoint y: 723, distance: 420.7
click at [820, 723] on p "Binnen elke rij draait het figuur bij elke stap naar rechts 45 graden met de kl…" at bounding box center [713, 724] width 850 height 45
drag, startPoint x: 820, startPoint y: 723, endPoint x: 805, endPoint y: 730, distance: 16.5
click at [805, 730] on p "Binnen elke rij draait het figuur bij elke stap naar rechts 45 graden met de kl…" at bounding box center [713, 724] width 850 height 45
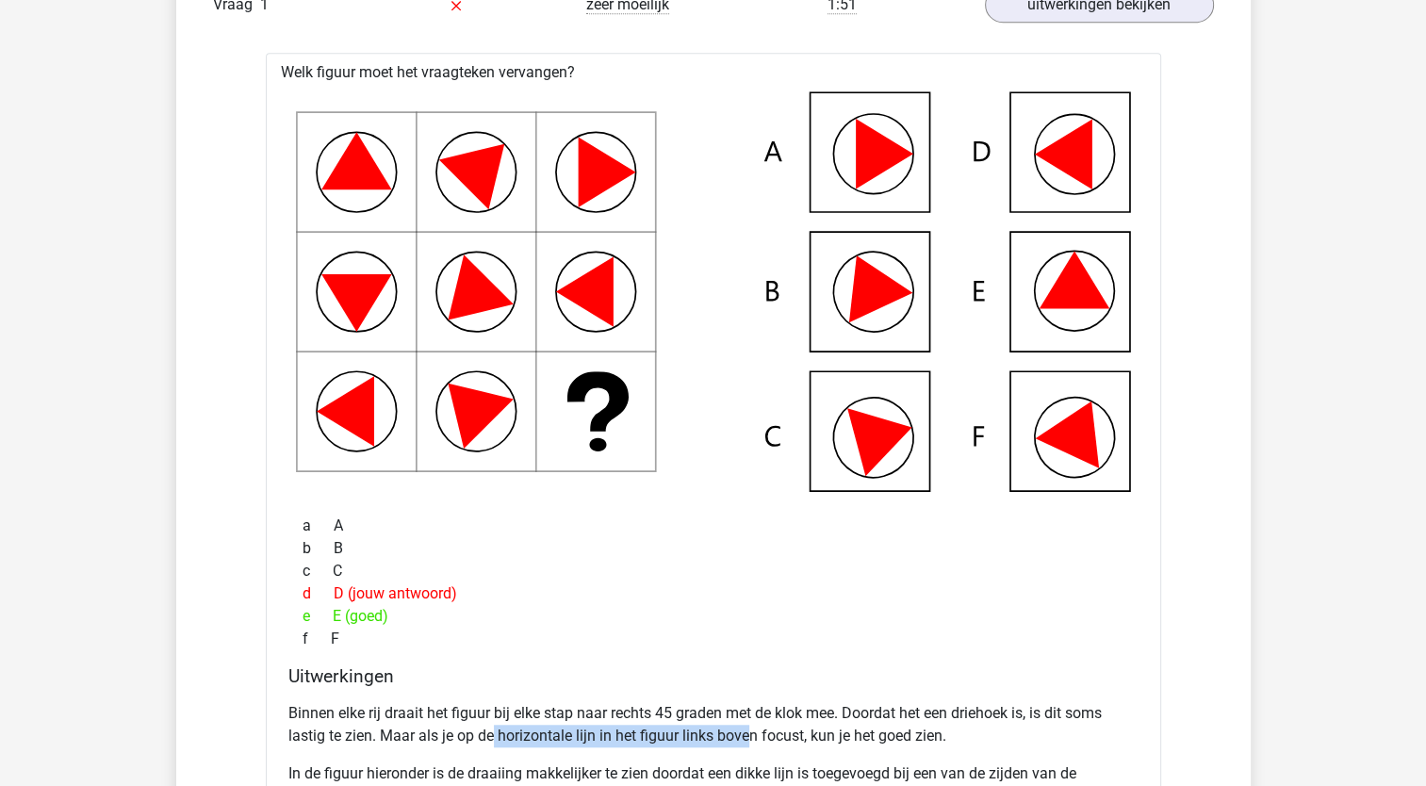
drag, startPoint x: 494, startPoint y: 736, endPoint x: 750, endPoint y: 741, distance: 255.5
click at [750, 741] on p "Binnen elke rij draait het figuur bij elke stap naar rechts 45 graden met de kl…" at bounding box center [713, 724] width 850 height 45
drag, startPoint x: 750, startPoint y: 741, endPoint x: 719, endPoint y: 778, distance: 47.6
click at [721, 779] on p "In de figuur hieronder is de draaiing makkelijker te zien doordat een dikke lij…" at bounding box center [713, 785] width 850 height 45
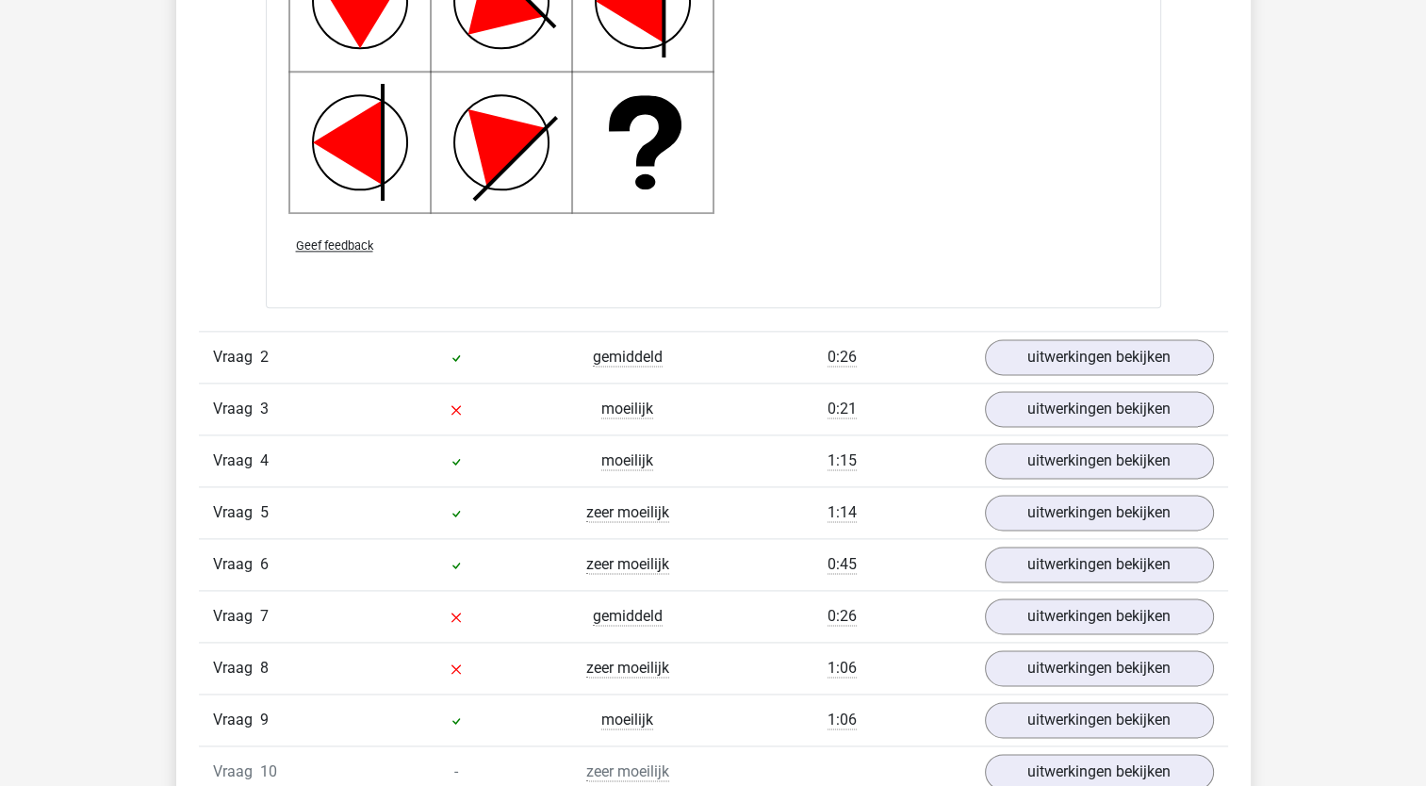
scroll to position [2357, 0]
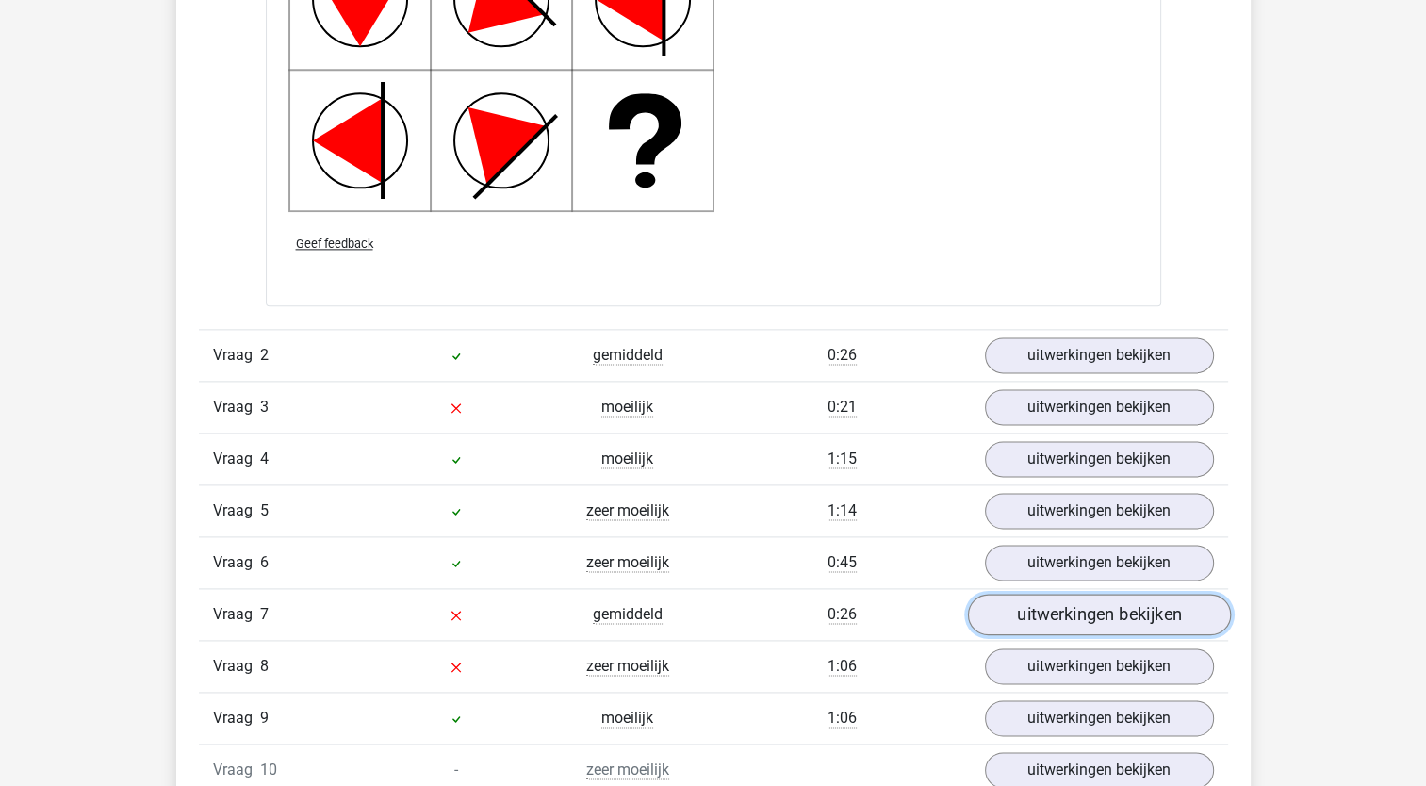
click at [1042, 605] on link "uitwerkingen bekijken" at bounding box center [1098, 614] width 263 height 41
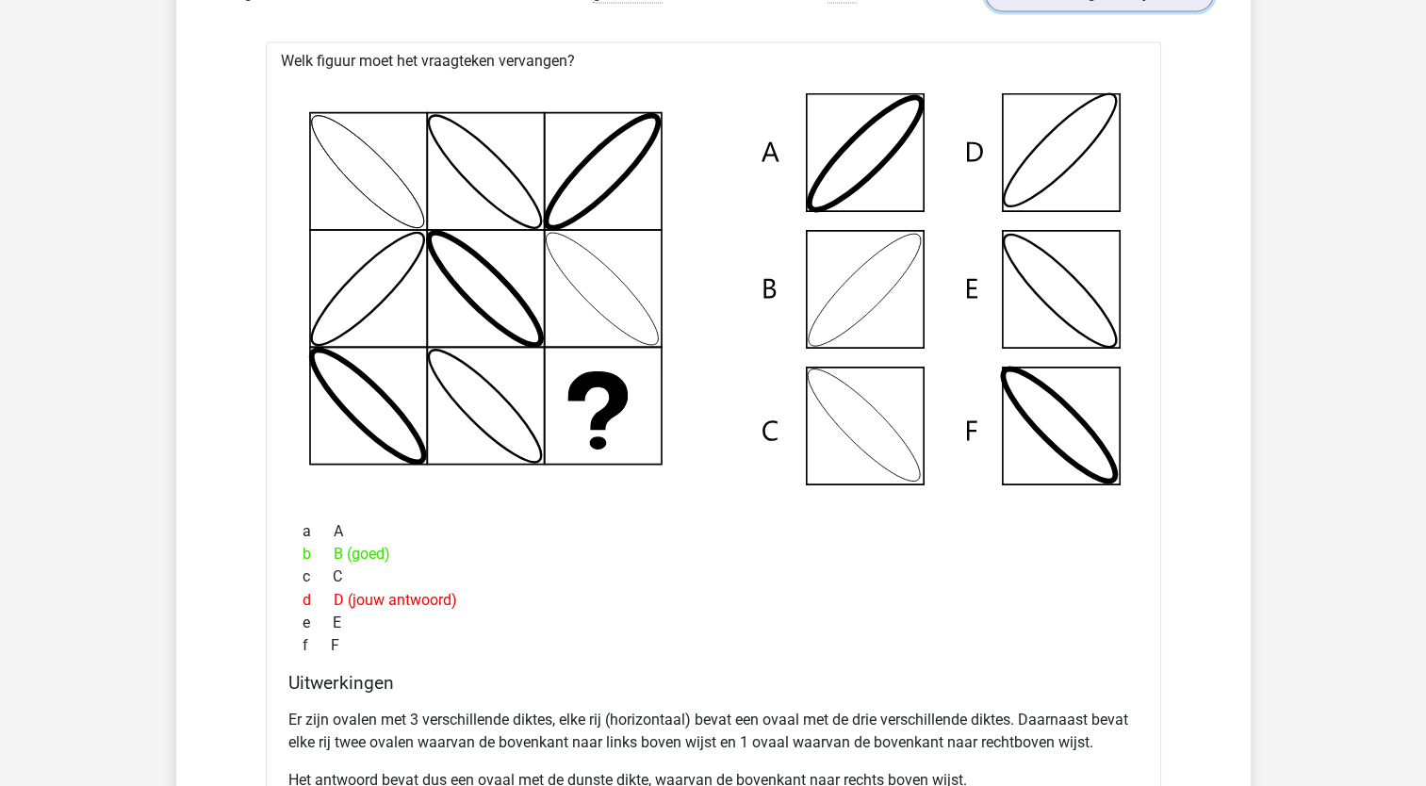
scroll to position [3017, 0]
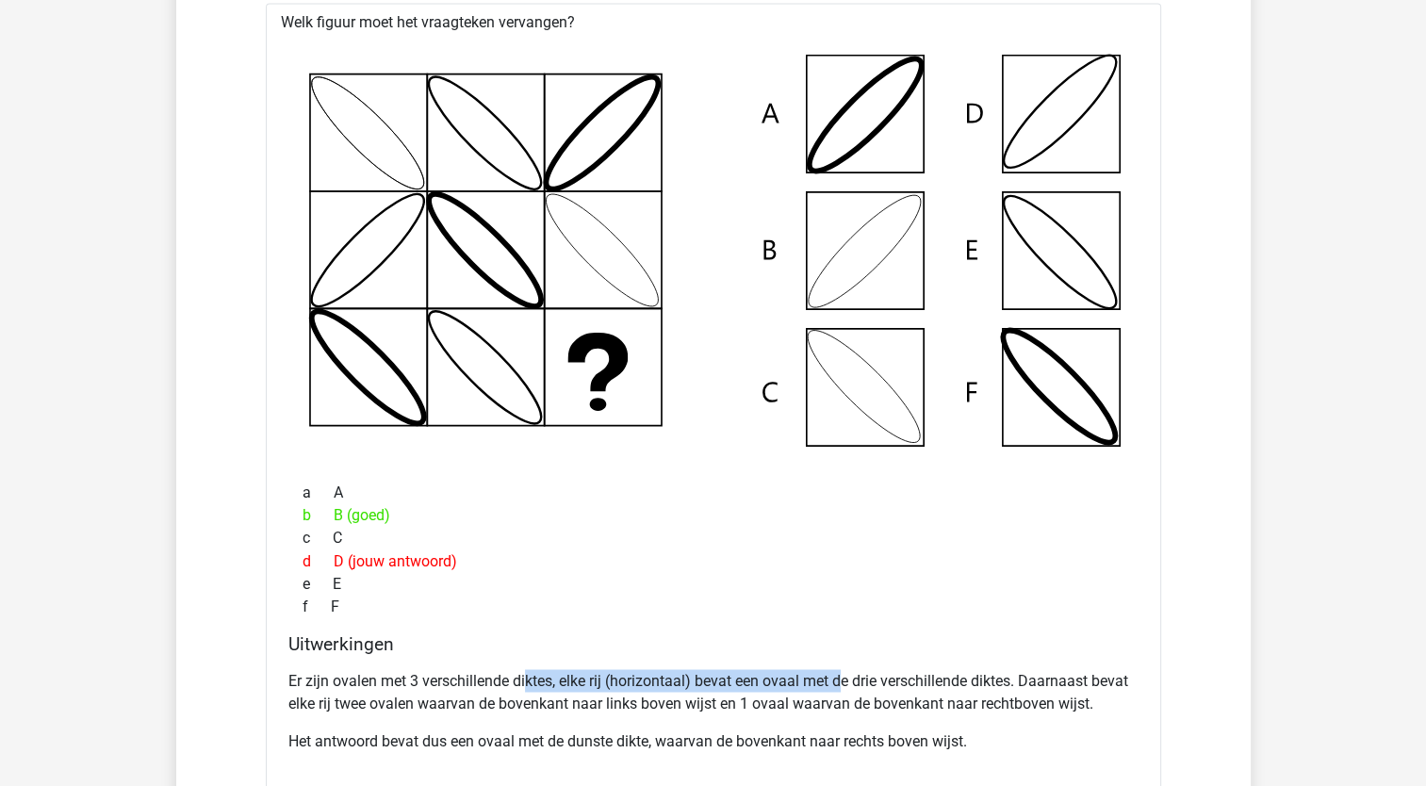
drag, startPoint x: 528, startPoint y: 662, endPoint x: 840, endPoint y: 674, distance: 312.3
click at [840, 674] on div "Er zijn ovalen met 3 verschillende diktes, elke rij (horizontaal) bevat een ova…" at bounding box center [713, 718] width 850 height 113
click at [846, 681] on p "Er zijn ovalen met 3 verschillende diktes, elke rij (horizontaal) bevat een ova…" at bounding box center [713, 691] width 850 height 45
click at [441, 681] on p "Er zijn ovalen met 3 verschillende diktes, elke rij (horizontaal) bevat een ova…" at bounding box center [713, 691] width 850 height 45
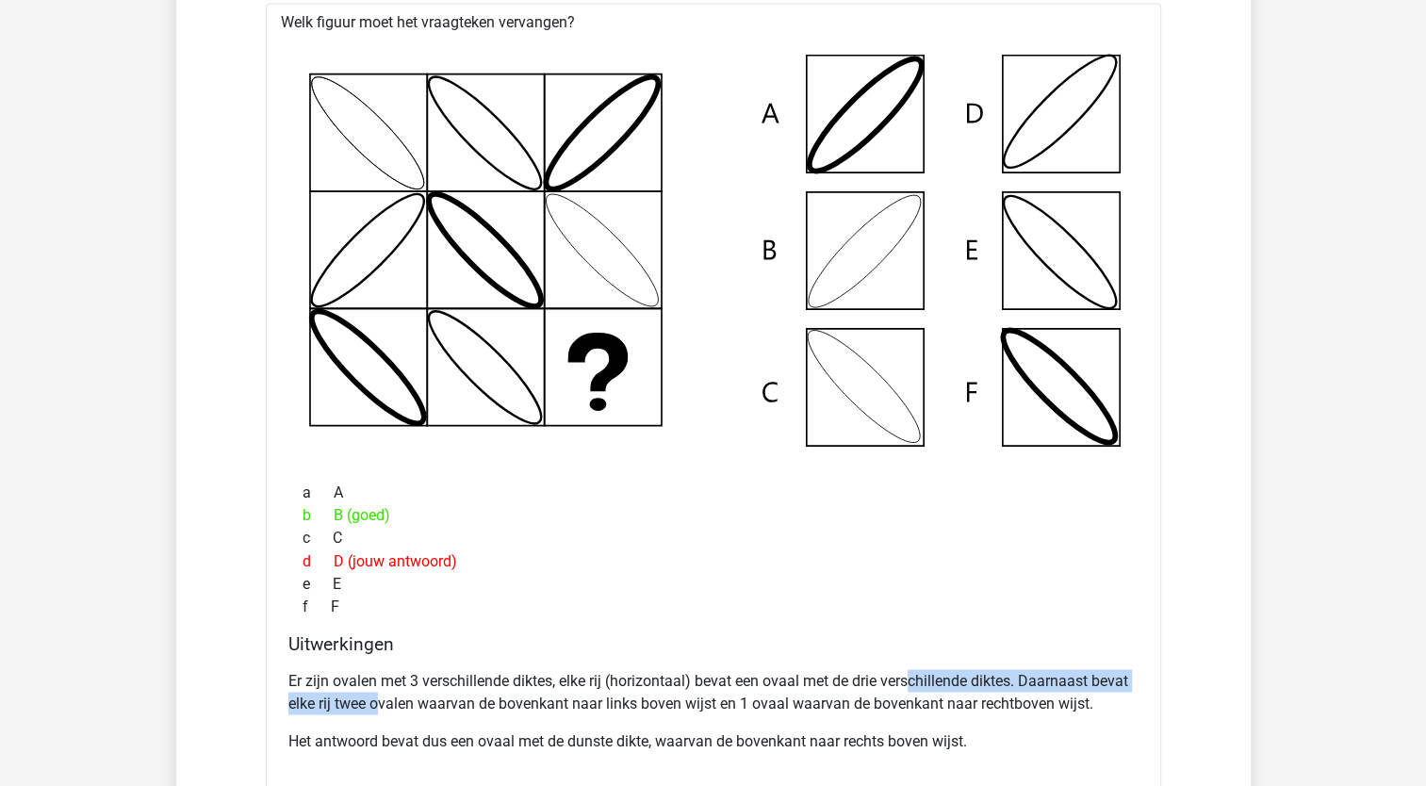
drag, startPoint x: 381, startPoint y: 692, endPoint x: 910, endPoint y: 684, distance: 529.0
click at [910, 684] on p "Er zijn ovalen met 3 verschillende diktes, elke rij (horizontaal) bevat een ova…" at bounding box center [713, 691] width 850 height 45
drag, startPoint x: 910, startPoint y: 684, endPoint x: 897, endPoint y: 717, distance: 35.5
click at [897, 717] on div "Er zijn ovalen met 3 verschillende diktes, elke rij (horizontaal) bevat een ova…" at bounding box center [713, 718] width 850 height 113
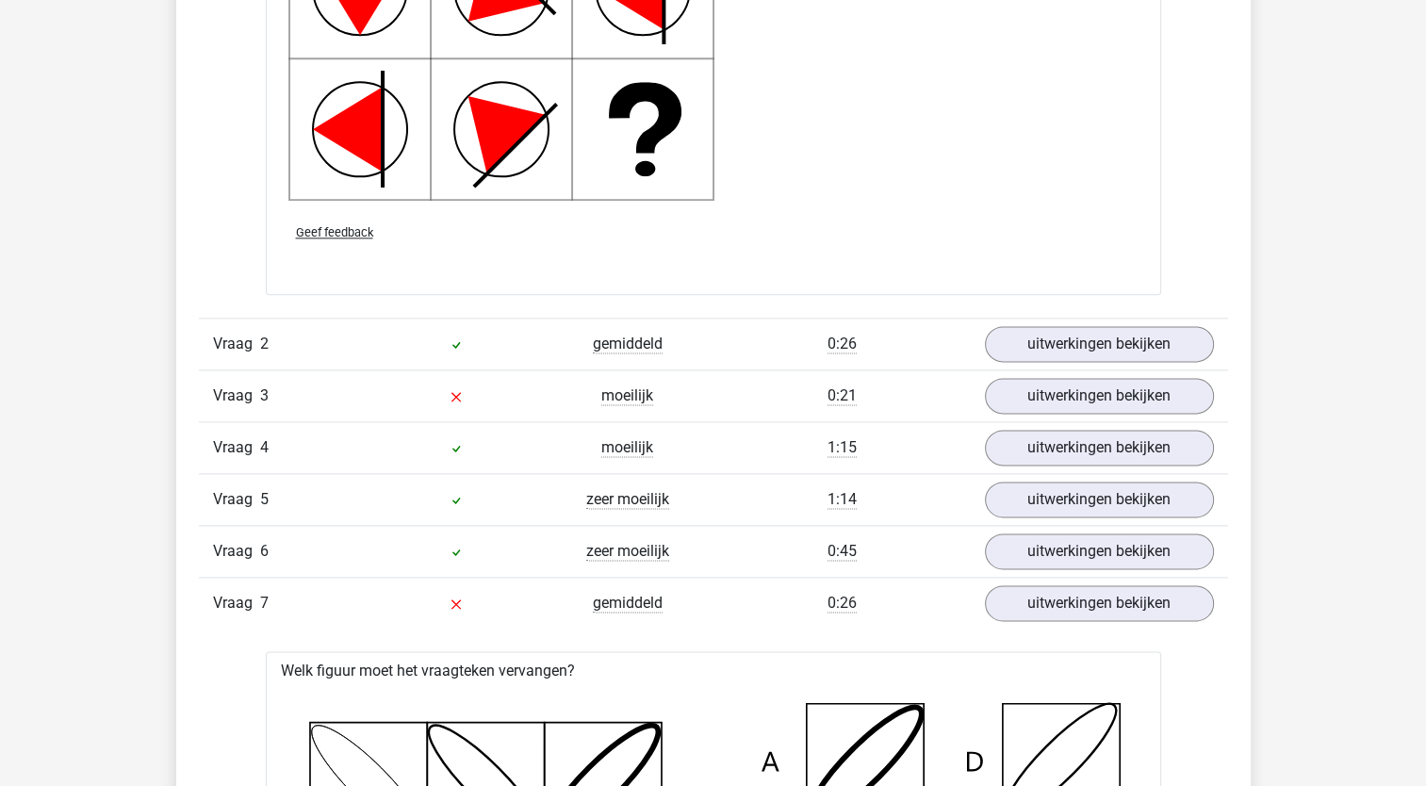
scroll to position [2357, 0]
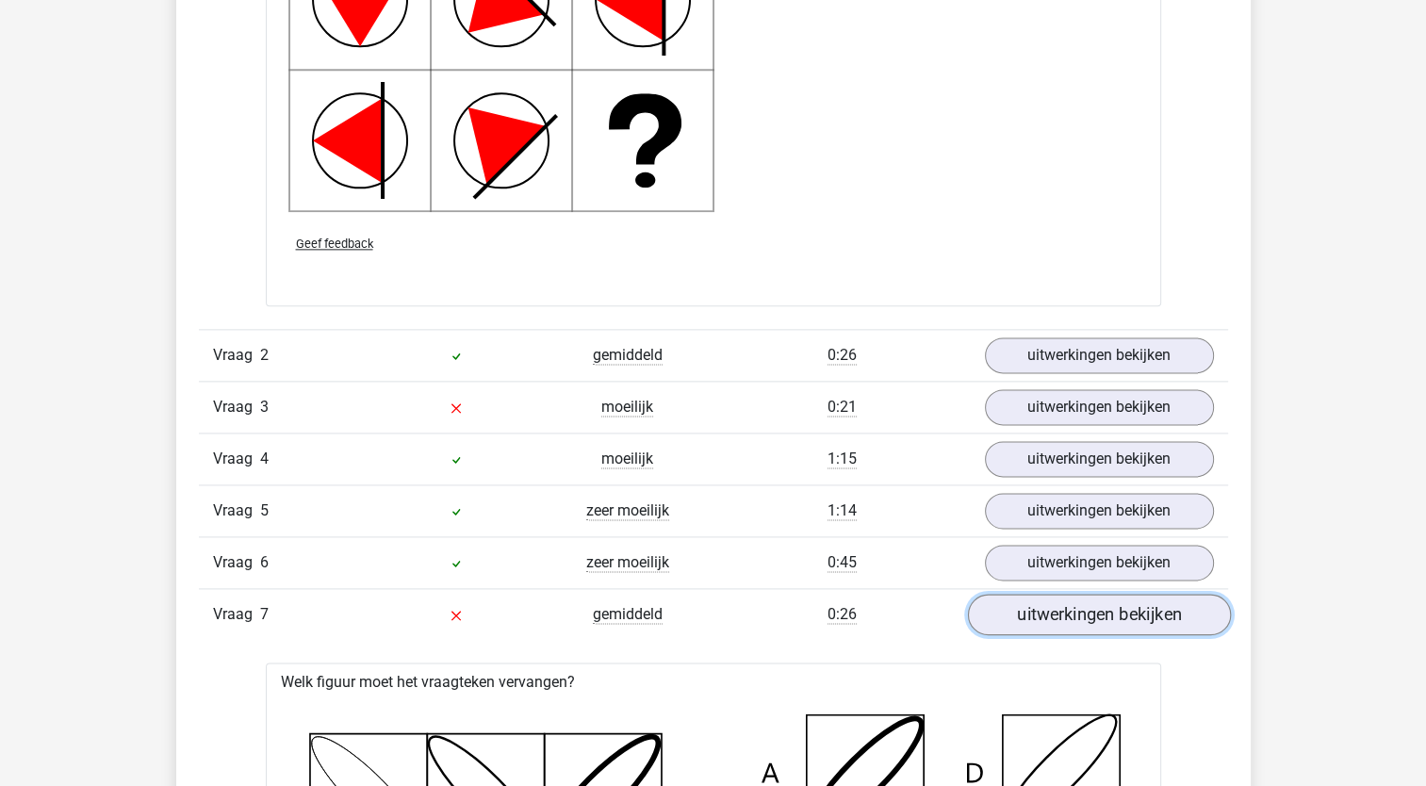
click at [1047, 613] on link "uitwerkingen bekijken" at bounding box center [1098, 614] width 263 height 41
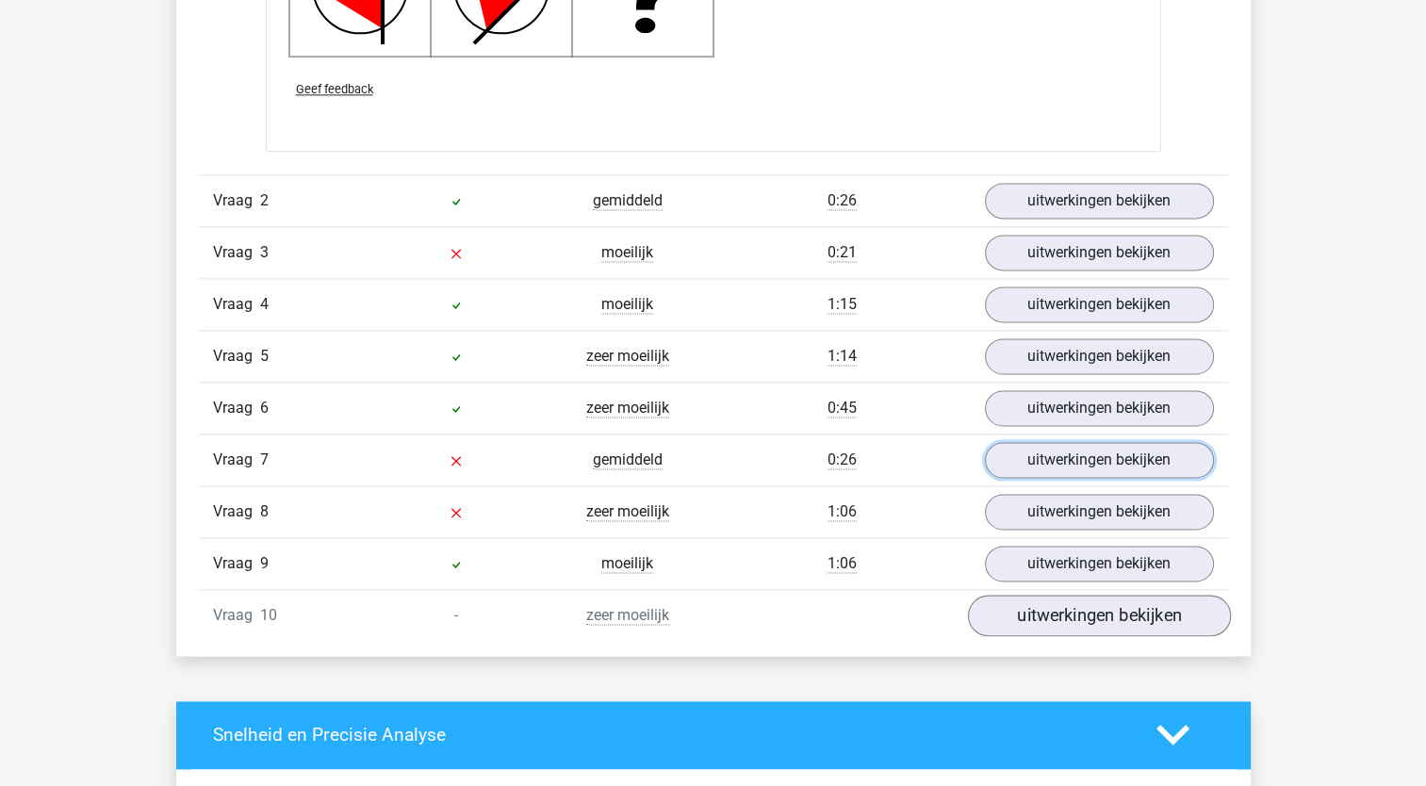
scroll to position [2546, 0]
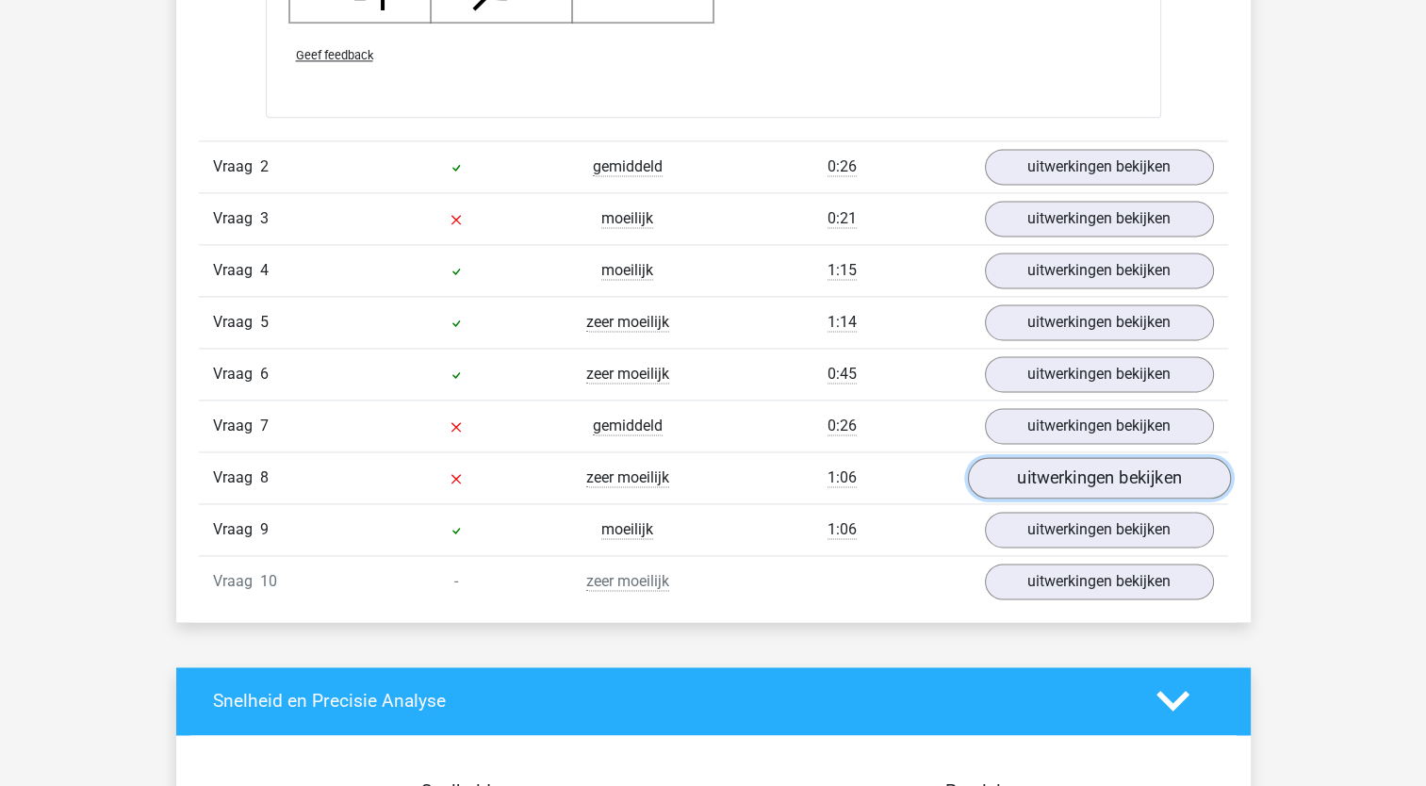
click at [1062, 480] on link "uitwerkingen bekijken" at bounding box center [1098, 477] width 263 height 41
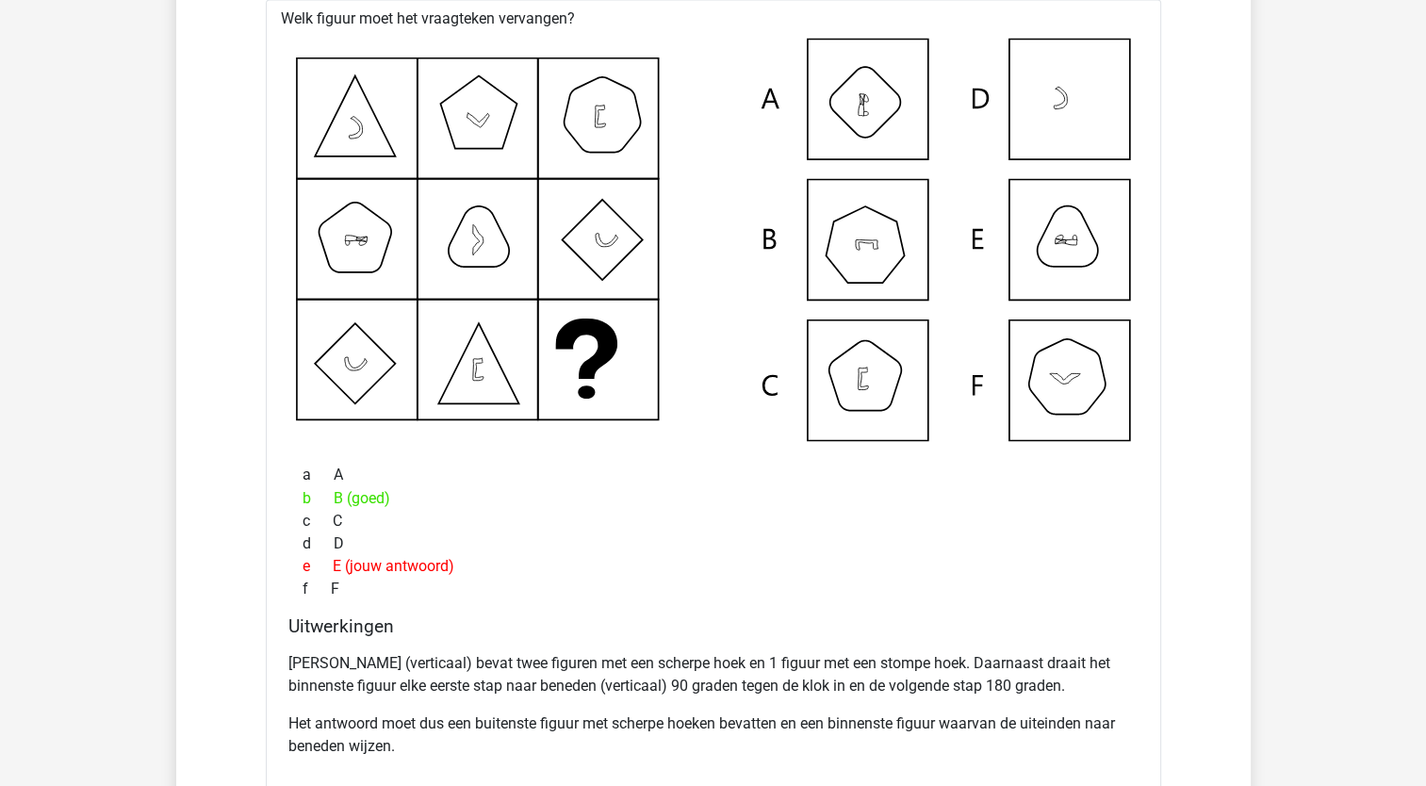
scroll to position [3111, 0]
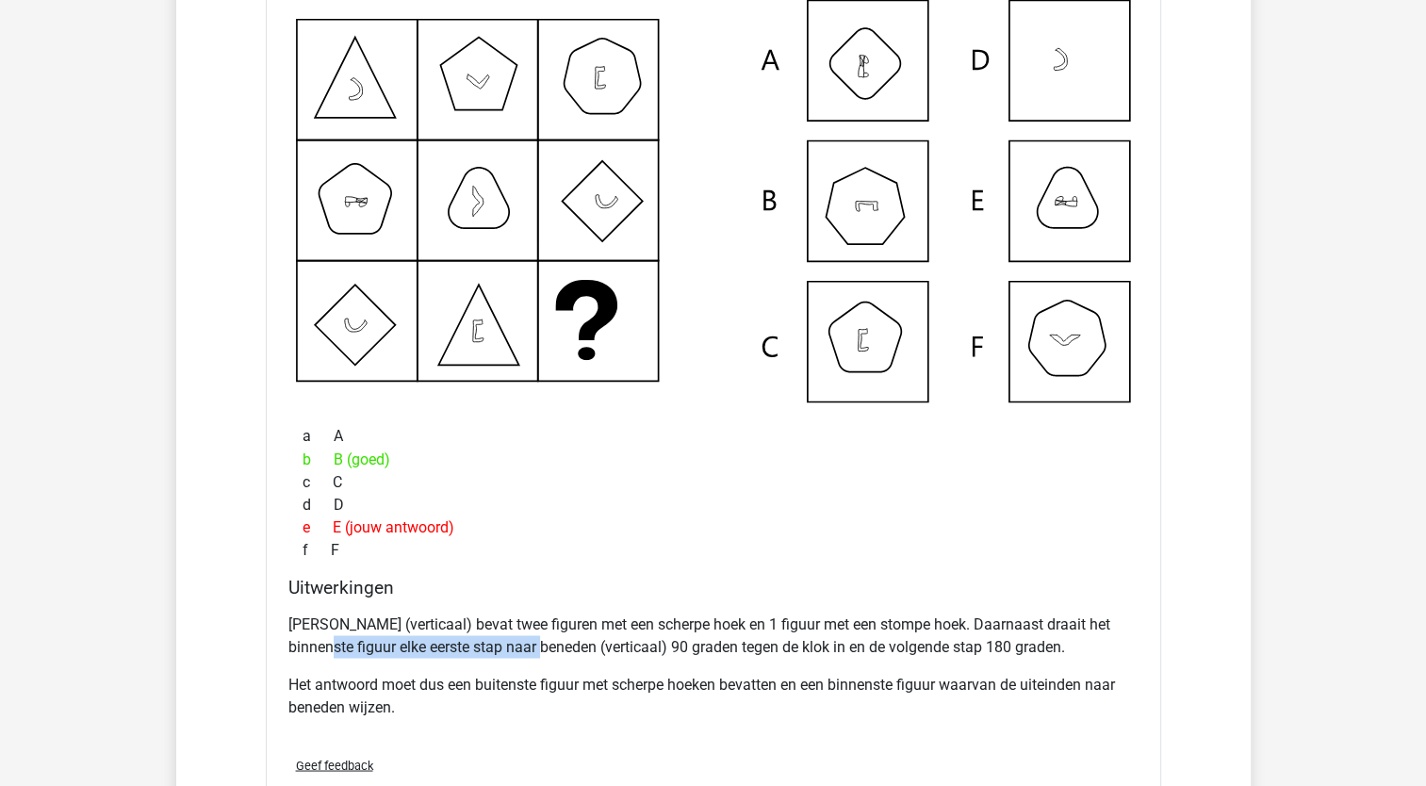
drag, startPoint x: 353, startPoint y: 639, endPoint x: 570, endPoint y: 651, distance: 218.1
click at [570, 651] on p "Elke kolom (verticaal) bevat twee figuren met een scherpe hoek en 1 figuur met …" at bounding box center [713, 635] width 850 height 45
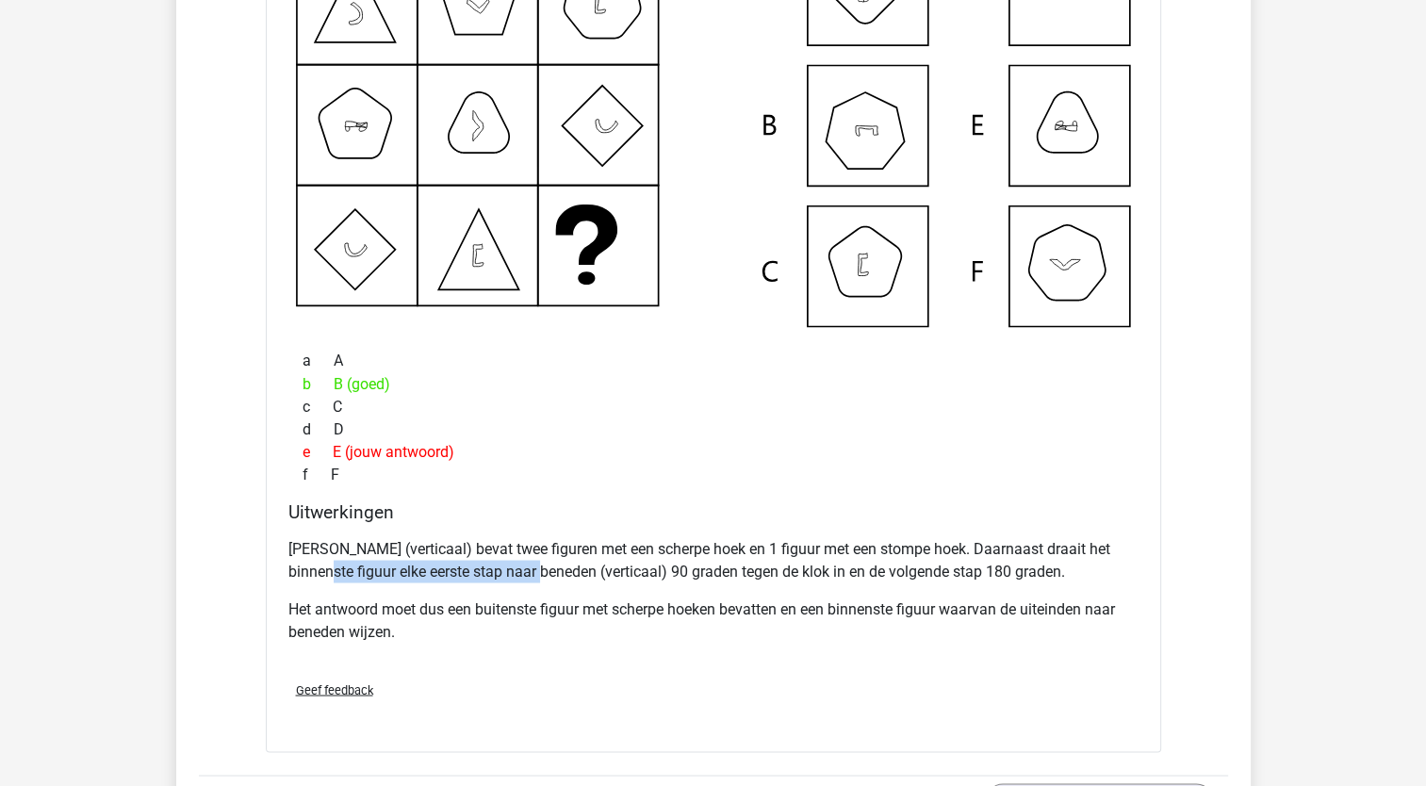
scroll to position [3206, 0]
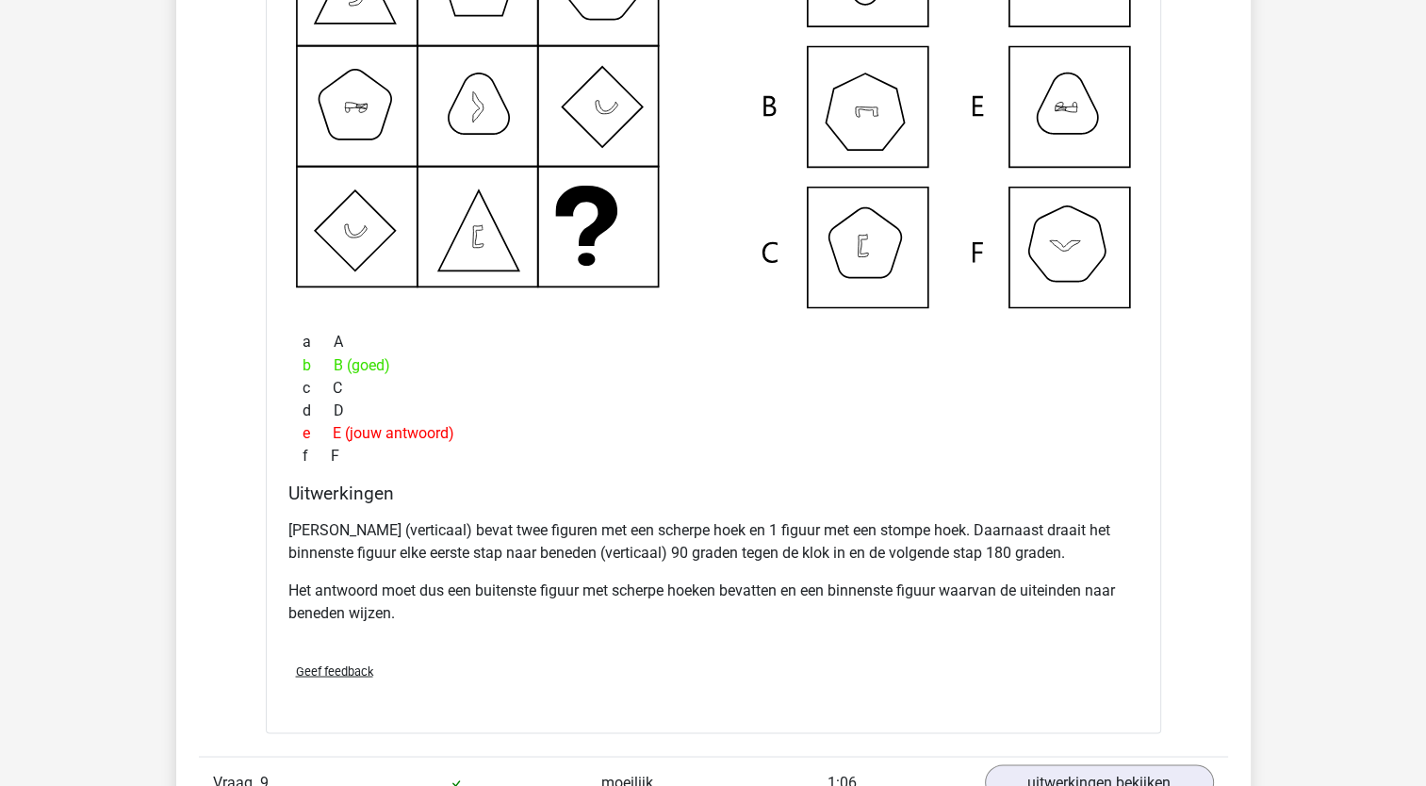
click at [584, 583] on p "Het antwoord moet dus een buitenste figuur met scherpe hoeken bevatten en een b…" at bounding box center [713, 601] width 850 height 45
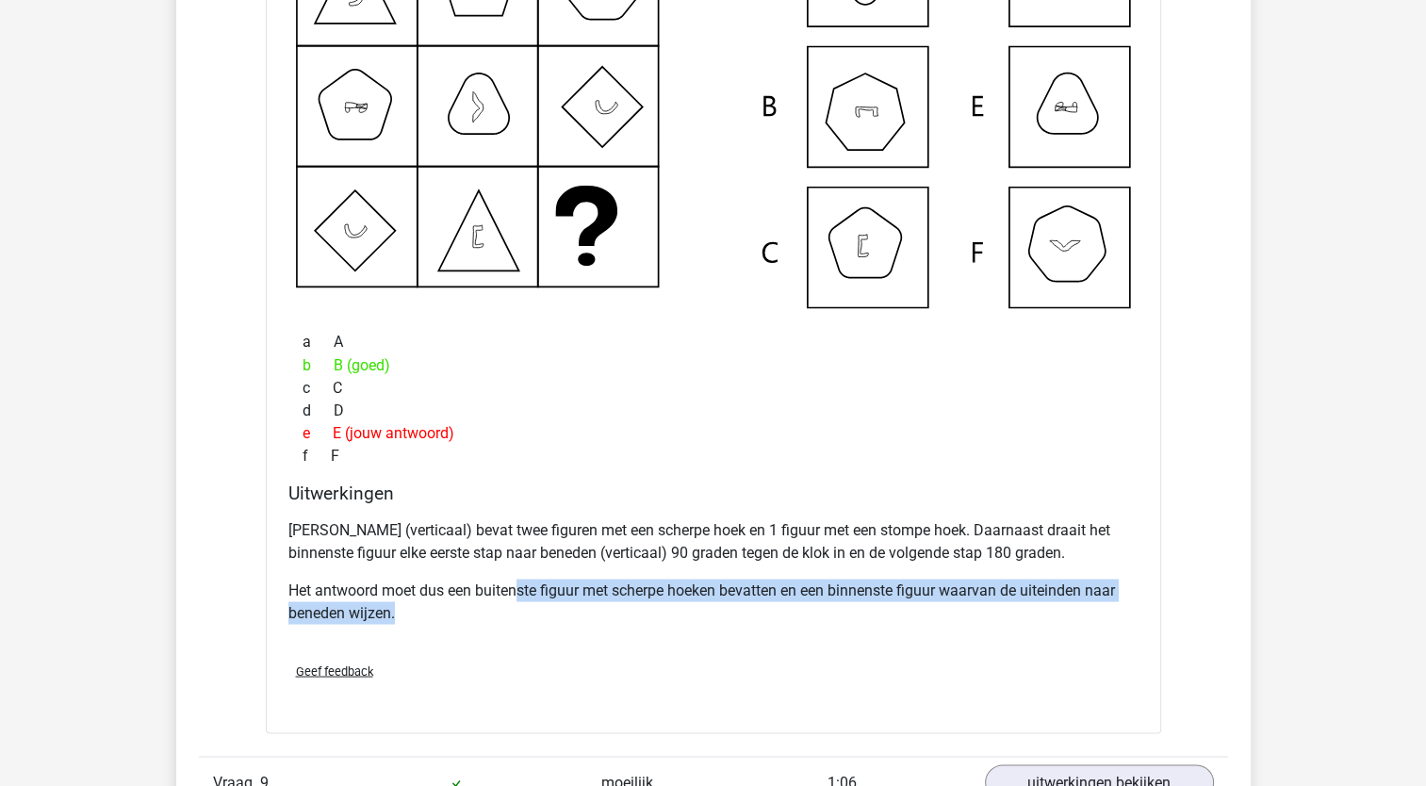
drag, startPoint x: 518, startPoint y: 577, endPoint x: 539, endPoint y: 598, distance: 30.0
click at [539, 598] on p "Het antwoord moet dus een buitenste figuur met scherpe hoeken bevatten en een b…" at bounding box center [713, 601] width 850 height 45
drag, startPoint x: 539, startPoint y: 598, endPoint x: 565, endPoint y: 592, distance: 26.1
click at [542, 600] on p "Het antwoord moet dus een buitenste figuur met scherpe hoeken bevatten en een b…" at bounding box center [713, 601] width 850 height 45
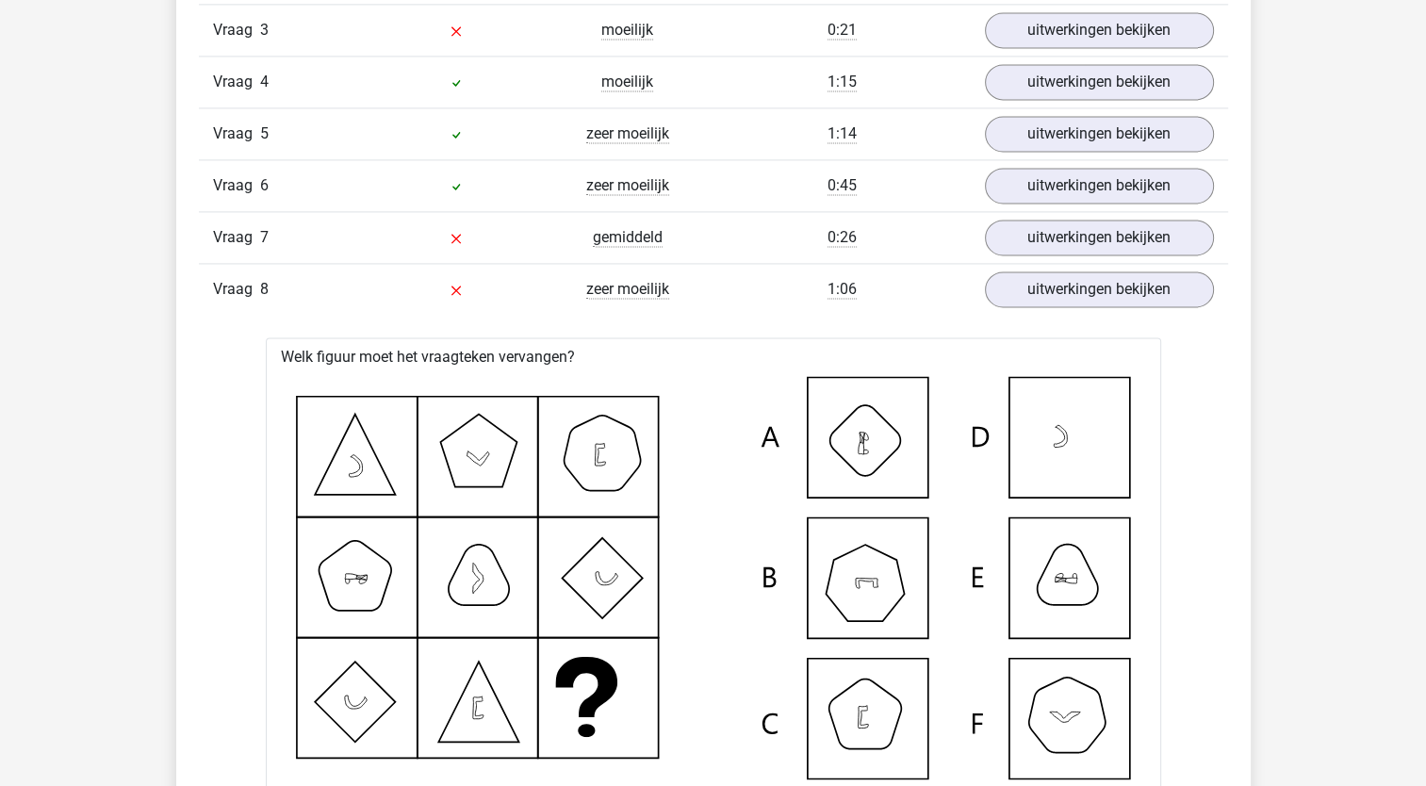
scroll to position [2734, 0]
click at [1030, 290] on link "uitwerkingen bekijken" at bounding box center [1098, 289] width 263 height 41
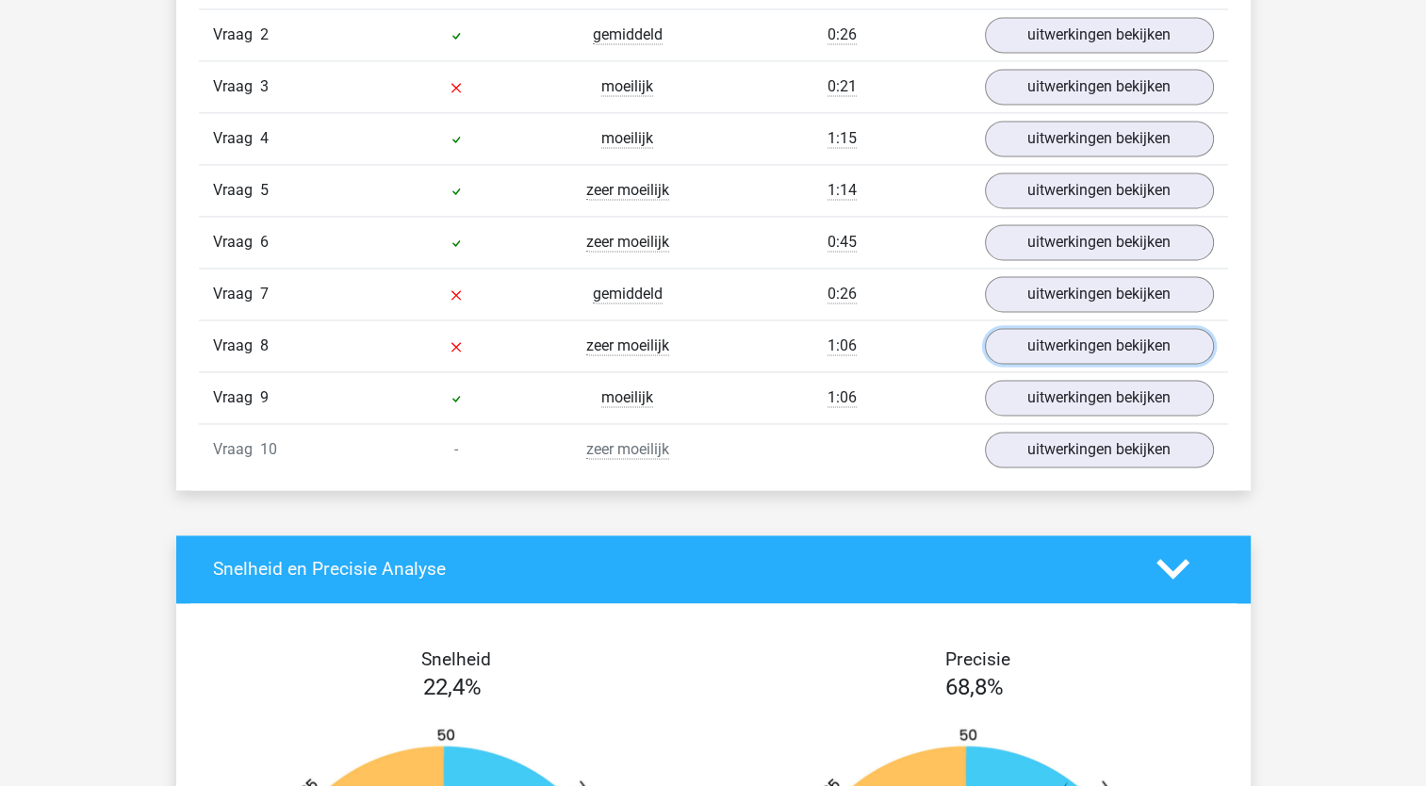
scroll to position [2640, 0]
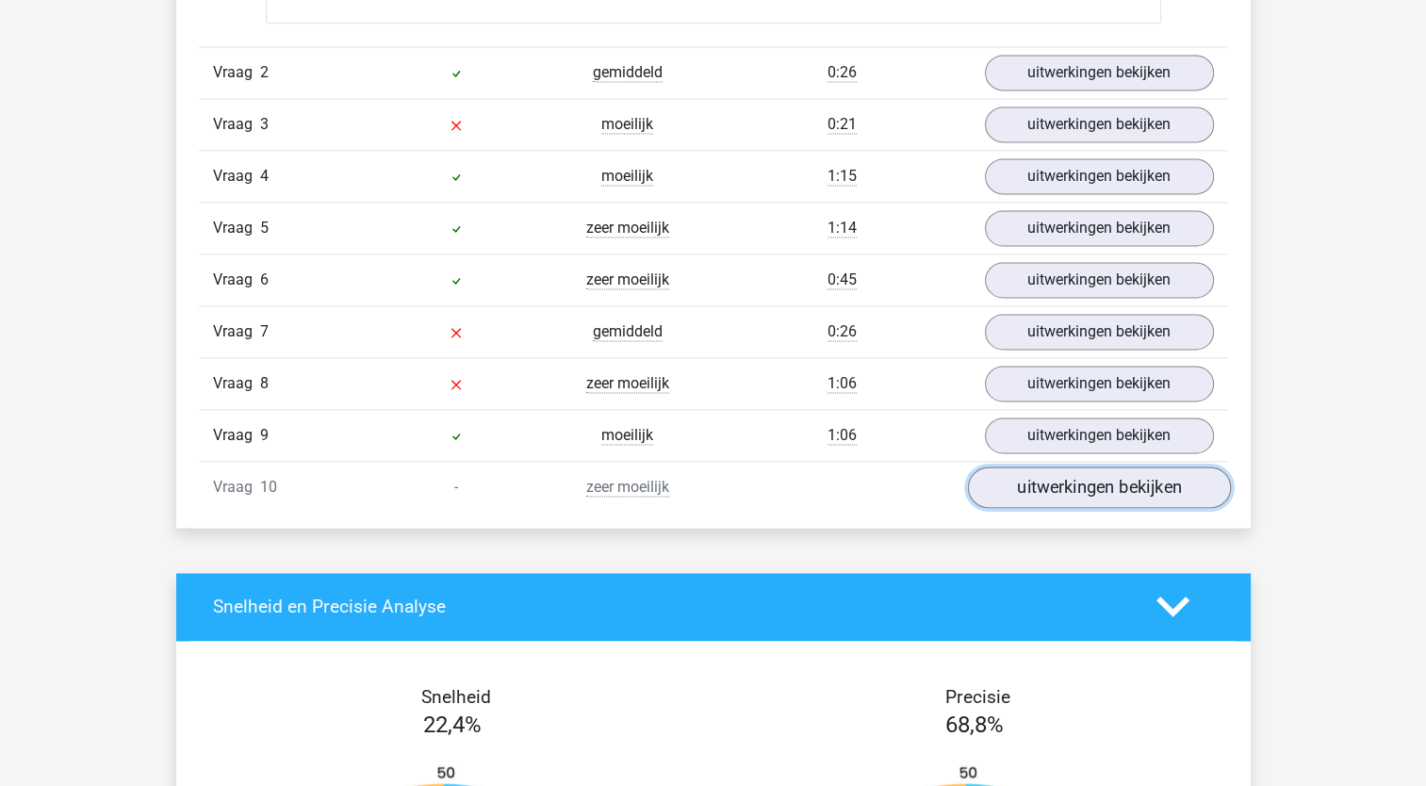
click at [1030, 485] on link "uitwerkingen bekijken" at bounding box center [1098, 487] width 263 height 41
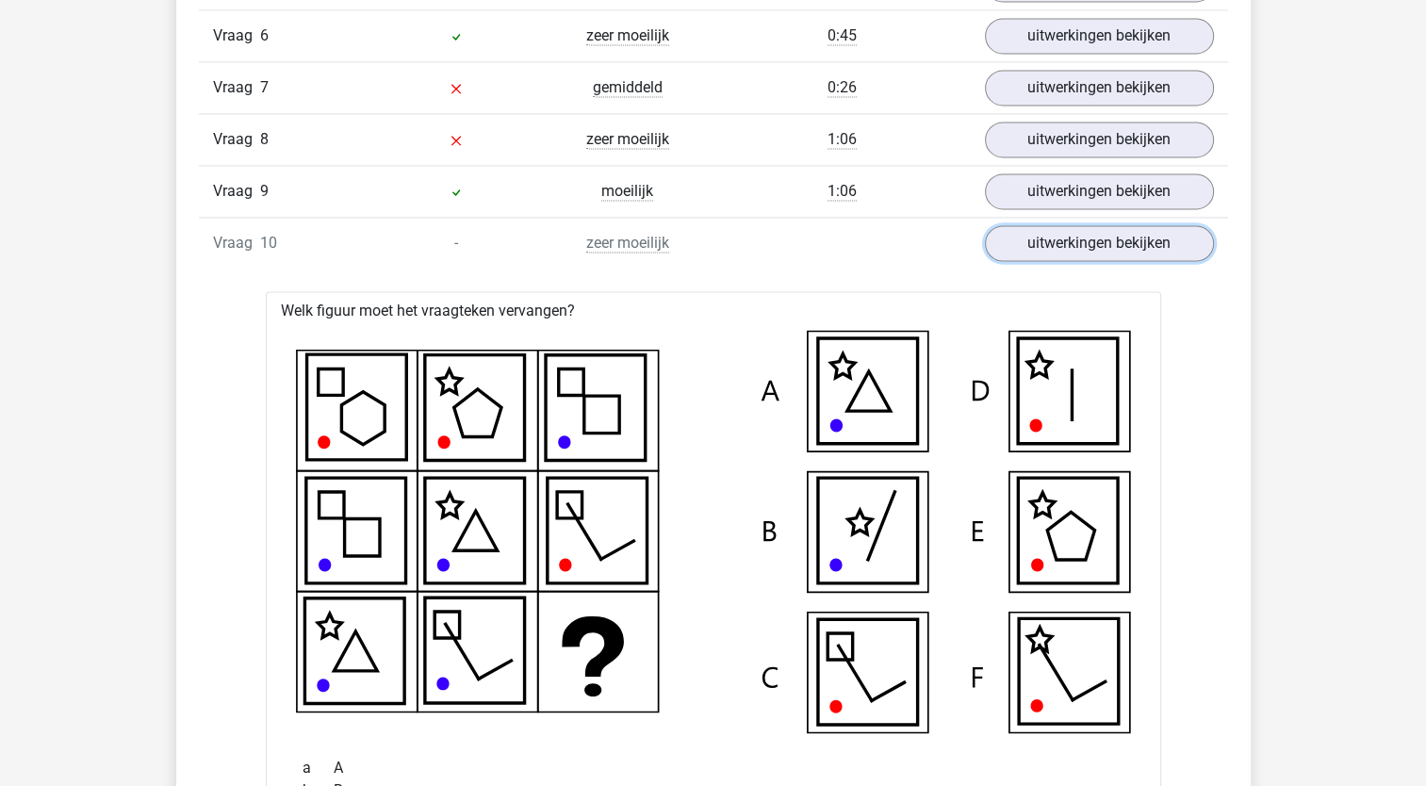
scroll to position [2923, 0]
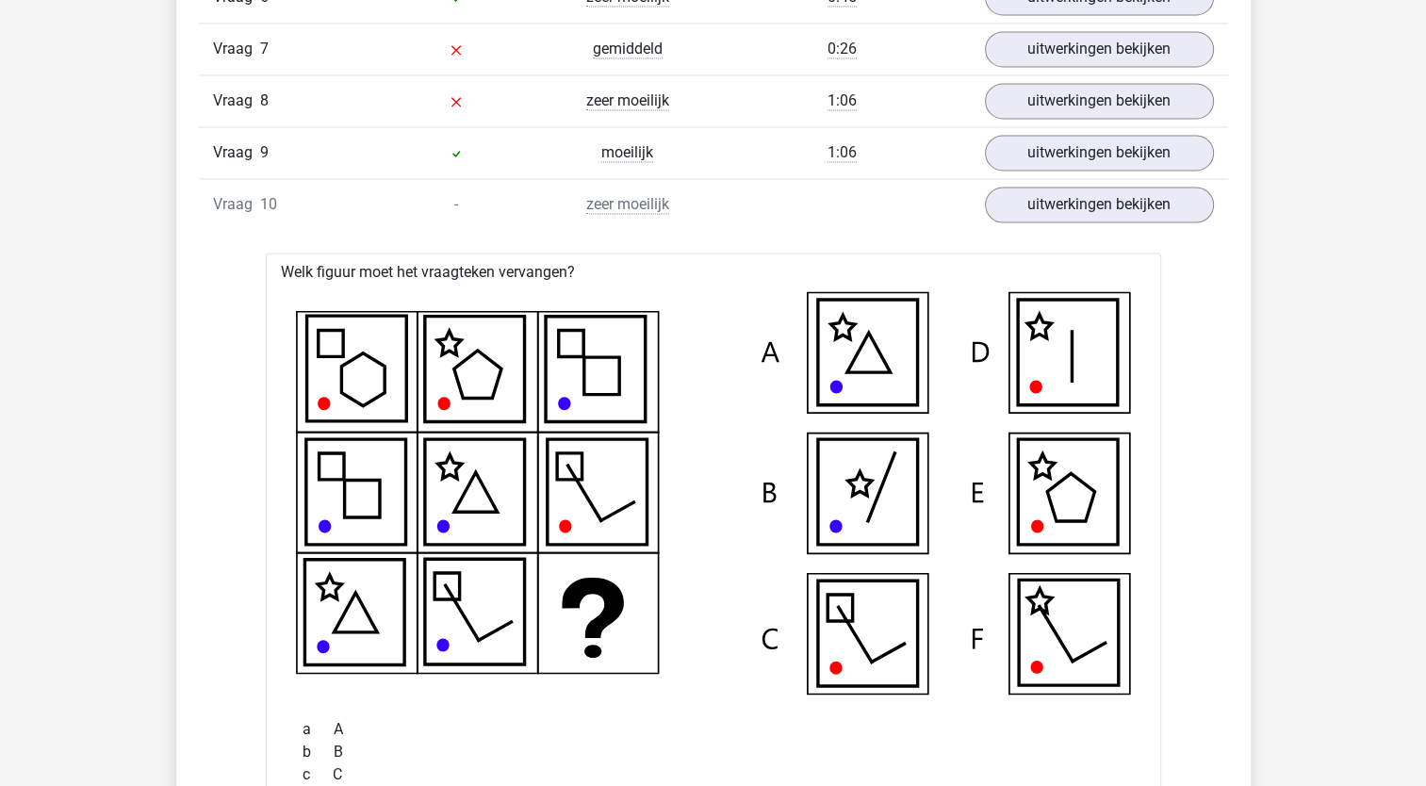
click at [669, 307] on icon at bounding box center [713, 493] width 835 height 404
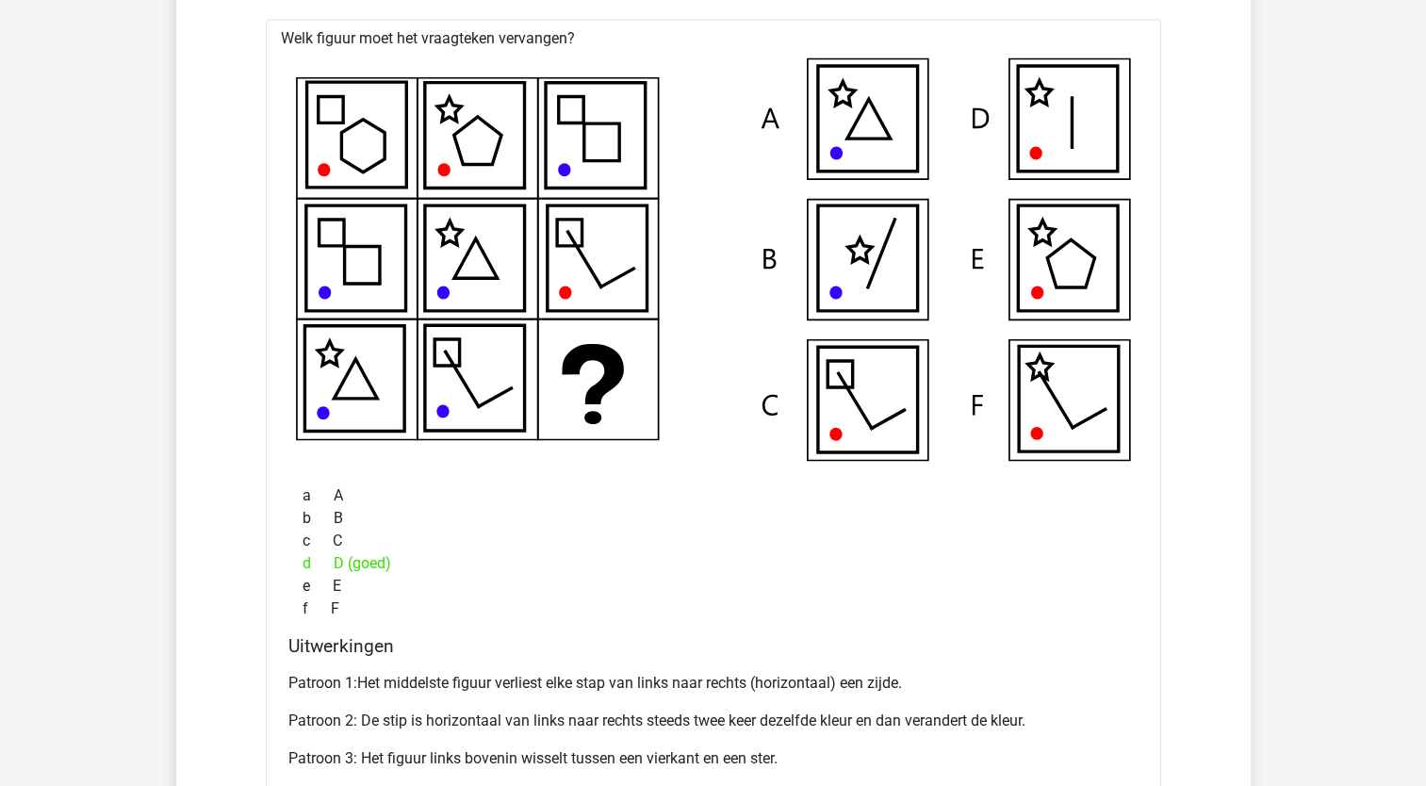
scroll to position [3206, 0]
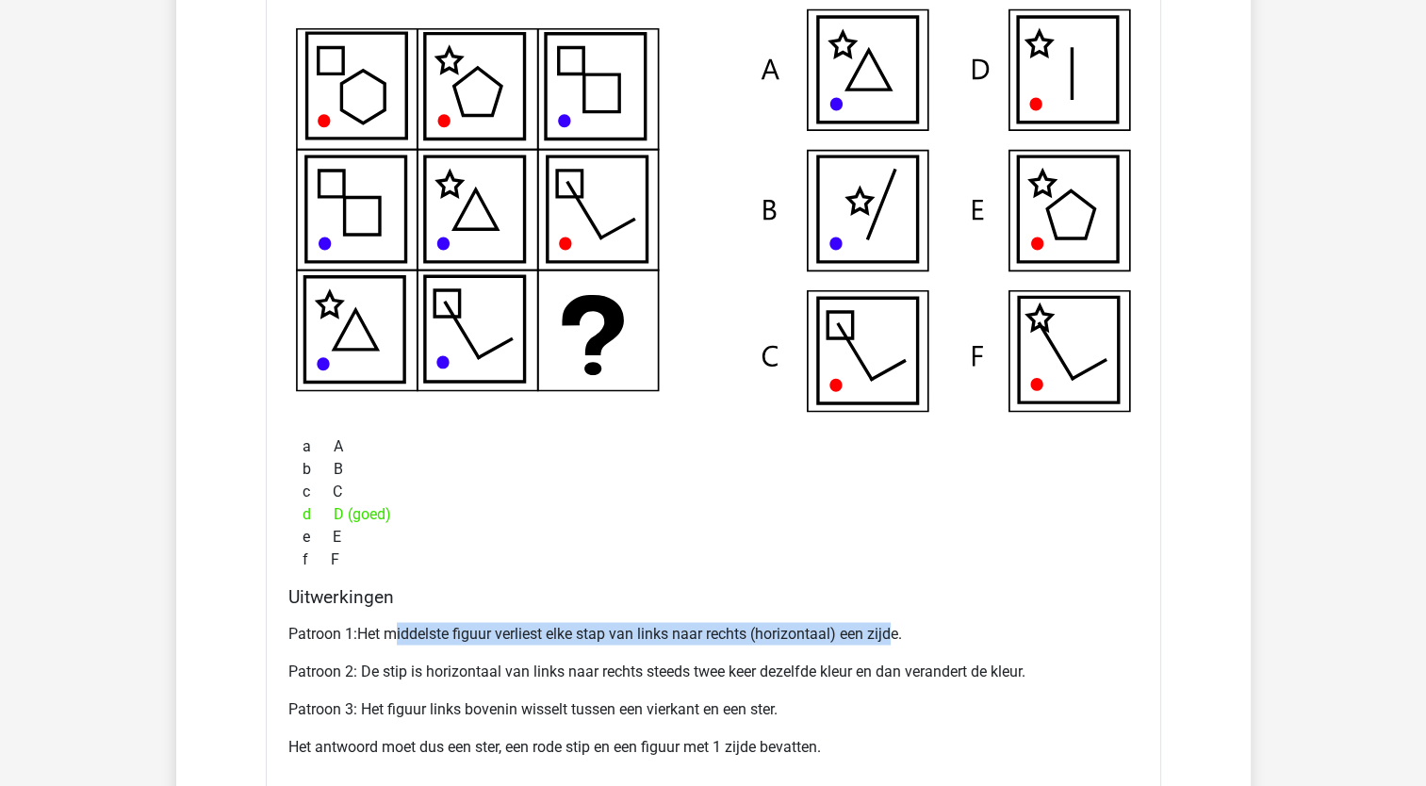
drag, startPoint x: 399, startPoint y: 626, endPoint x: 894, endPoint y: 613, distance: 495.1
click at [894, 615] on div "Patroon 1:Het middelste figuur verliest elke stap van links naar rechts (horizo…" at bounding box center [713, 698] width 850 height 166
drag, startPoint x: 894, startPoint y: 613, endPoint x: 890, endPoint y: 643, distance: 30.4
click at [897, 632] on p "Patroon 1:Het middelste figuur verliest elke stap van links naar rechts (horizo…" at bounding box center [713, 633] width 850 height 23
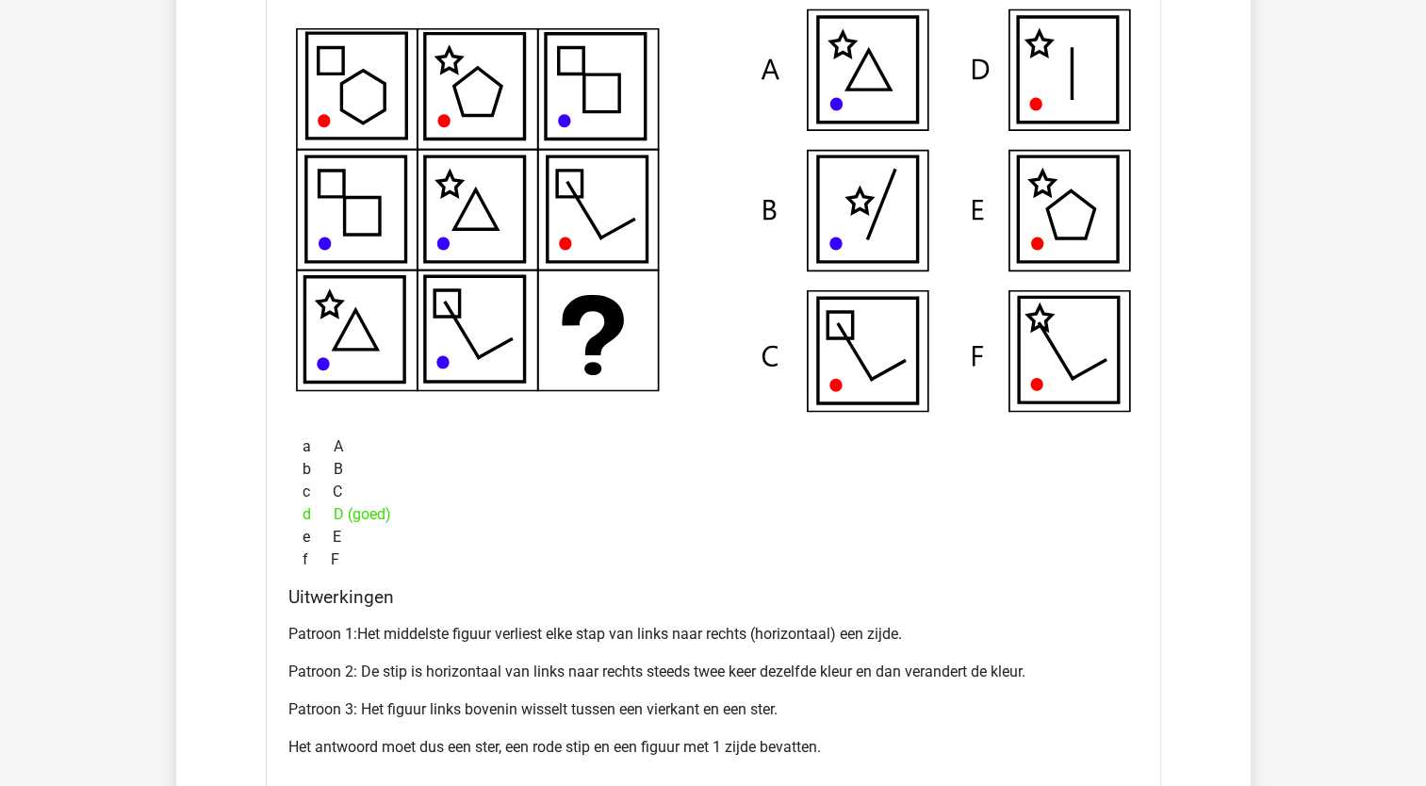
click at [864, 698] on p "Patroon 3: Het figuur links bovenin wisselt tussen een vierkant en een ster." at bounding box center [713, 709] width 850 height 23
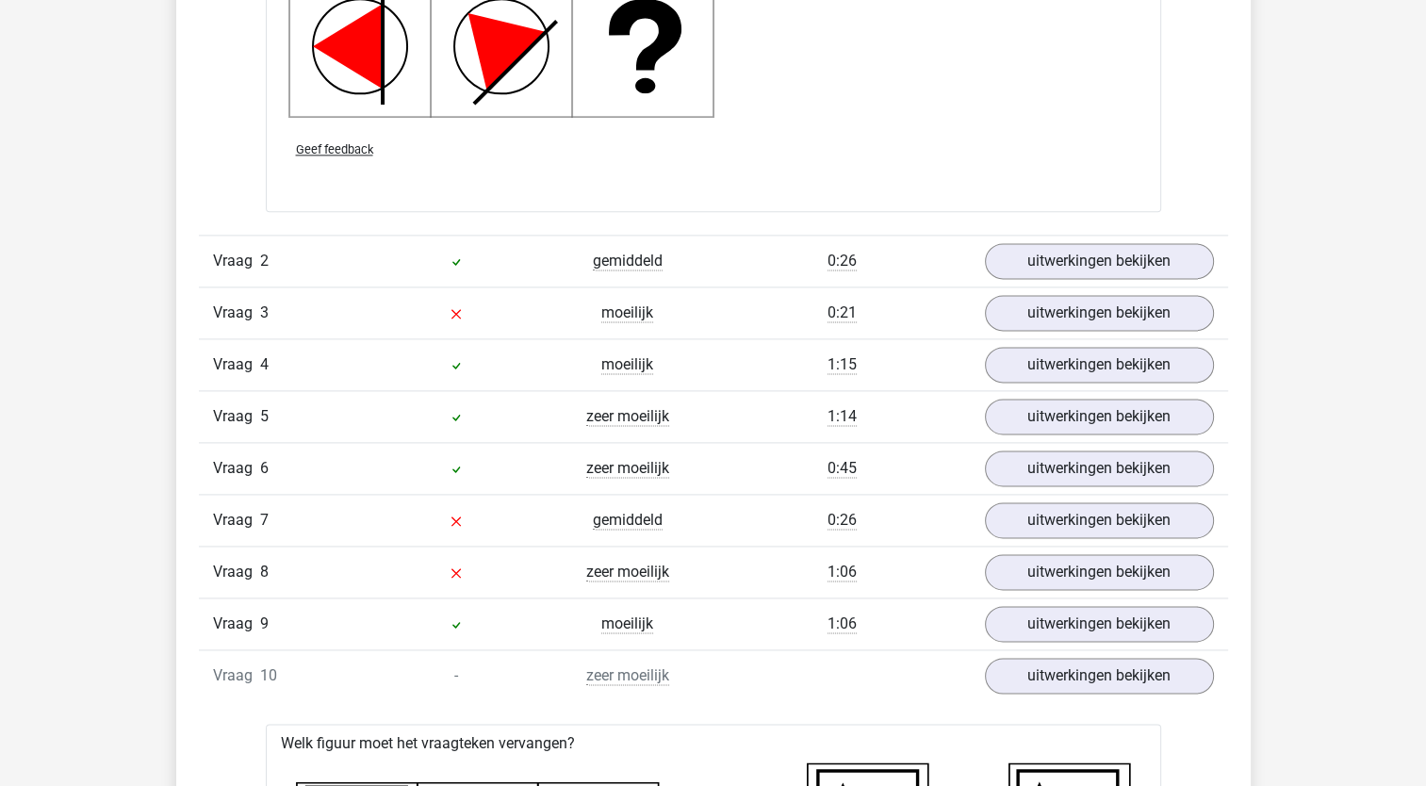
scroll to position [2451, 0]
click at [1033, 663] on link "uitwerkingen bekijken" at bounding box center [1098, 675] width 263 height 41
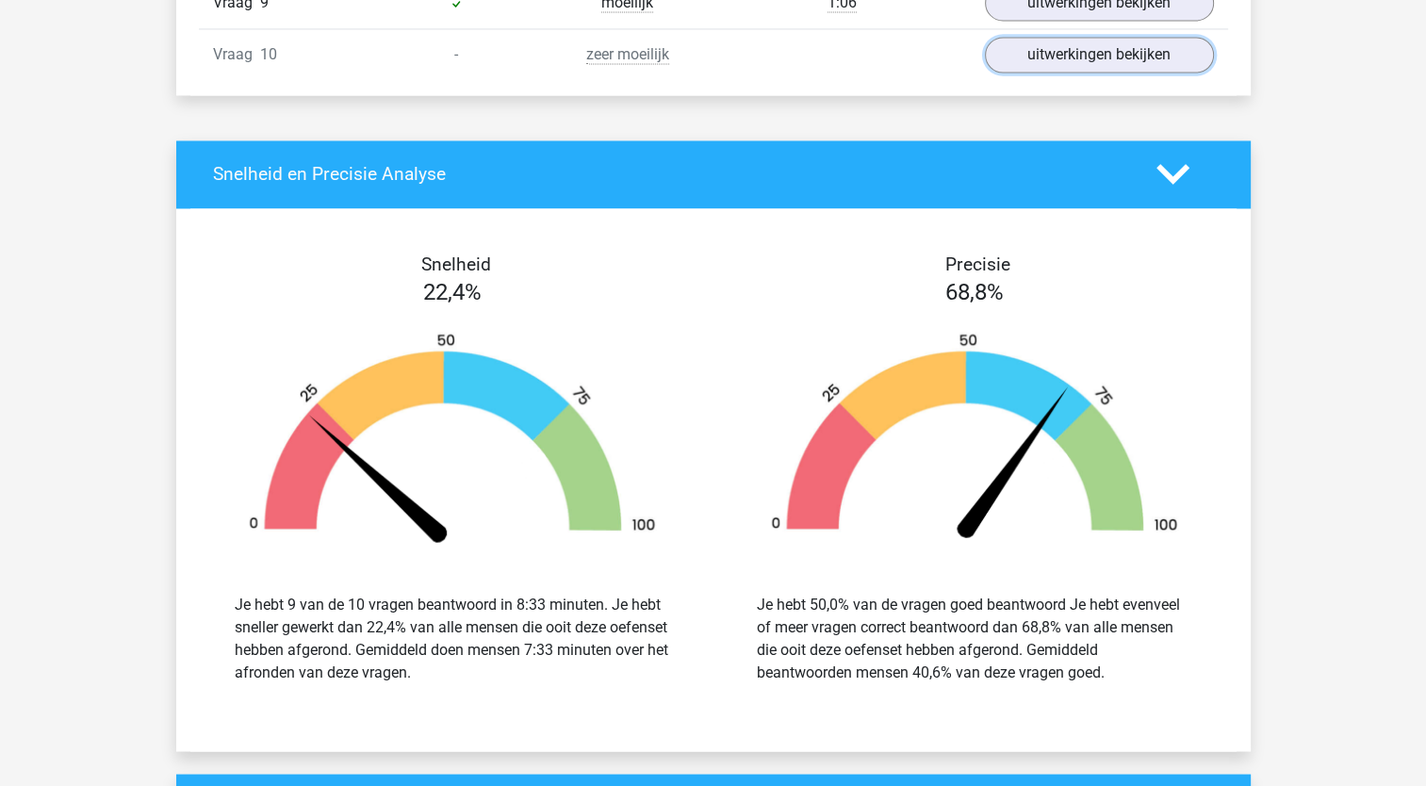
scroll to position [3111, 0]
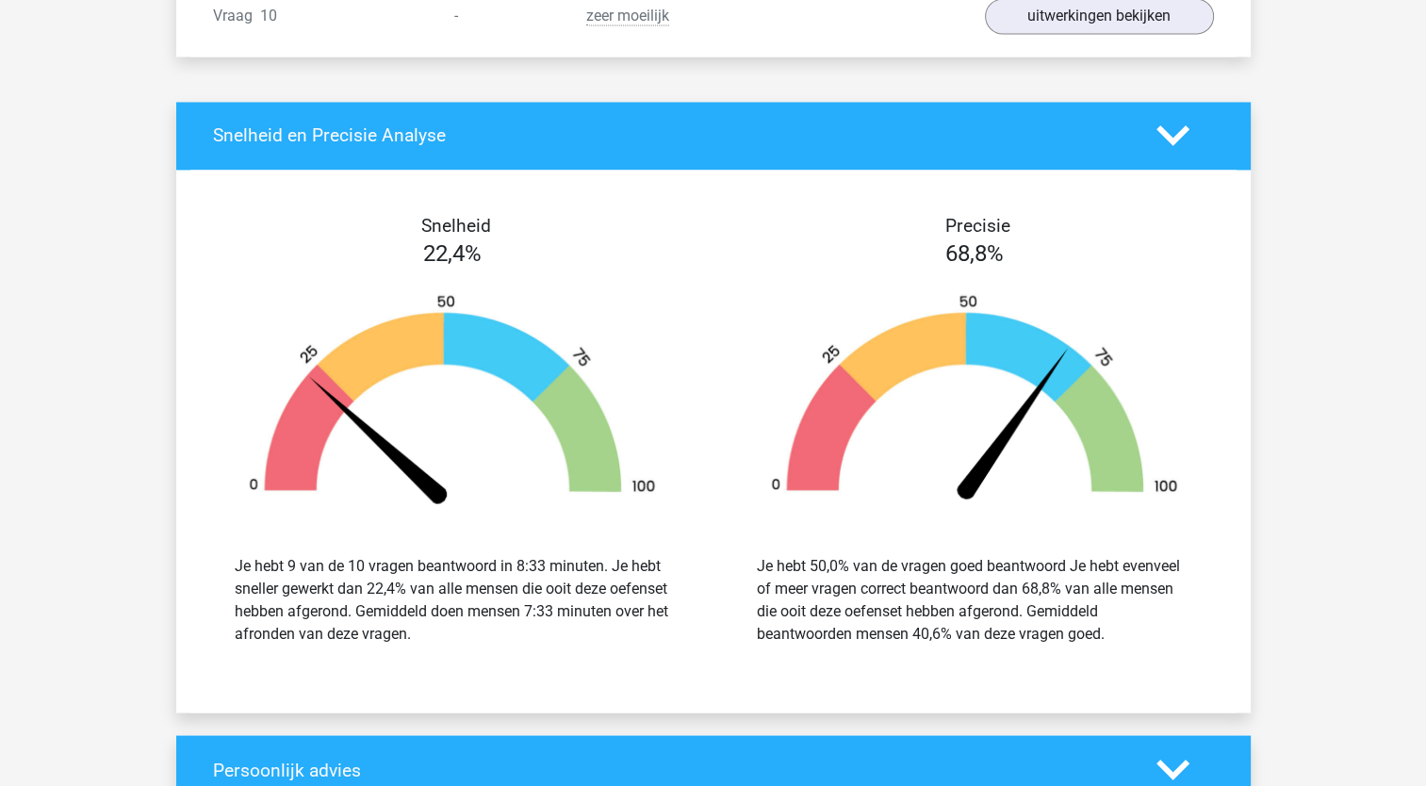
drag, startPoint x: 299, startPoint y: 570, endPoint x: 538, endPoint y: 619, distance: 244.4
click at [538, 619] on div "Je hebt 9 van de 10 vragen beantwoord in 8:33 minuten. Je hebt sneller gewerkt …" at bounding box center [453, 599] width 436 height 91
drag, startPoint x: 538, startPoint y: 619, endPoint x: 529, endPoint y: 642, distance: 24.5
click at [529, 642] on div "Je hebt 9 van de 10 vragen beantwoord in 8:33 minuten. Je hebt sneller gewerkt …" at bounding box center [453, 600] width 494 height 136
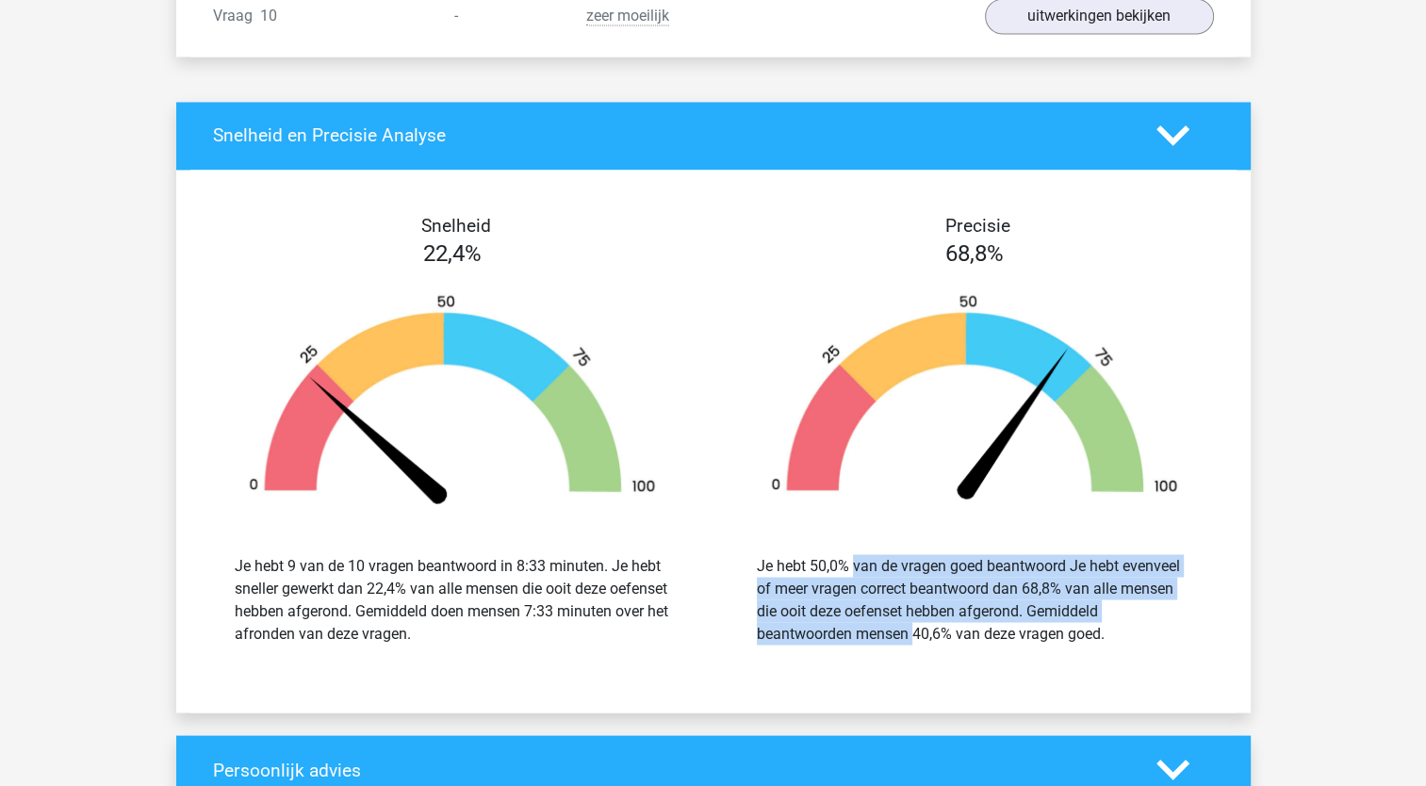
drag, startPoint x: 803, startPoint y: 598, endPoint x: 793, endPoint y: 632, distance: 35.5
click at [793, 632] on div "Je hebt 50,0% van de vragen goed beantwoord Je hebt evenveel of meer vragen cor…" at bounding box center [975, 599] width 436 height 91
click at [792, 575] on div "Je hebt 50,0% van de vragen goed beantwoord Je hebt evenveel of meer vragen cor…" at bounding box center [975, 599] width 436 height 91
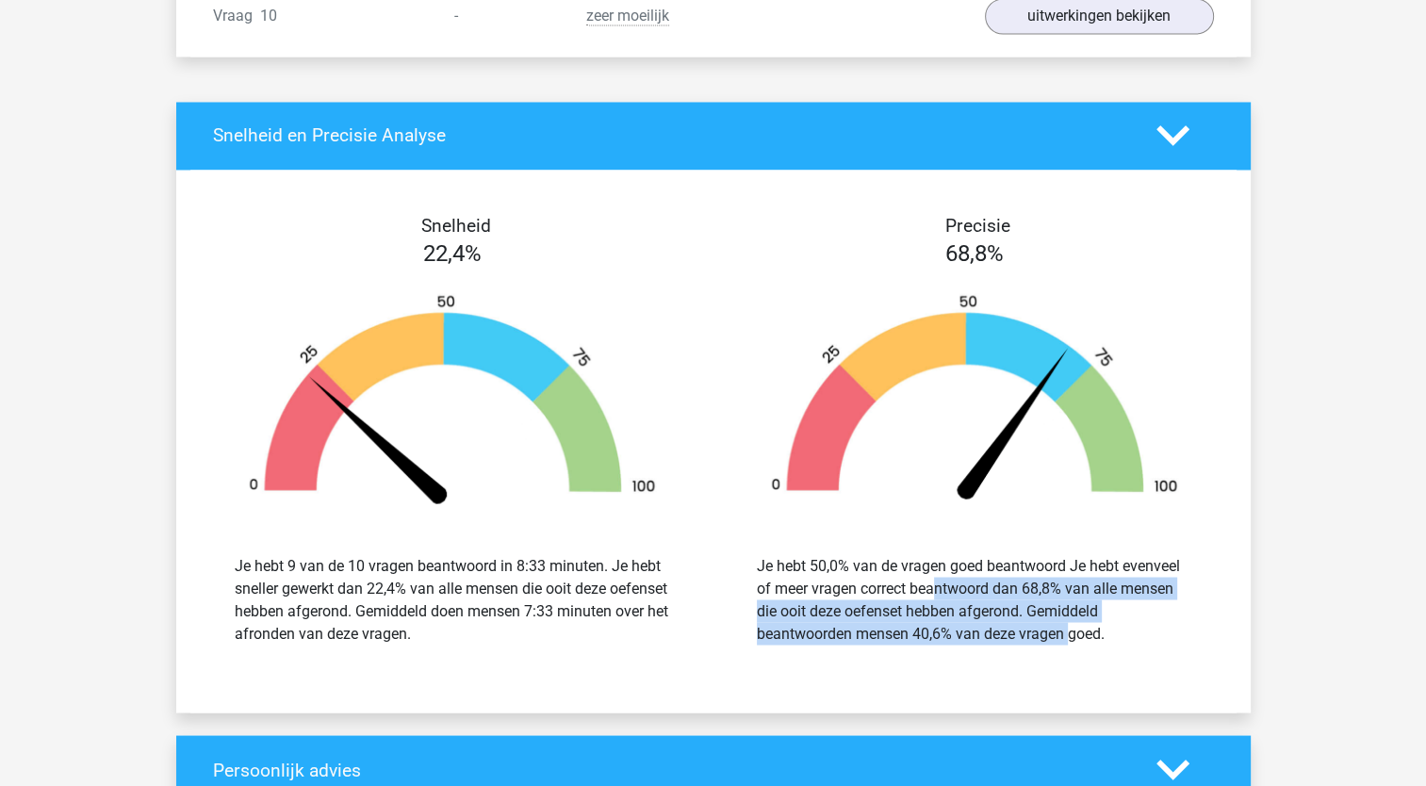
drag, startPoint x: 830, startPoint y: 583, endPoint x: 961, endPoint y: 627, distance: 138.3
click at [961, 627] on div "Je hebt 50,0% van de vragen goed beantwoord Je hebt evenveel of meer vragen cor…" at bounding box center [975, 599] width 436 height 91
drag, startPoint x: 961, startPoint y: 627, endPoint x: 928, endPoint y: 649, distance: 39.5
click at [928, 649] on div "Je hebt 50,0% van de vragen goed beantwoord Je hebt evenveel of meer vragen cor…" at bounding box center [975, 600] width 494 height 136
click at [851, 580] on div "Je hebt 50,0% van de vragen goed beantwoord Je hebt evenveel of meer vragen cor…" at bounding box center [975, 599] width 436 height 91
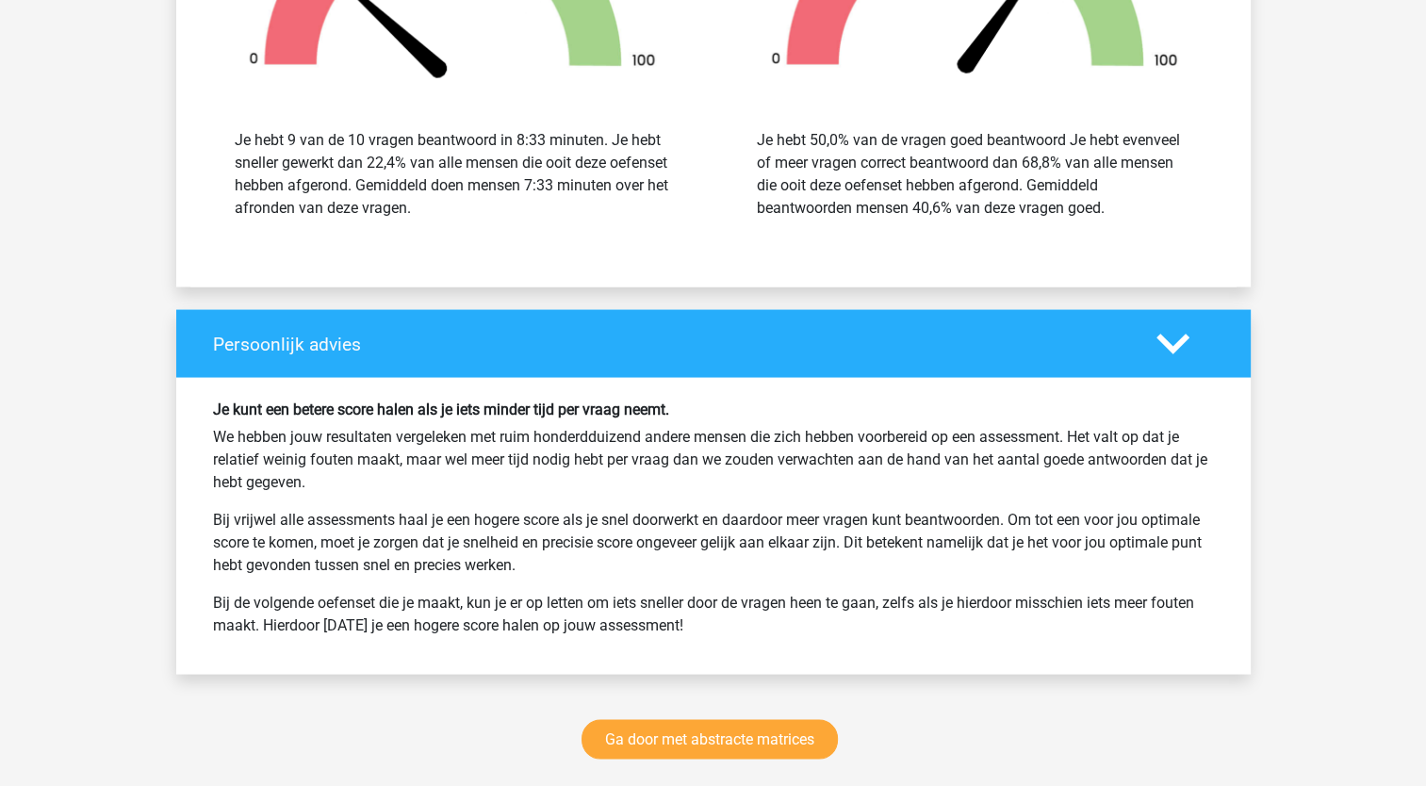
scroll to position [3583, 0]
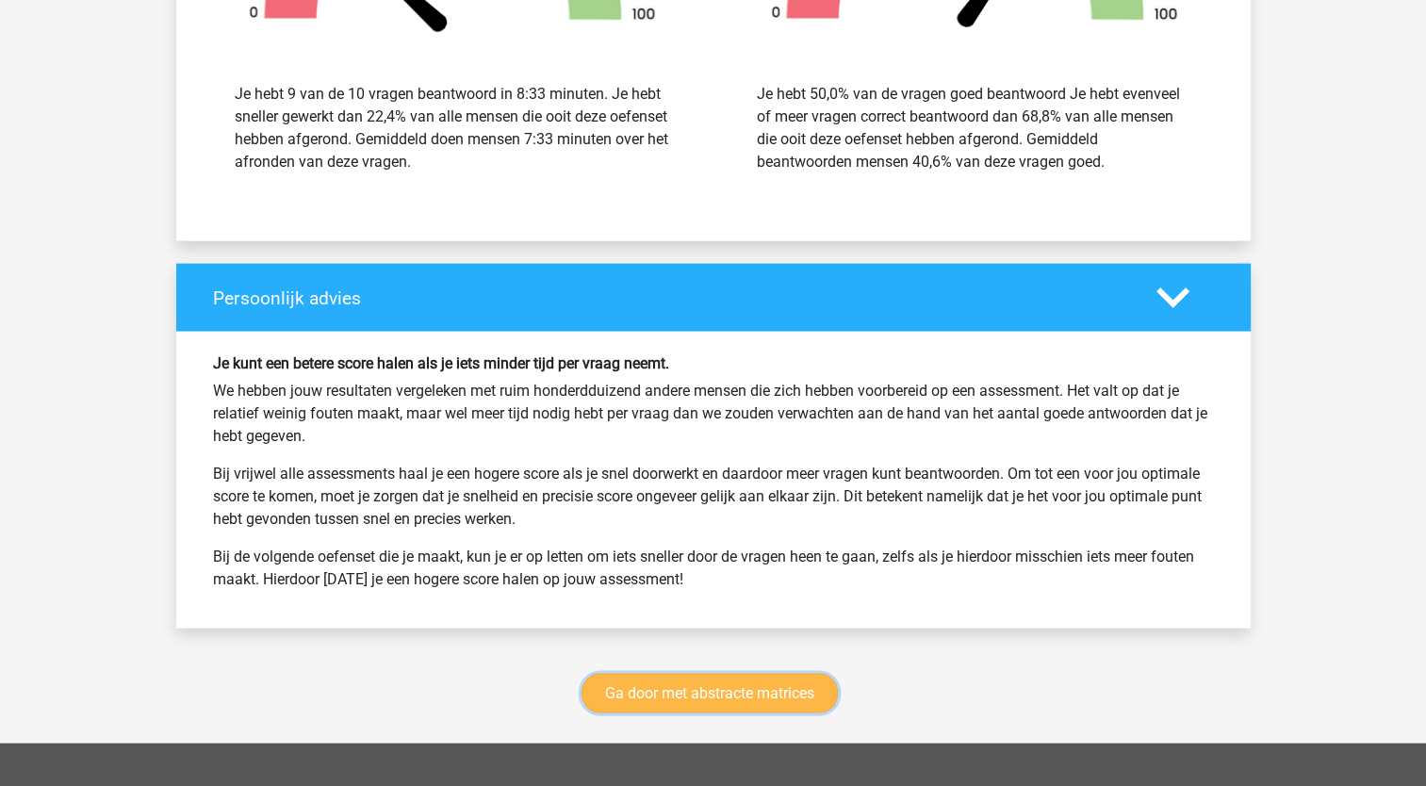
click at [693, 684] on link "Ga door met abstracte matrices" at bounding box center [710, 694] width 256 height 40
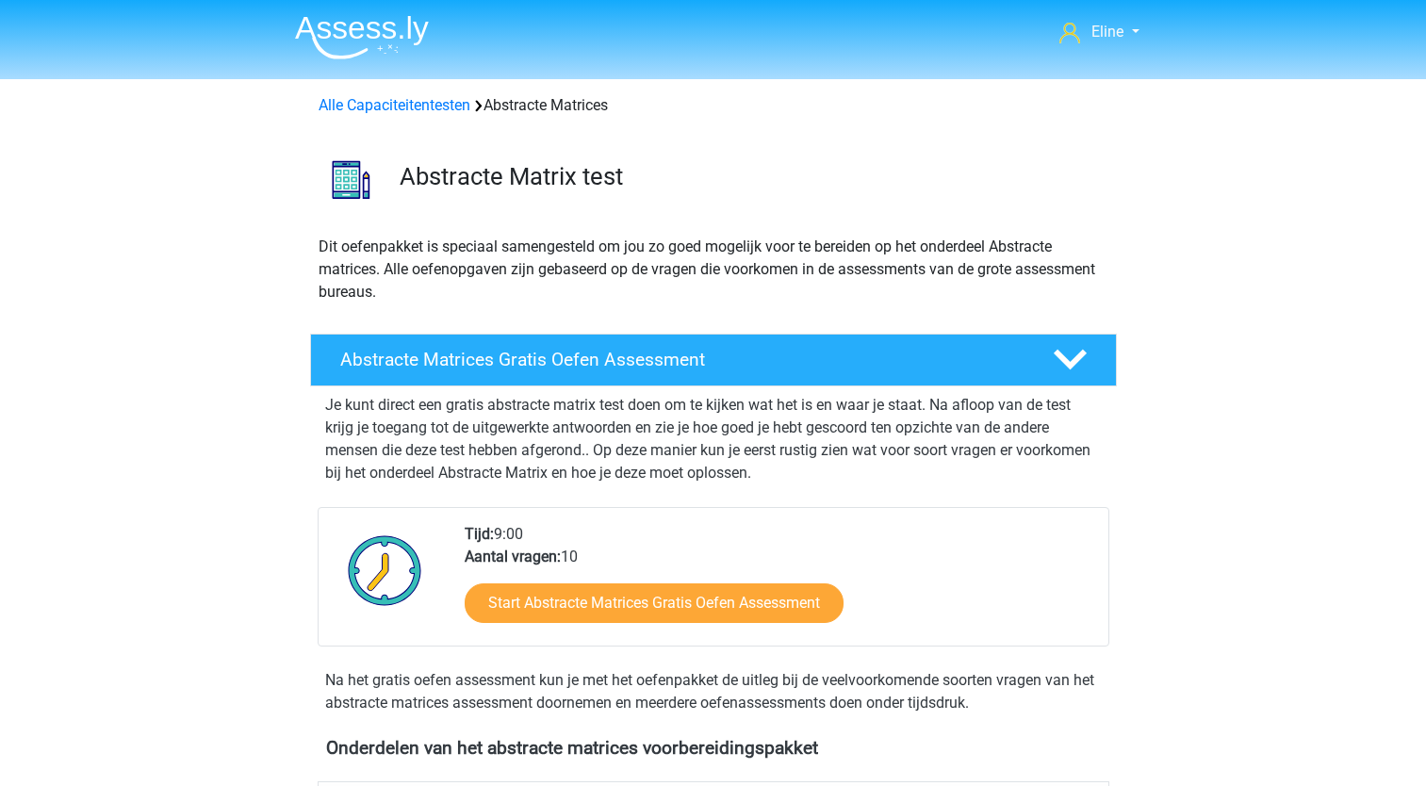
scroll to position [841, 0]
